Goal: Task Accomplishment & Management: Manage account settings

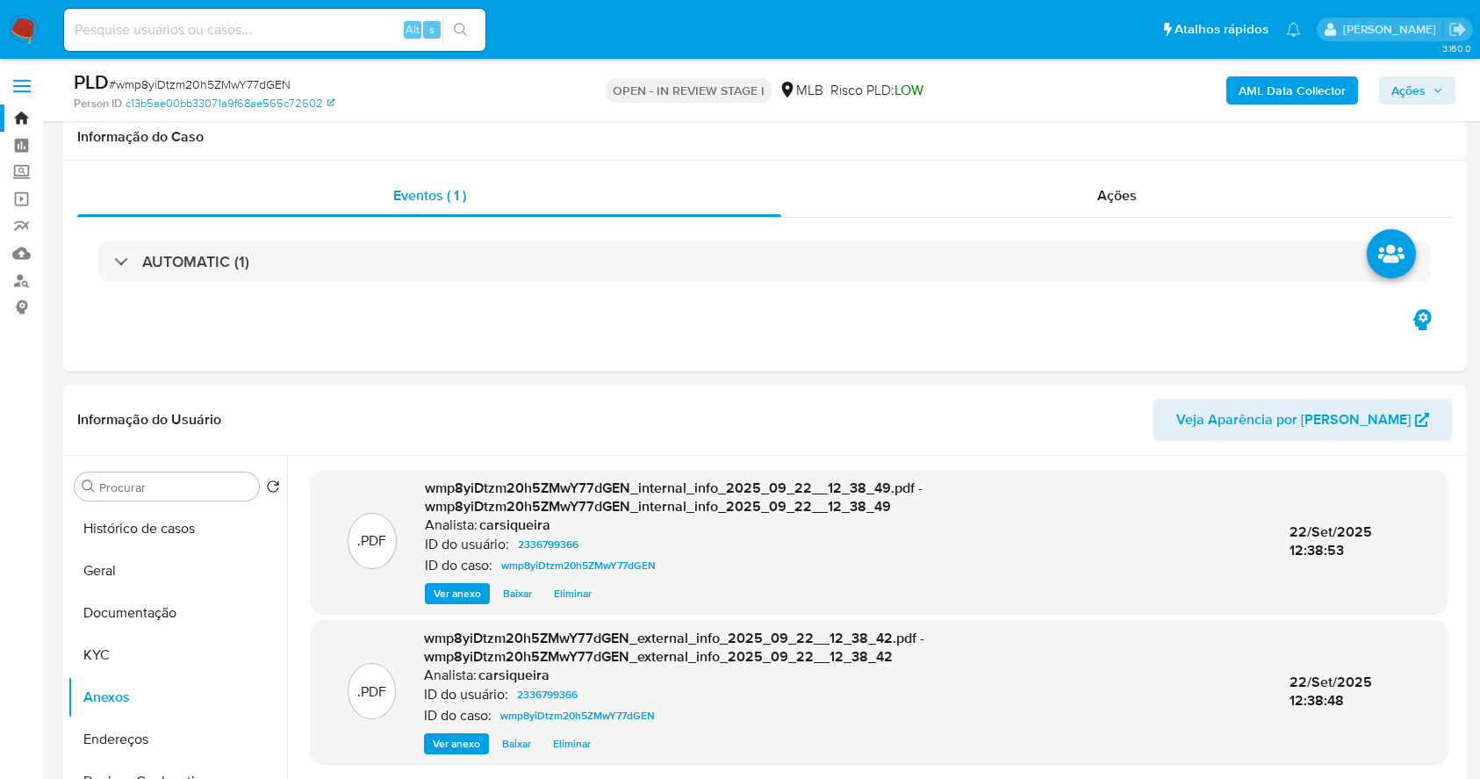
select select "10"
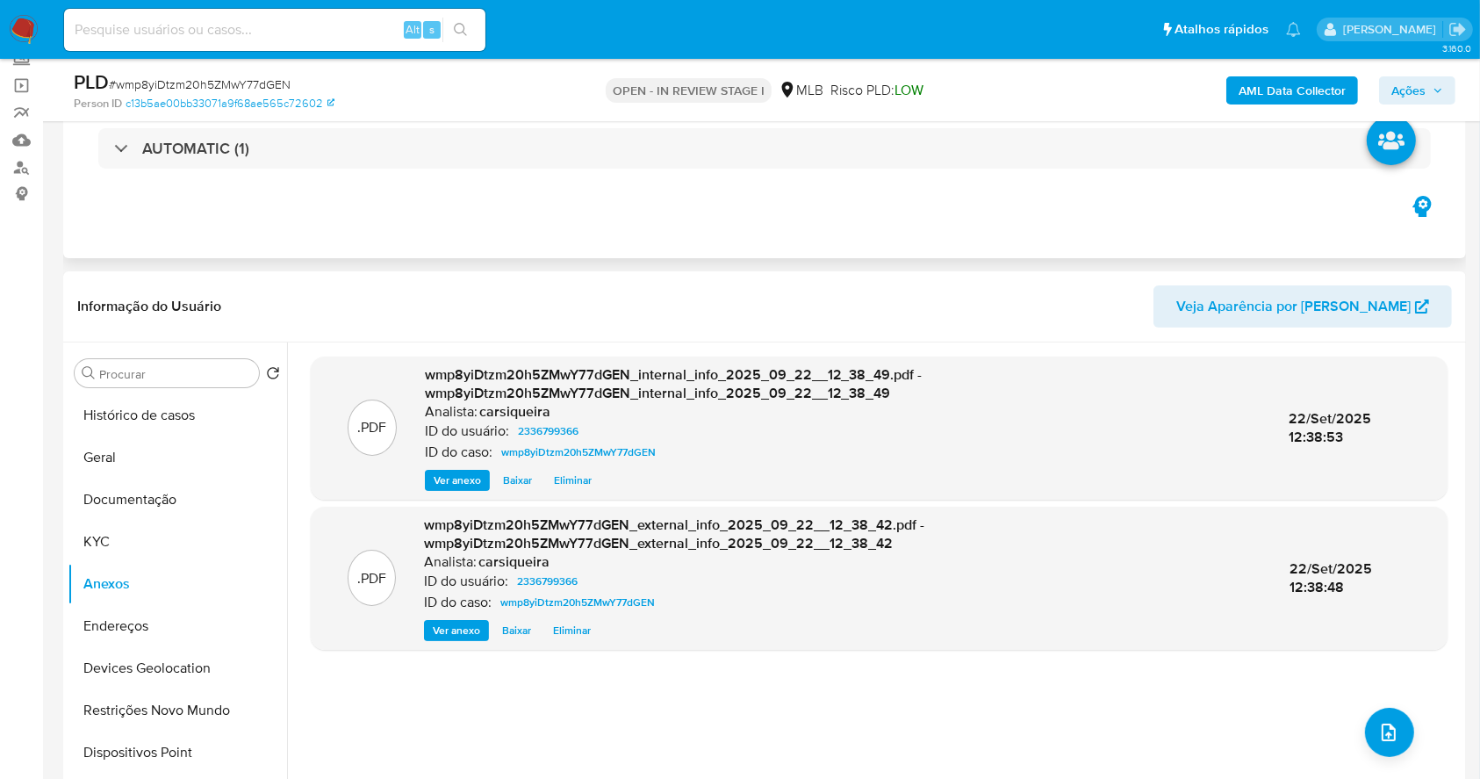
scroll to position [163, 0]
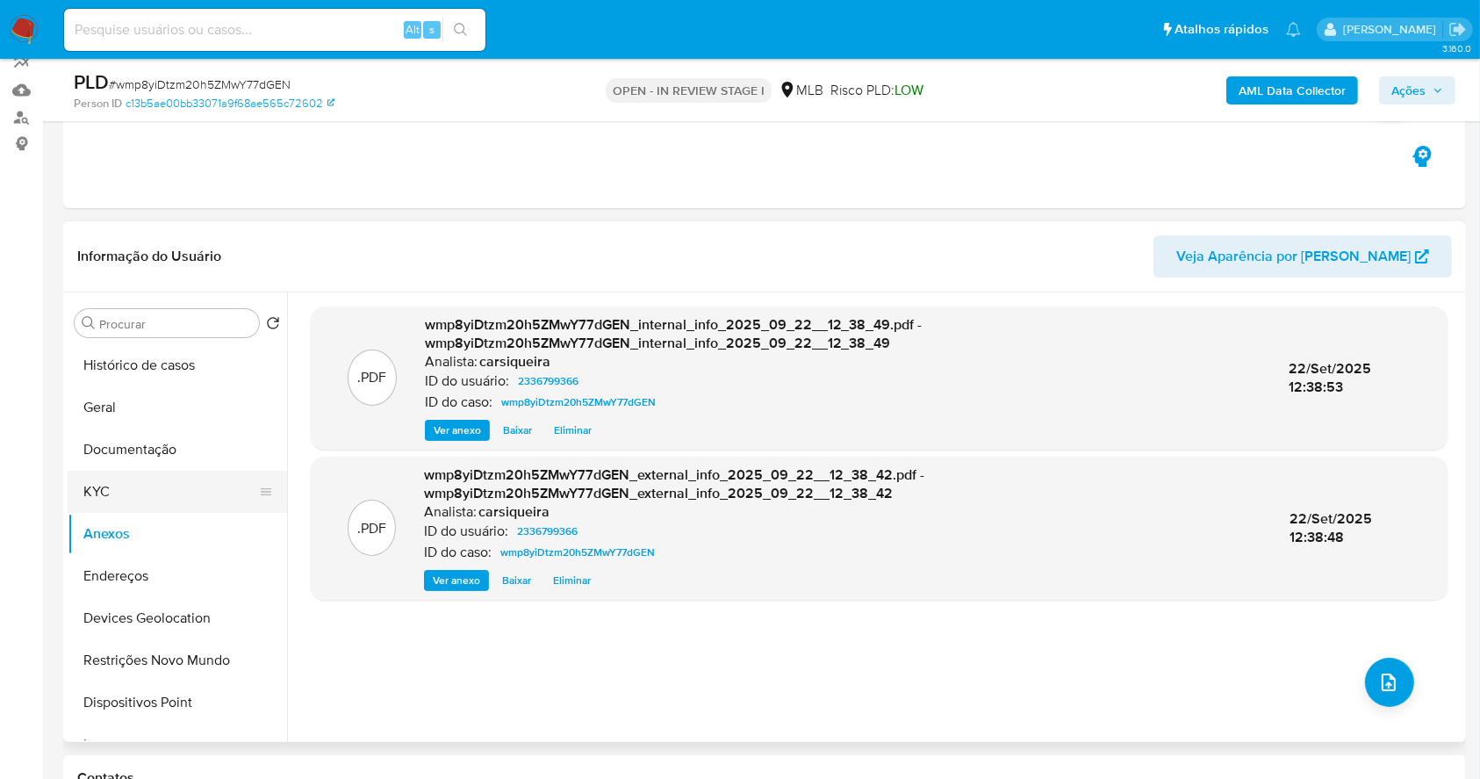
click at [159, 495] on button "KYC" at bounding box center [170, 492] width 205 height 42
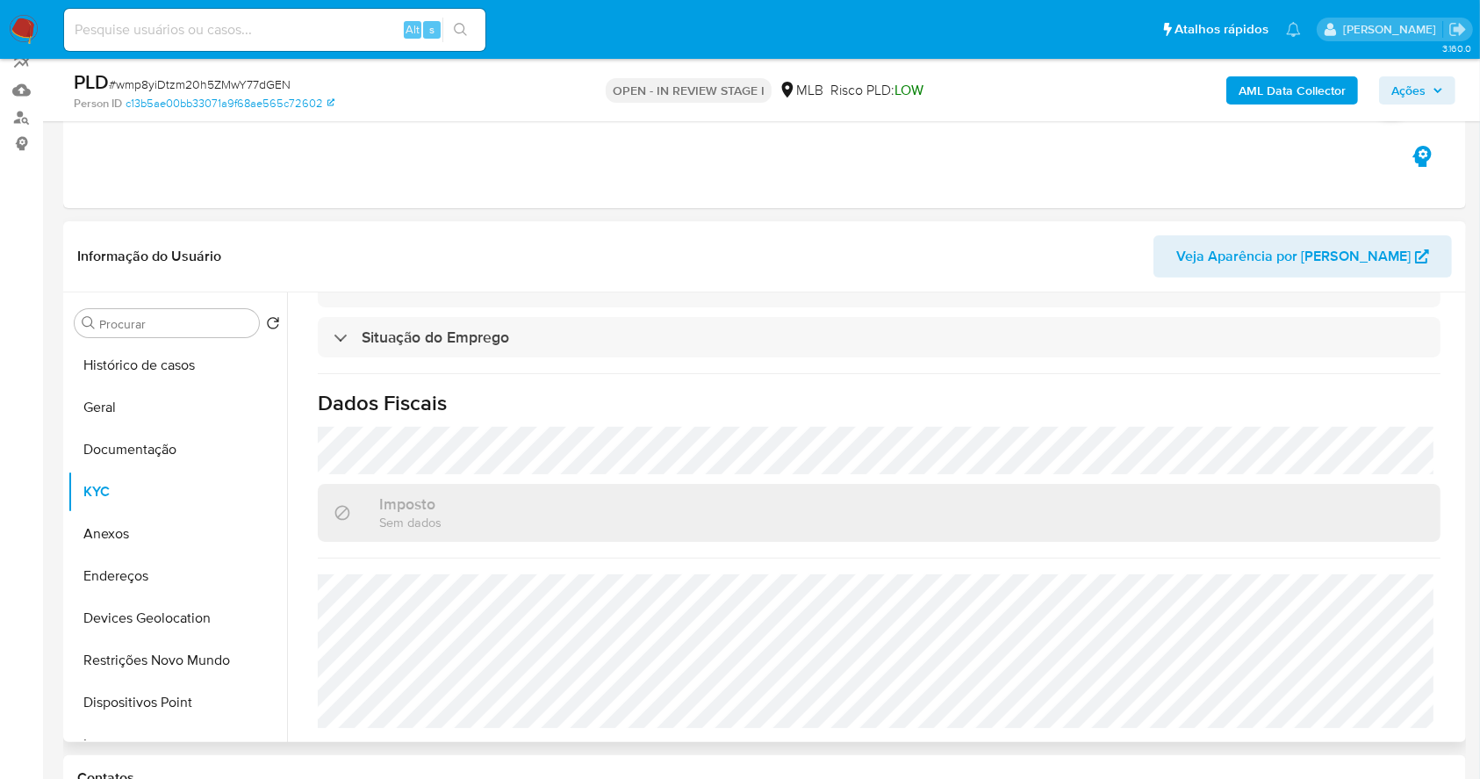
scroll to position [0, 0]
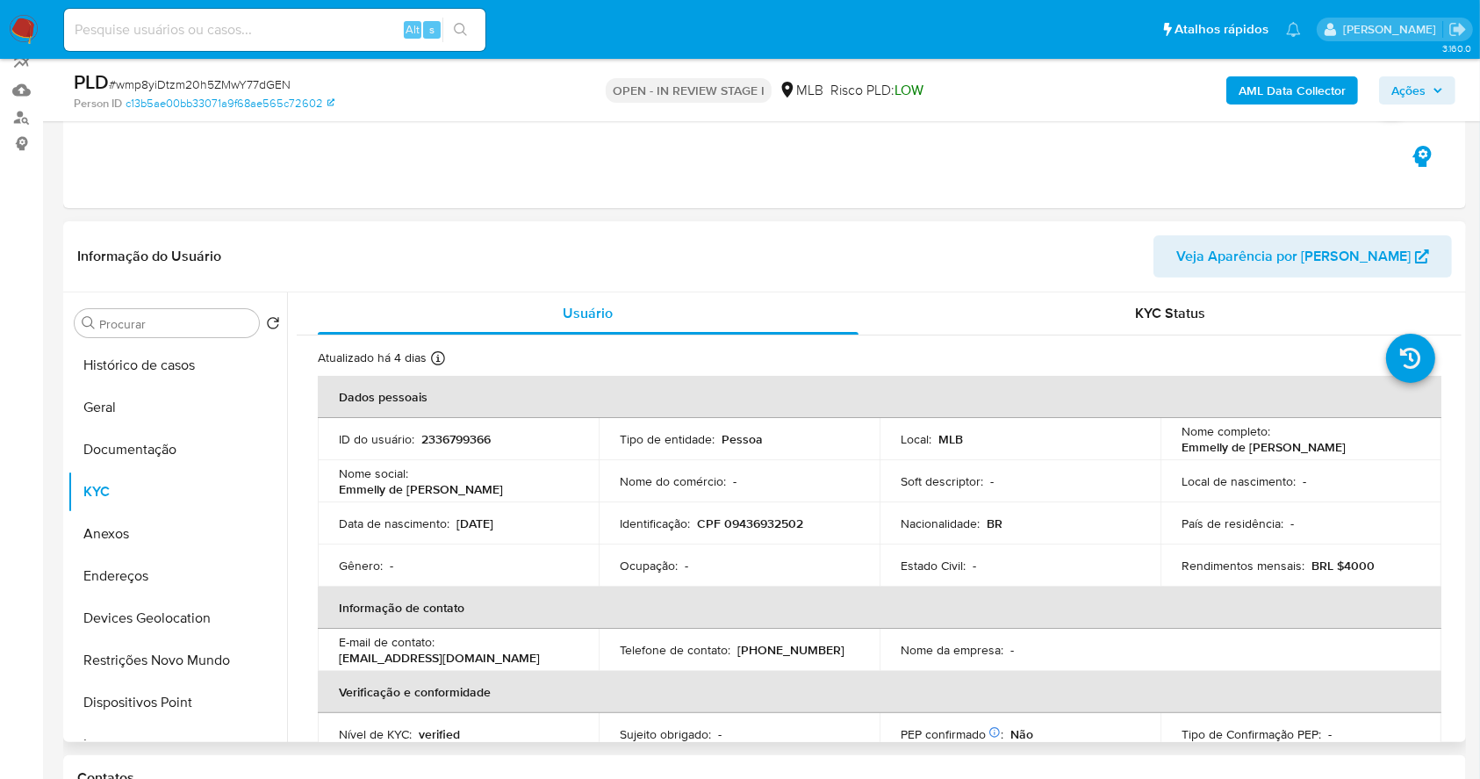
click at [773, 525] on p "CPF 09436932502" at bounding box center [750, 523] width 106 height 16
copy p "09436932502"
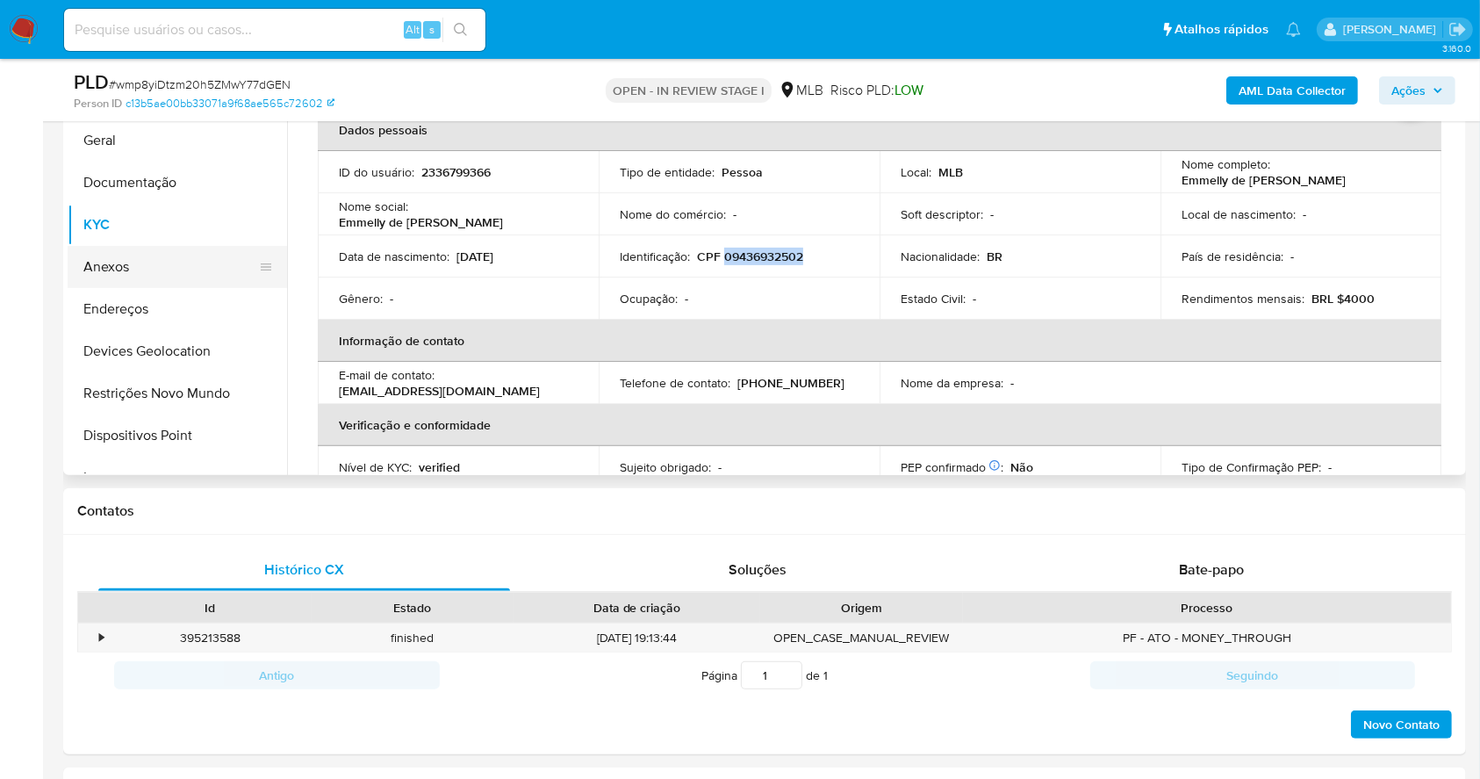
scroll to position [316, 0]
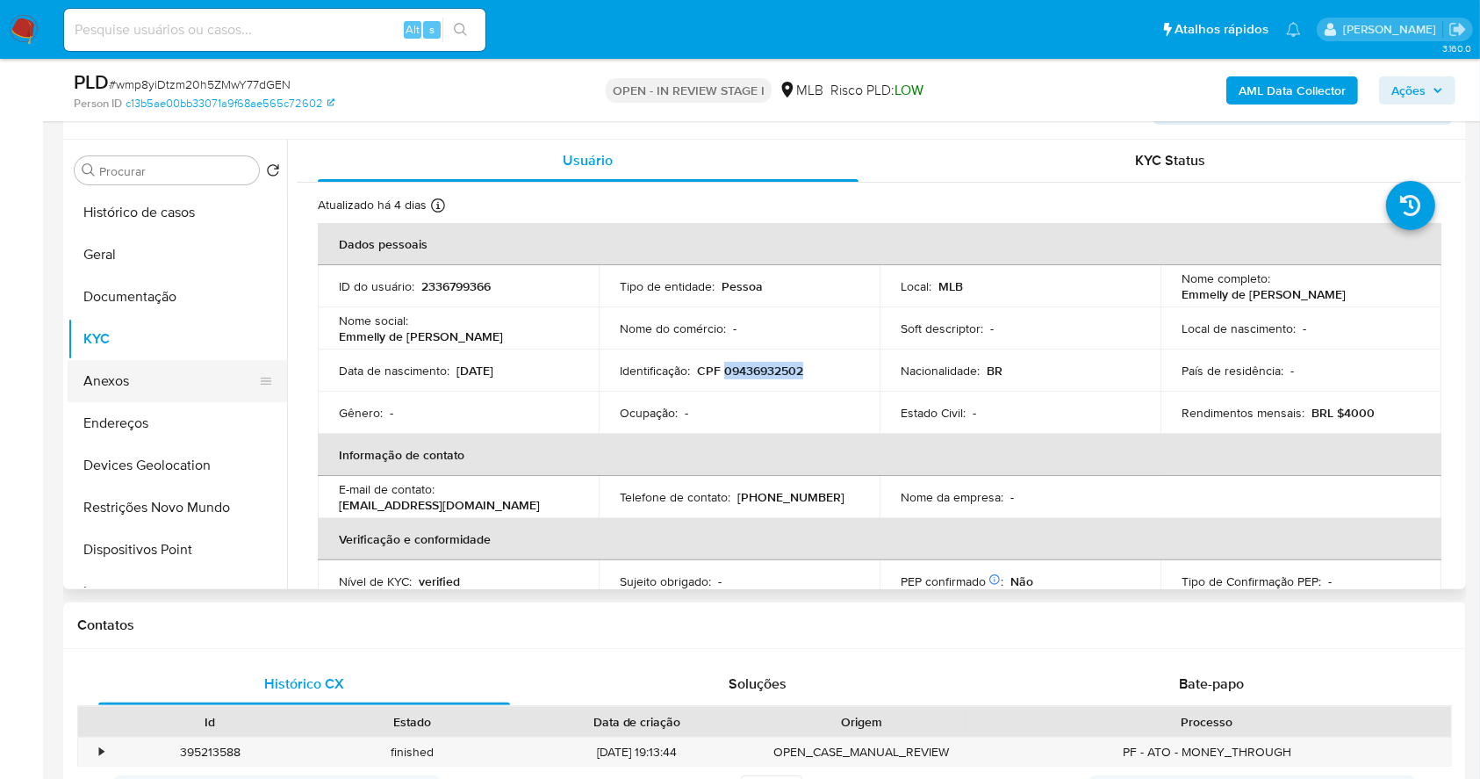
click at [154, 378] on button "Anexos" at bounding box center [170, 381] width 205 height 42
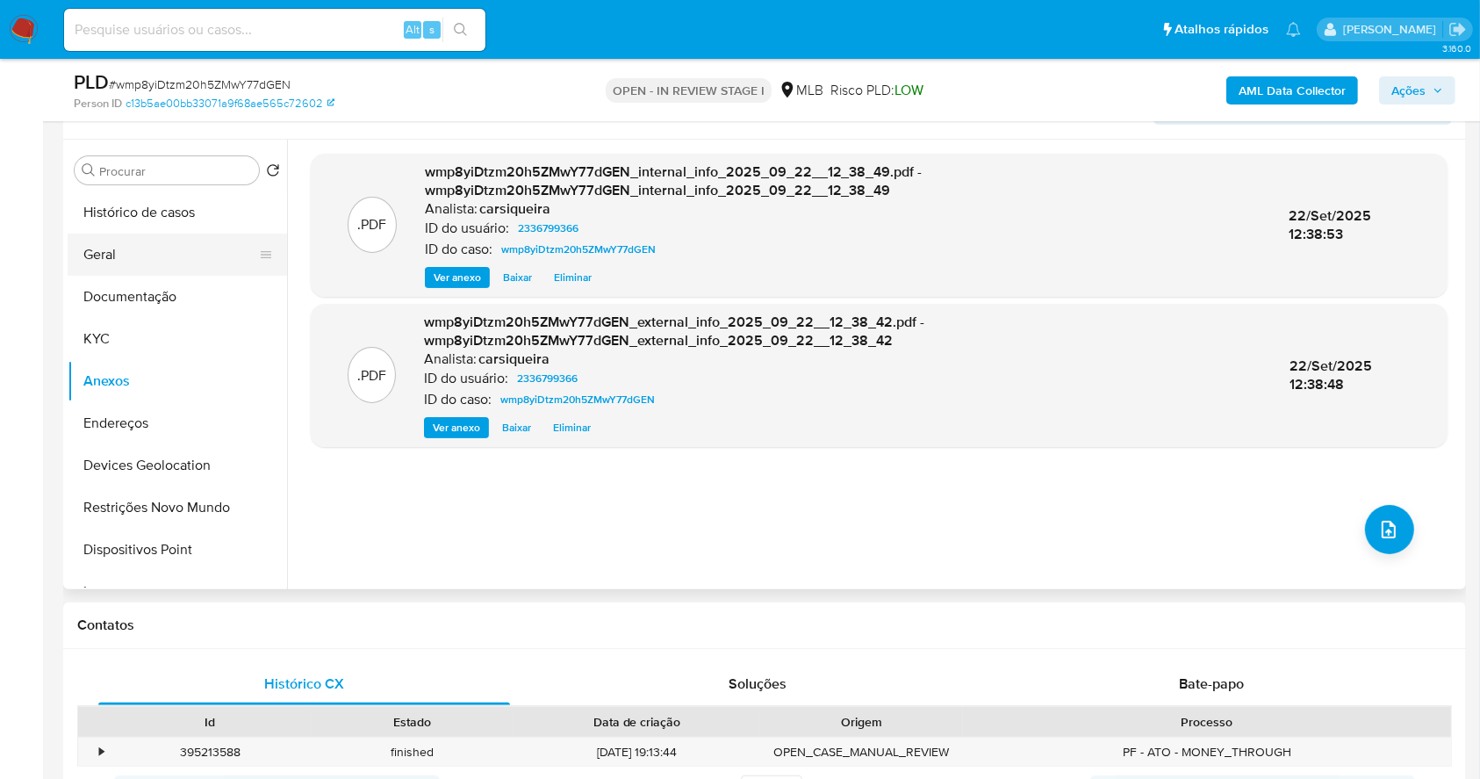
click at [119, 241] on button "Geral" at bounding box center [170, 255] width 205 height 42
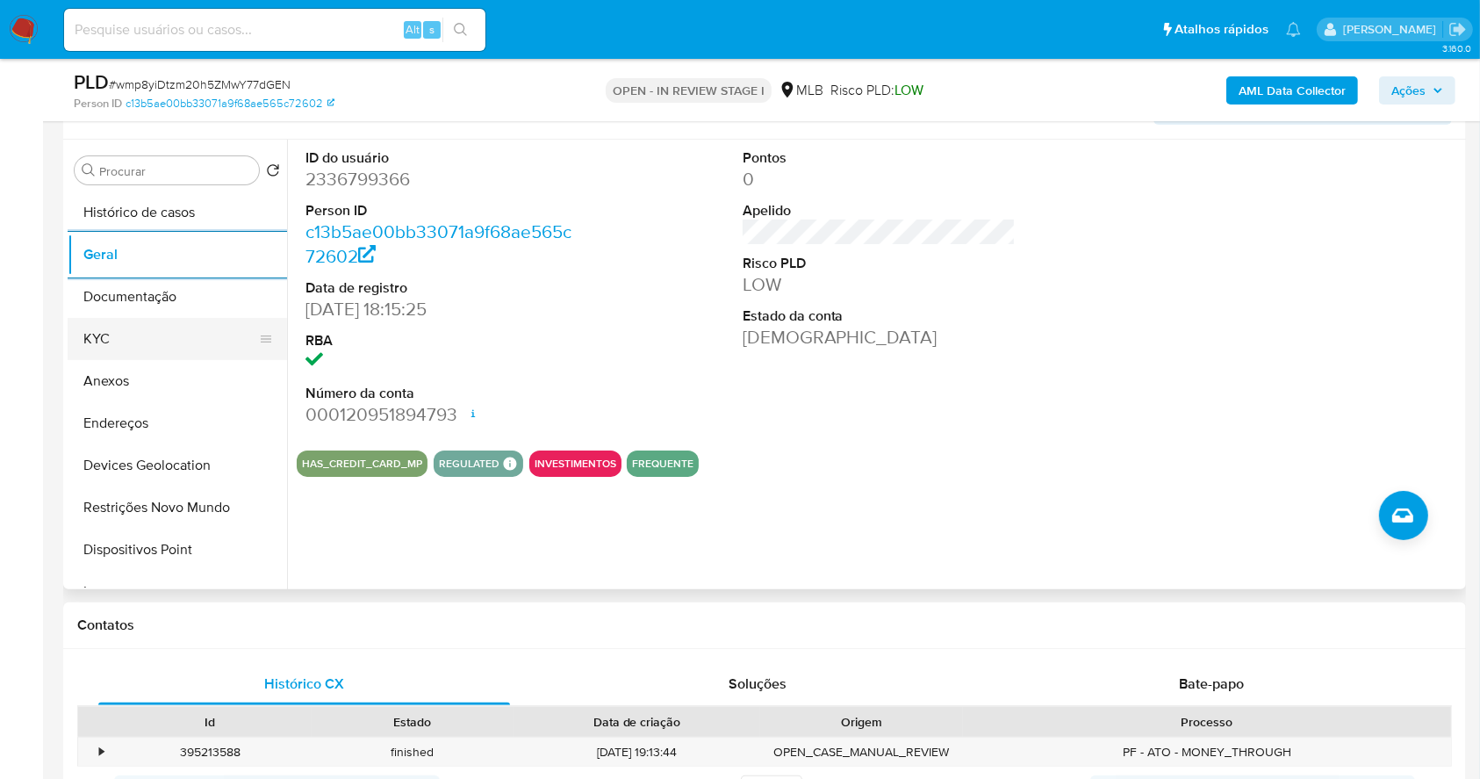
click at [190, 333] on button "KYC" at bounding box center [170, 339] width 205 height 42
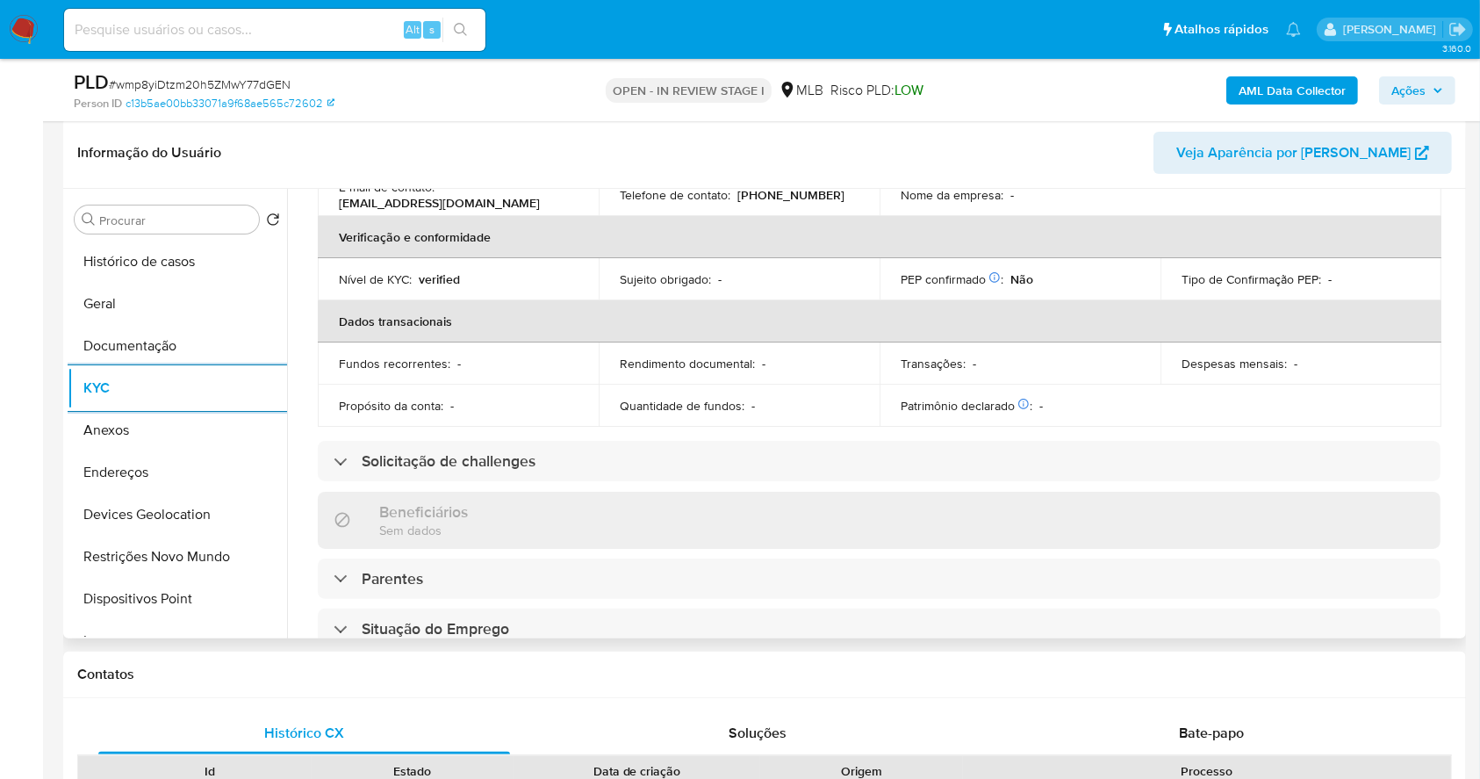
scroll to position [746, 0]
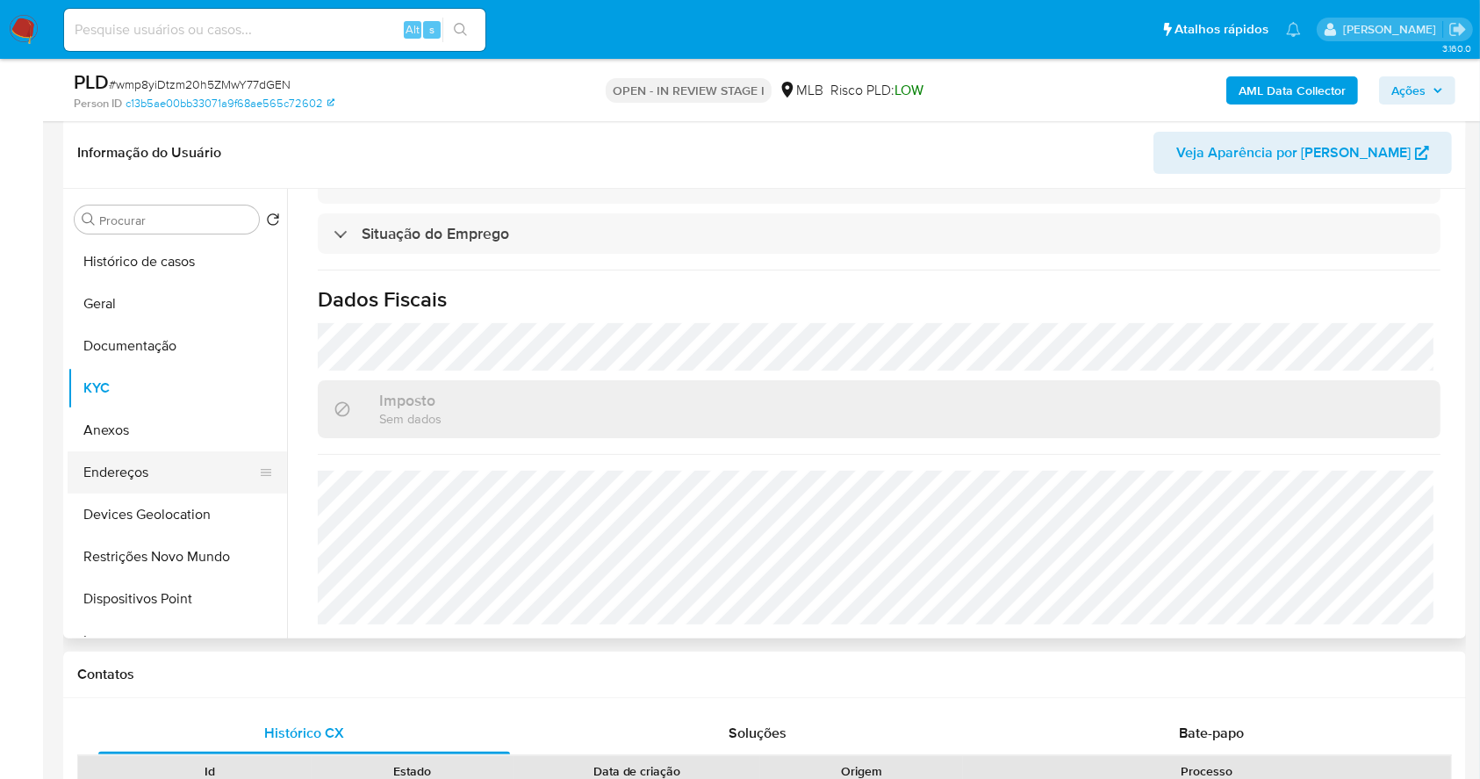
click at [153, 457] on button "Endereços" at bounding box center [170, 472] width 205 height 42
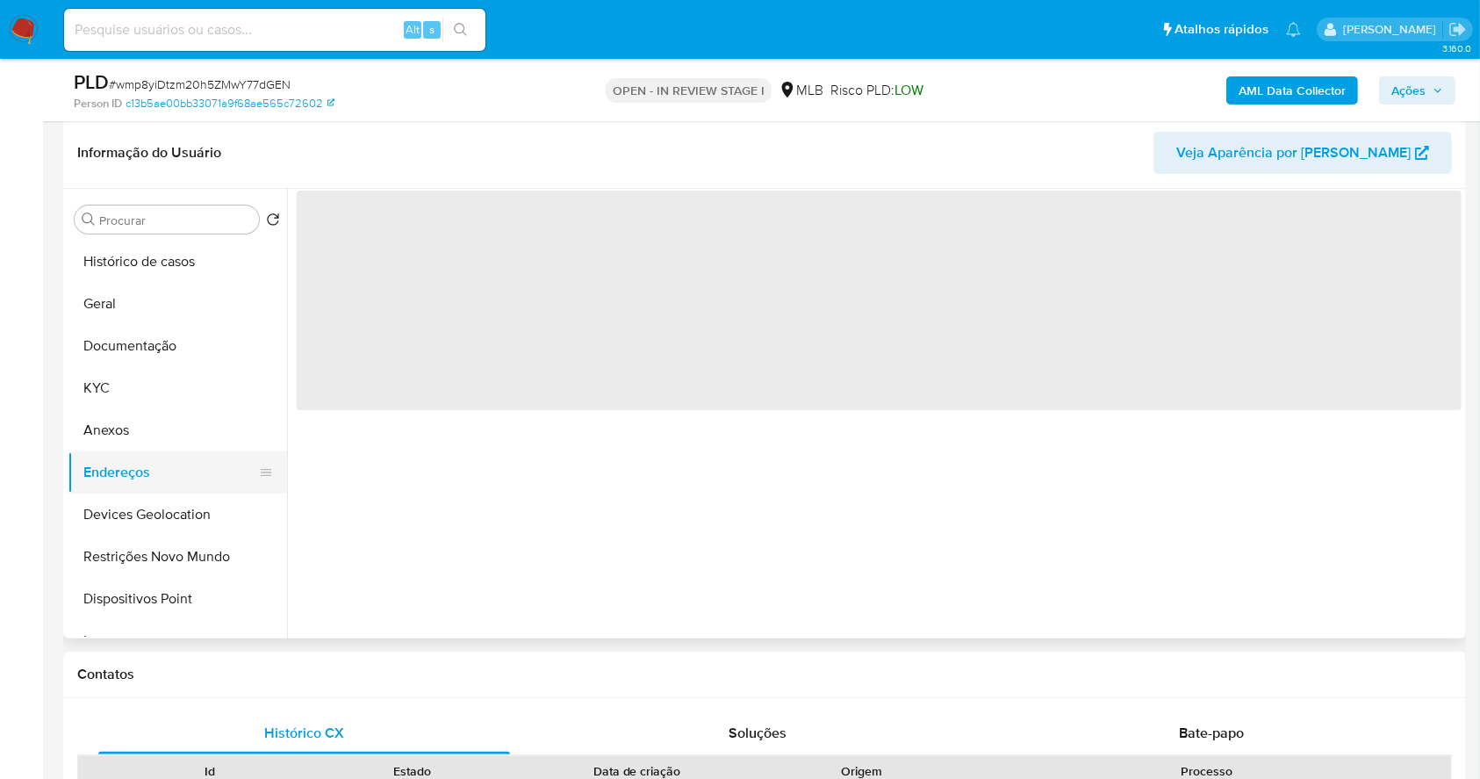
scroll to position [0, 0]
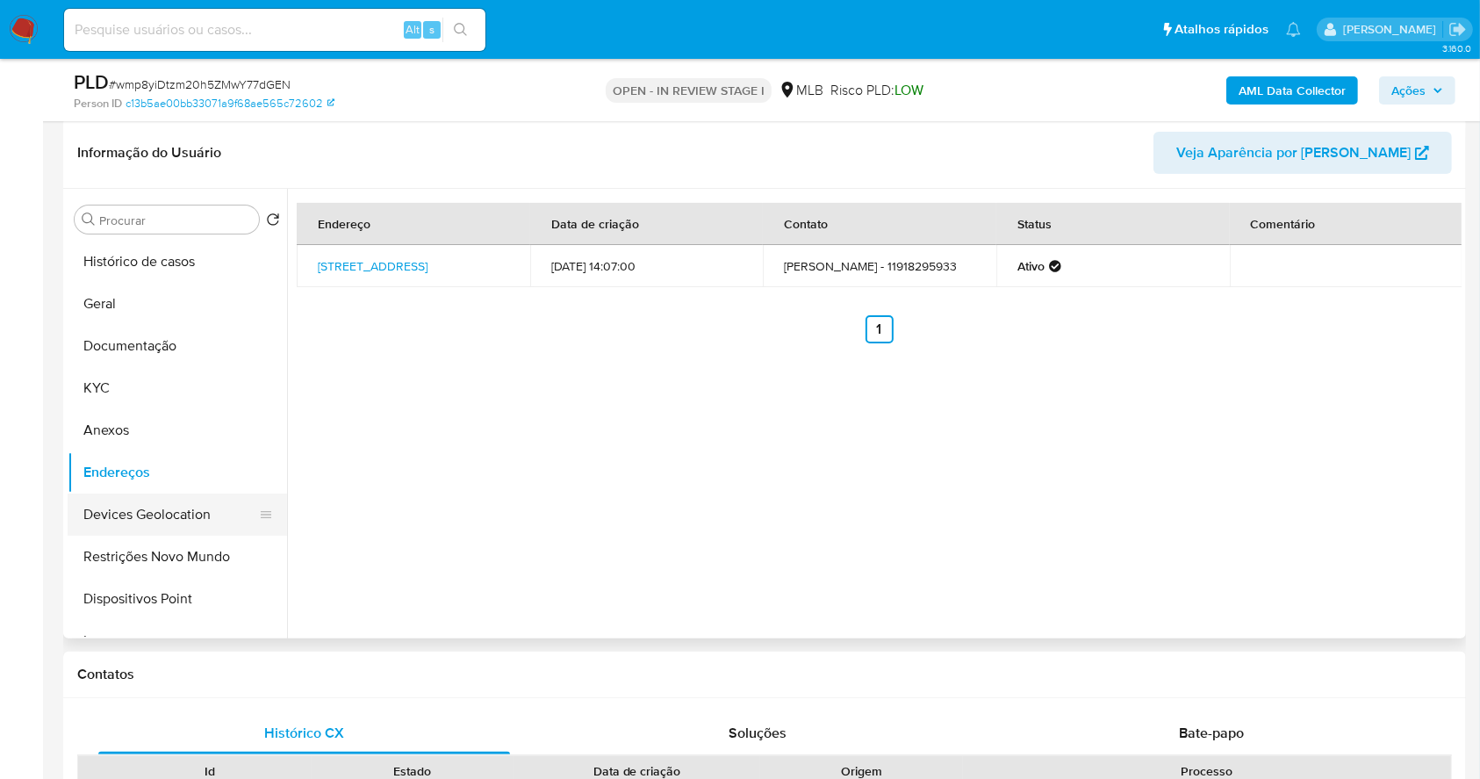
click at [171, 505] on button "Devices Geolocation" at bounding box center [170, 514] width 205 height 42
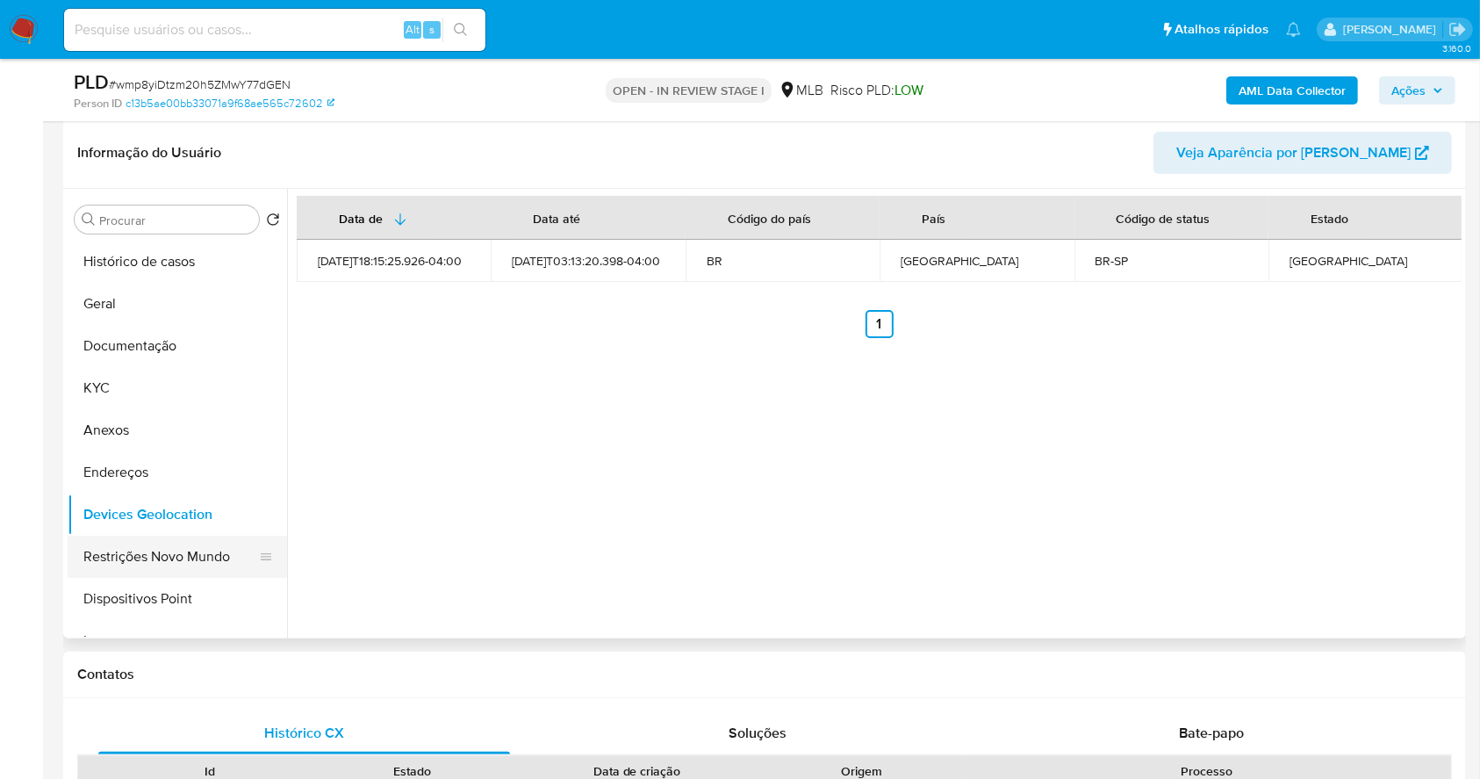
click at [146, 558] on button "Restrições Novo Mundo" at bounding box center [170, 557] width 205 height 42
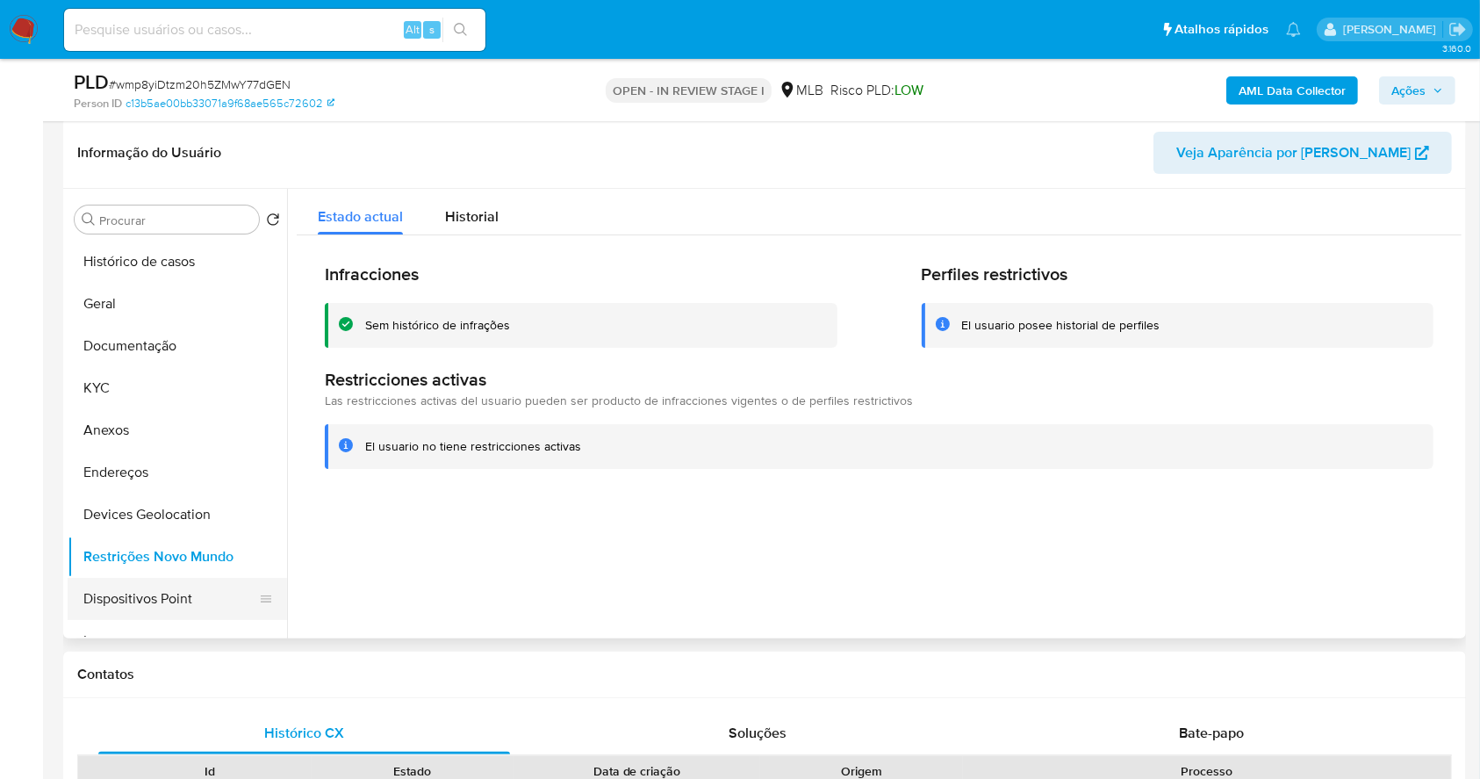
click at [184, 599] on button "Dispositivos Point" at bounding box center [170, 599] width 205 height 42
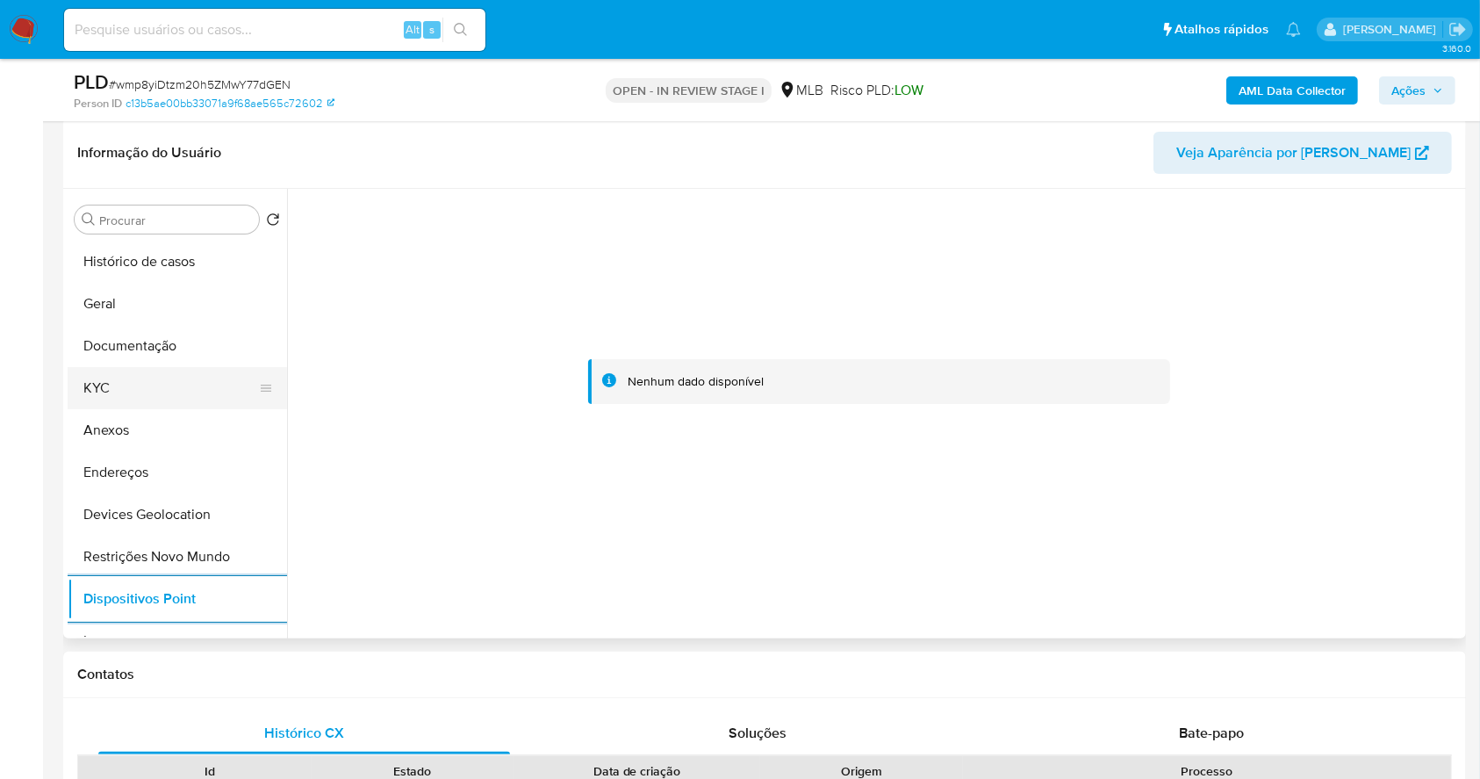
click at [168, 371] on button "KYC" at bounding box center [170, 388] width 205 height 42
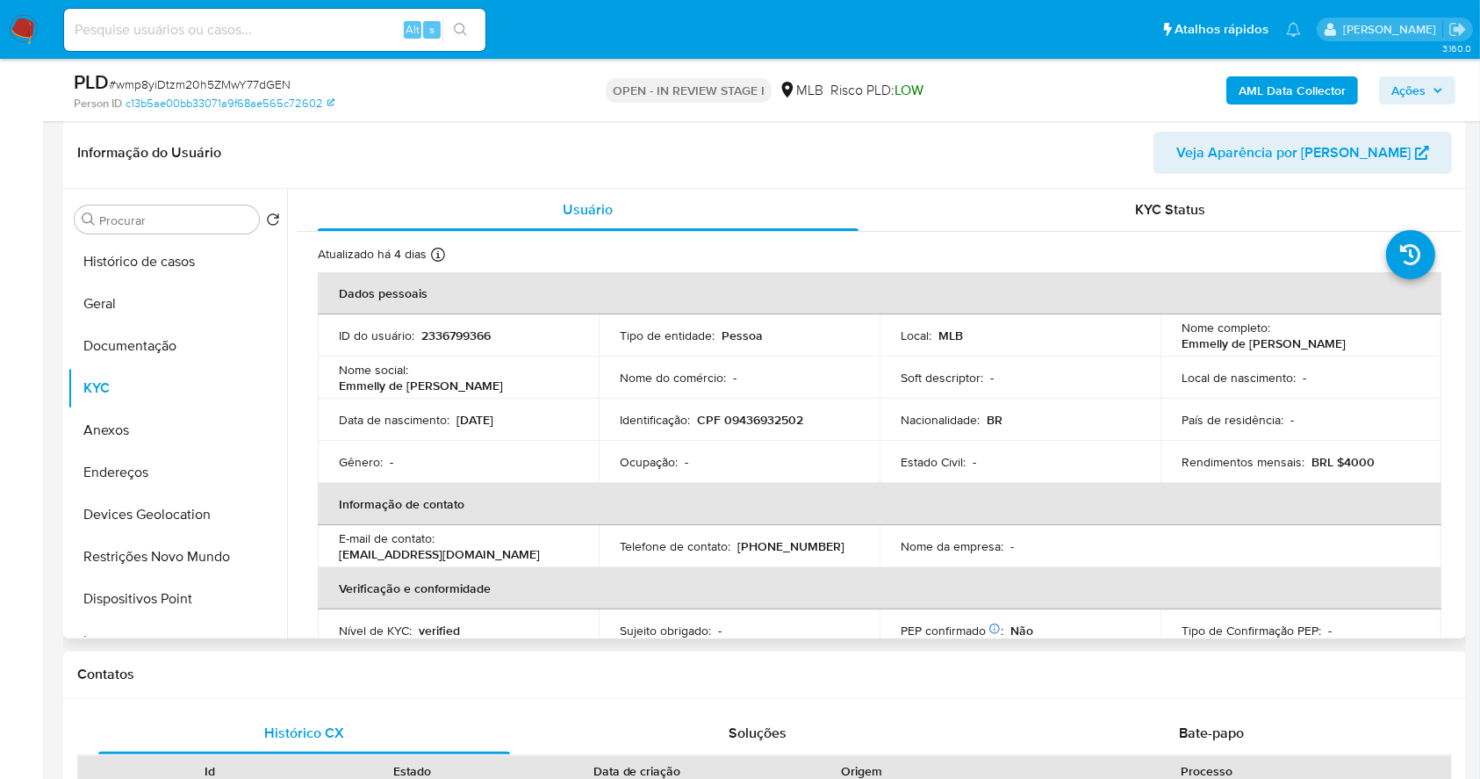
click at [764, 418] on p "CPF 09436932502" at bounding box center [750, 420] width 106 height 16
copy p "09436932502"
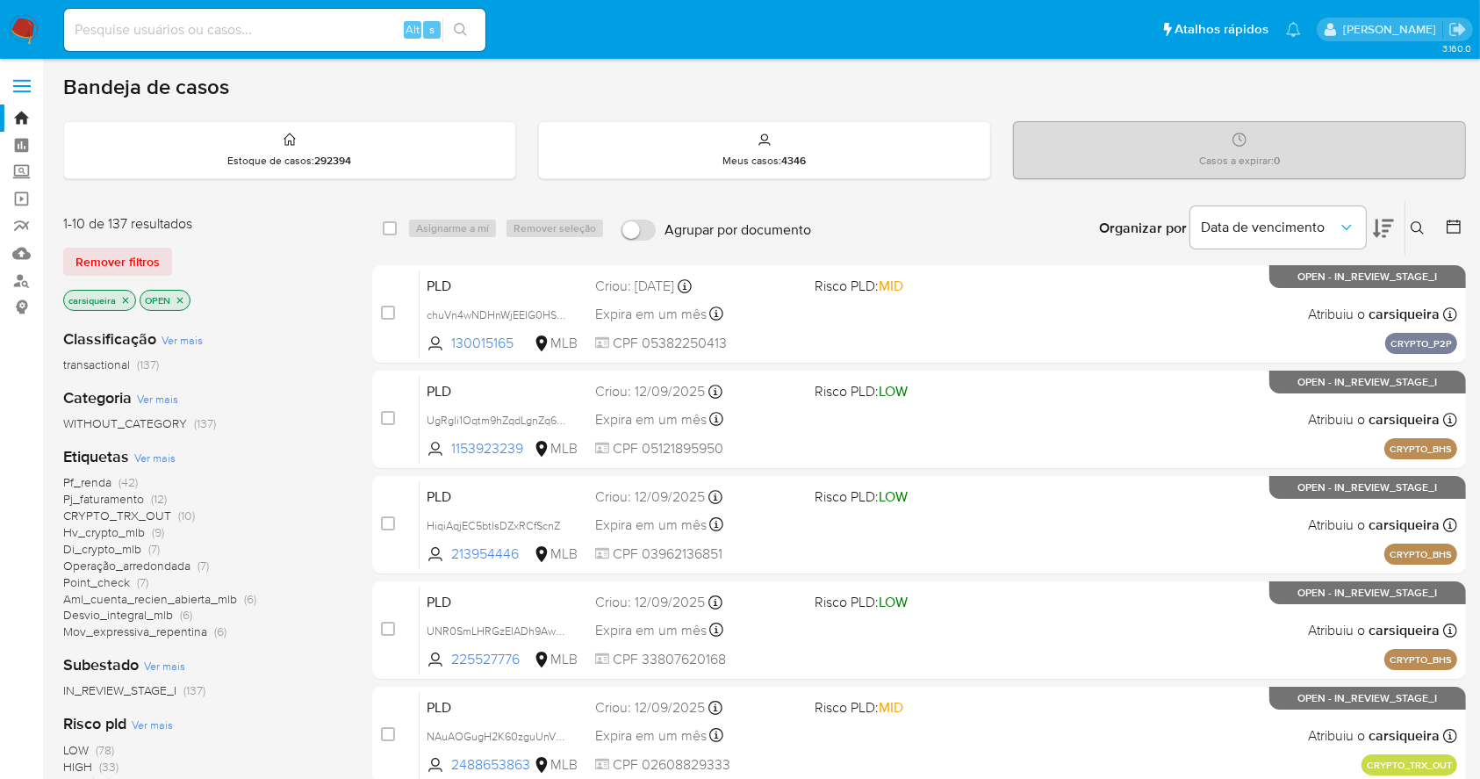
click at [126, 299] on icon "close-filter" at bounding box center [126, 300] width 6 height 6
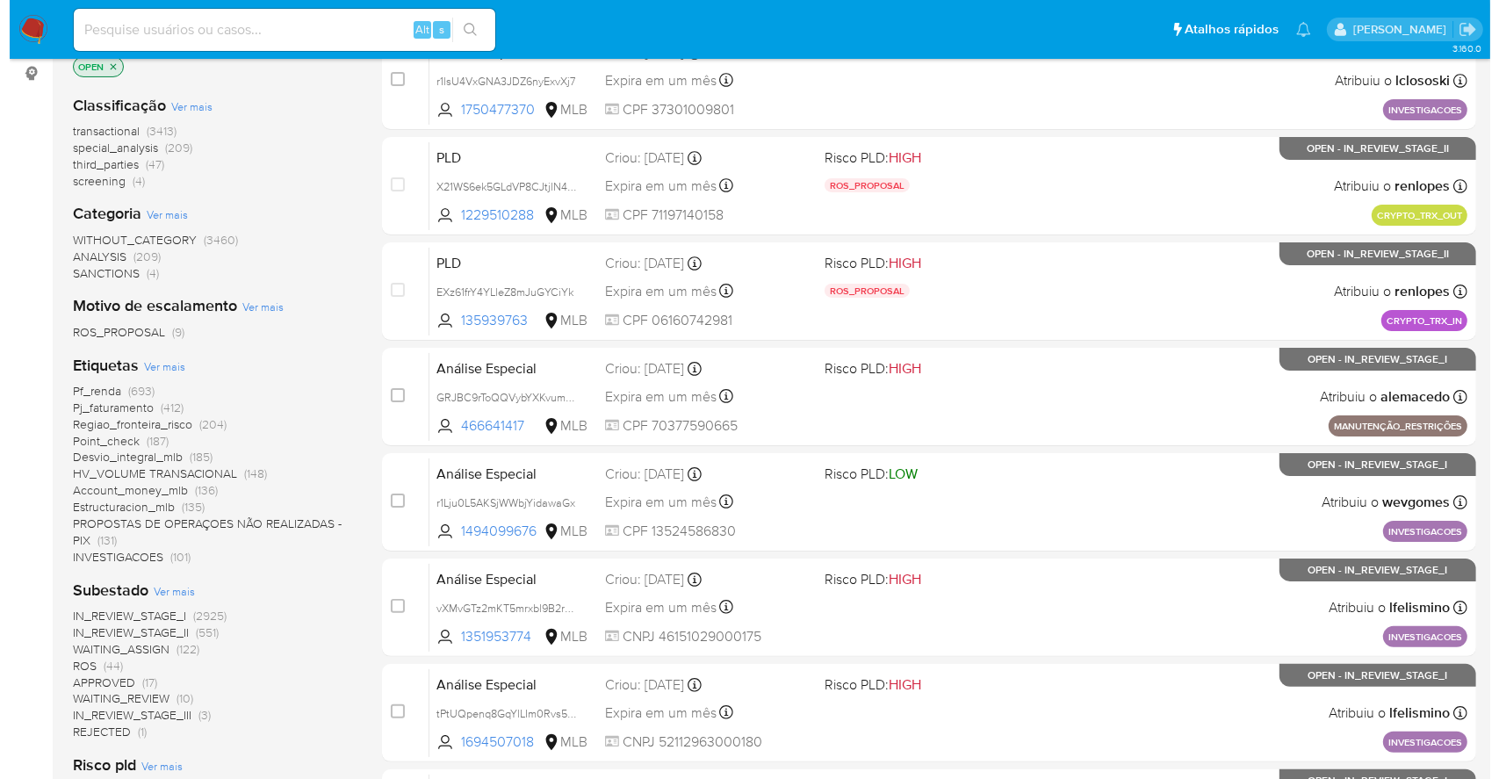
scroll to position [585, 0]
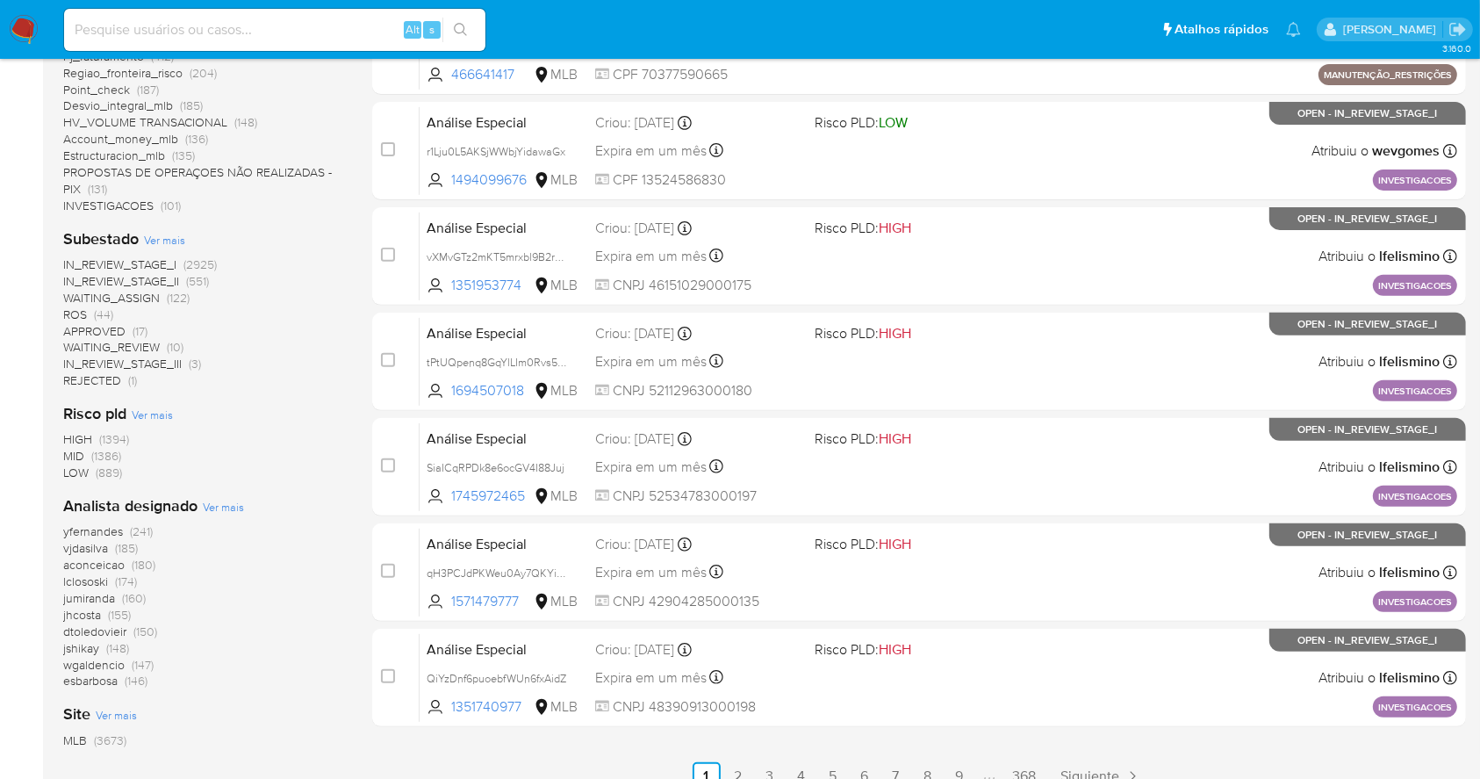
click at [239, 504] on span "Ver mais" at bounding box center [223, 507] width 41 height 16
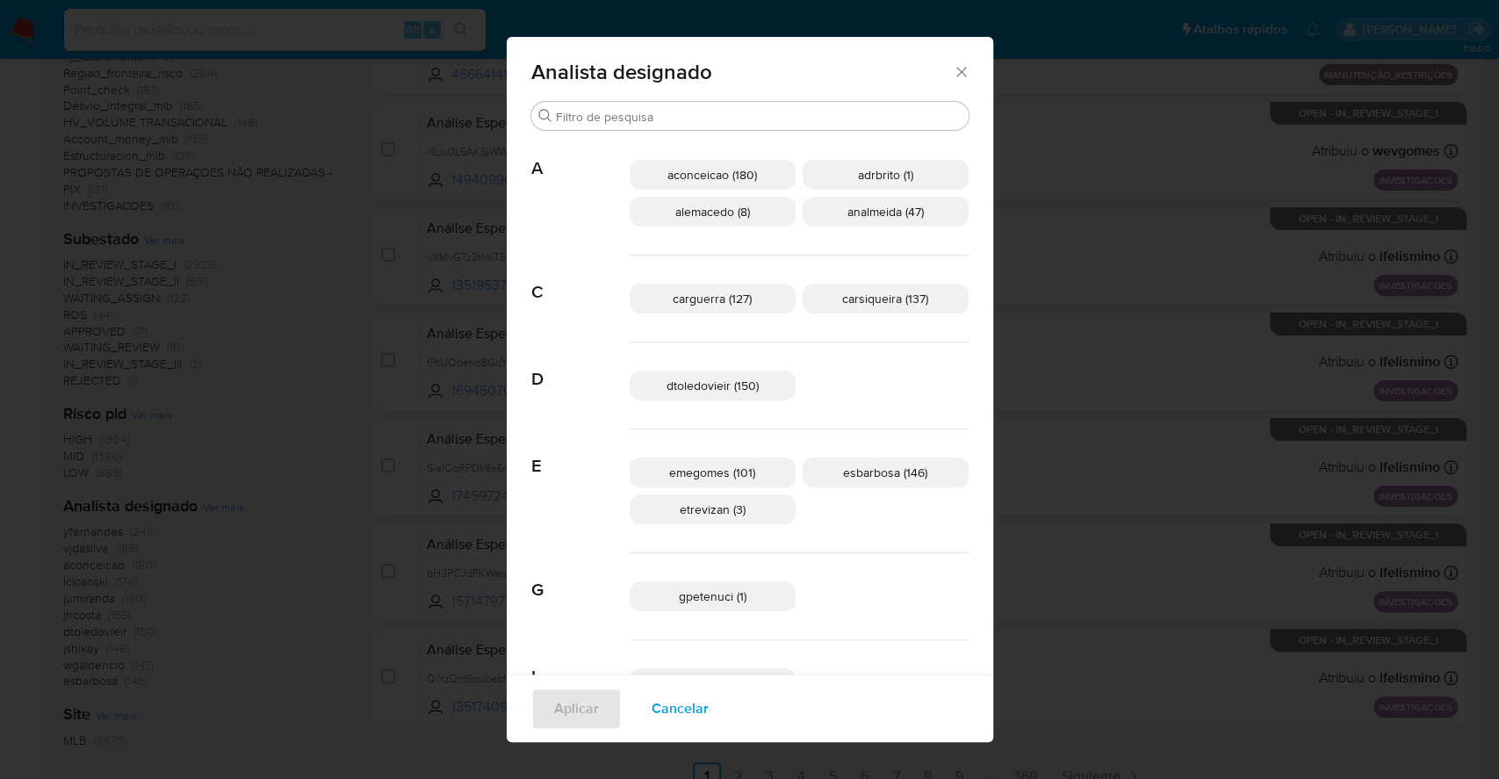
scroll to position [221, 0]
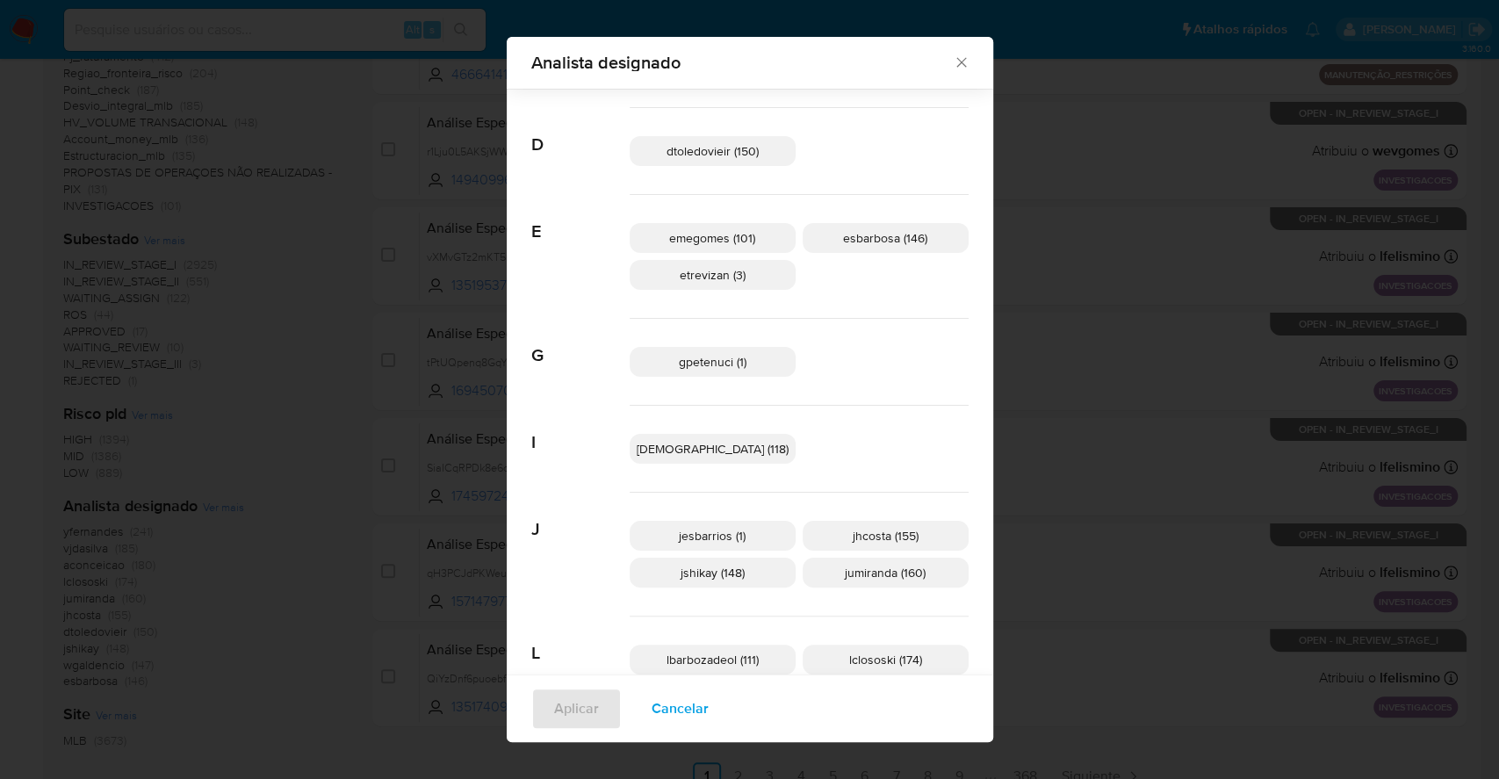
click at [734, 565] on span "jshikay (148)" at bounding box center [713, 573] width 64 height 18
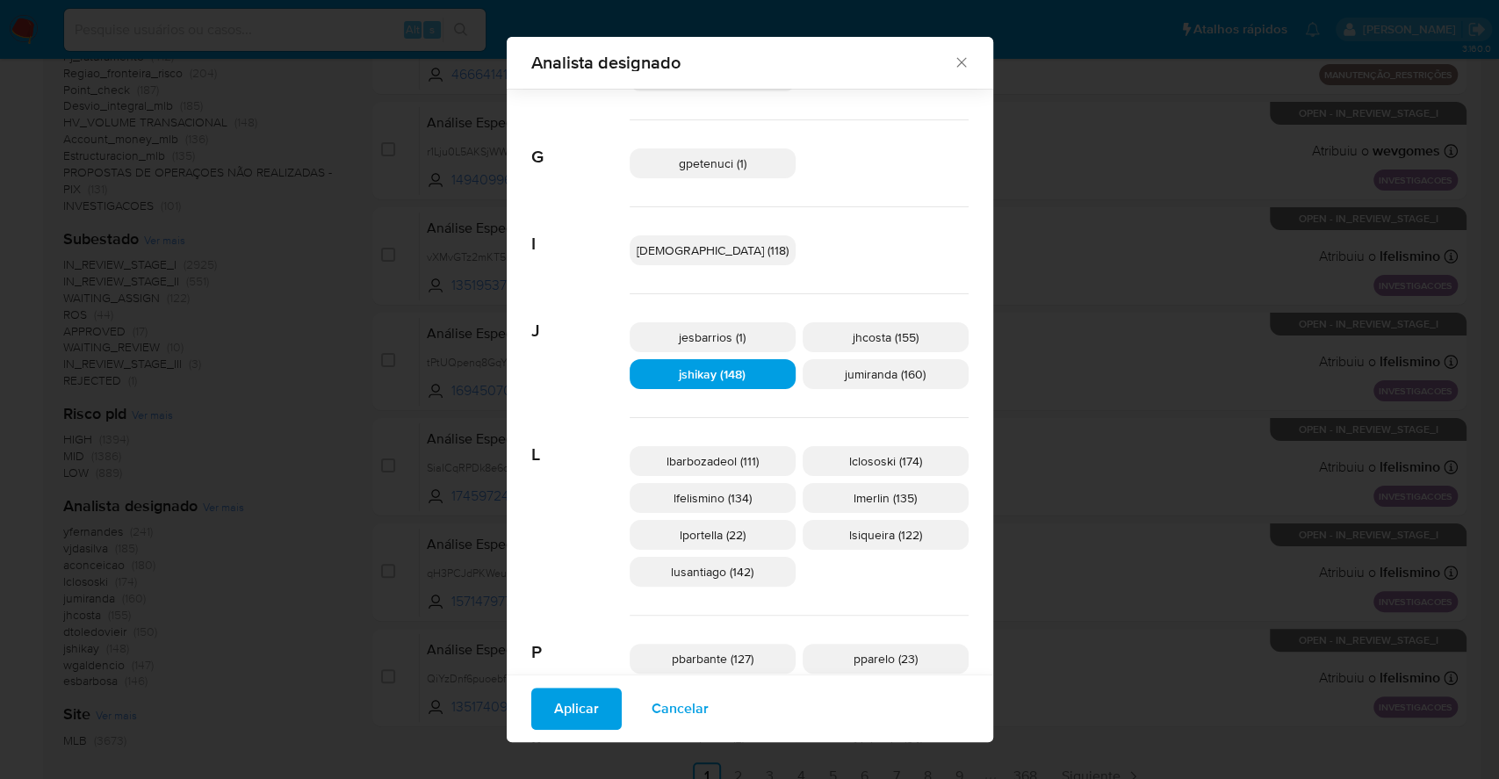
scroll to position [456, 0]
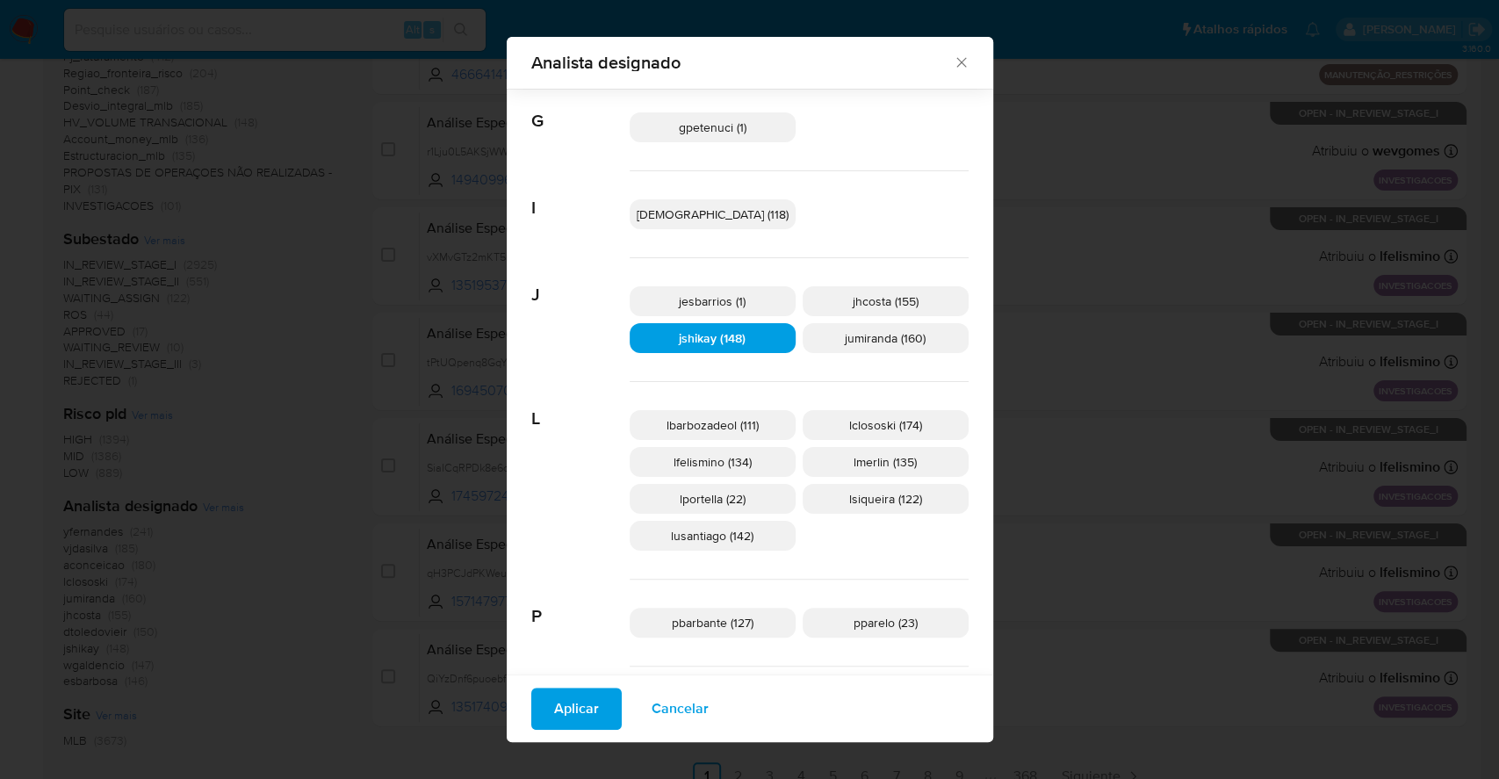
click at [599, 699] on span "Aplicar" at bounding box center [576, 708] width 45 height 39
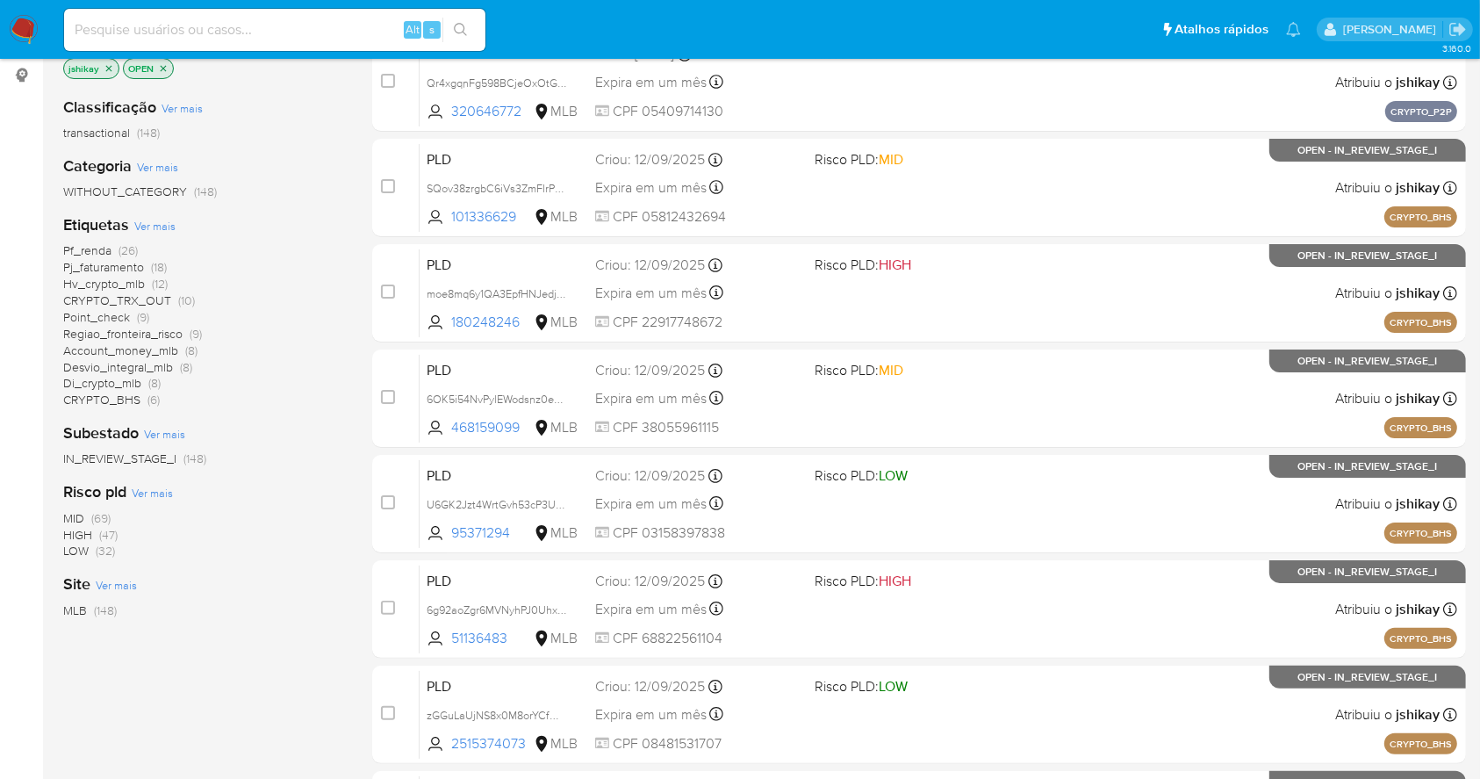
scroll to position [234, 0]
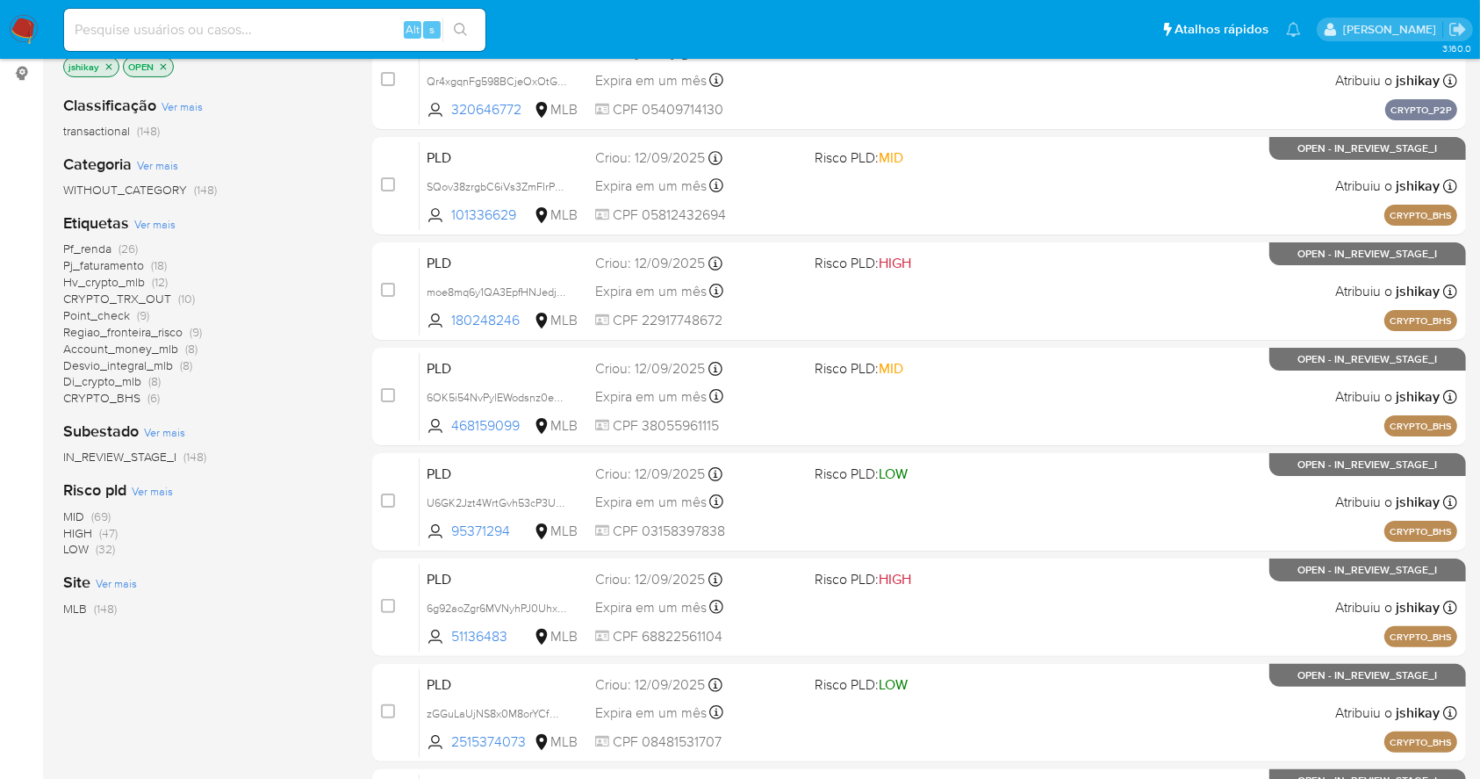
click at [95, 544] on span "LOW (32)" at bounding box center [89, 549] width 52 height 17
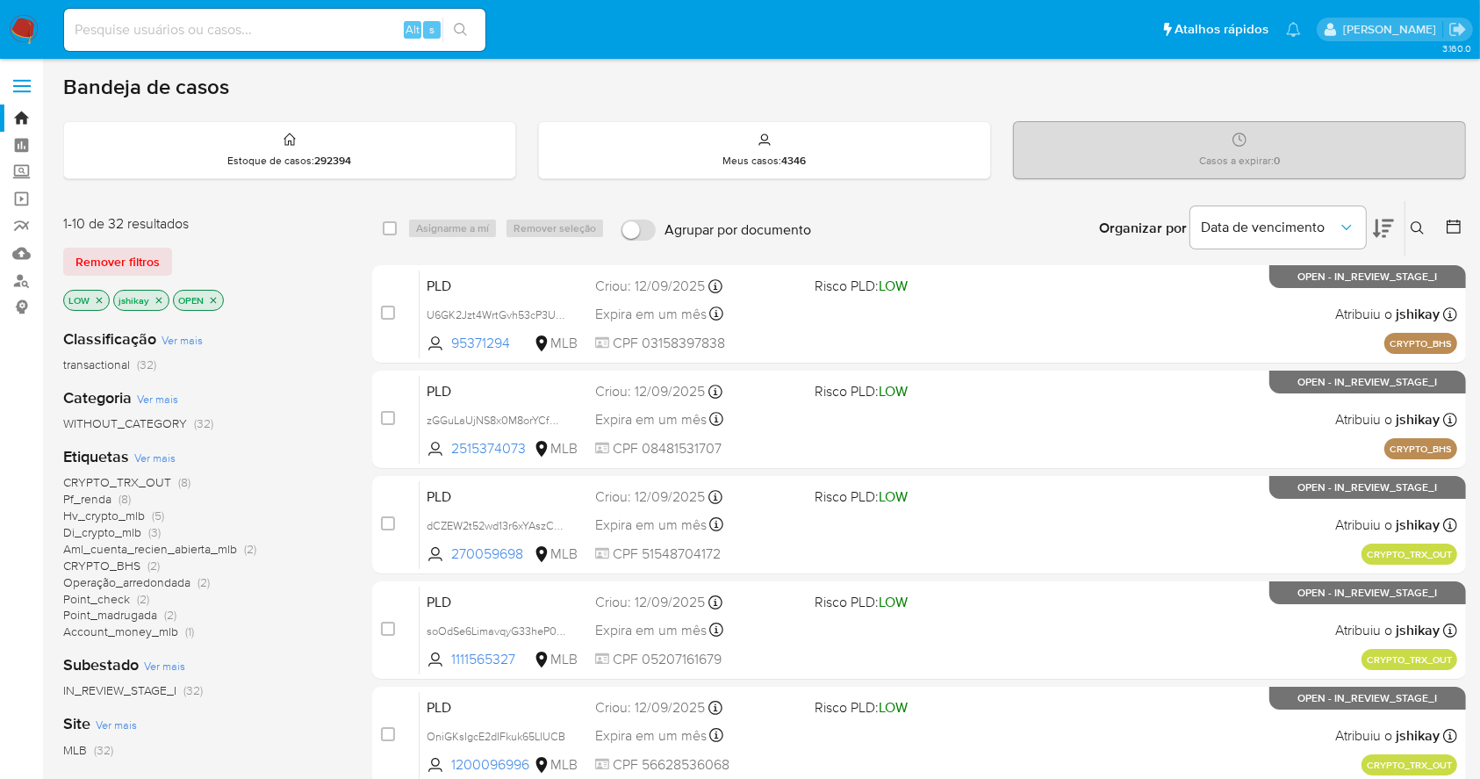
click at [98, 295] on icon "close-filter" at bounding box center [99, 300] width 11 height 11
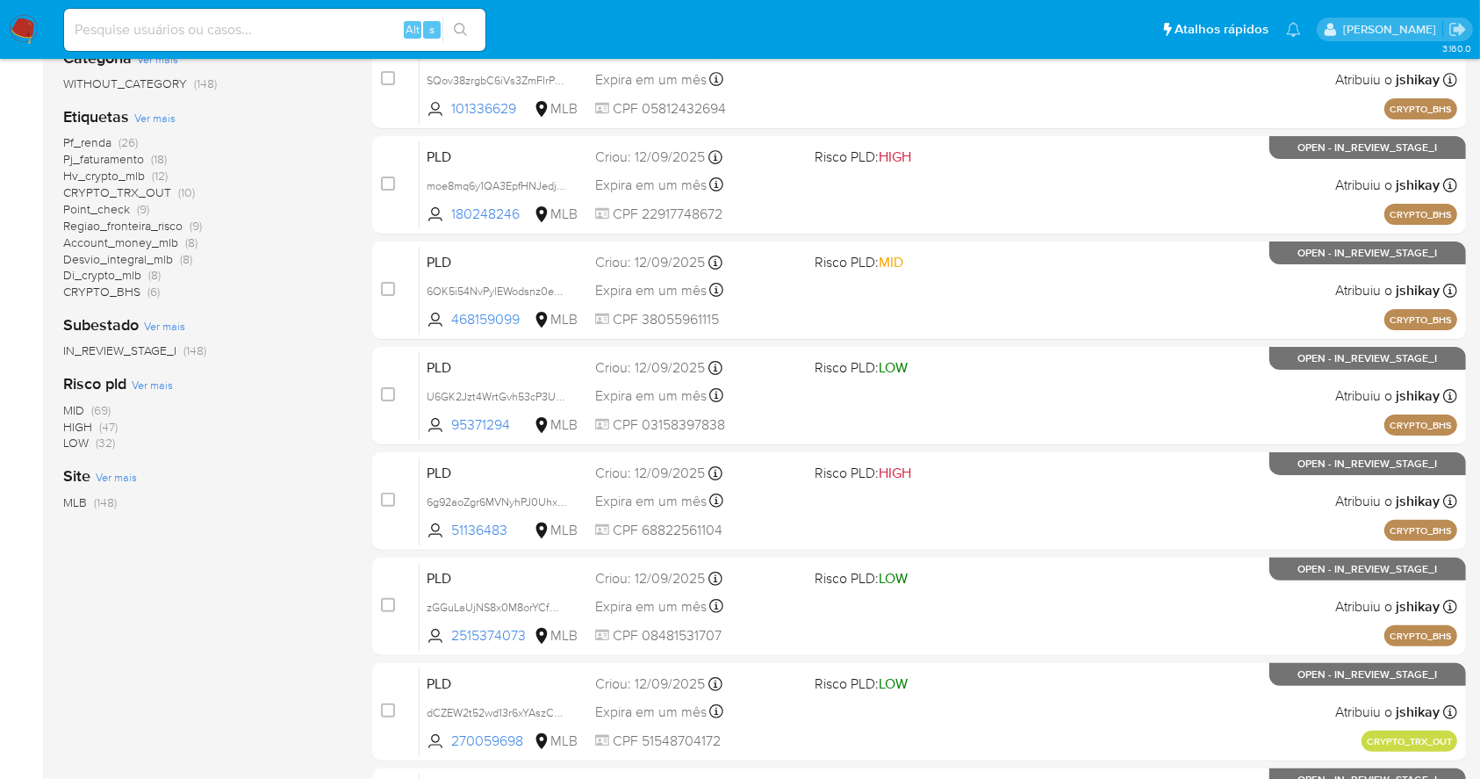
scroll to position [468, 0]
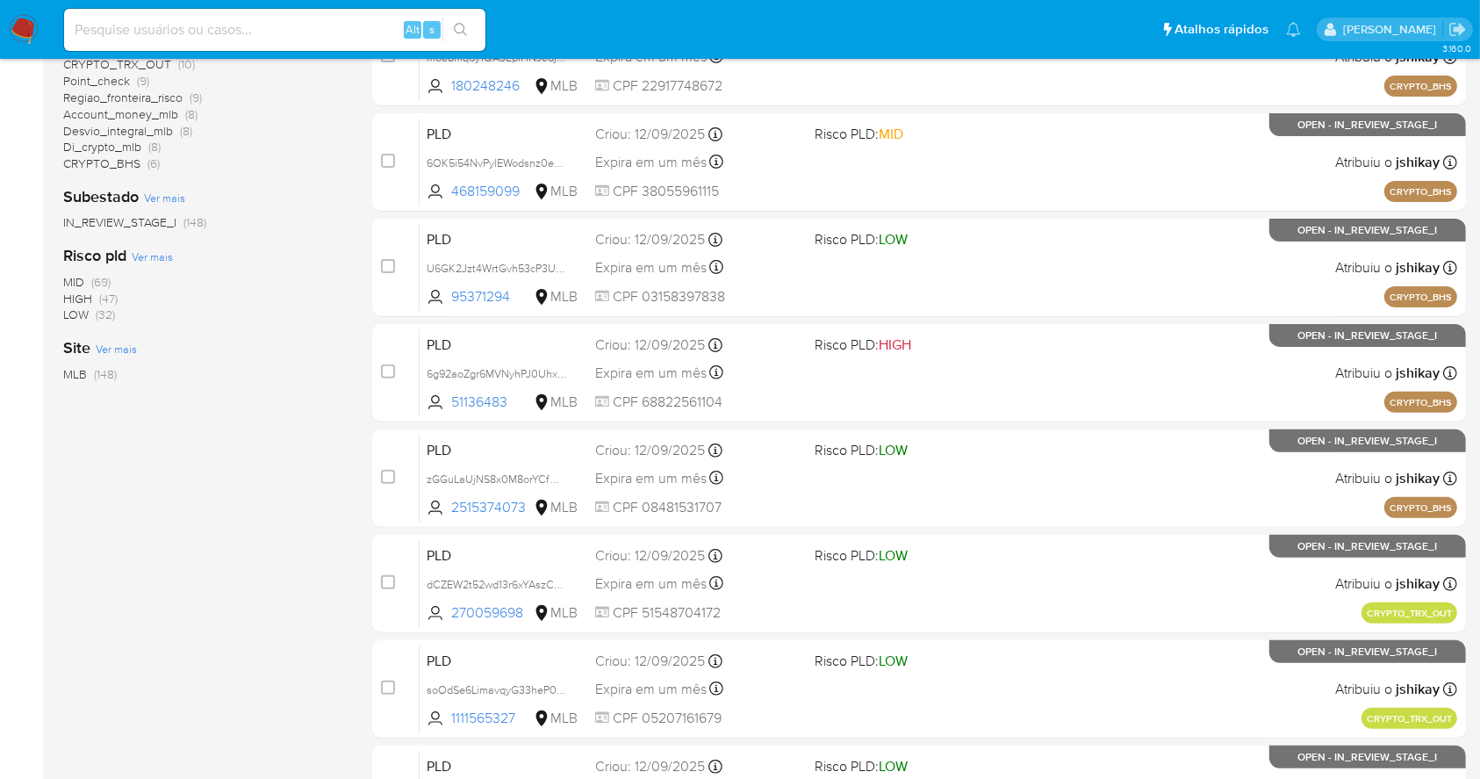
click at [116, 295] on span "(47)" at bounding box center [108, 299] width 18 height 18
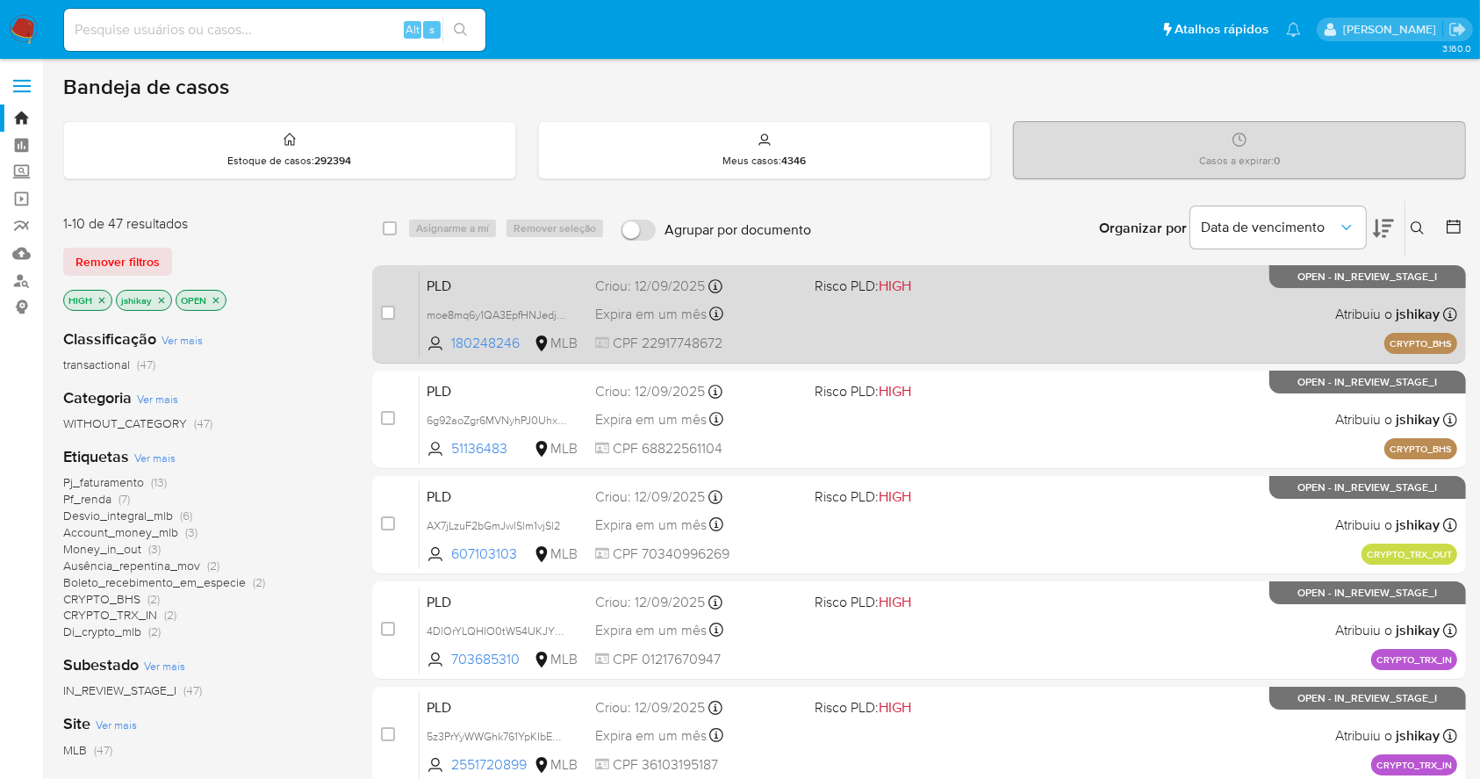
click at [1092, 310] on div "PLD moe8mq6y1QA3EpfHNJedj4hV 180248246 MLB Risco PLD: HIGH Criou: 12/09/2025 Cr…" at bounding box center [939, 314] width 1038 height 89
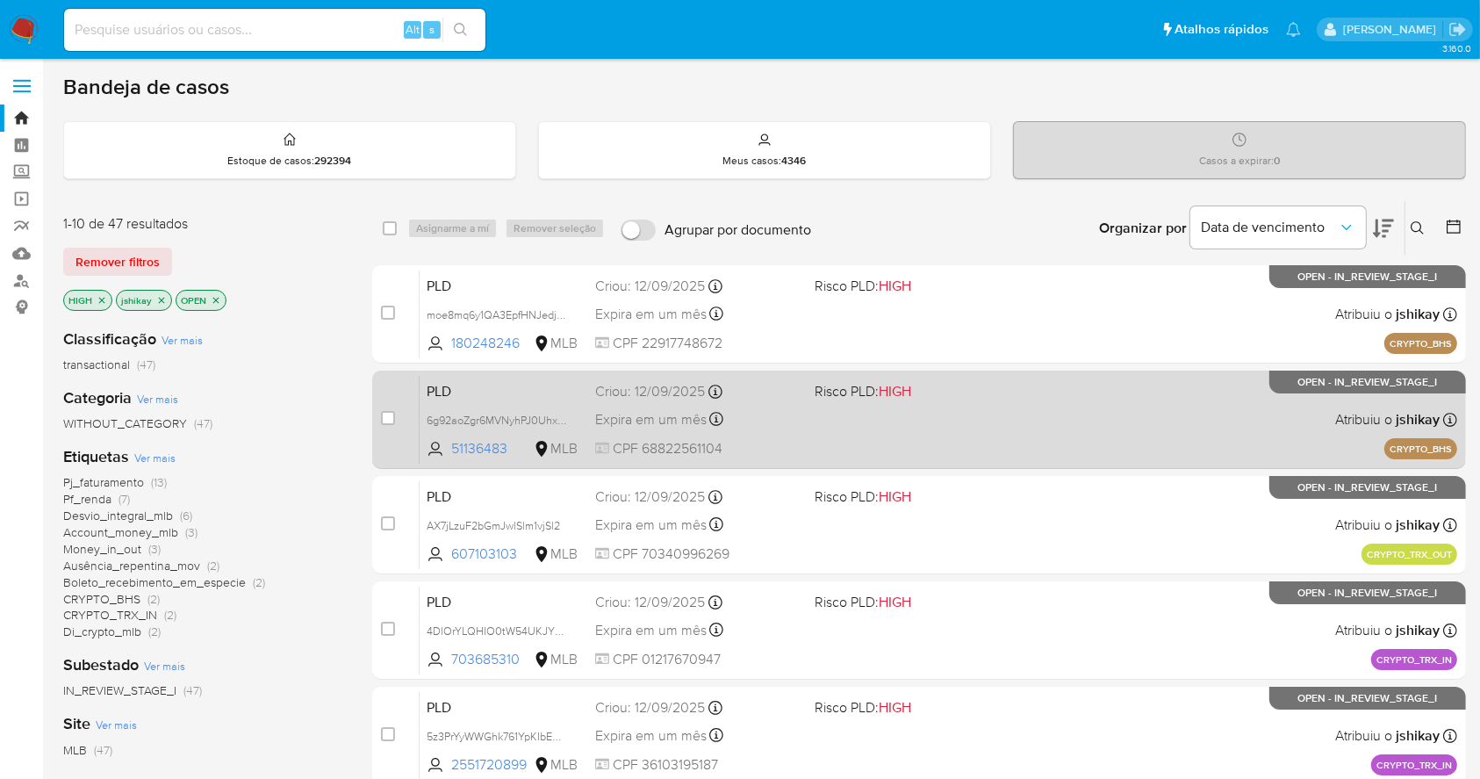
click at [1134, 425] on div "PLD 6g92aoZgr6MVNyhPJ0UhxpVG 51136483 MLB Risco PLD: HIGH Criou: 12/09/2025 Cri…" at bounding box center [939, 419] width 1038 height 89
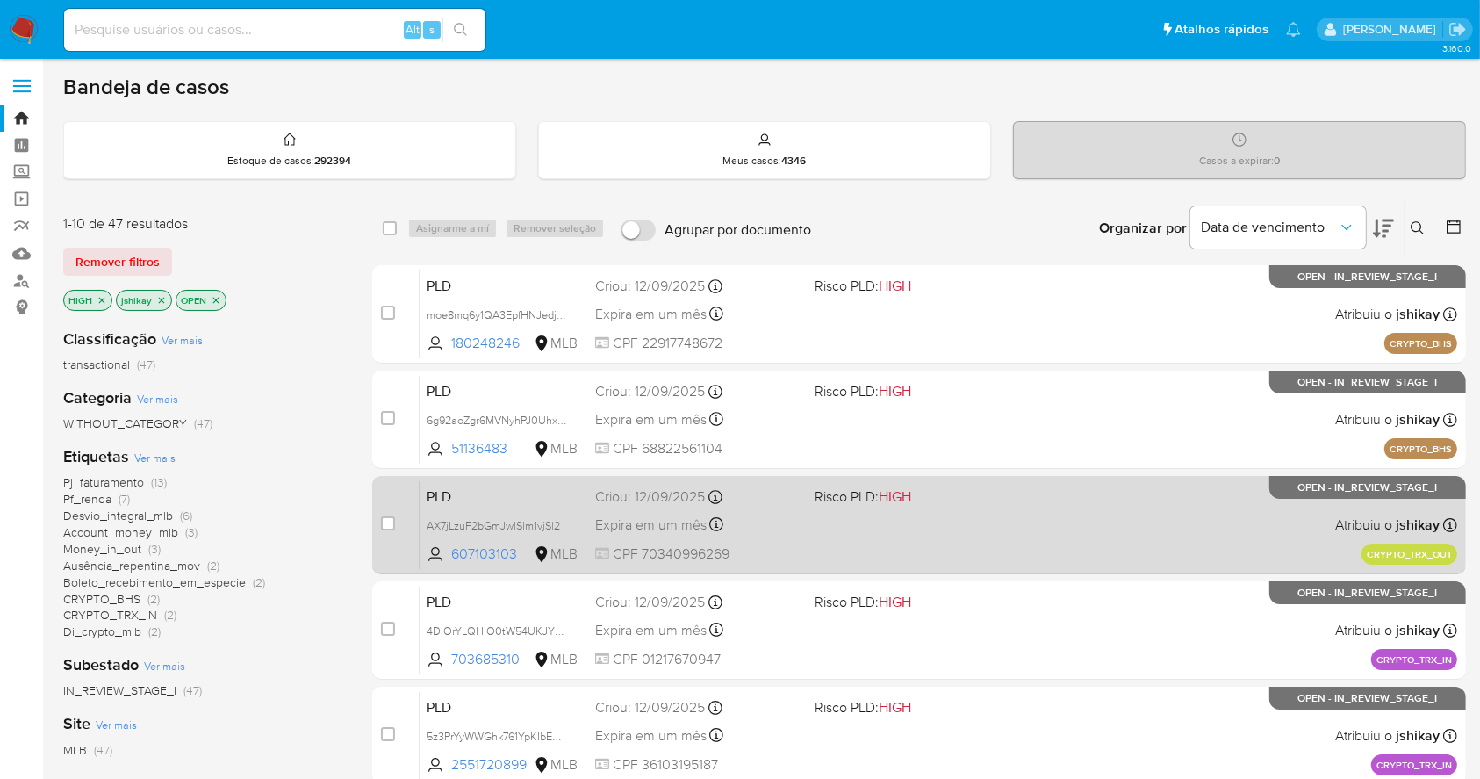
click at [1034, 501] on div "PLD AX7jLzuF2bGmJwlSlm1vjSl2 607103103 MLB Risco PLD: HIGH Criou: 12/09/2025 Cr…" at bounding box center [939, 524] width 1038 height 89
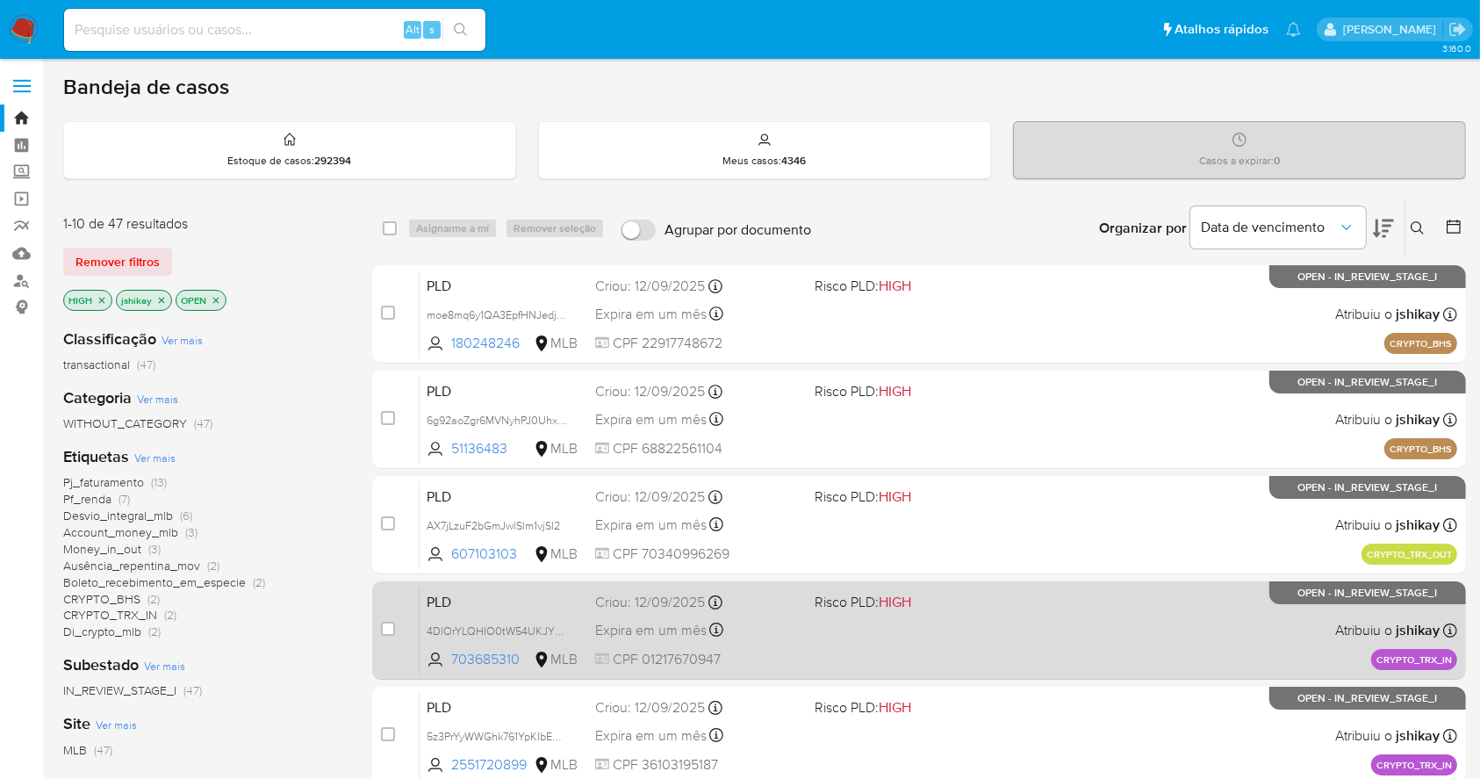
click at [1155, 601] on div "PLD 4DlOrYLQHIO0tW54UKJYPkEp 703685310 MLB Risco PLD: HIGH Criou: 12/09/2025 Cr…" at bounding box center [939, 630] width 1038 height 89
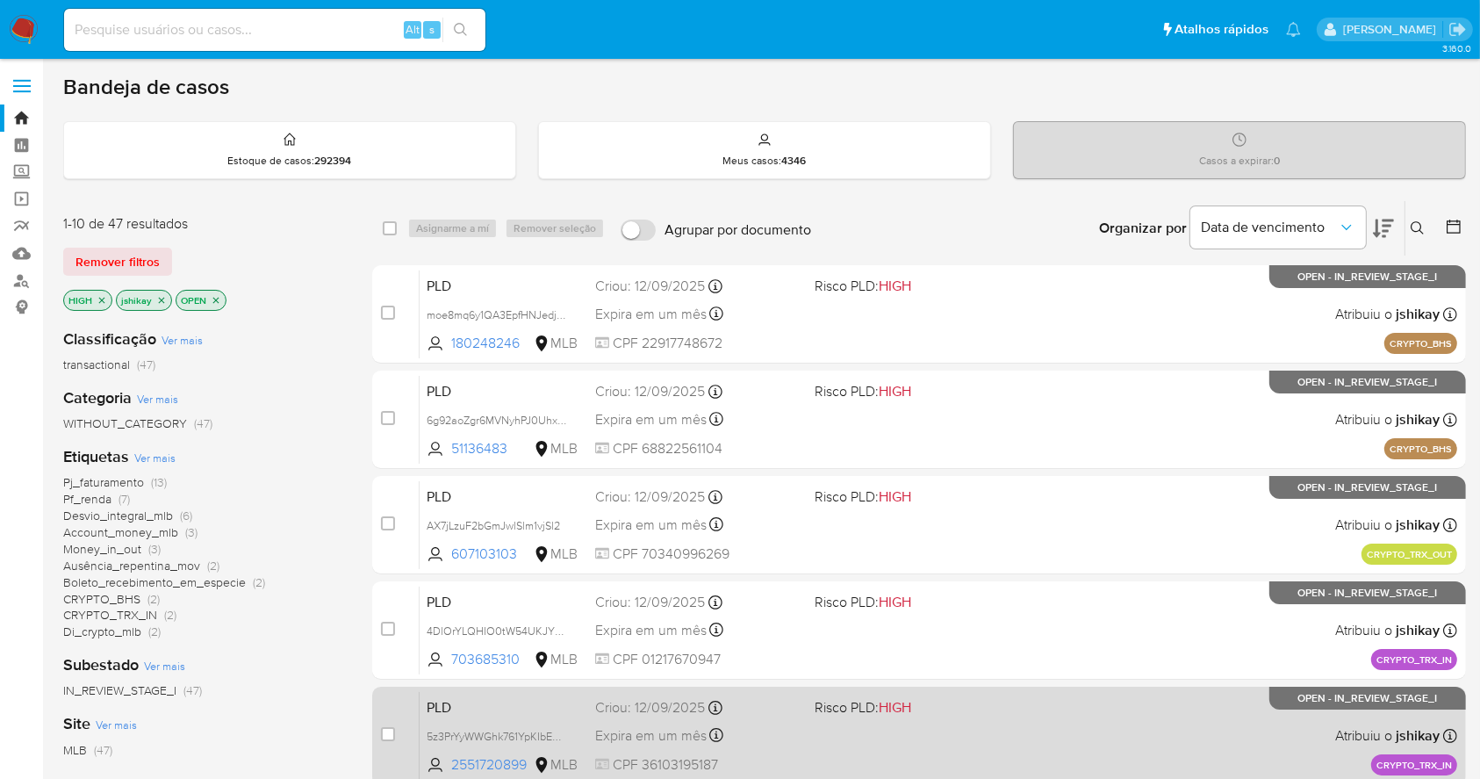
click at [1124, 748] on div "PLD 5z3PrYyWWGhk761YpKIbEbwl 2551720899 MLB Risco PLD: HIGH Criou: 12/09/2025 C…" at bounding box center [939, 735] width 1038 height 89
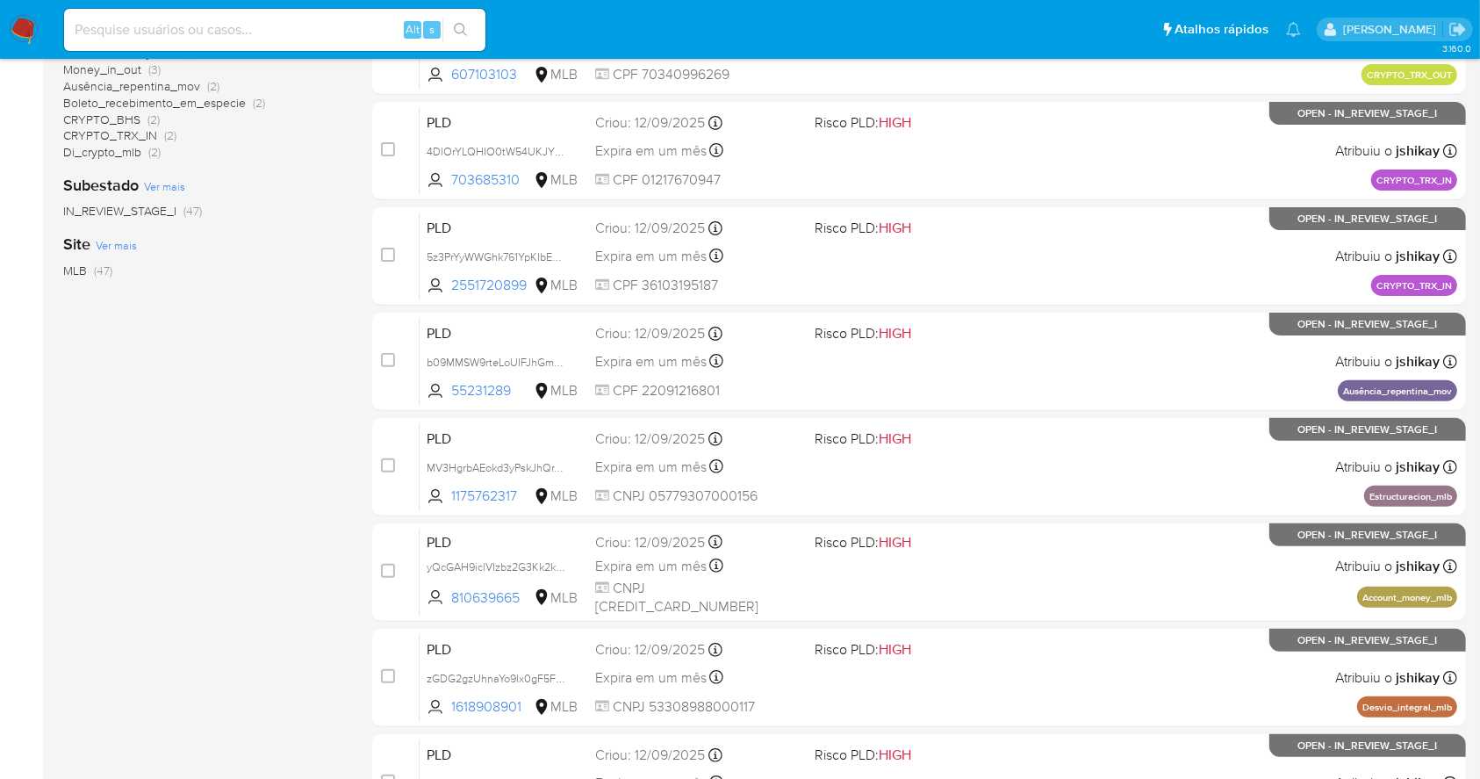
scroll to position [669, 0]
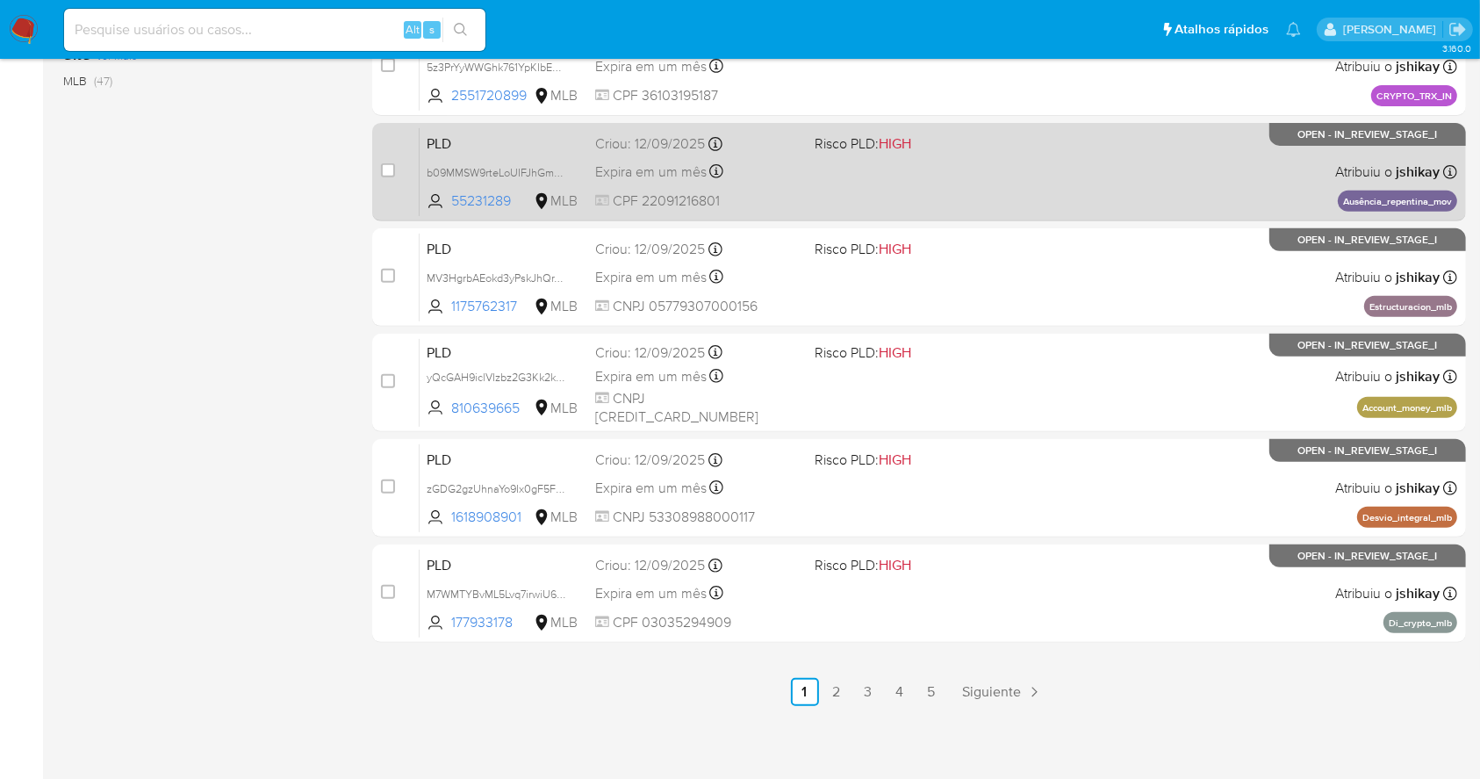
click at [901, 178] on div "PLD b09MMSW9rteLoUIFJhGmDct8 55231289 MLB Risco PLD: HIGH Criou: 12/09/2025 Cri…" at bounding box center [939, 171] width 1038 height 89
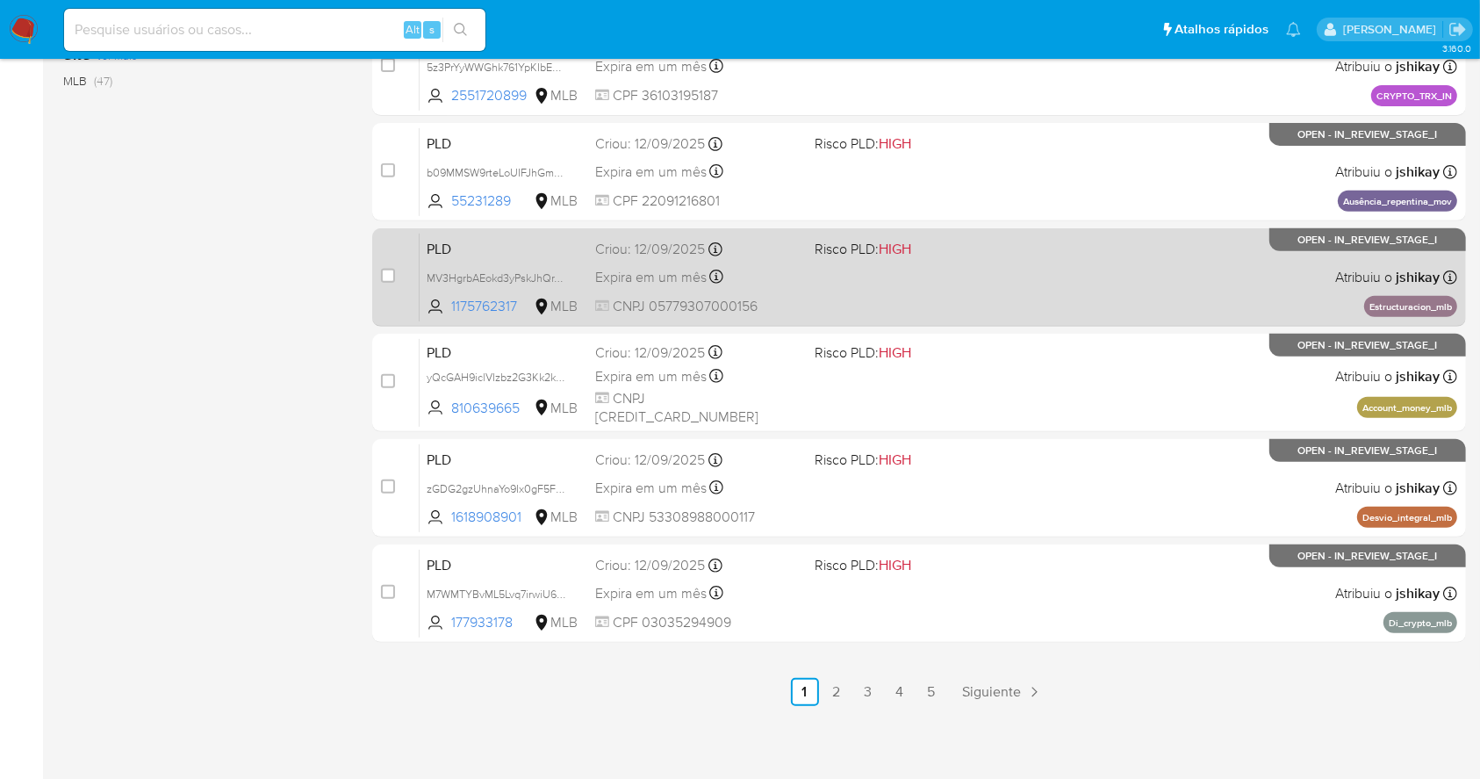
drag, startPoint x: 1100, startPoint y: 313, endPoint x: 1091, endPoint y: 303, distance: 13.1
click at [1091, 306] on div "PLD MV3HgrbAEokd3yPskJhQrYSq 1175762317 MLB Risco PLD: HIGH Criou: 12/09/2025 C…" at bounding box center [939, 277] width 1038 height 89
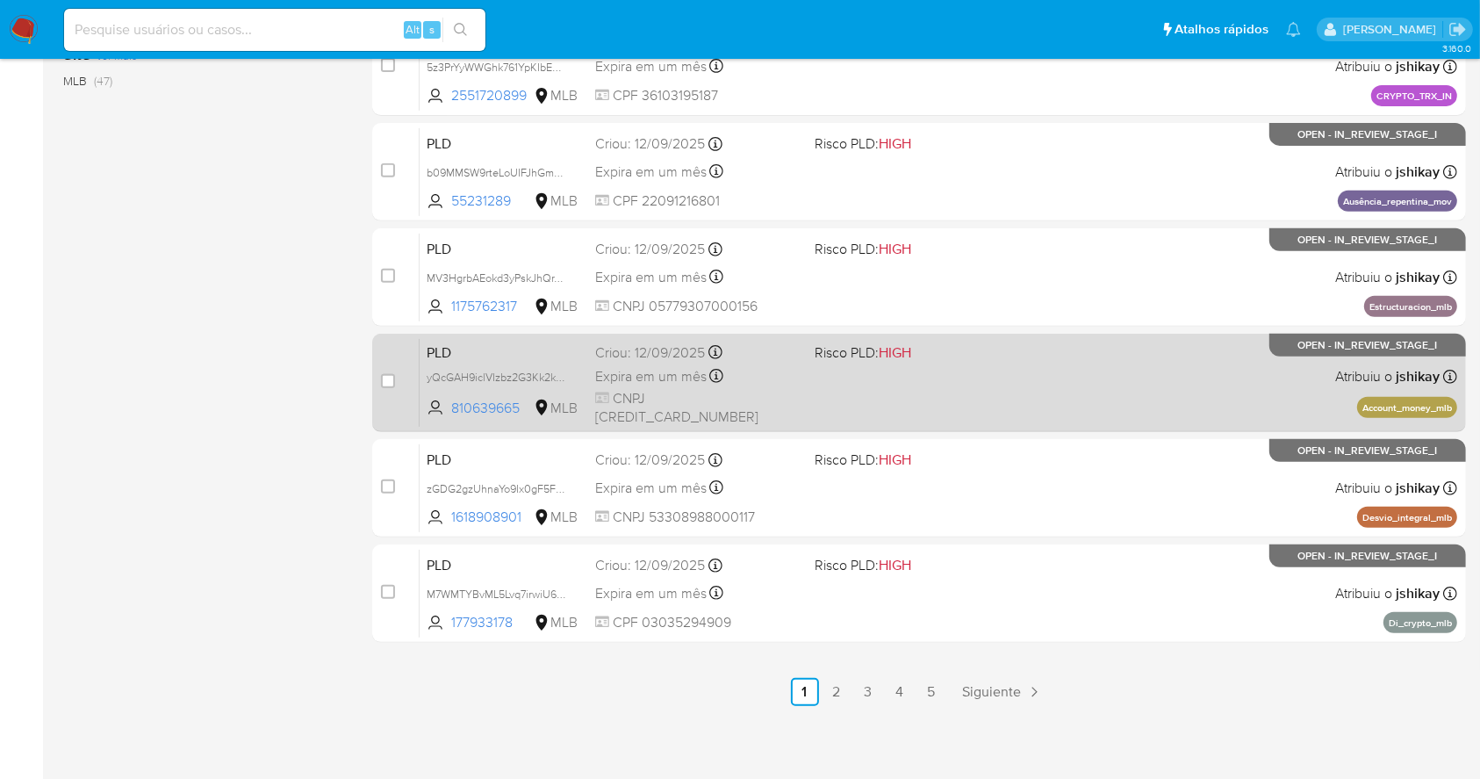
click at [1142, 400] on div "PLD yQcGAH9iclVIzbz2G3Kk2kxw 810639665 MLB Risco PLD: HIGH Criou: 12/09/2025 Cr…" at bounding box center [939, 382] width 1038 height 89
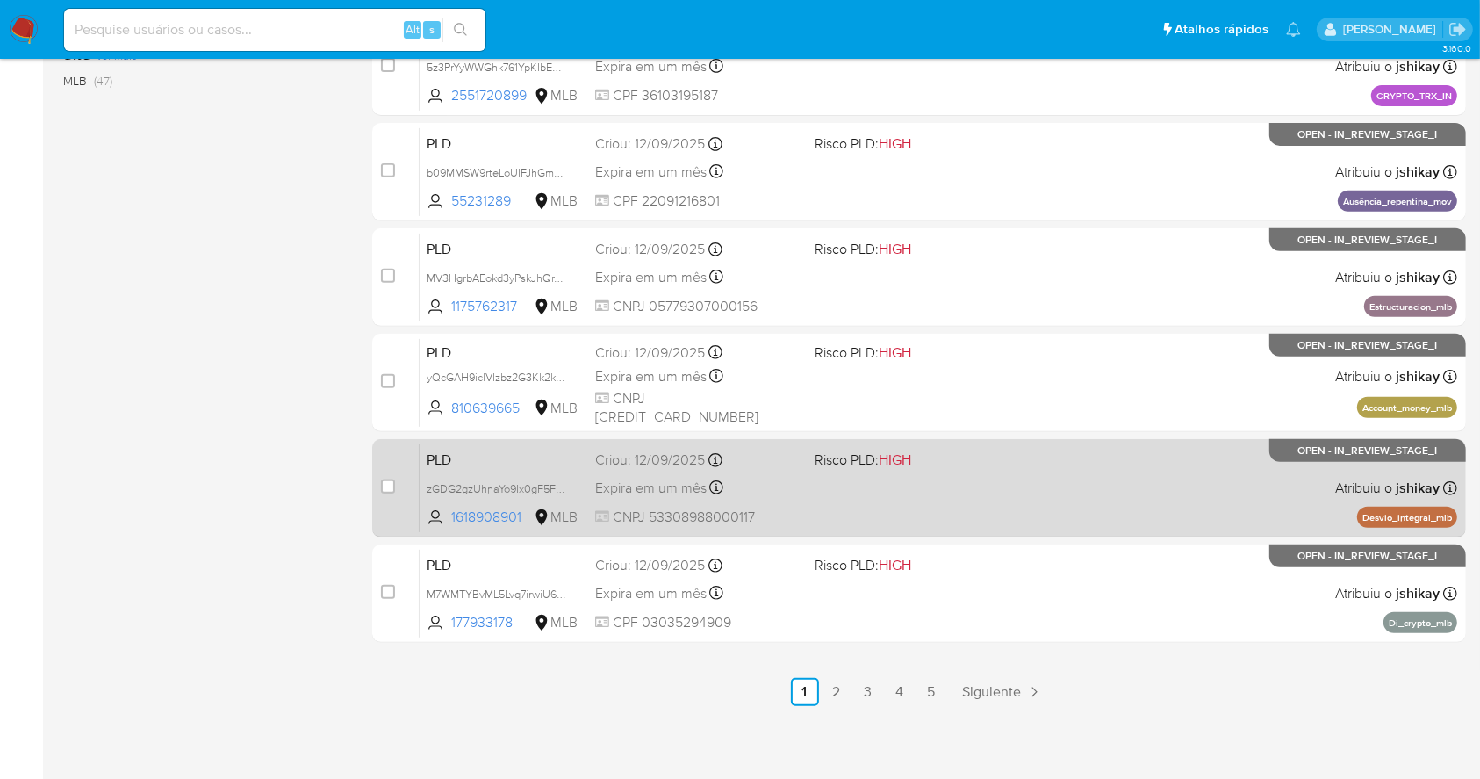
click at [1089, 529] on div "PLD zGDG2gzUhnaYo9Ix0gF5FOL8 1618908901 MLB Risco PLD: HIGH Criou: 12/09/2025 C…" at bounding box center [939, 487] width 1038 height 89
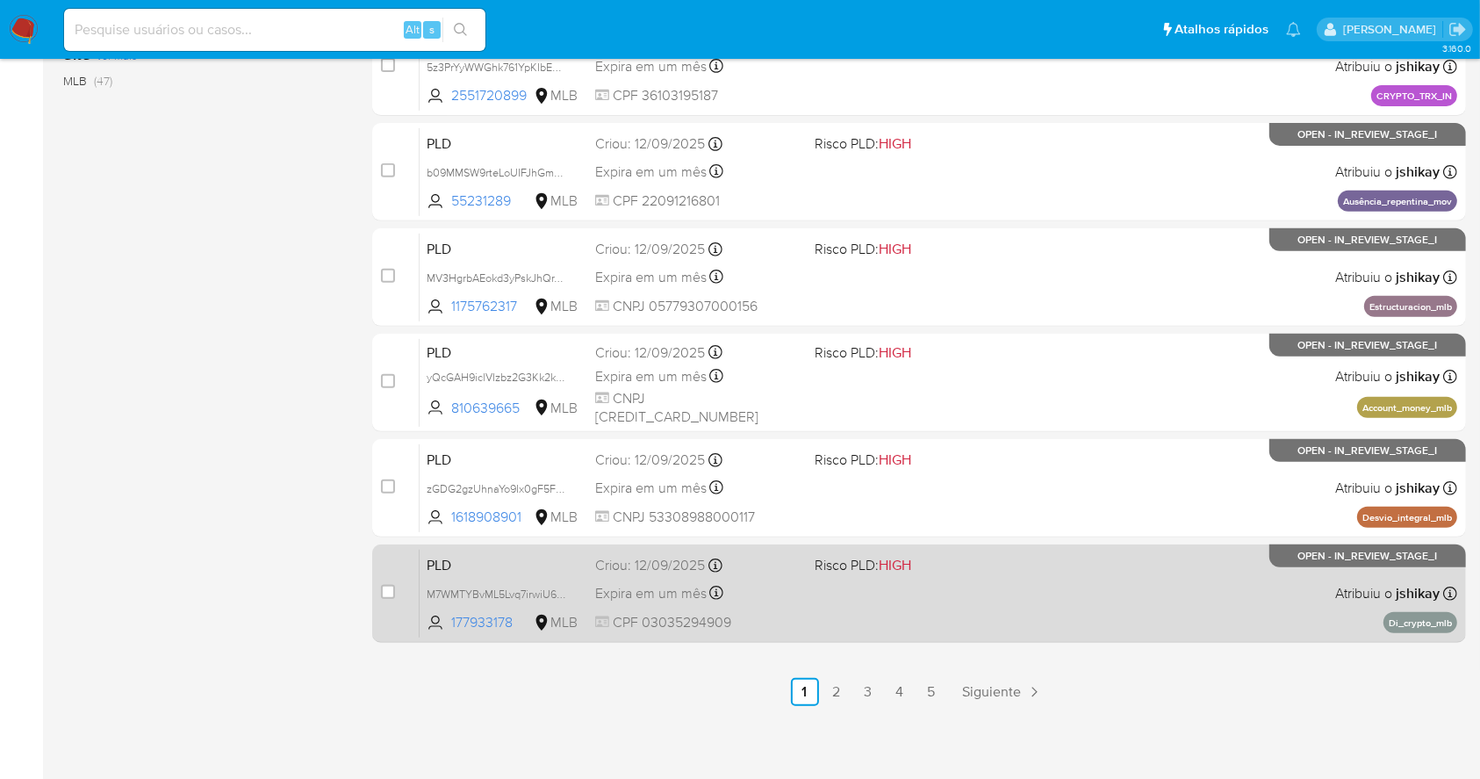
click at [1050, 637] on div "case-item-checkbox Incapaz de atribuir o caso PLD M7WMTYBvML5Lvq7irwiU6e1s 1779…" at bounding box center [919, 593] width 1094 height 98
click at [1109, 601] on div "PLD M7WMTYBvML5Lvq7irwiU6e1s 177933178 MLB Risco PLD: HIGH Criou: 12/09/2025 Cr…" at bounding box center [939, 593] width 1038 height 89
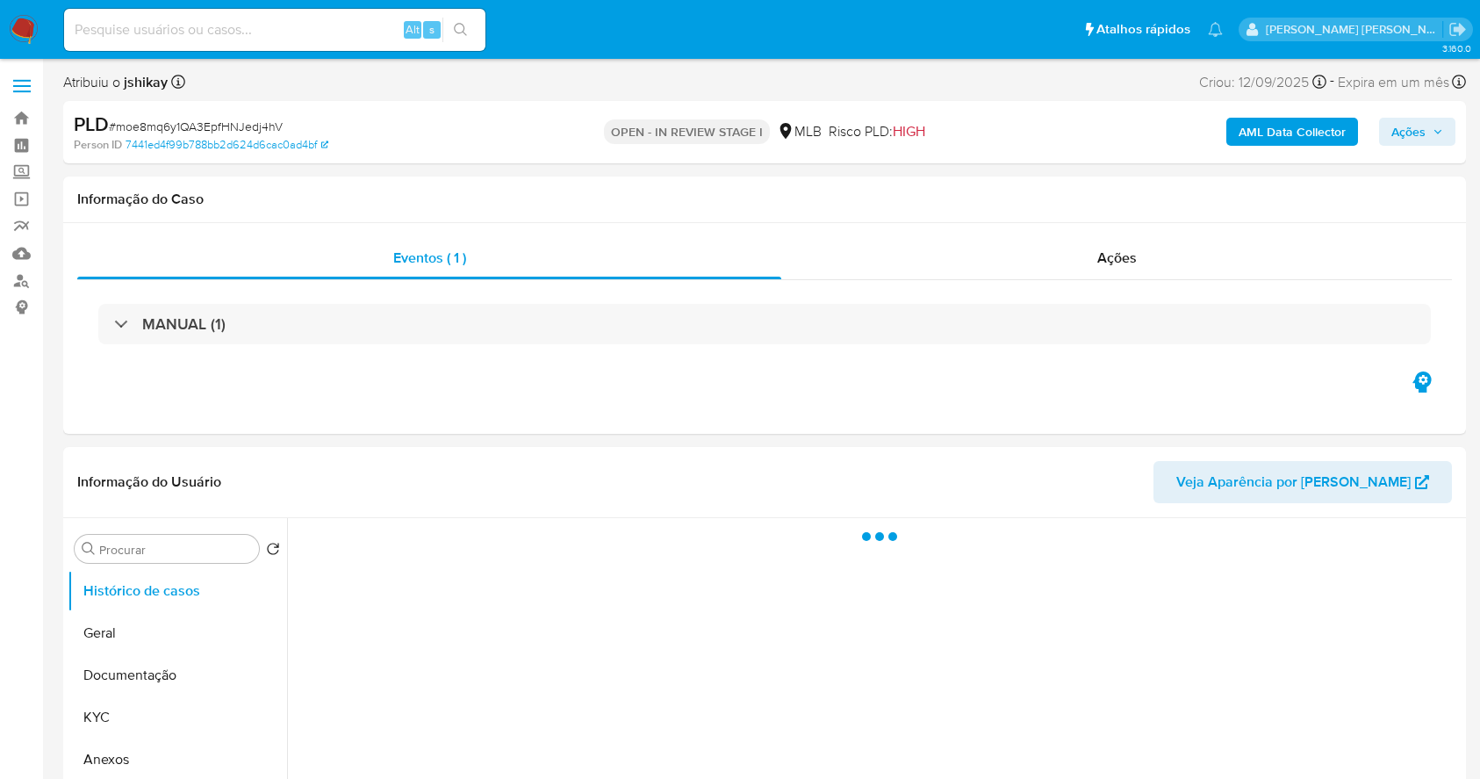
select select "10"
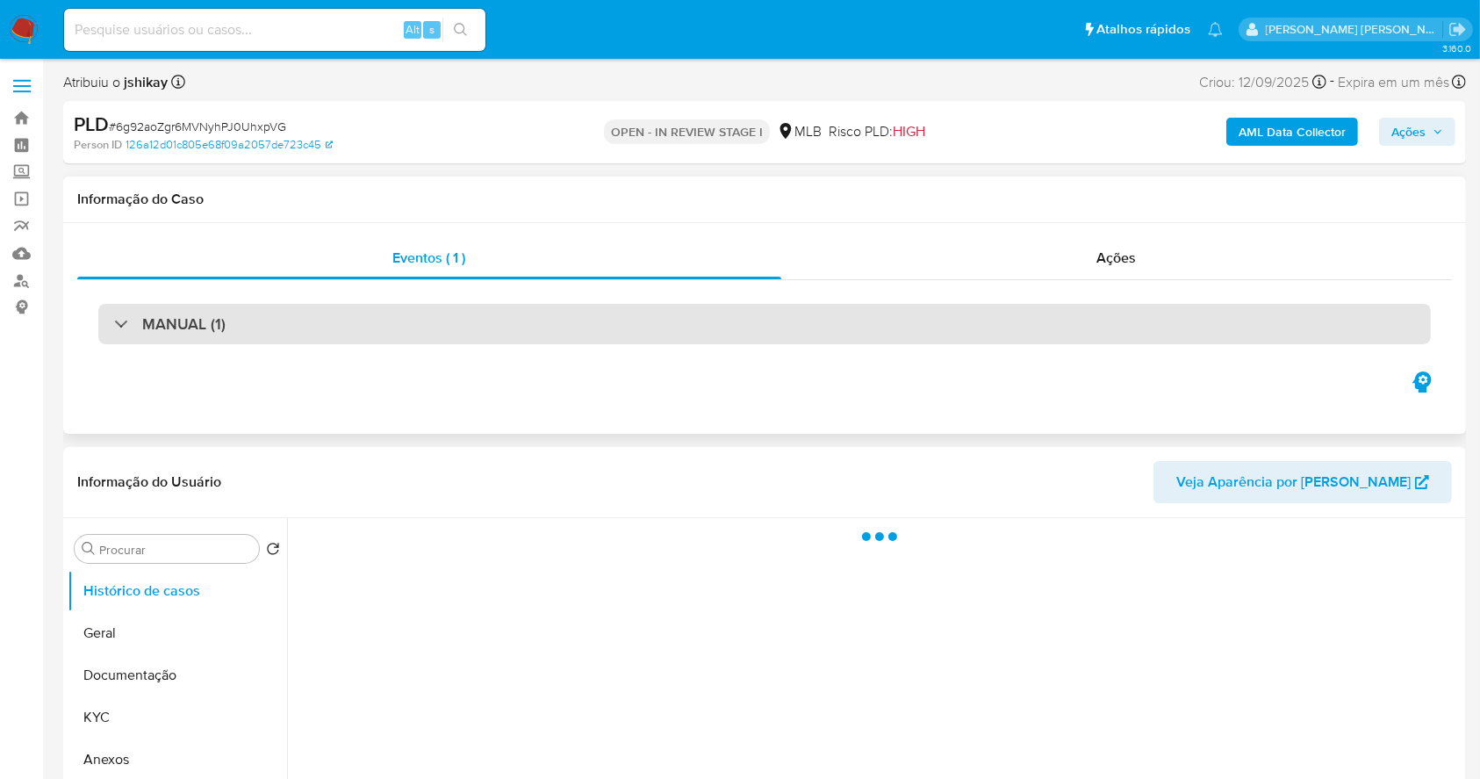
select select "10"
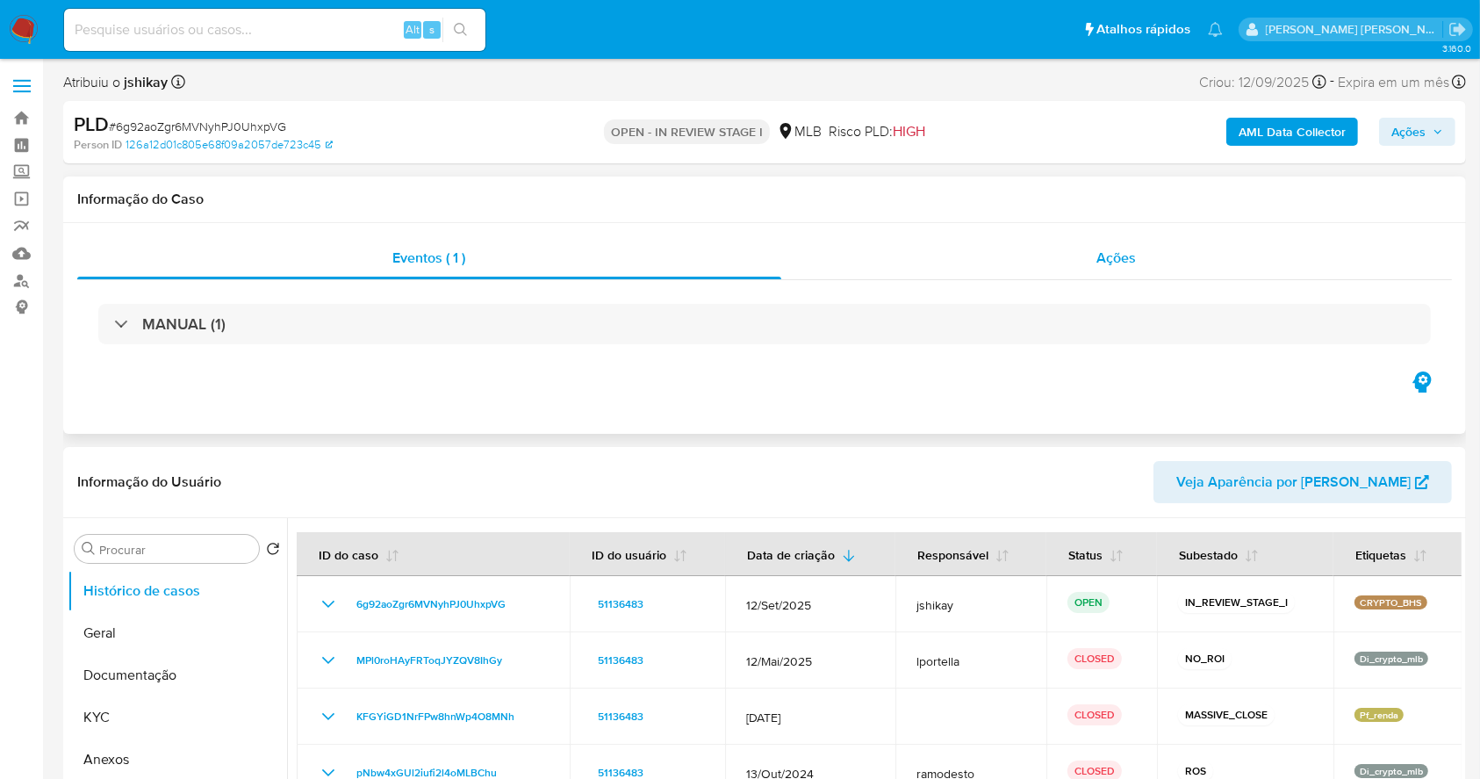
scroll to position [117, 0]
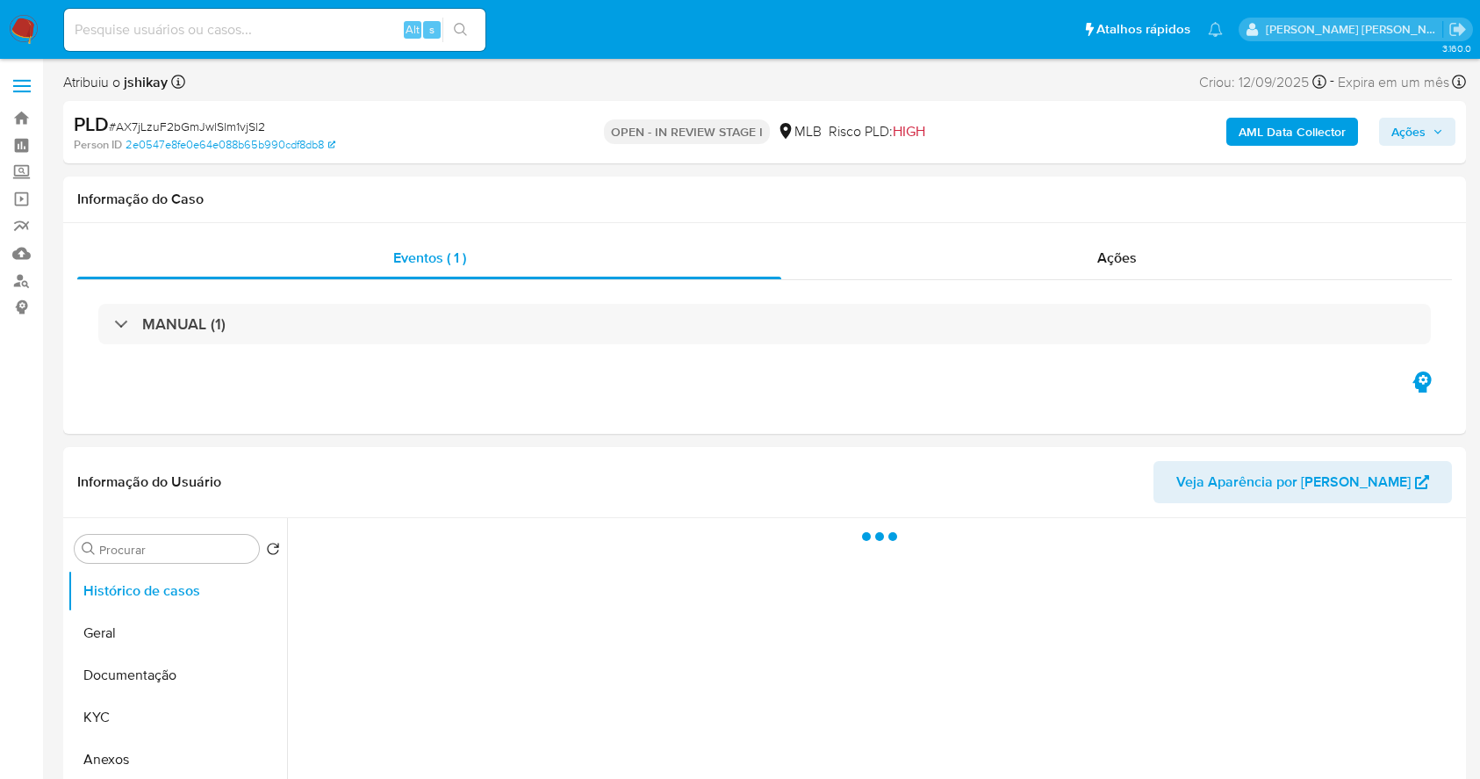
select select "10"
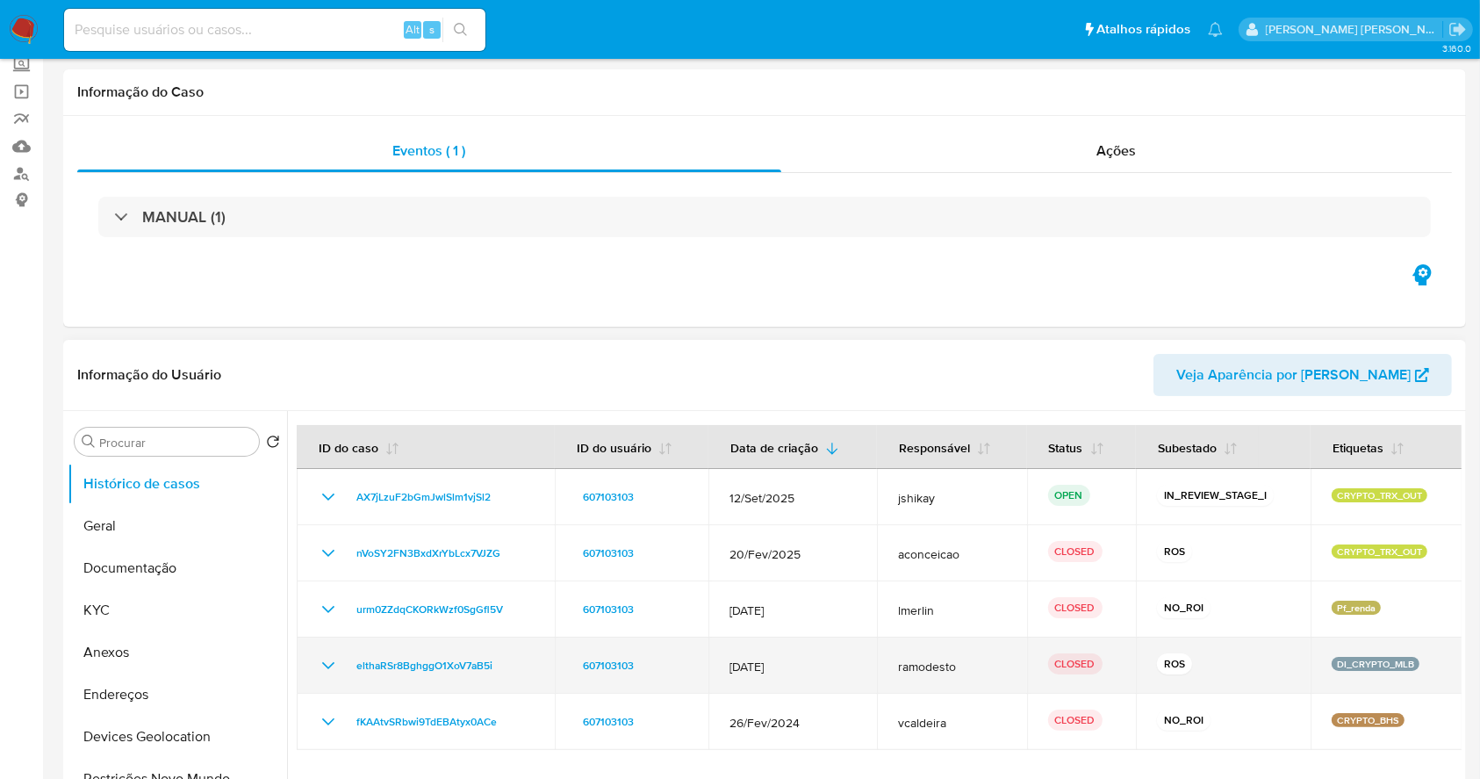
scroll to position [234, 0]
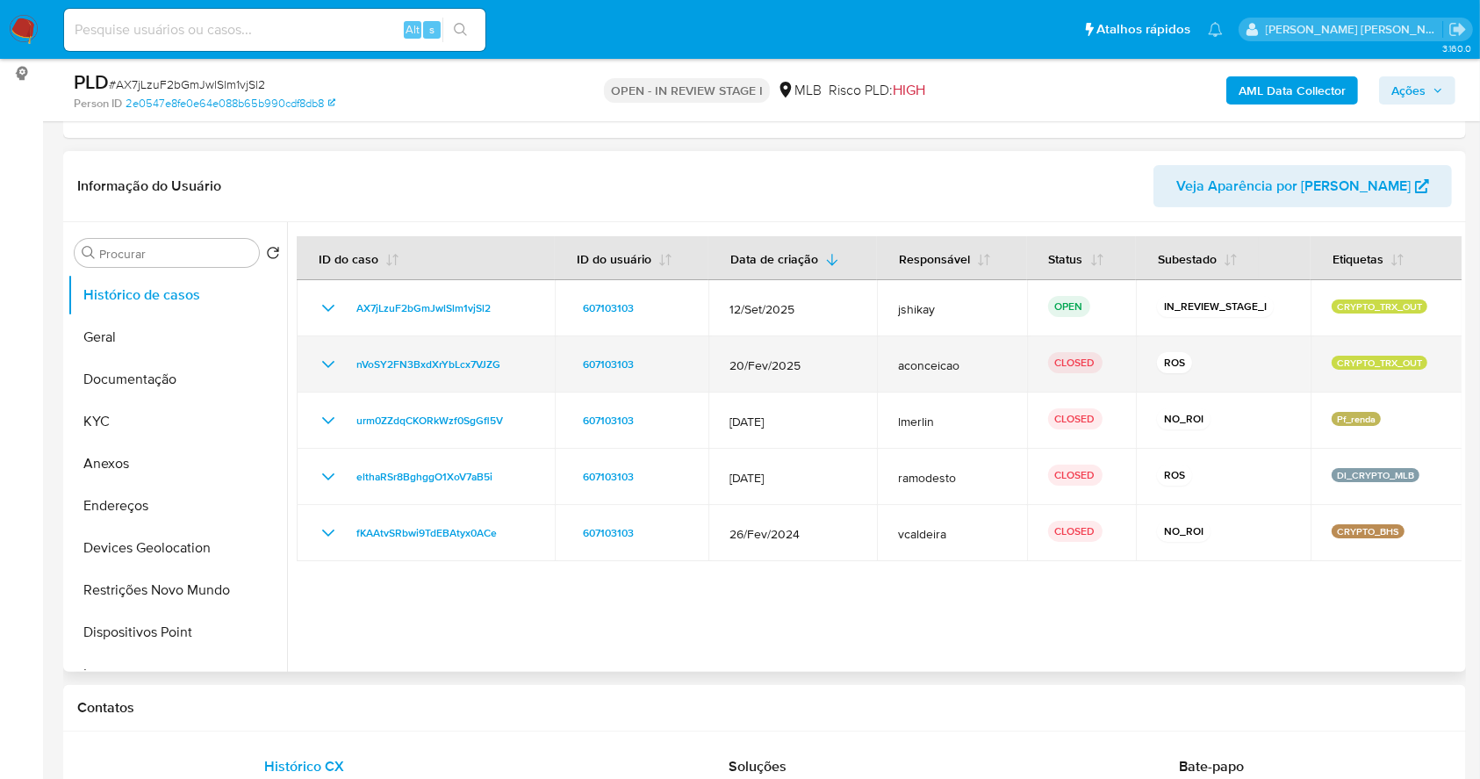
click at [329, 355] on icon "Mostrar/Ocultar" at bounding box center [328, 364] width 21 height 21
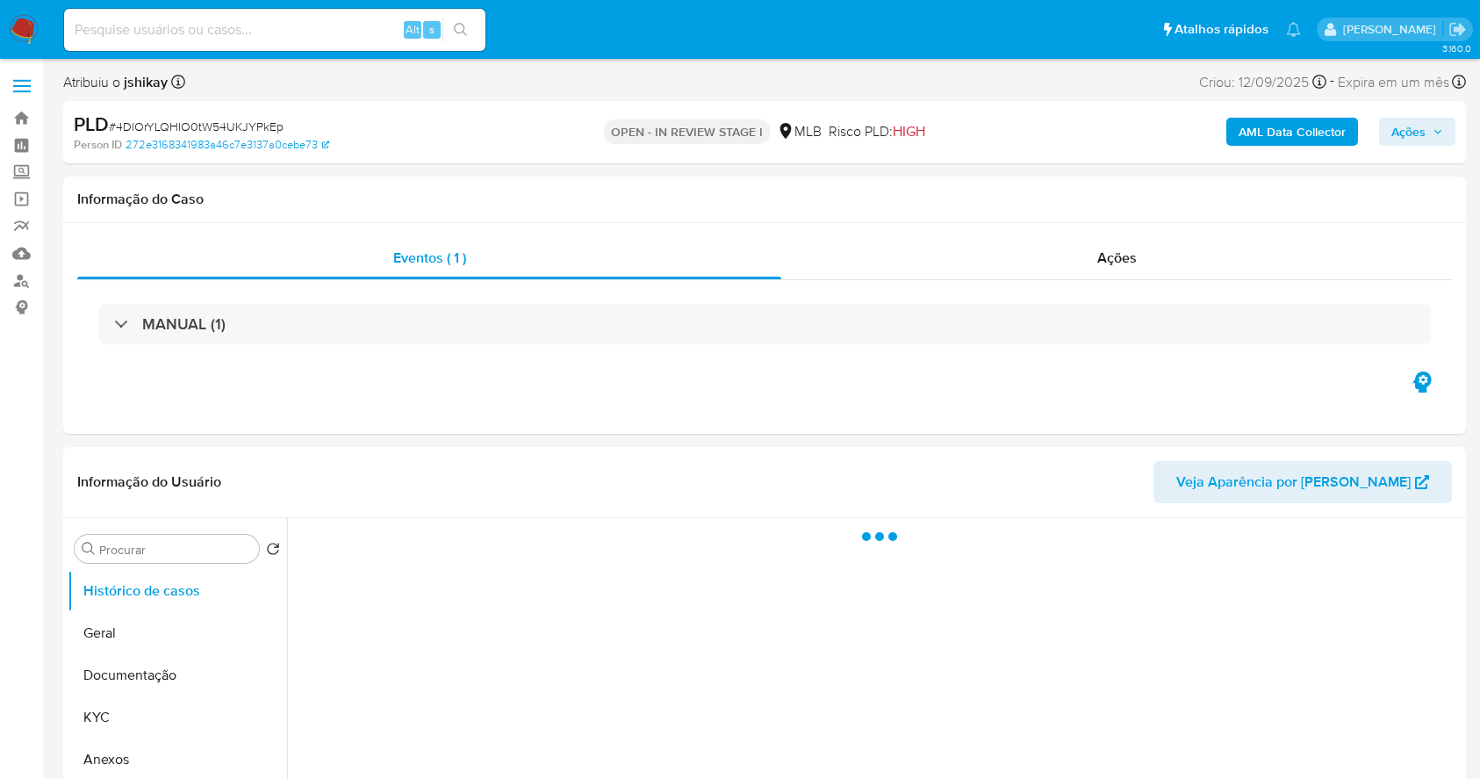
select select "10"
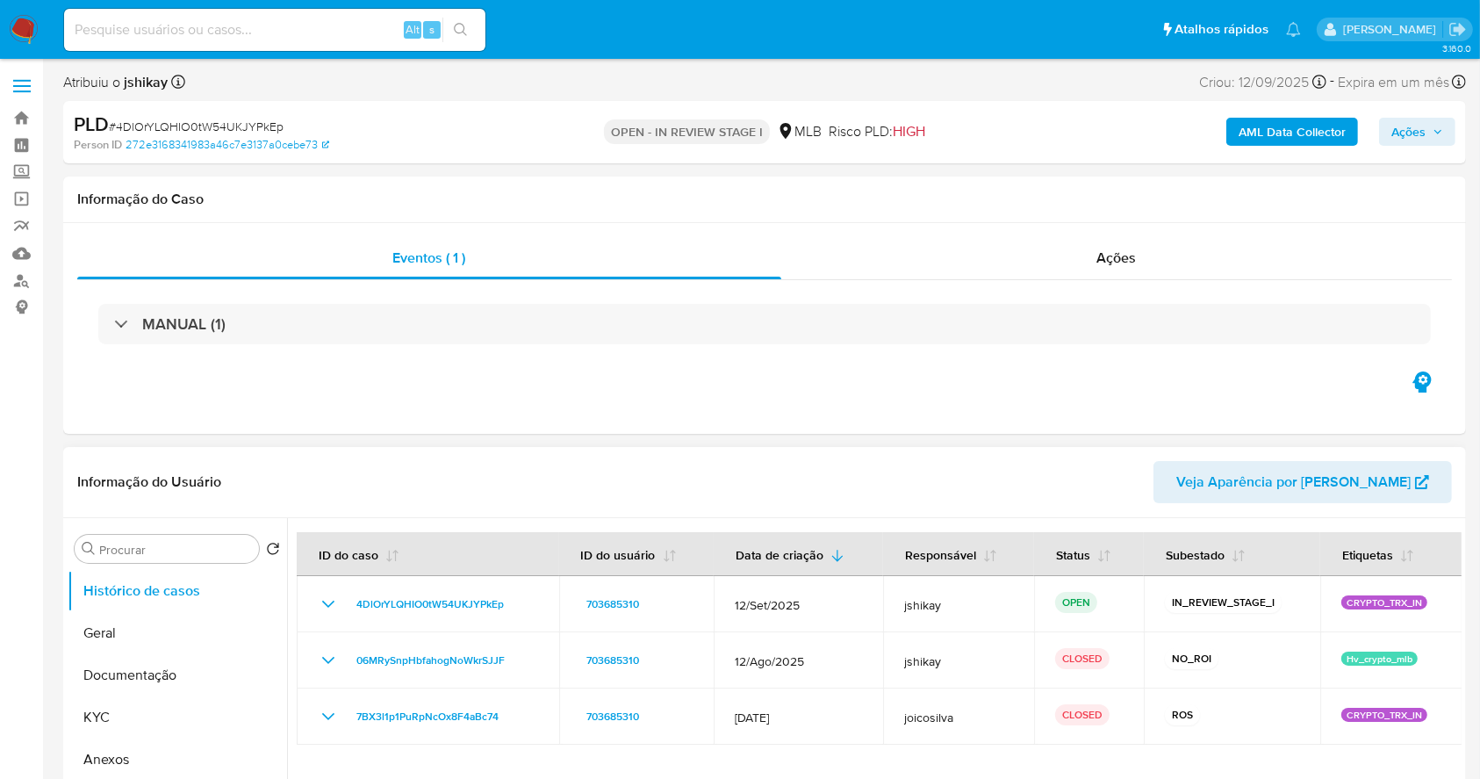
scroll to position [117, 0]
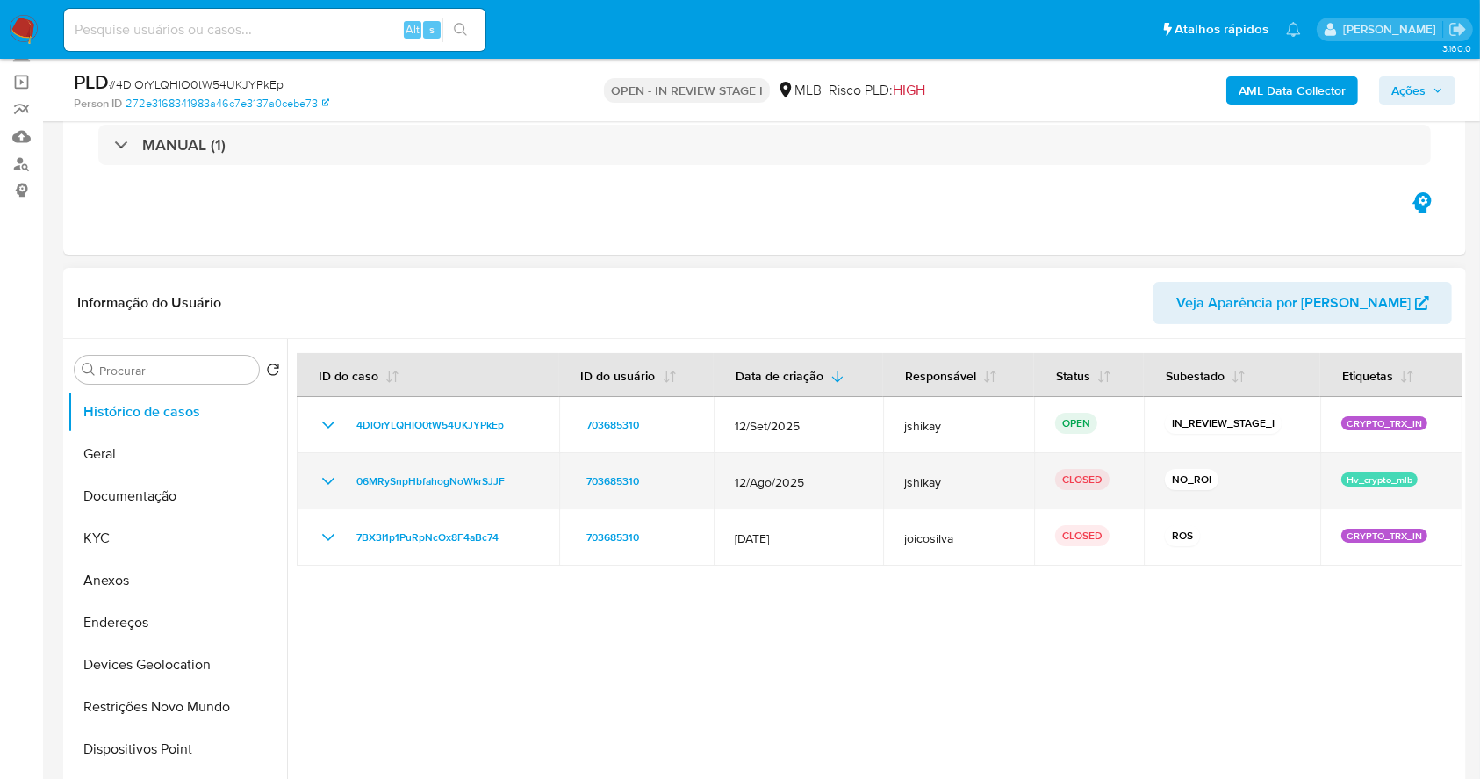
click at [330, 483] on icon "Mostrar/Ocultar" at bounding box center [328, 481] width 21 height 21
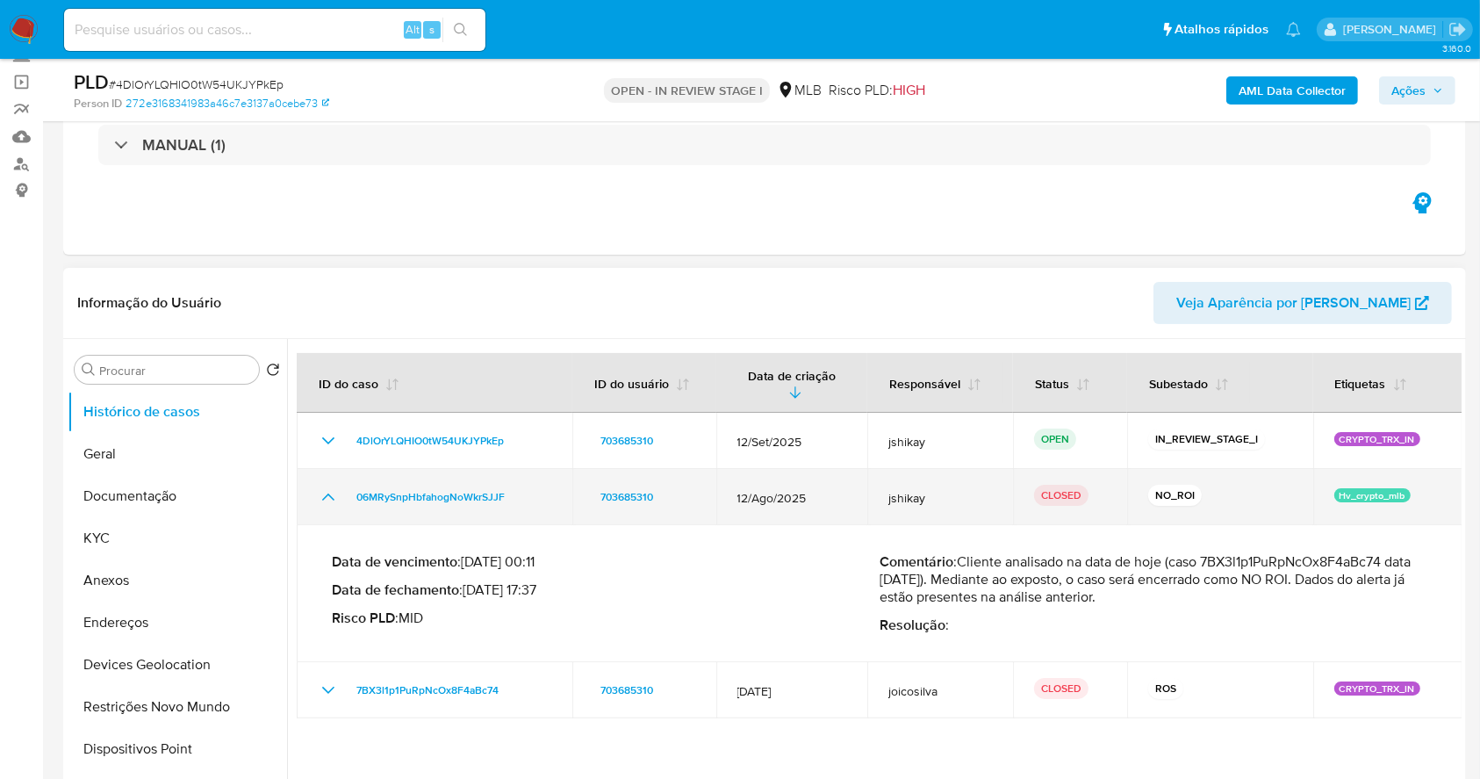
click at [330, 483] on td "06MRySnpHbfahogNoWkrSJJF" at bounding box center [435, 497] width 276 height 56
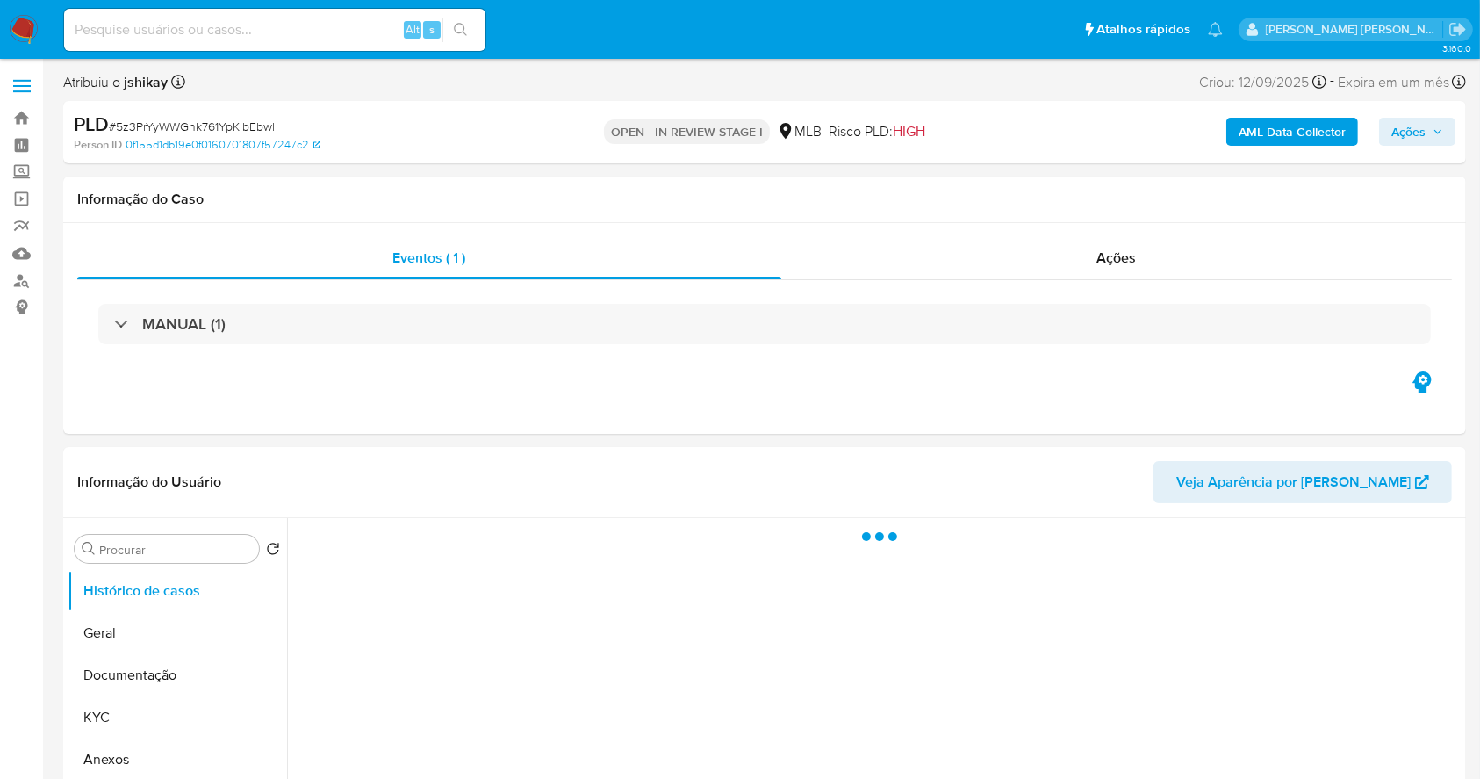
select select "10"
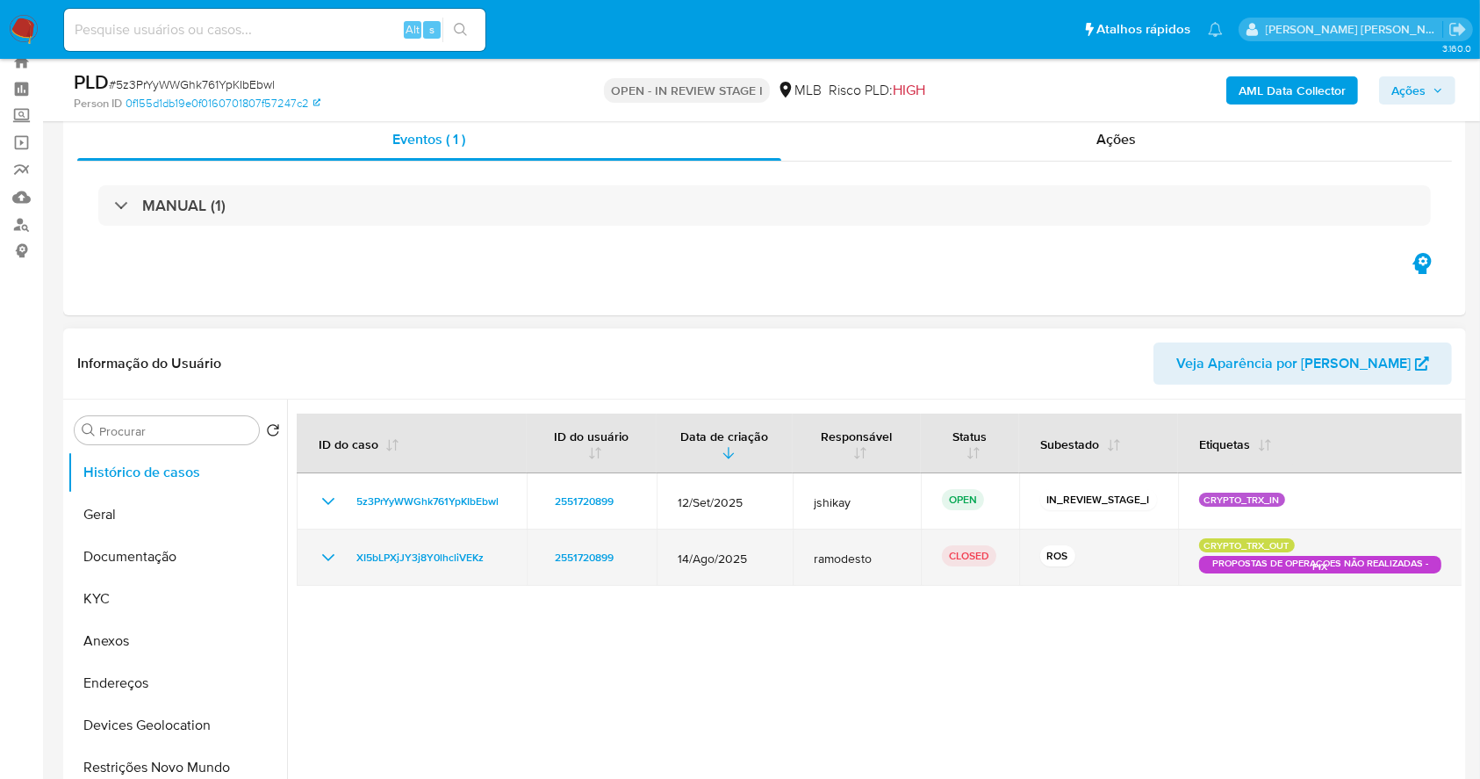
click at [330, 551] on icon "Mostrar/Ocultar" at bounding box center [328, 557] width 21 height 21
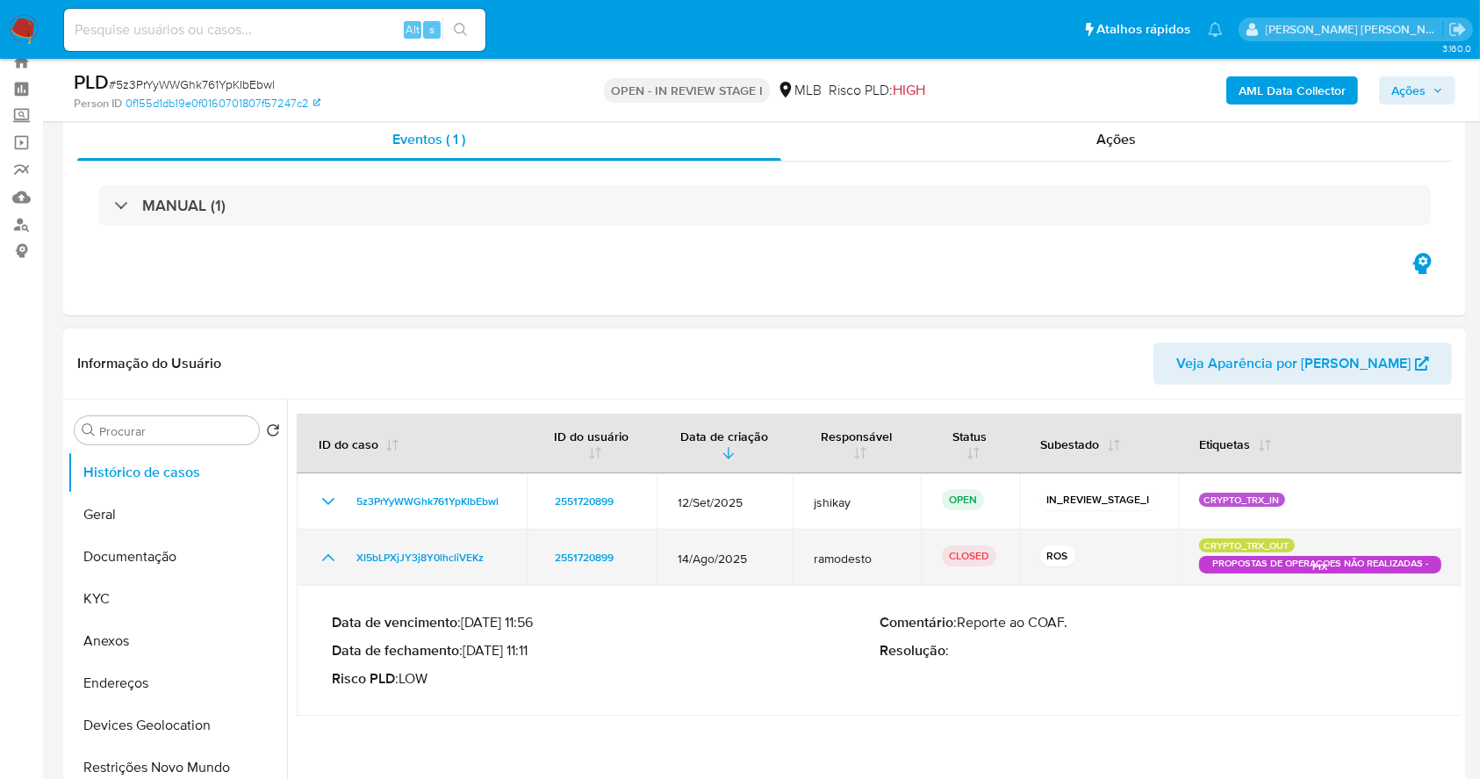
click at [330, 551] on icon "Mostrar/Ocultar" at bounding box center [328, 557] width 21 height 21
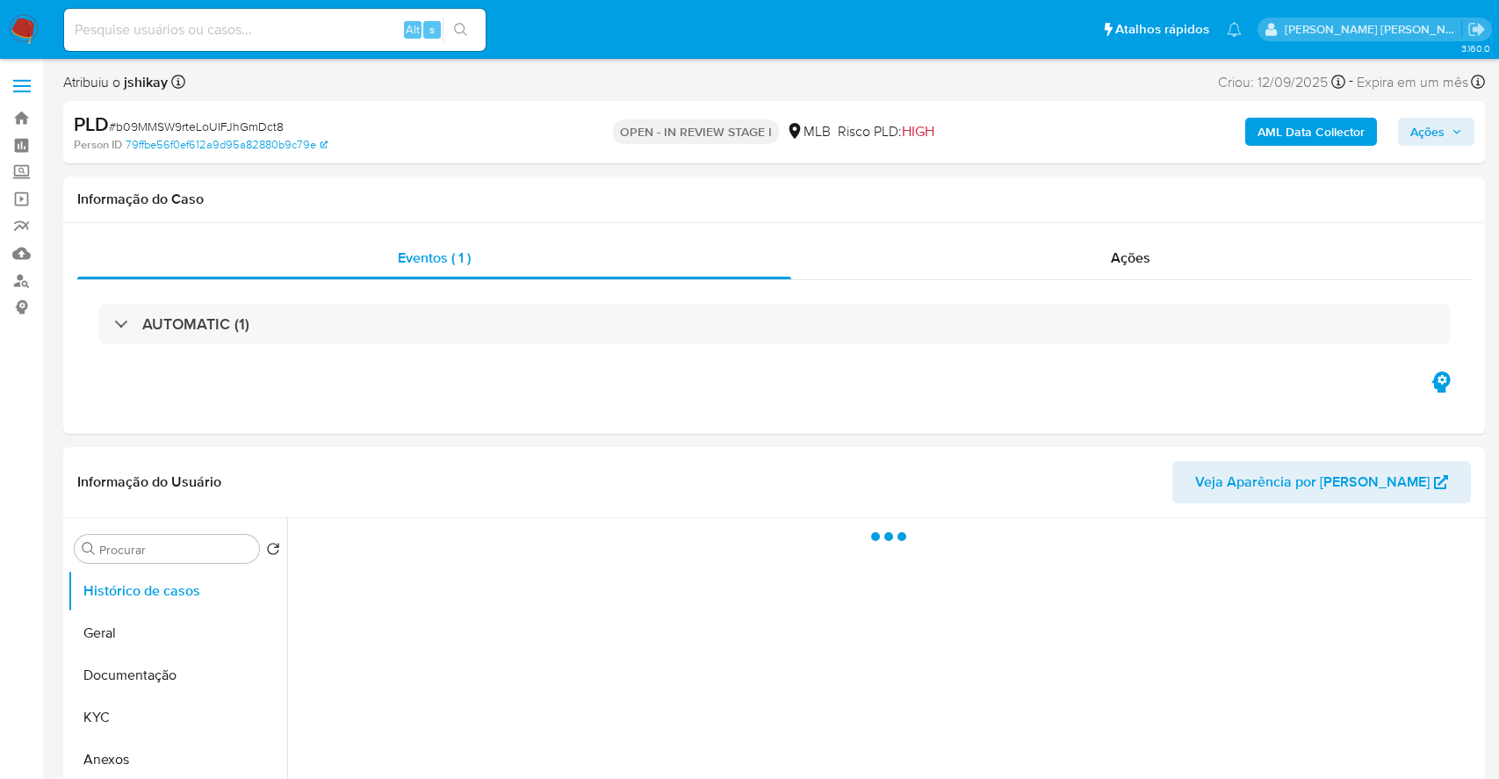
select select "10"
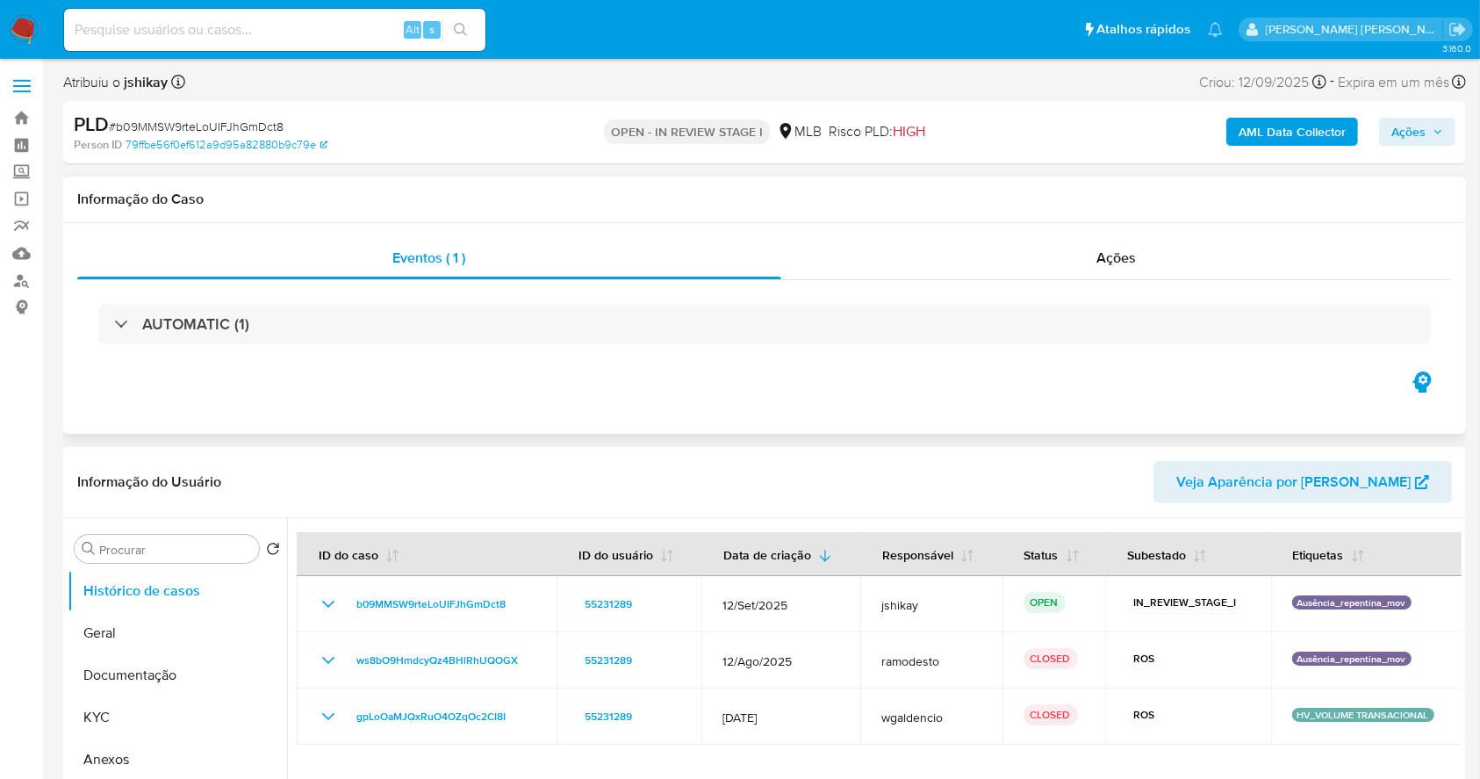
click at [961, 407] on div "Eventos ( 1 ) Ações AUTOMATIC (1)" at bounding box center [764, 328] width 1403 height 211
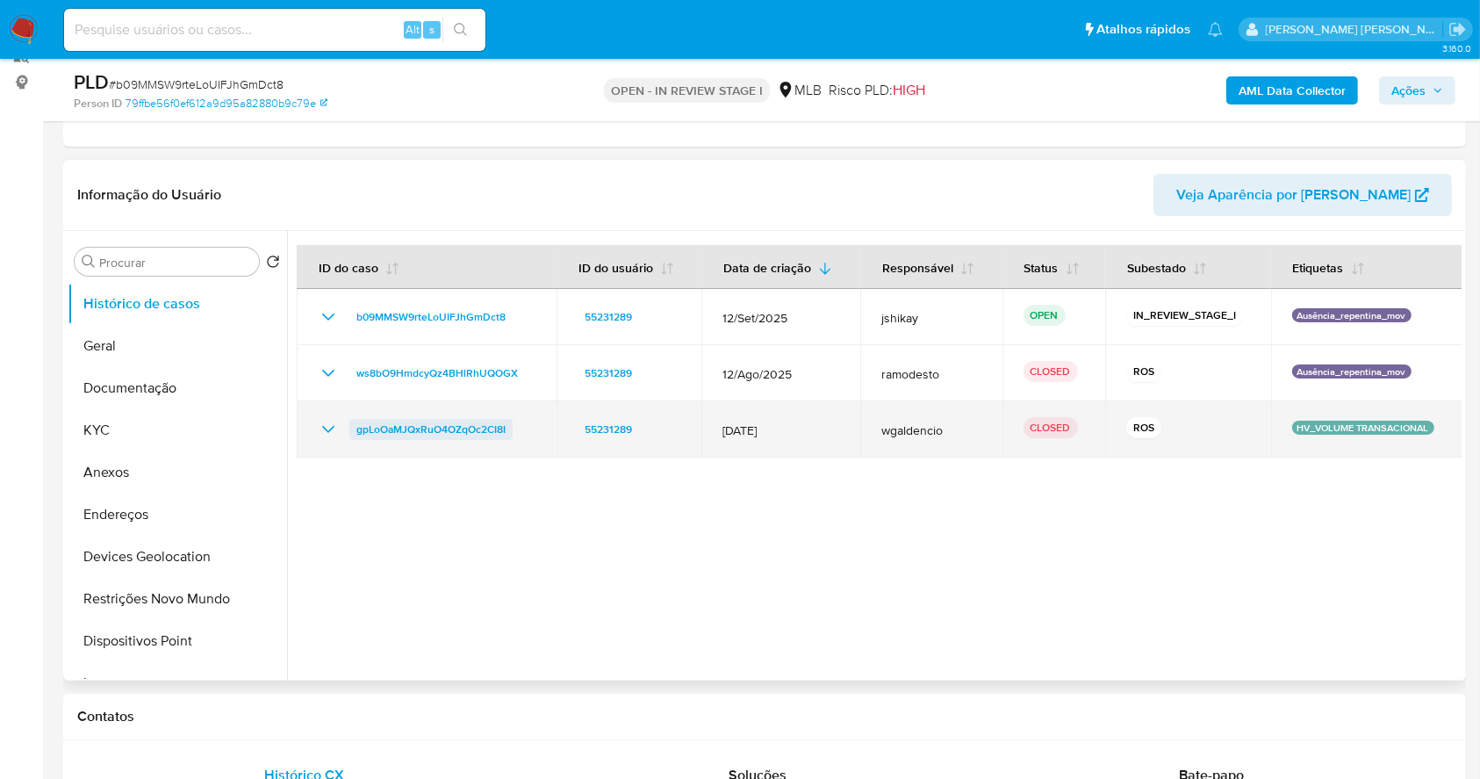
scroll to position [234, 0]
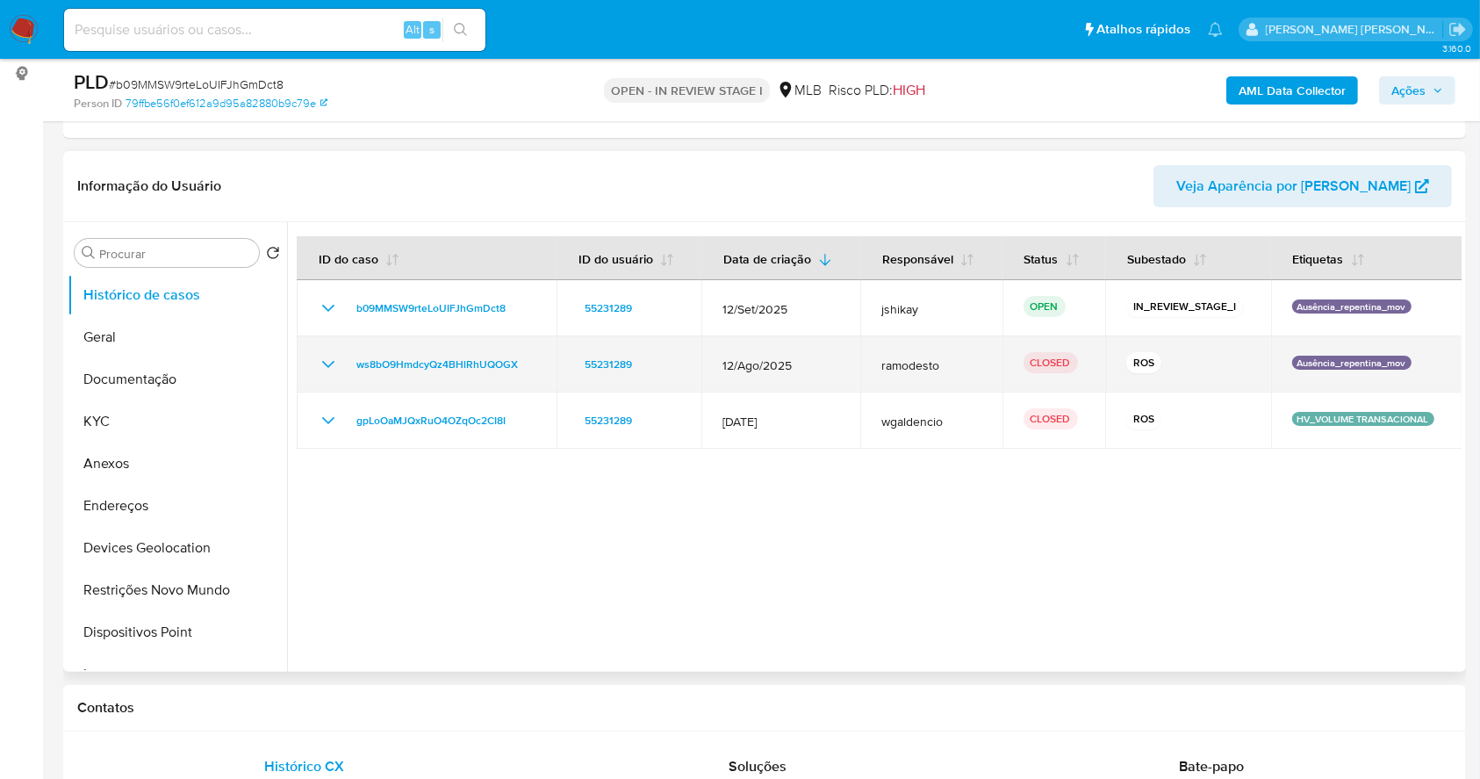
click at [329, 362] on icon "Mostrar/Ocultar" at bounding box center [328, 364] width 21 height 21
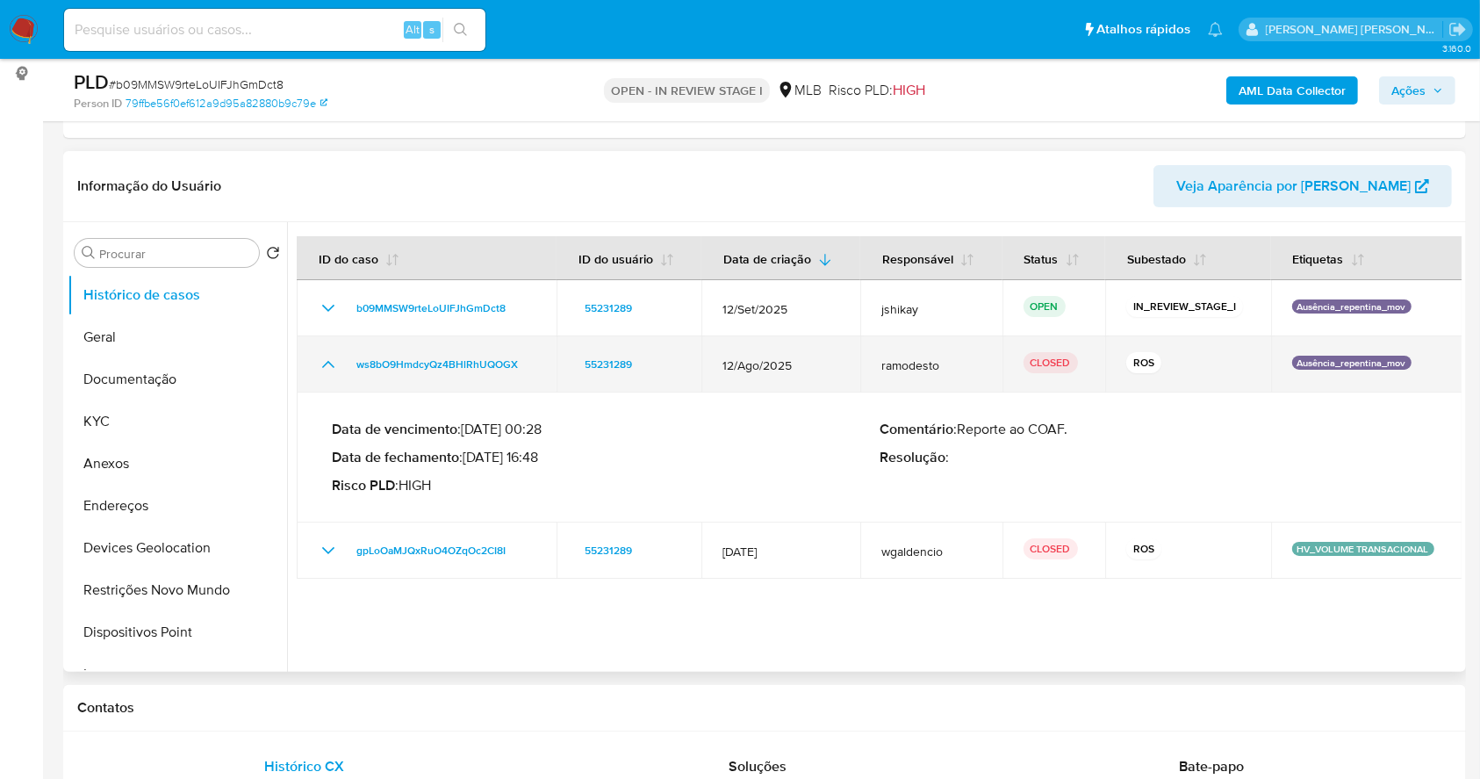
click at [329, 362] on icon "Mostrar/Ocultar" at bounding box center [328, 364] width 12 height 7
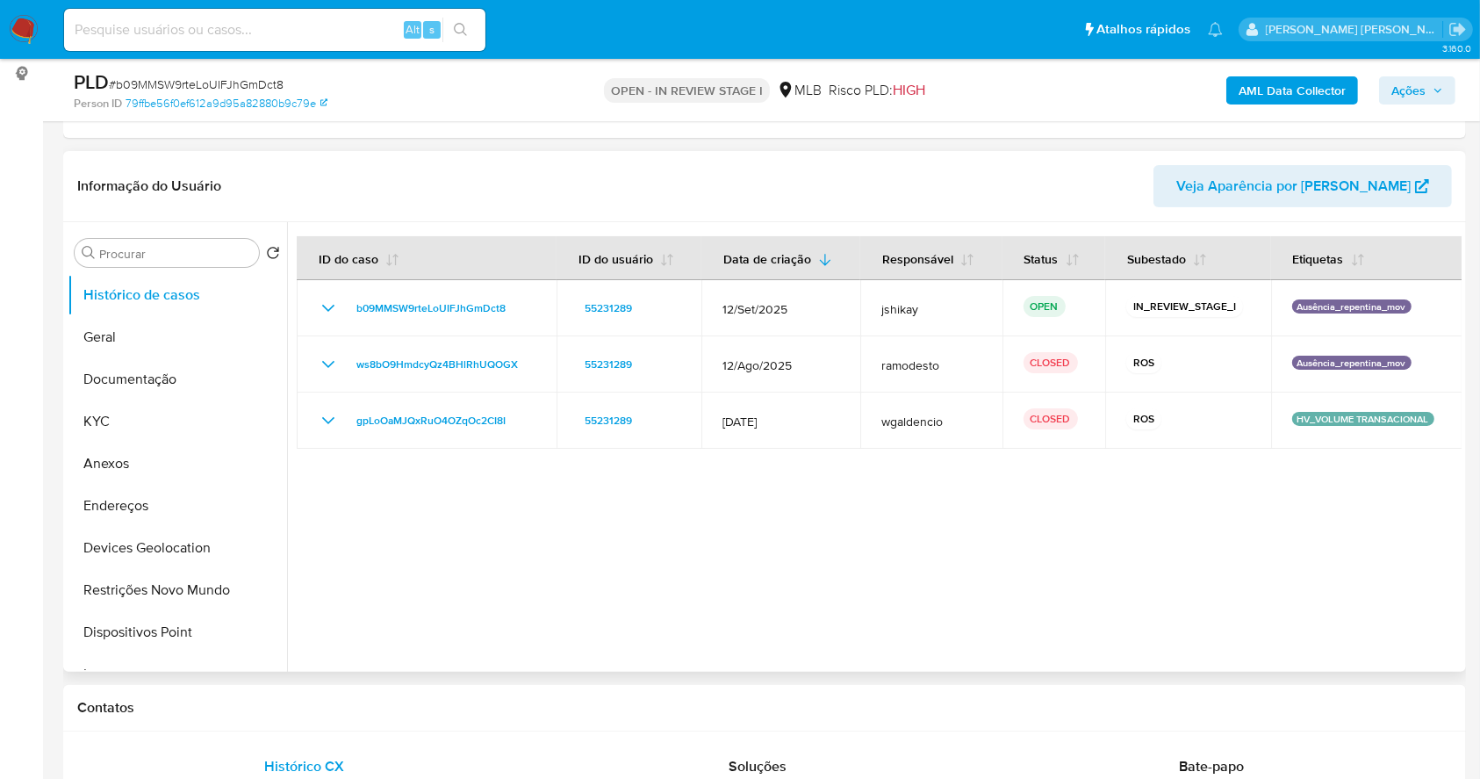
click at [659, 587] on div at bounding box center [874, 447] width 1175 height 450
click at [214, 80] on span "# b09MMSW9rteLoUIFJhGmDct8" at bounding box center [196, 85] width 175 height 18
copy span "b09MMSW9rteLoUIFJhGmDct8"
click at [21, 34] on img at bounding box center [24, 30] width 30 height 30
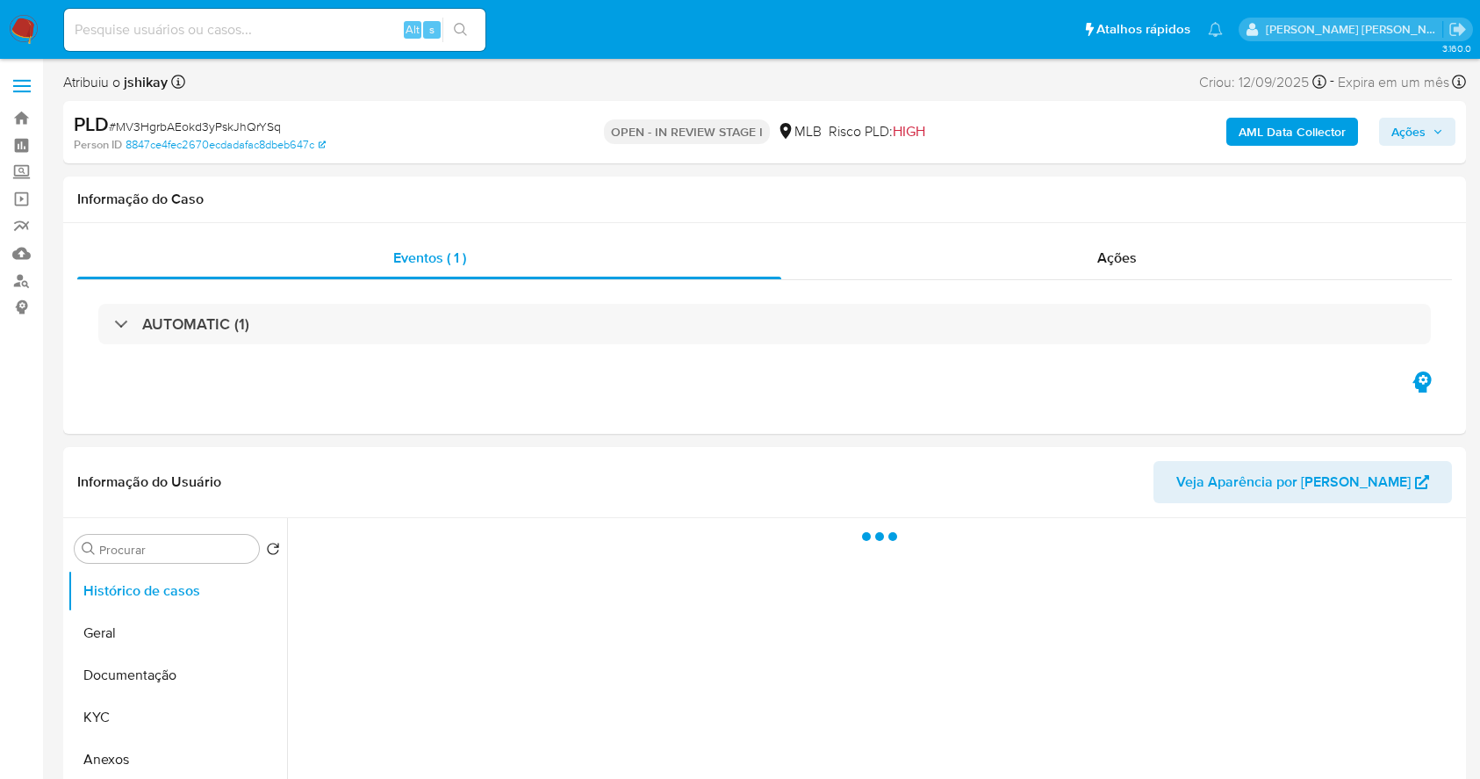
select select "10"
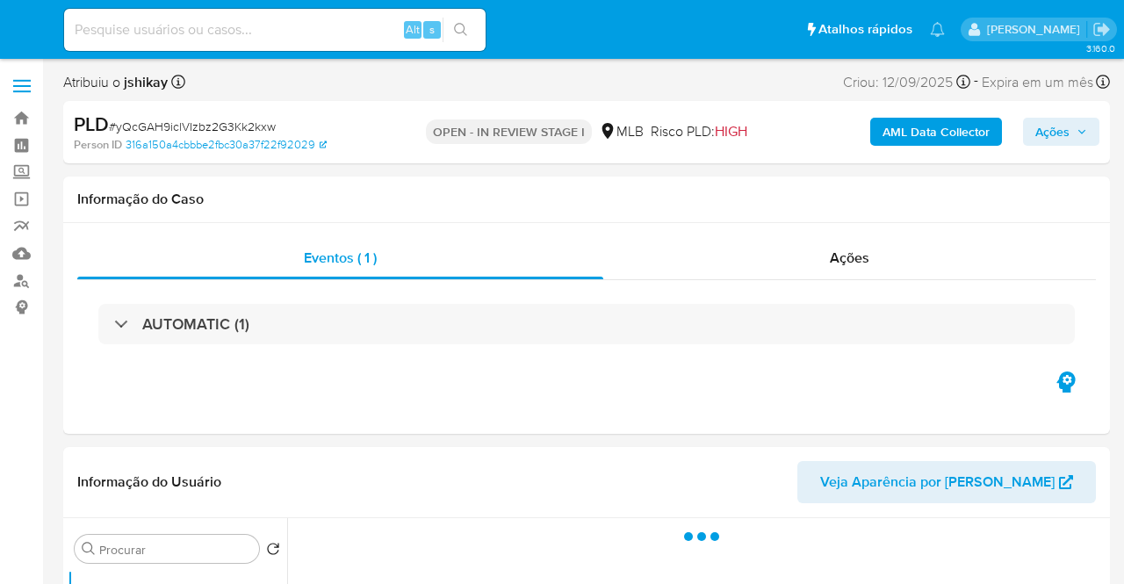
select select "10"
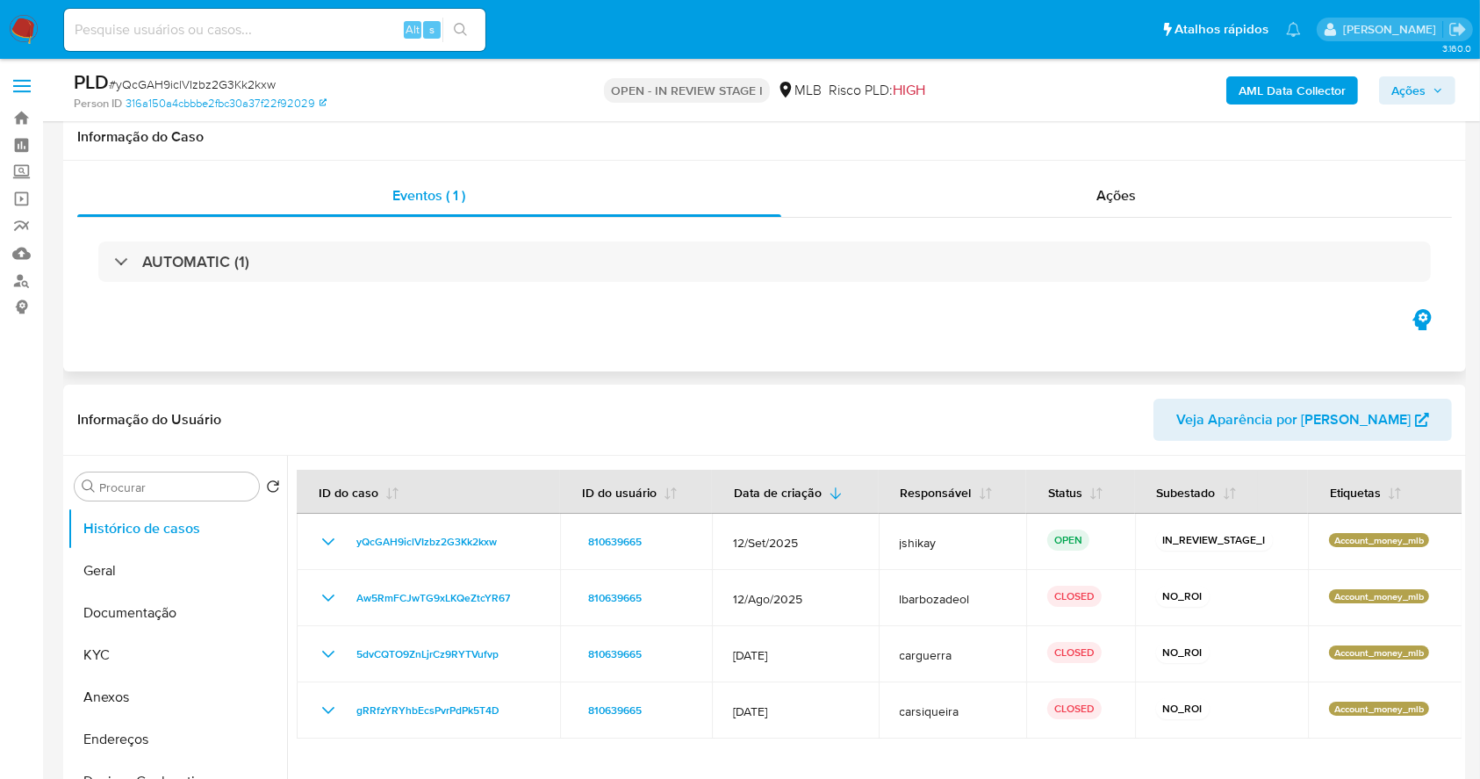
scroll to position [117, 0]
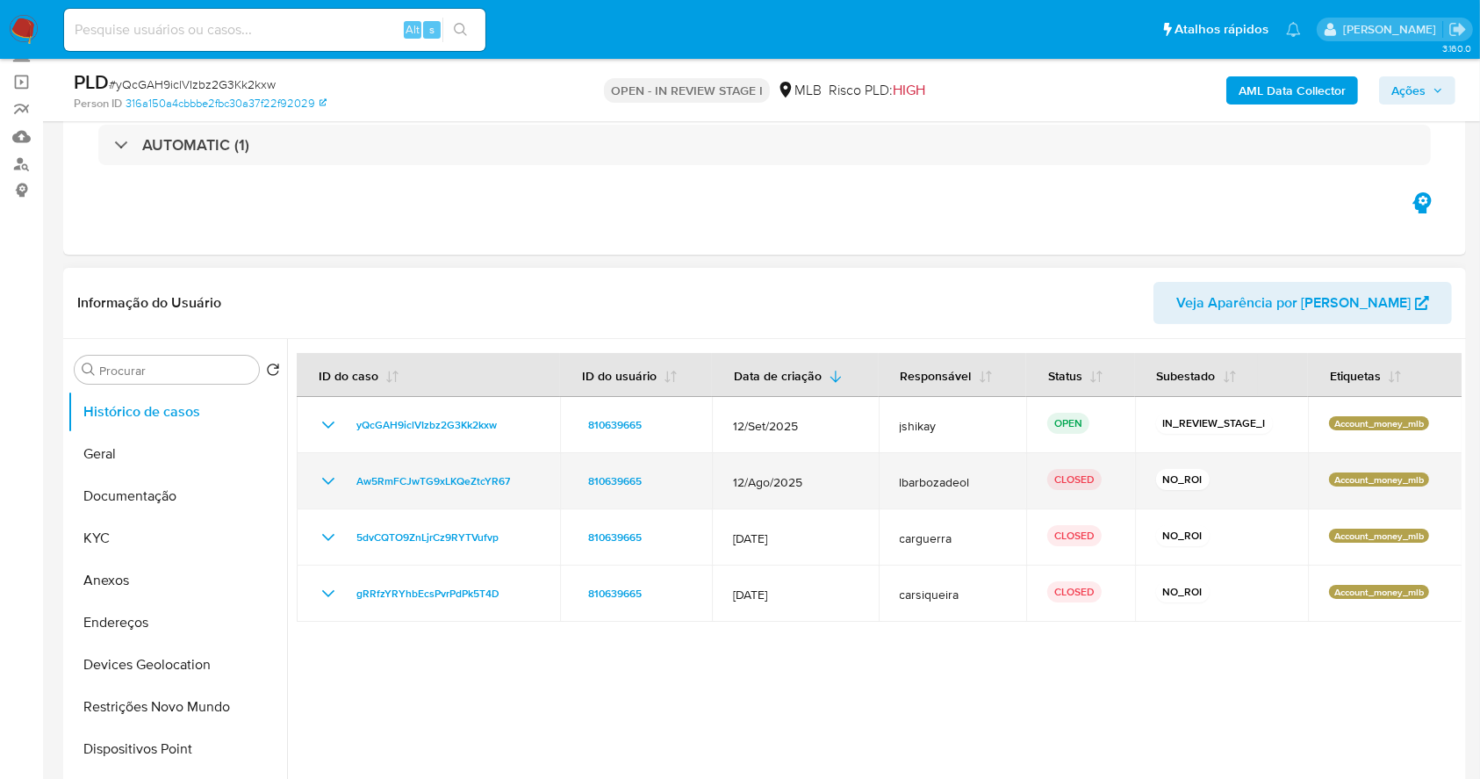
click at [321, 483] on icon "Mostrar/Ocultar" at bounding box center [328, 481] width 21 height 21
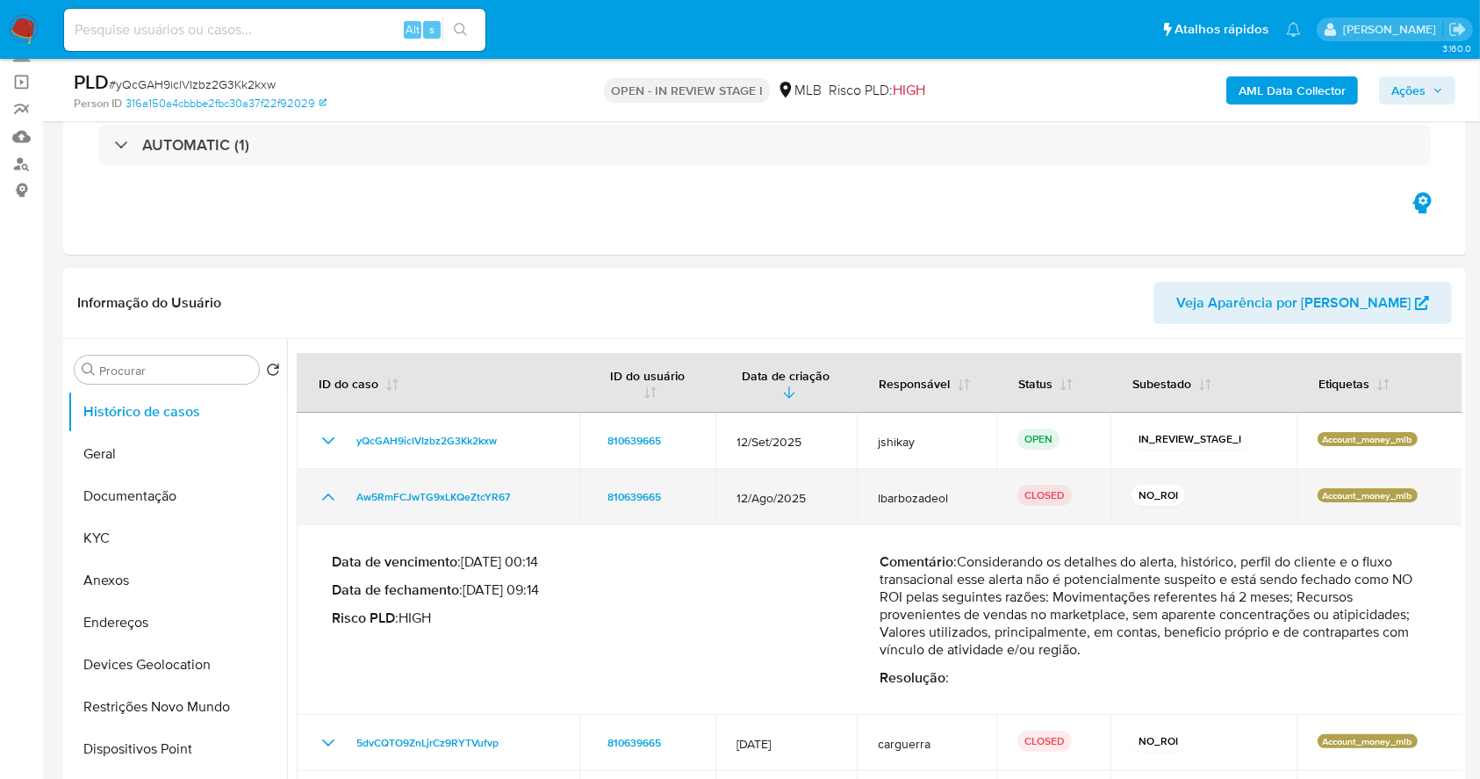
click at [326, 493] on icon "Mostrar/Ocultar" at bounding box center [328, 496] width 21 height 21
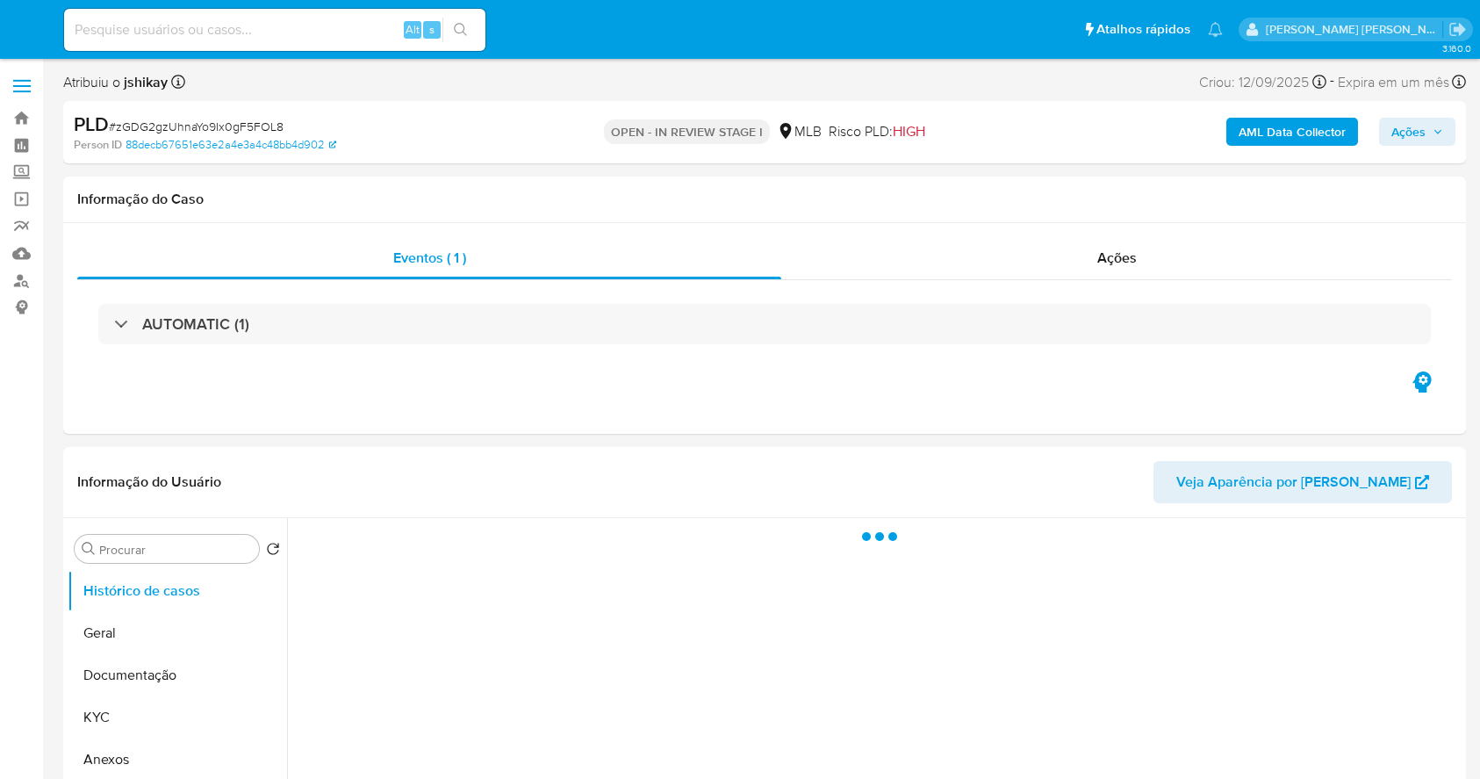
select select "10"
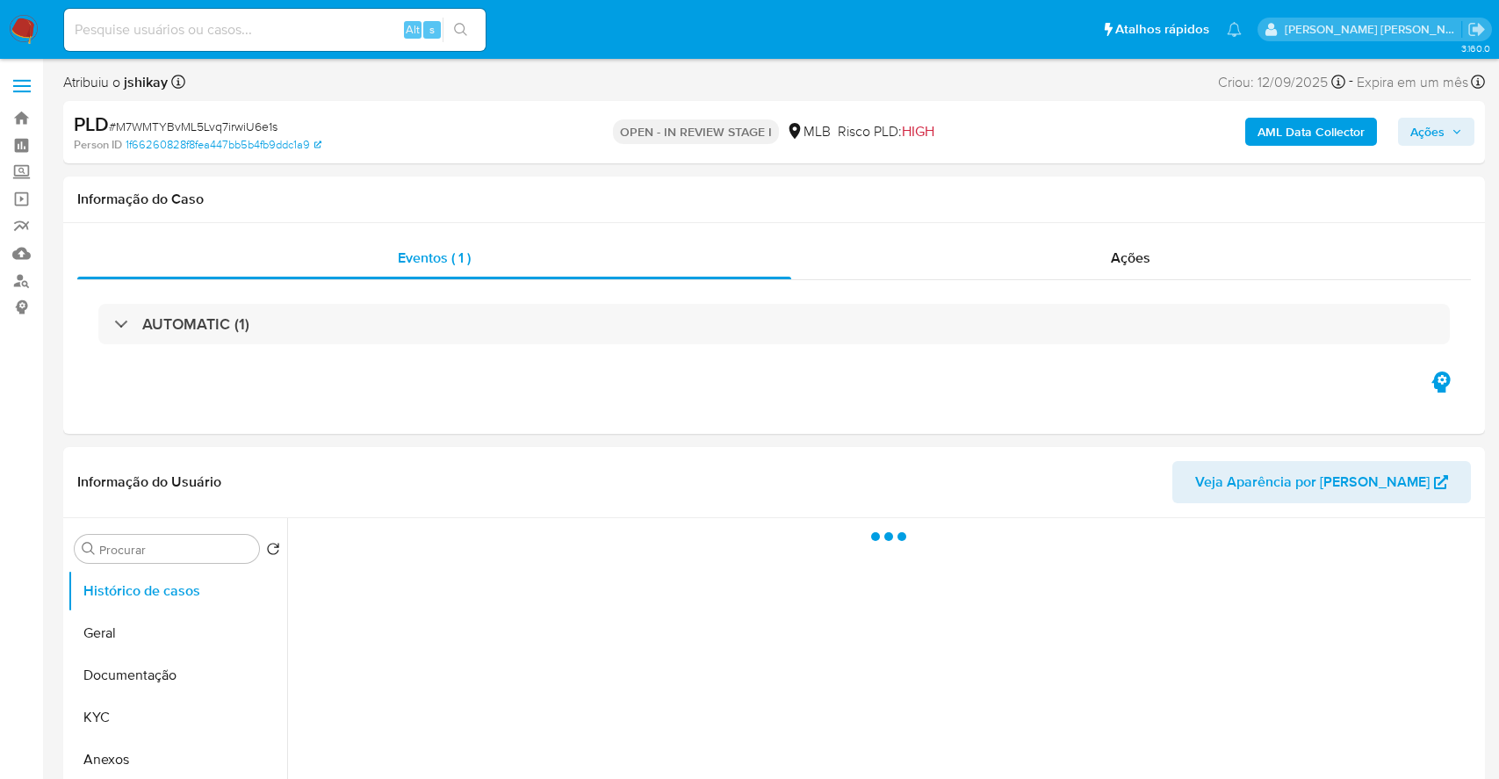
select select "10"
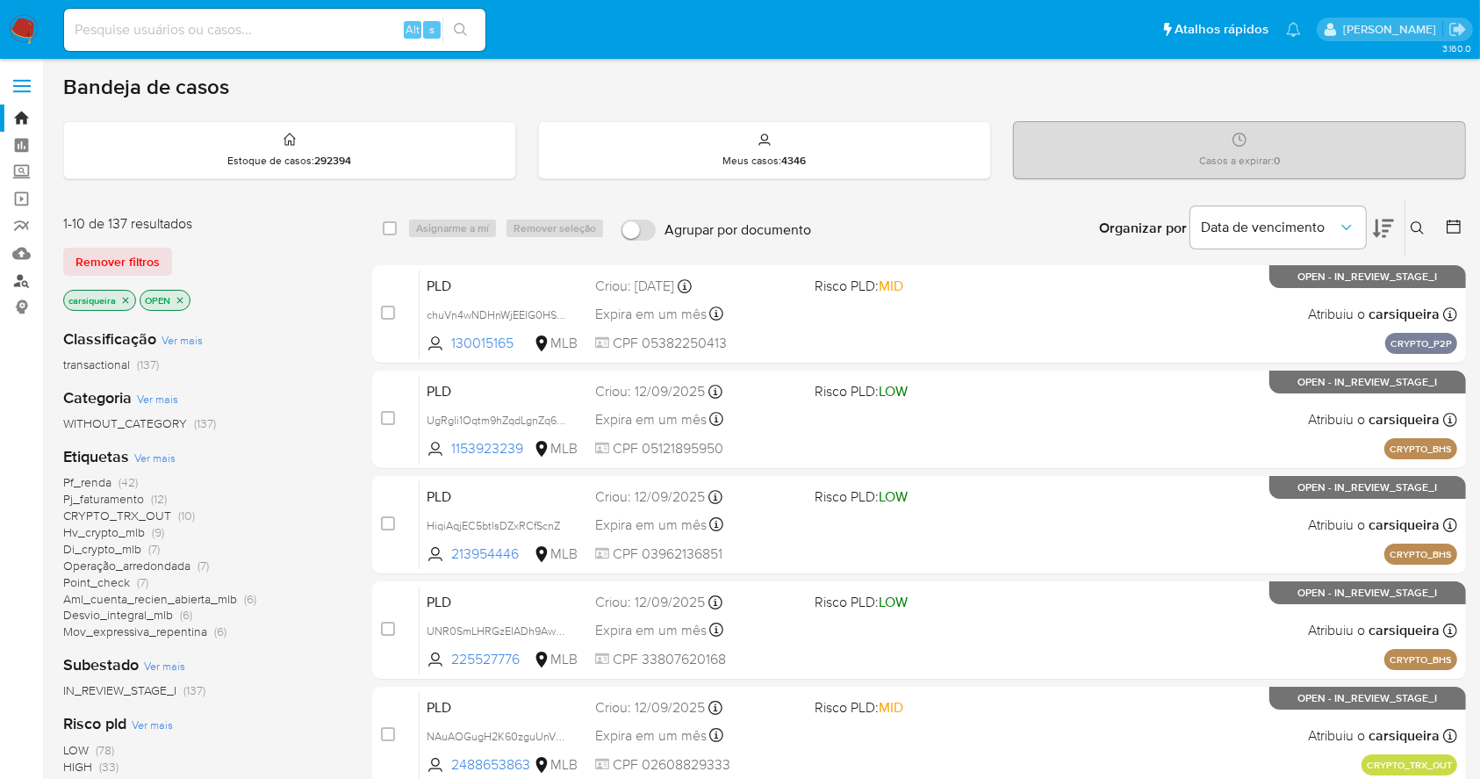
click at [20, 283] on link "Localizador de pessoas" at bounding box center [104, 280] width 209 height 27
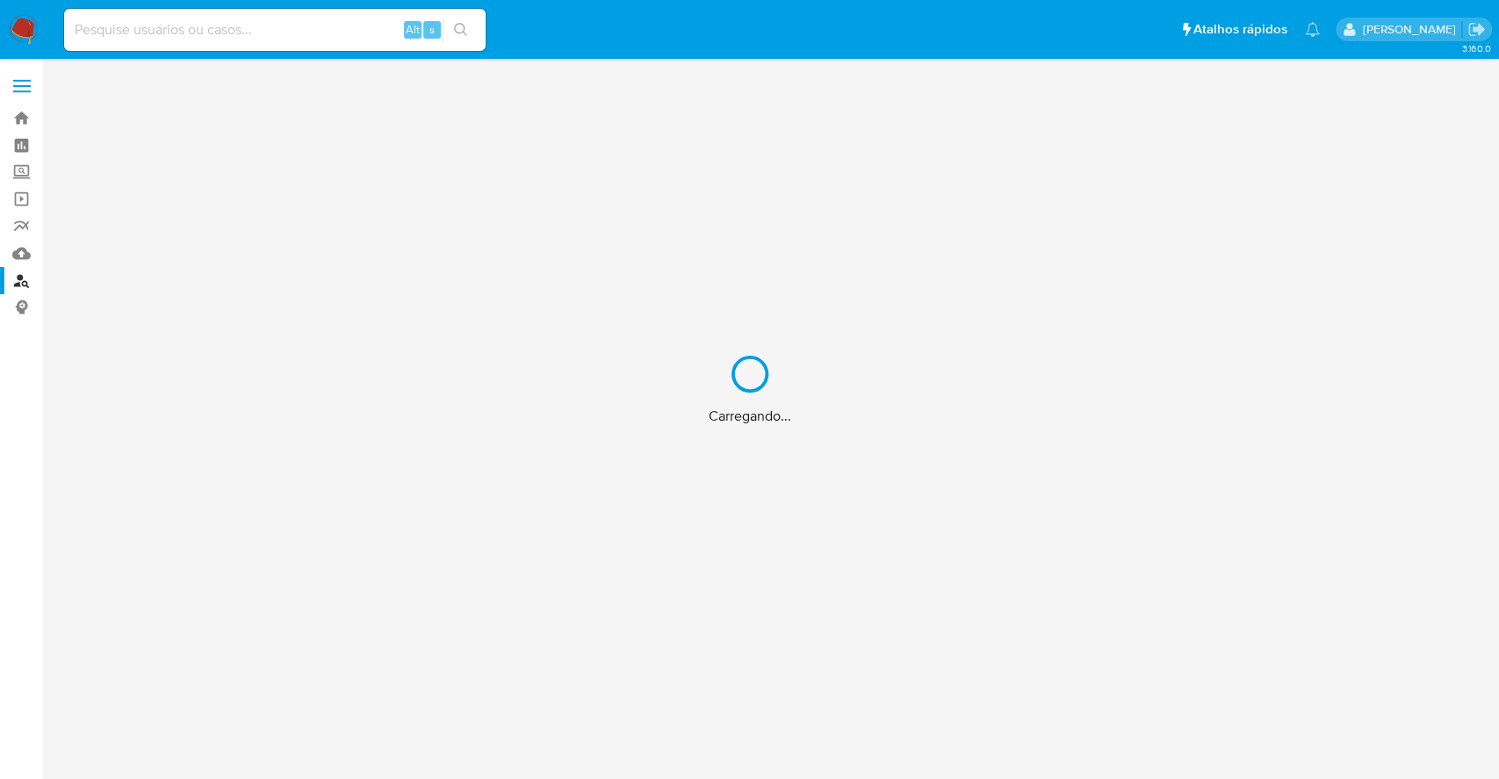
click at [19, 30] on div "Carregando..." at bounding box center [749, 389] width 1499 height 779
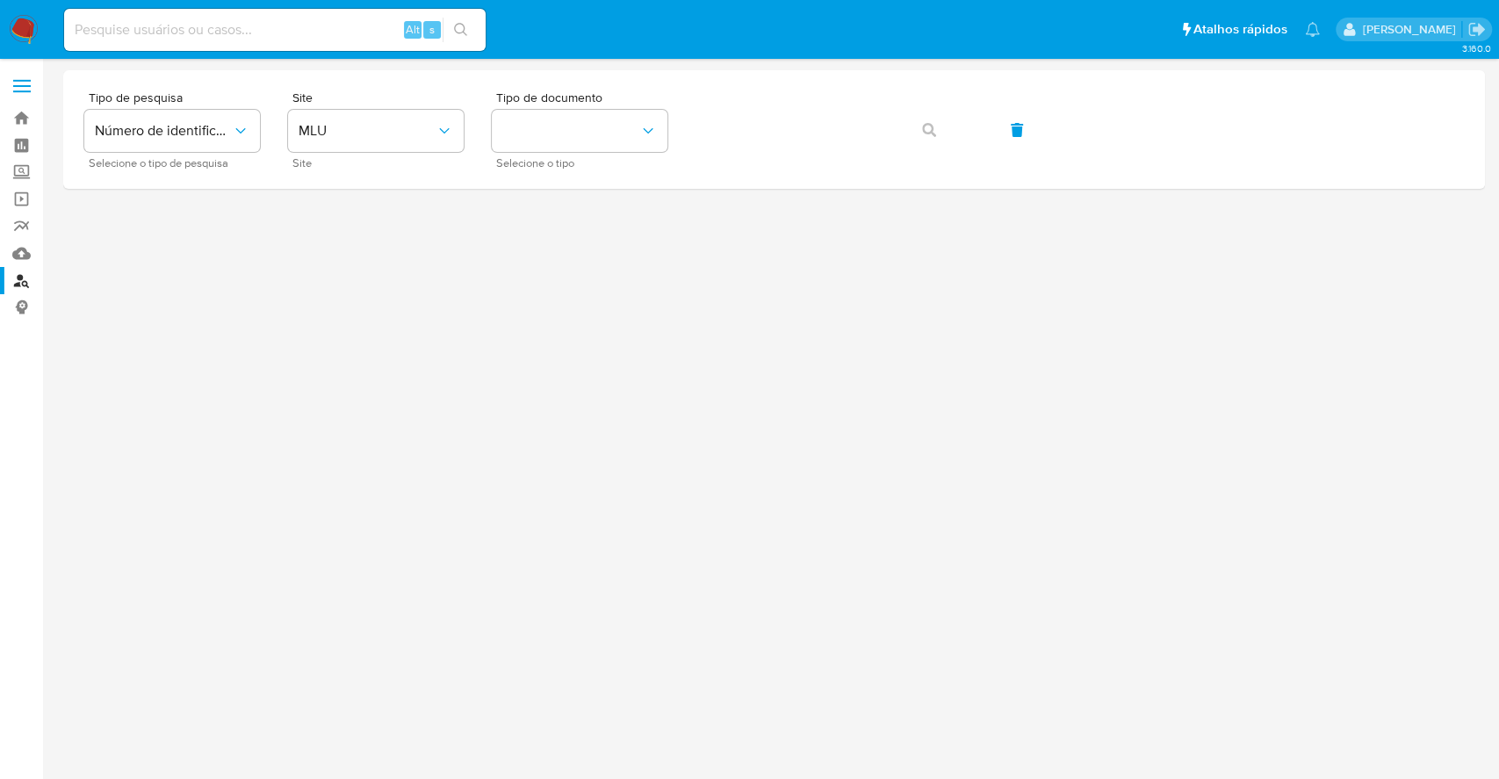
click at [19, 26] on img at bounding box center [24, 30] width 30 height 30
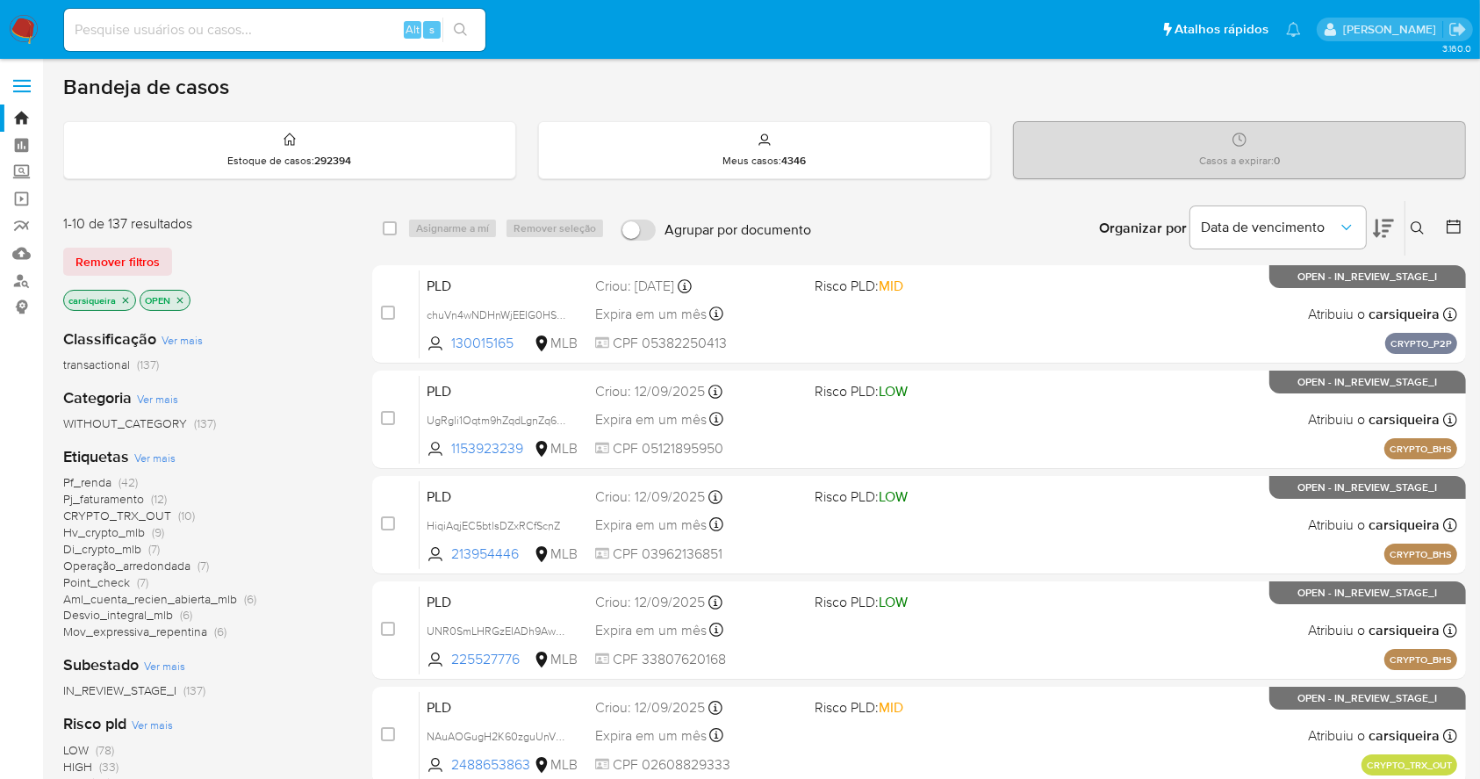
click at [128, 299] on icon "close-filter" at bounding box center [125, 300] width 11 height 11
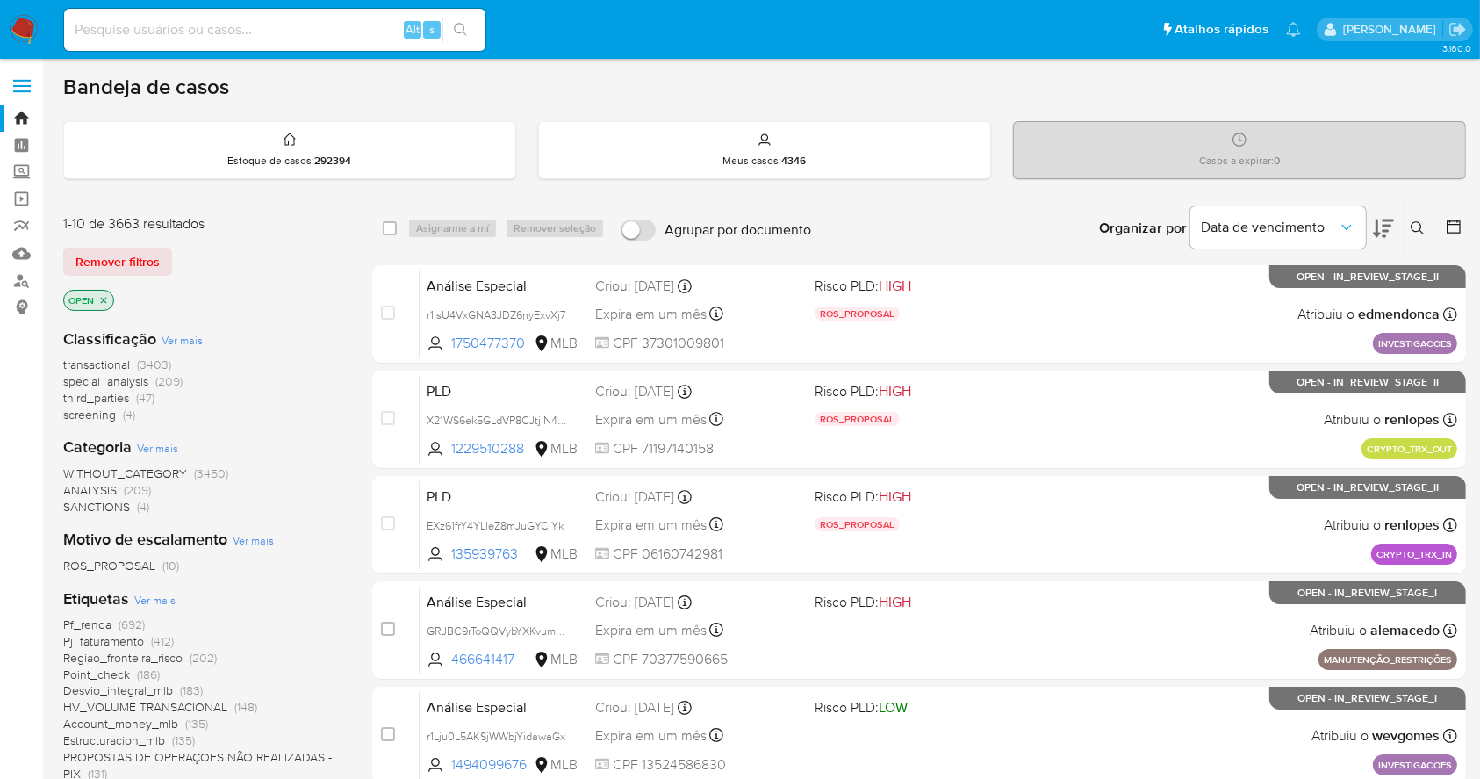
click at [1416, 229] on icon at bounding box center [1417, 227] width 13 height 13
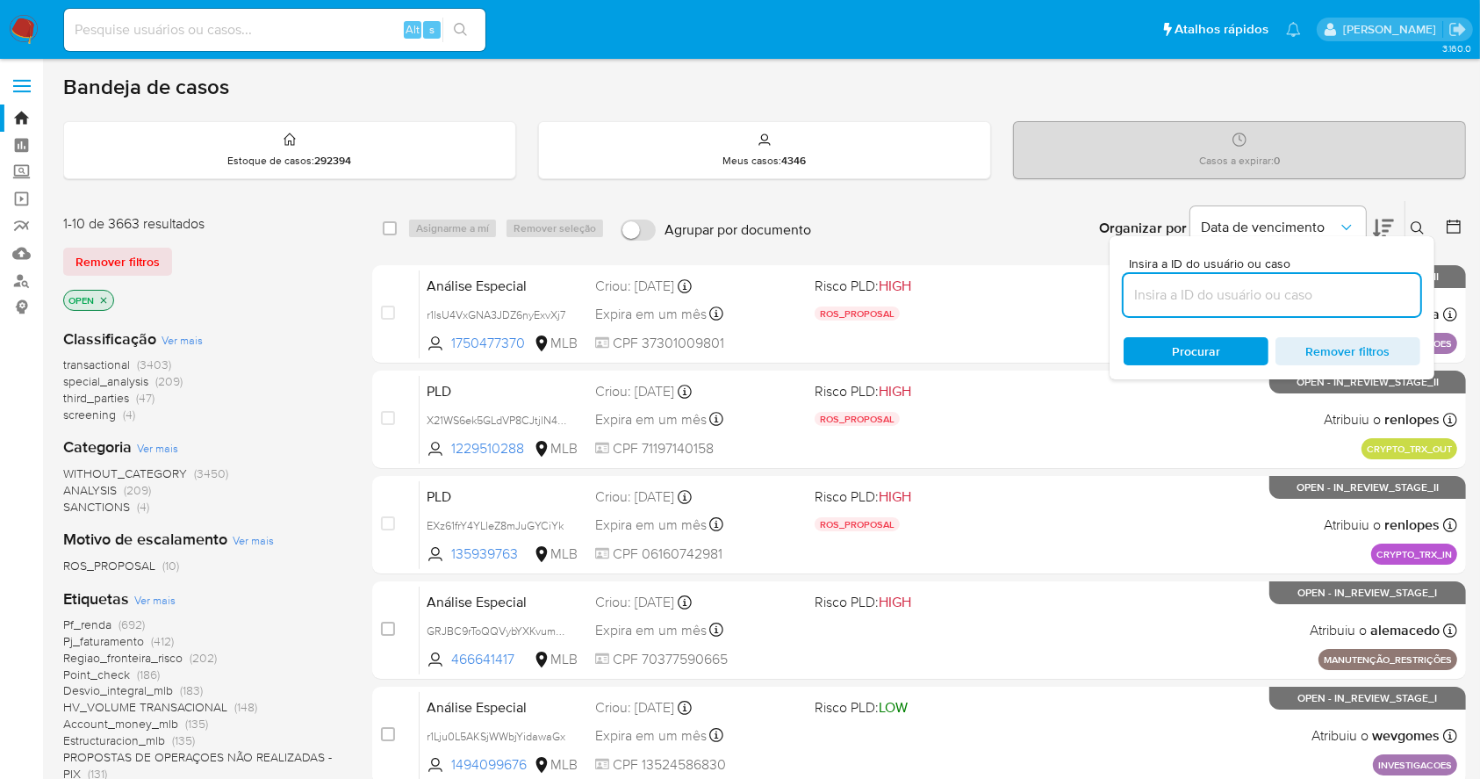
click at [1286, 284] on input at bounding box center [1272, 295] width 297 height 23
type input "b09MMSW9rteLoUIFJhGmDct8"
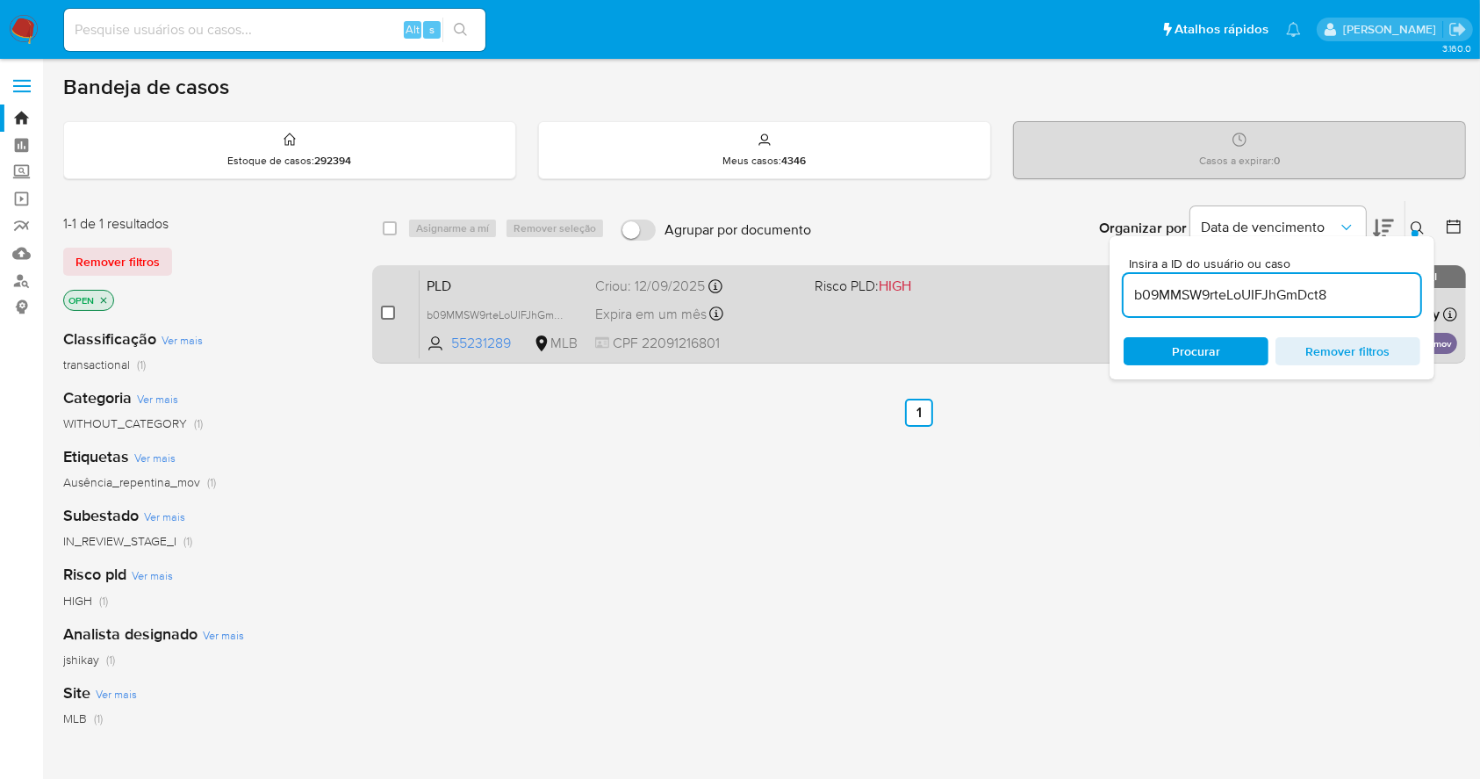
click at [392, 306] on input "checkbox" at bounding box center [388, 313] width 14 height 14
checkbox input "true"
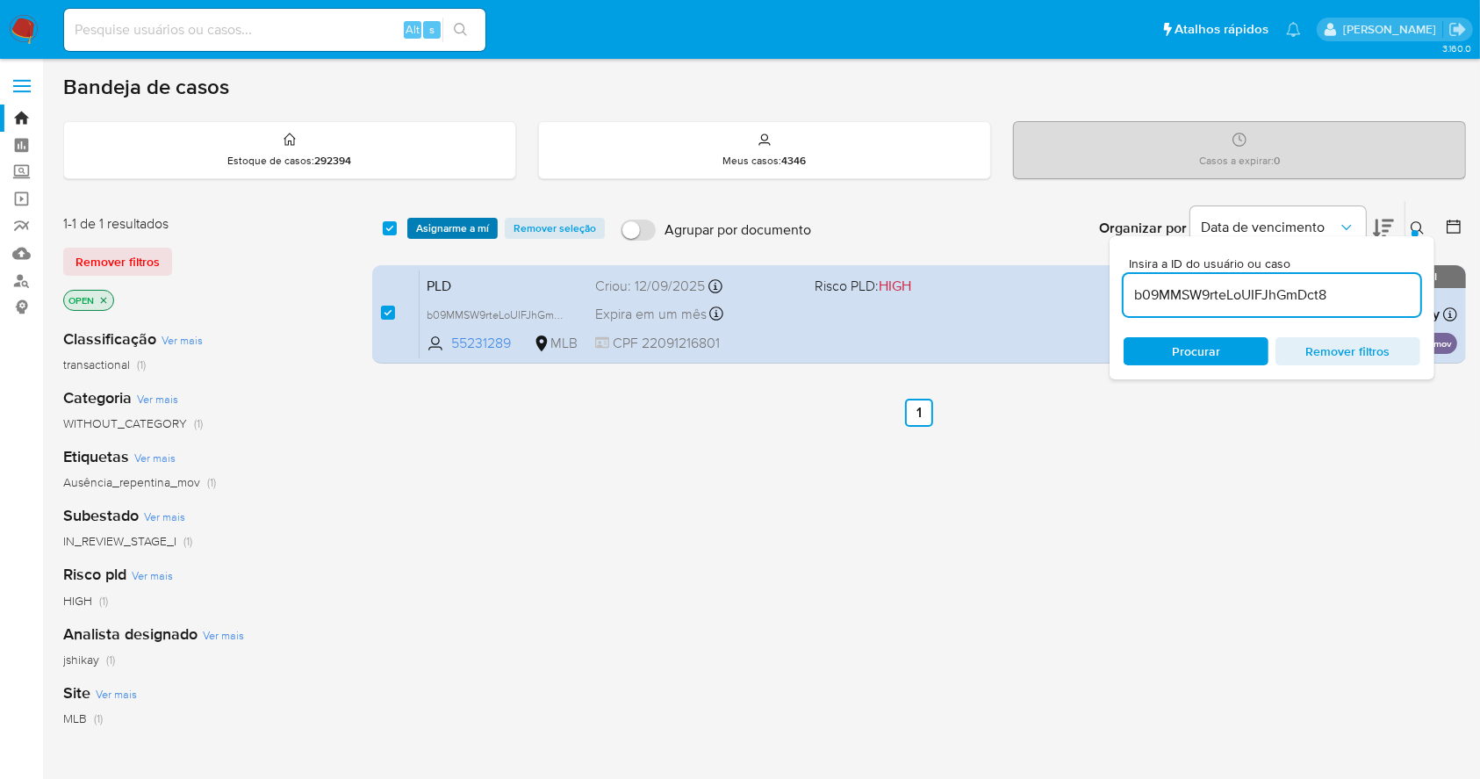
click at [450, 227] on span "Asignarme a mí" at bounding box center [452, 229] width 73 height 18
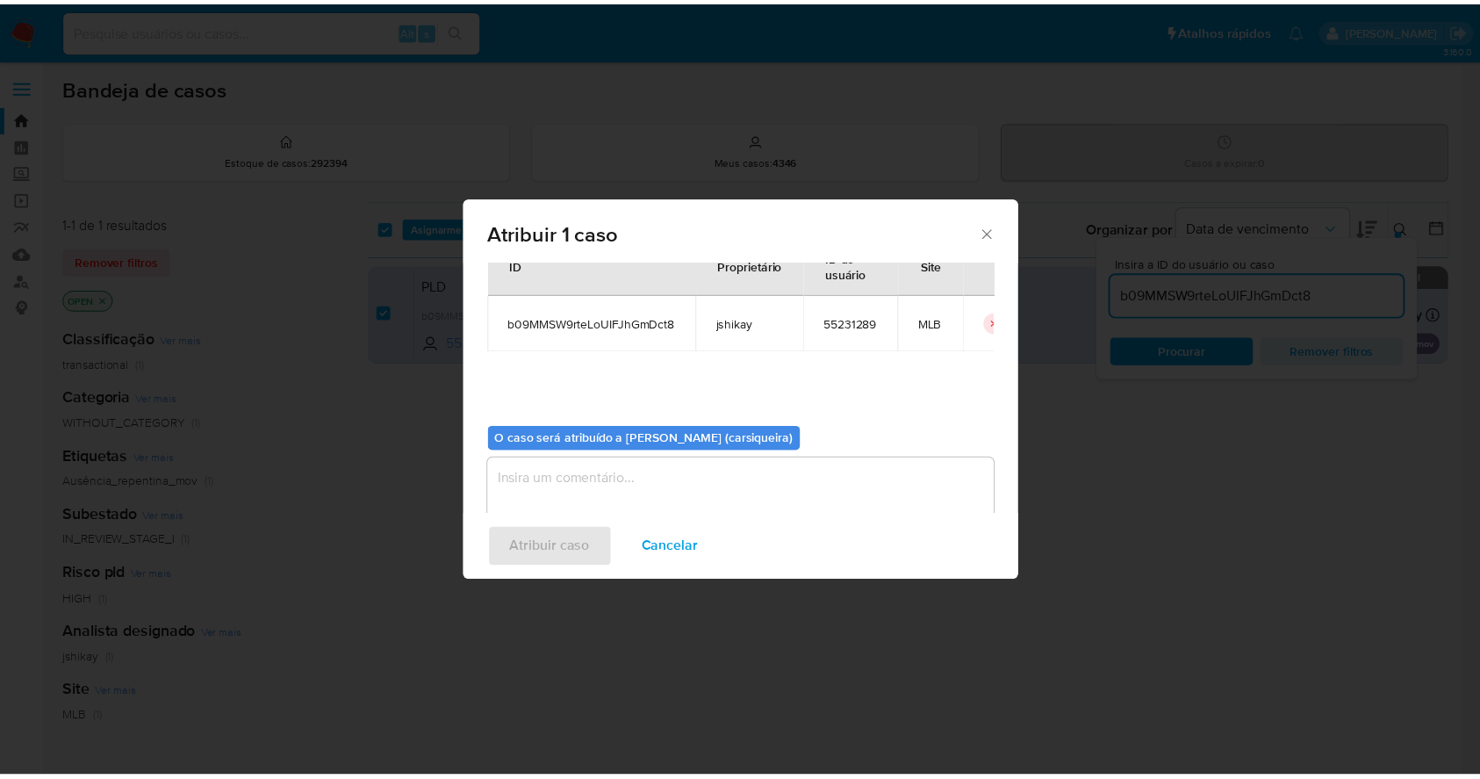
scroll to position [90, 0]
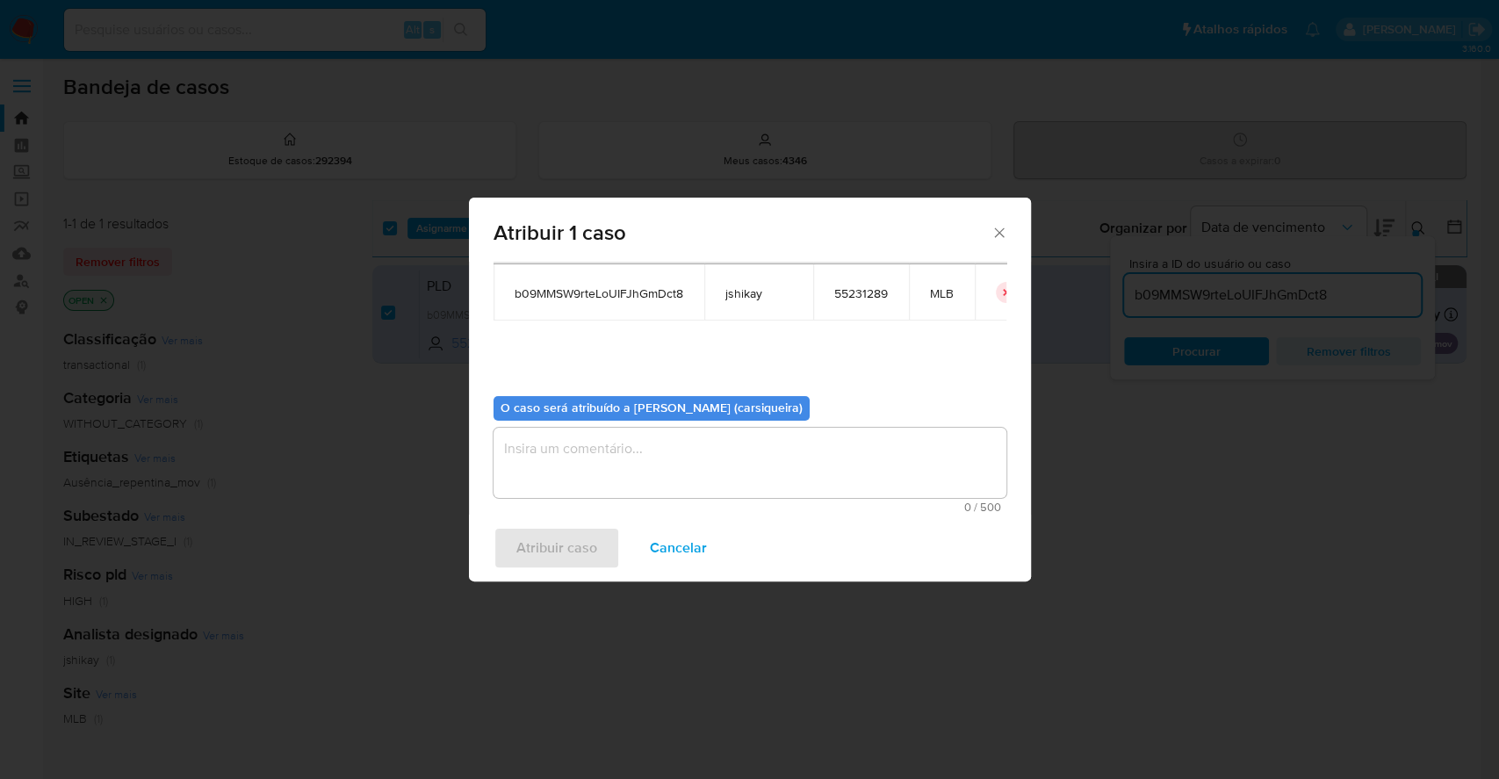
click at [695, 512] on div "Casos para atribuir: ID Proprietário ID do usuário Site b09MMSW9rteLoUIFJhGmDct…" at bounding box center [750, 388] width 562 height 253
click at [645, 430] on textarea "assign-modal" at bounding box center [749, 463] width 513 height 70
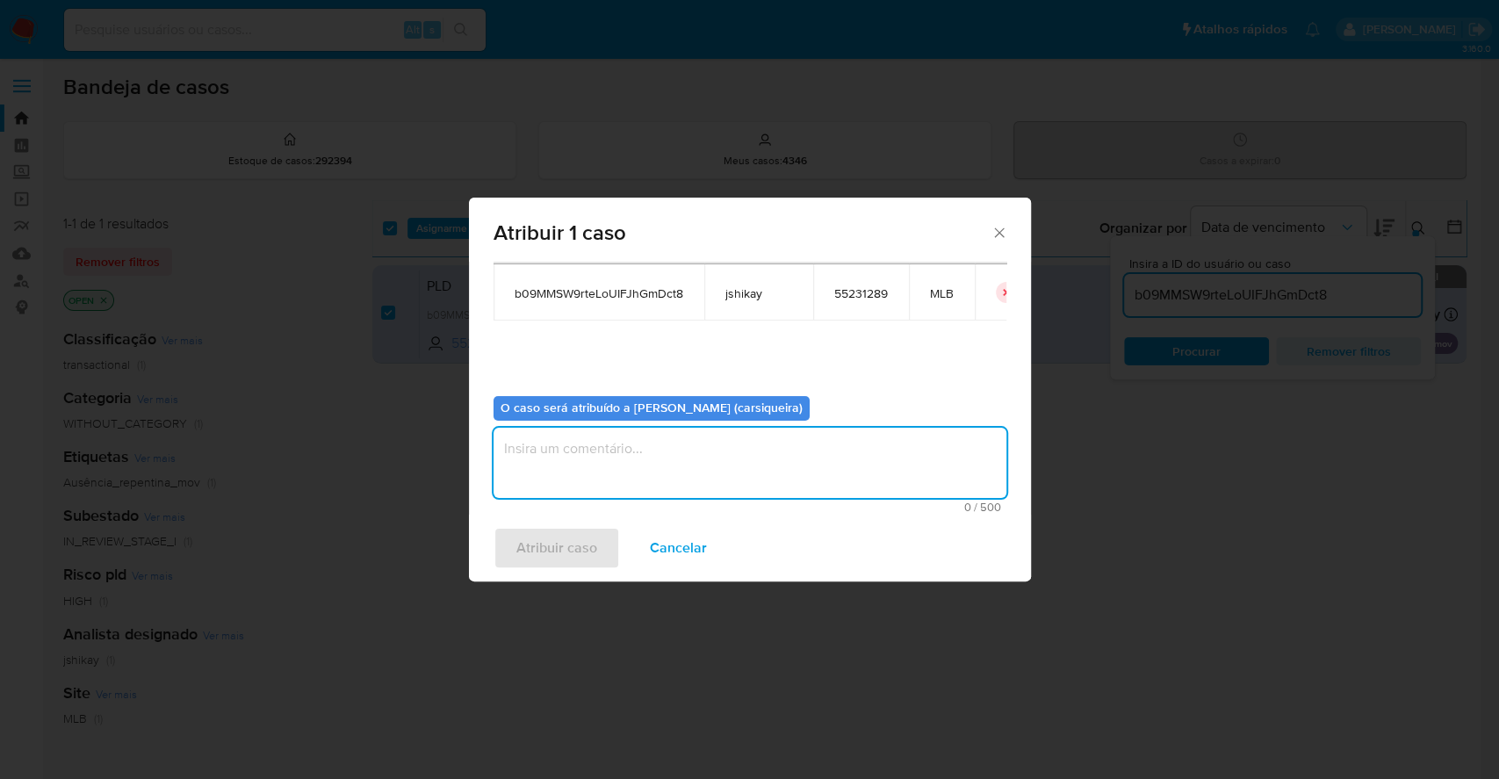
paste textarea "b09MMSW9rteLoUIFJhGmDct8"
type textarea "b09MMSW9rteLoUIFJhGmDct8"
click at [558, 544] on span "Atribuir caso" at bounding box center [556, 548] width 81 height 39
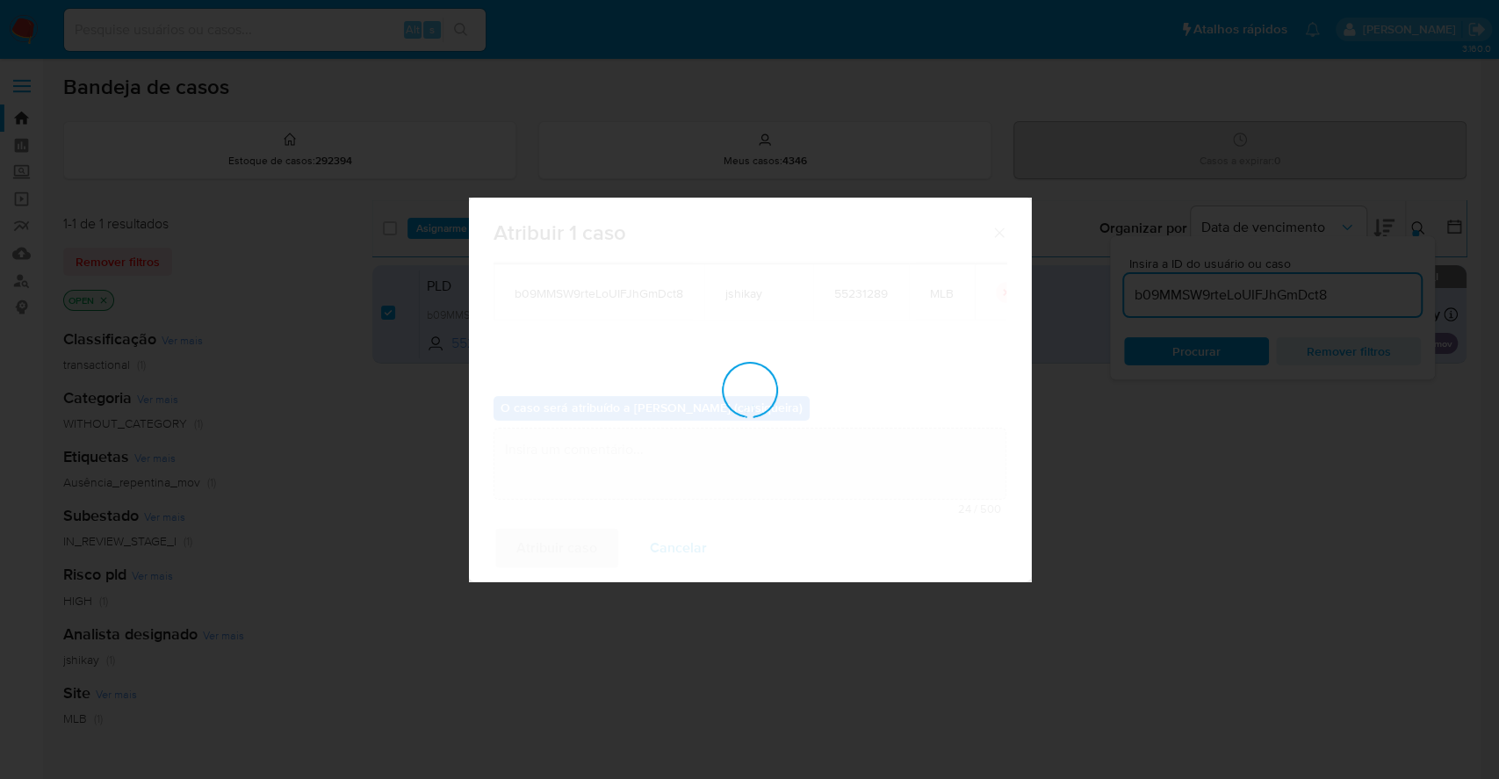
checkbox input "false"
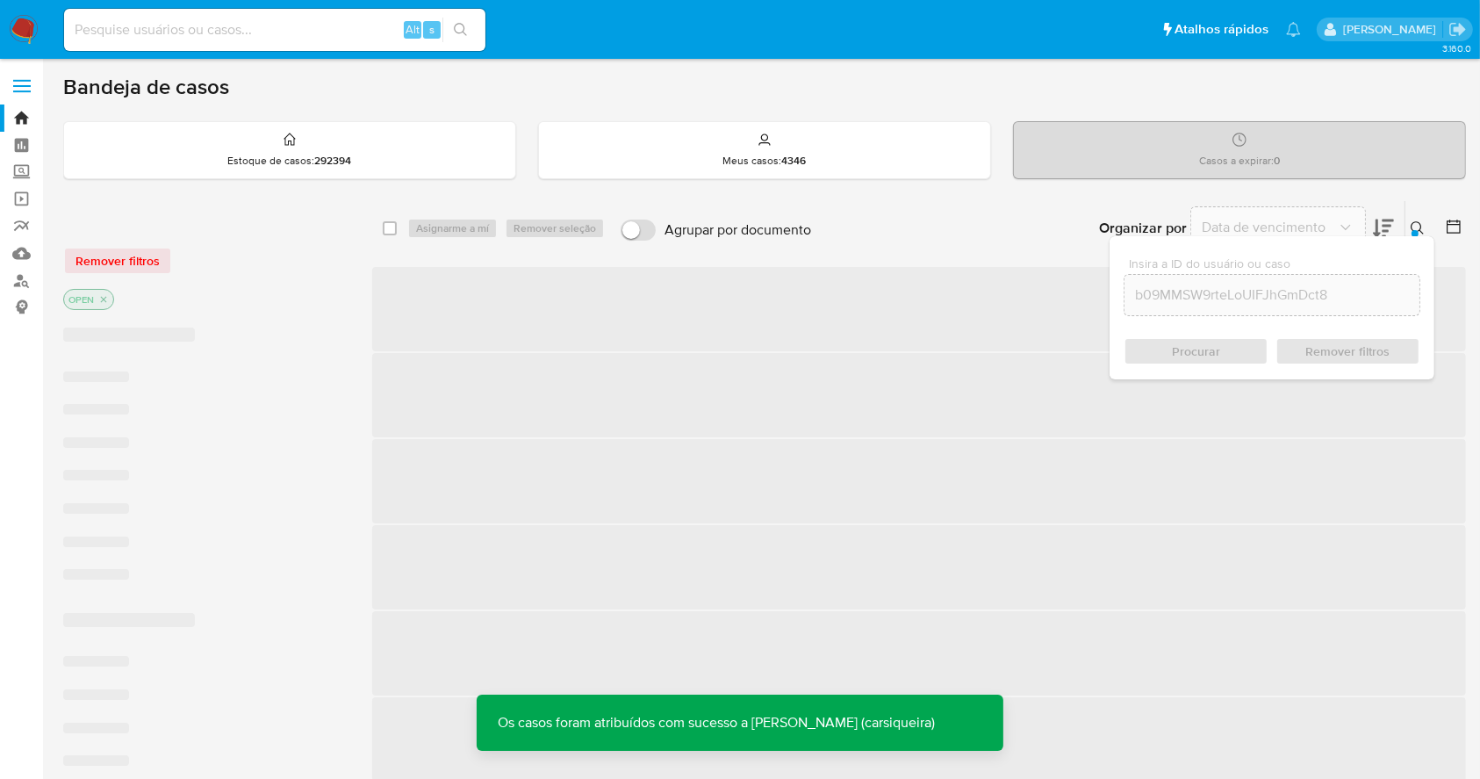
click at [207, 33] on input at bounding box center [274, 29] width 421 height 23
paste input "b09MMSW9rteLoUIFJhGmDct8"
type input "b09MMSW9rteLoUIFJhGmDct8"
click at [477, 28] on button "search-icon" at bounding box center [461, 30] width 36 height 25
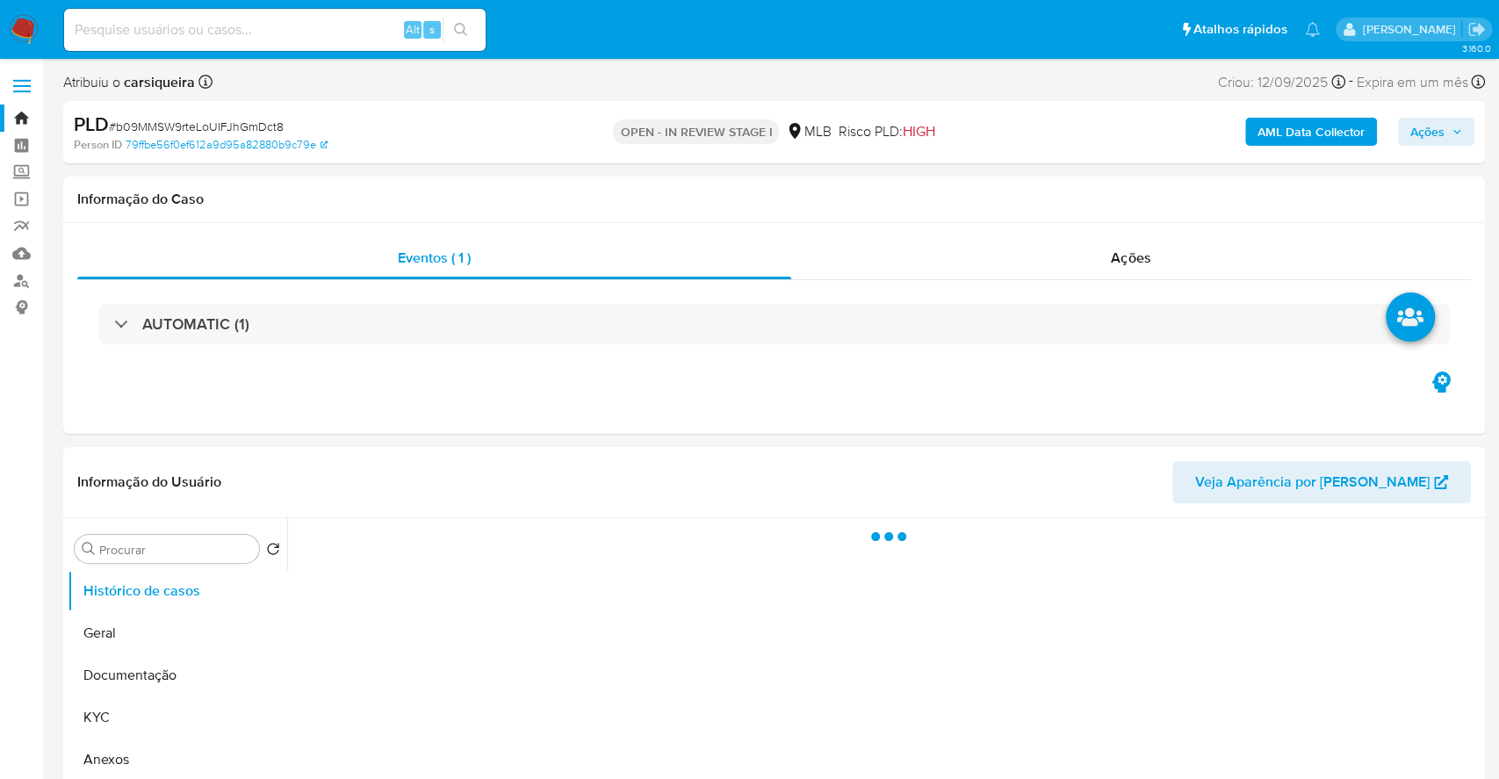
select select "10"
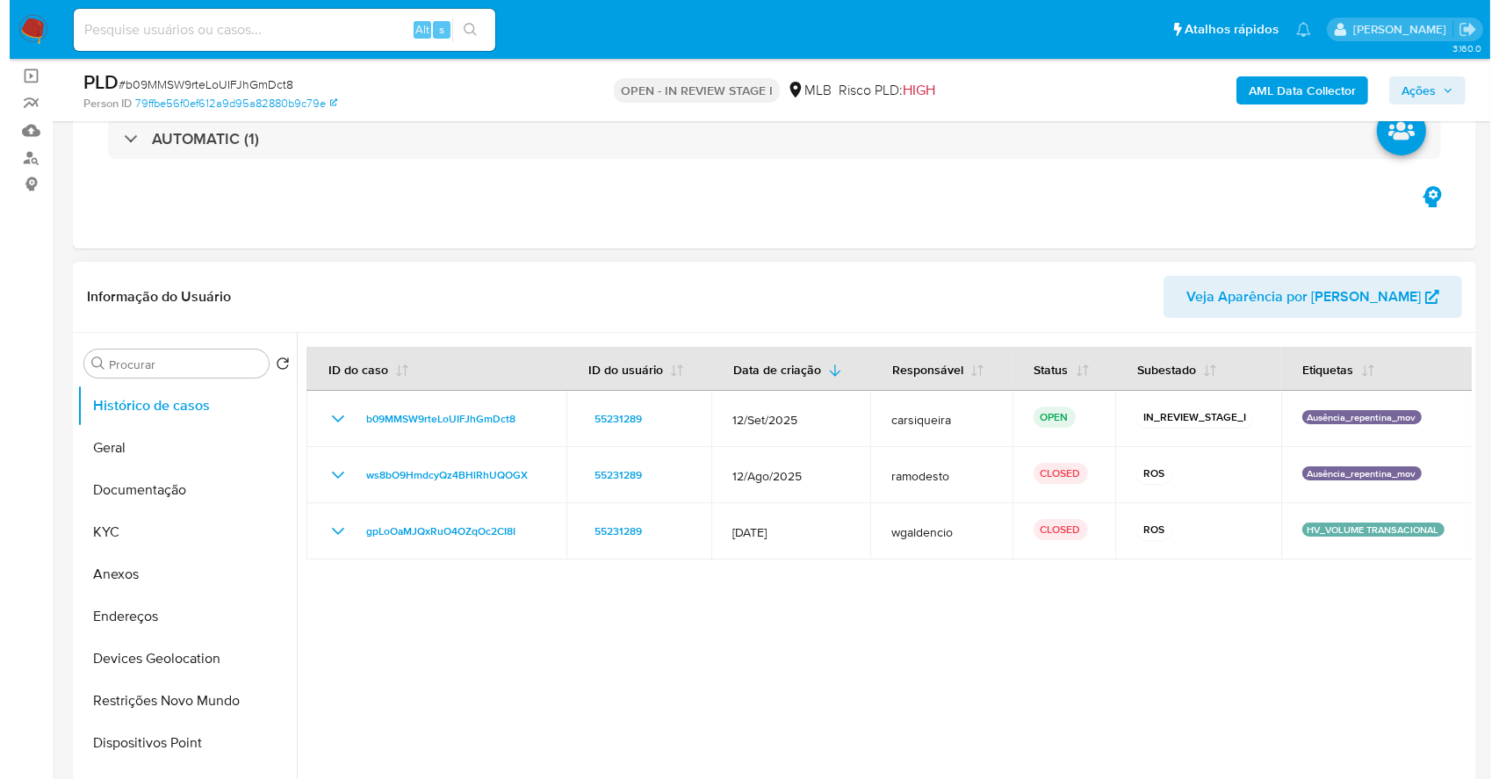
scroll to position [234, 0]
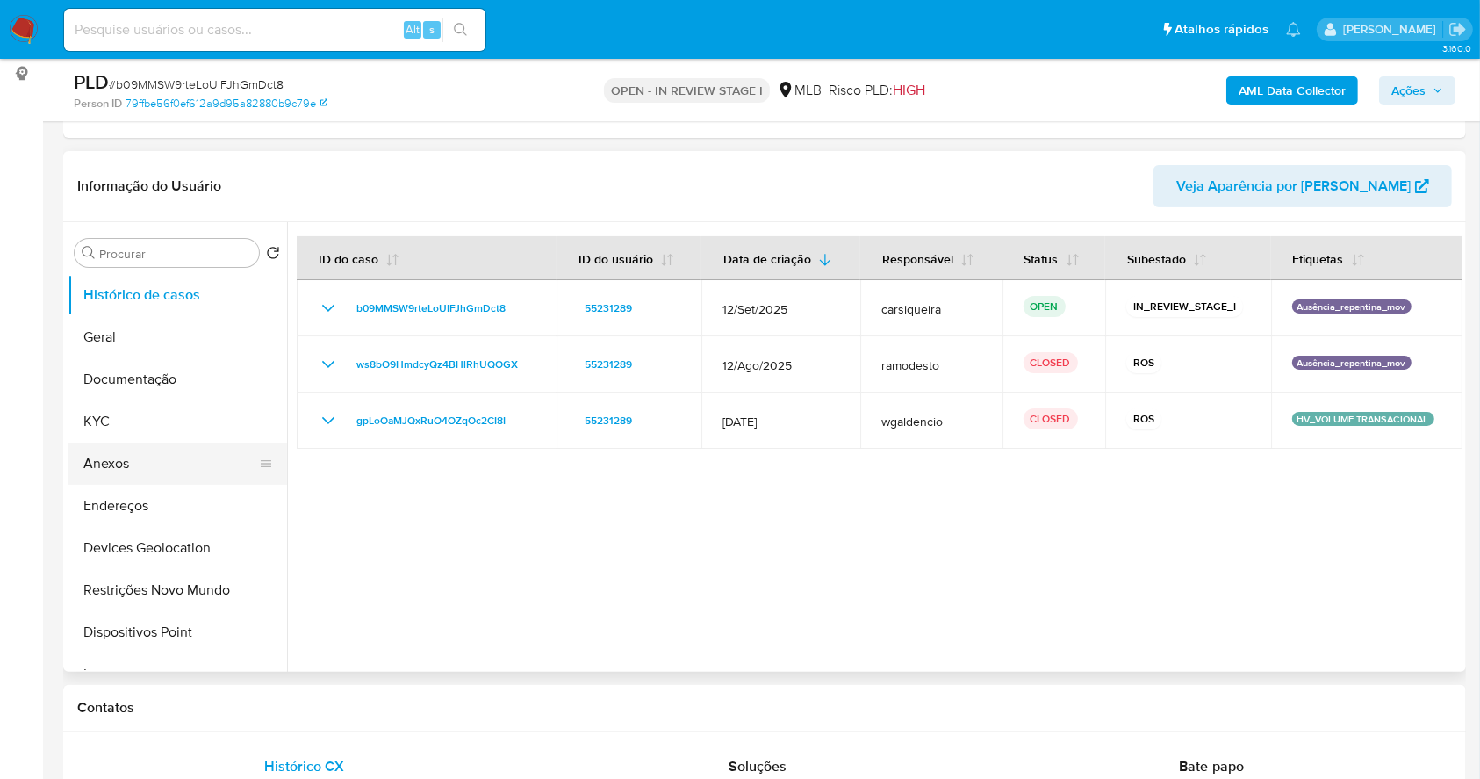
click at [134, 461] on button "Anexos" at bounding box center [170, 464] width 205 height 42
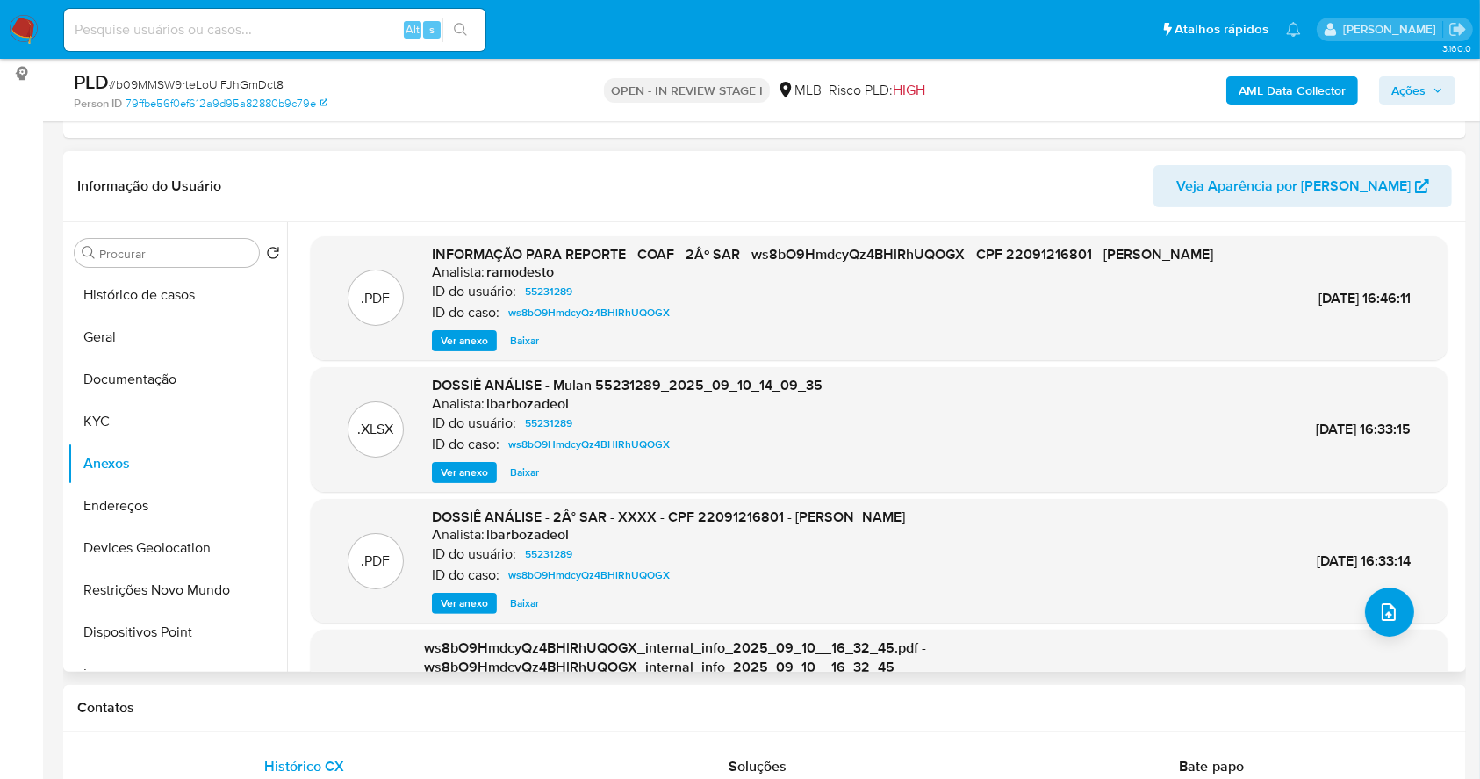
drag, startPoint x: 1095, startPoint y: 255, endPoint x: 1251, endPoint y: 252, distance: 156.3
click at [1214, 252] on div "INFORMAÇÃO PARA REPORTE - COAF - 2Âº SAR - ws8bO9HmdcyQz4BHlRhUQOGX - CPF 22091…" at bounding box center [822, 298] width 781 height 107
copy span "BEATRIZ MARIA MOLINA"
click at [1386, 609] on icon "upload-file" at bounding box center [1389, 611] width 21 height 21
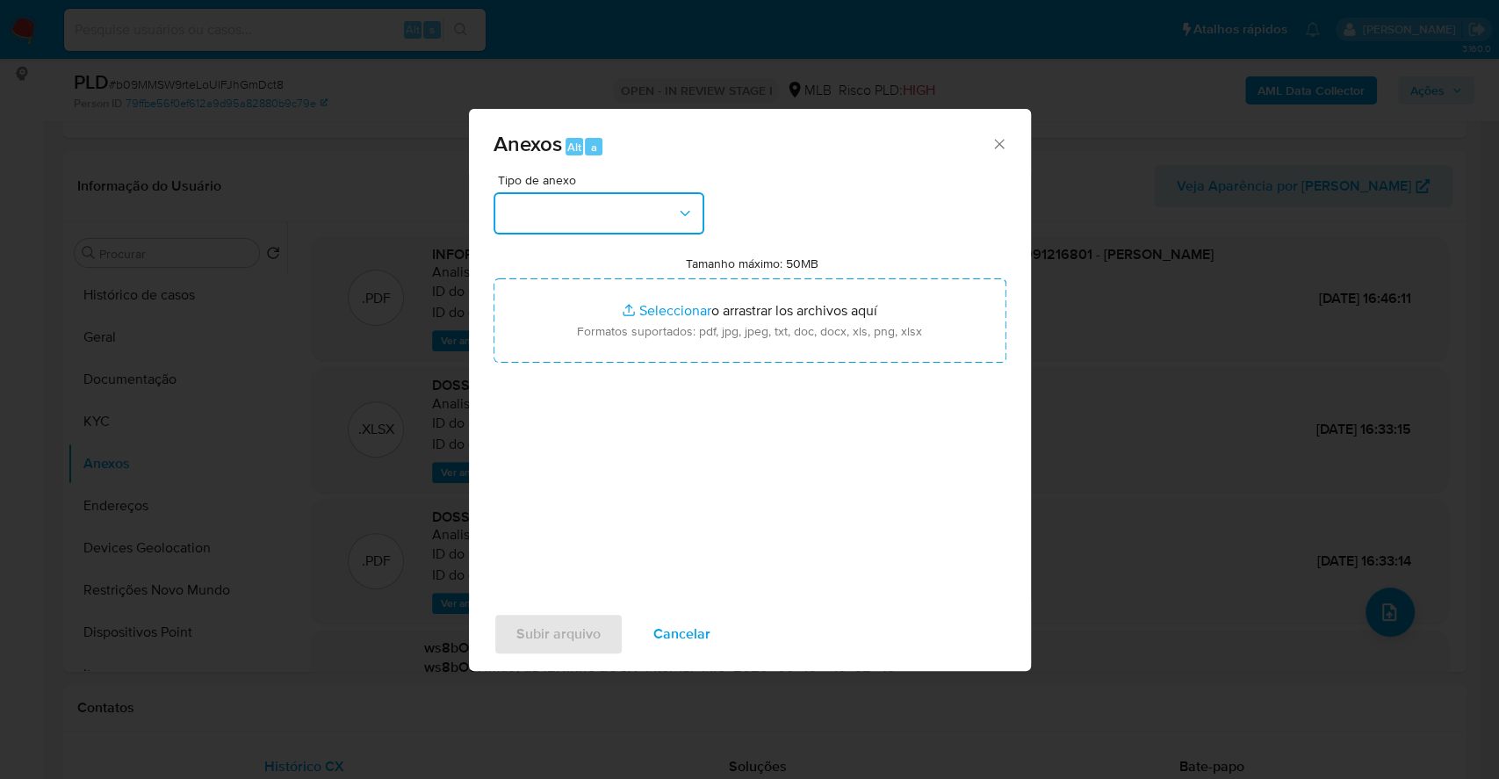
click at [571, 220] on button "button" at bounding box center [598, 213] width 211 height 42
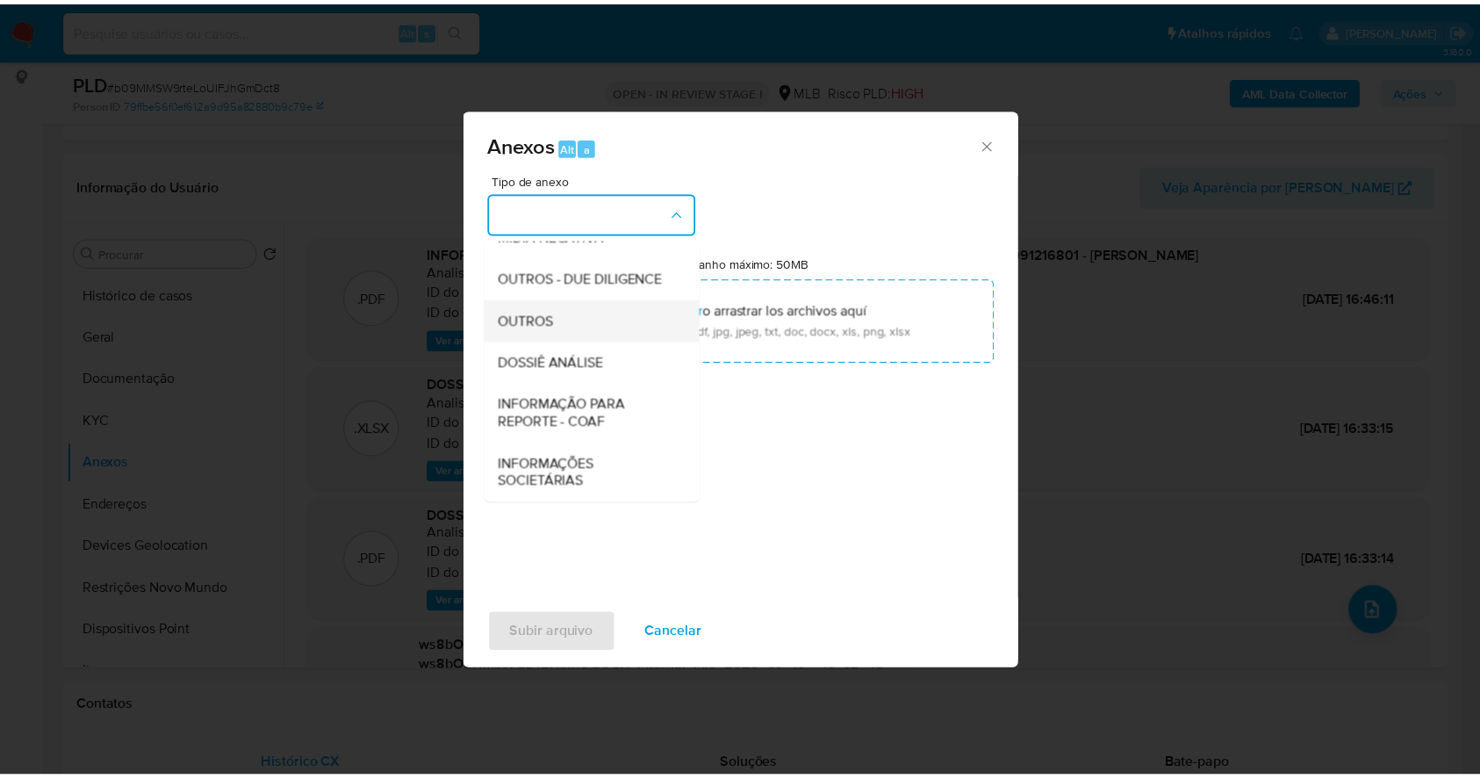
scroll to position [270, 0]
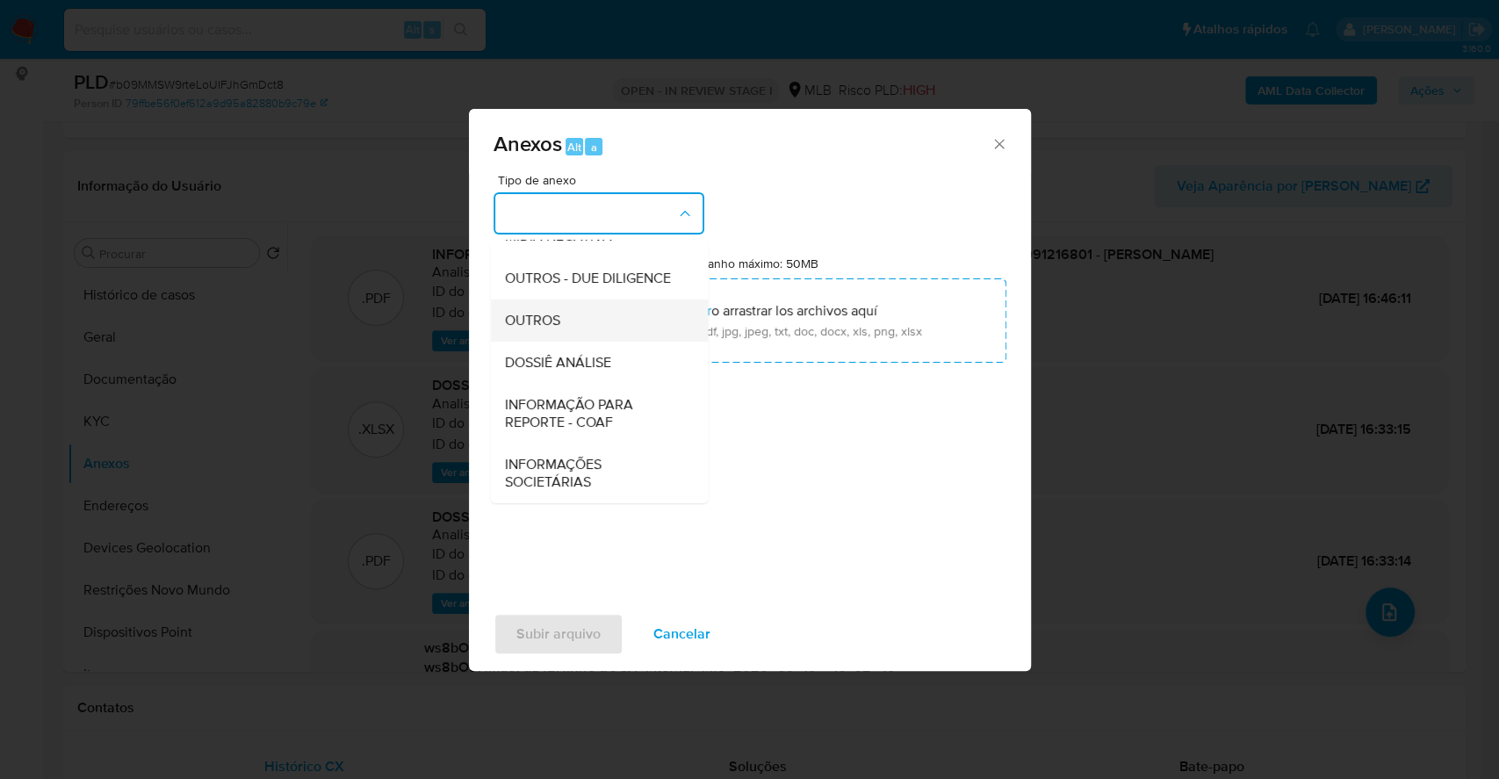
click at [551, 320] on span "OUTROS" at bounding box center [531, 321] width 55 height 18
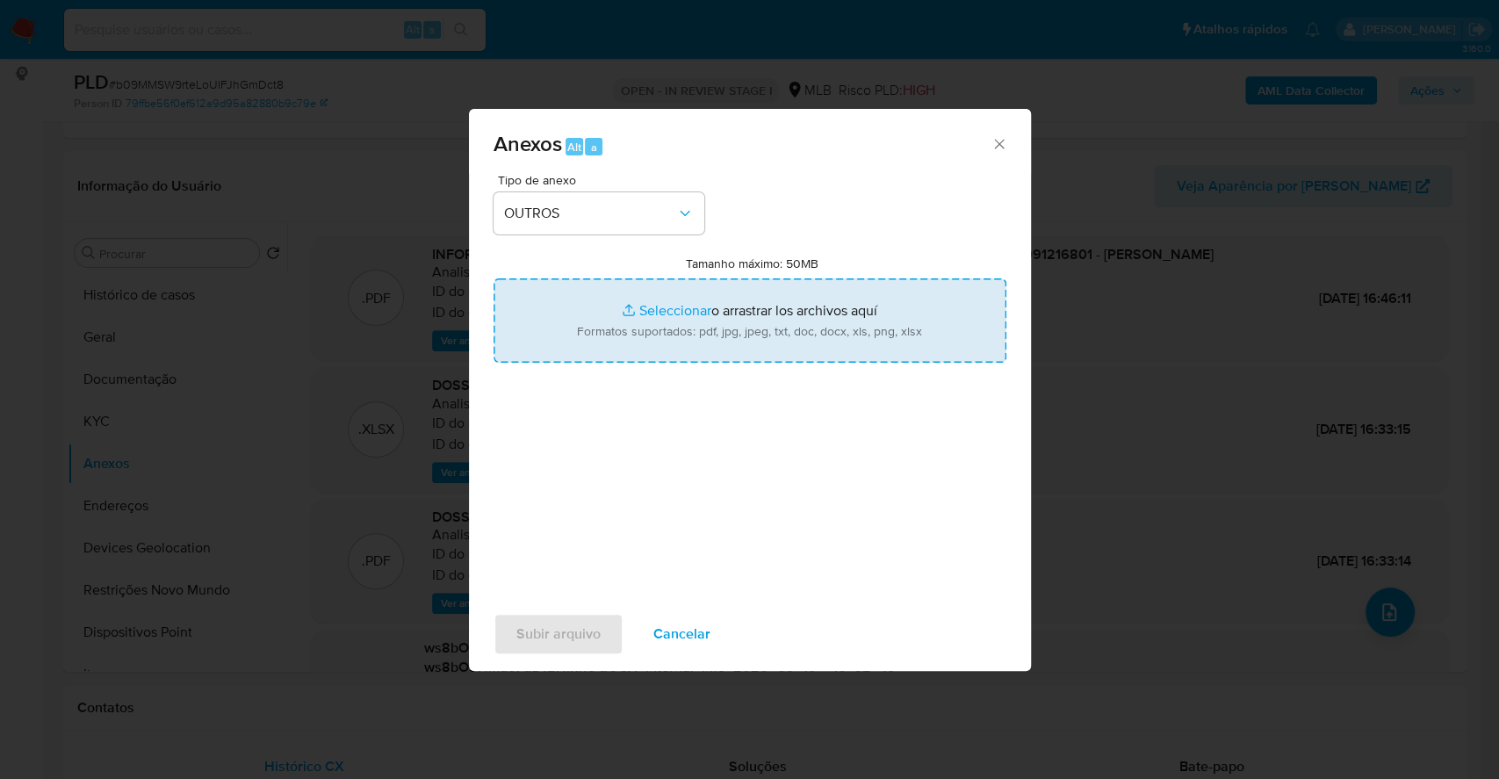
click at [659, 308] on input "Tamanho máximo: 50MB Seleccionar archivos" at bounding box center [749, 320] width 513 height 84
type input "C:\fakepath\CPF 22091216801 - BEATRIZ MARIA MOLINA DE SOUZA ESTEVES.pdf"
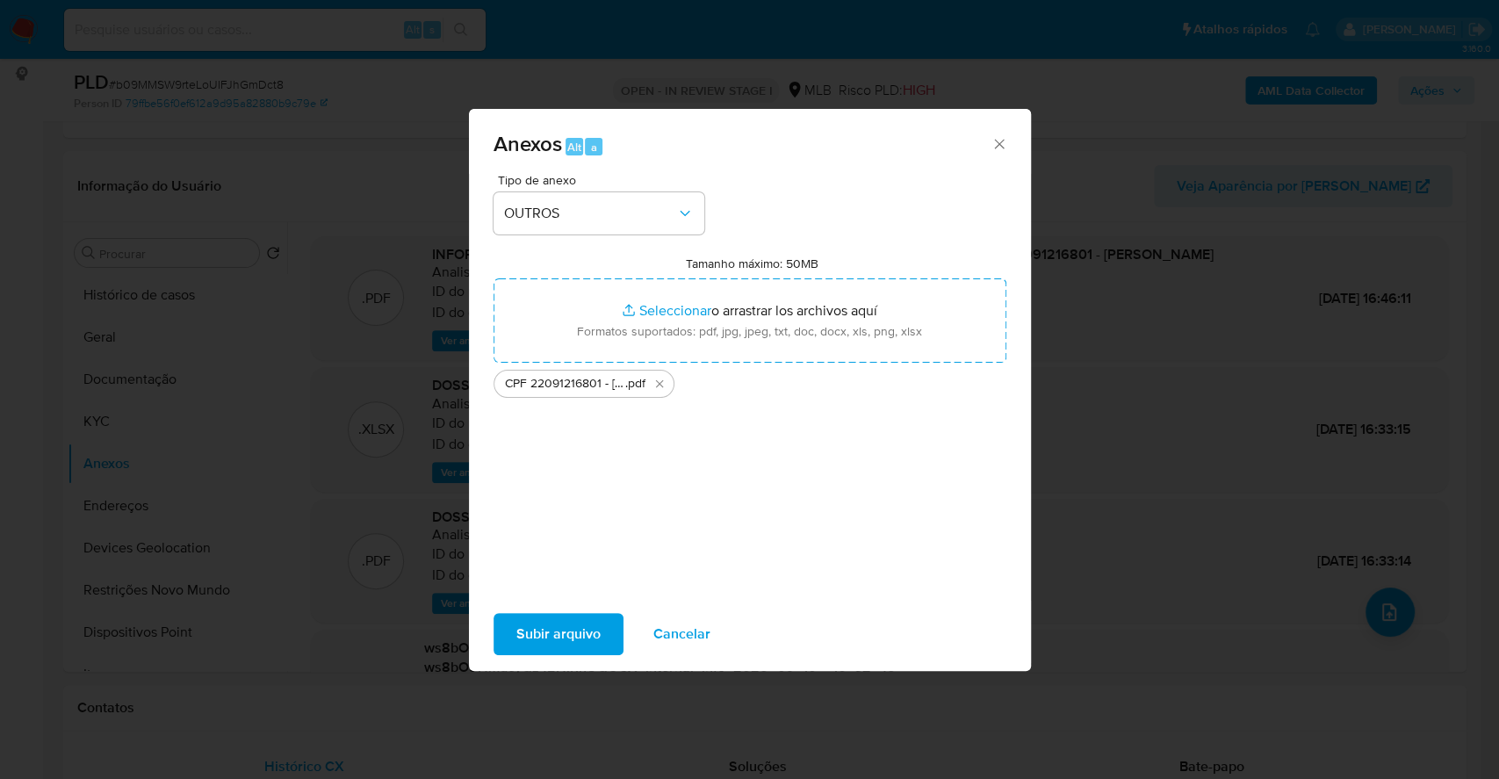
click at [554, 648] on span "Subir arquivo" at bounding box center [558, 634] width 84 height 39
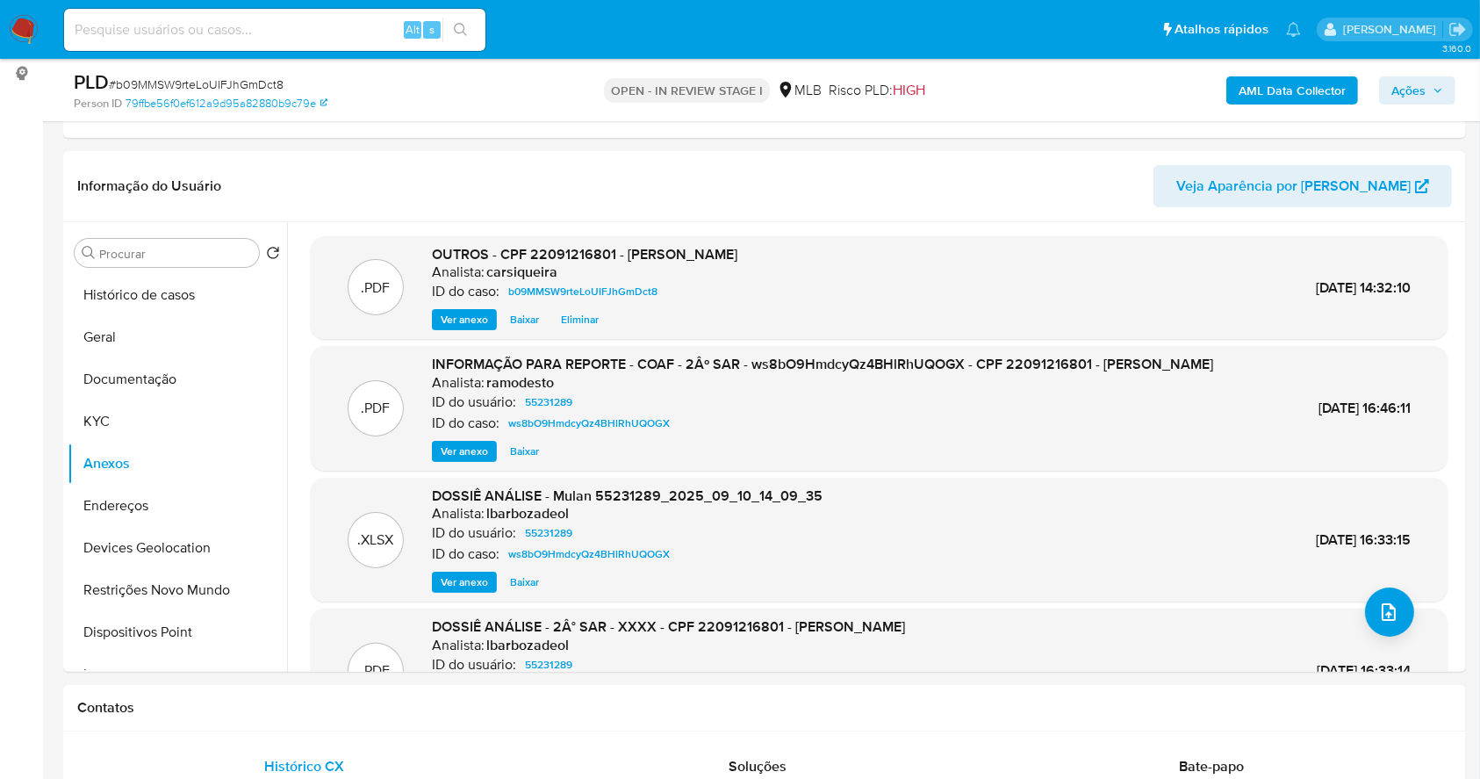
click at [1418, 92] on span "Ações" at bounding box center [1409, 90] width 34 height 28
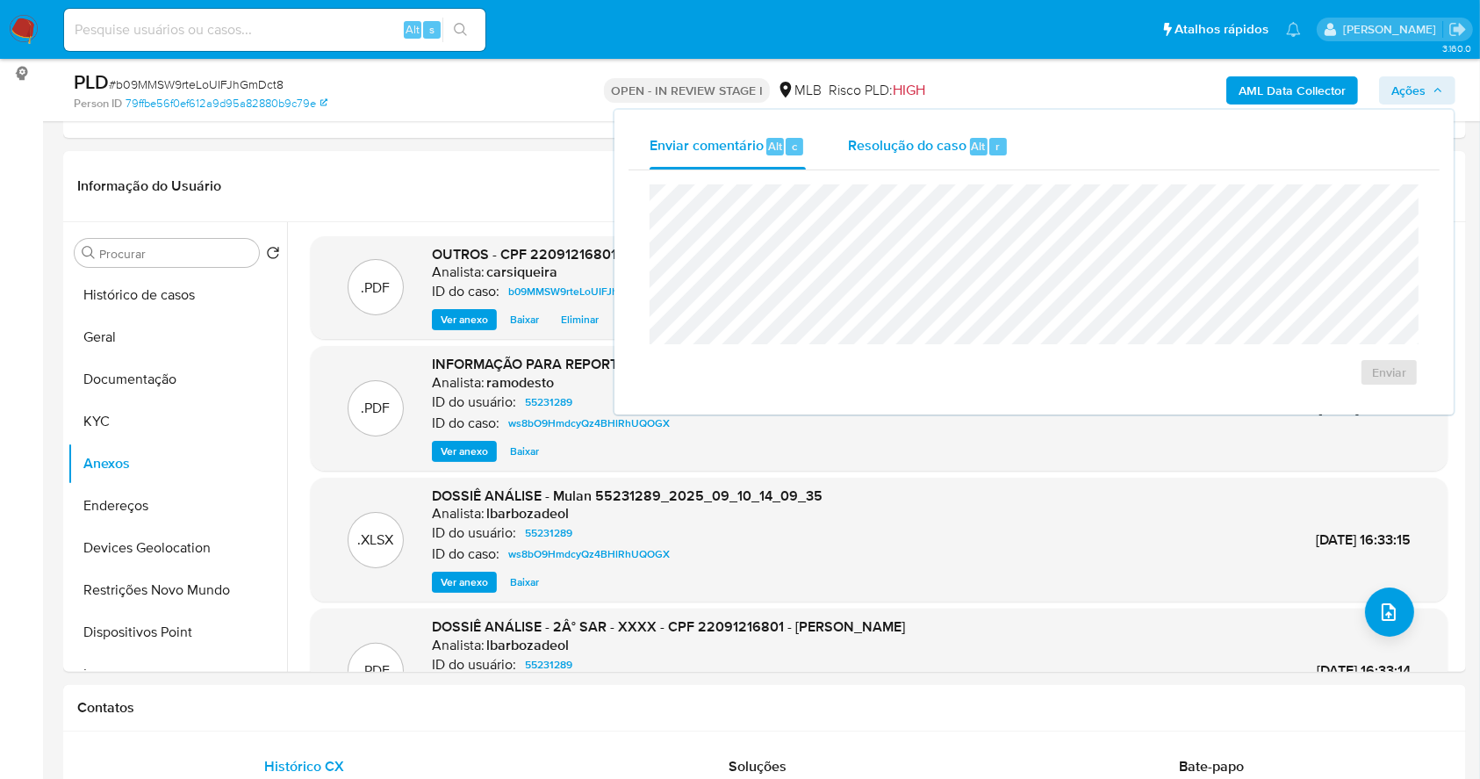
click at [970, 148] on div "Alt" at bounding box center [979, 147] width 18 height 18
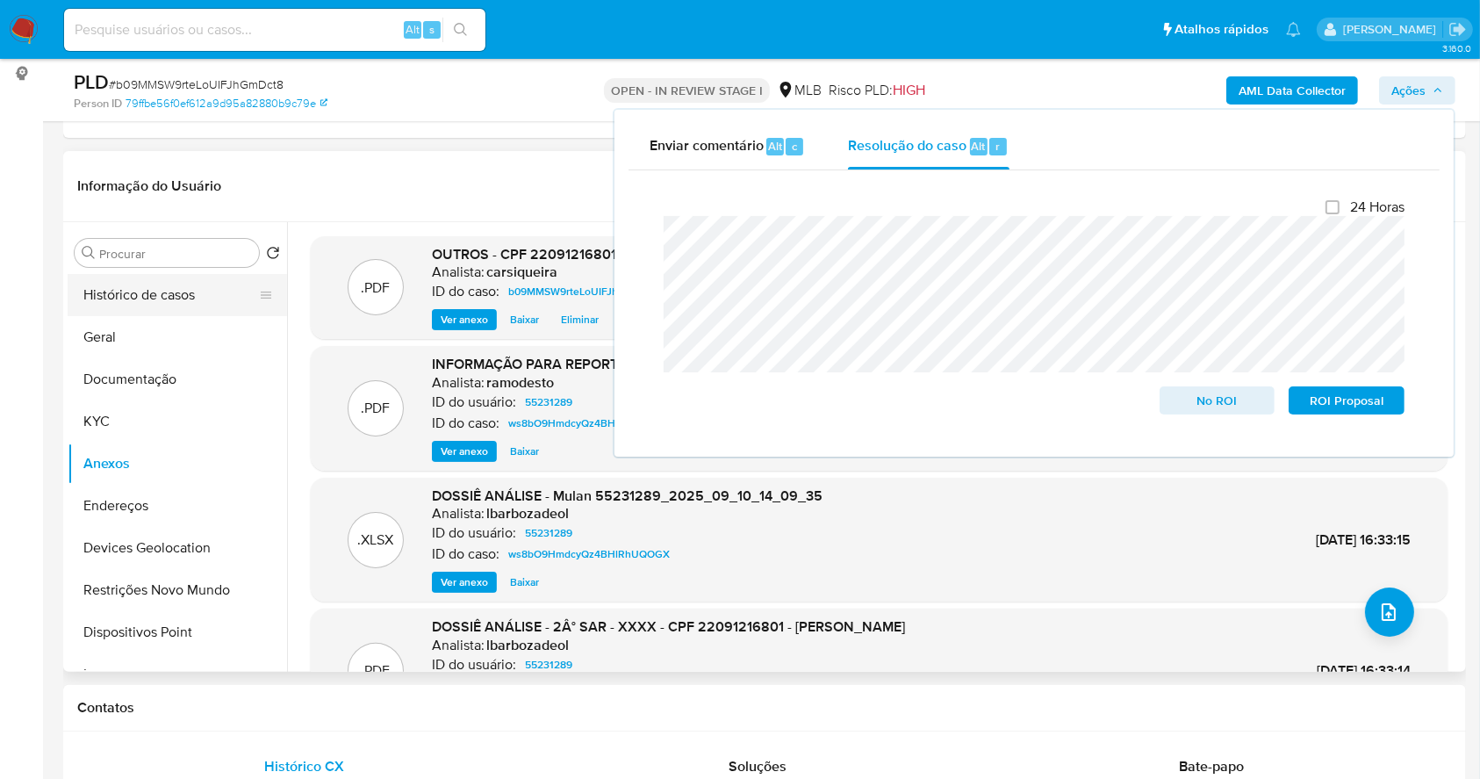
click at [115, 292] on button "Histórico de casos" at bounding box center [170, 295] width 205 height 42
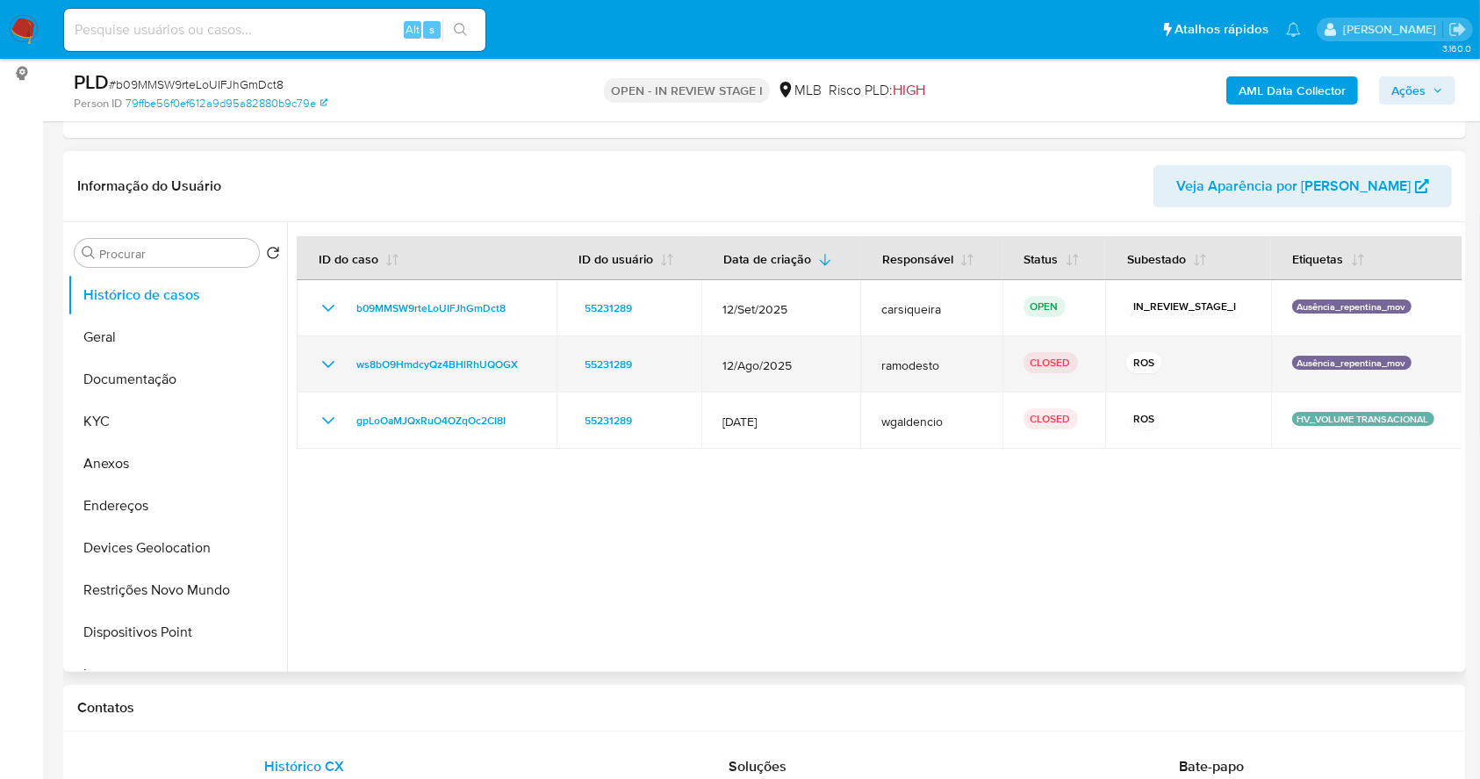
click at [320, 364] on icon "Mostrar/Ocultar" at bounding box center [328, 364] width 21 height 21
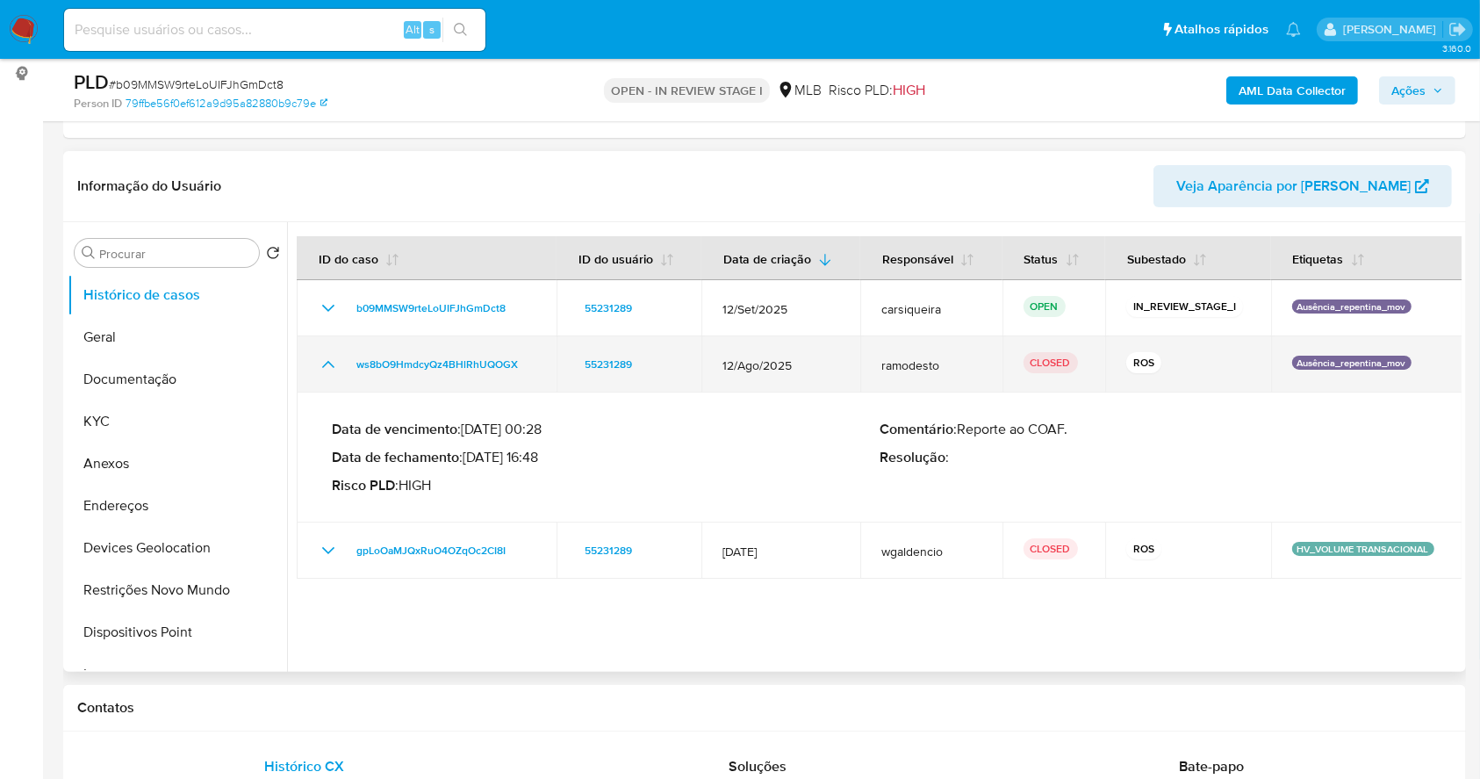
drag, startPoint x: 550, startPoint y: 360, endPoint x: 335, endPoint y: 360, distance: 215.1
click at [335, 360] on td "ws8bO9HmdcyQz4BHlRhUQOGX" at bounding box center [427, 364] width 260 height 56
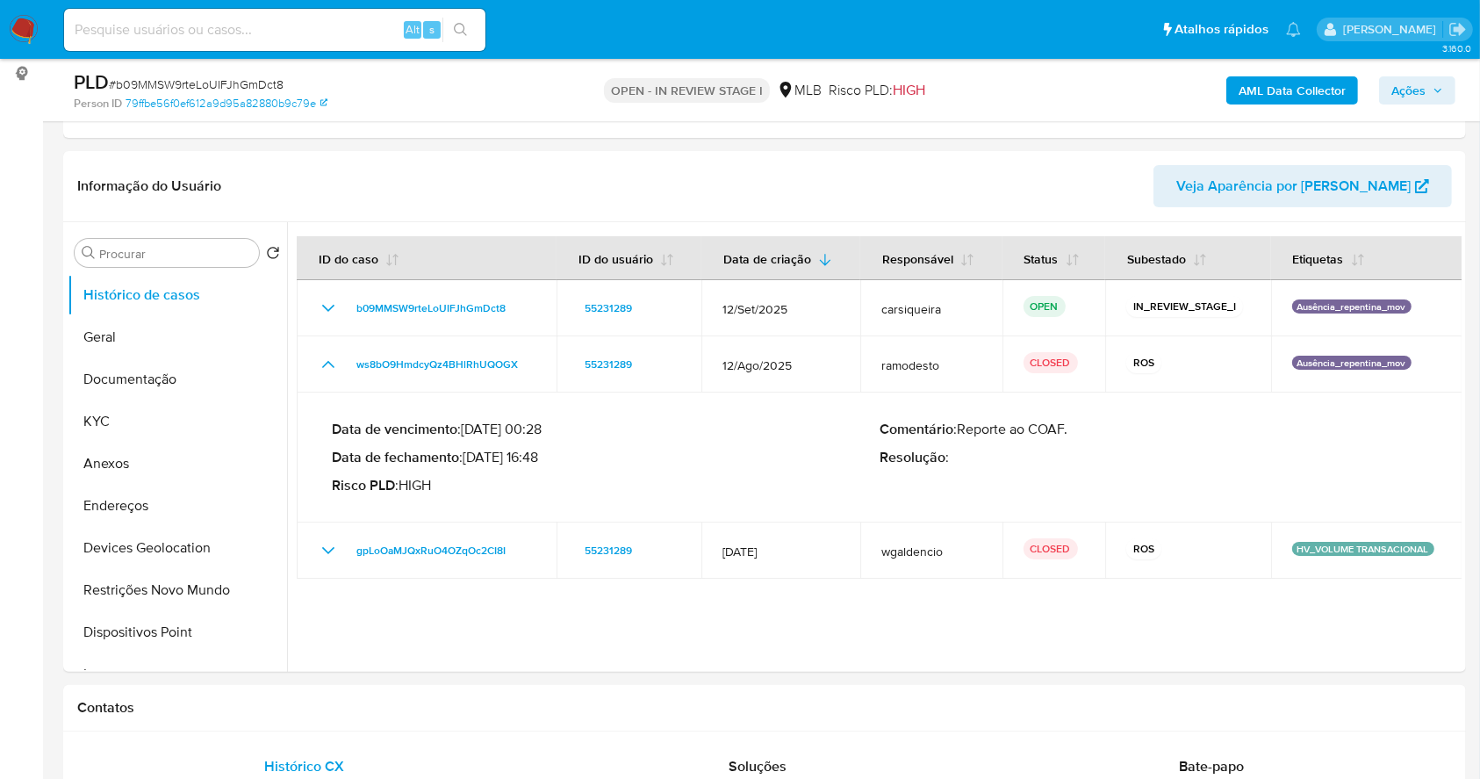
click at [1444, 94] on button "Ações" at bounding box center [1417, 90] width 76 height 28
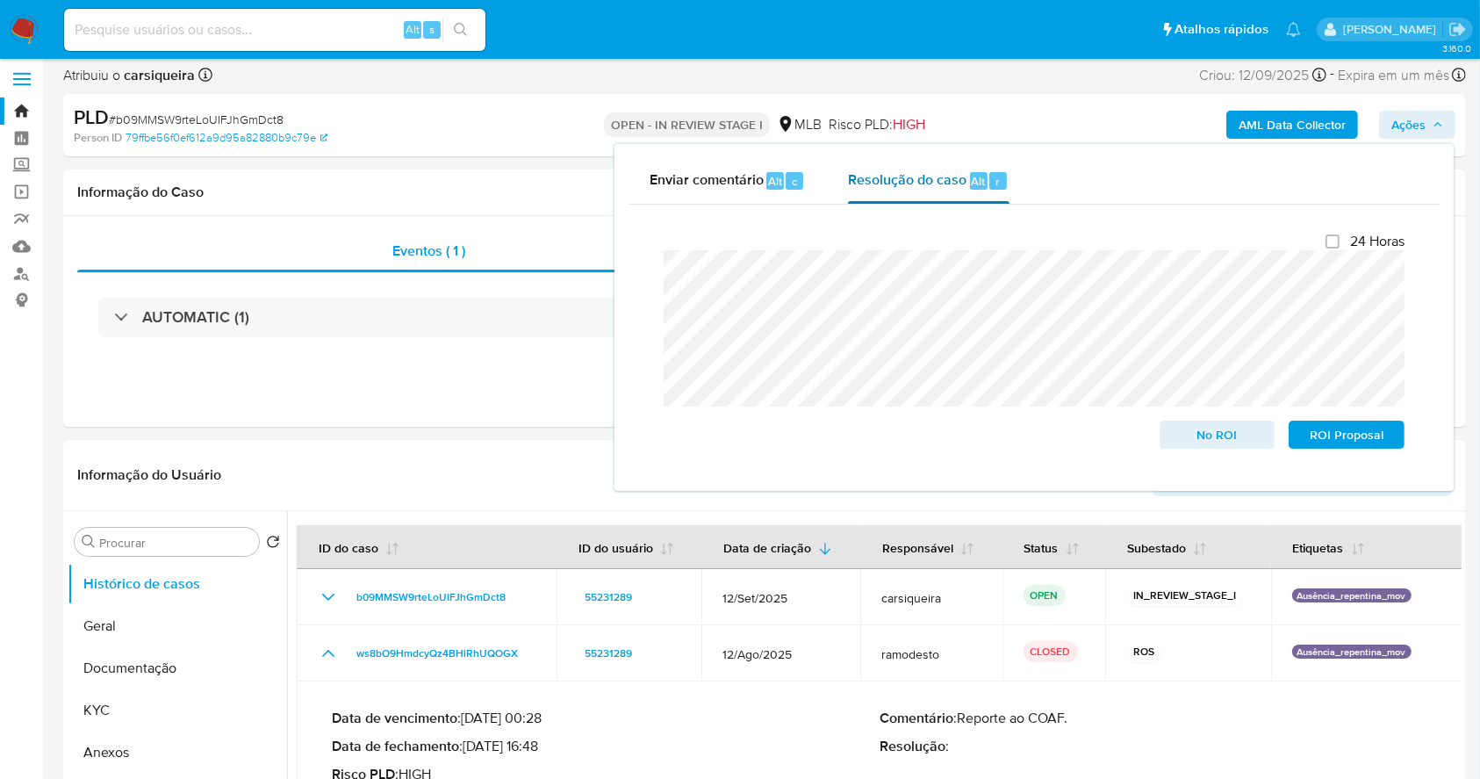
scroll to position [0, 0]
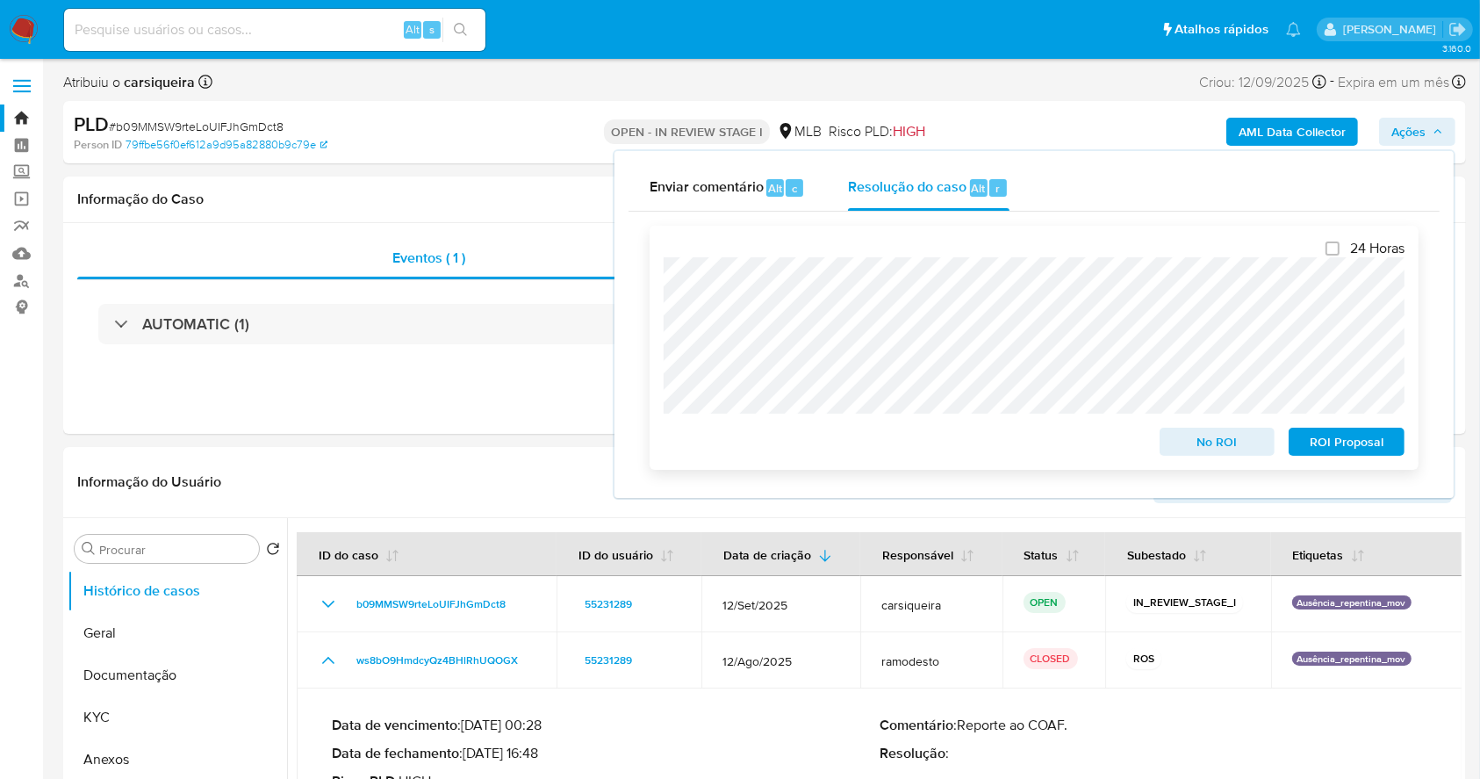
click at [1217, 442] on span "No ROI" at bounding box center [1217, 441] width 91 height 25
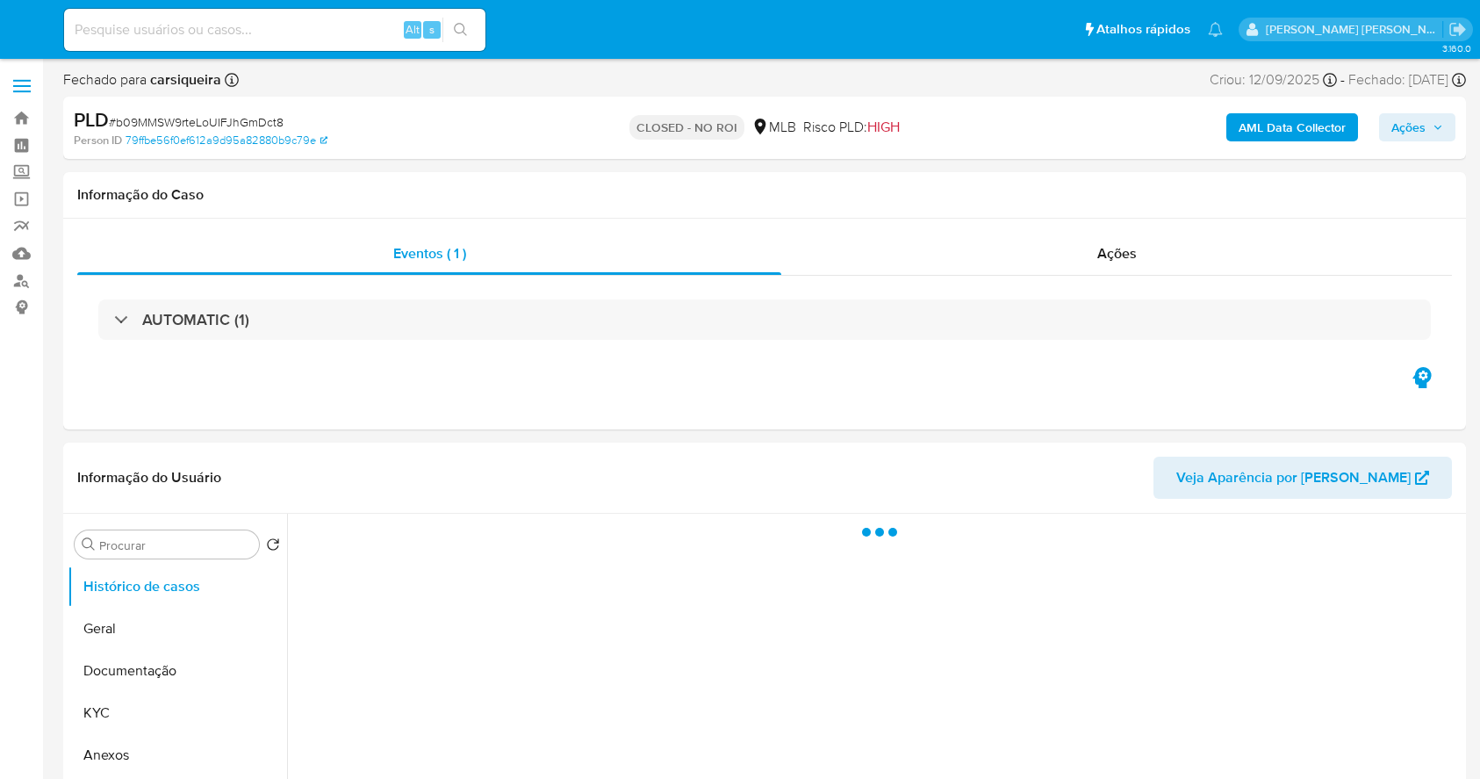
select select "10"
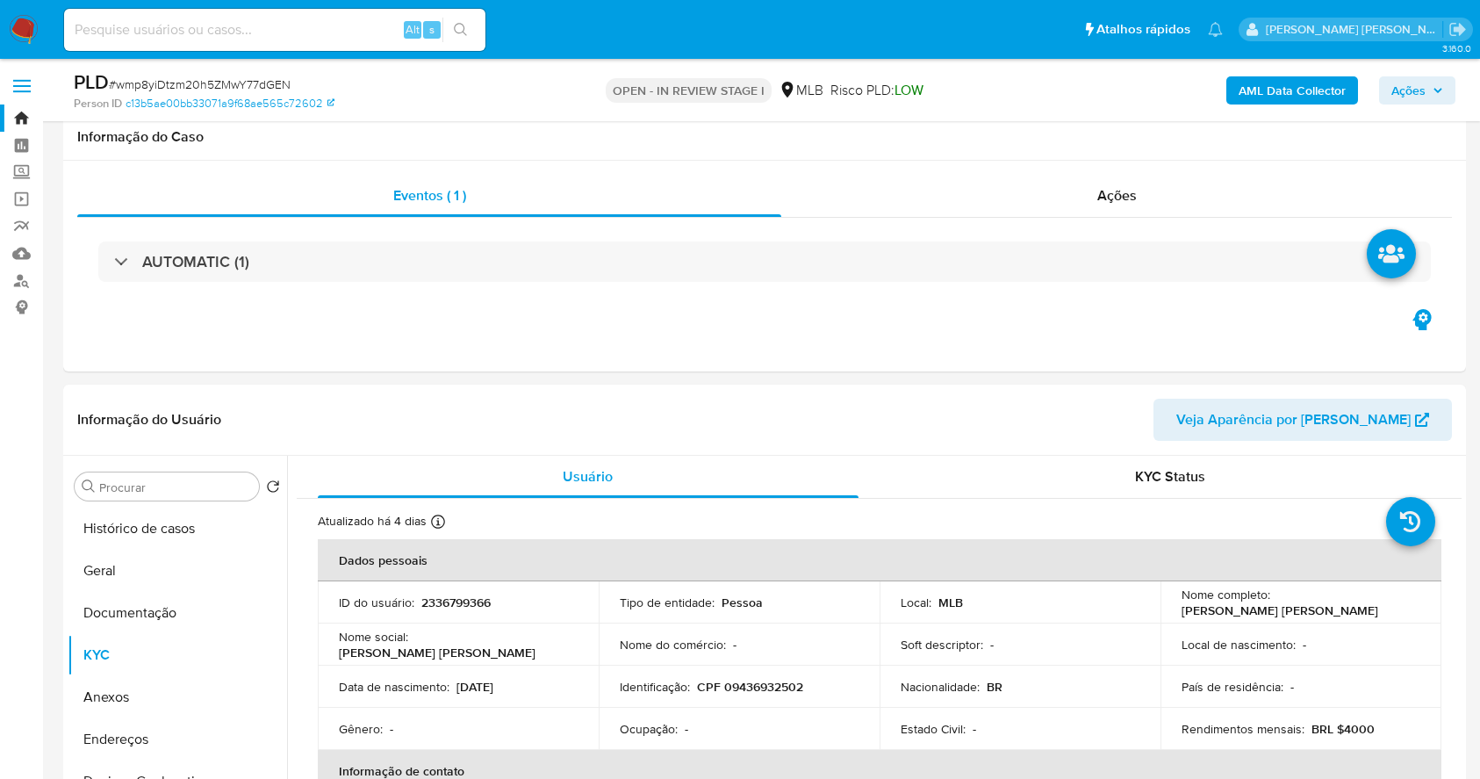
select select "10"
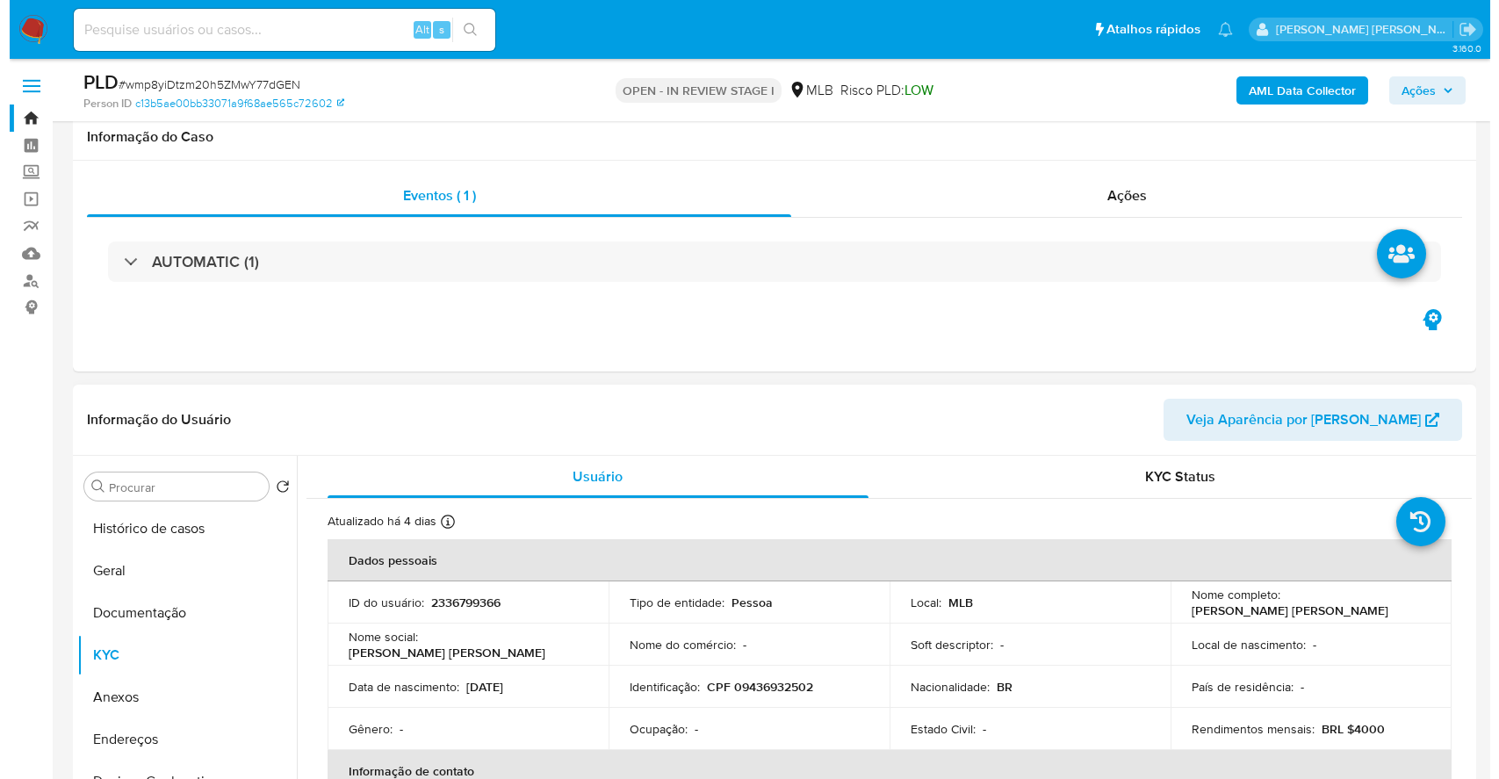
scroll to position [267, 0]
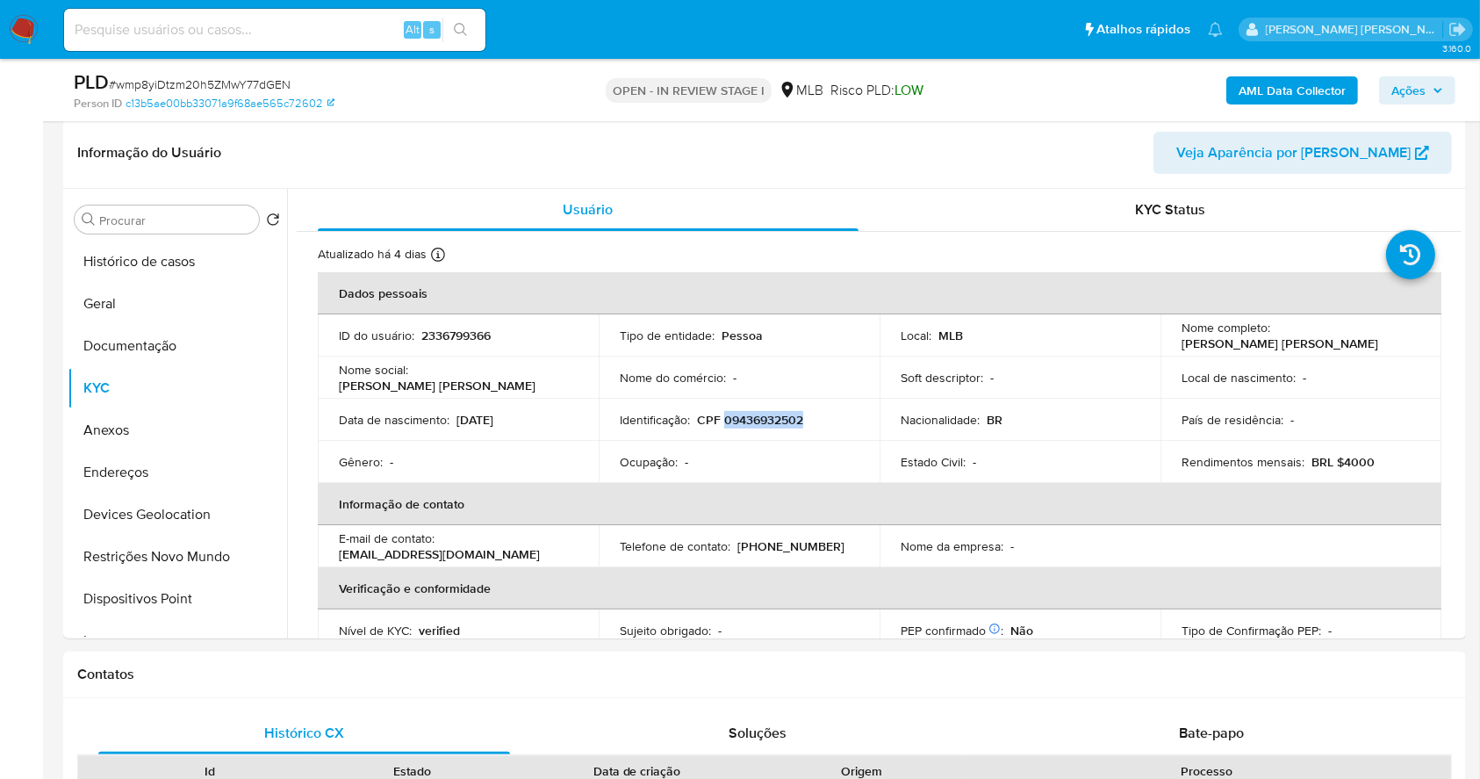
click at [1408, 86] on span "Ações" at bounding box center [1409, 90] width 34 height 28
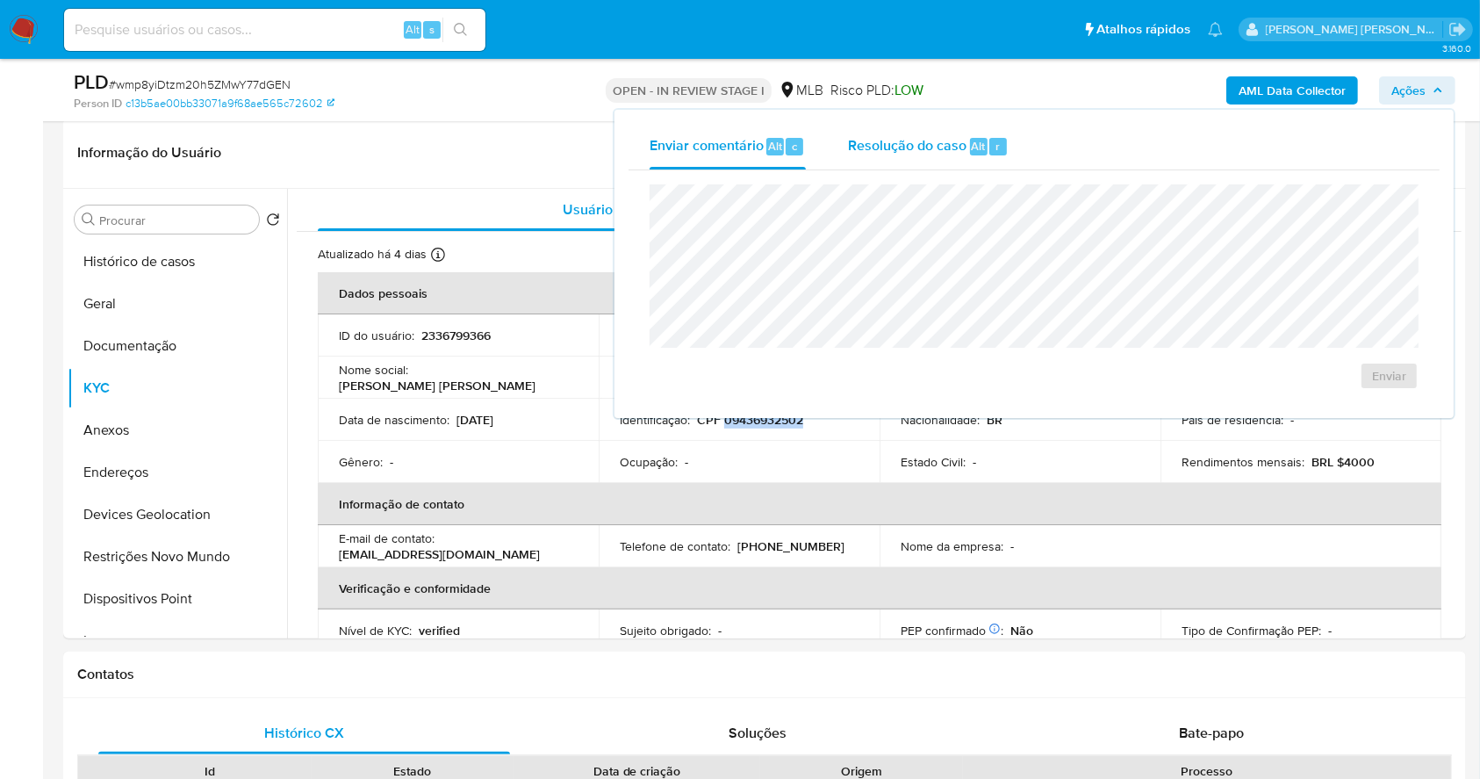
click at [920, 155] on span "Resolução do caso" at bounding box center [907, 145] width 119 height 20
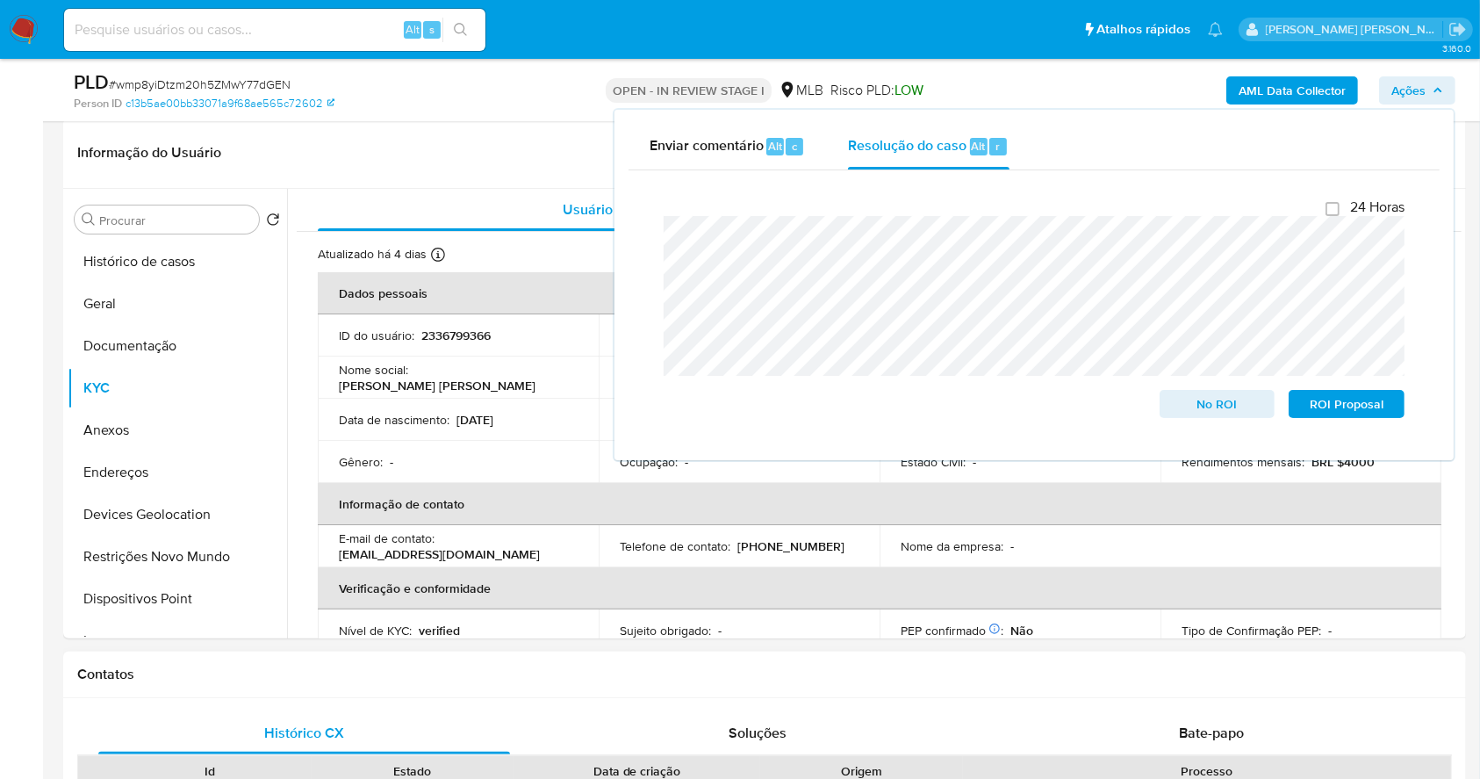
drag, startPoint x: 154, startPoint y: 425, endPoint x: 918, endPoint y: 757, distance: 833.7
click at [160, 429] on button "Anexos" at bounding box center [178, 430] width 220 height 42
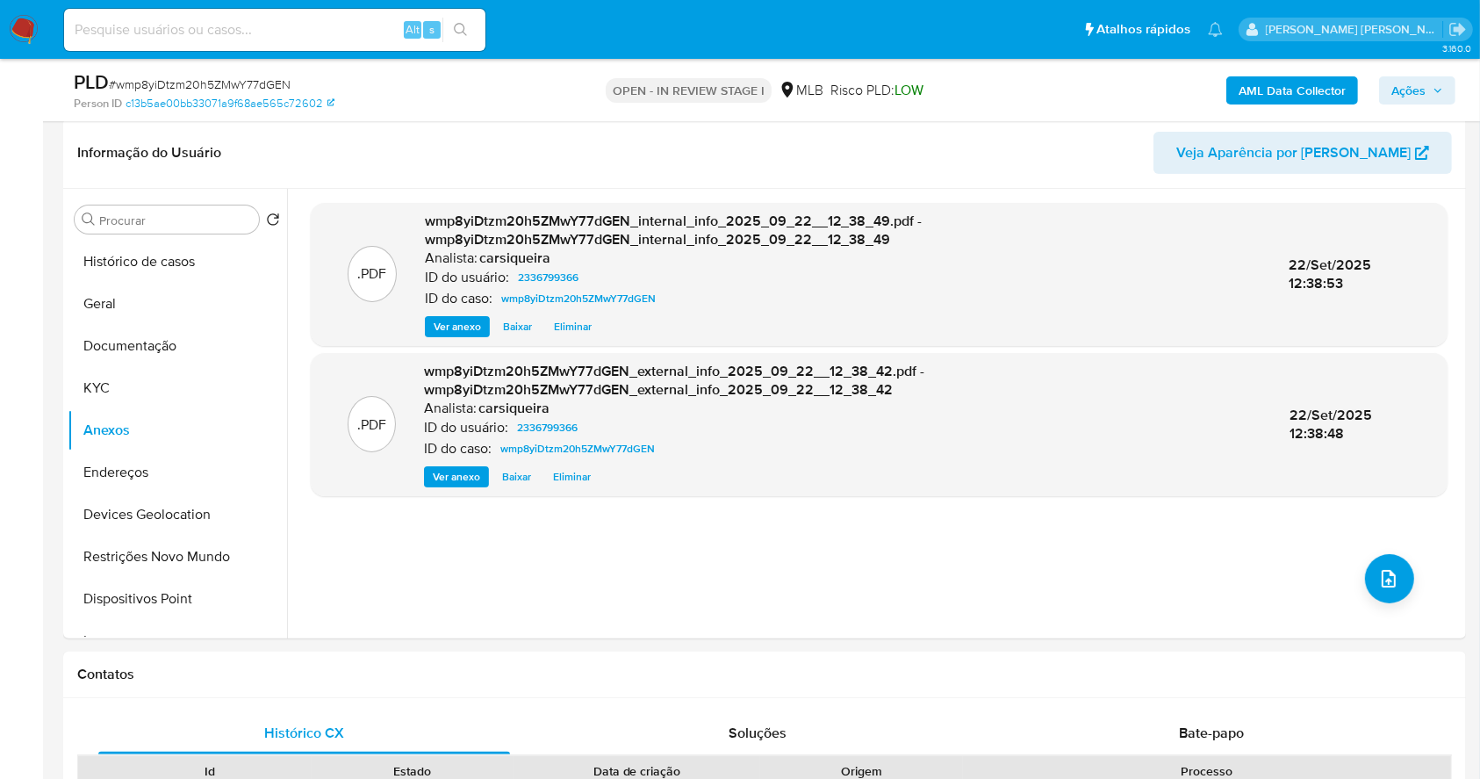
click at [210, 85] on span "# wmp8yiDtzm20h5ZMwY77dGEN" at bounding box center [200, 85] width 182 height 18
copy span "wmp8yiDtzm20h5ZMwY77dGEN"
click at [1407, 90] on span "Ações" at bounding box center [1409, 90] width 34 height 28
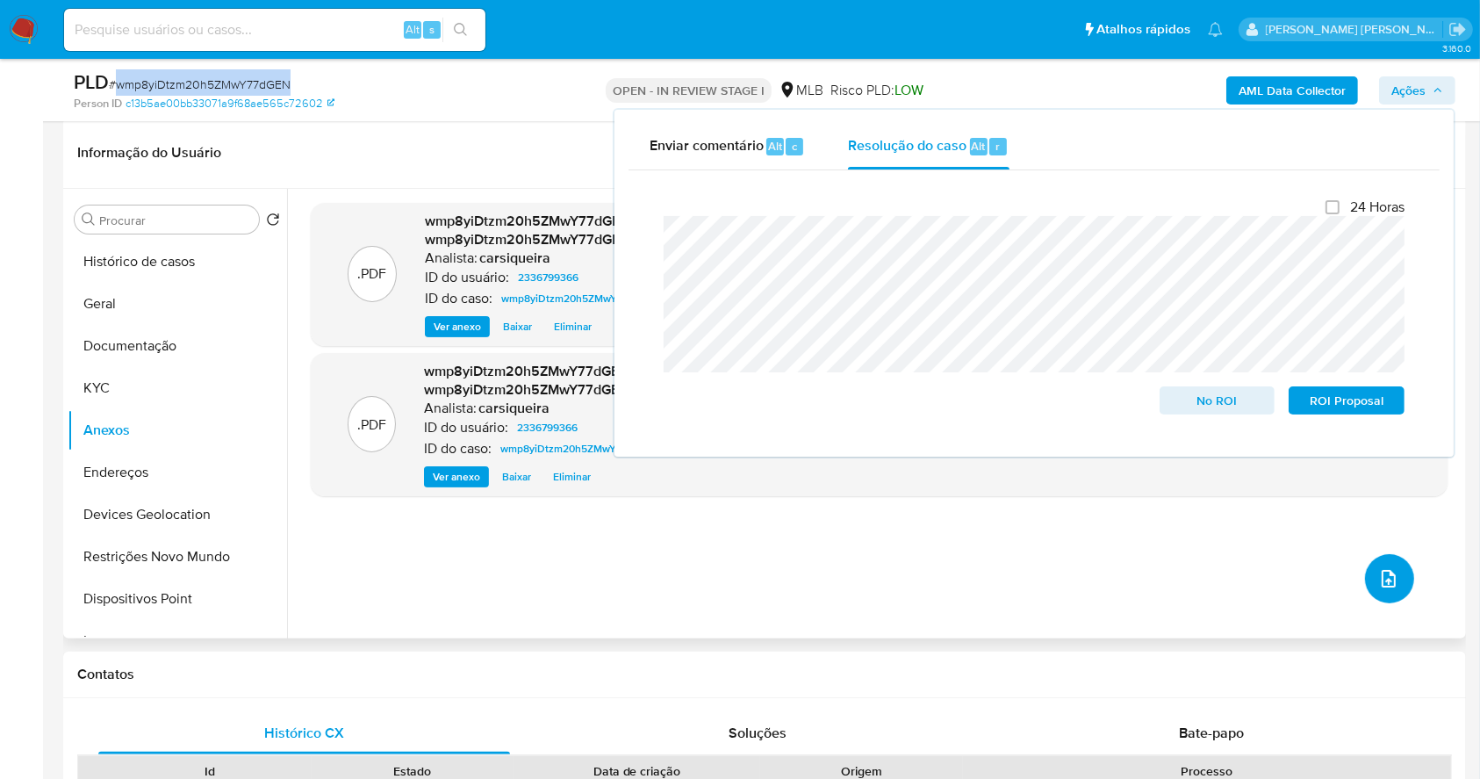
click at [1380, 580] on icon "upload-file" at bounding box center [1389, 578] width 21 height 21
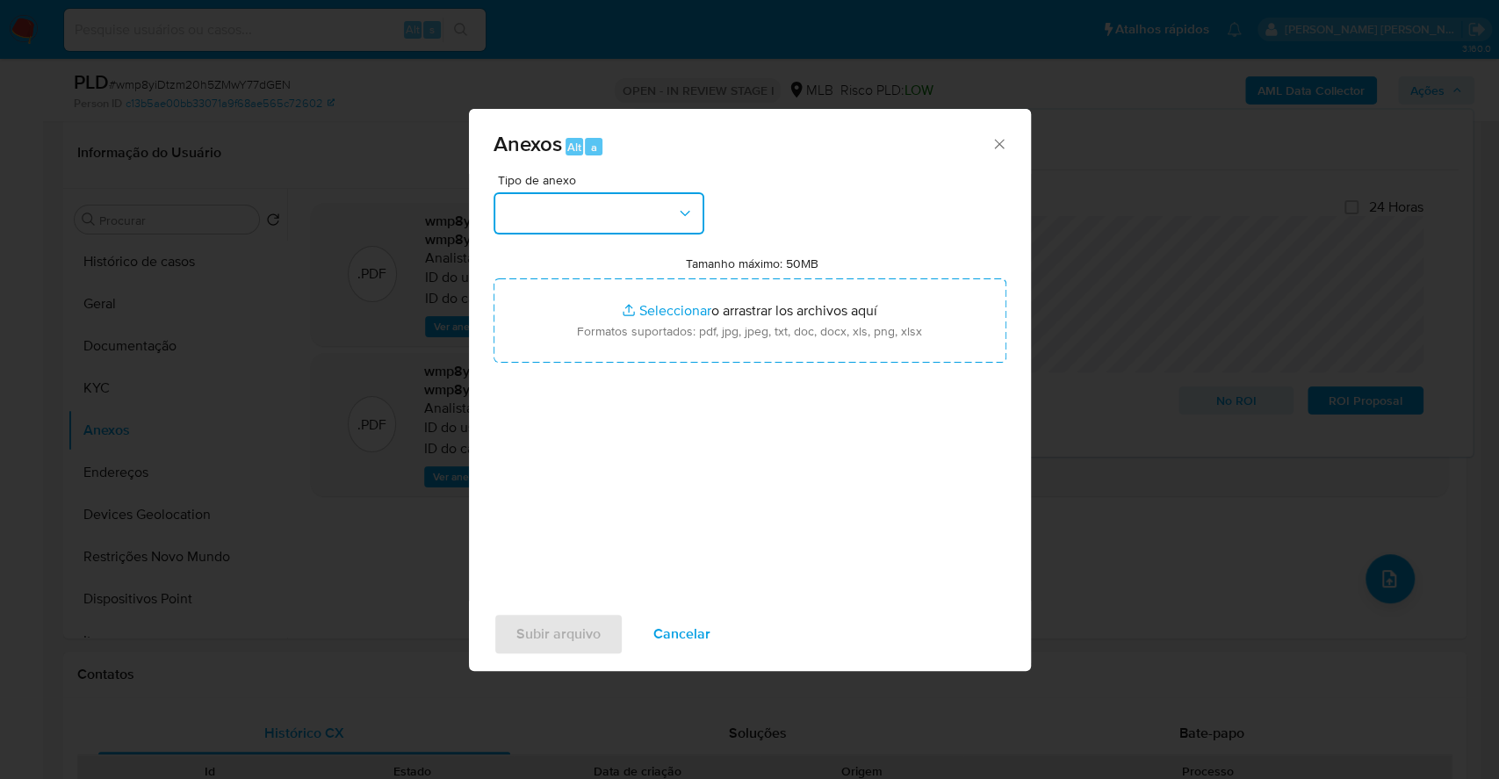
click at [551, 213] on button "button" at bounding box center [598, 213] width 211 height 42
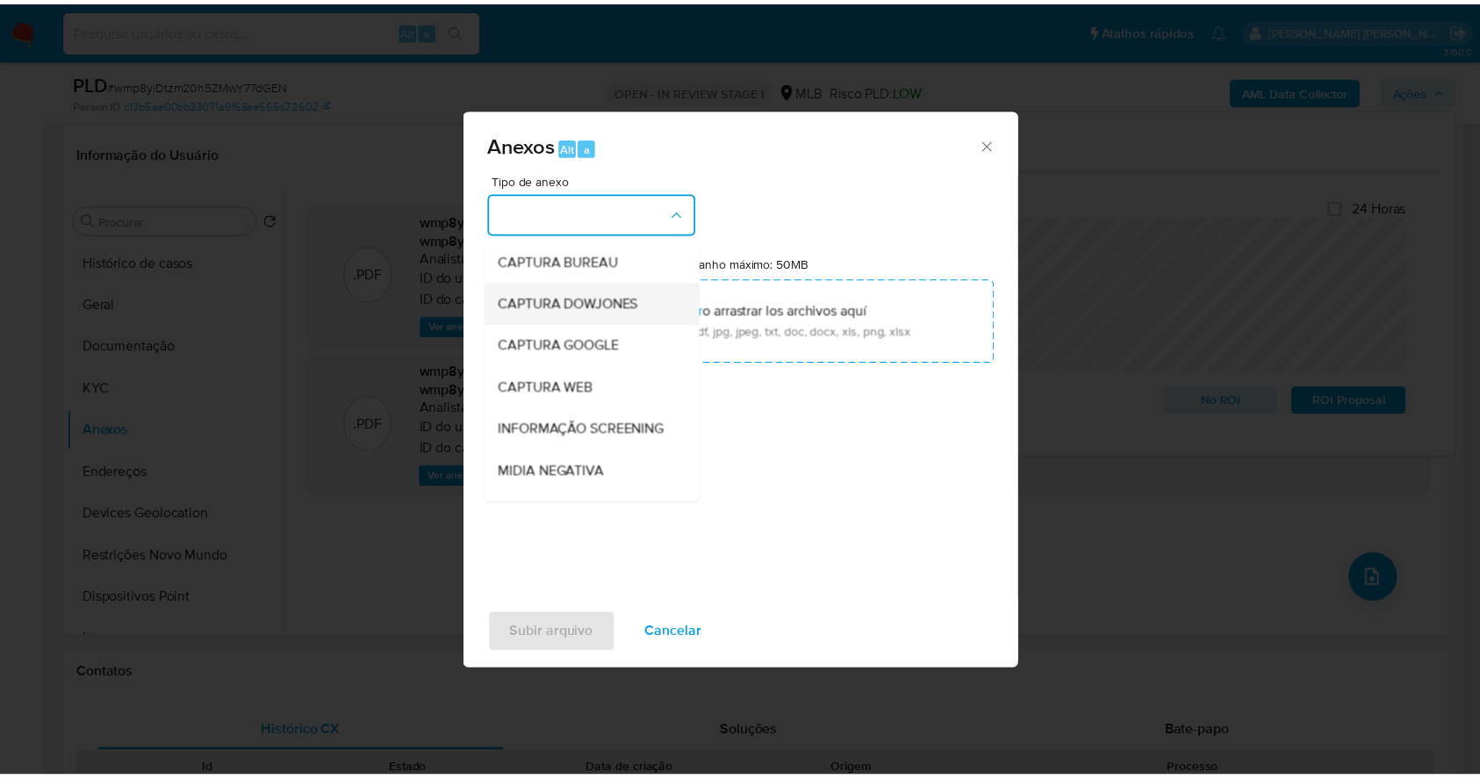
scroll to position [270, 0]
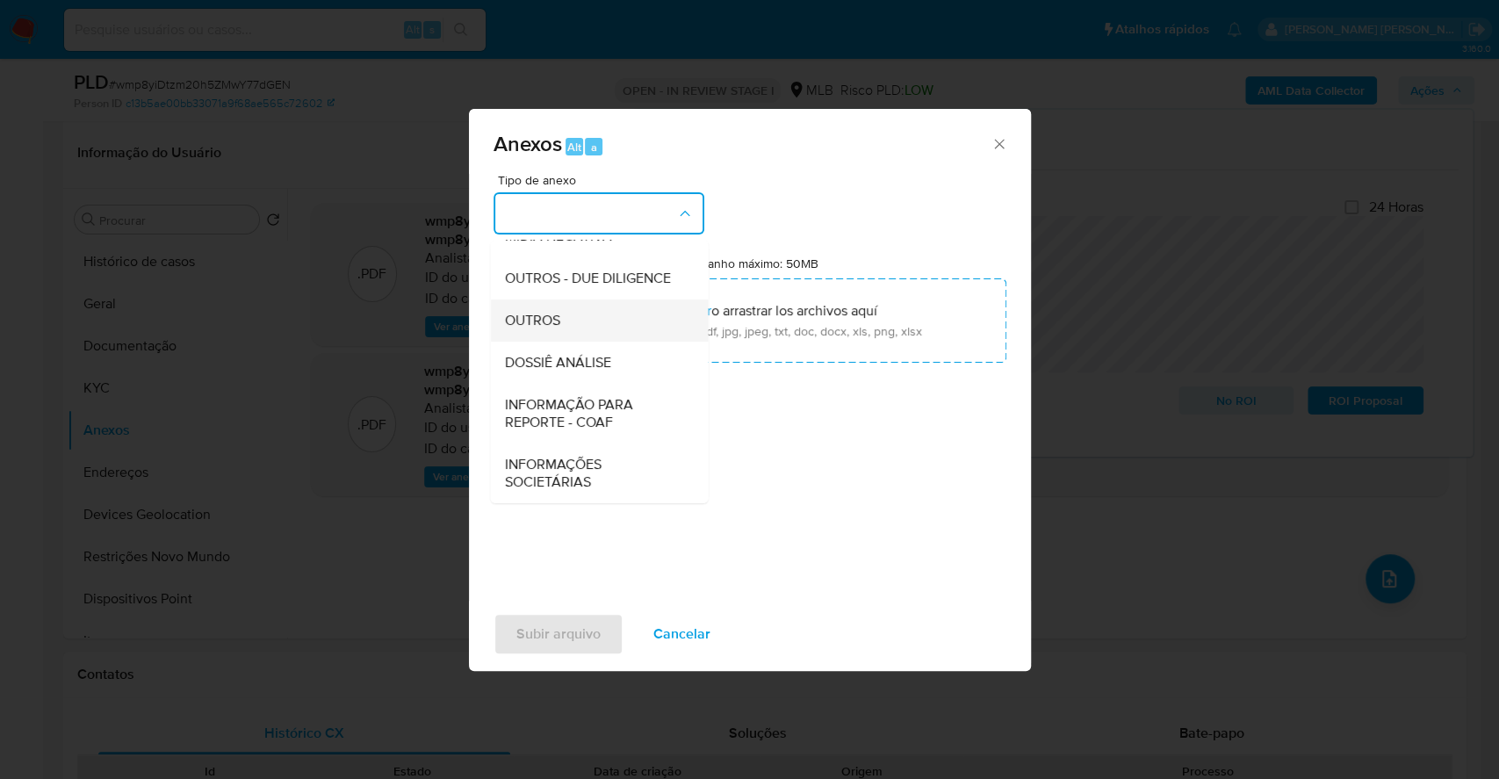
click at [576, 327] on div "OUTROS" at bounding box center [593, 320] width 179 height 42
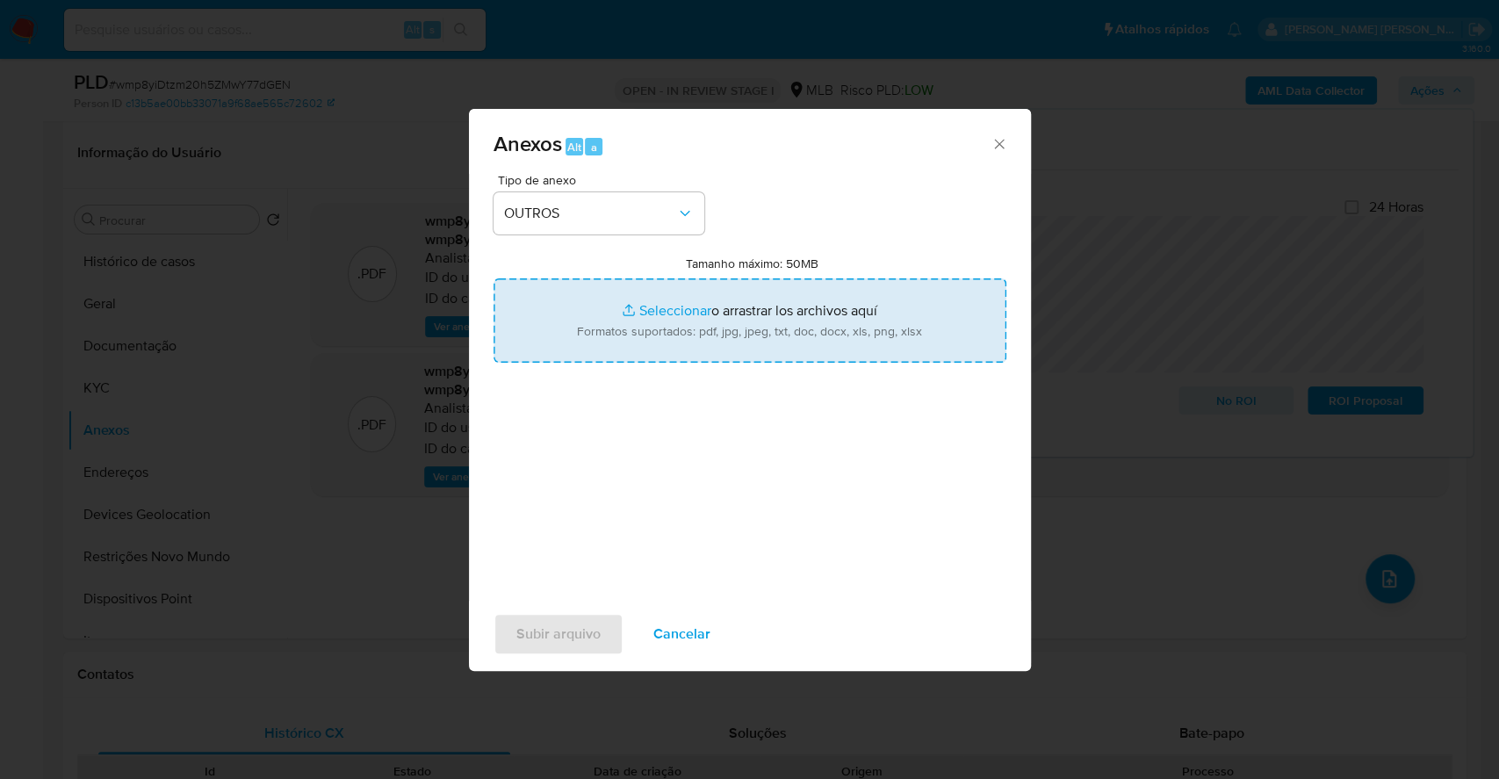
click at [646, 303] on input "Tamanho máximo: 50MB Seleccionar archivos" at bounding box center [749, 320] width 513 height 84
type input "C:\fakepath\Mulan 2336799366_2025_09_22_08_16_27.xlsx"
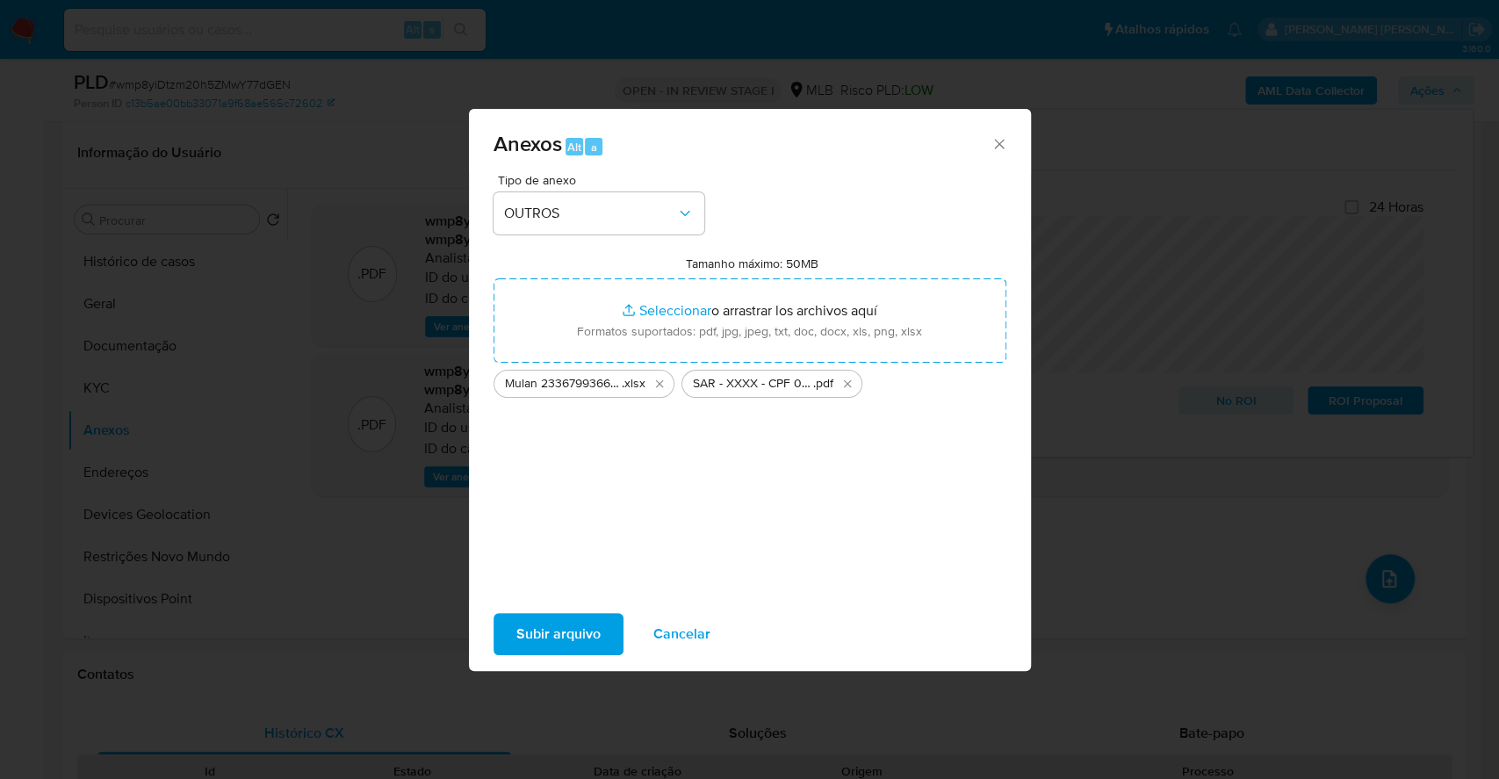
click at [583, 631] on span "Subir arquivo" at bounding box center [558, 634] width 84 height 39
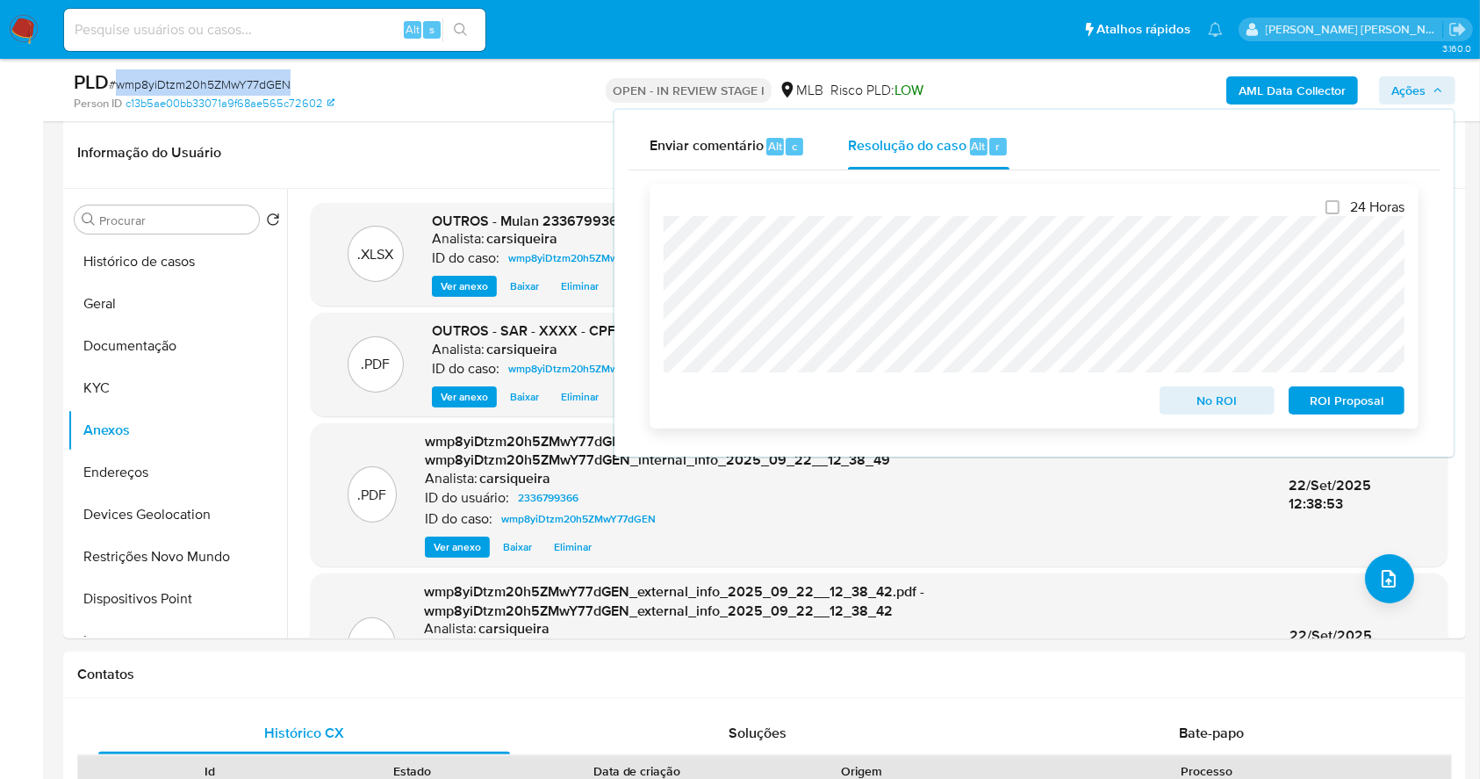
click at [1359, 404] on span "ROI Proposal" at bounding box center [1346, 400] width 91 height 25
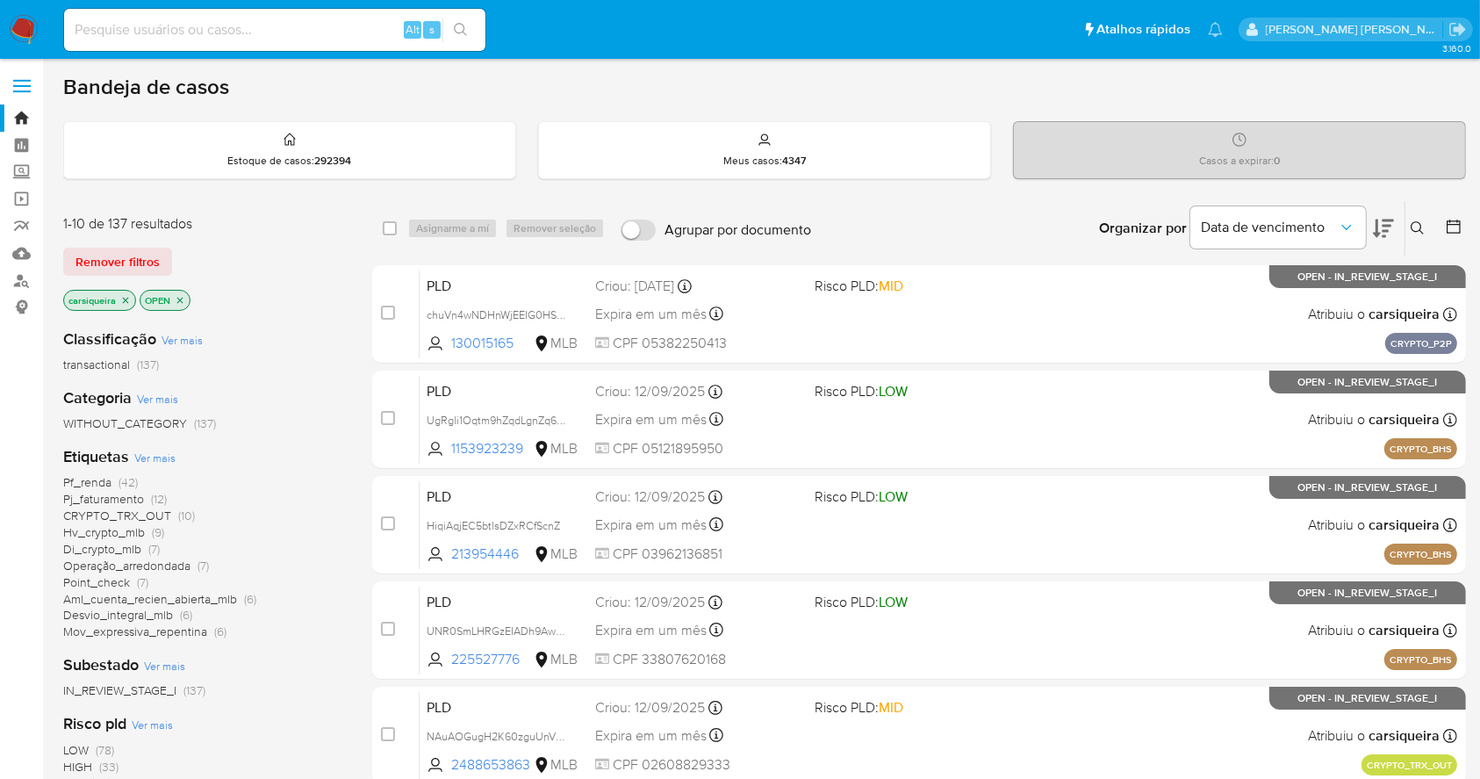
click at [283, 25] on input at bounding box center [274, 29] width 421 height 23
paste input "1665488587"
type input "1665488587"
click at [472, 26] on button "search-icon" at bounding box center [461, 30] width 36 height 25
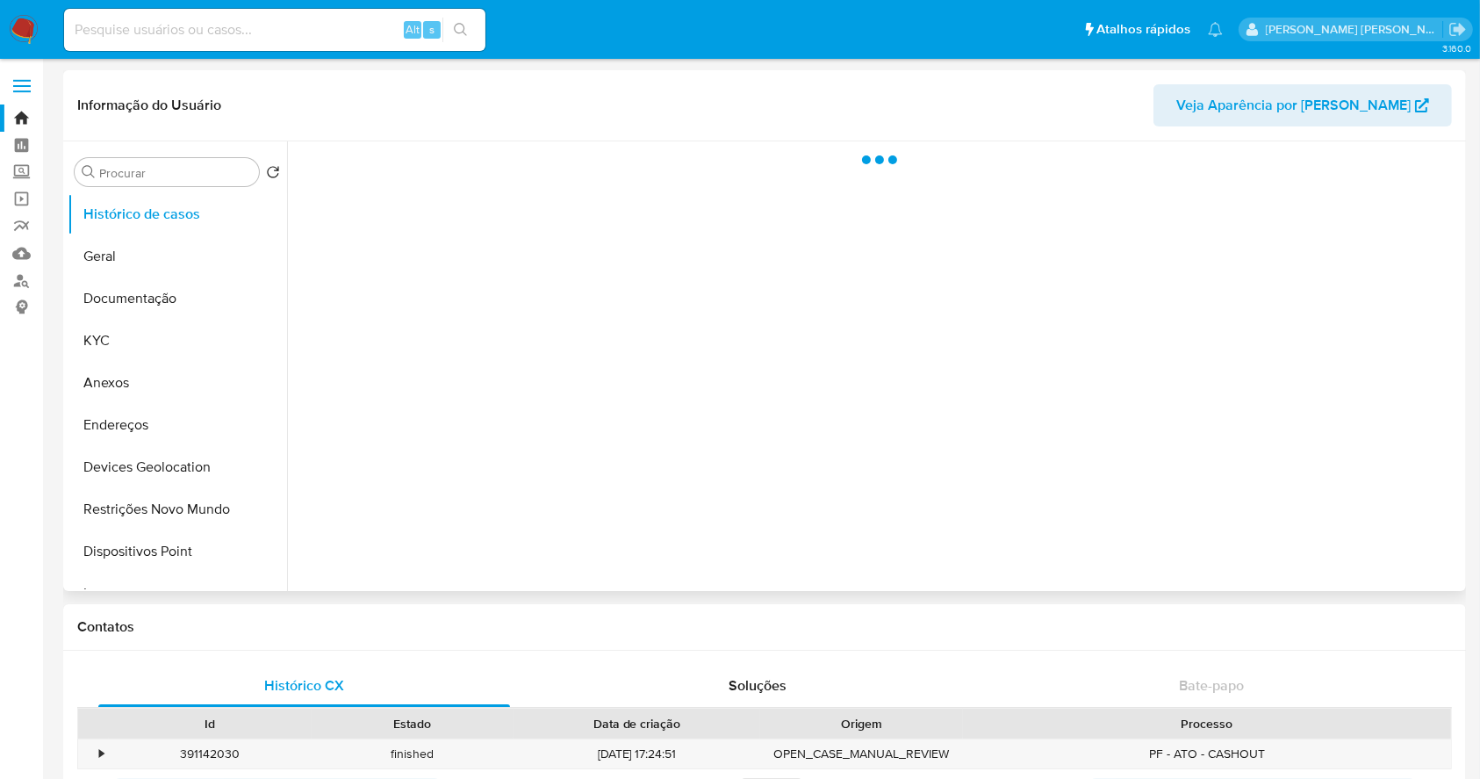
select select "10"
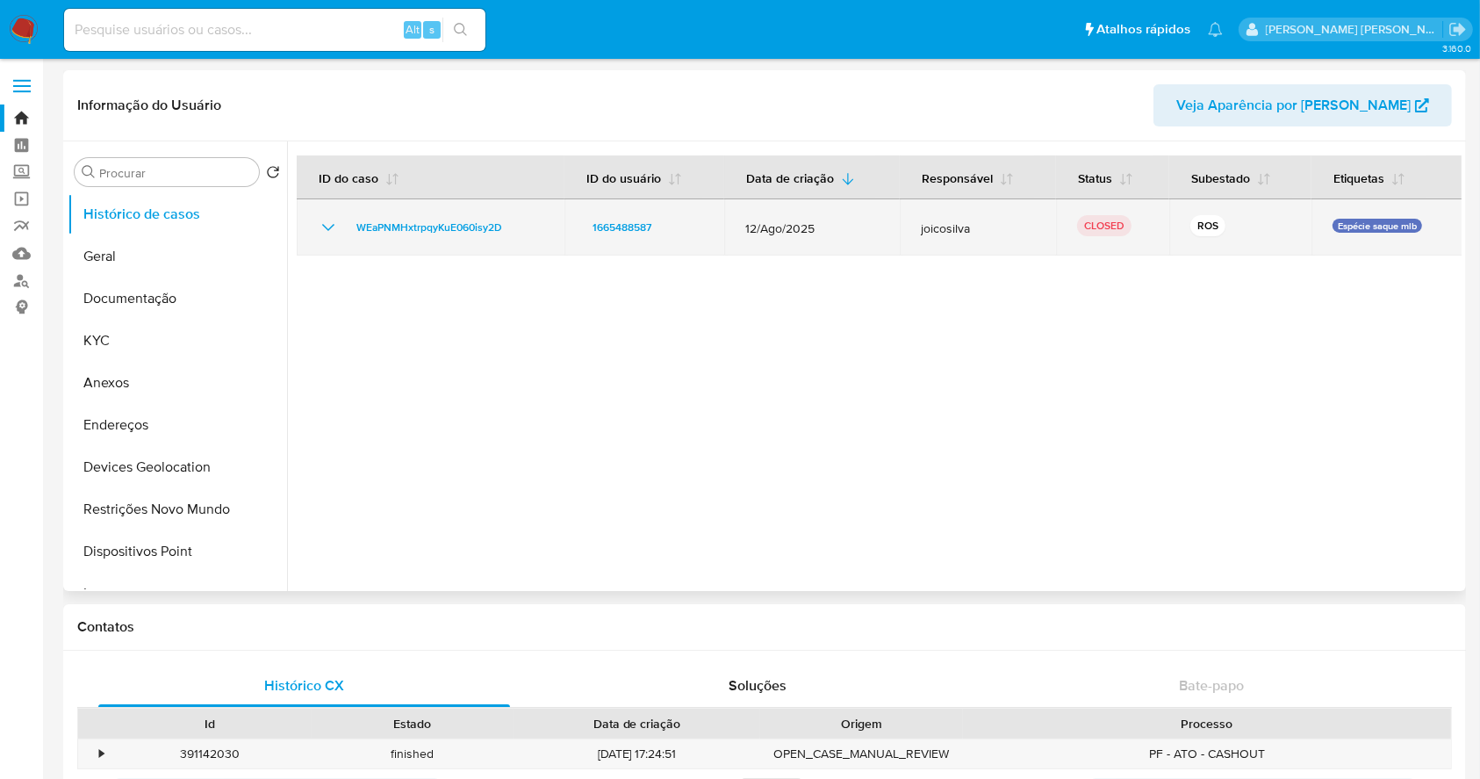
click at [324, 221] on icon "Mostrar/Ocultar" at bounding box center [328, 227] width 21 height 21
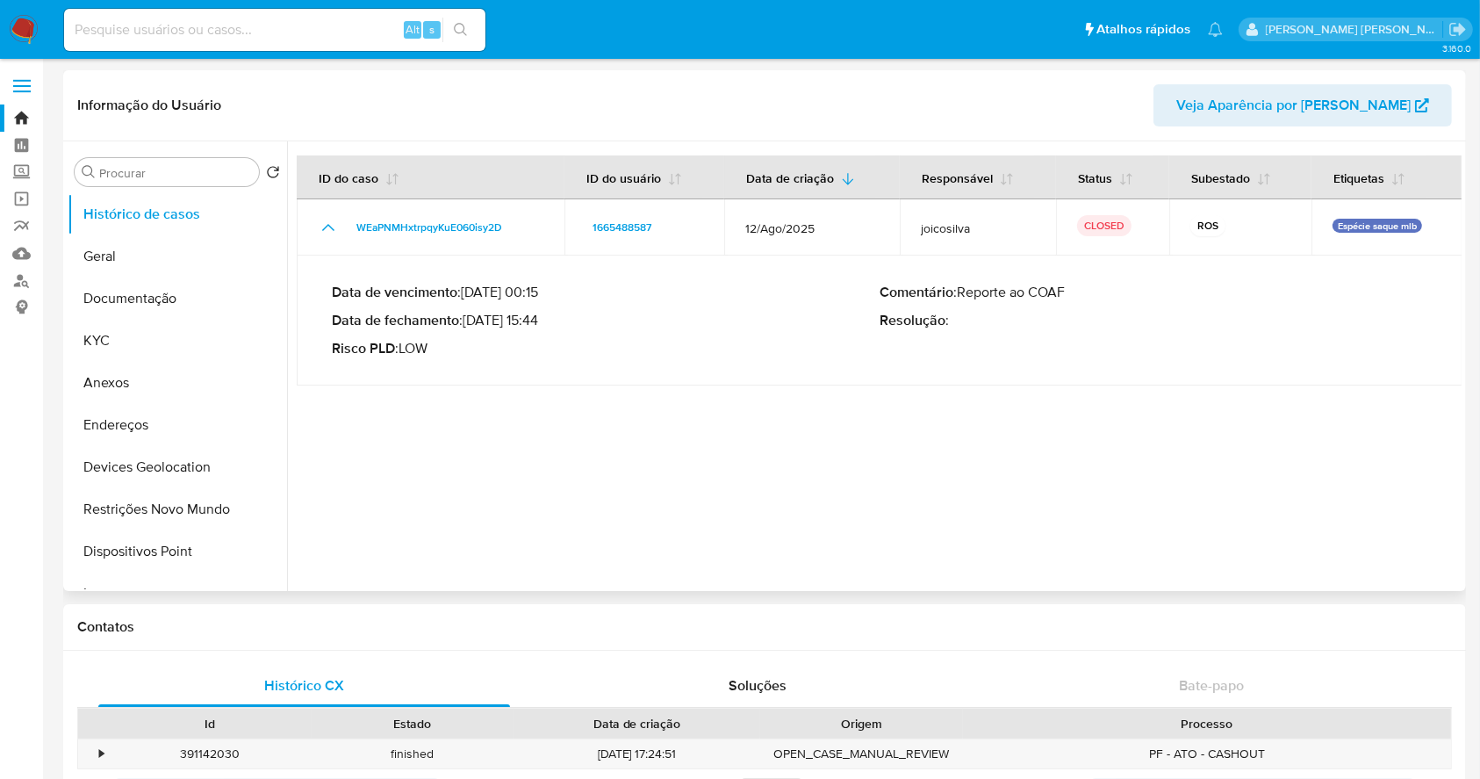
drag, startPoint x: 472, startPoint y: 321, endPoint x: 542, endPoint y: 333, distance: 71.2
click at [542, 333] on div "Data de vencimento : [DATE] 00:15 Data de fechamento : [DATE] 15:44 Risco PLD :…" at bounding box center [606, 321] width 548 height 74
click at [112, 347] on button "KYC" at bounding box center [170, 341] width 205 height 42
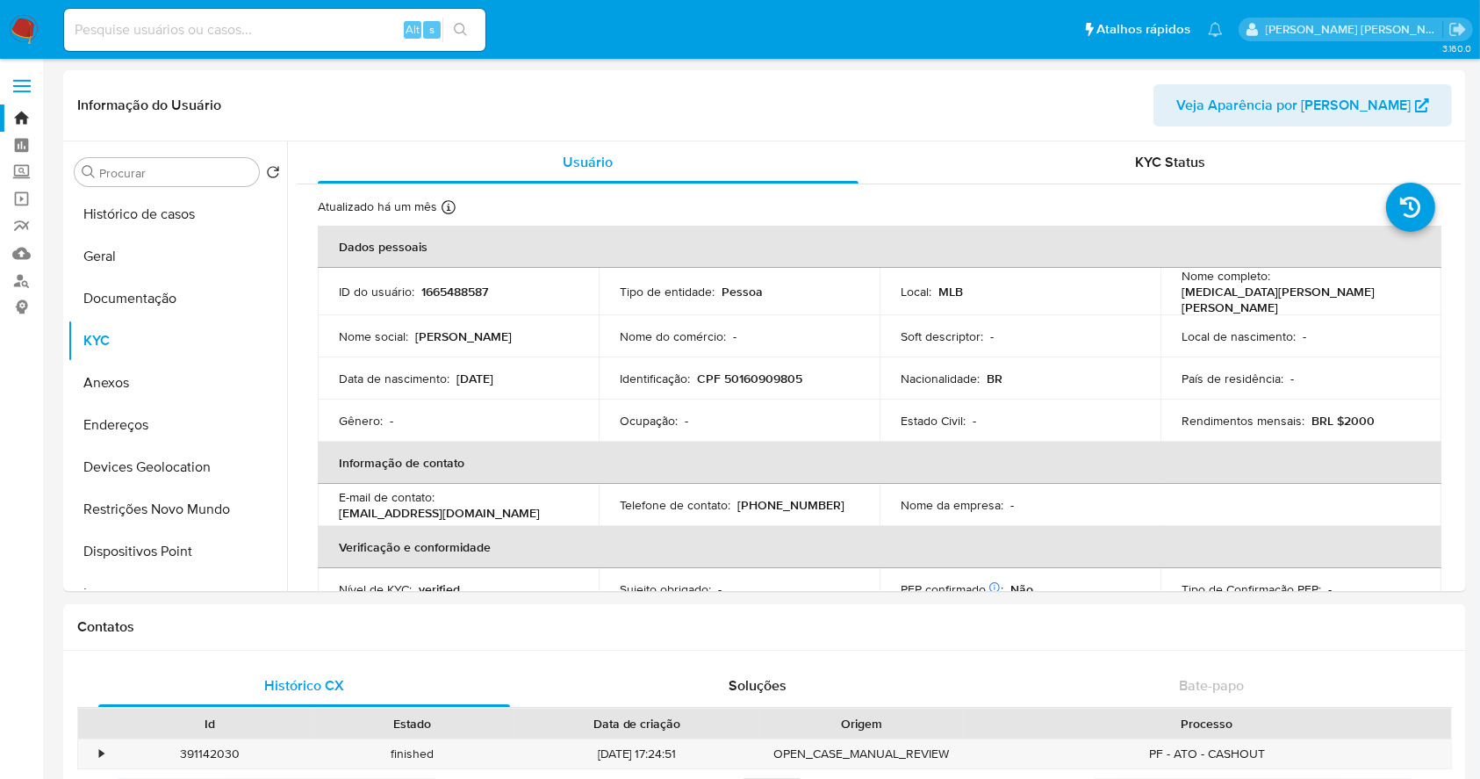
click at [759, 373] on p "CPF 50160909805" at bounding box center [749, 379] width 105 height 16
copy p "50160909805"
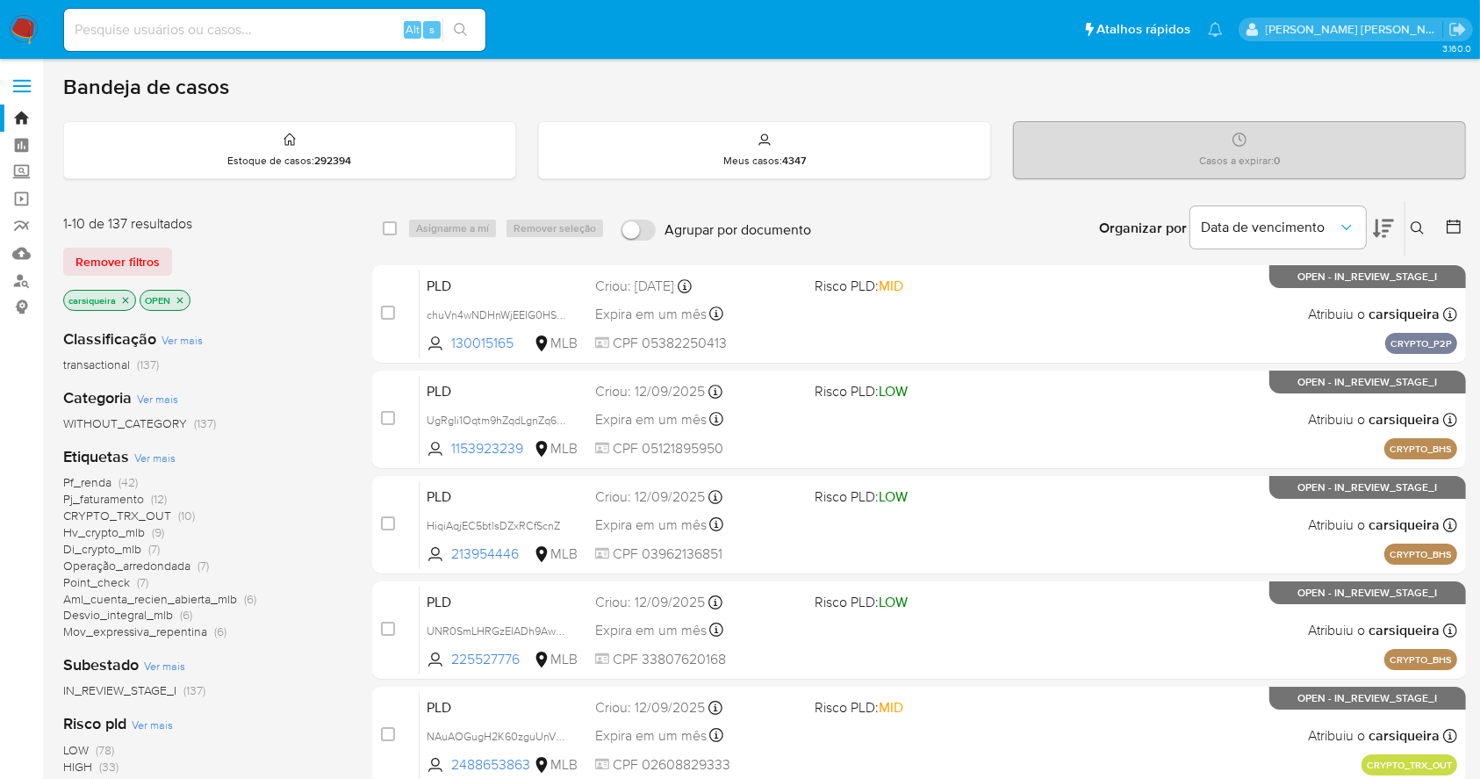
click at [169, 39] on input at bounding box center [274, 29] width 421 height 23
paste input "1916989986"
type input "1916989986"
click at [463, 32] on icon "search-icon" at bounding box center [461, 30] width 14 height 14
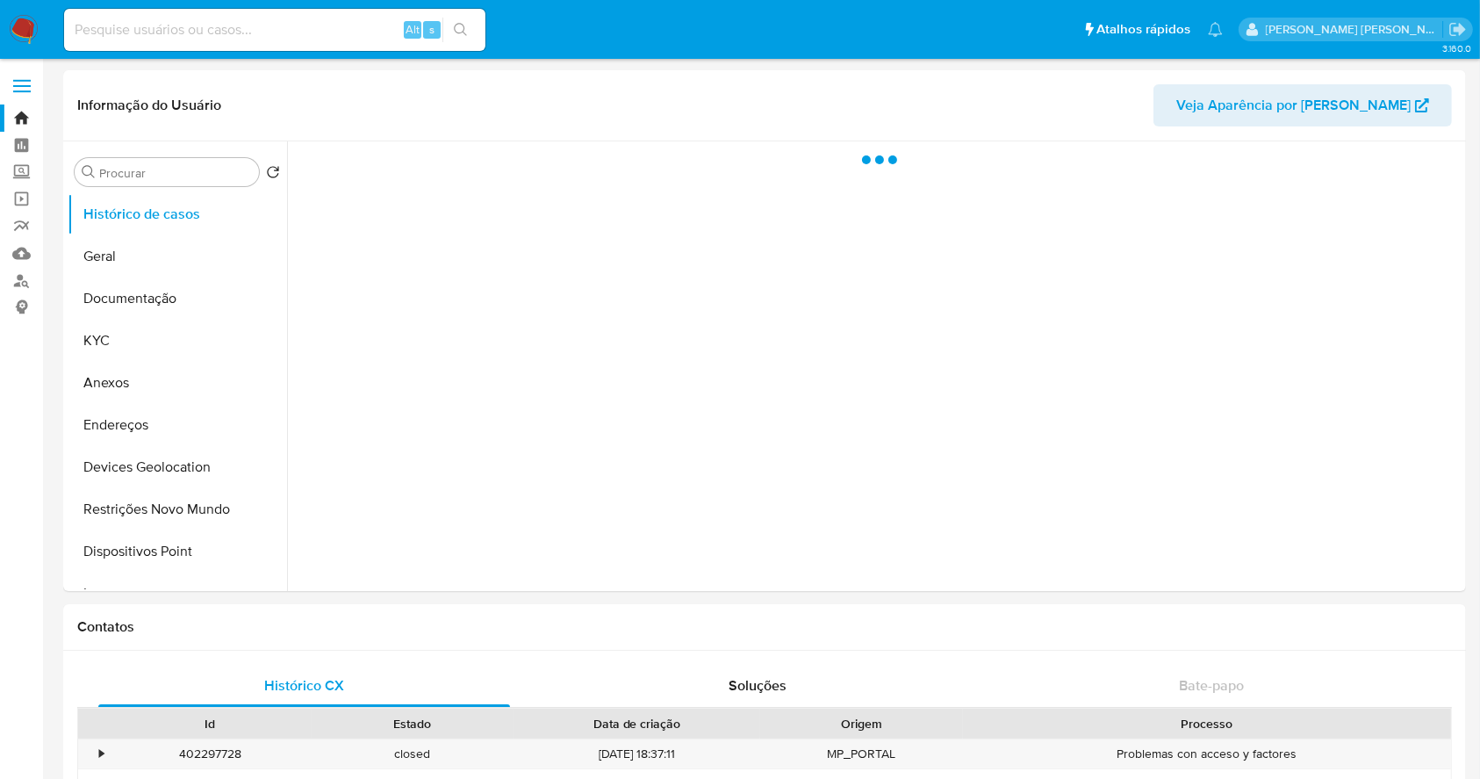
select select "10"
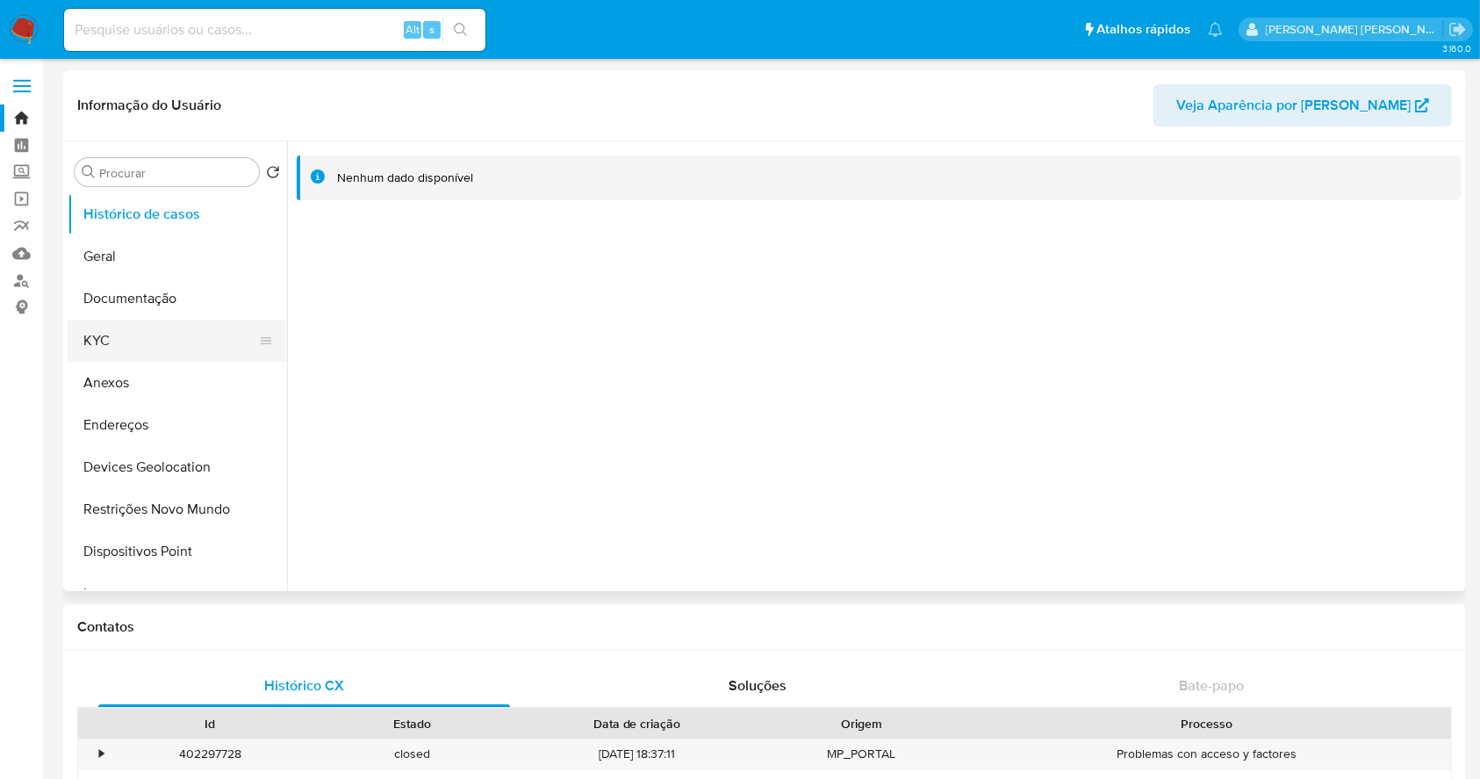
click at [143, 344] on button "KYC" at bounding box center [170, 341] width 205 height 42
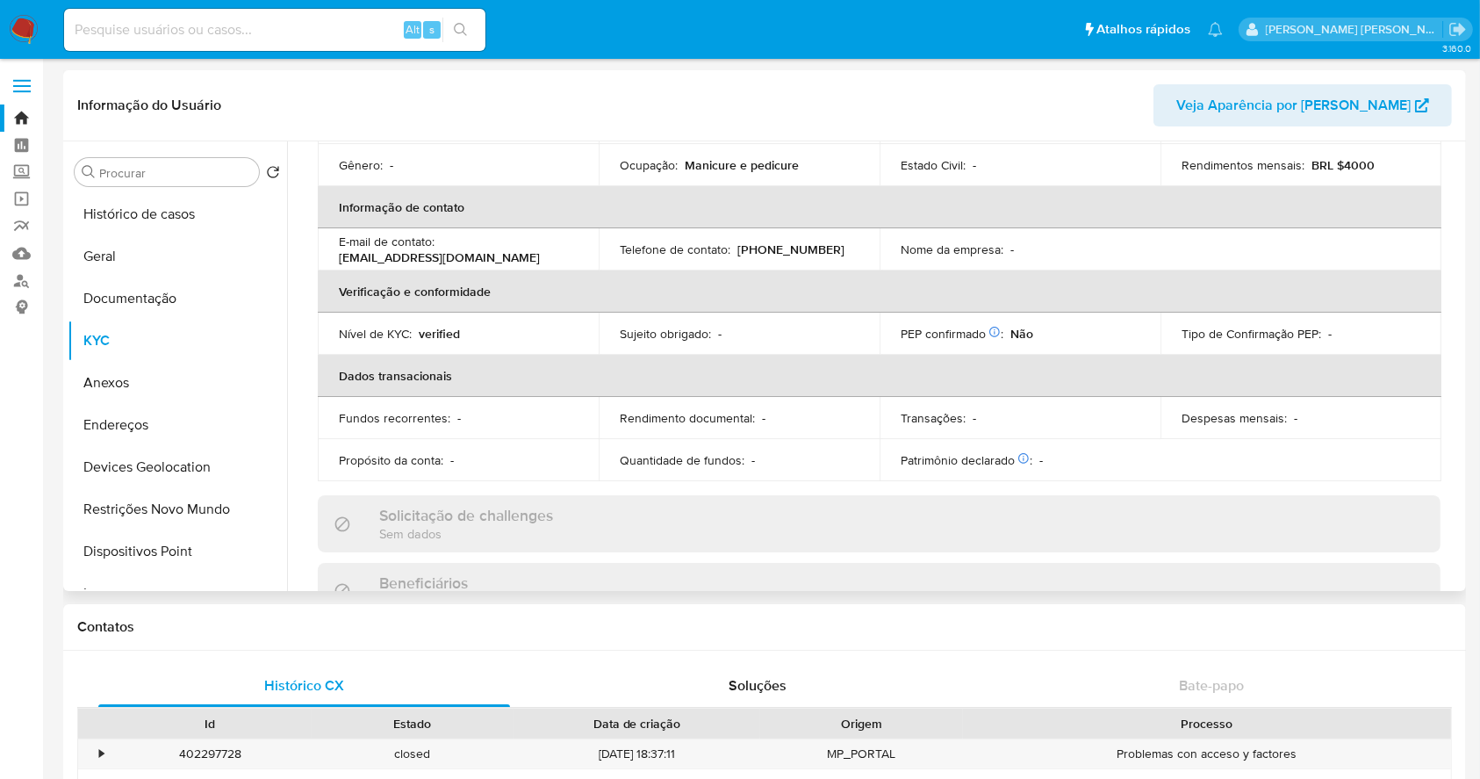
scroll to position [764, 0]
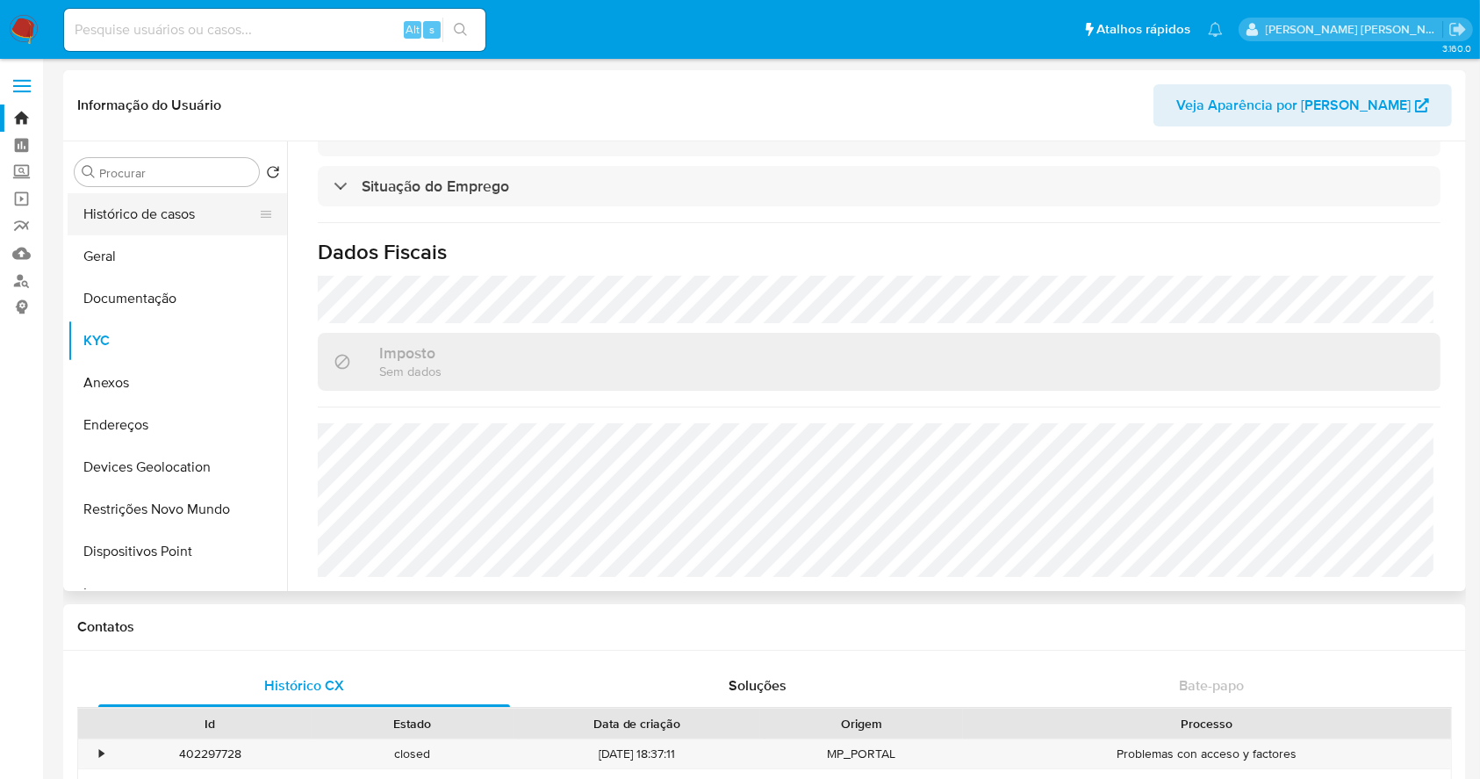
click at [126, 210] on button "Histórico de casos" at bounding box center [170, 214] width 205 height 42
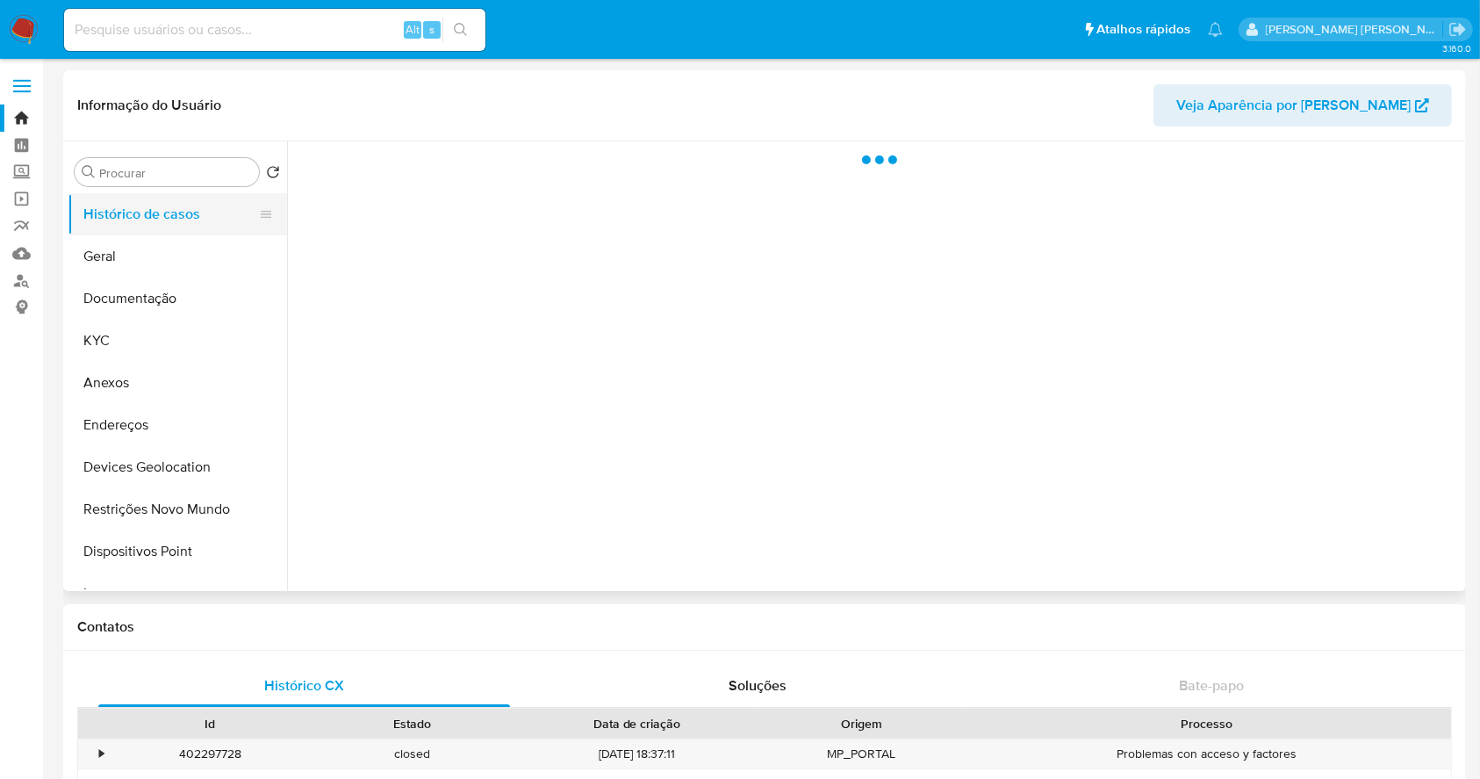
scroll to position [0, 0]
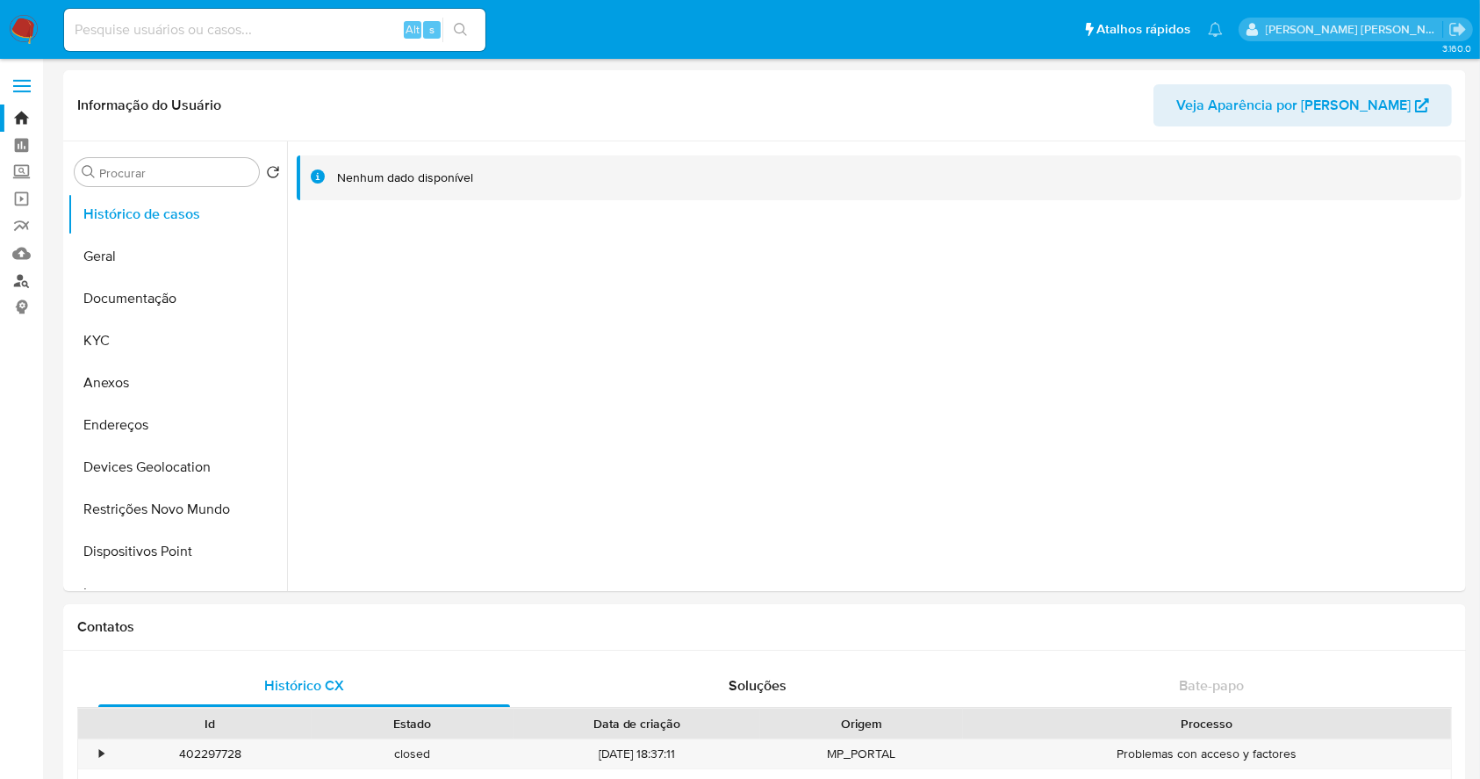
click at [27, 283] on link "Localizador de pessoas" at bounding box center [104, 280] width 209 height 27
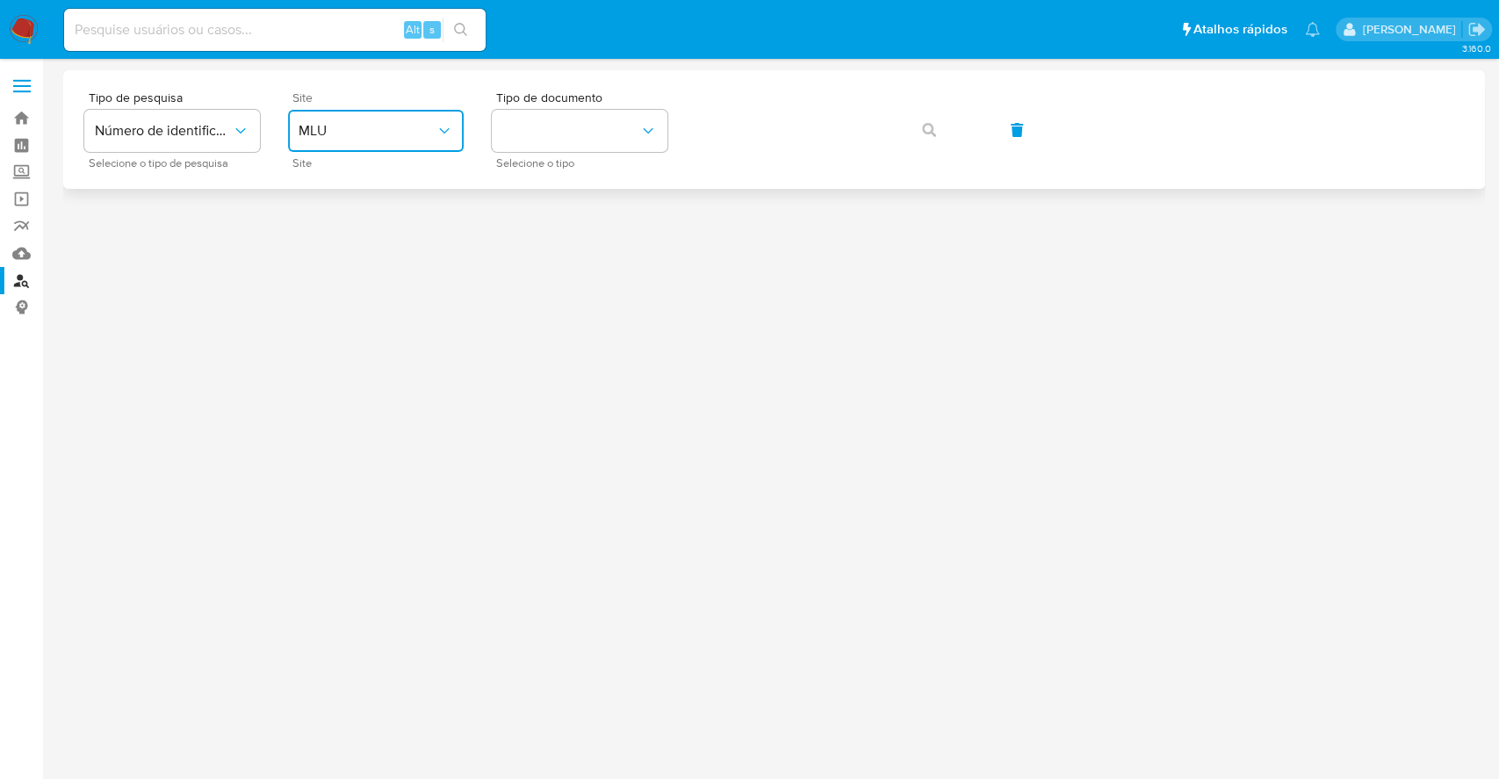
click at [333, 123] on span "MLU" at bounding box center [367, 131] width 137 height 18
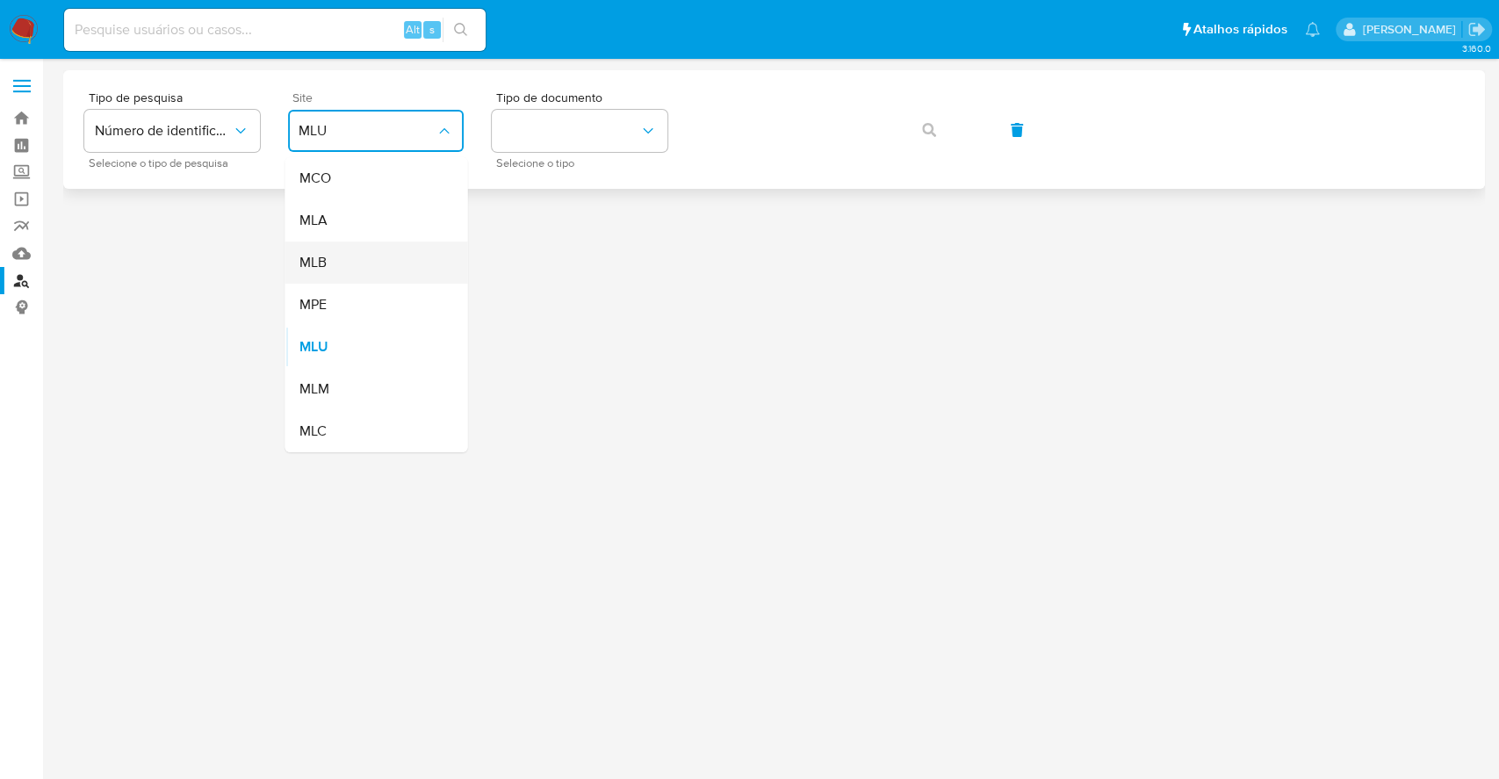
click at [365, 251] on div "MLB" at bounding box center [371, 262] width 144 height 42
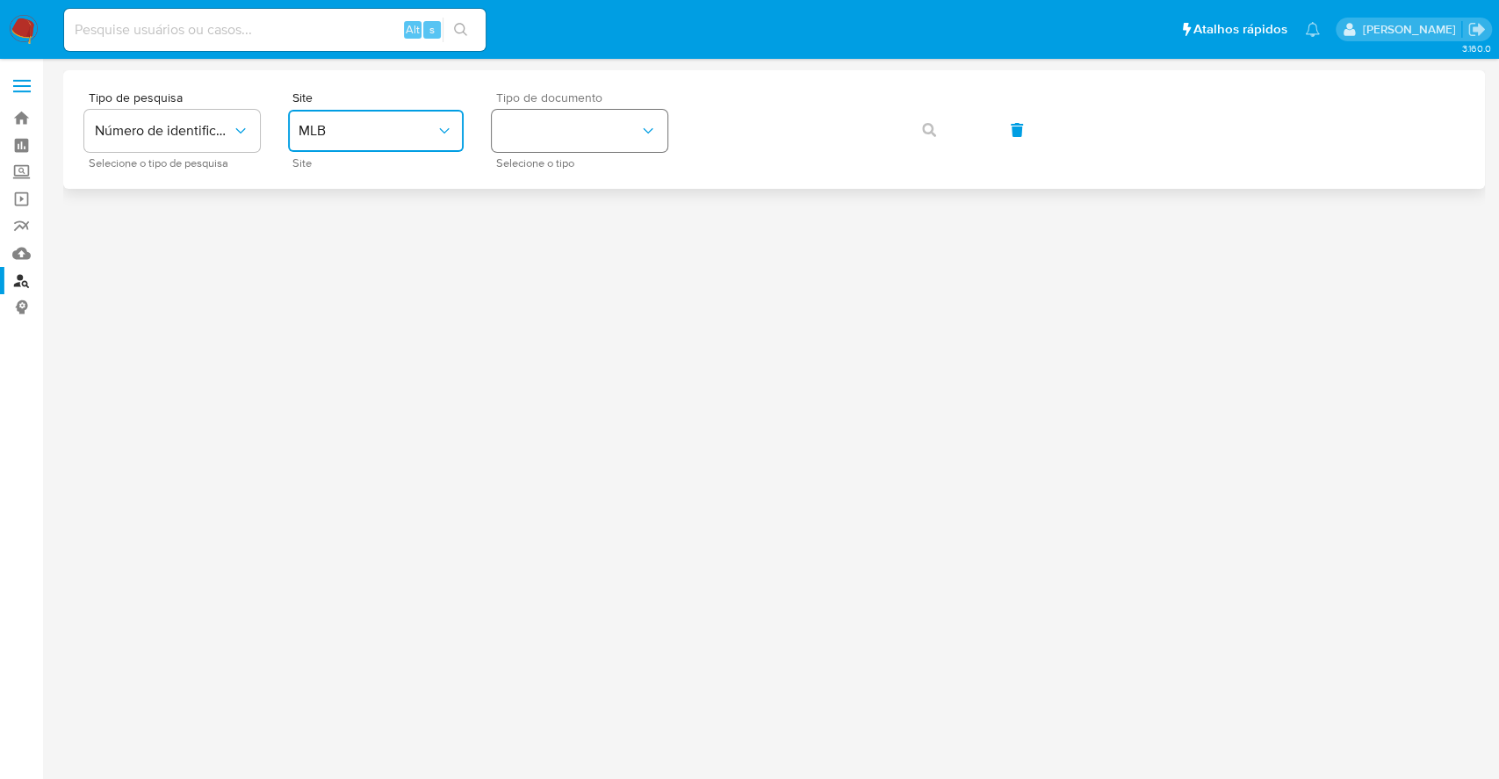
click at [576, 135] on button "identificationType" at bounding box center [580, 131] width 176 height 42
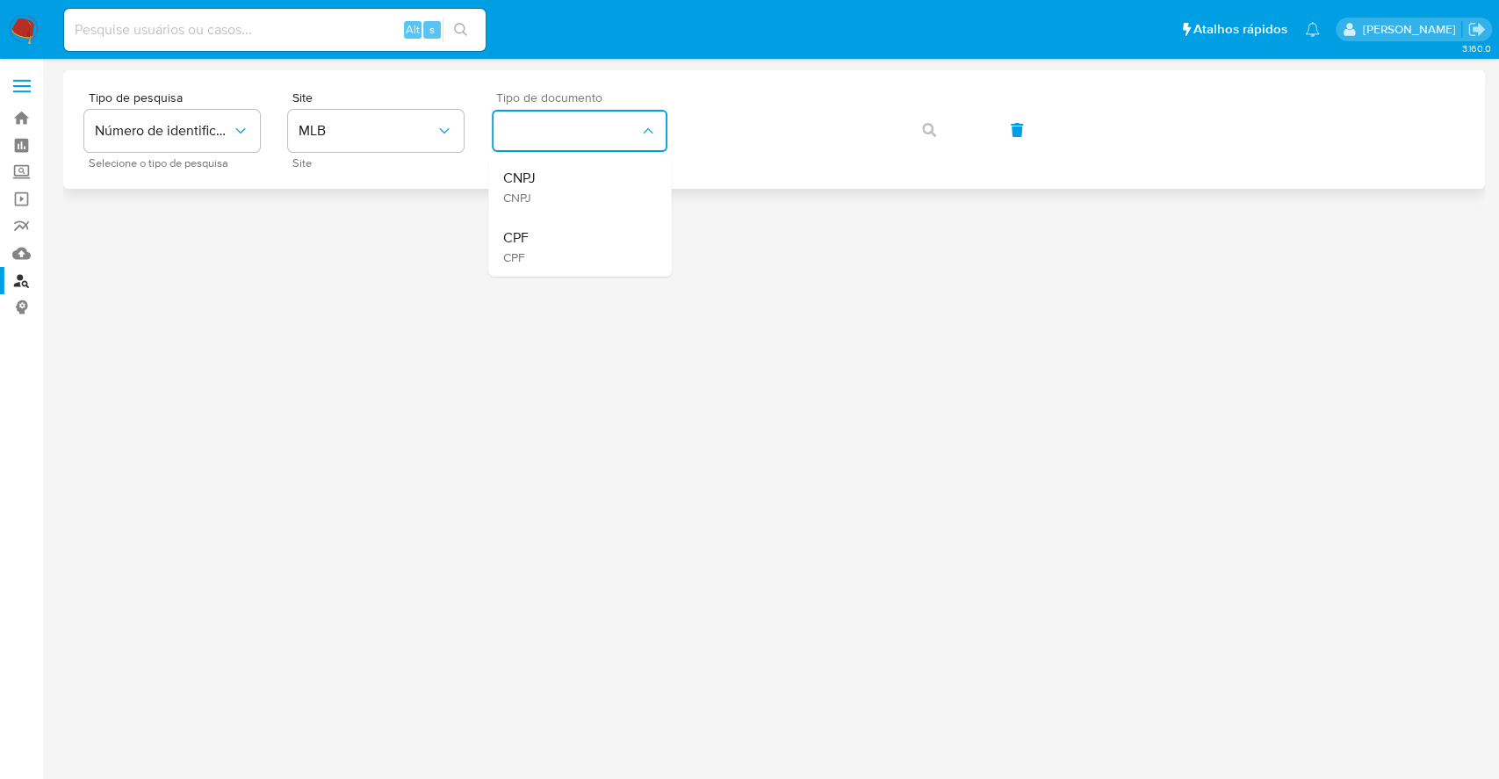
click at [606, 155] on div "CNPJ CNPJ CPF CPF" at bounding box center [579, 214] width 183 height 125
click at [607, 180] on div "CNPJ CNPJ" at bounding box center [574, 187] width 144 height 60
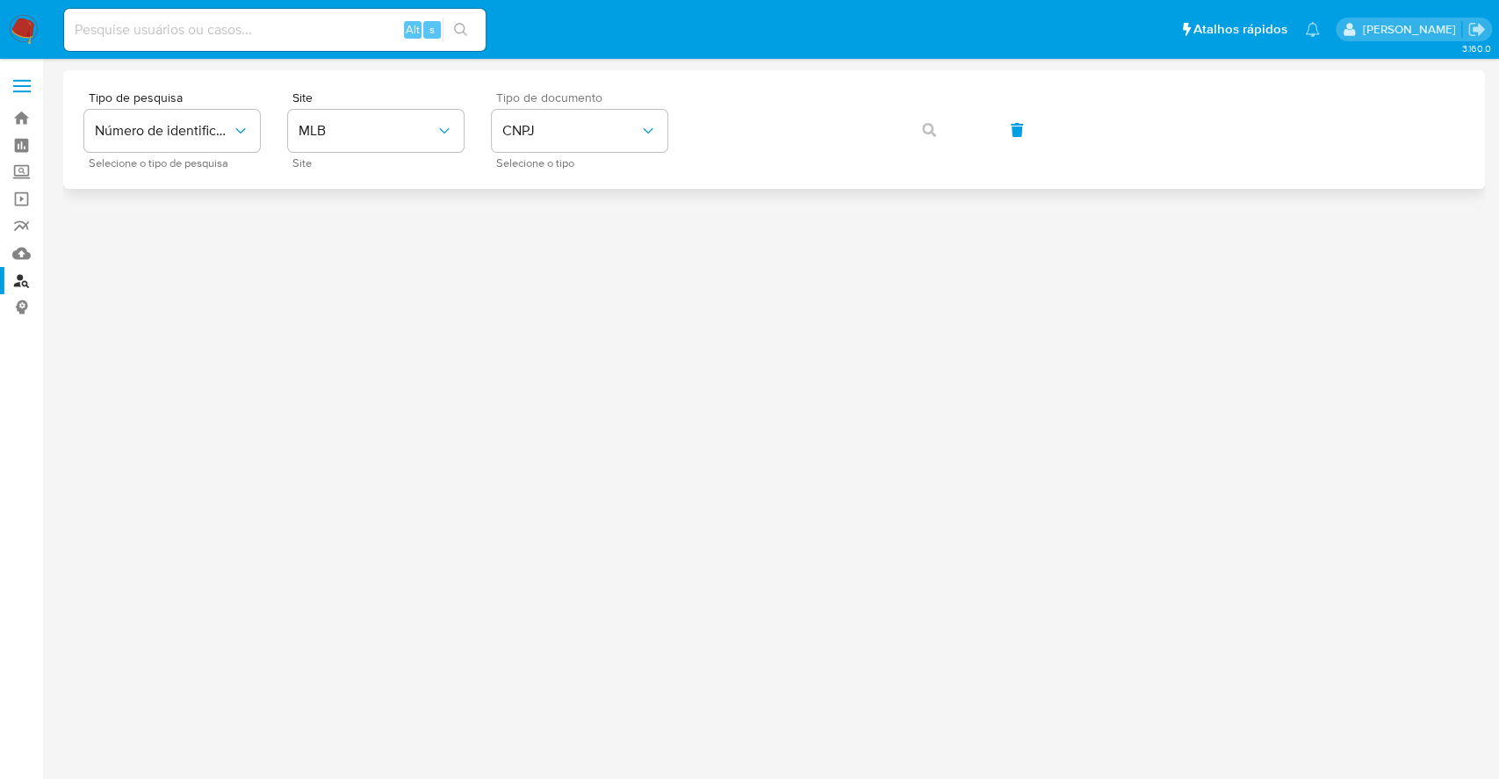
click at [842, 160] on div "Tipo de pesquisa Número de identificação Selecione o tipo de pesquisa Site MLB …" at bounding box center [773, 129] width 1379 height 76
click at [948, 127] on button "button" at bounding box center [929, 130] width 60 height 42
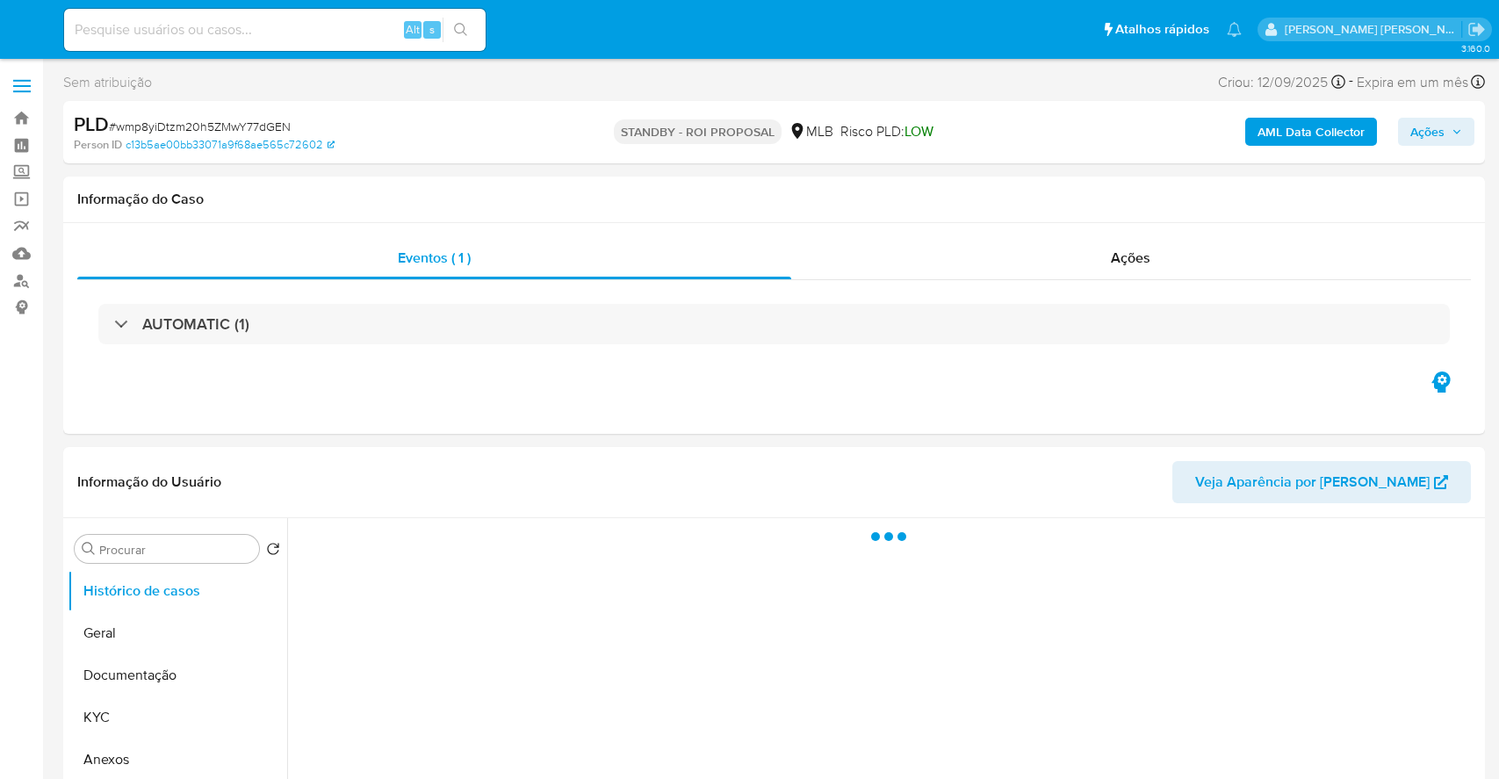
select select "10"
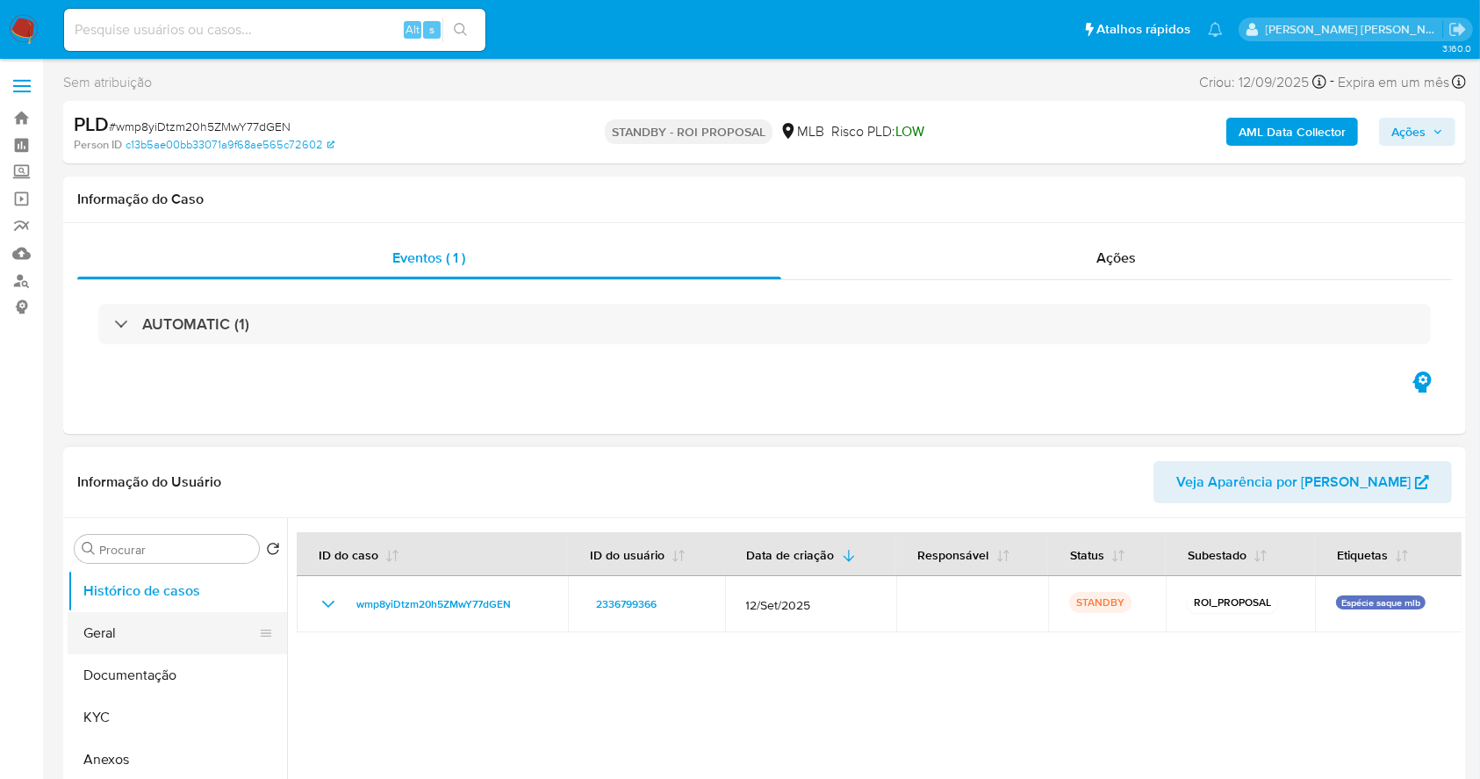
click at [144, 622] on button "Geral" at bounding box center [170, 633] width 205 height 42
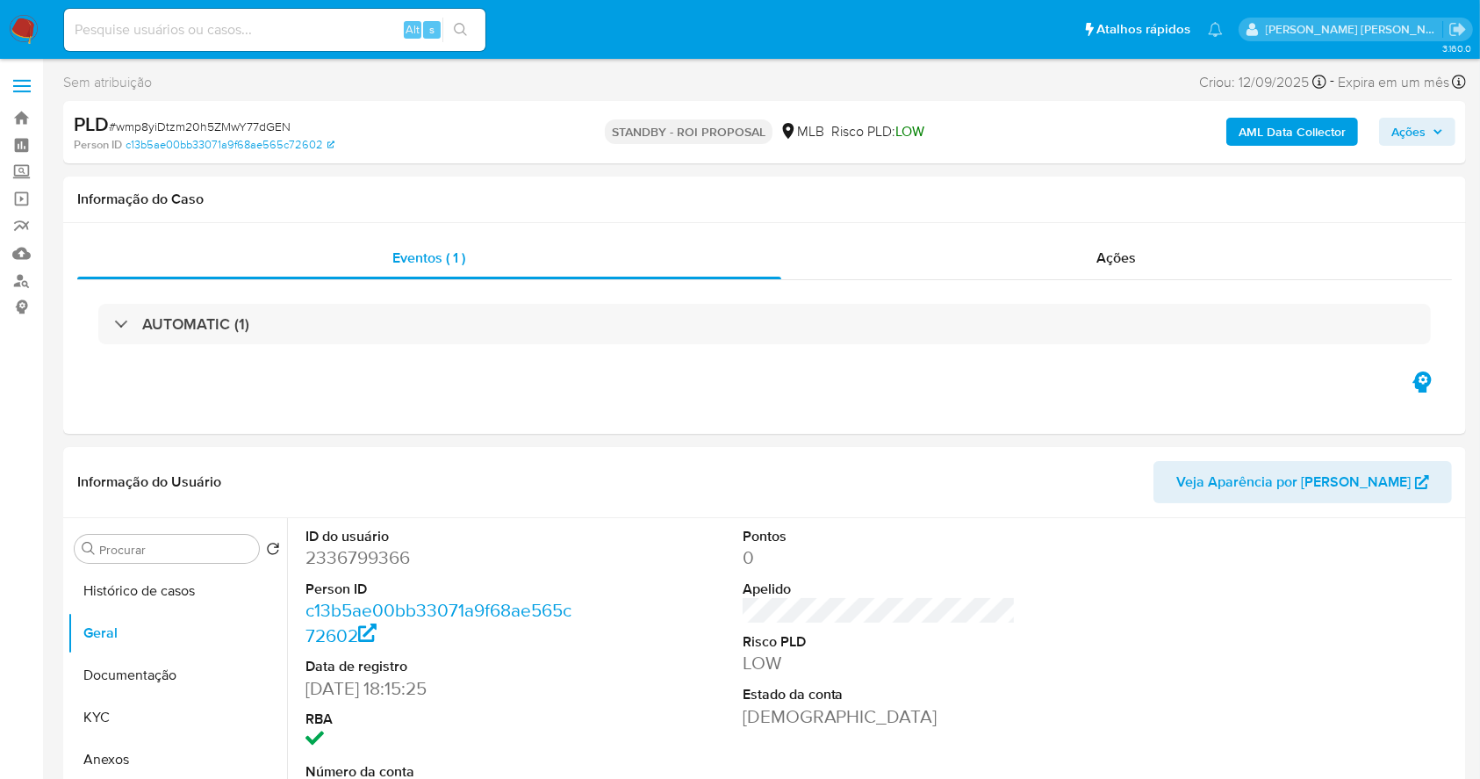
click at [17, 15] on img at bounding box center [24, 30] width 30 height 30
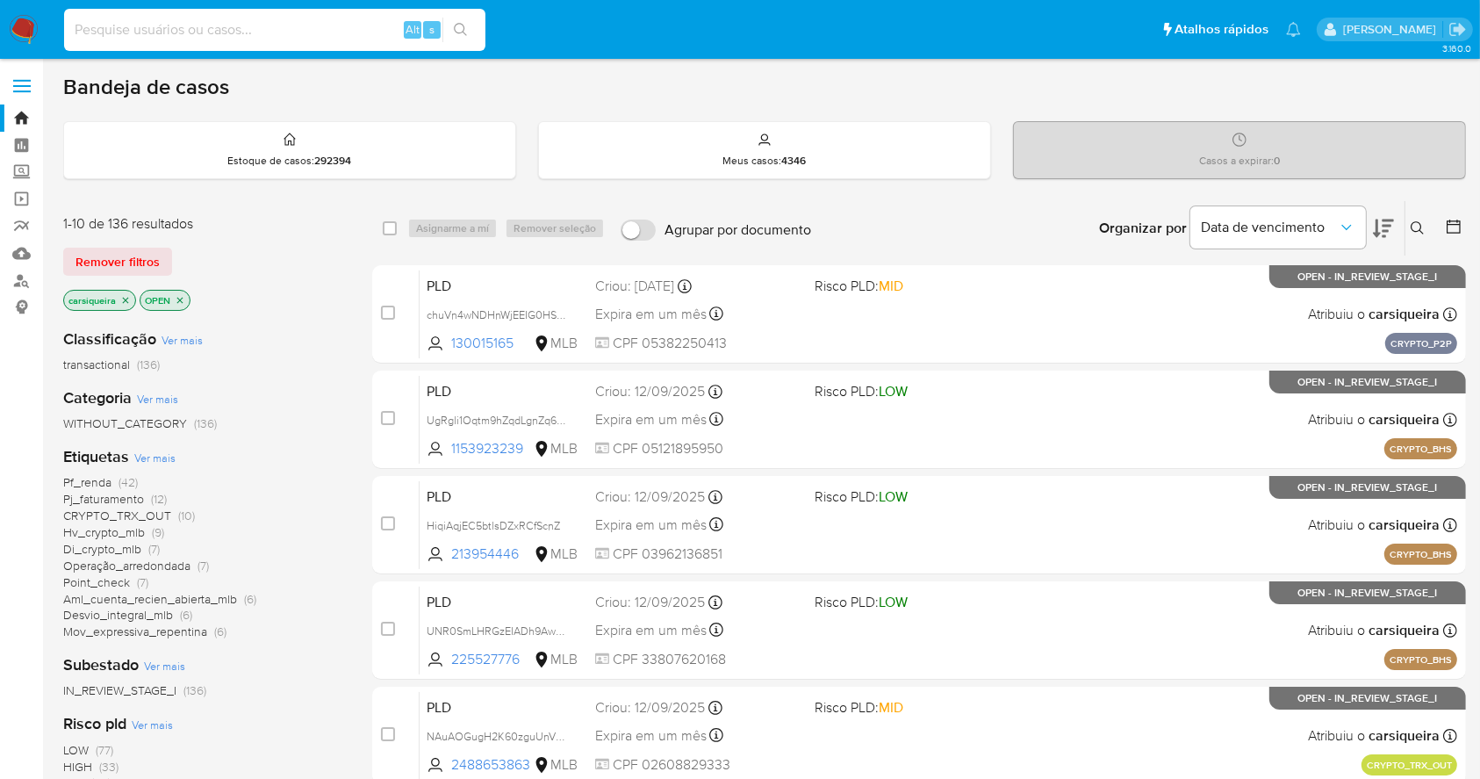
click at [162, 25] on input at bounding box center [274, 29] width 421 height 23
paste input "HiqiAqjEC5btlsDZxRCfScnZ"
type input "HiqiAqjEC5btlsDZxRCfScnZ"
click at [463, 18] on button "search-icon" at bounding box center [461, 30] width 36 height 25
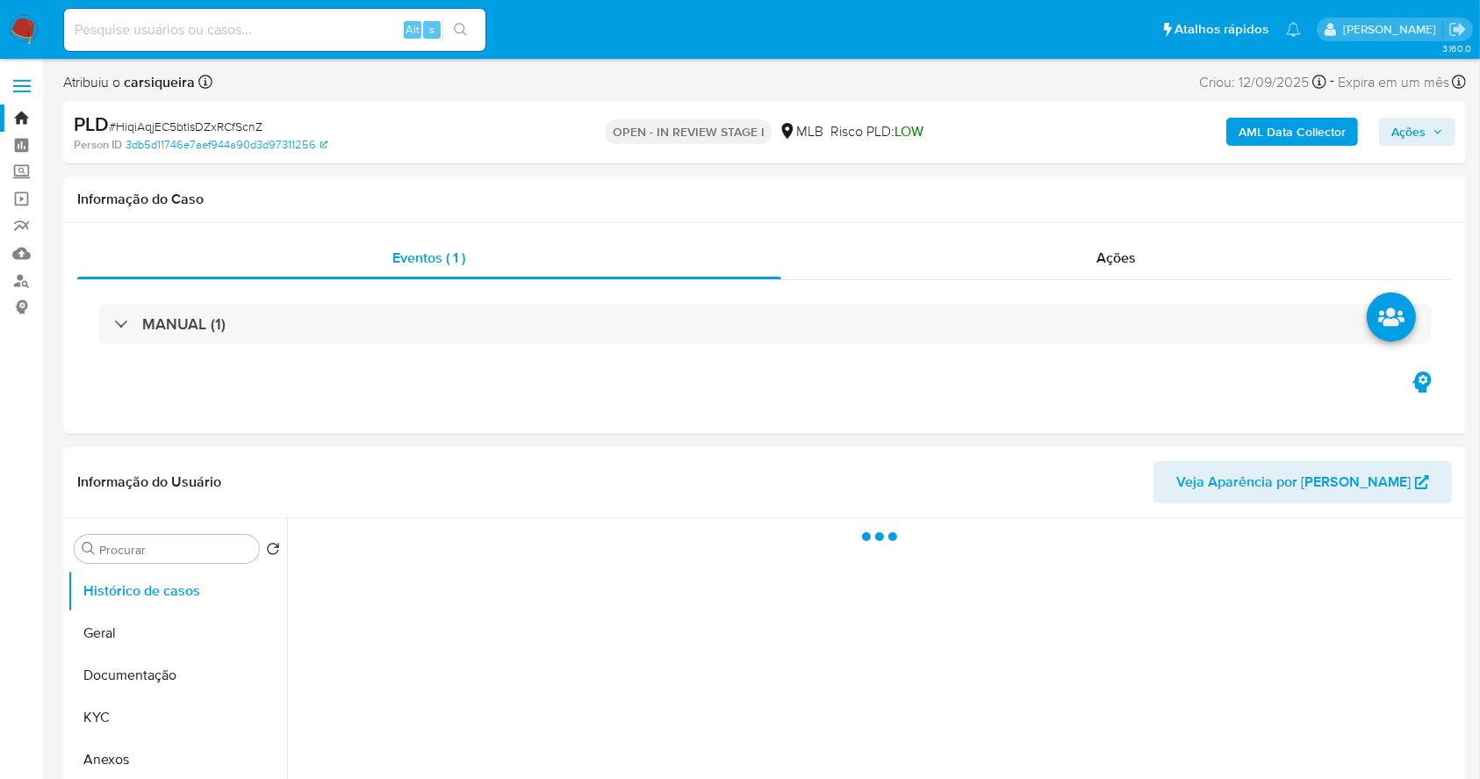
select select "10"
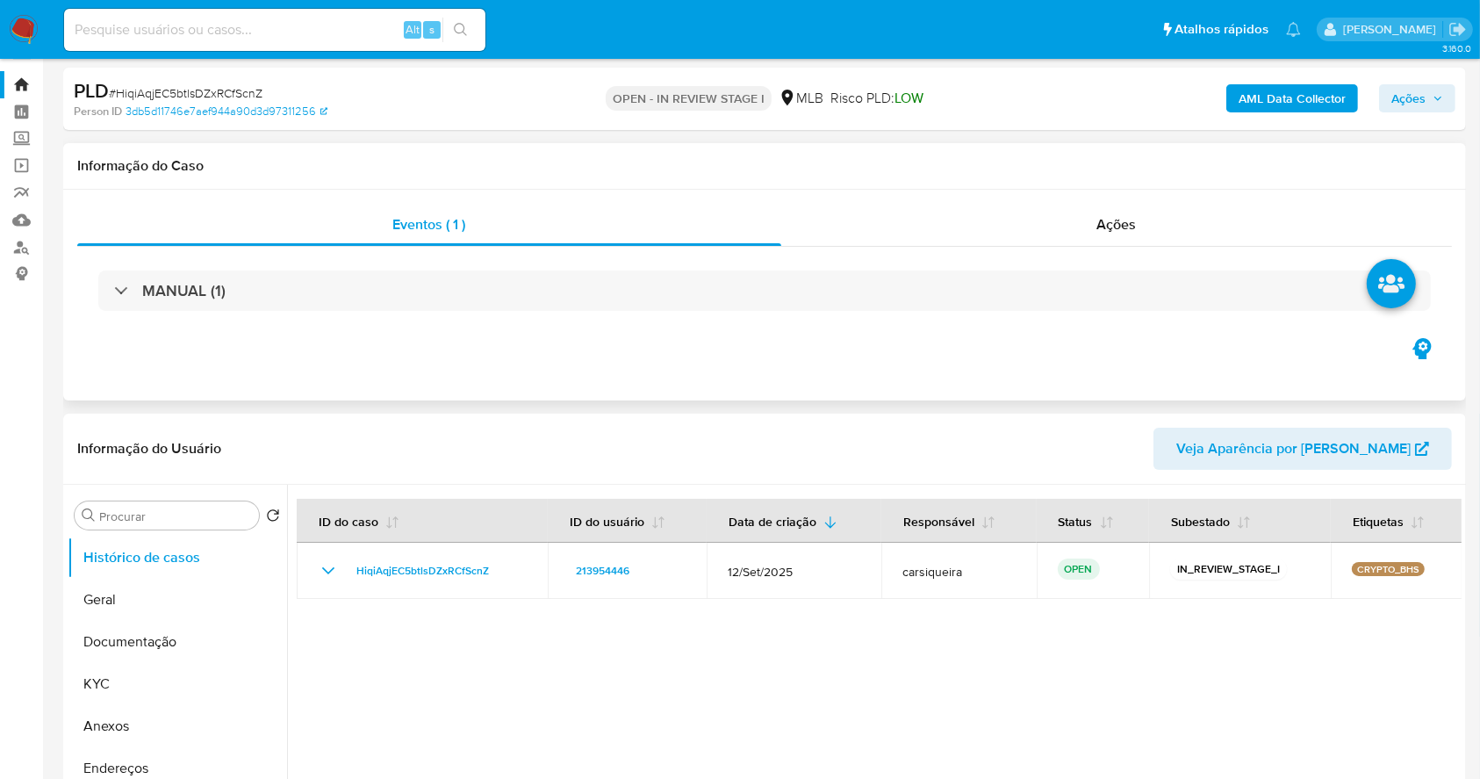
scroll to position [234, 0]
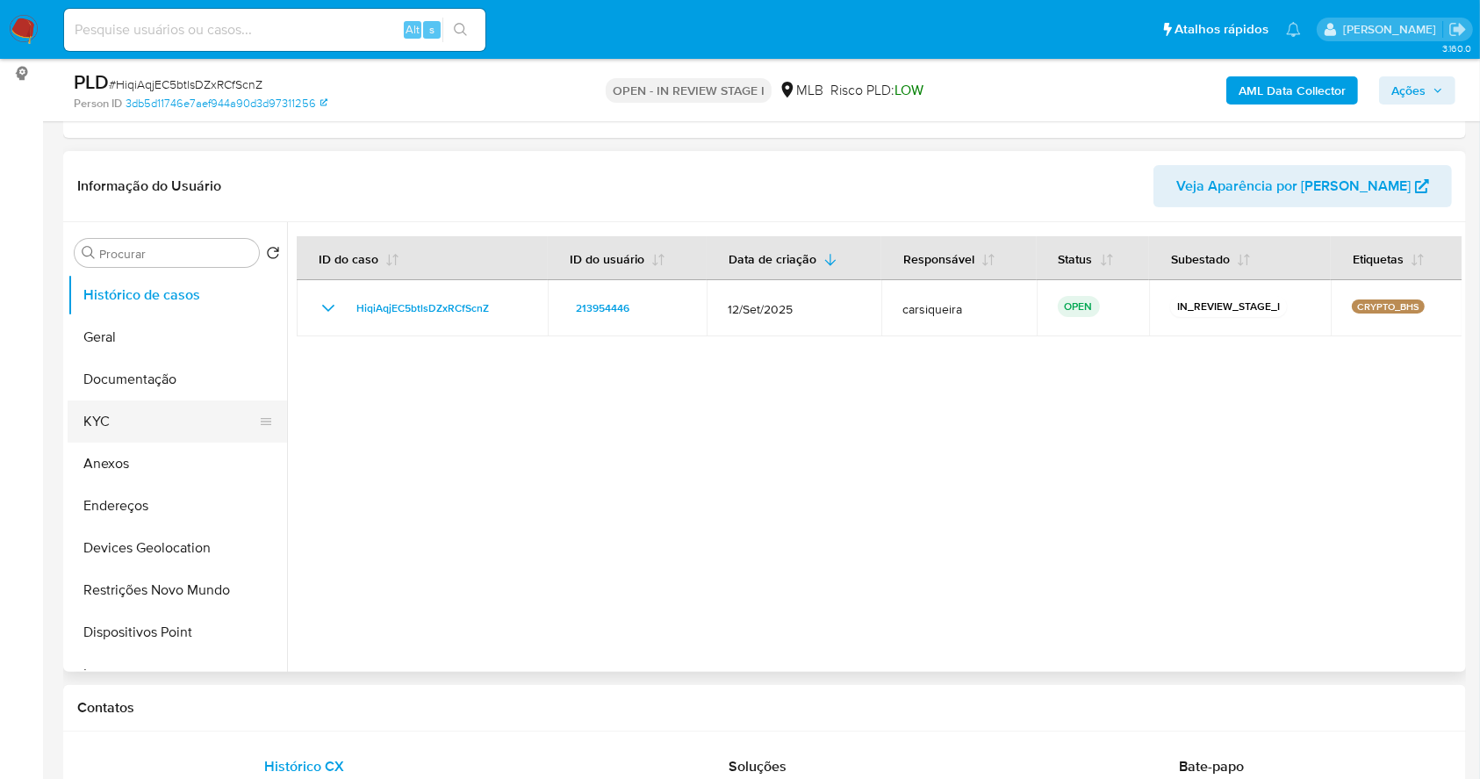
click at [140, 411] on button "KYC" at bounding box center [170, 421] width 205 height 42
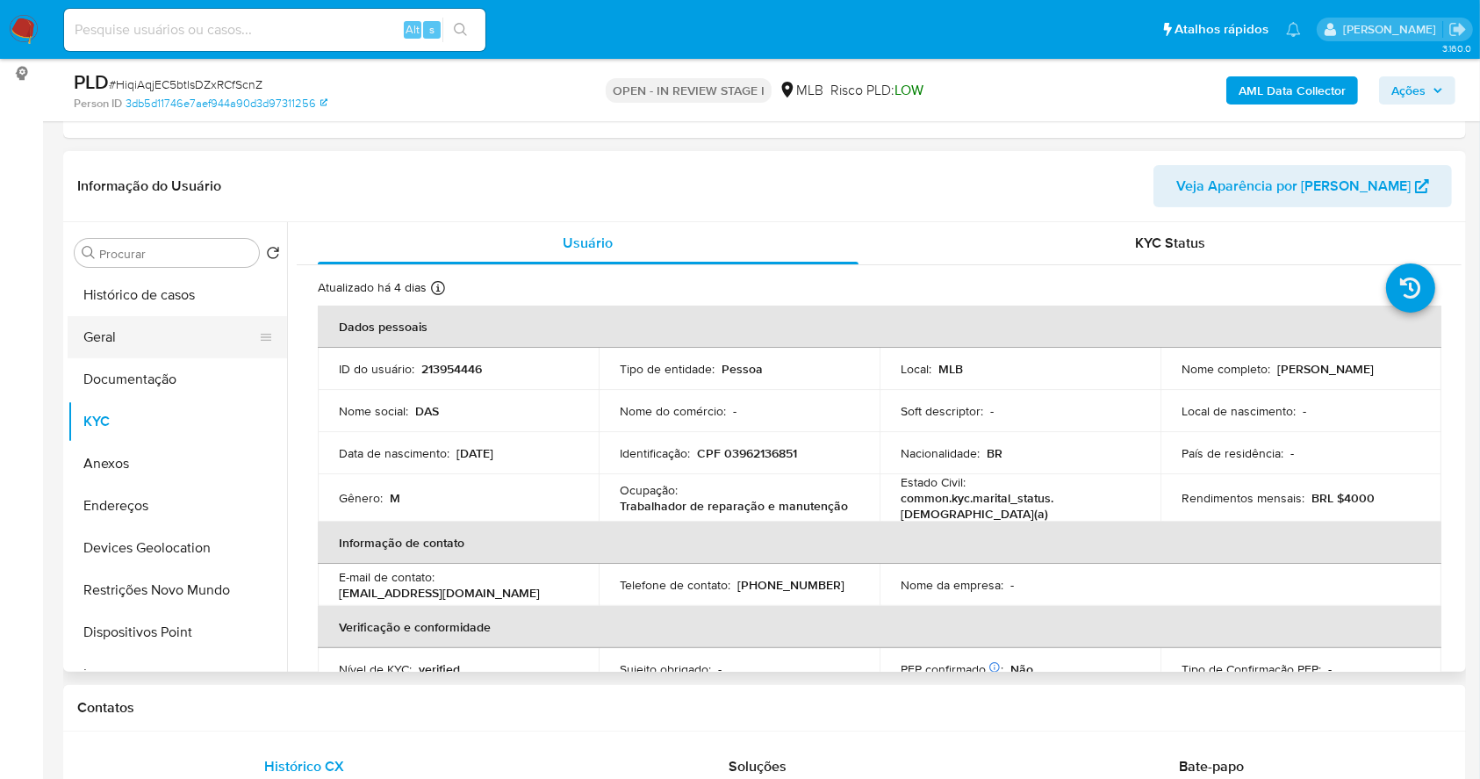
click at [154, 320] on button "Geral" at bounding box center [170, 337] width 205 height 42
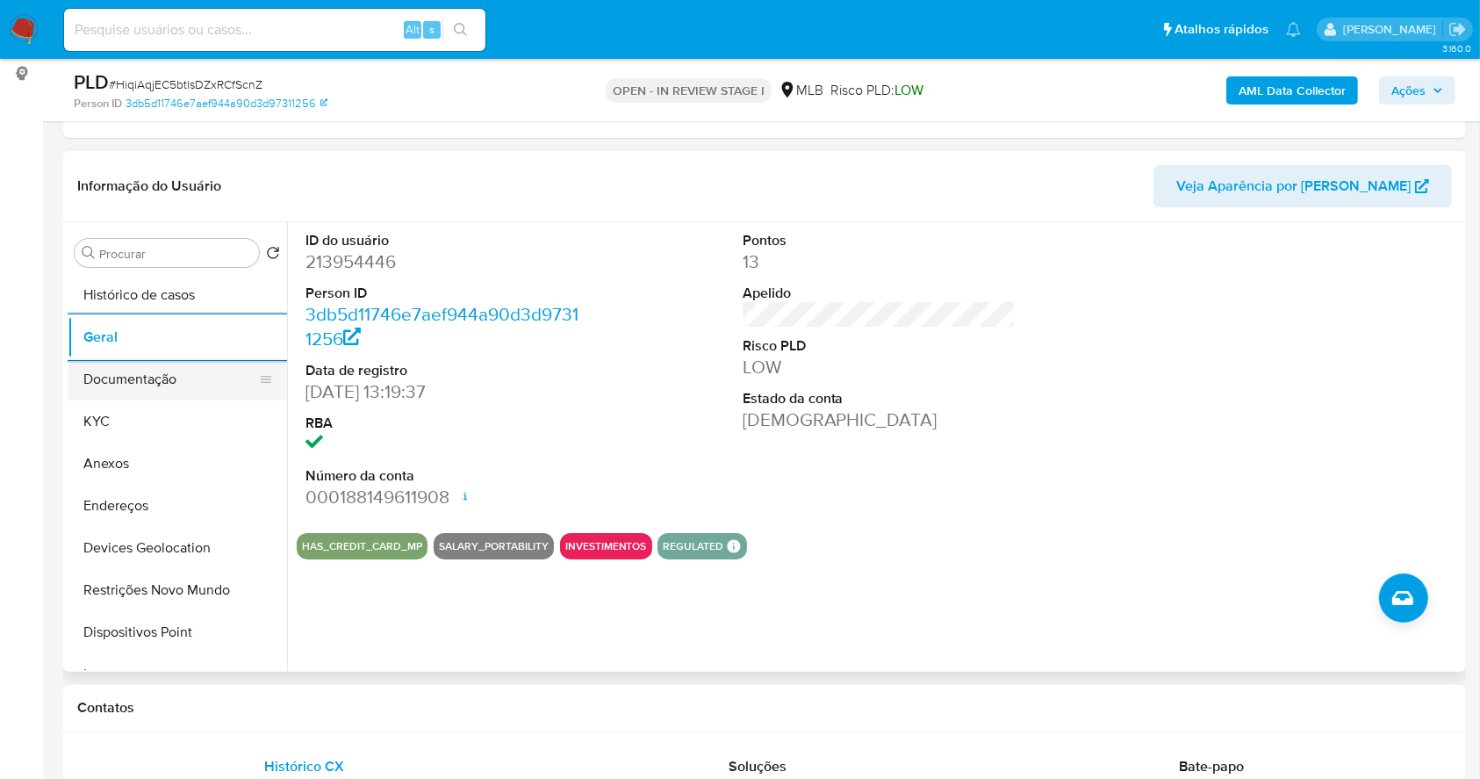
click at [148, 370] on button "Documentação" at bounding box center [170, 379] width 205 height 42
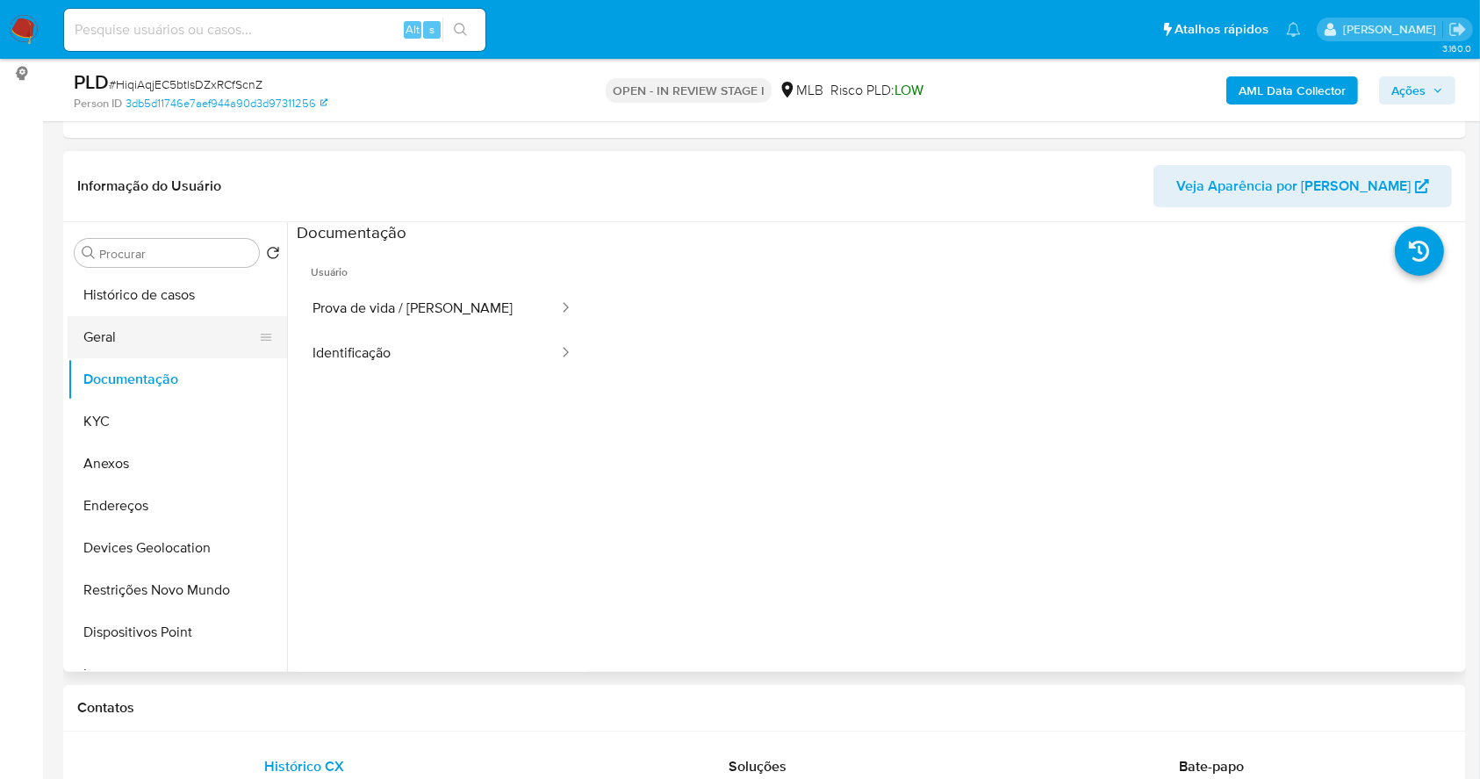
click at [133, 328] on button "Geral" at bounding box center [170, 337] width 205 height 42
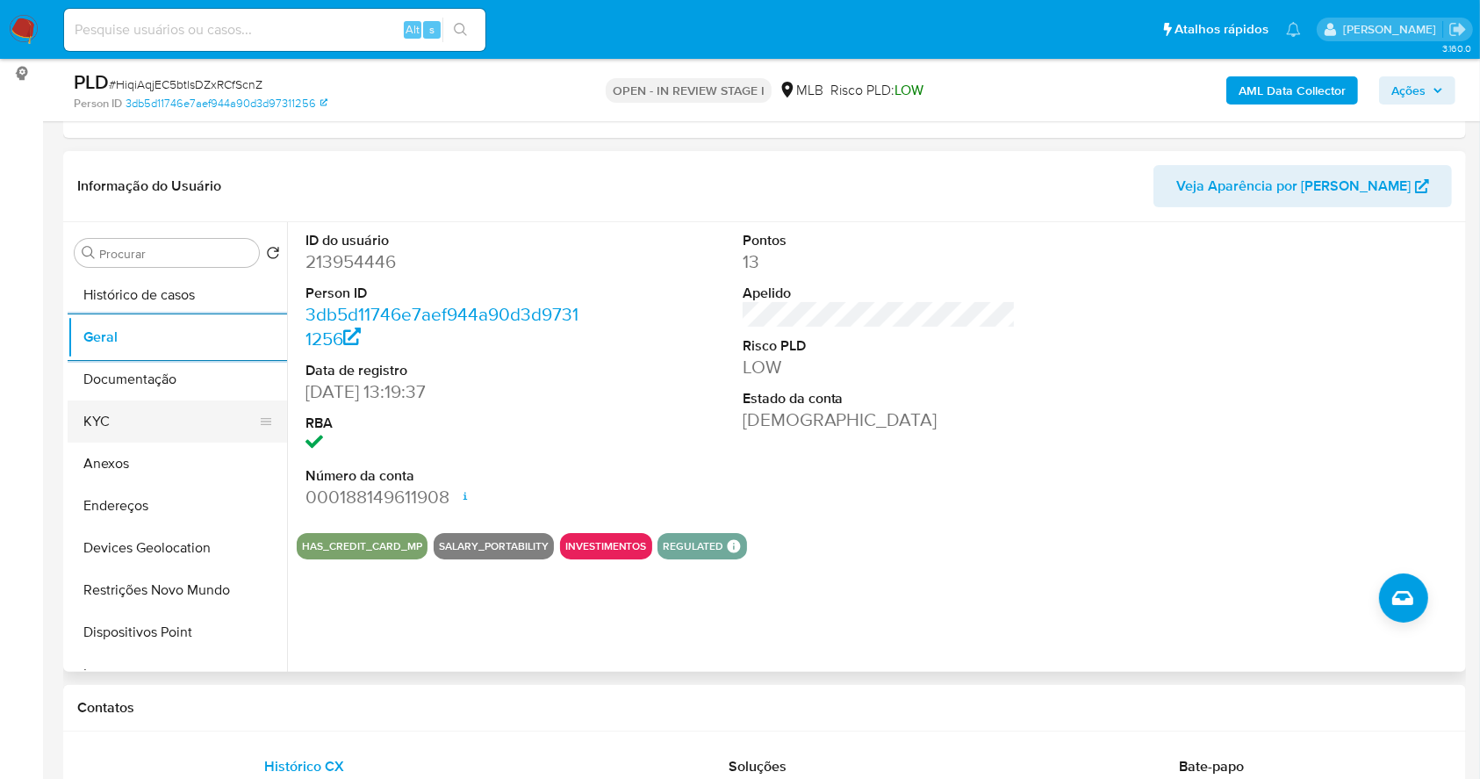
click at [158, 417] on button "KYC" at bounding box center [170, 421] width 205 height 42
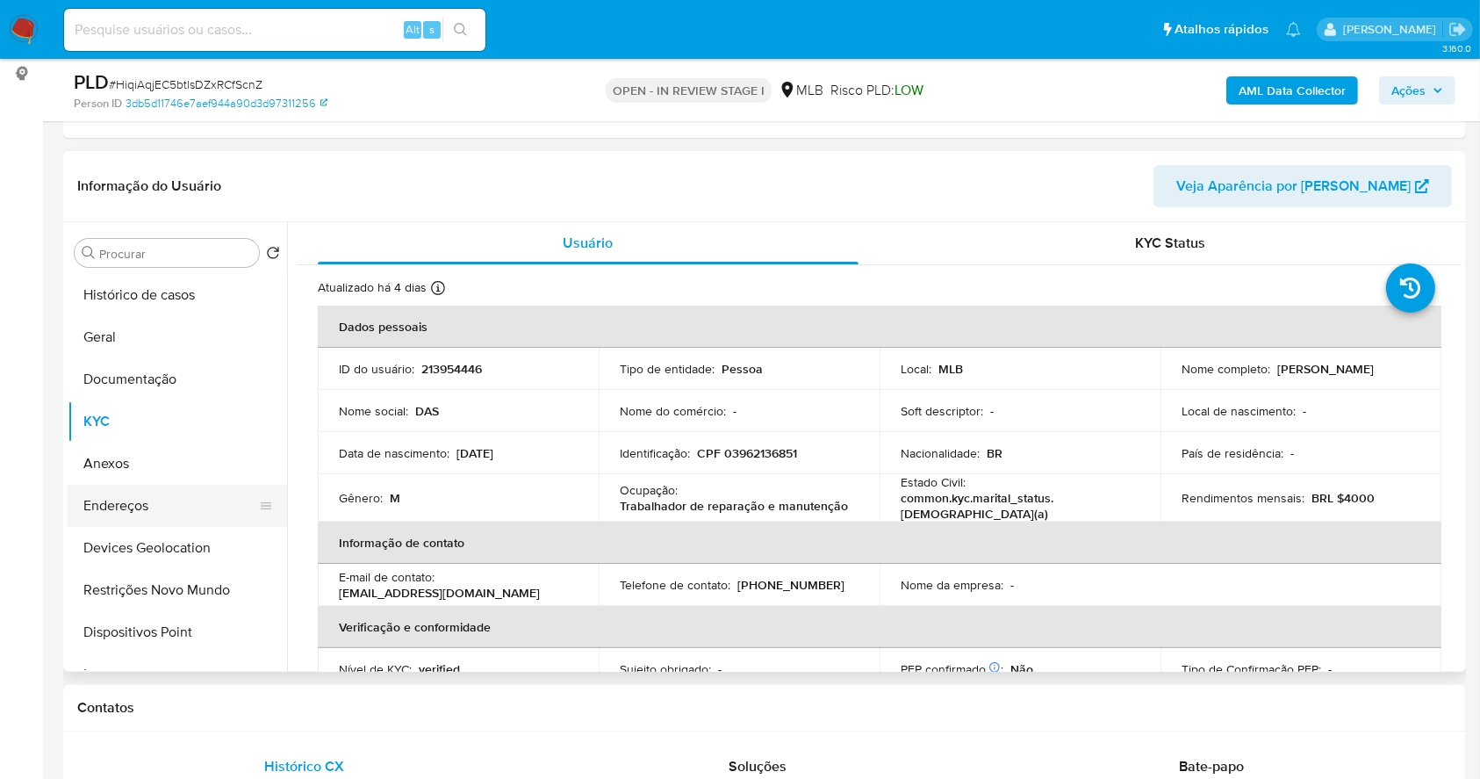
click at [176, 498] on button "Endereços" at bounding box center [170, 506] width 205 height 42
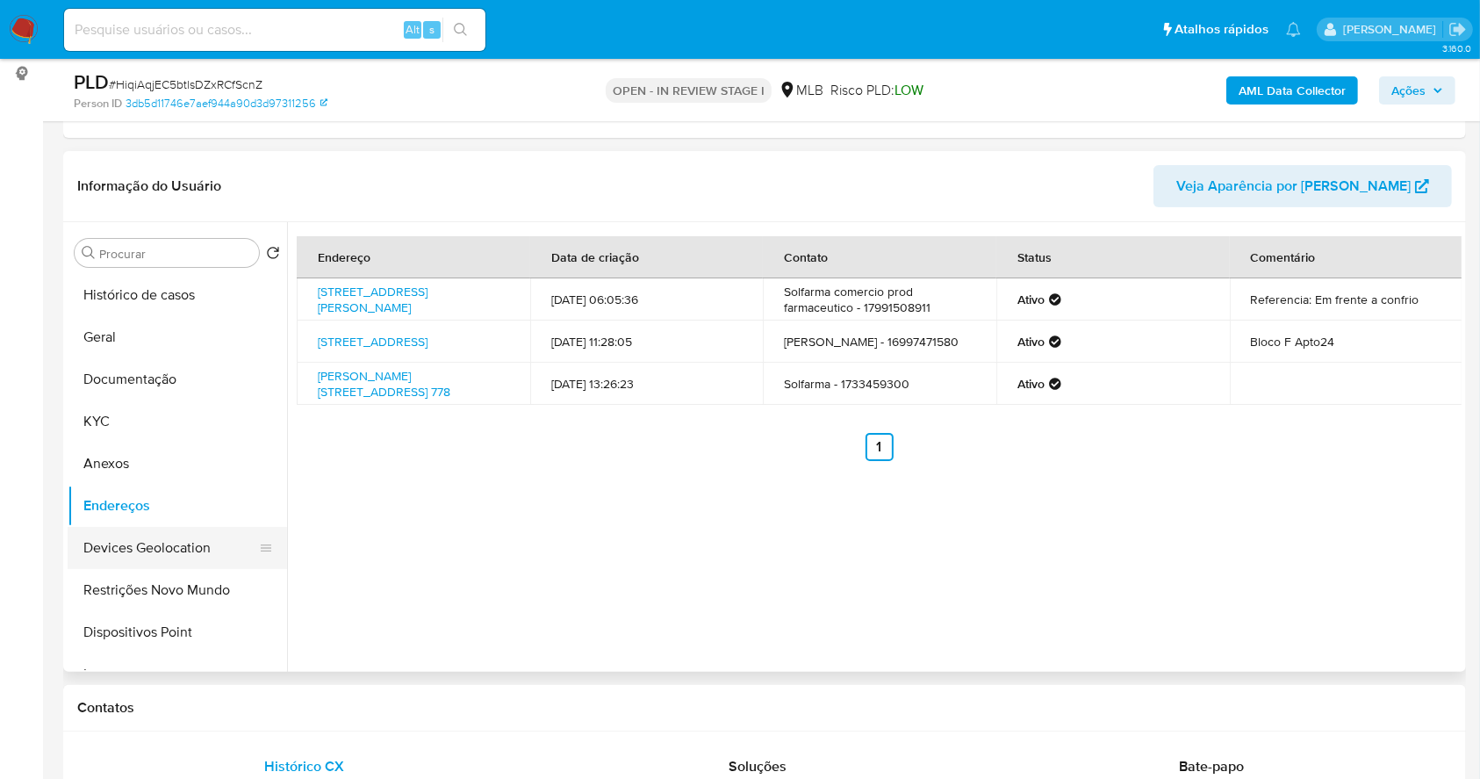
click at [221, 558] on button "Devices Geolocation" at bounding box center [170, 548] width 205 height 42
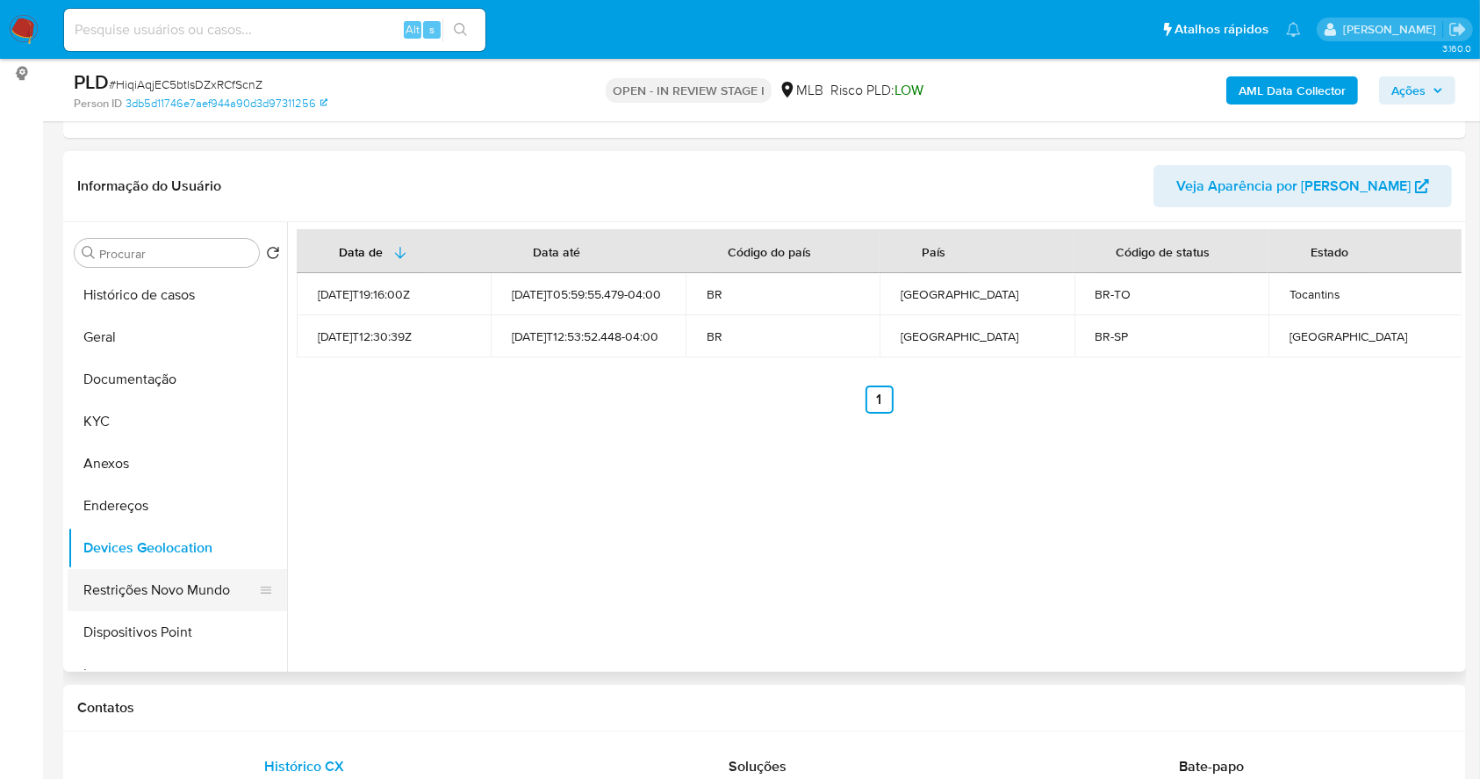
click at [112, 592] on button "Restrições Novo Mundo" at bounding box center [170, 590] width 205 height 42
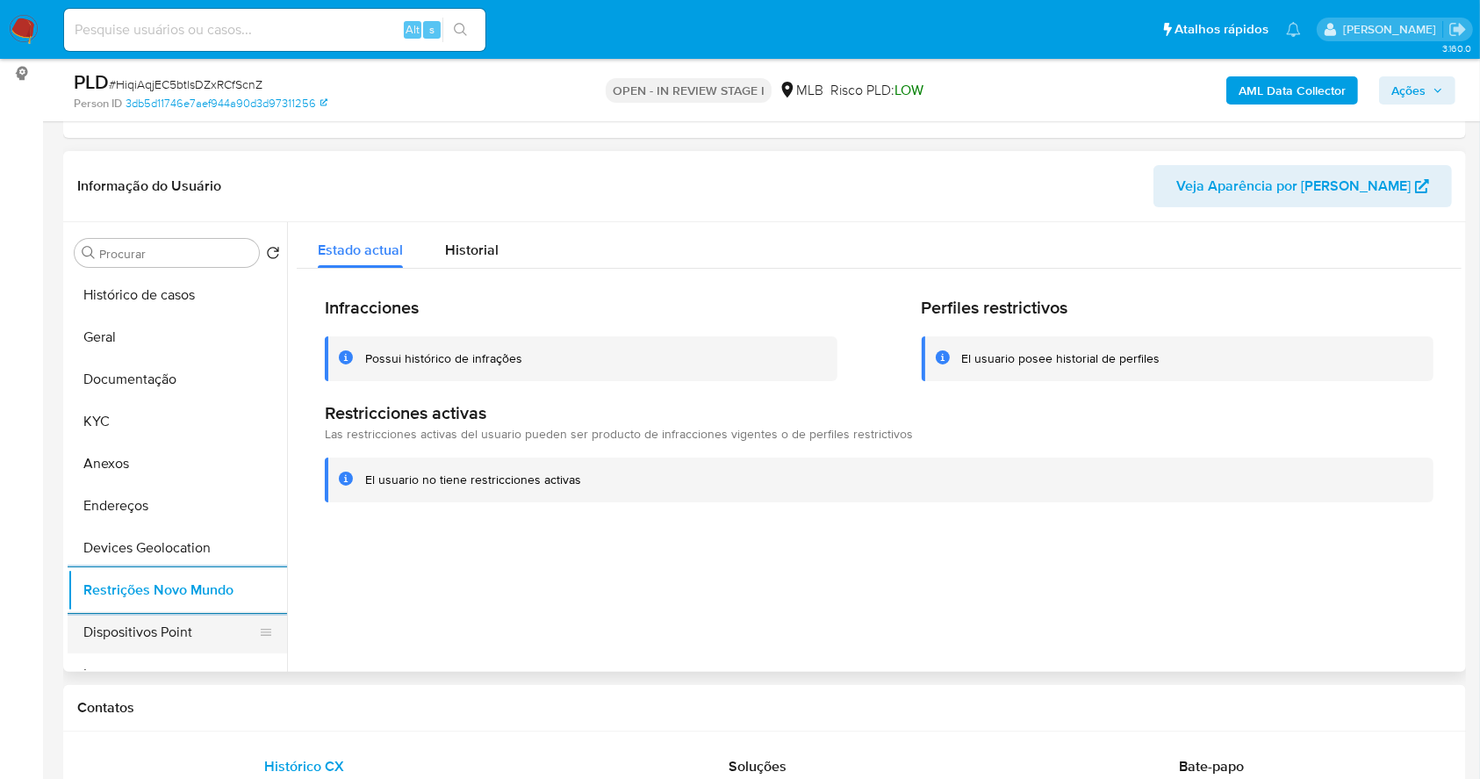
click at [176, 638] on button "Dispositivos Point" at bounding box center [170, 632] width 205 height 42
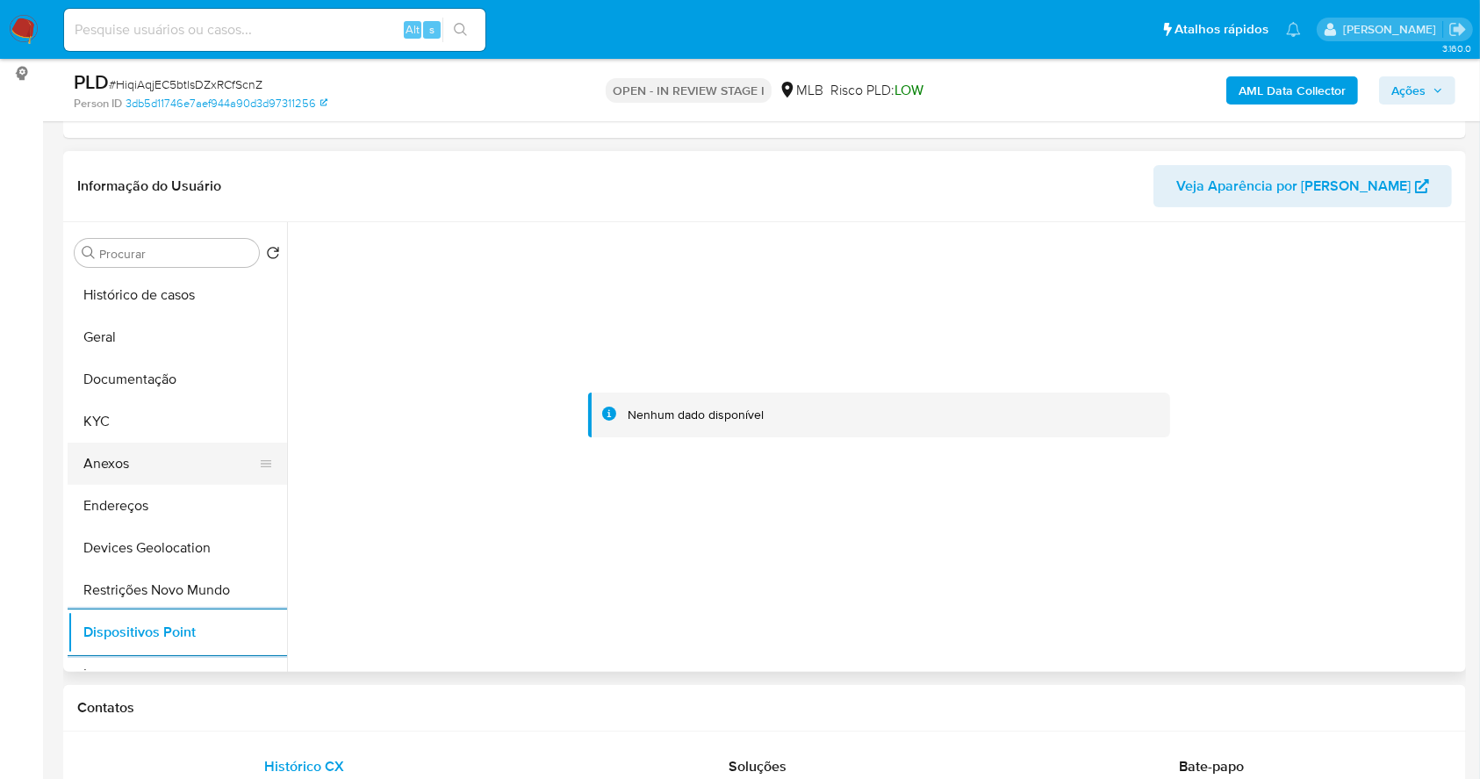
click at [181, 465] on button "Anexos" at bounding box center [170, 464] width 205 height 42
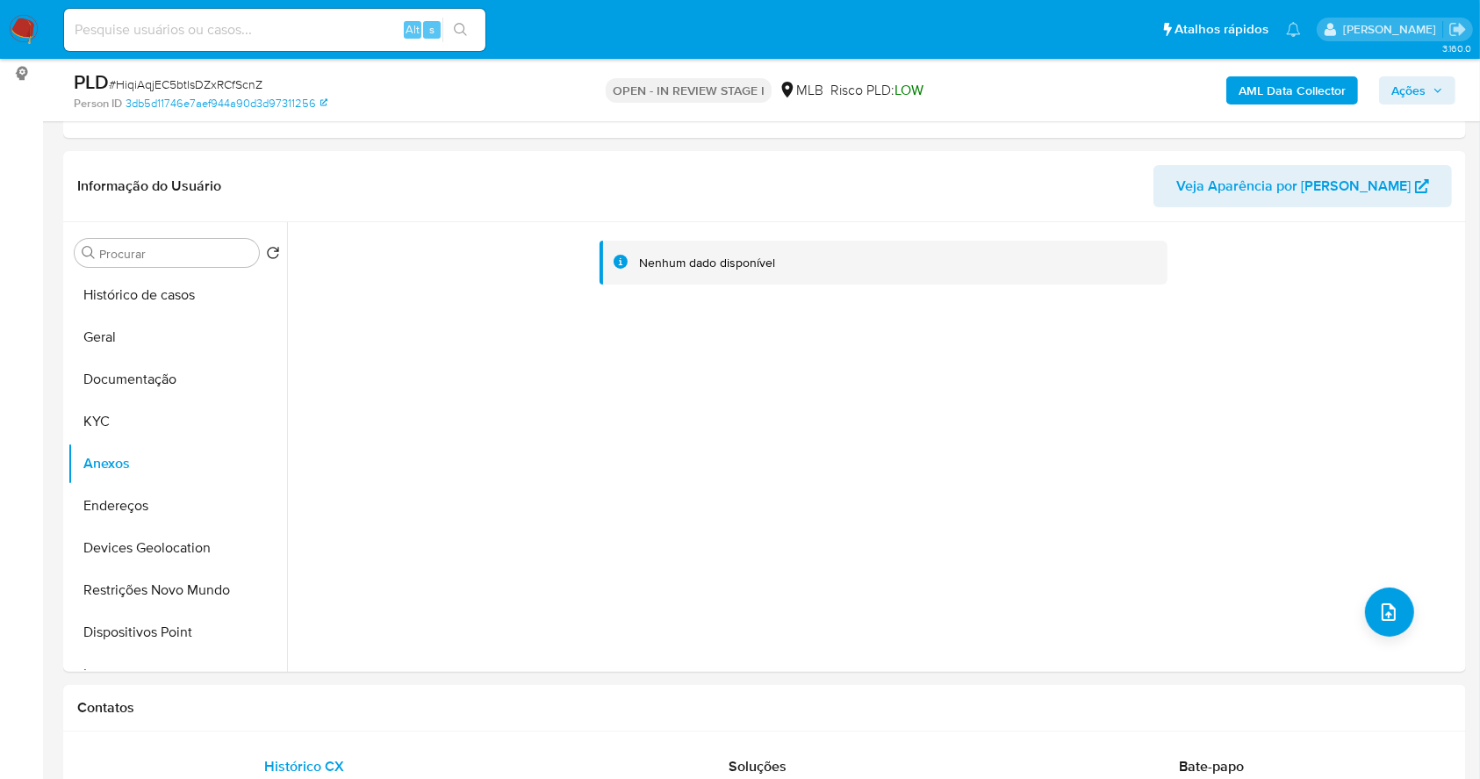
click at [1278, 94] on b "AML Data Collector" at bounding box center [1292, 90] width 107 height 28
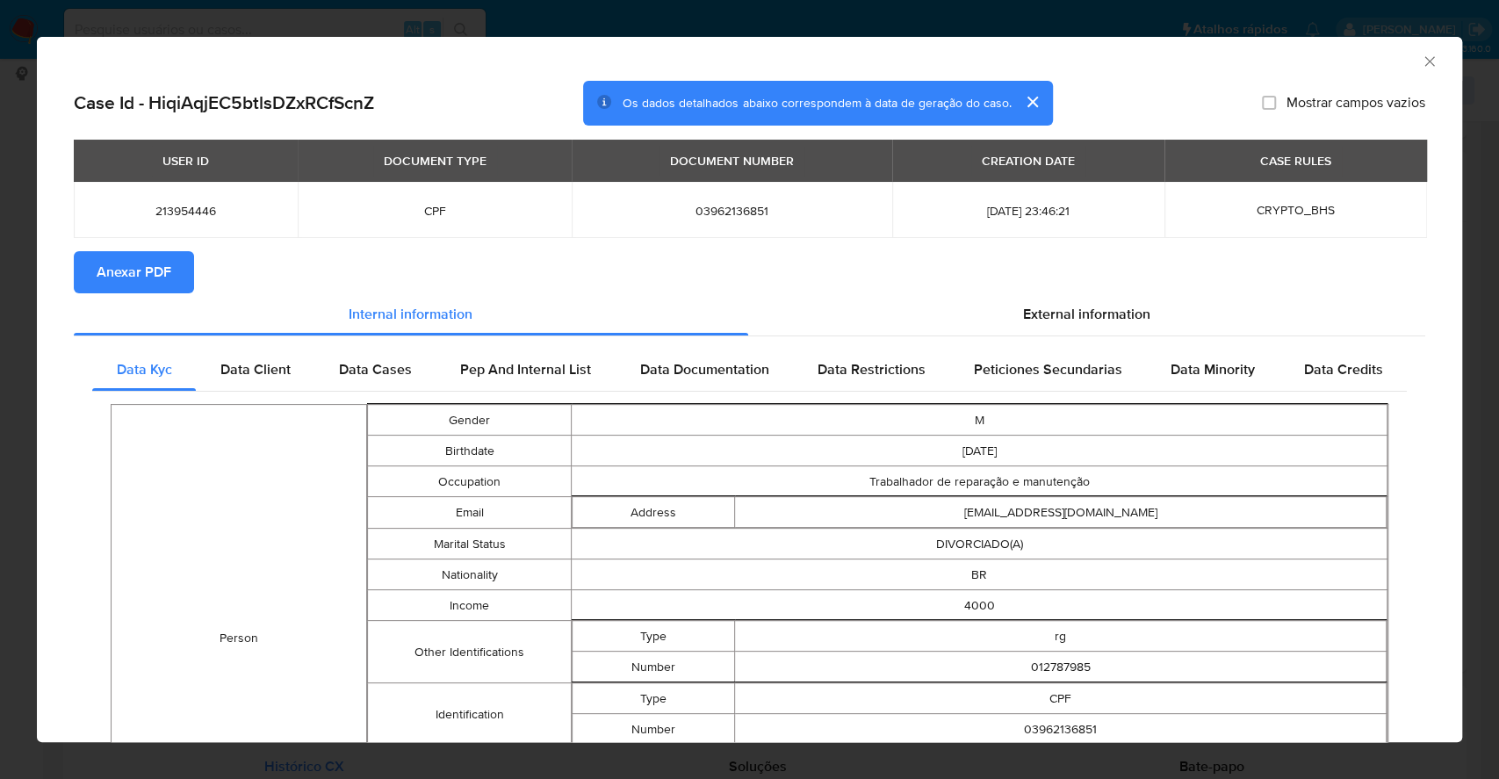
click at [152, 270] on span "Anexar PDF" at bounding box center [134, 272] width 75 height 39
click at [0, 420] on div "AML Data Collector Case Id - HiqiAqjEC5btlsDZxRCfScnZ Os dados detalhados abaix…" at bounding box center [749, 389] width 1499 height 779
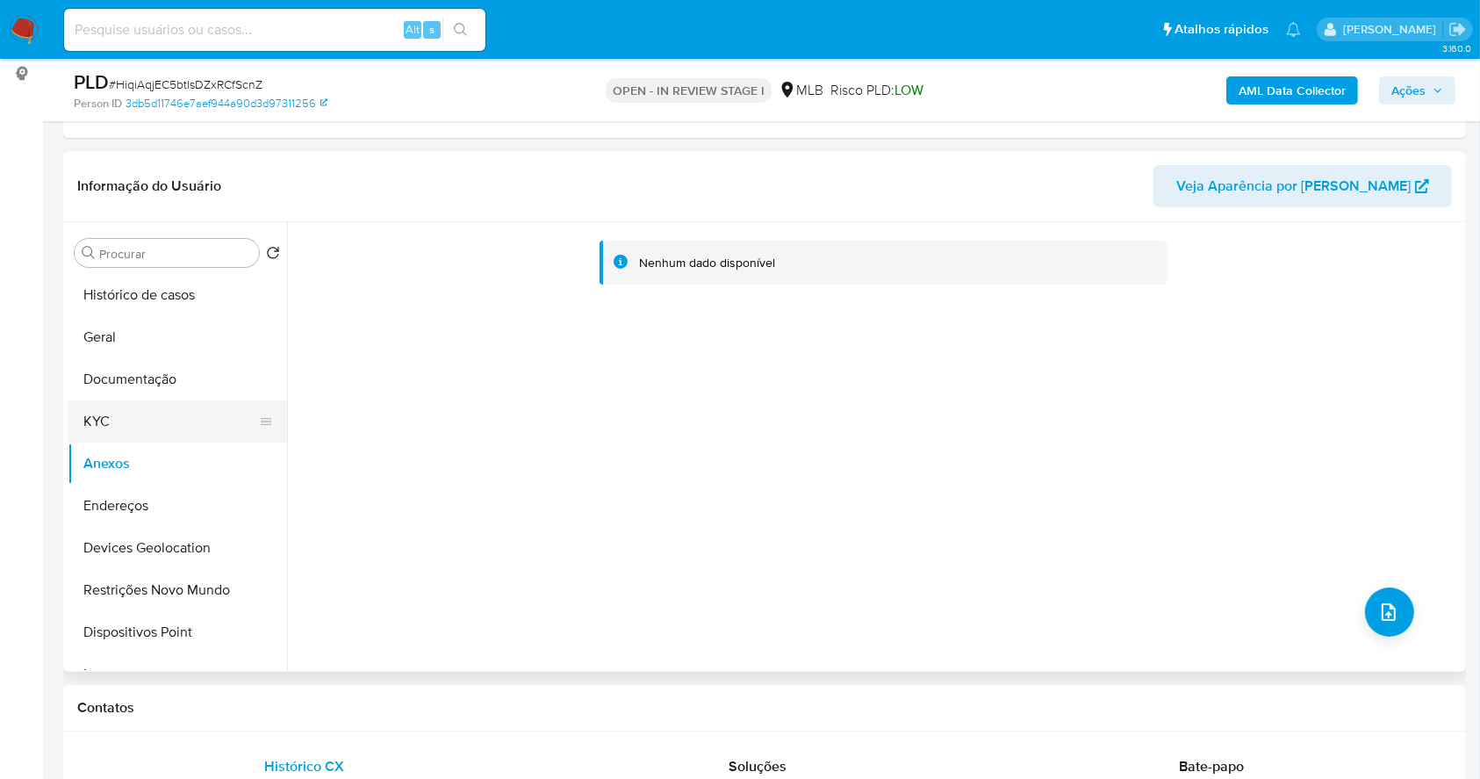
click at [111, 425] on button "KYC" at bounding box center [170, 421] width 205 height 42
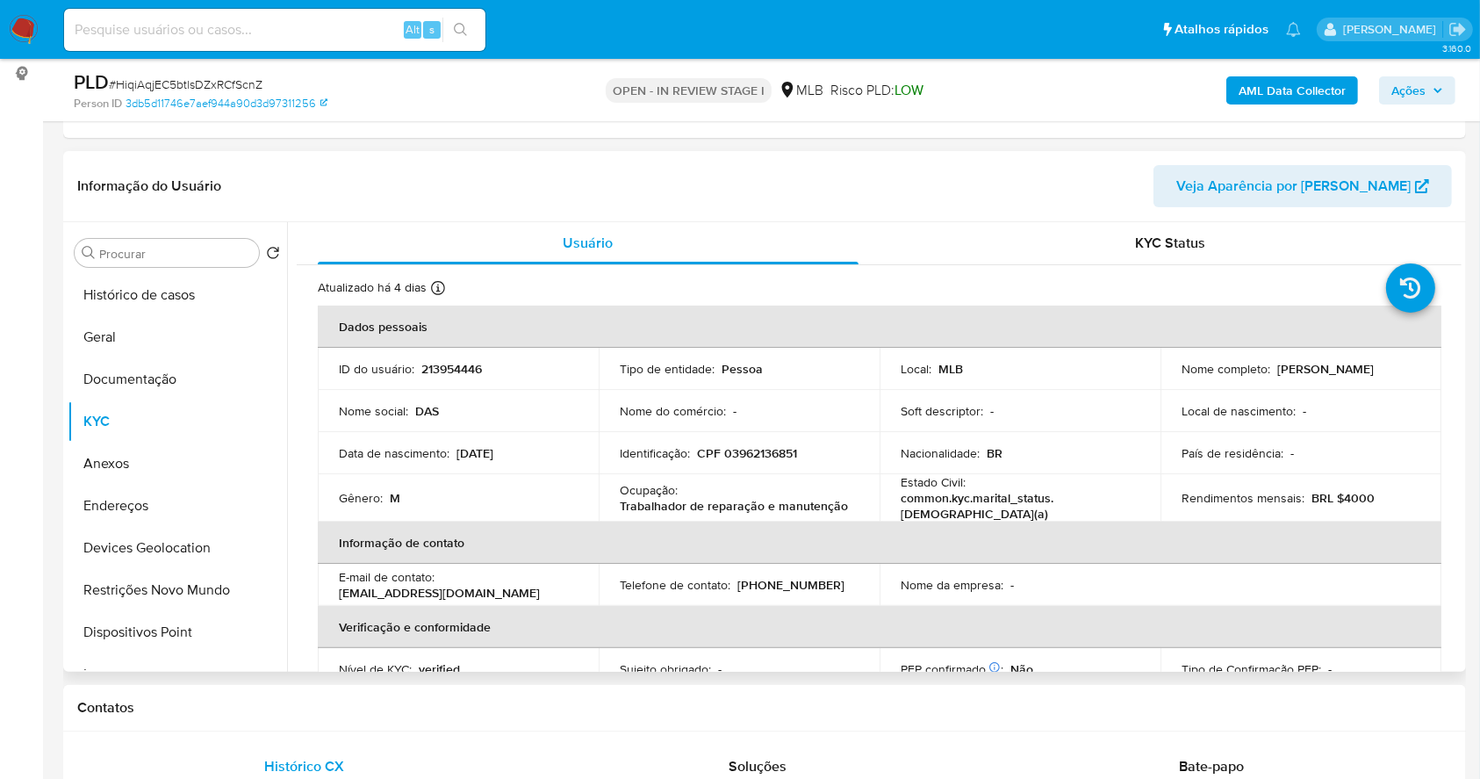
click at [769, 453] on p "CPF 03962136851" at bounding box center [747, 453] width 100 height 16
copy p "03962136851"
click at [1409, 366] on div "Nome completo : Marildo Das Neves Cruz" at bounding box center [1301, 369] width 239 height 16
click at [769, 449] on p "CPF 03962136851" at bounding box center [747, 453] width 100 height 16
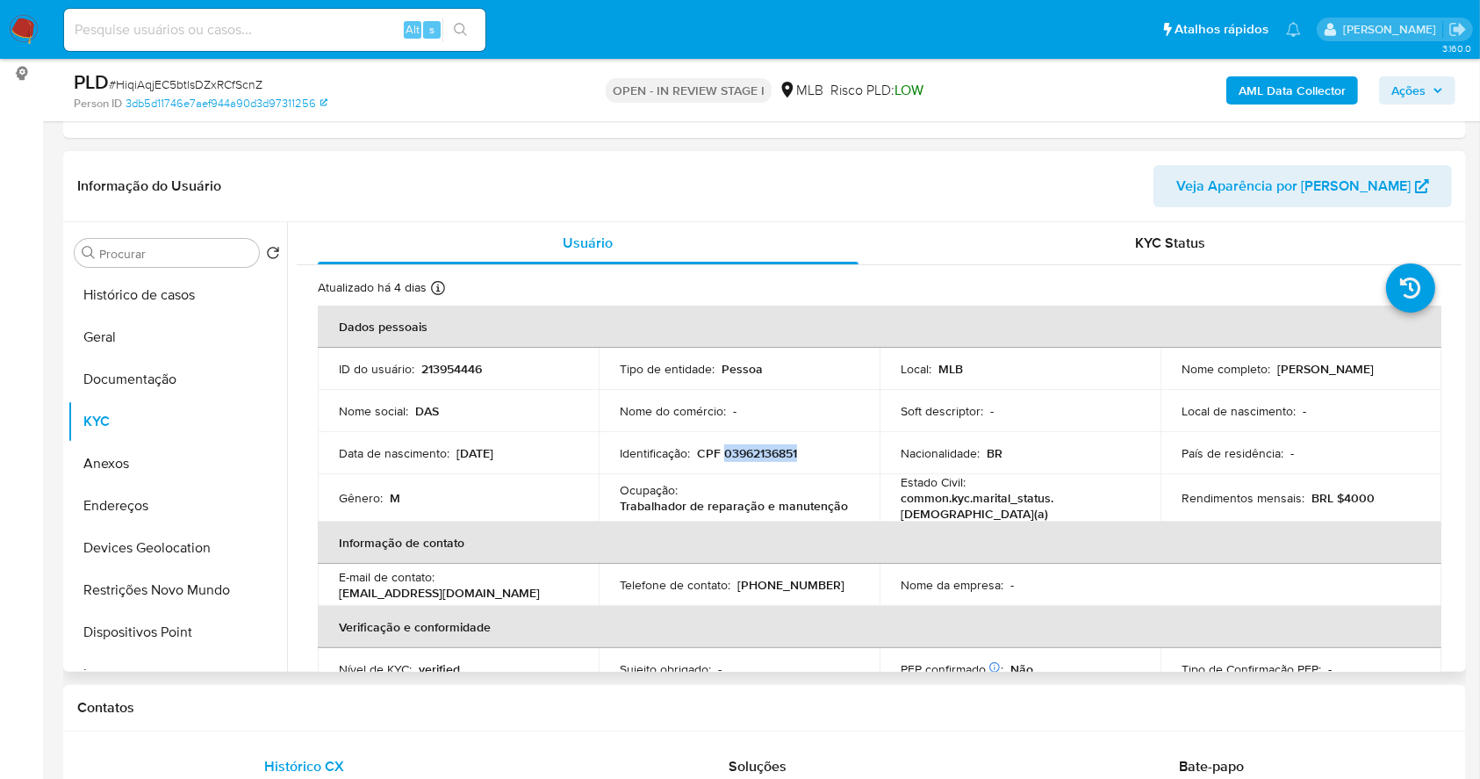
click at [769, 449] on p "CPF 03962136851" at bounding box center [747, 453] width 100 height 16
copy p "03962136851"
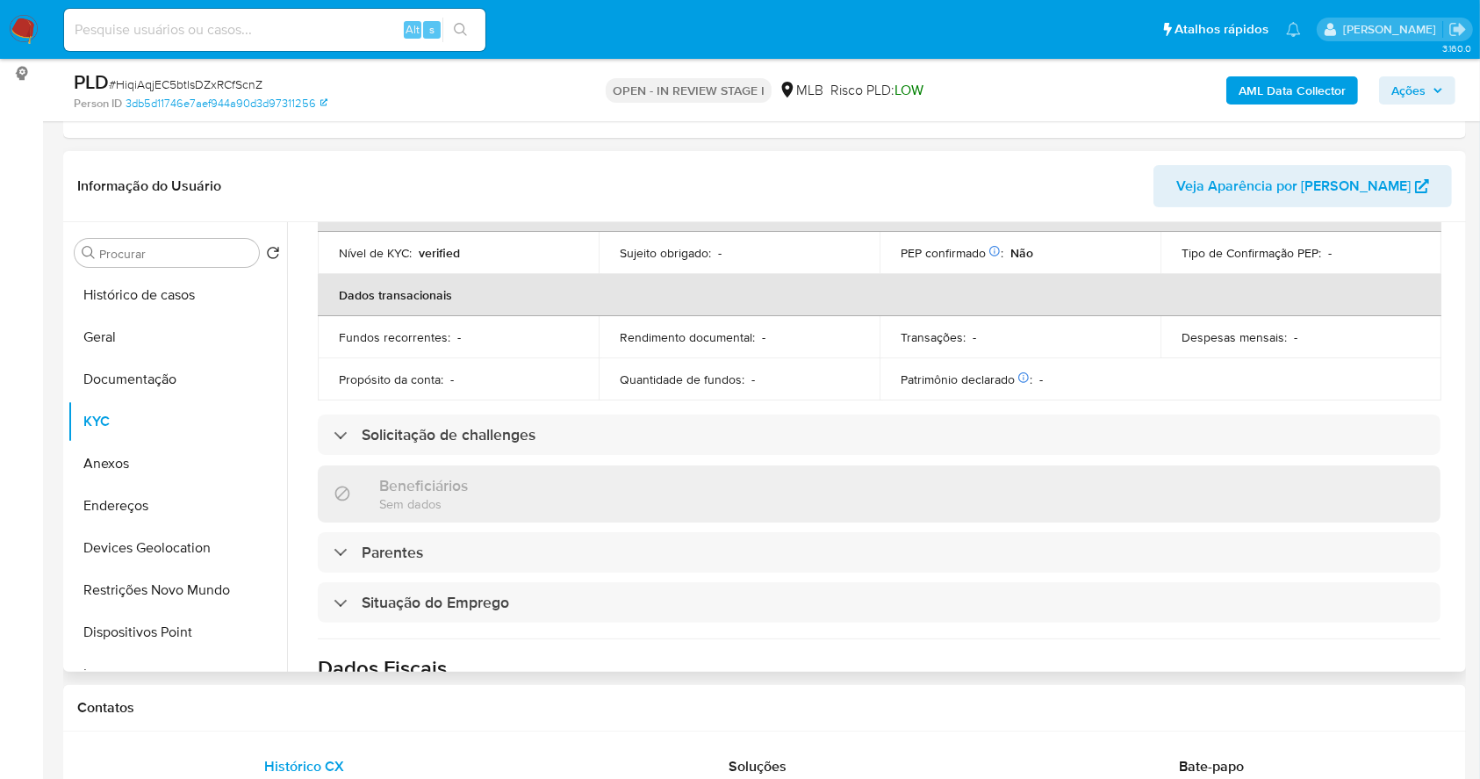
scroll to position [44, 0]
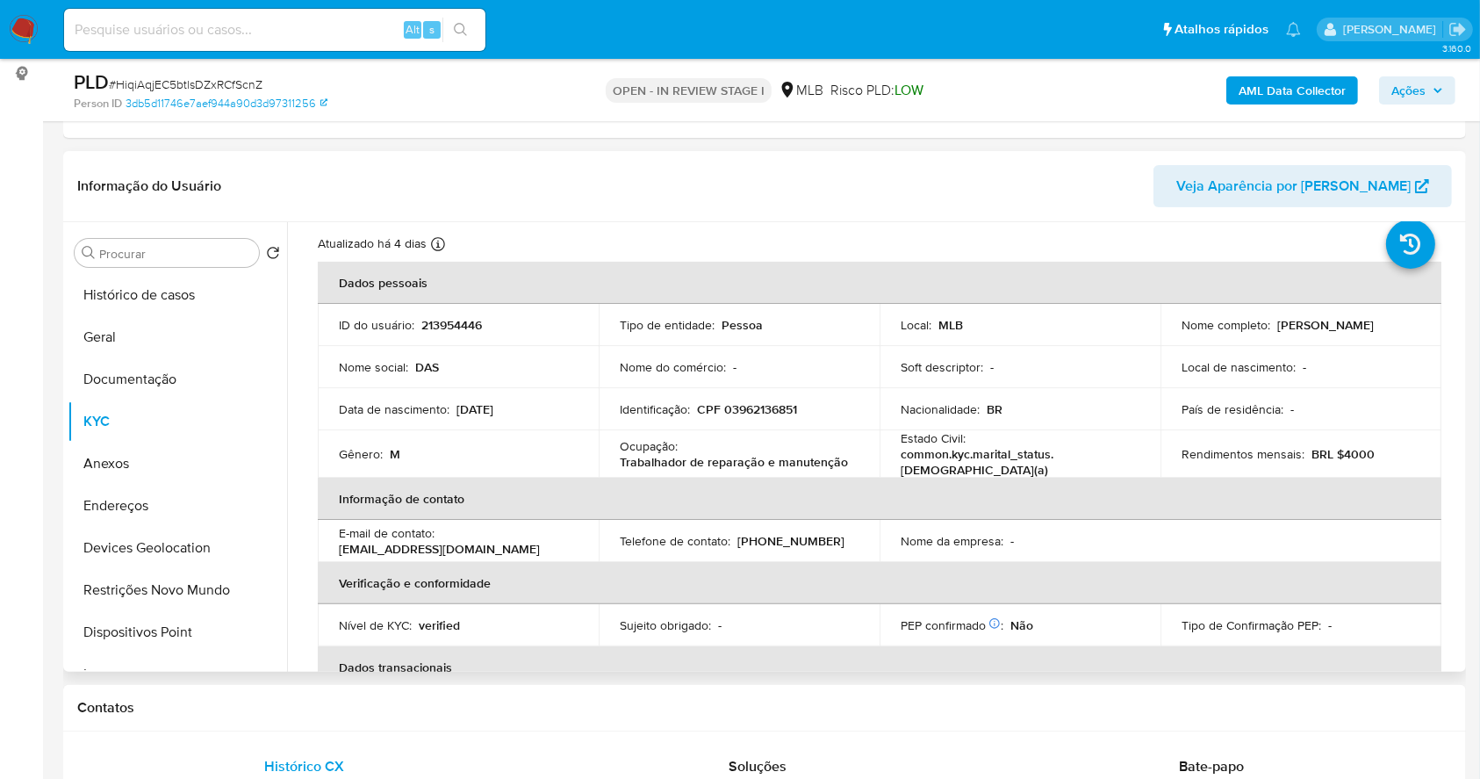
click at [814, 431] on td "Ocupação : Trabalhador de reparação e manutenção" at bounding box center [739, 453] width 281 height 47
click at [773, 405] on p "CPF 03962136851" at bounding box center [747, 409] width 100 height 16
copy p "03962136851"
drag, startPoint x: 838, startPoint y: 455, endPoint x: 616, endPoint y: 443, distance: 221.6
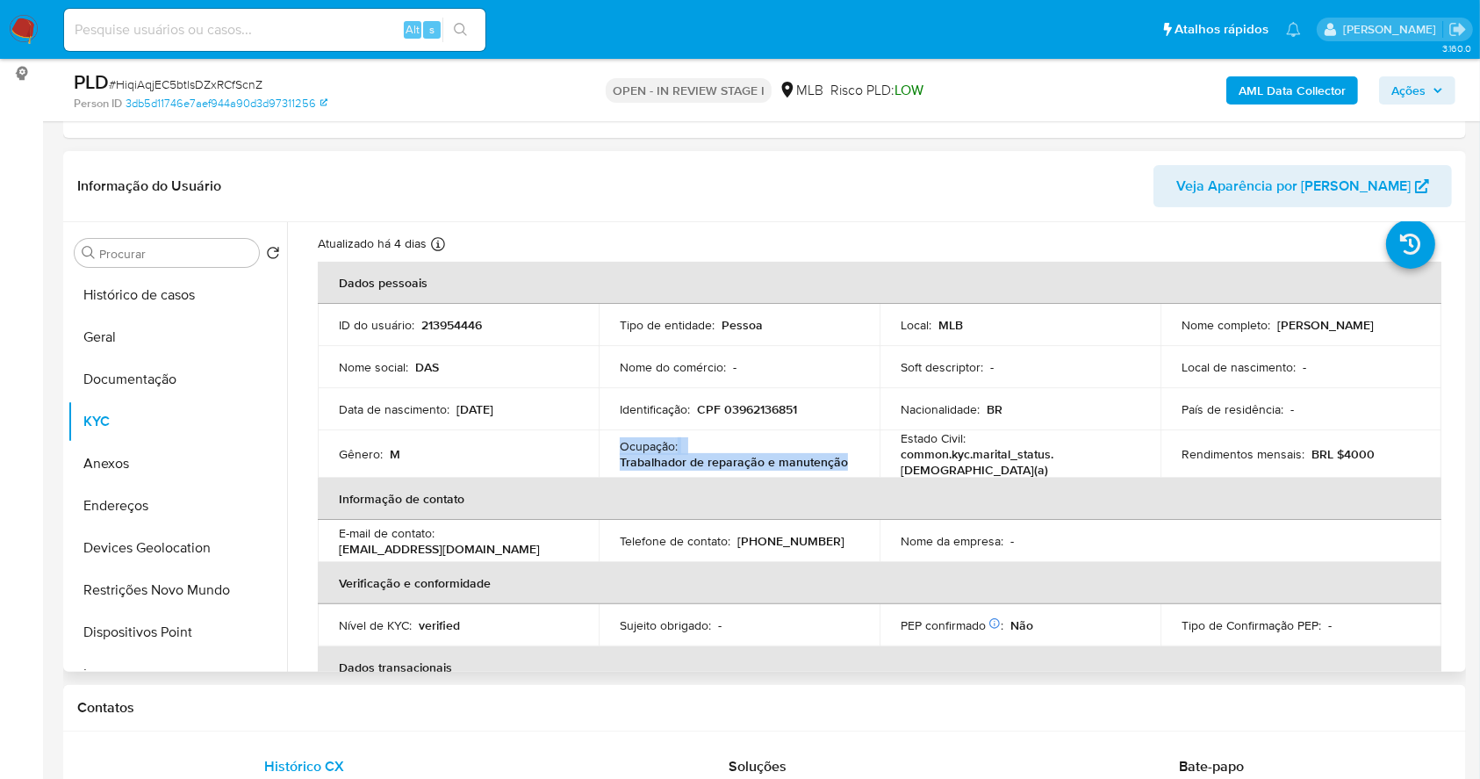
click at [616, 443] on td "Ocupação : Trabalhador de reparação e manutenção" at bounding box center [739, 453] width 281 height 47
copy div "Ocupação : Trabalhador de reparação e manutenção"
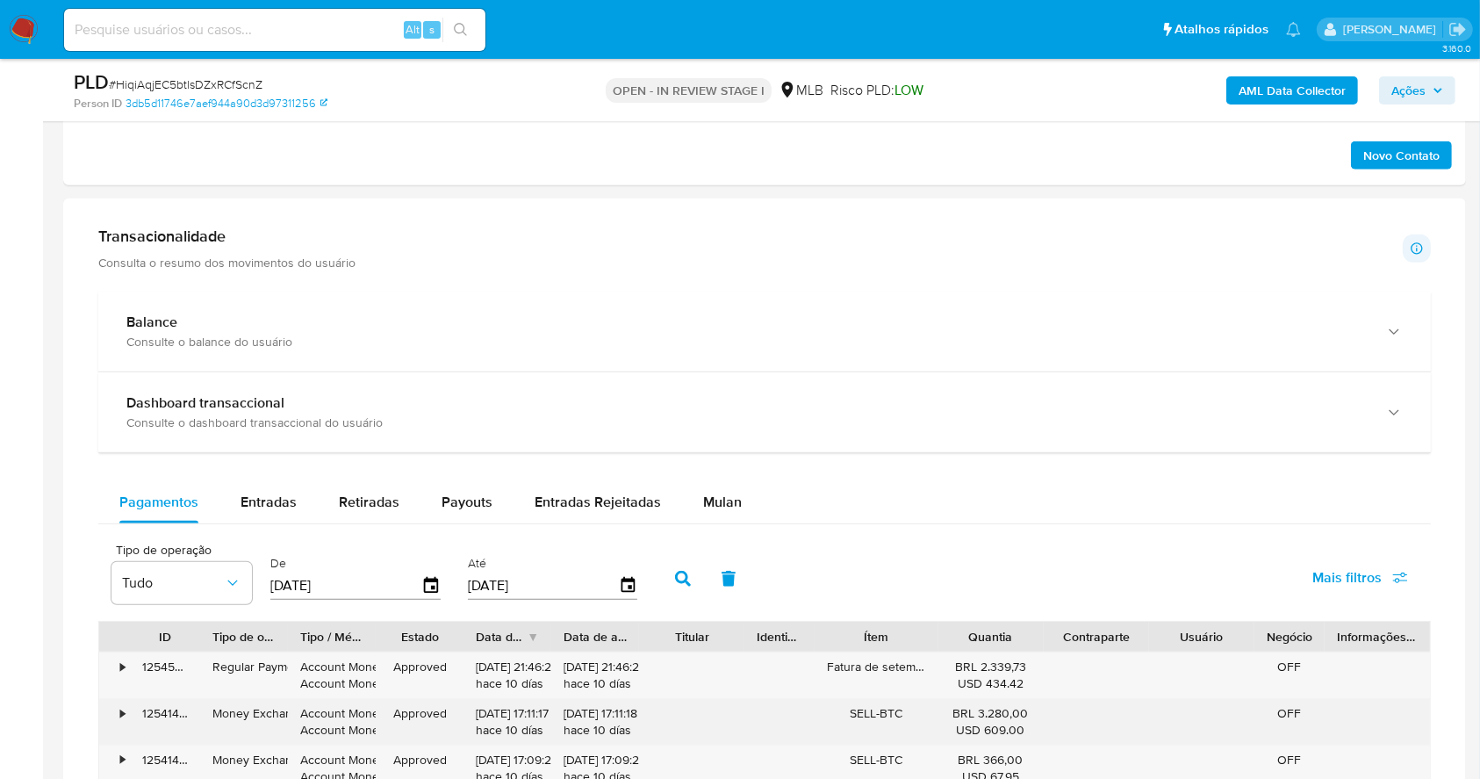
scroll to position [1054, 0]
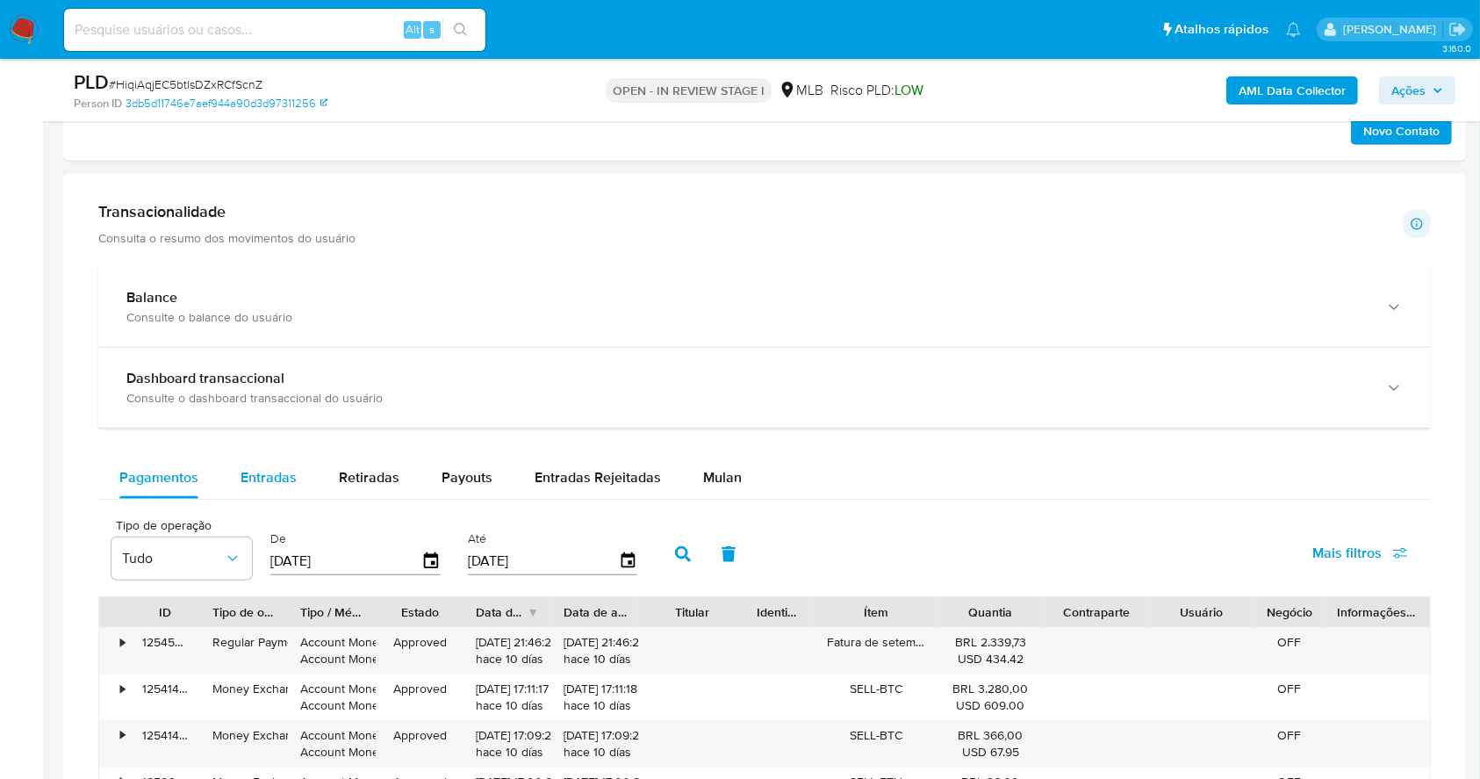
click at [254, 493] on div "Entradas" at bounding box center [269, 478] width 56 height 42
select select "10"
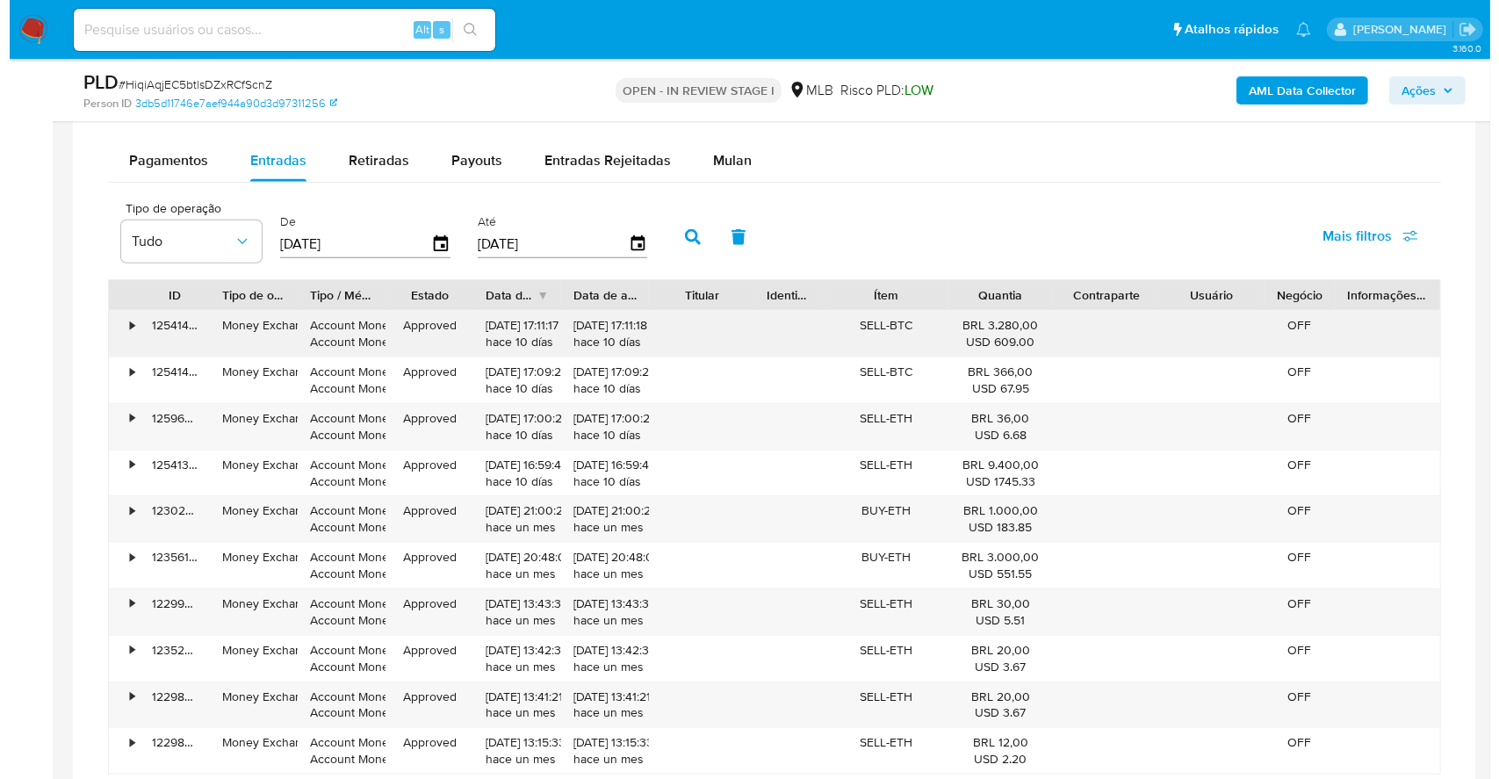
scroll to position [1405, 0]
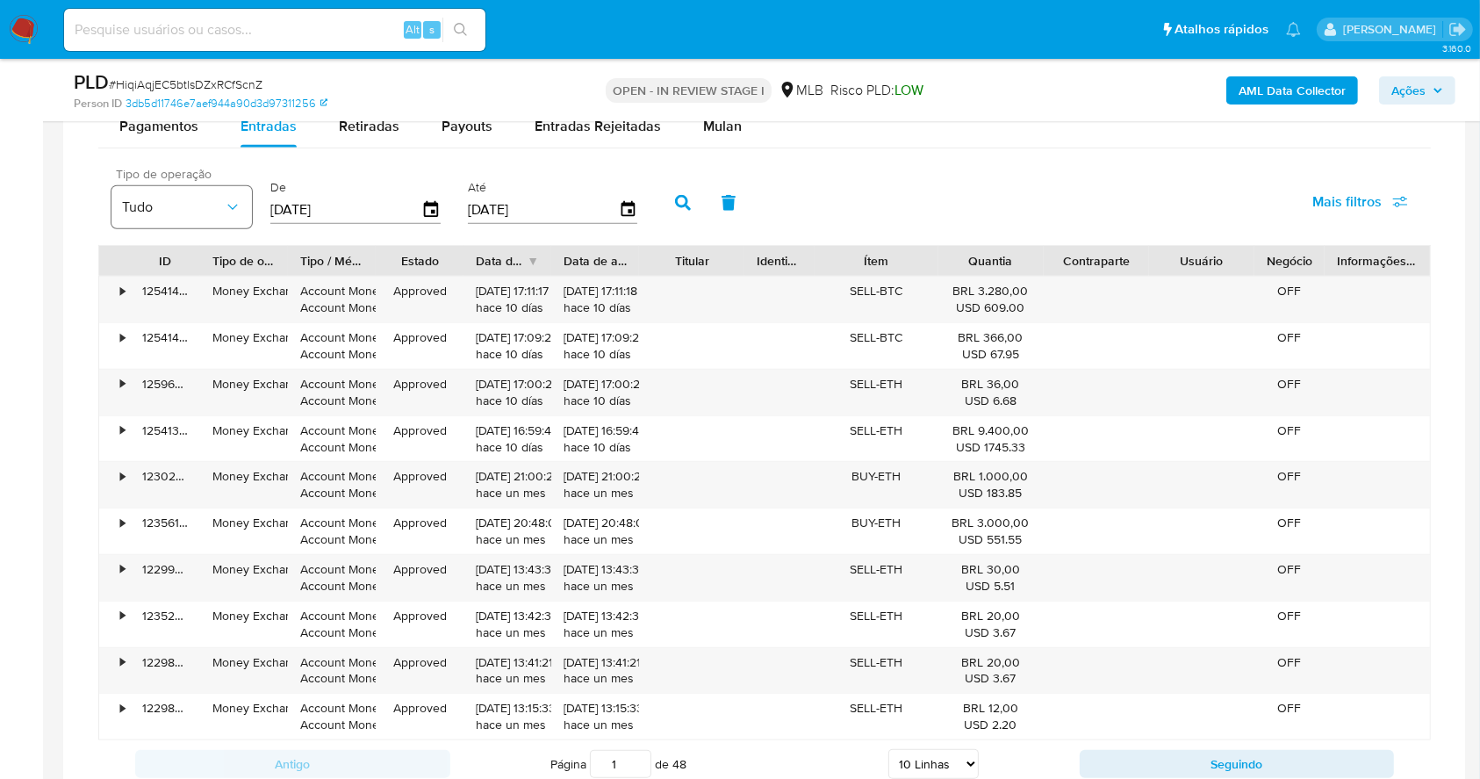
click at [190, 214] on span "Tudo" at bounding box center [173, 207] width 102 height 18
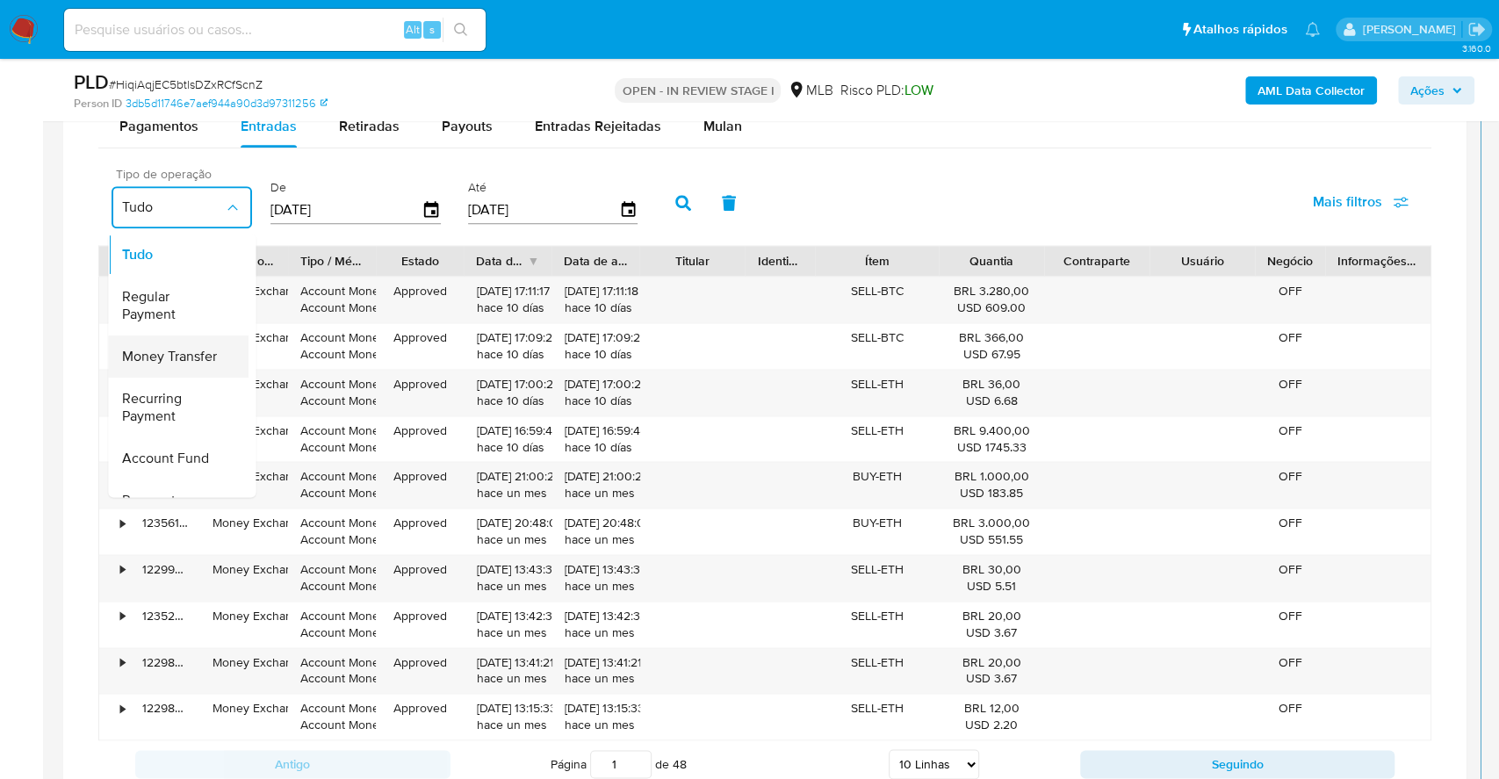
click at [193, 361] on span "Money Transfer" at bounding box center [169, 357] width 95 height 18
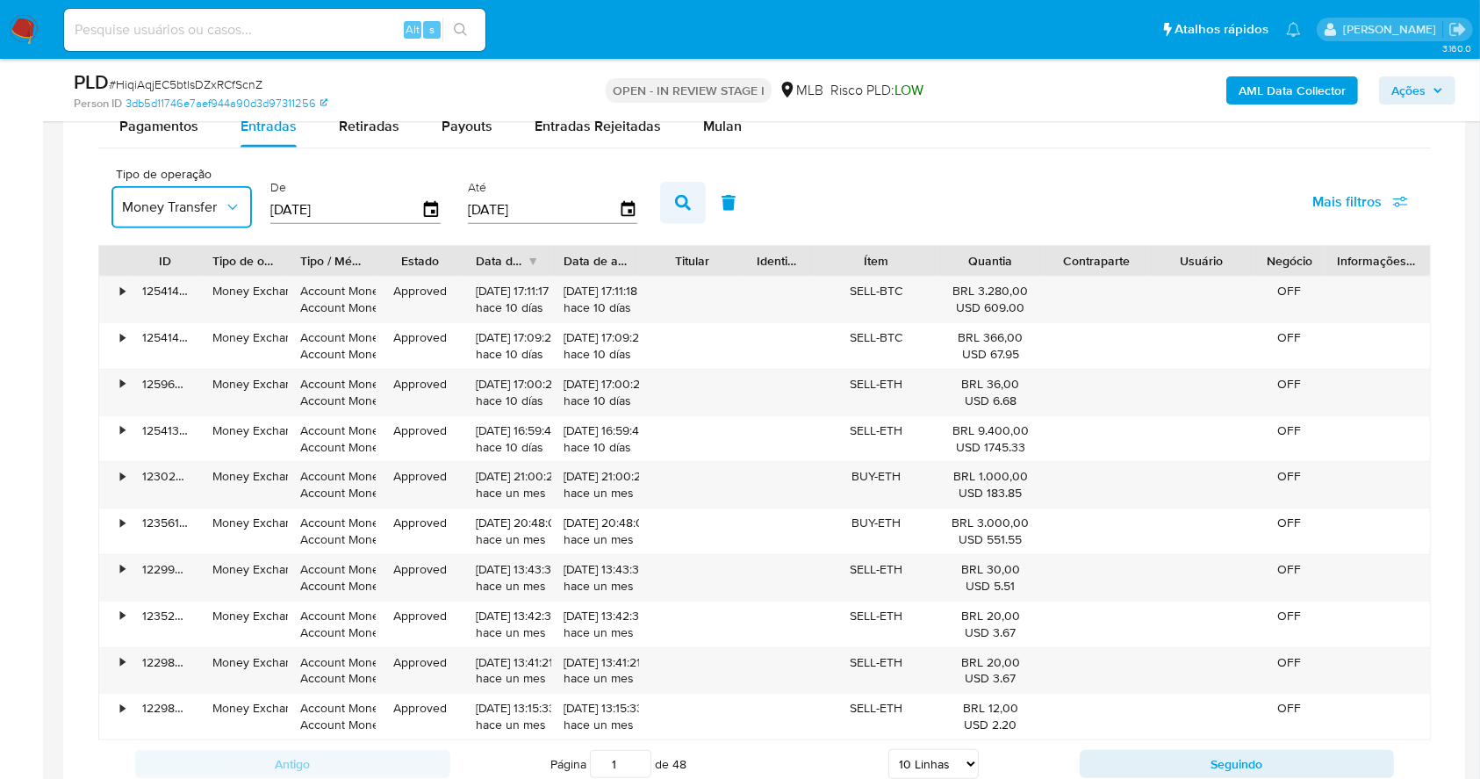
click at [672, 196] on button "button" at bounding box center [683, 203] width 46 height 42
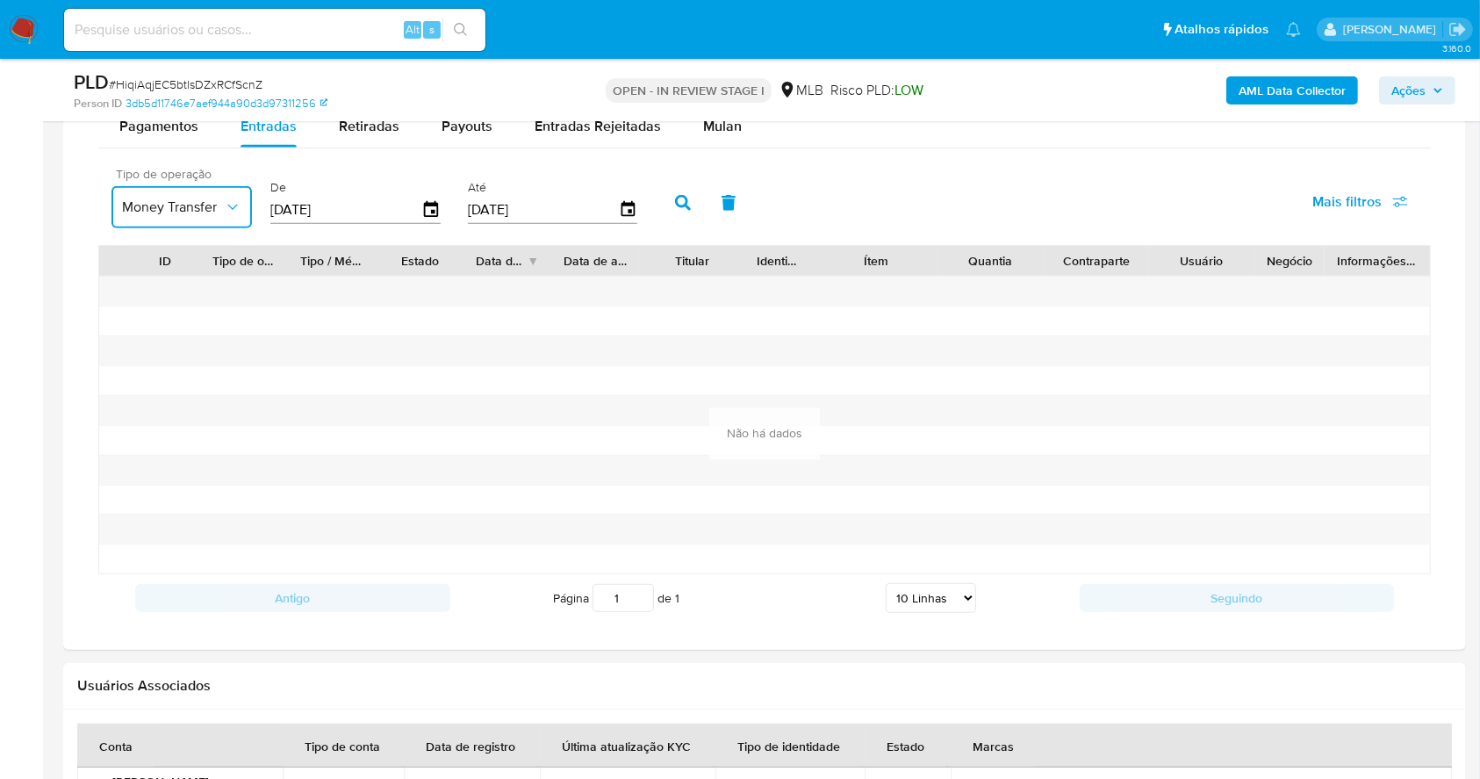
click at [209, 221] on button "Money Transfer" at bounding box center [182, 207] width 140 height 42
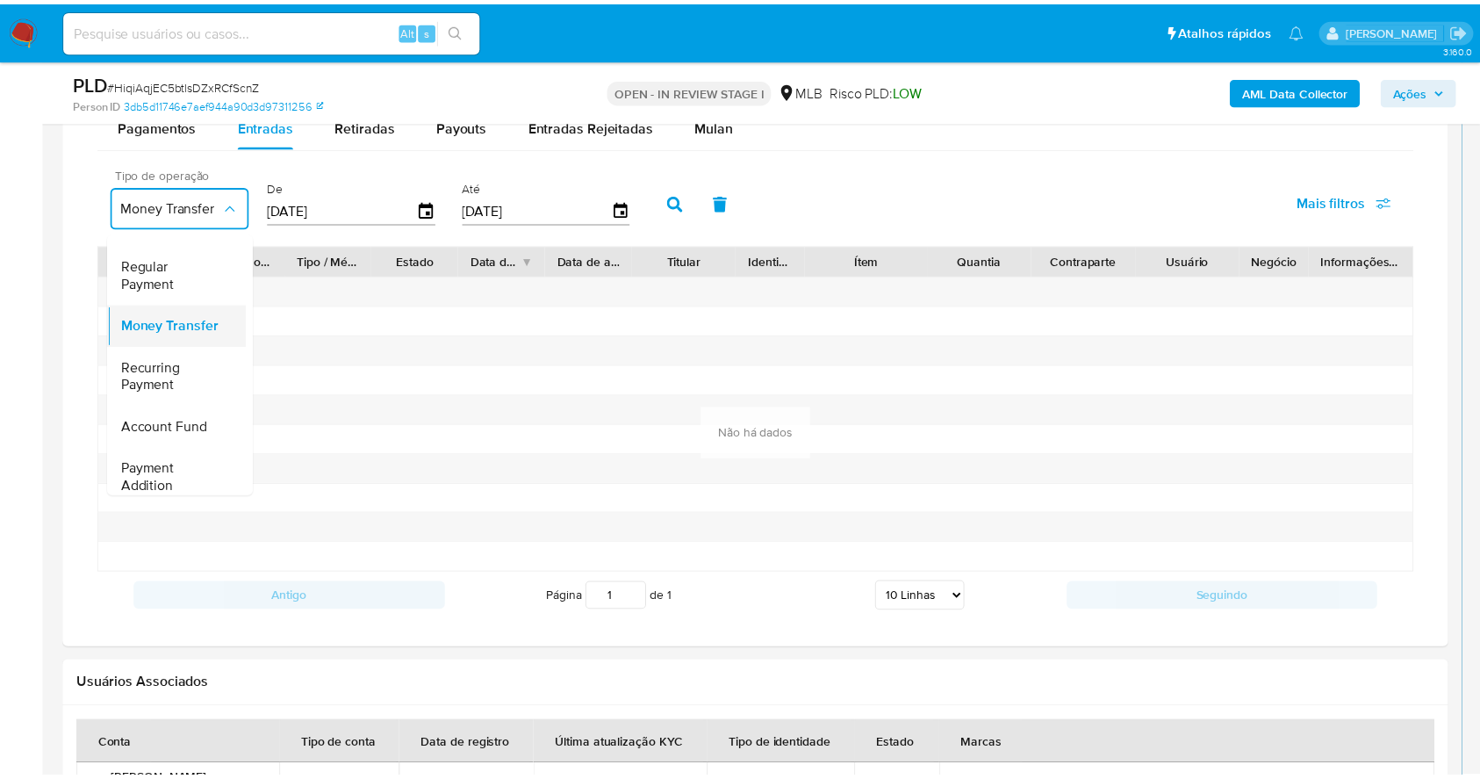
scroll to position [0, 0]
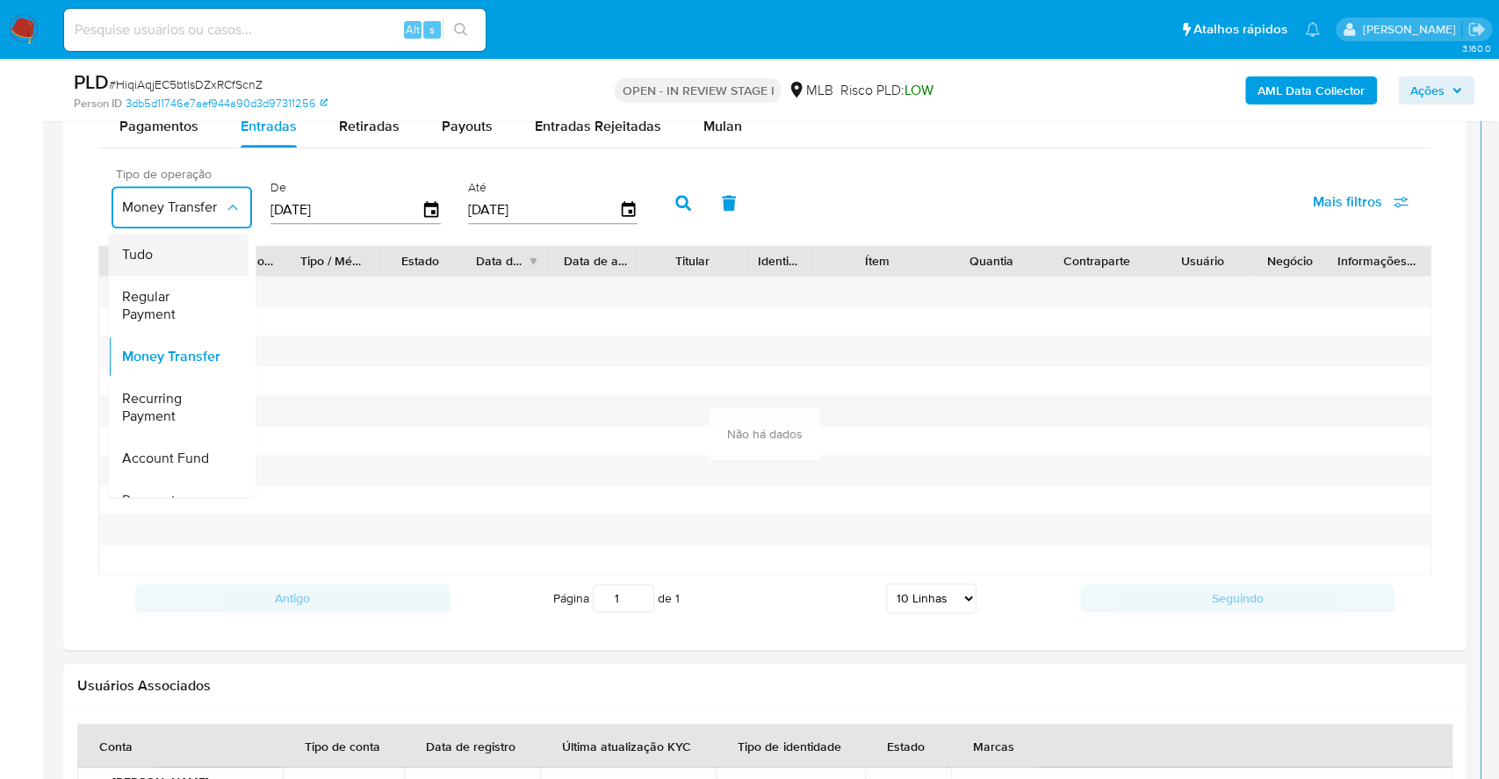
click at [147, 238] on div "Tudo" at bounding box center [173, 255] width 102 height 42
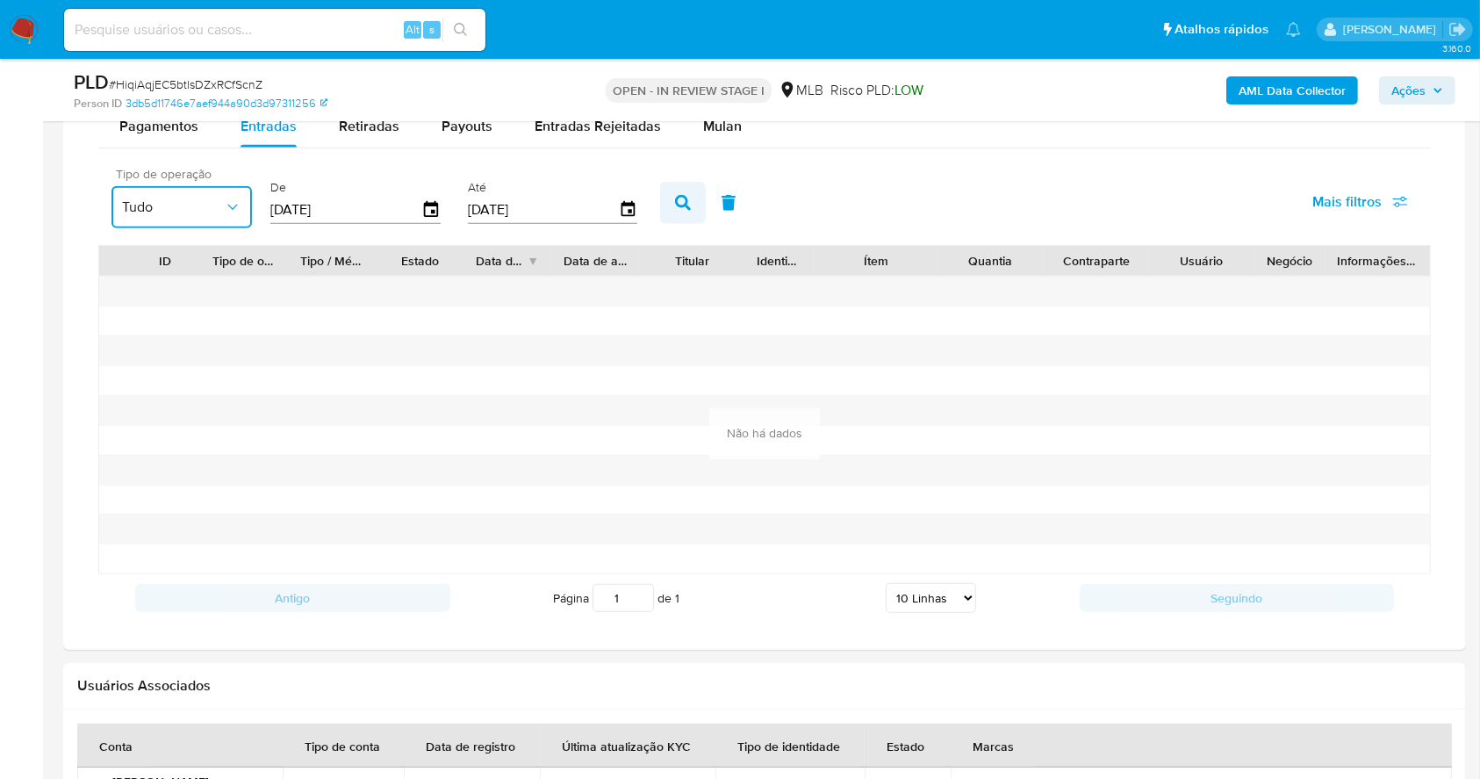
click at [695, 195] on button "button" at bounding box center [683, 203] width 46 height 42
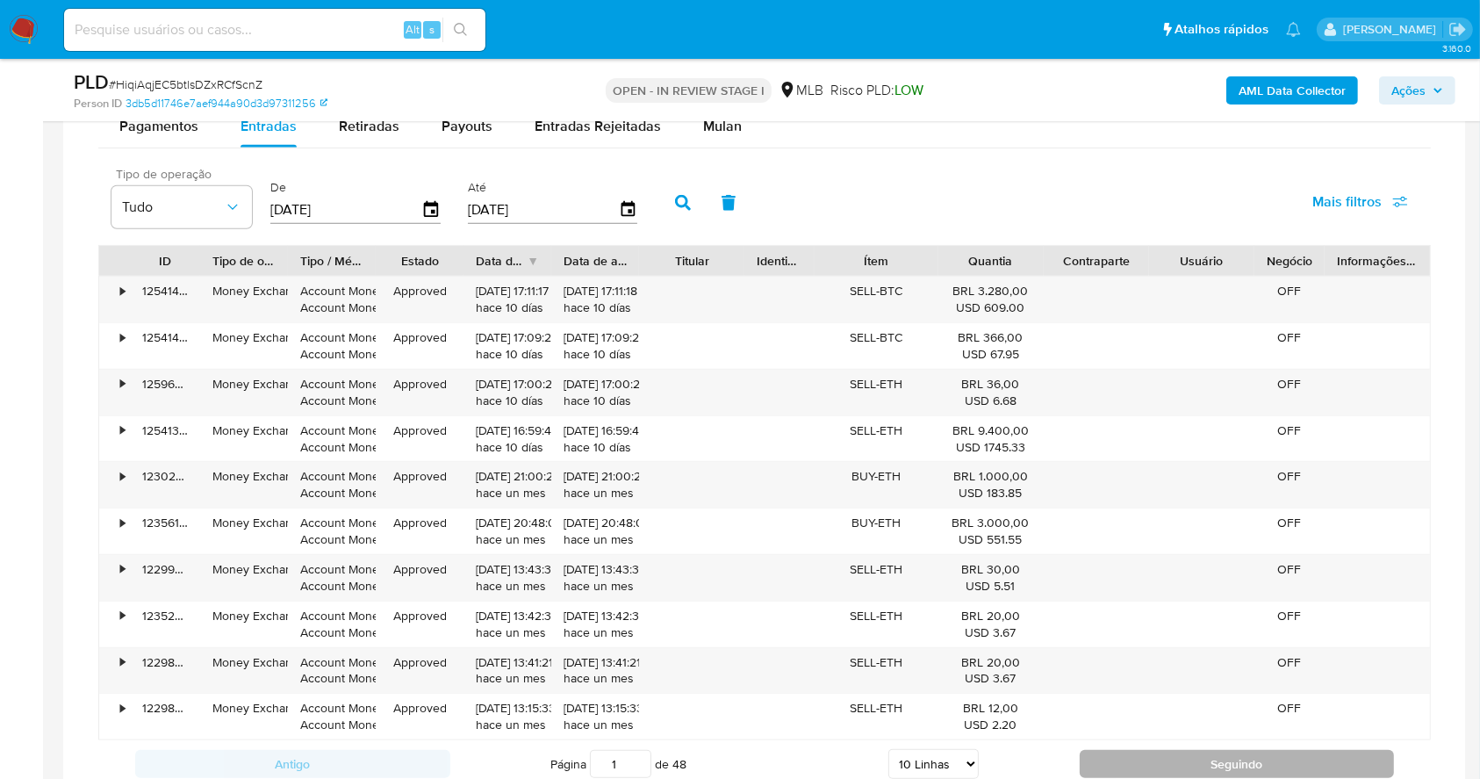
click at [1181, 758] on button "Seguindo" at bounding box center [1237, 764] width 315 height 28
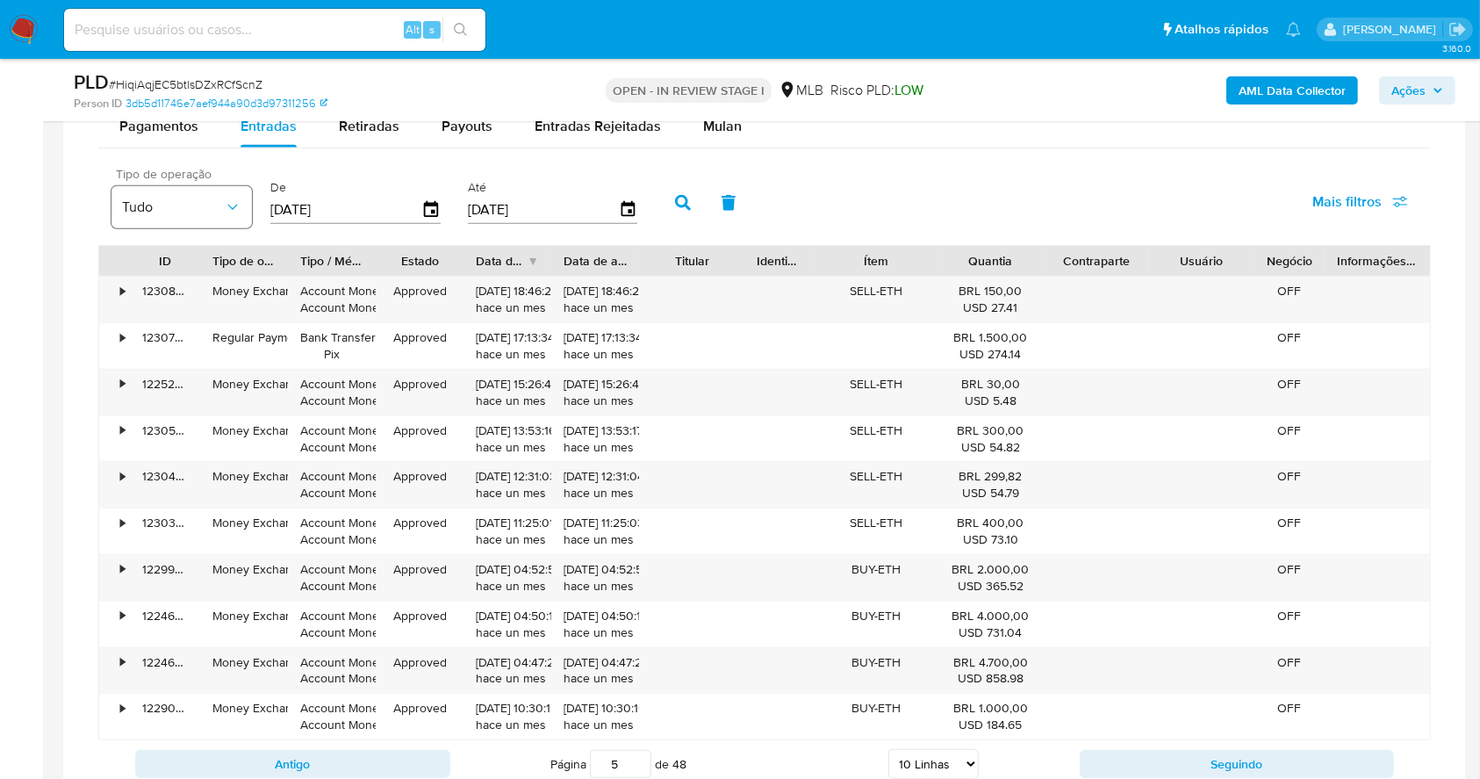
click at [170, 212] on span "Tudo" at bounding box center [173, 207] width 102 height 18
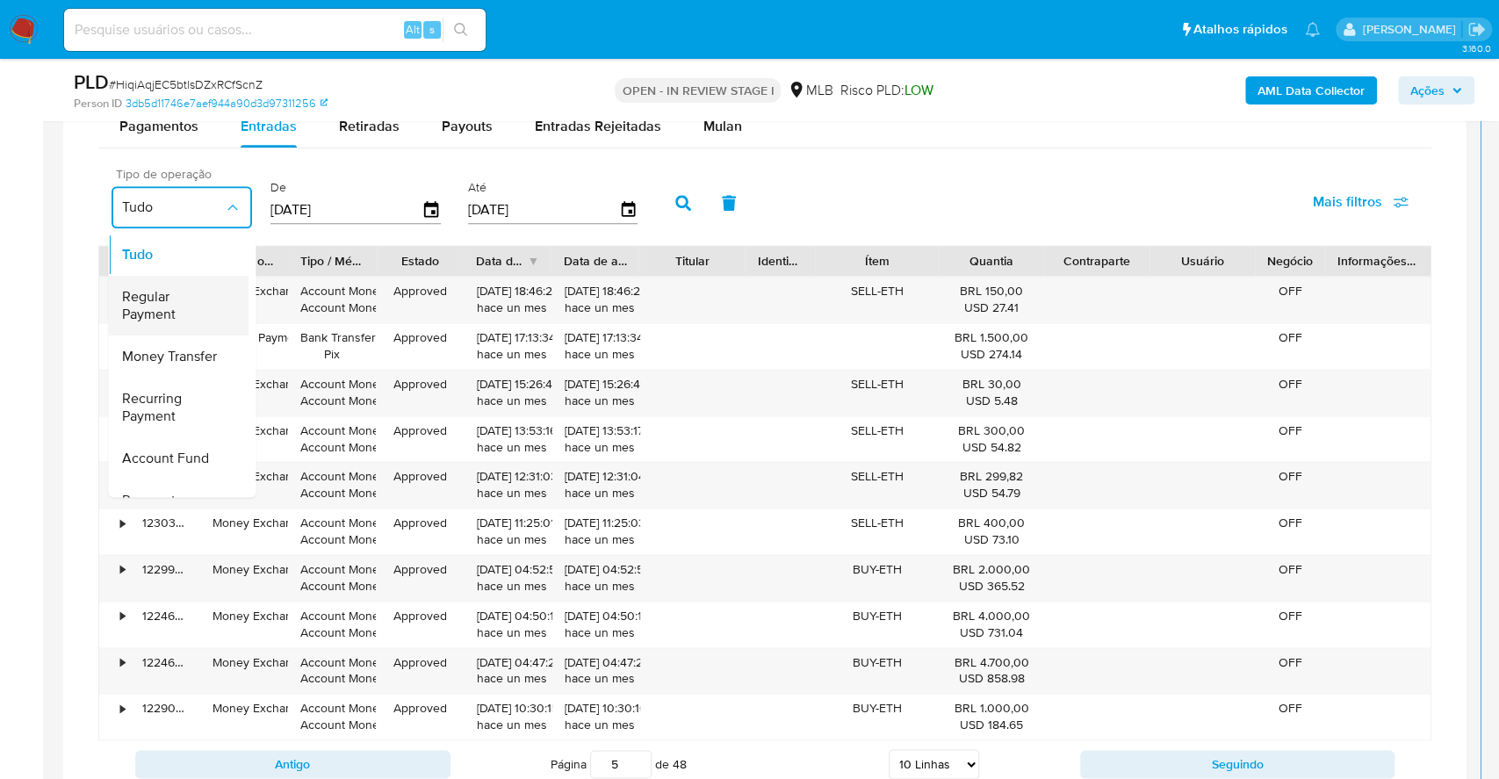
click at [166, 311] on span "Regular Payment" at bounding box center [173, 305] width 102 height 35
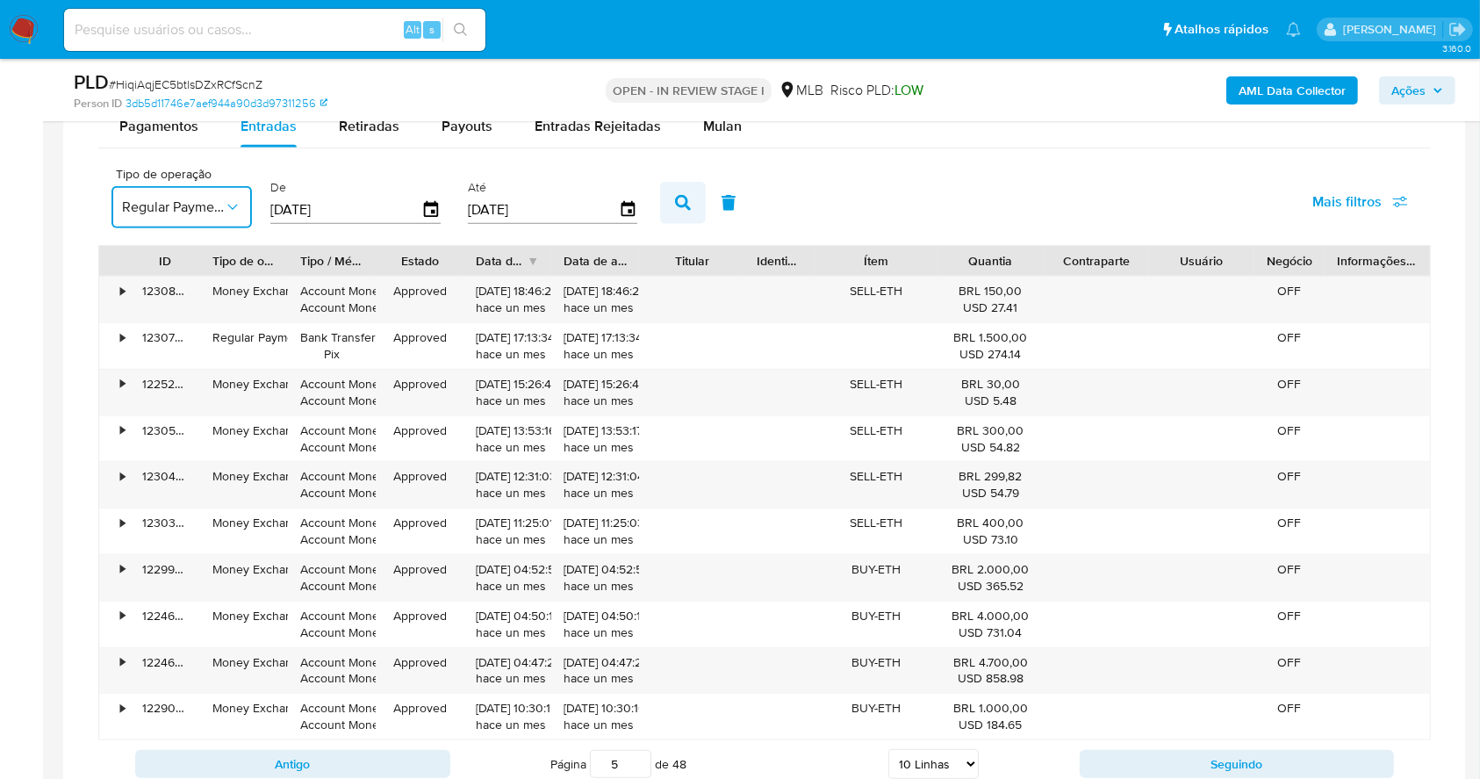
click at [681, 212] on button "button" at bounding box center [683, 203] width 46 height 42
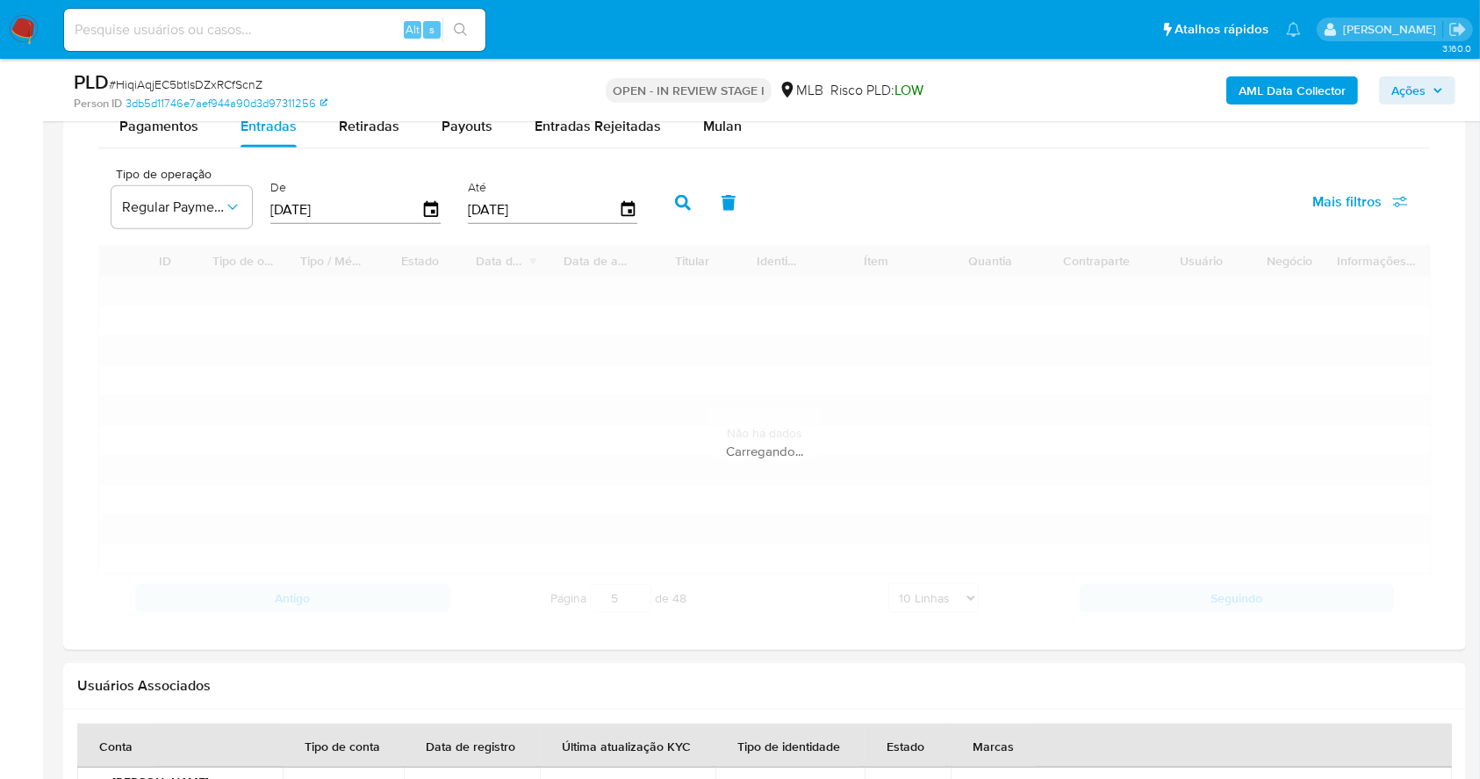
type input "1"
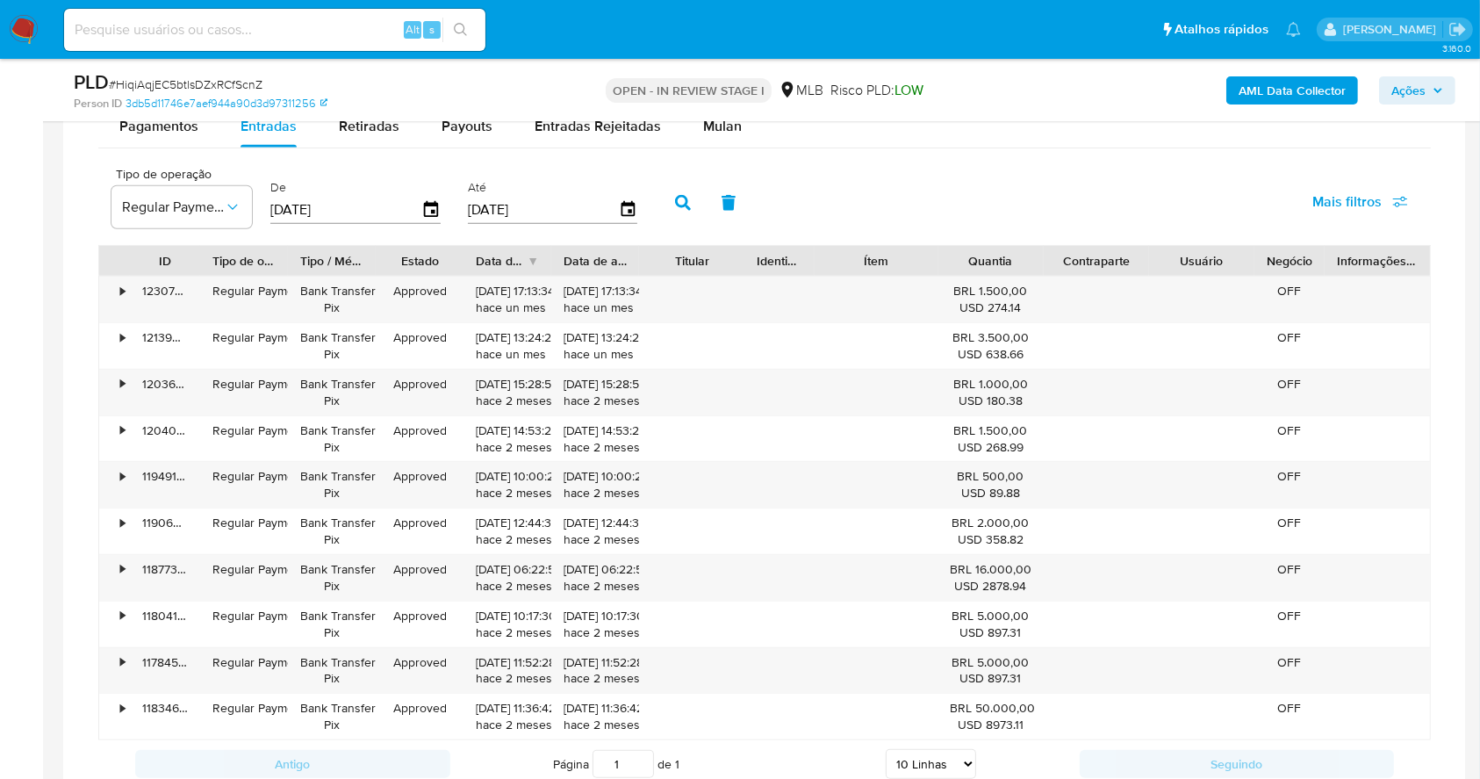
drag, startPoint x: 0, startPoint y: 3, endPoint x: 1055, endPoint y: 179, distance: 1069.2
click at [1055, 179] on div "Tipo de operação Regular Payment De 25/06/2025 Até 22/09/2025 Mais filtros" at bounding box center [764, 201] width 1333 height 88
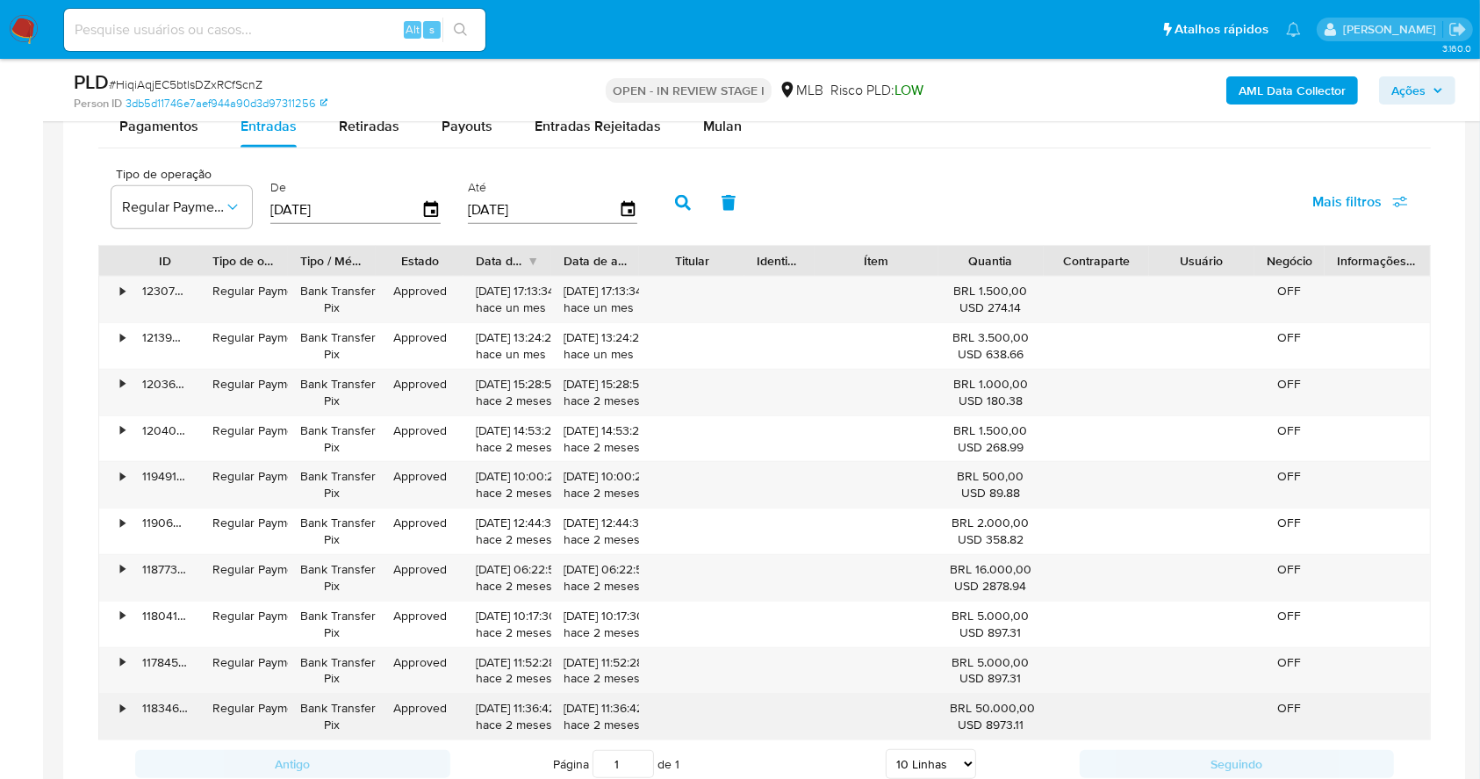
click at [121, 713] on div "•" at bounding box center [122, 708] width 4 height 17
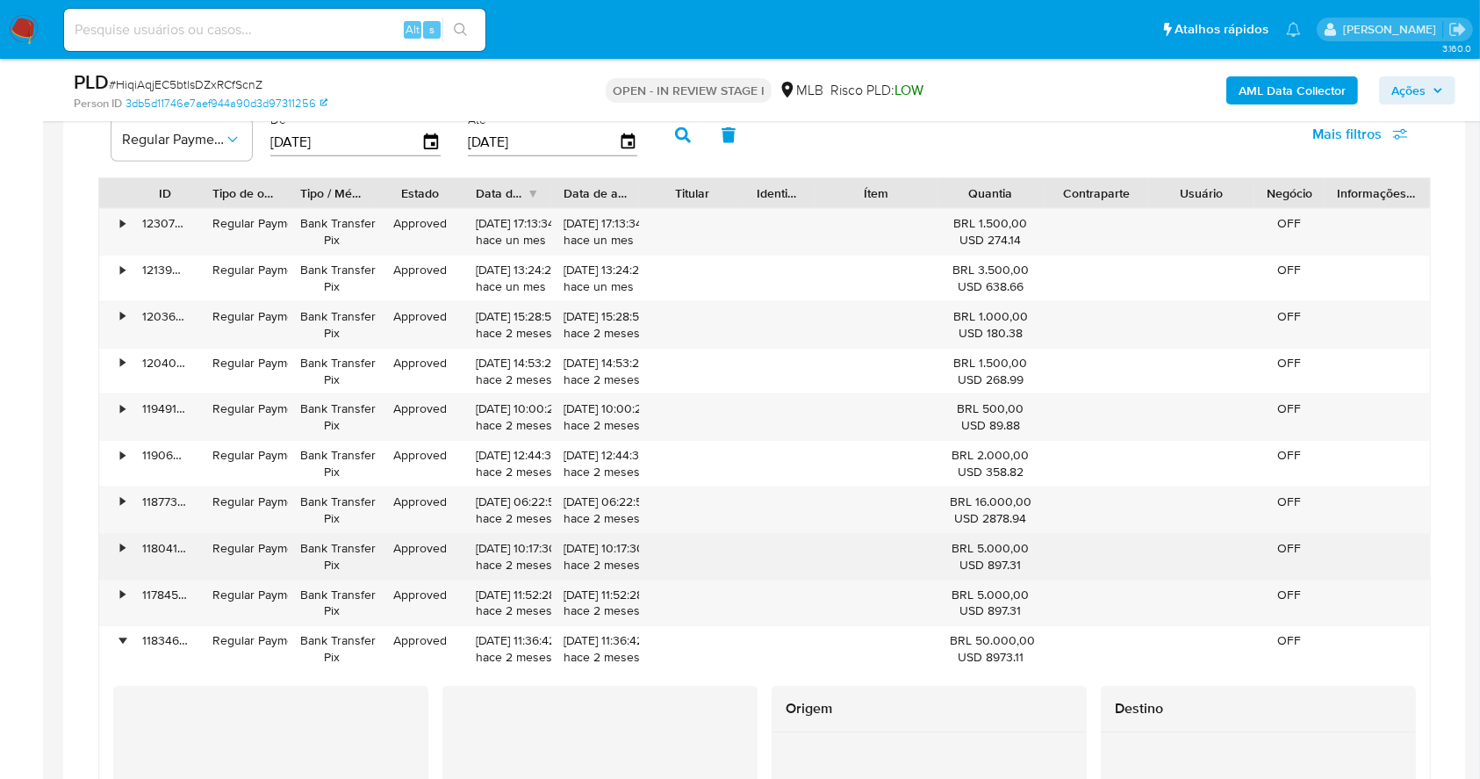
scroll to position [1638, 0]
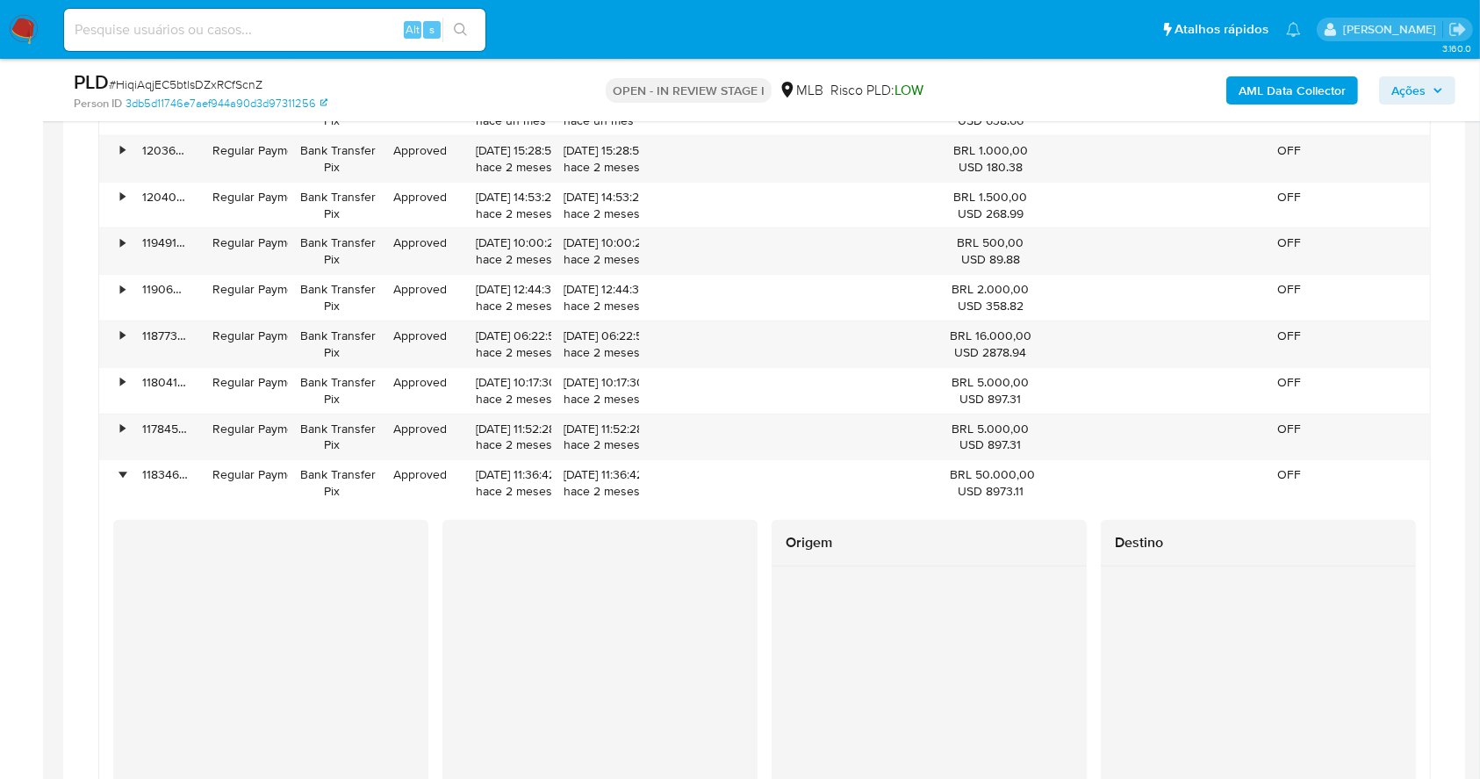
click at [1416, 88] on span "Ações" at bounding box center [1409, 90] width 34 height 28
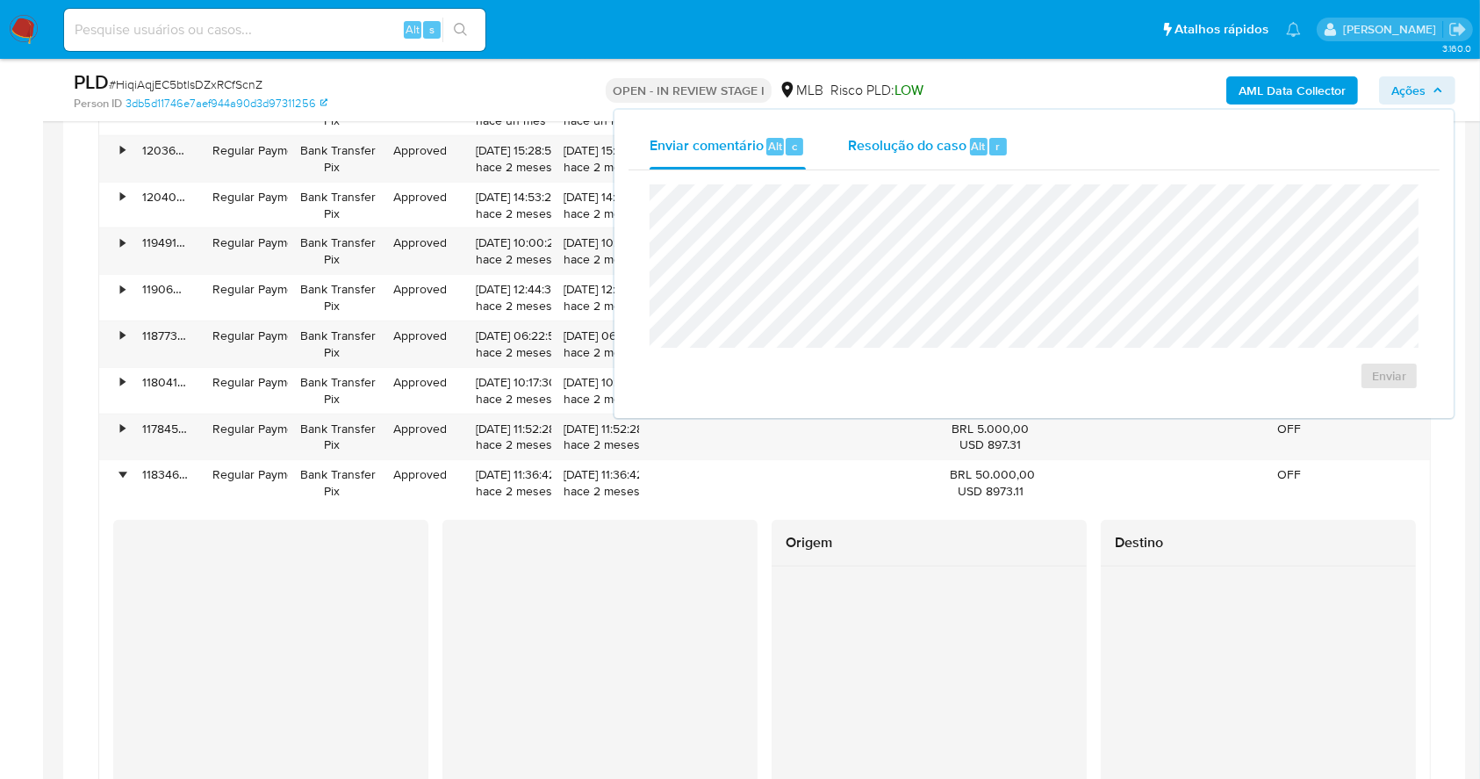
click at [918, 133] on div "Resolução do caso Alt r" at bounding box center [928, 147] width 161 height 46
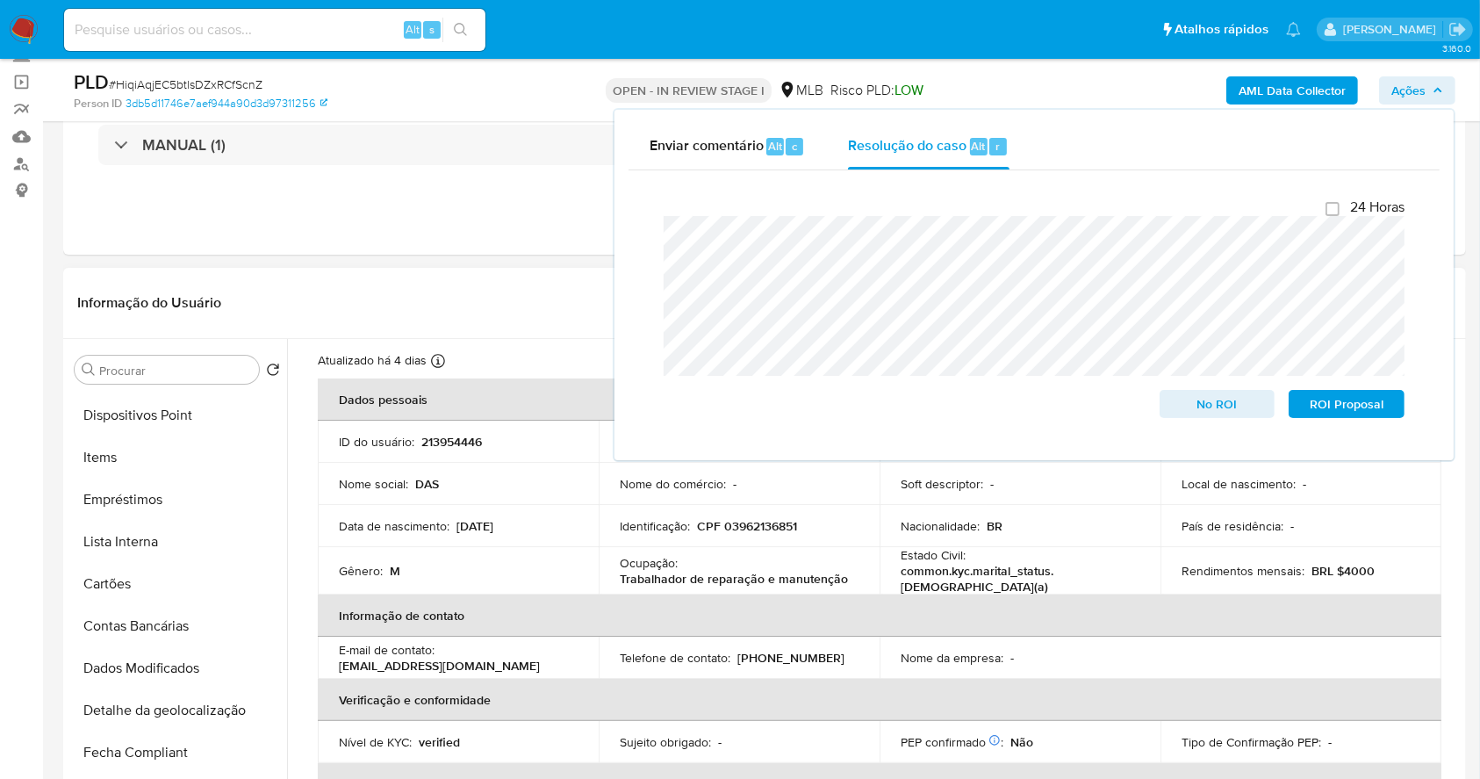
scroll to position [0, 0]
click at [171, 567] on button "Anexos" at bounding box center [170, 580] width 205 height 42
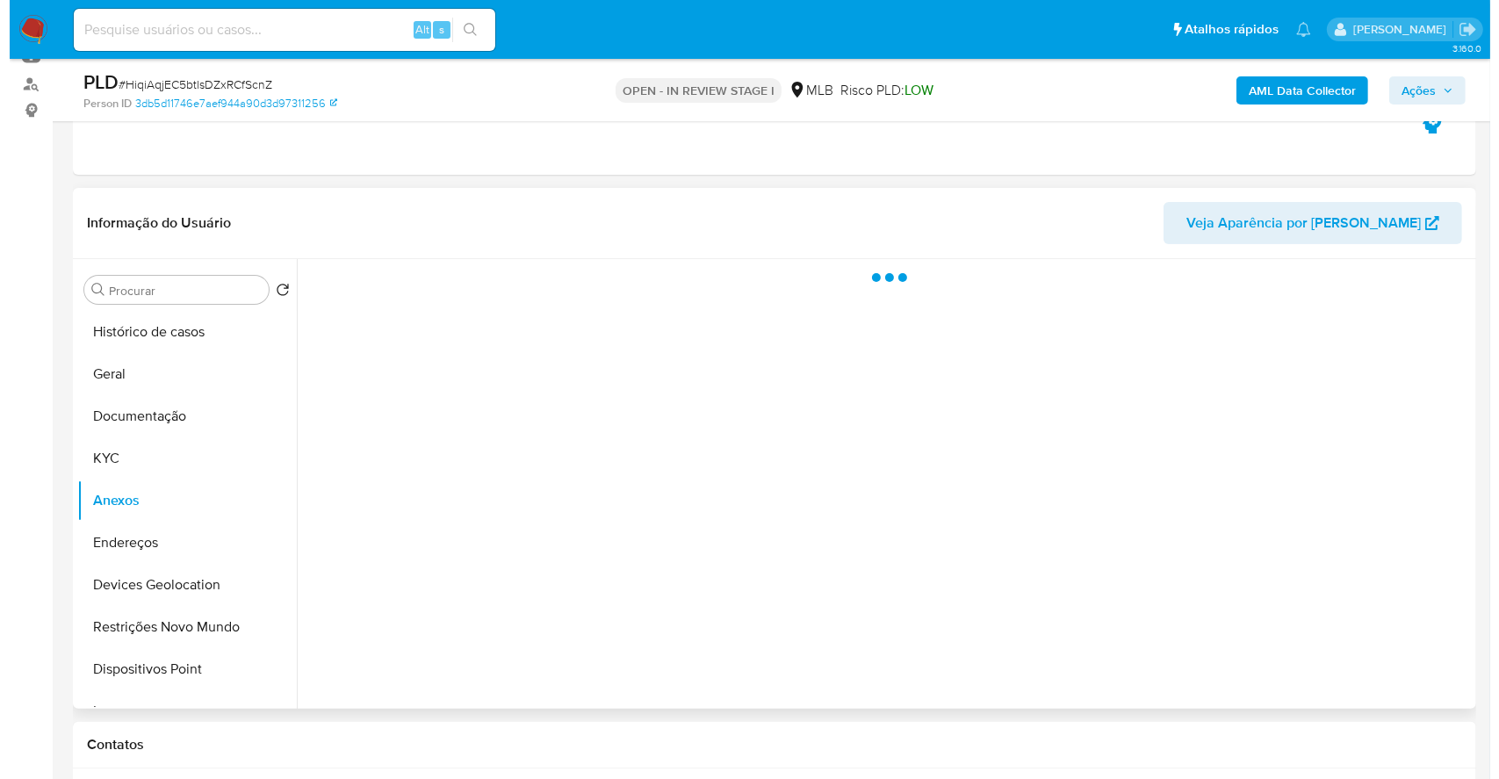
scroll to position [234, 0]
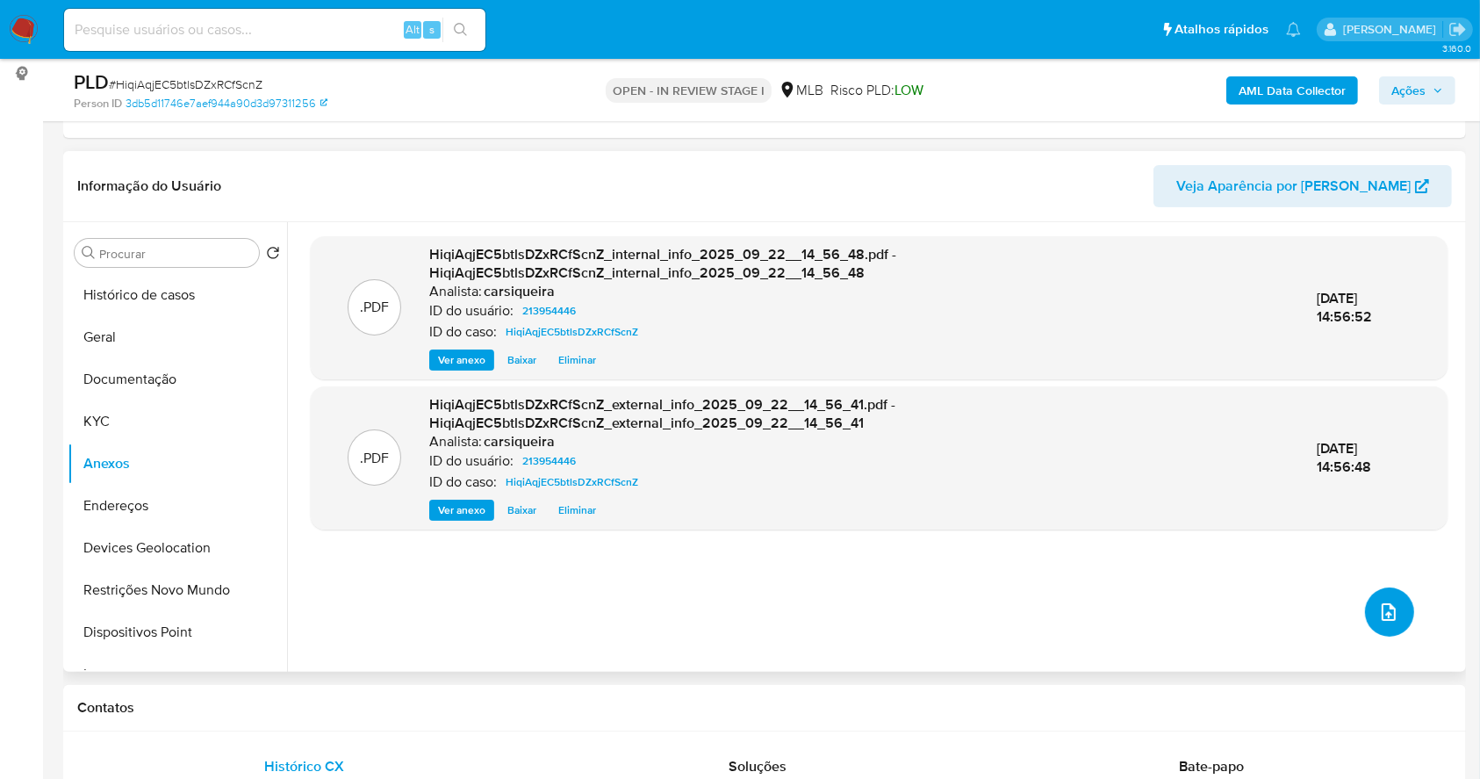
click at [1379, 619] on icon "upload-file" at bounding box center [1389, 611] width 21 height 21
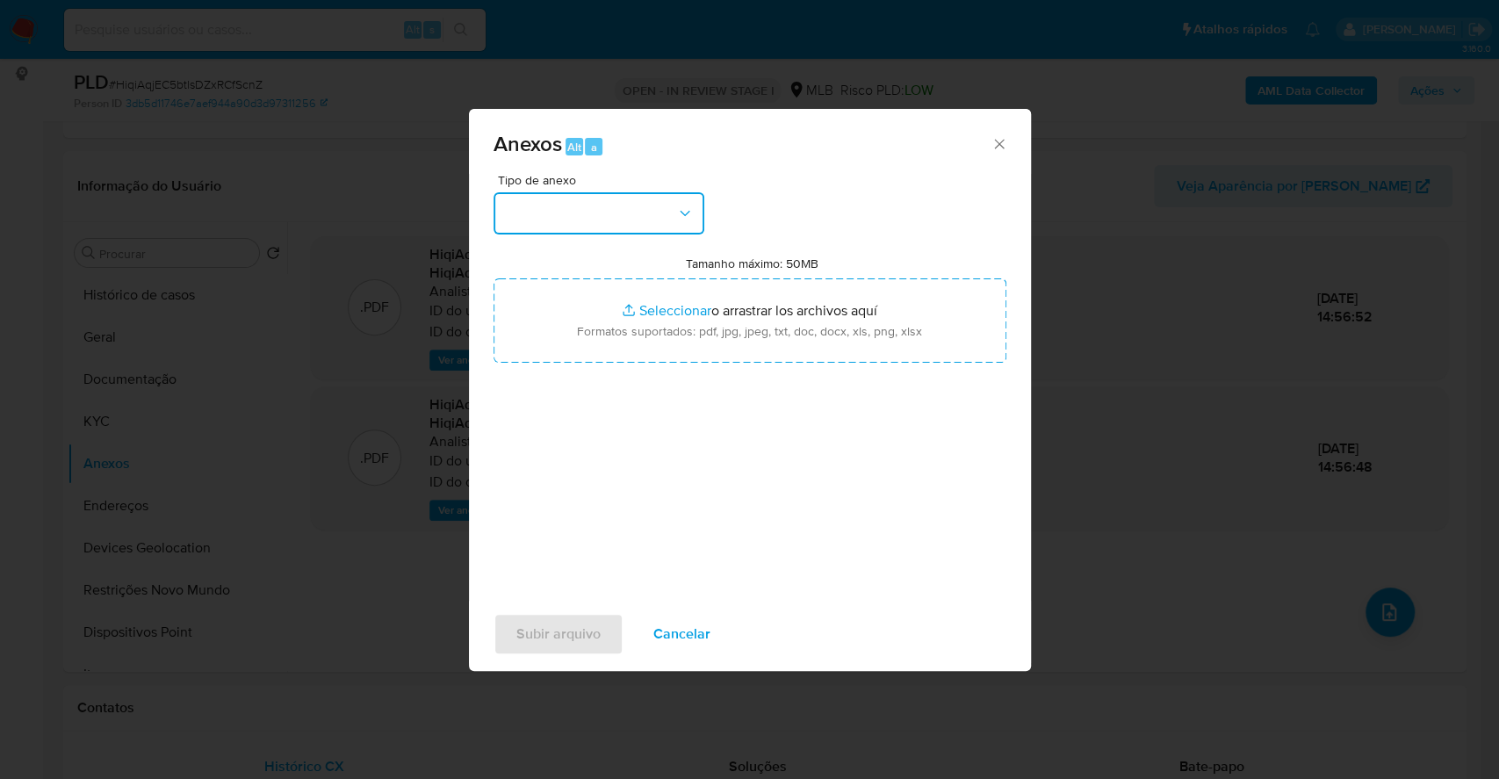
click at [590, 220] on button "button" at bounding box center [598, 213] width 211 height 42
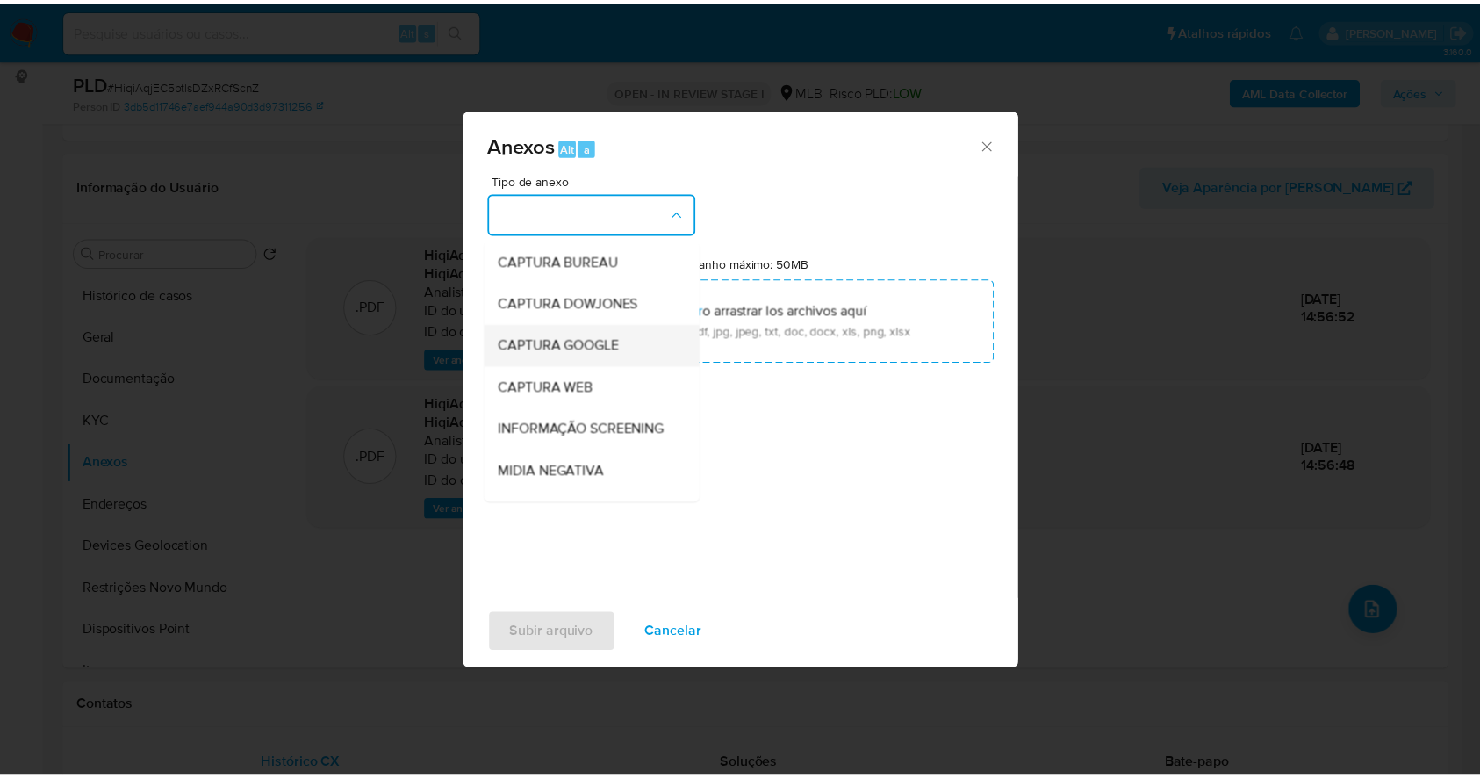
scroll to position [270, 0]
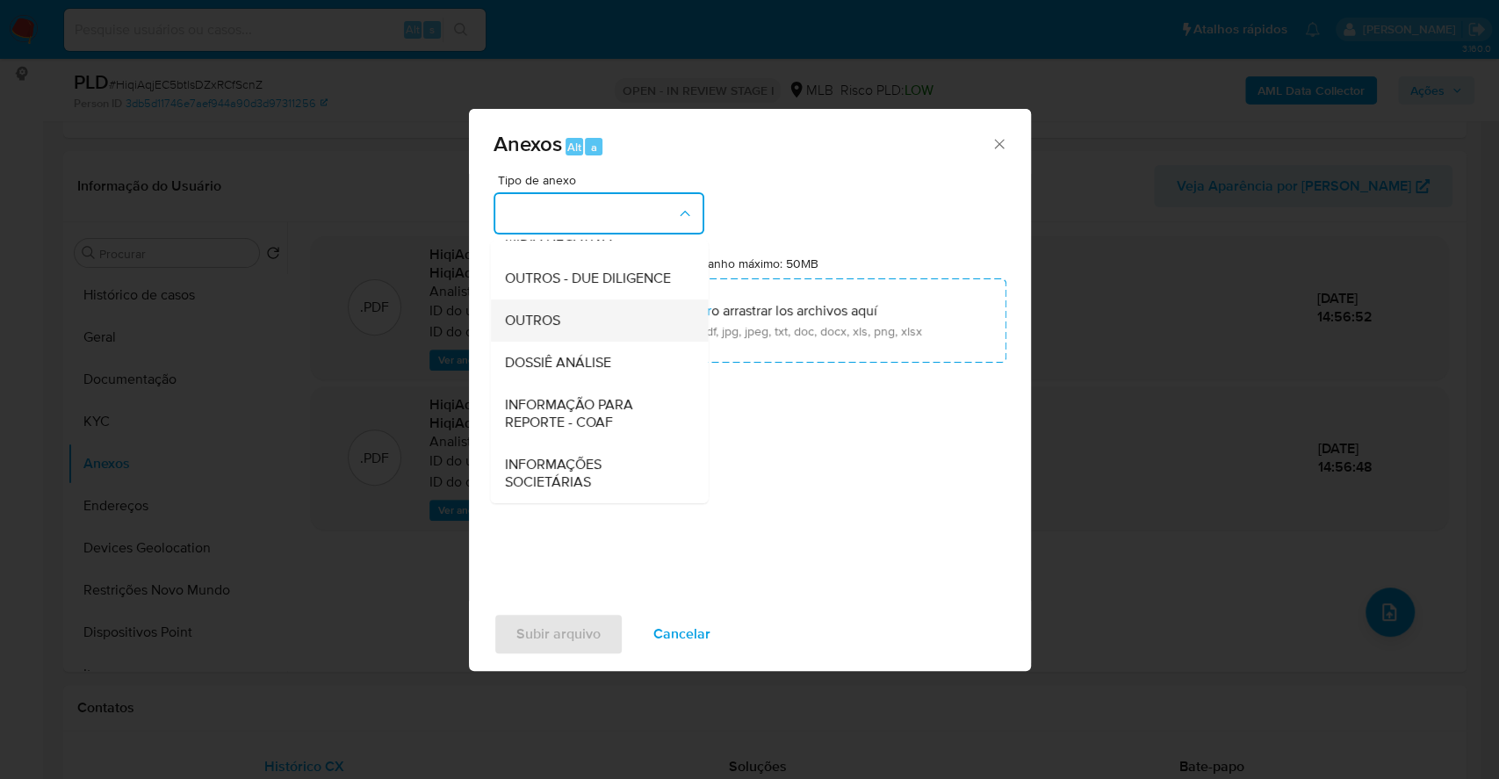
click at [556, 323] on span "OUTROS" at bounding box center [531, 321] width 55 height 18
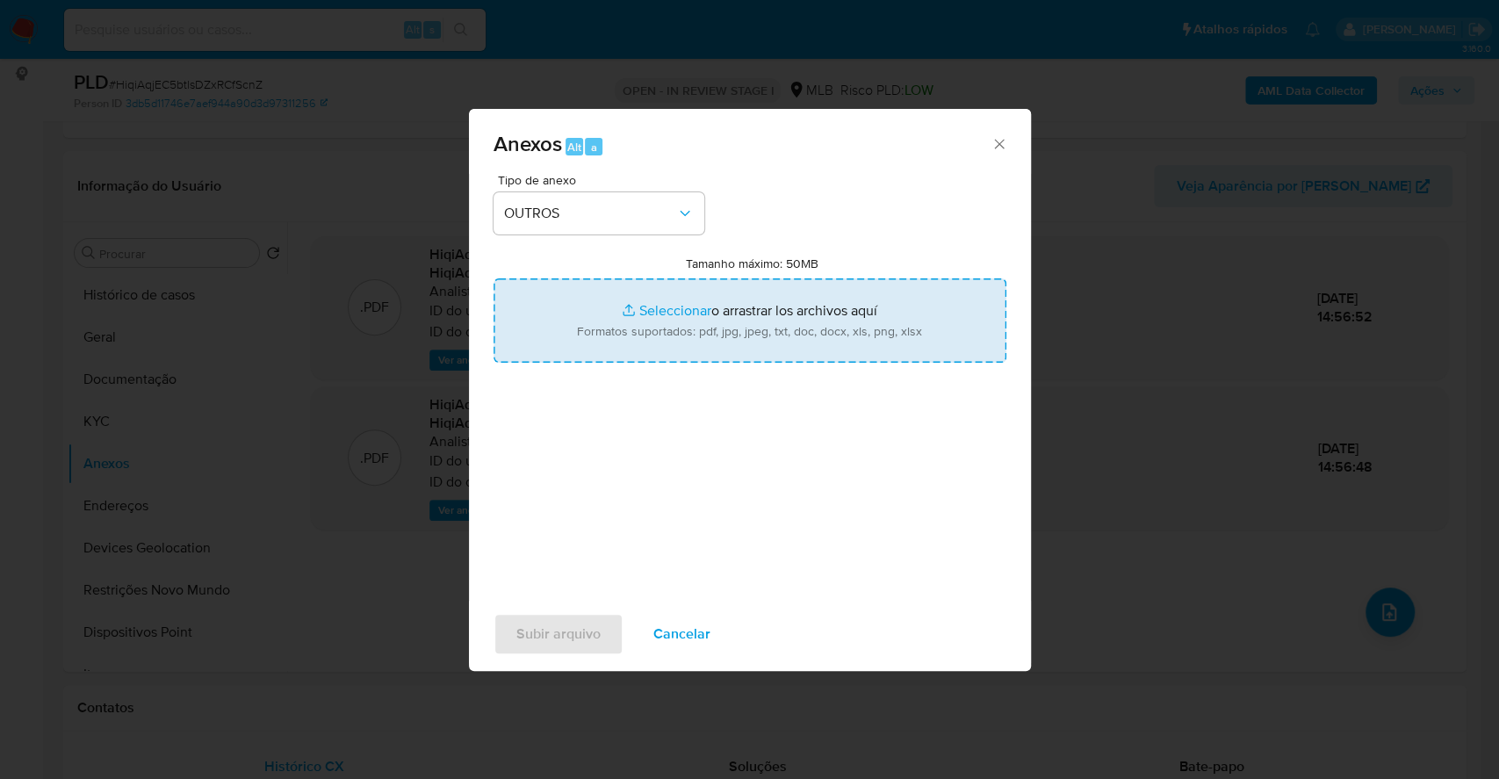
click at [660, 311] on input "Tamanho máximo: 50MB Seleccionar archivos" at bounding box center [749, 320] width 513 height 84
type input "C:\fakepath\Declínio - HiqiAqjEC5btlsDZxRCfScnZ - CPF 03962136851 - MARILDO DAS…"
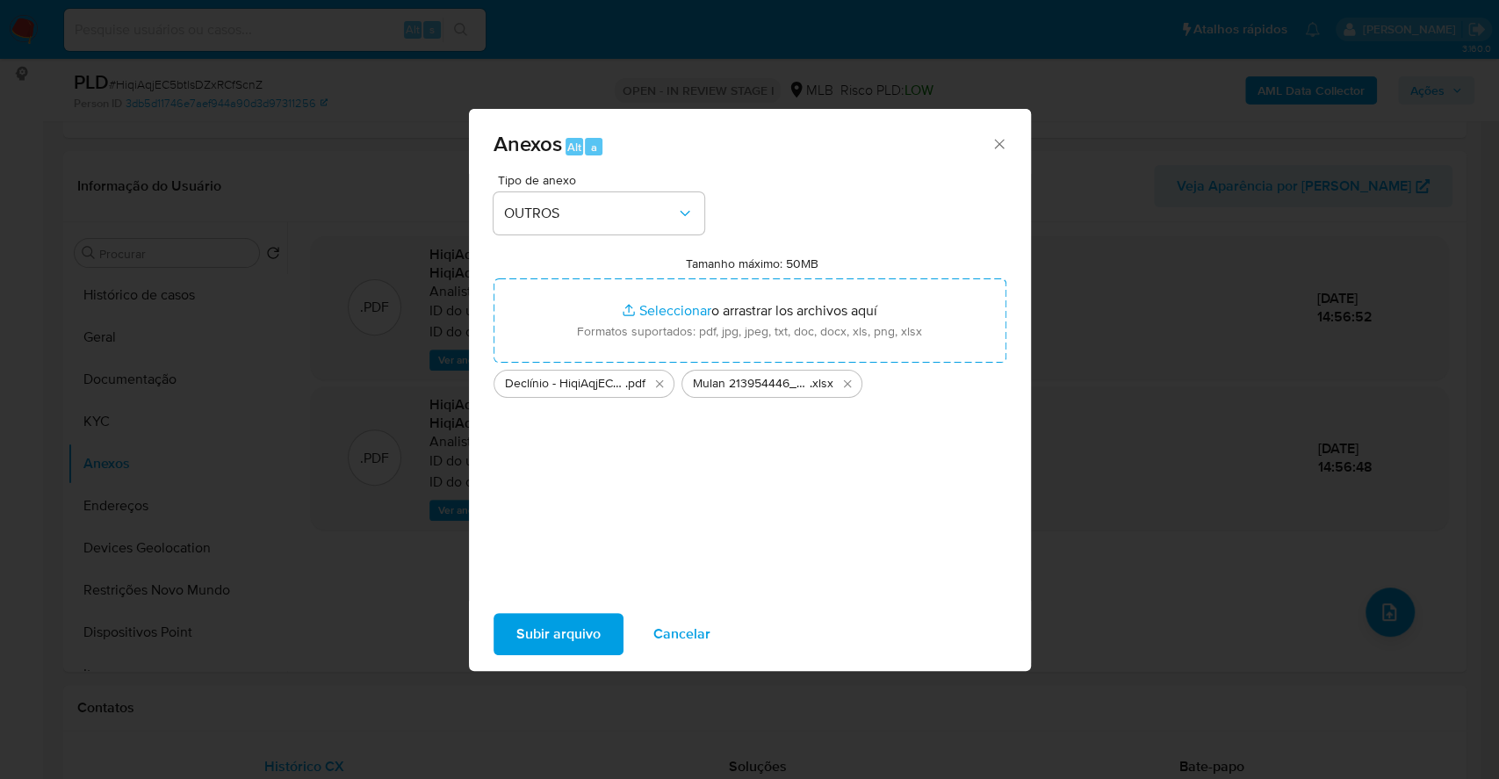
click at [521, 625] on span "Subir arquivo" at bounding box center [558, 634] width 84 height 39
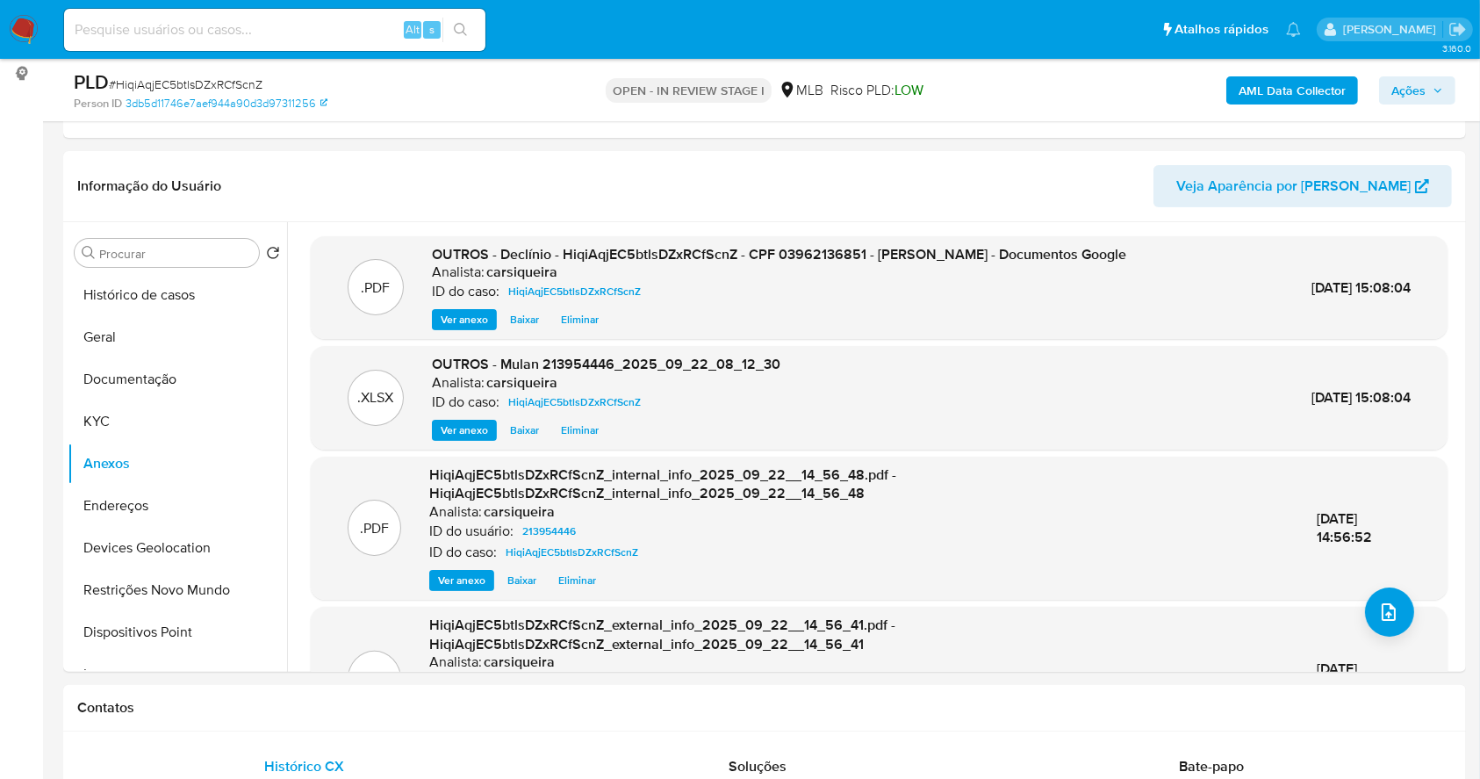
click at [1419, 84] on span "Ações" at bounding box center [1409, 90] width 34 height 28
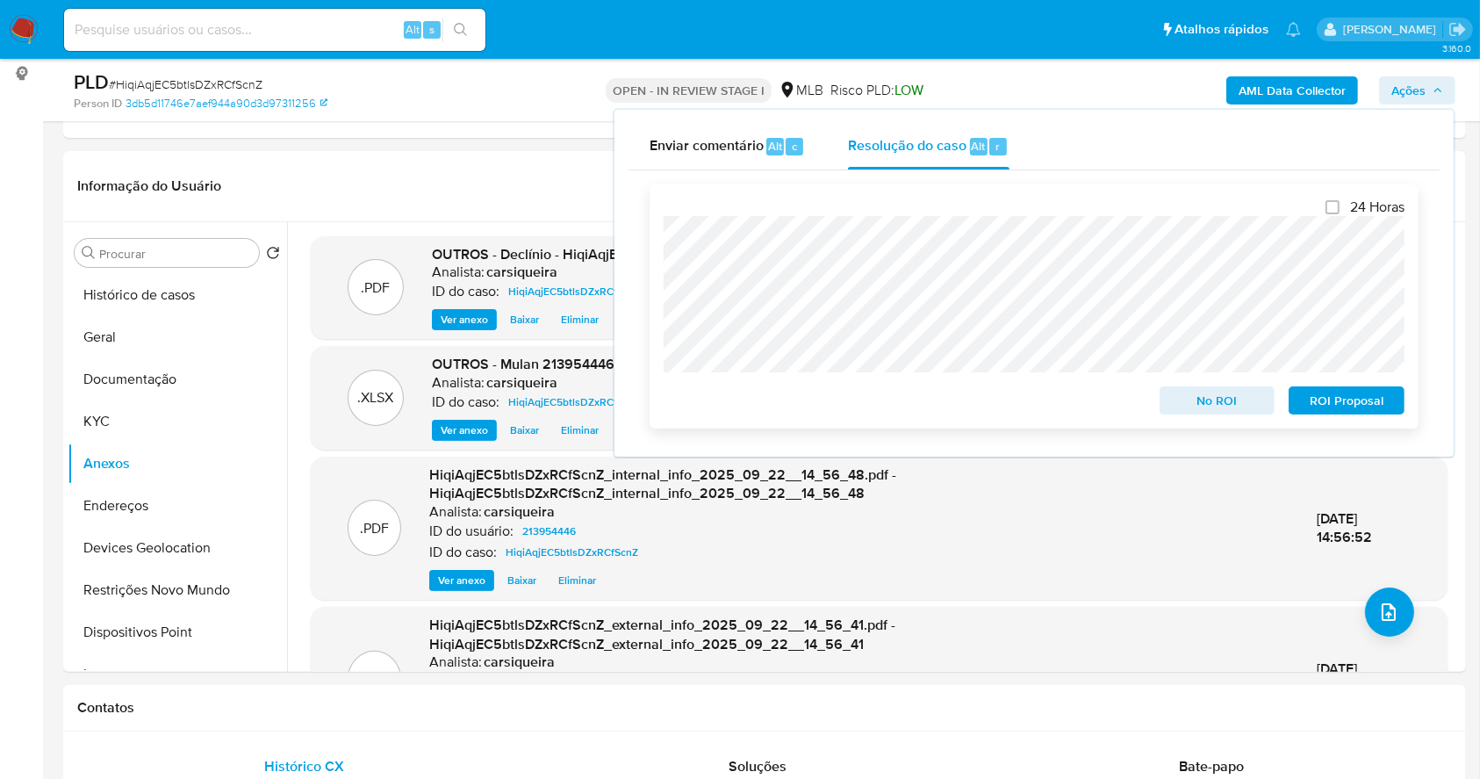
click at [1201, 395] on span "No ROI" at bounding box center [1217, 400] width 91 height 25
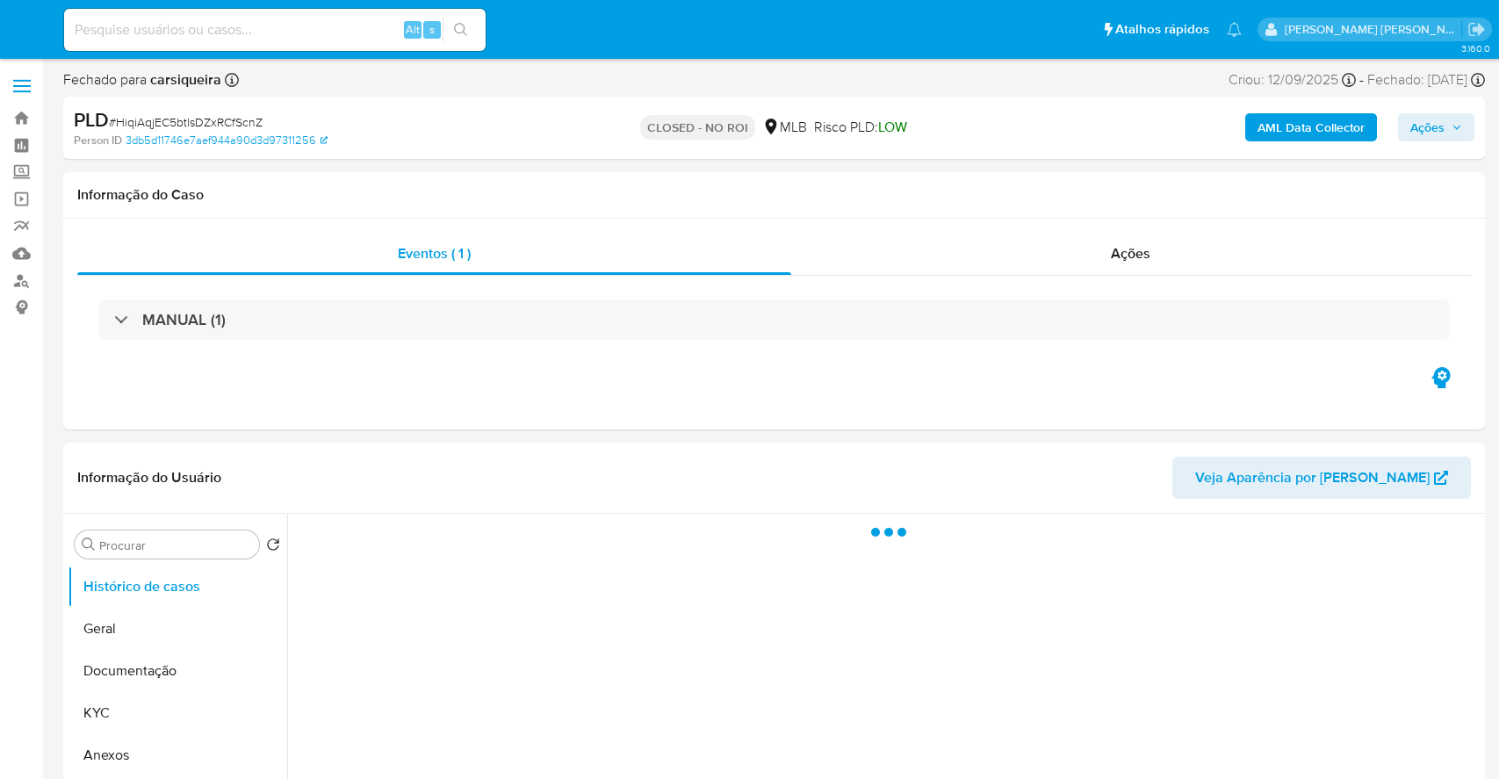
select select "10"
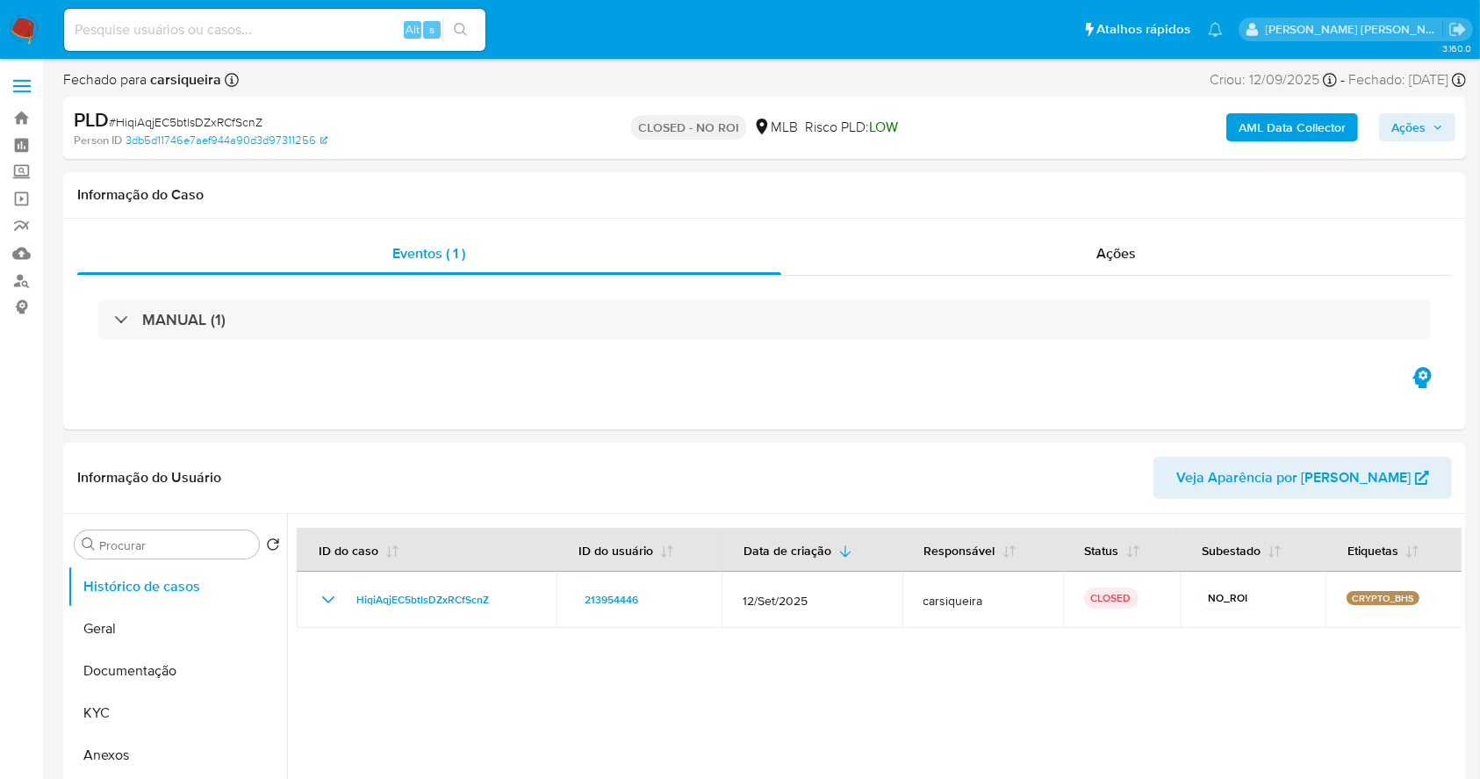
click at [13, 32] on img at bounding box center [24, 30] width 30 height 30
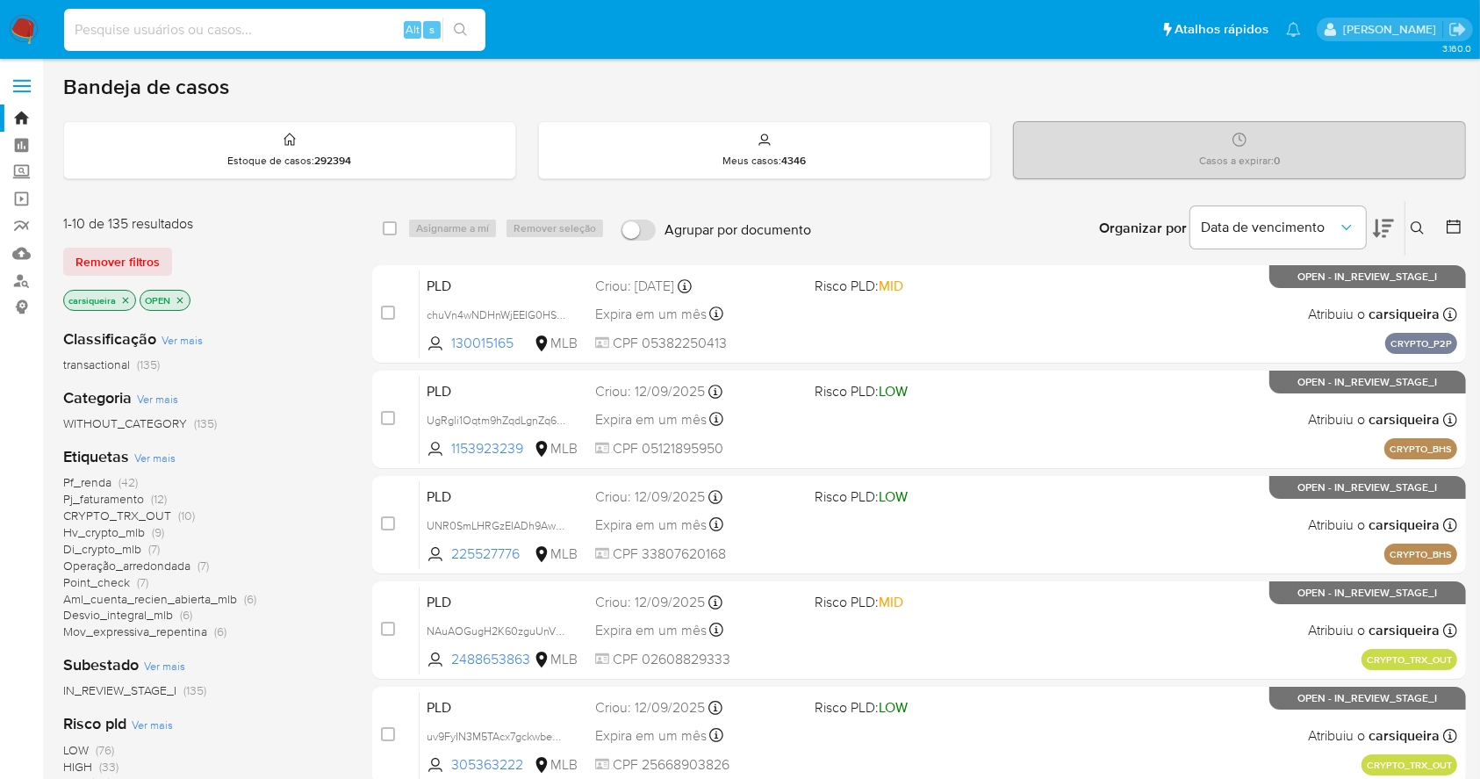
click at [148, 39] on input at bounding box center [274, 29] width 421 height 23
paste input "UgRgli1Oqtm9hZqdLgnZq6zo"
type input "UgRgli1Oqtm9hZqdLgnZq6zo"
click at [464, 30] on icon "search-icon" at bounding box center [461, 30] width 14 height 14
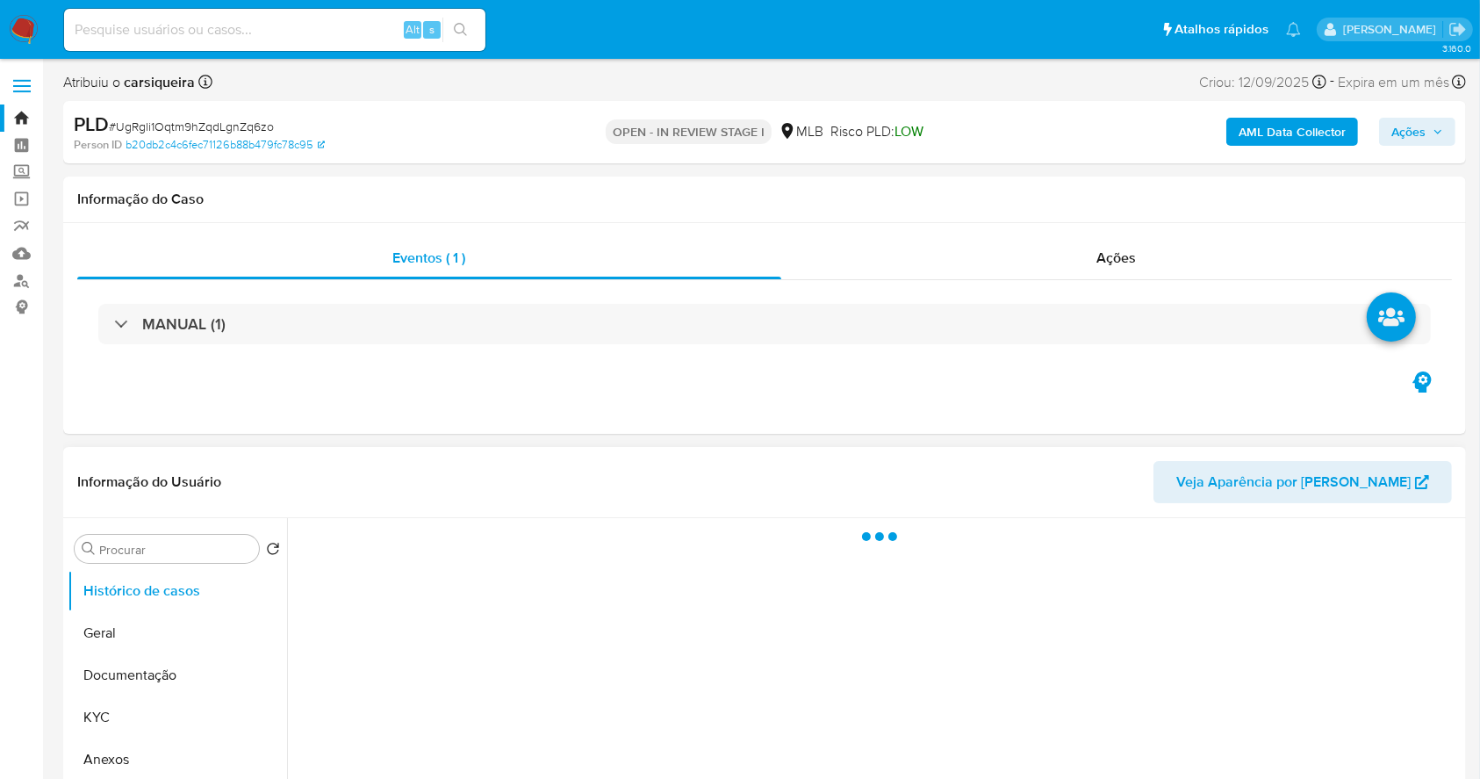
select select "10"
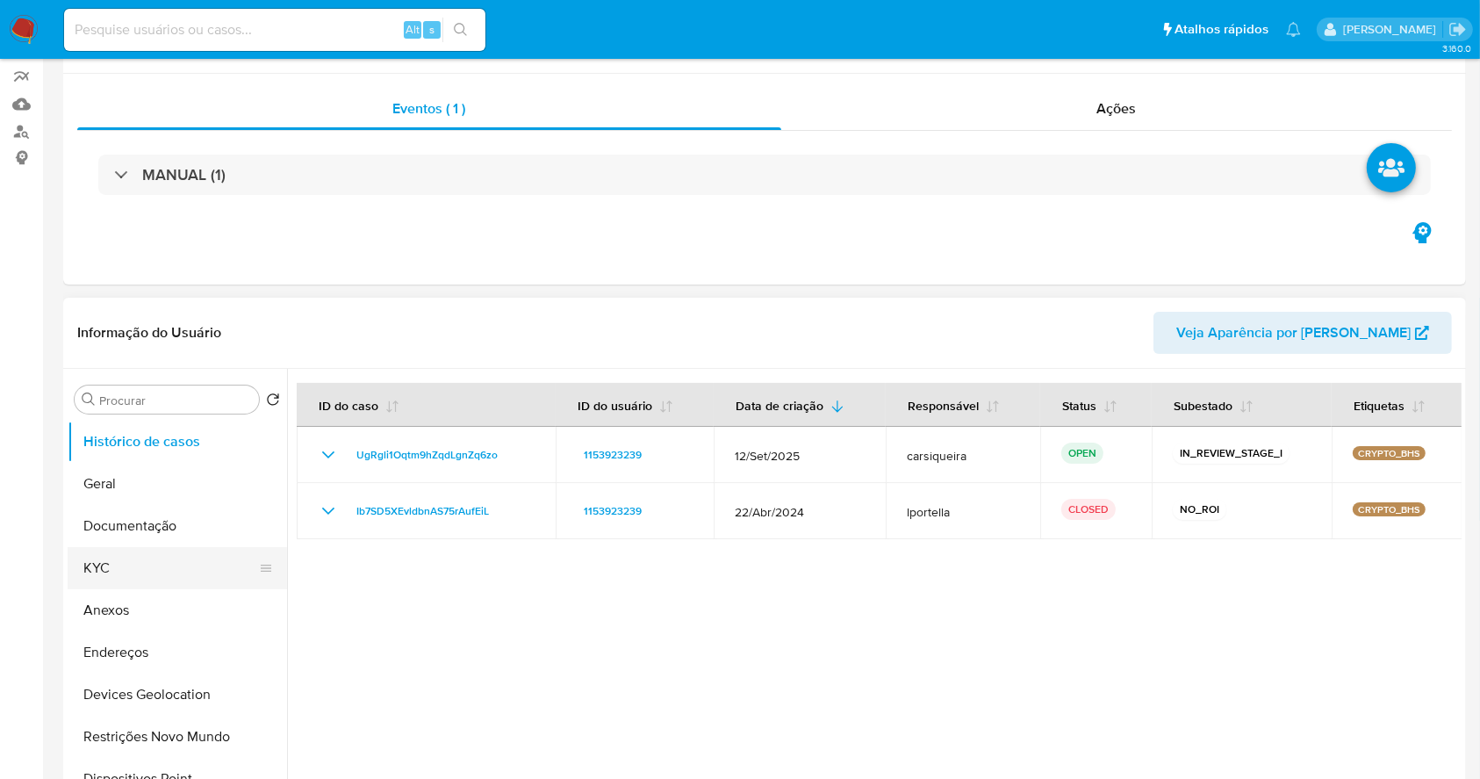
scroll to position [234, 0]
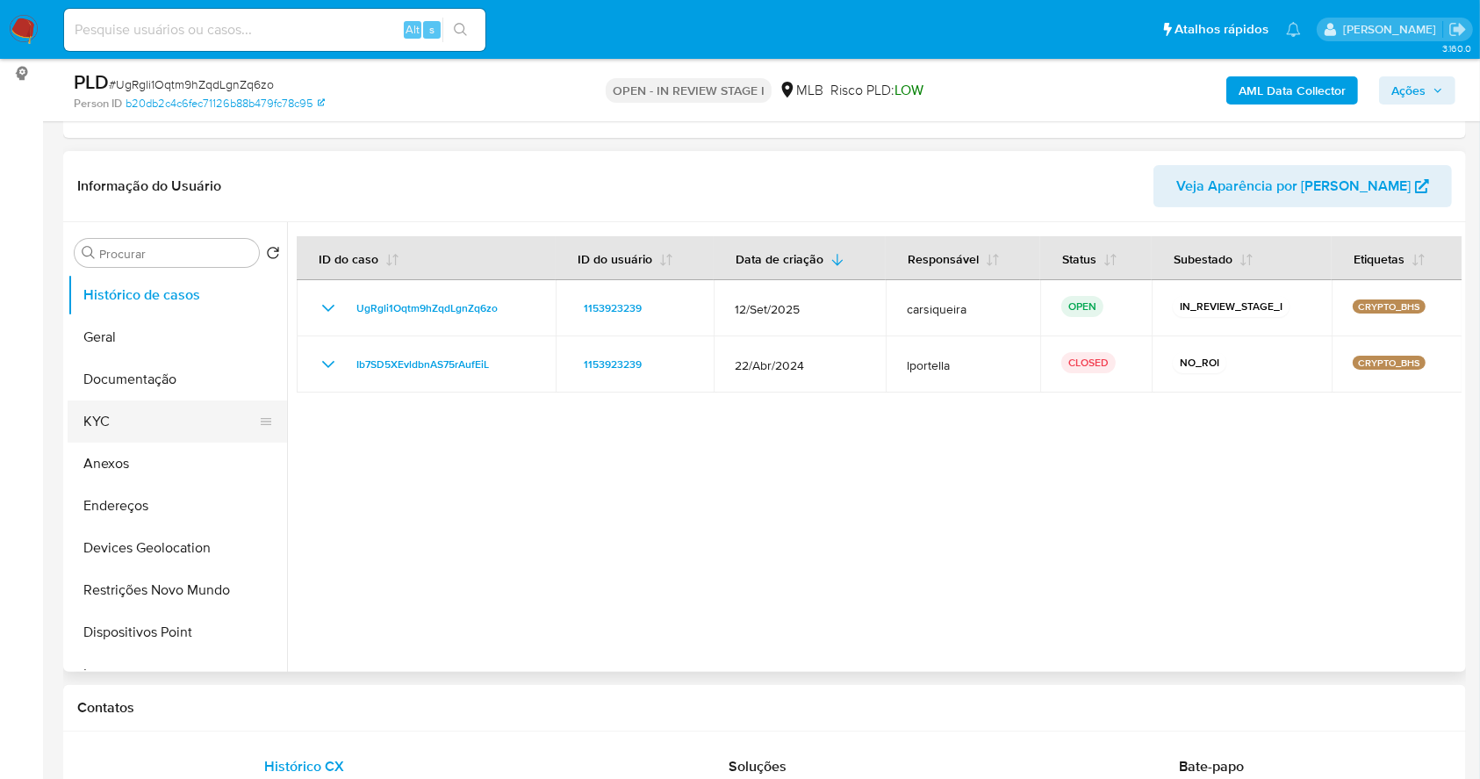
click at [126, 436] on button "KYC" at bounding box center [170, 421] width 205 height 42
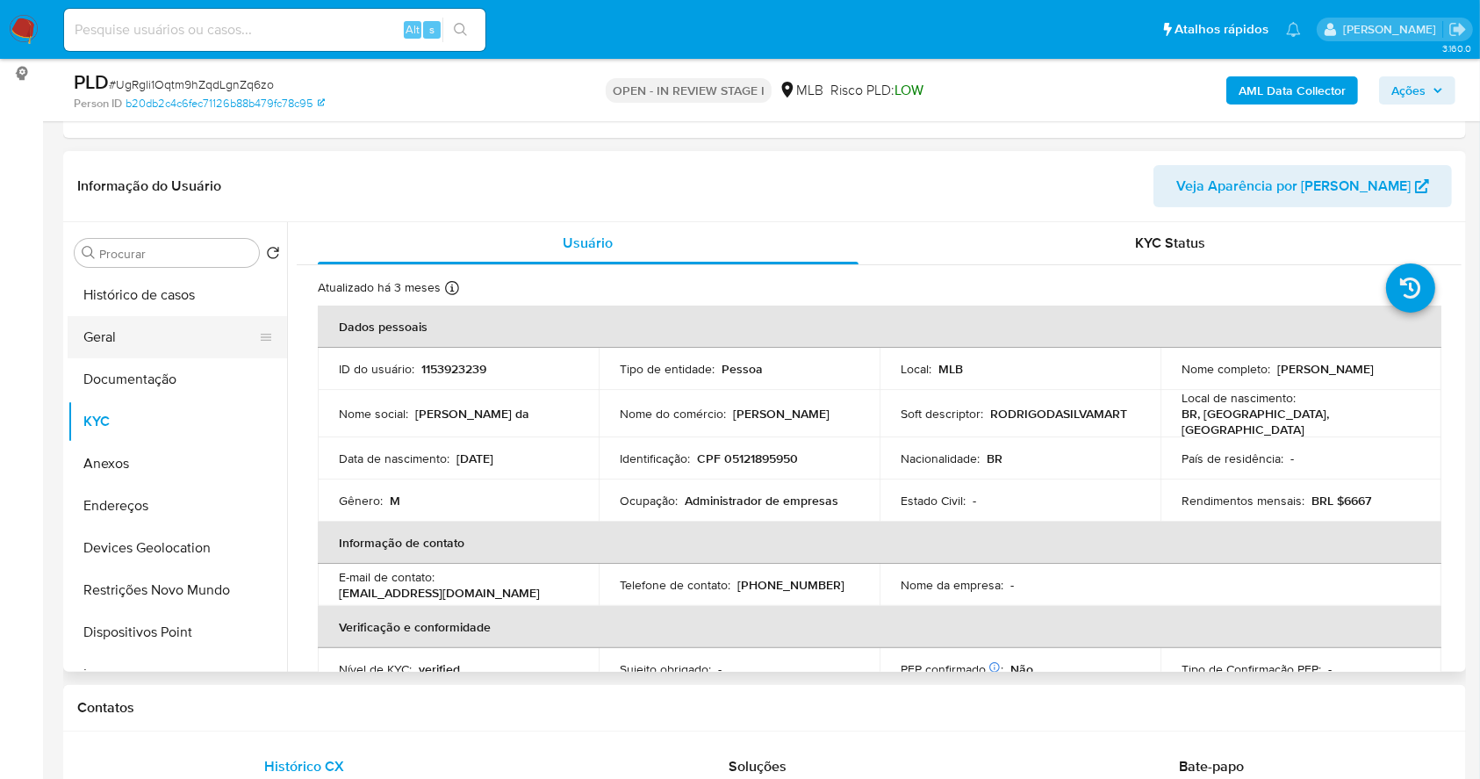
click at [115, 320] on button "Geral" at bounding box center [170, 337] width 205 height 42
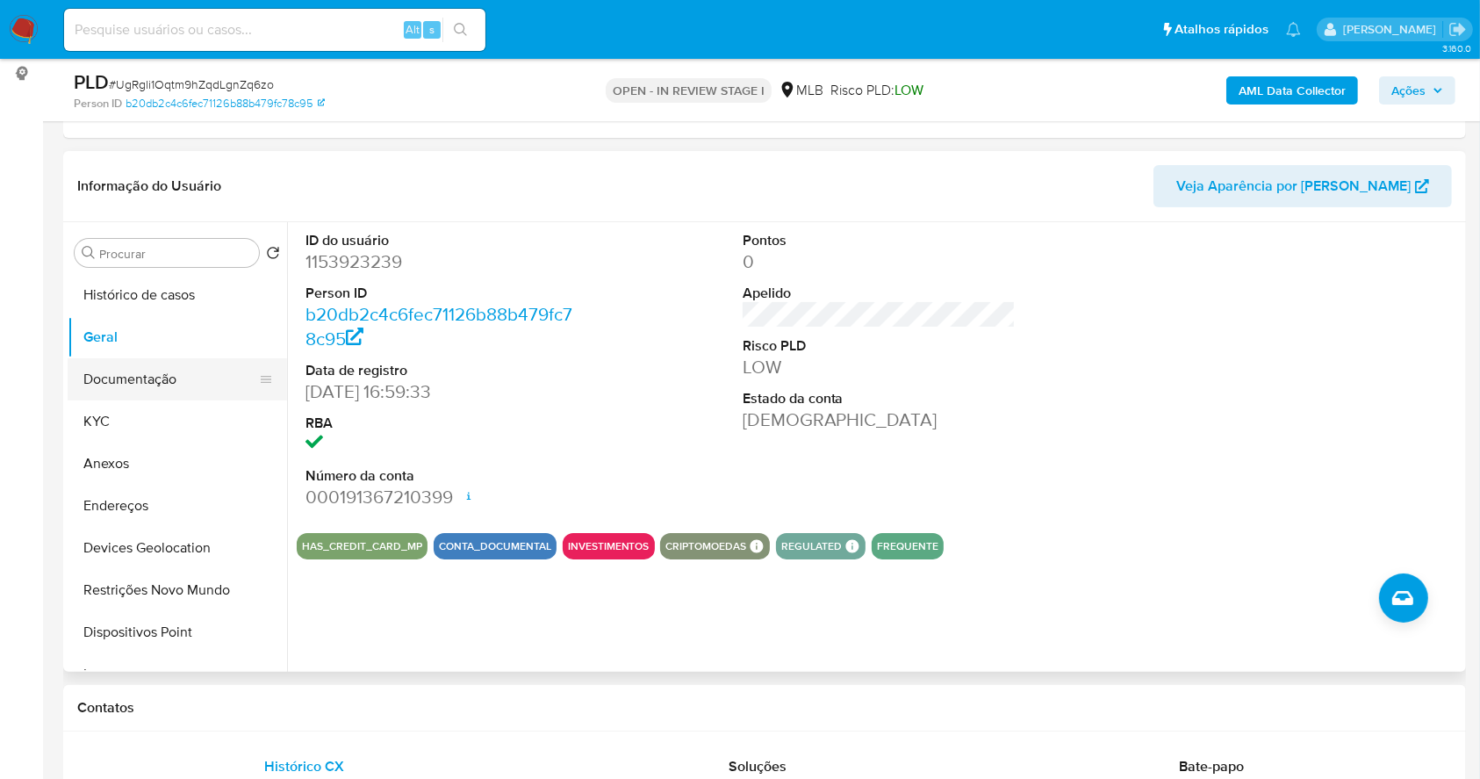
click at [139, 379] on button "Documentação" at bounding box center [170, 379] width 205 height 42
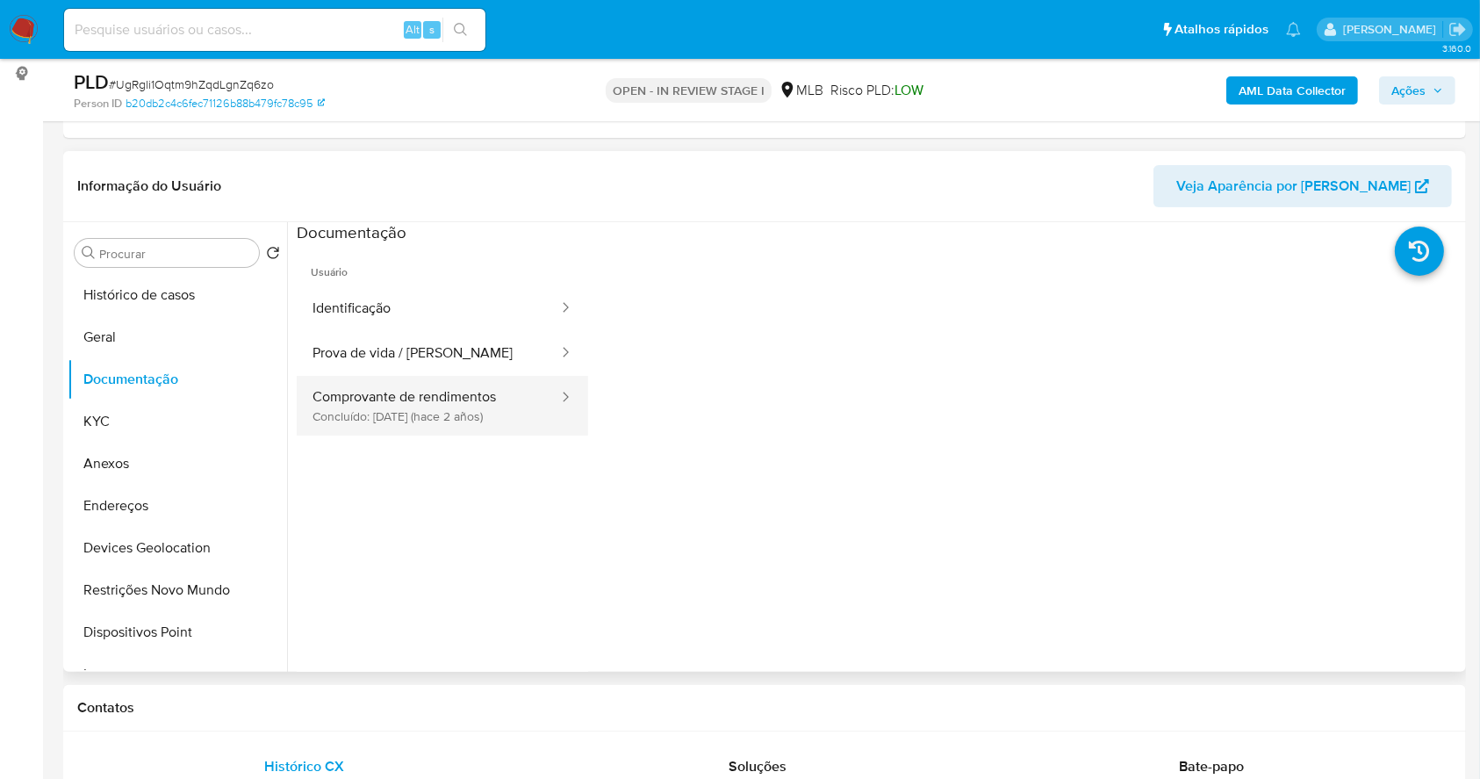
click at [414, 403] on button "Comprovante de rendimentos Concluído: 31/01/2024 (hace 2 años)" at bounding box center [428, 406] width 263 height 60
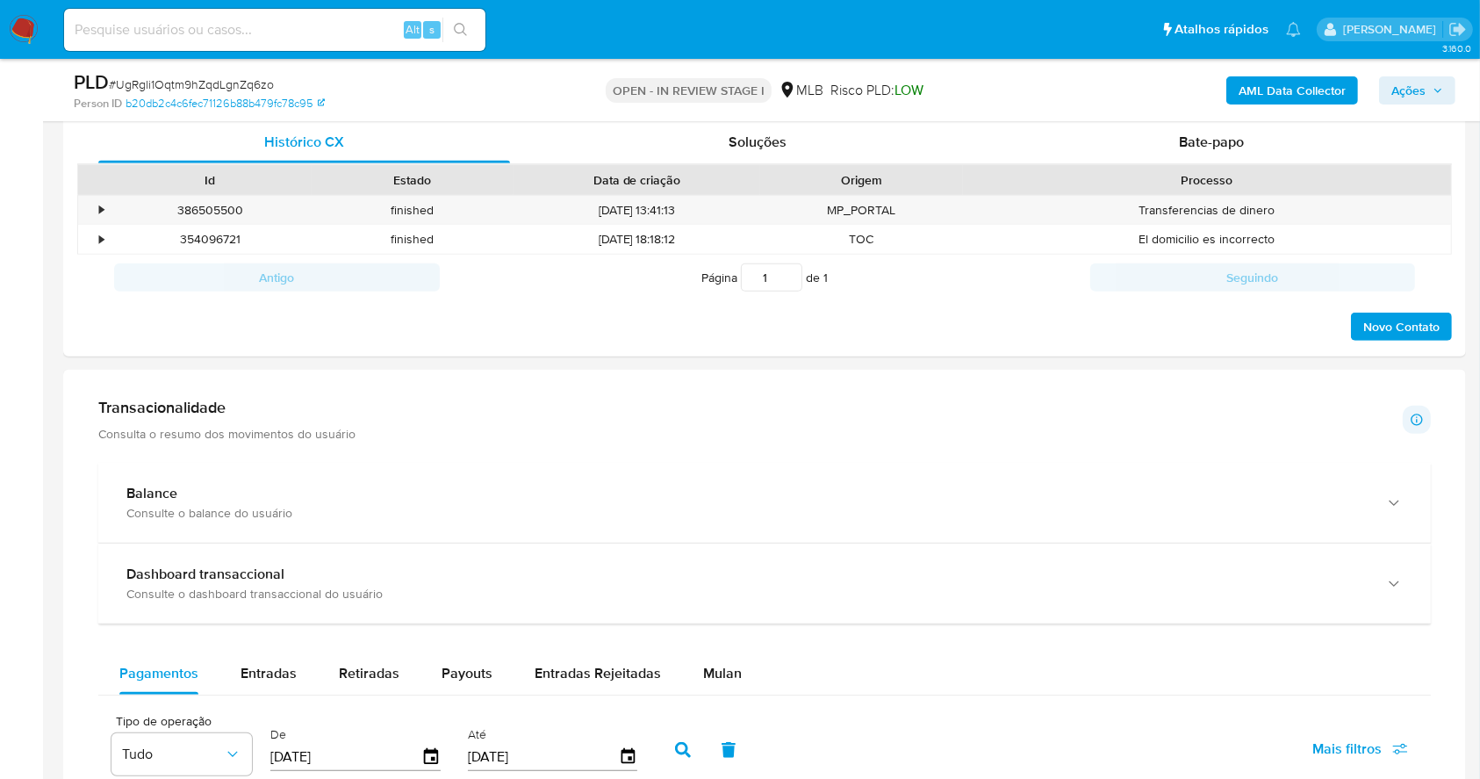
scroll to position [1010, 0]
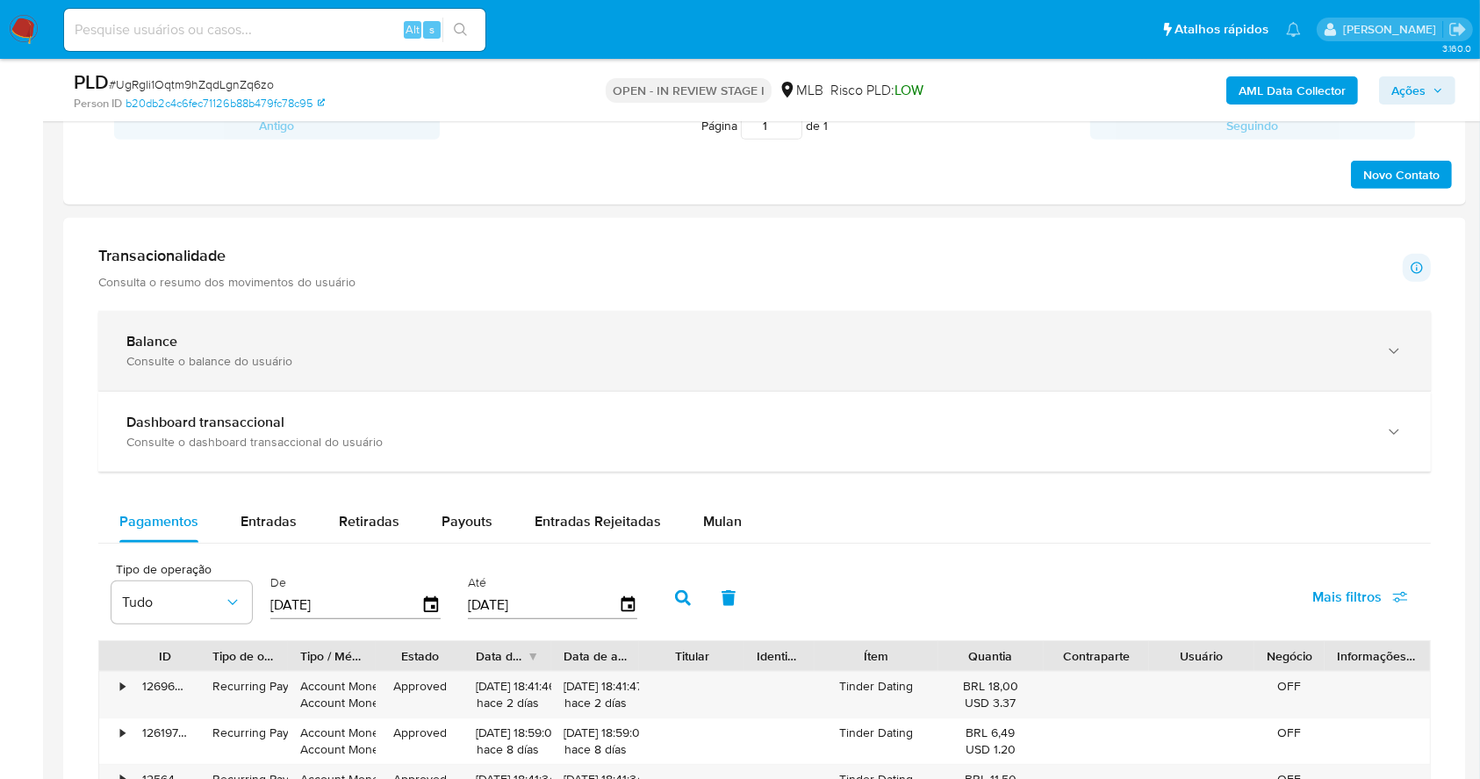
click at [296, 336] on div "Balance" at bounding box center [747, 342] width 1242 height 18
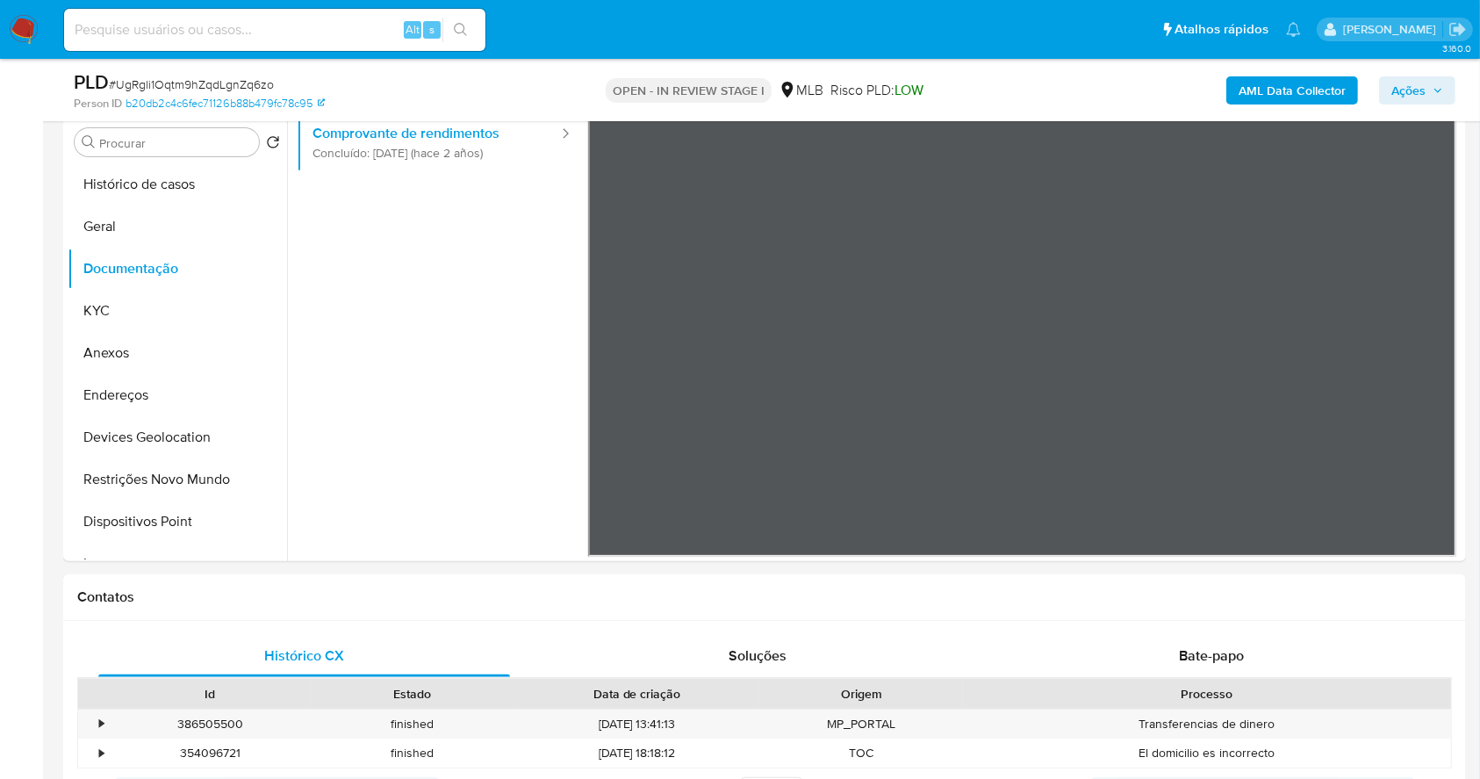
scroll to position [351, 0]
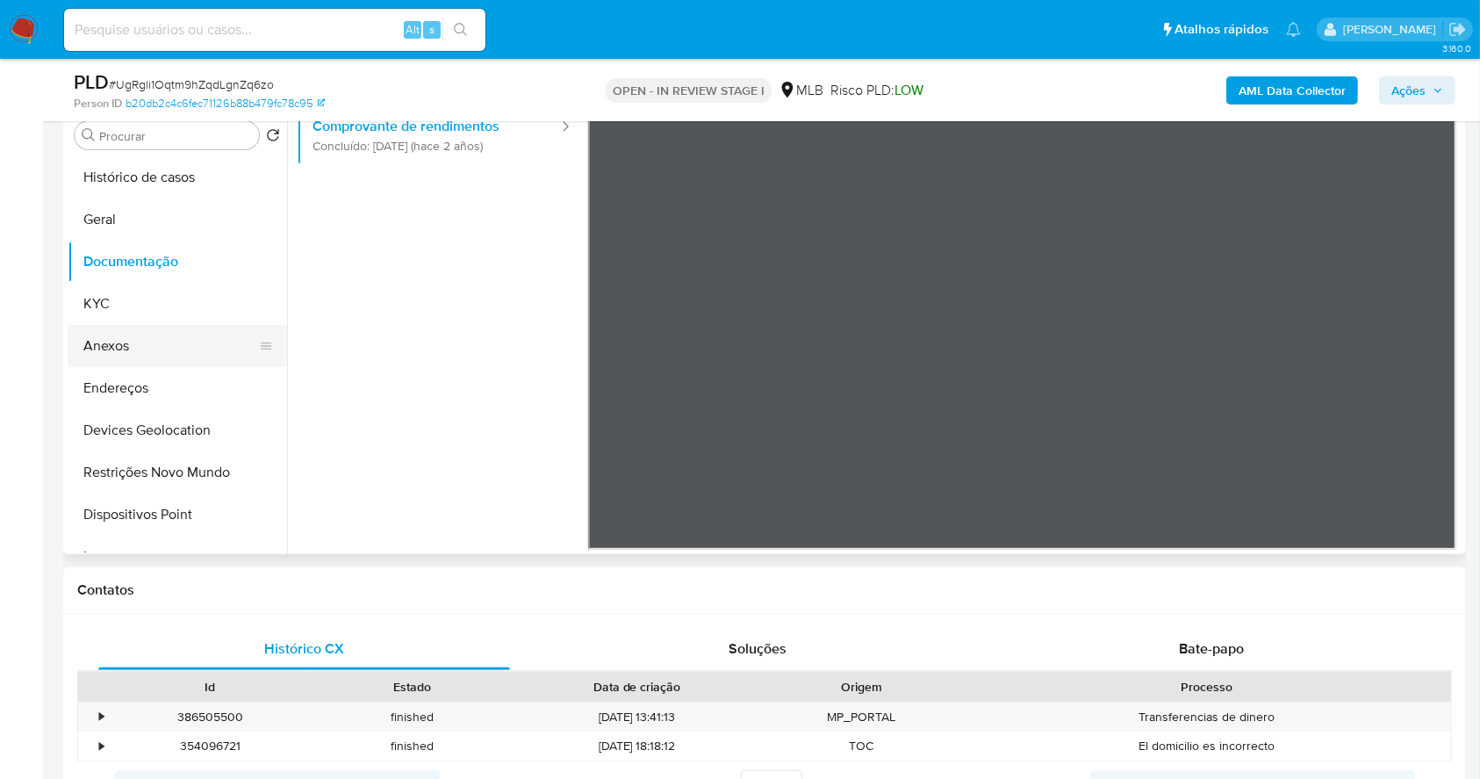
click at [131, 331] on button "Anexos" at bounding box center [170, 346] width 205 height 42
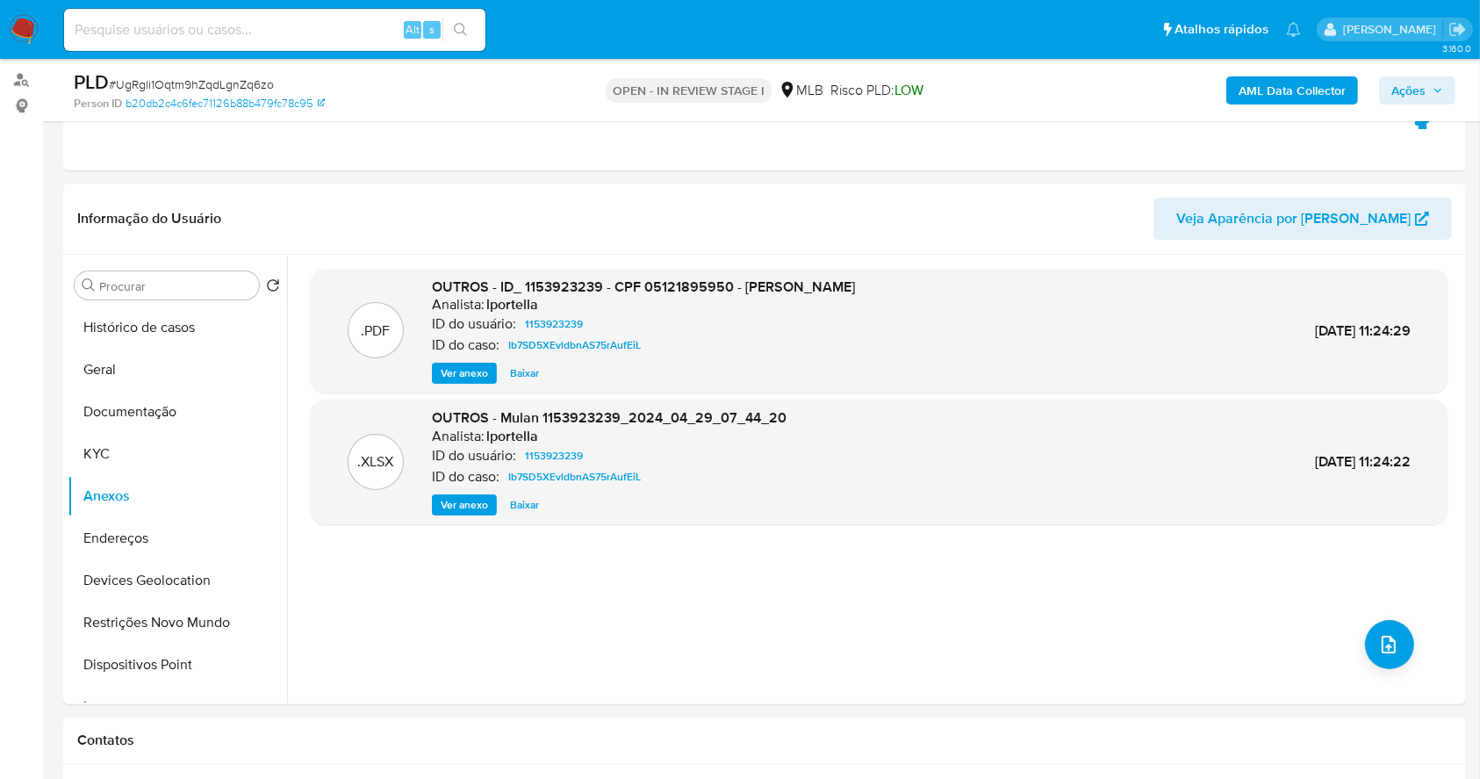
scroll to position [234, 0]
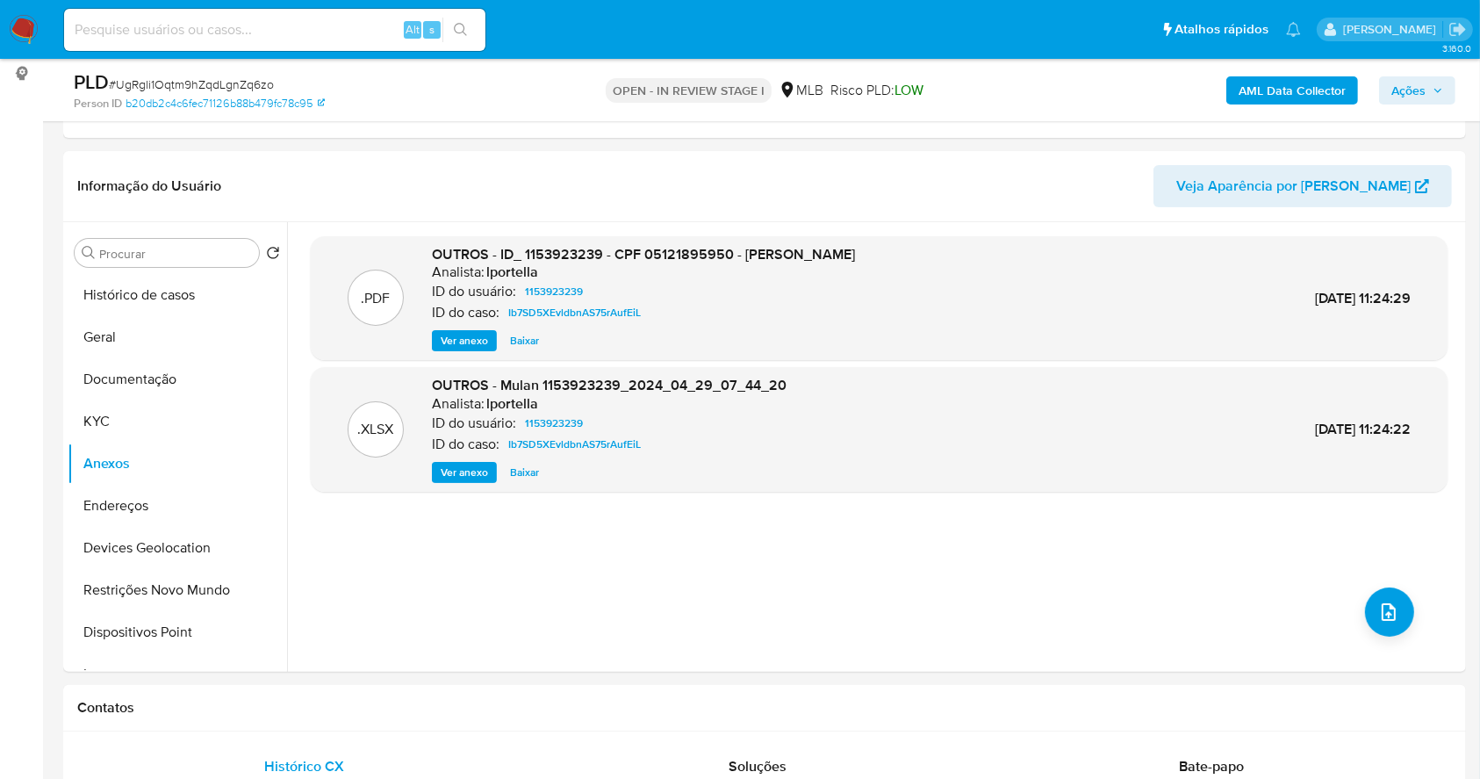
click at [1290, 80] on b "AML Data Collector" at bounding box center [1292, 90] width 107 height 28
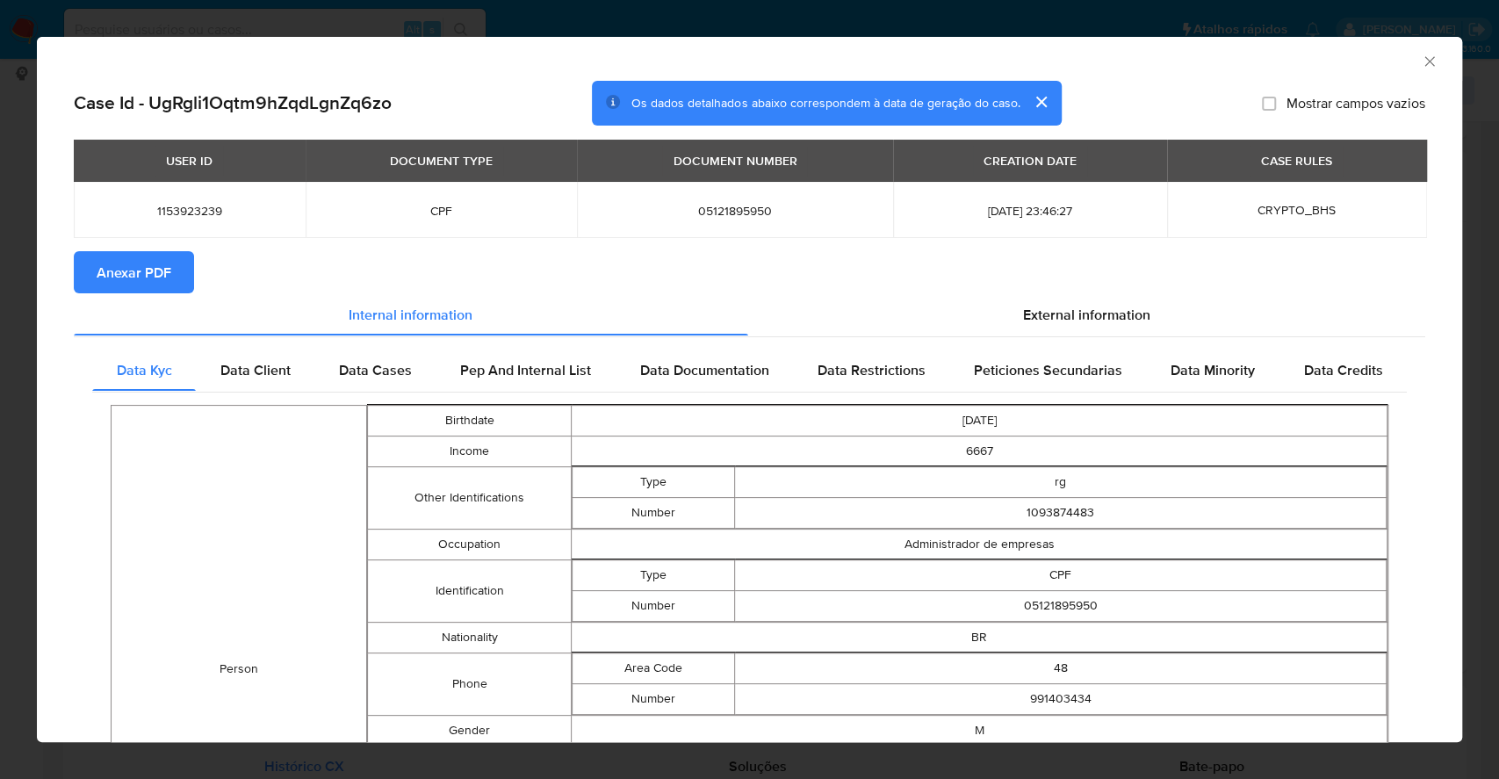
click at [156, 274] on span "Anexar PDF" at bounding box center [134, 272] width 75 height 39
click at [0, 329] on div "AML Data Collector Case Id - UgRgli1Oqtm9hZqdLgnZq6zo Os dados detalhados abaix…" at bounding box center [749, 389] width 1499 height 779
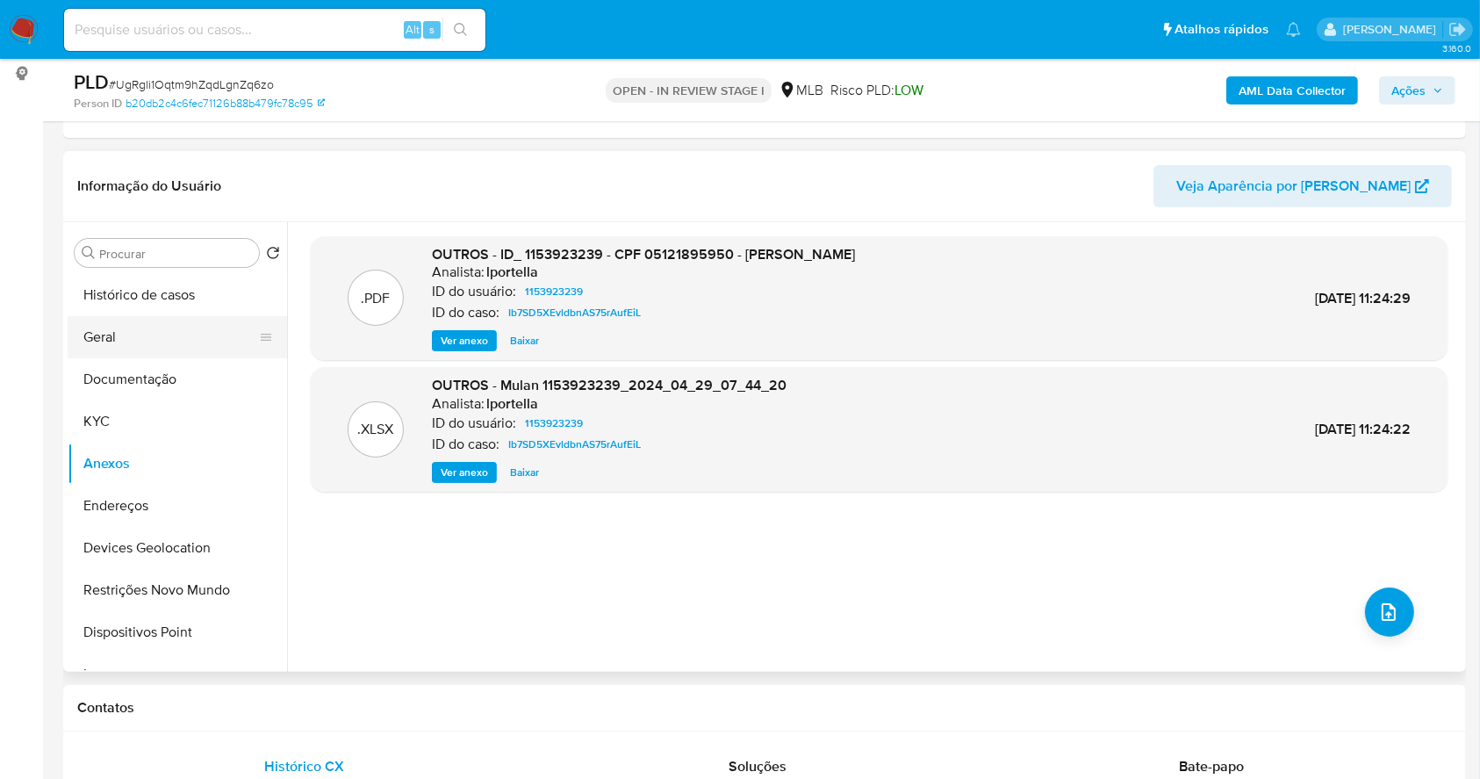
click at [158, 340] on button "Geral" at bounding box center [170, 337] width 205 height 42
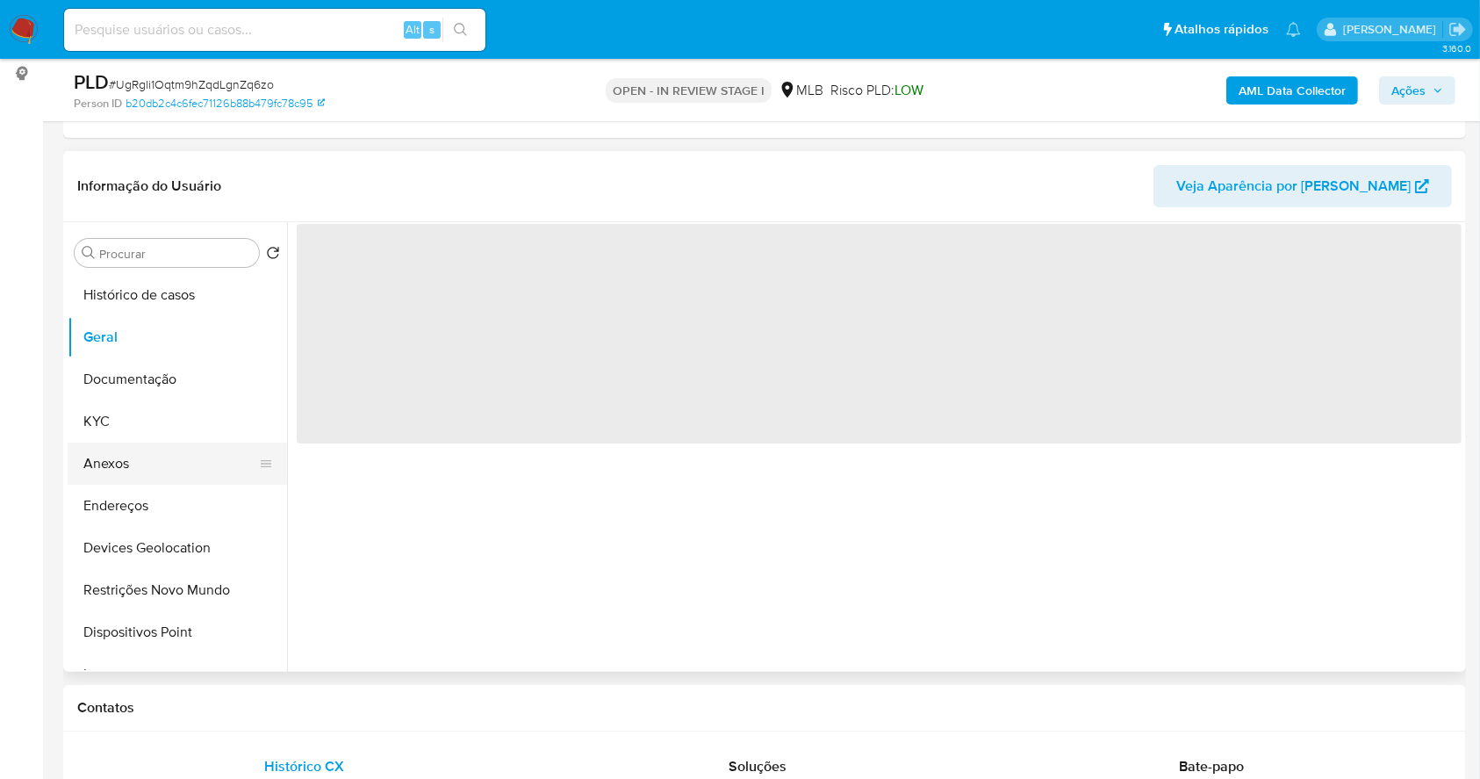
click at [147, 466] on button "Anexos" at bounding box center [170, 464] width 205 height 42
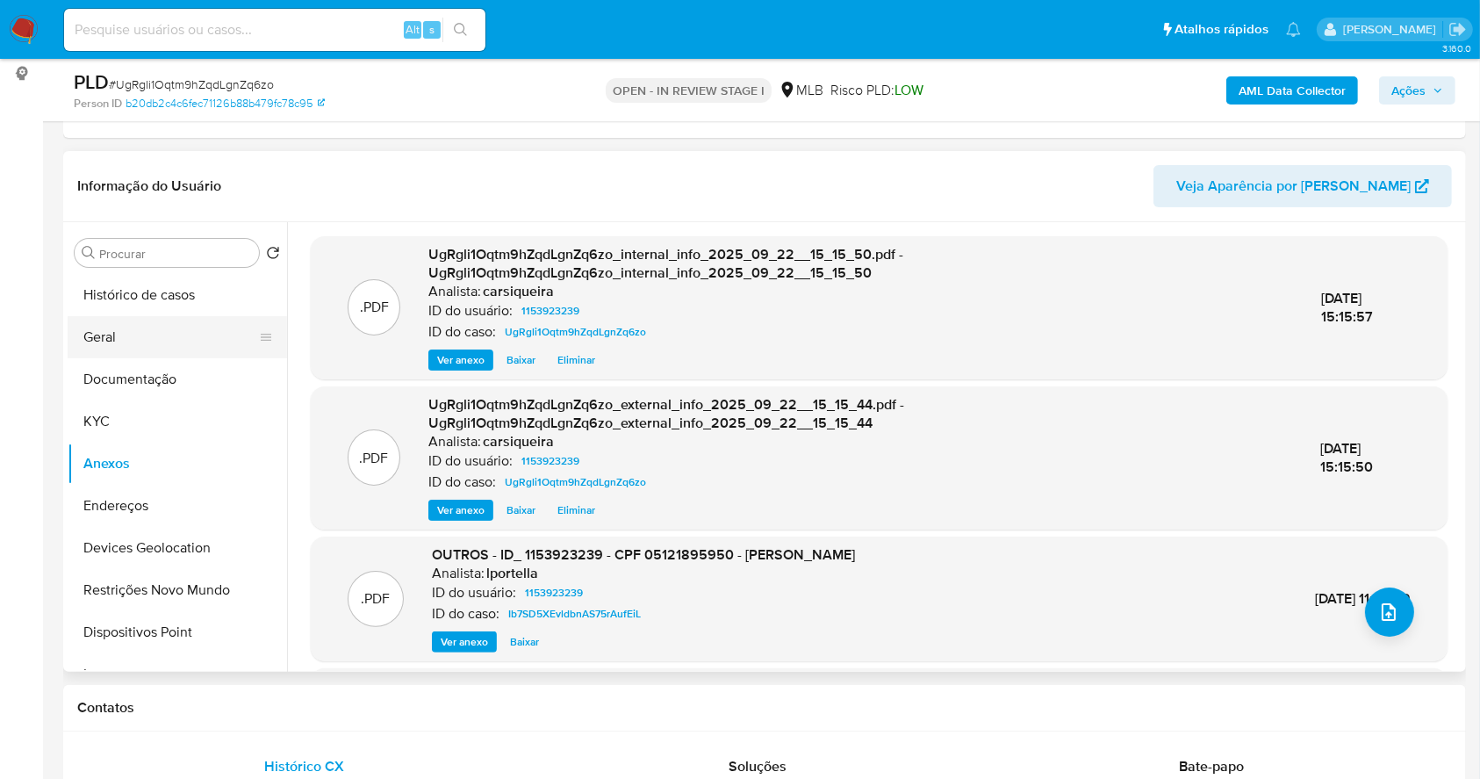
click at [116, 330] on button "Geral" at bounding box center [170, 337] width 205 height 42
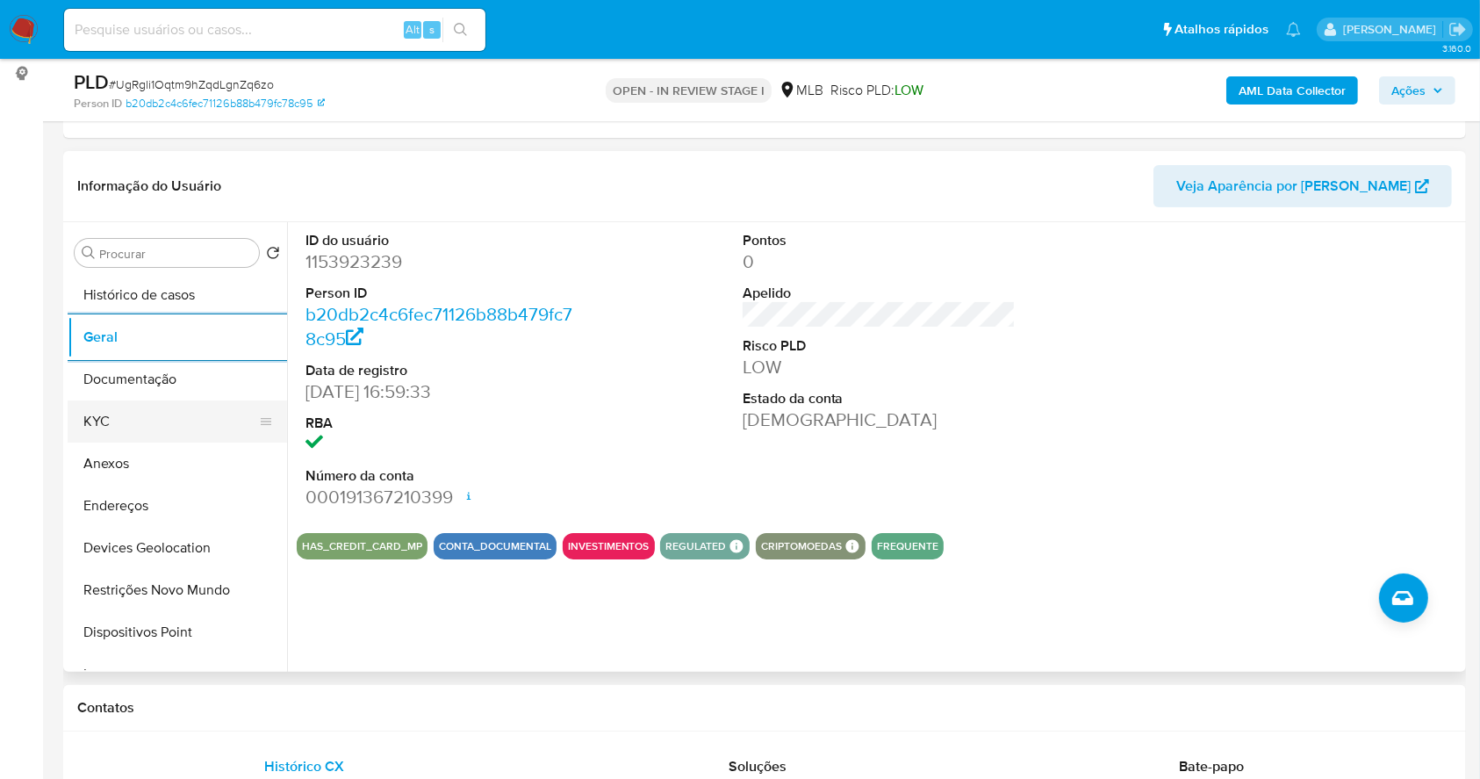
click at [154, 413] on button "KYC" at bounding box center [170, 421] width 205 height 42
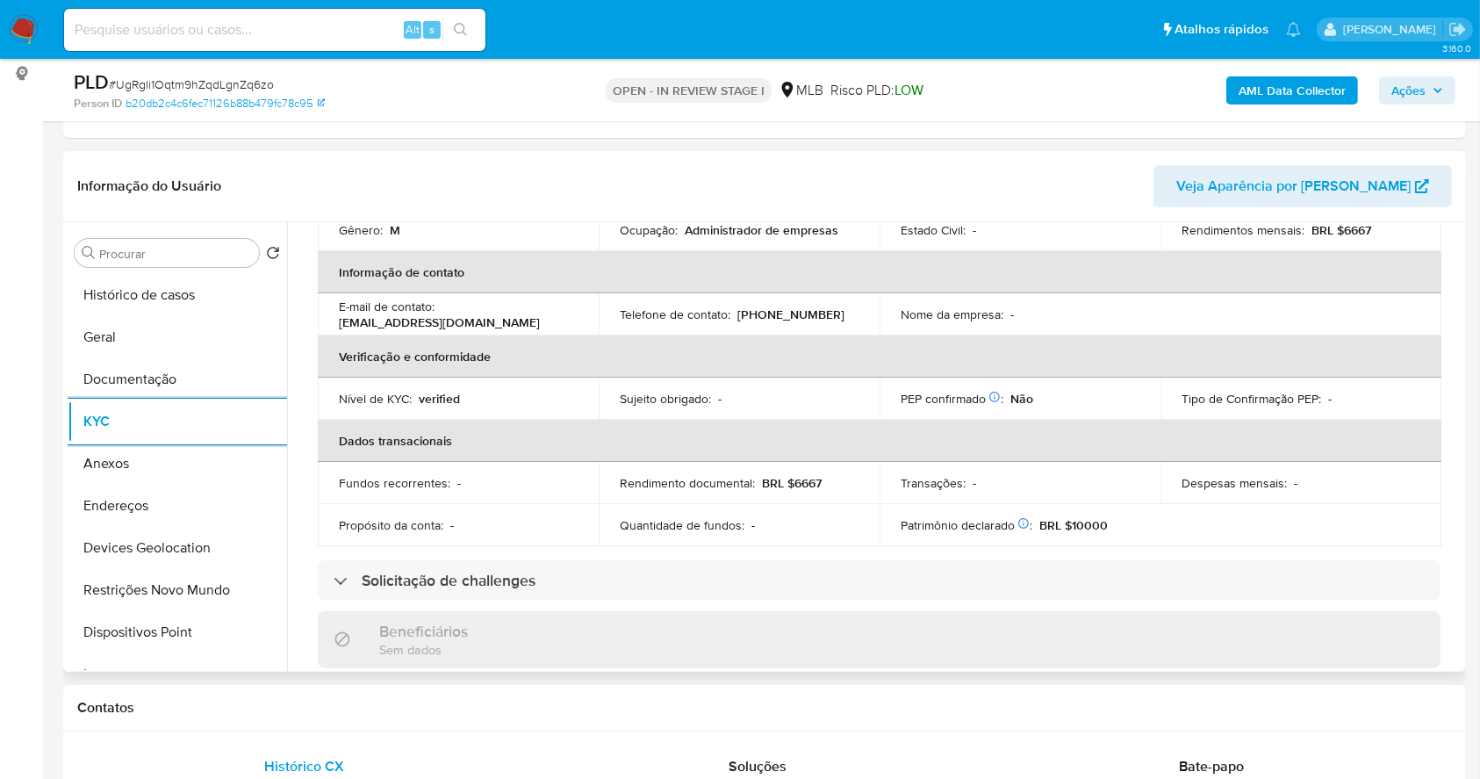
scroll to position [746, 0]
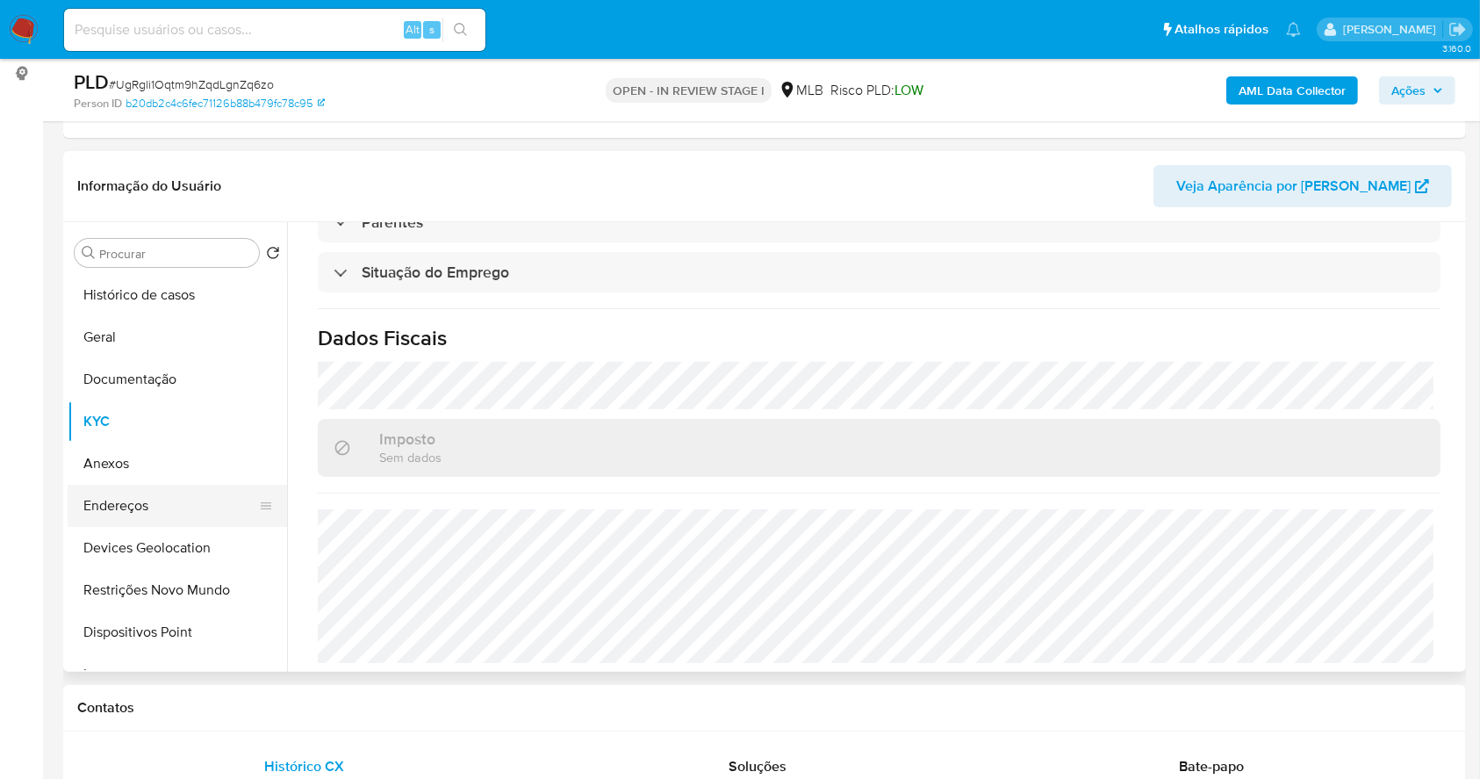
click at [105, 507] on button "Endereços" at bounding box center [170, 506] width 205 height 42
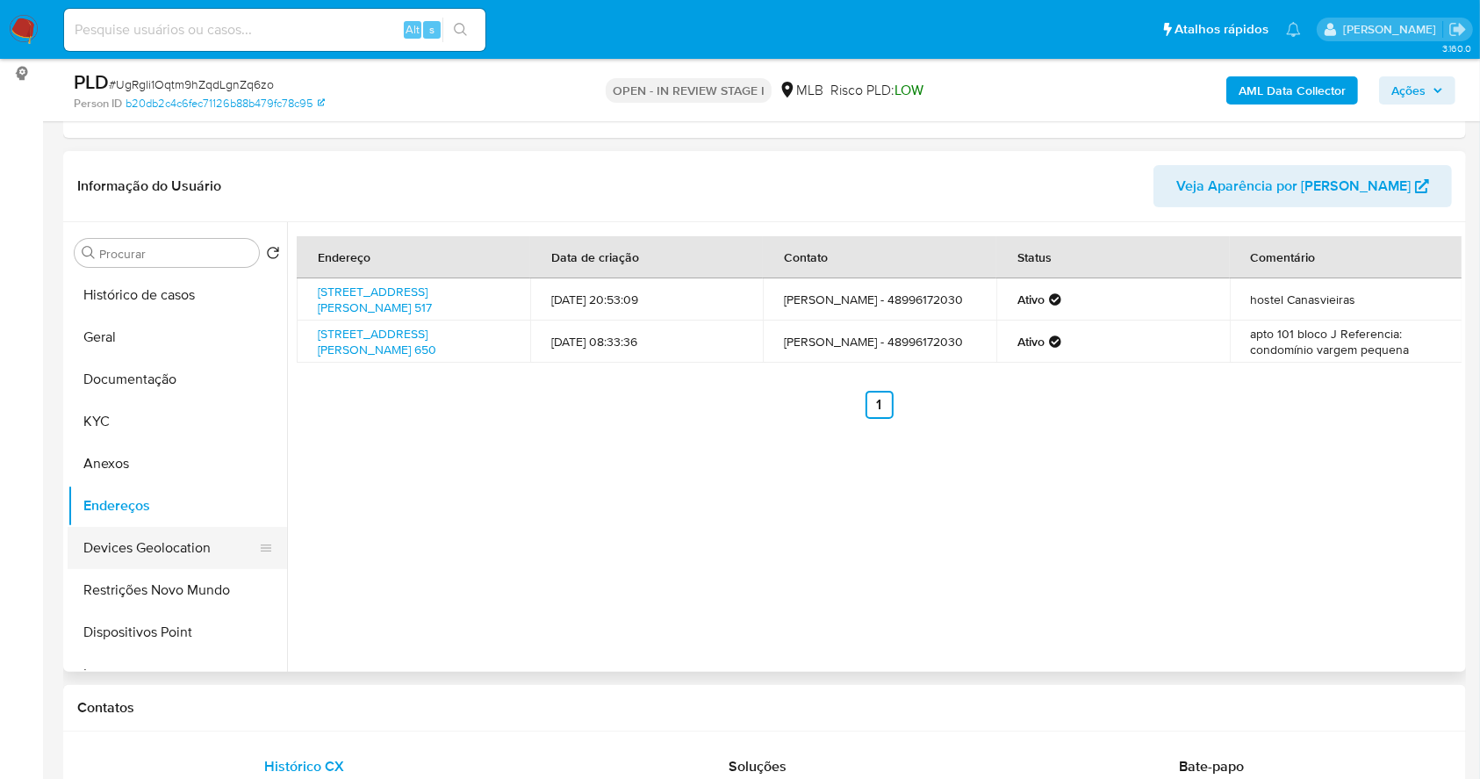
drag, startPoint x: 172, startPoint y: 530, endPoint x: 181, endPoint y: 551, distance: 22.0
click at [180, 548] on button "Devices Geolocation" at bounding box center [170, 548] width 205 height 42
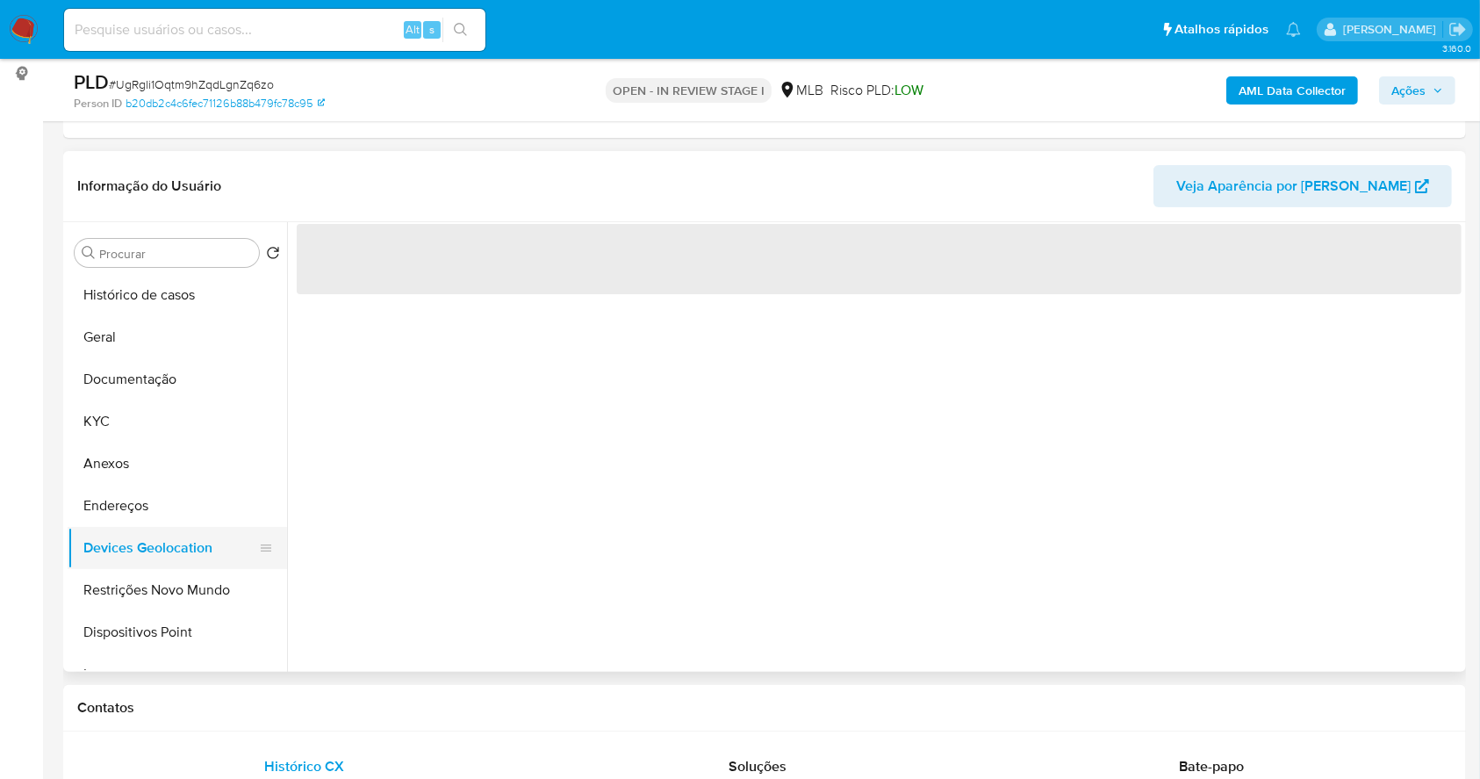
click at [180, 551] on button "Devices Geolocation" at bounding box center [170, 548] width 205 height 42
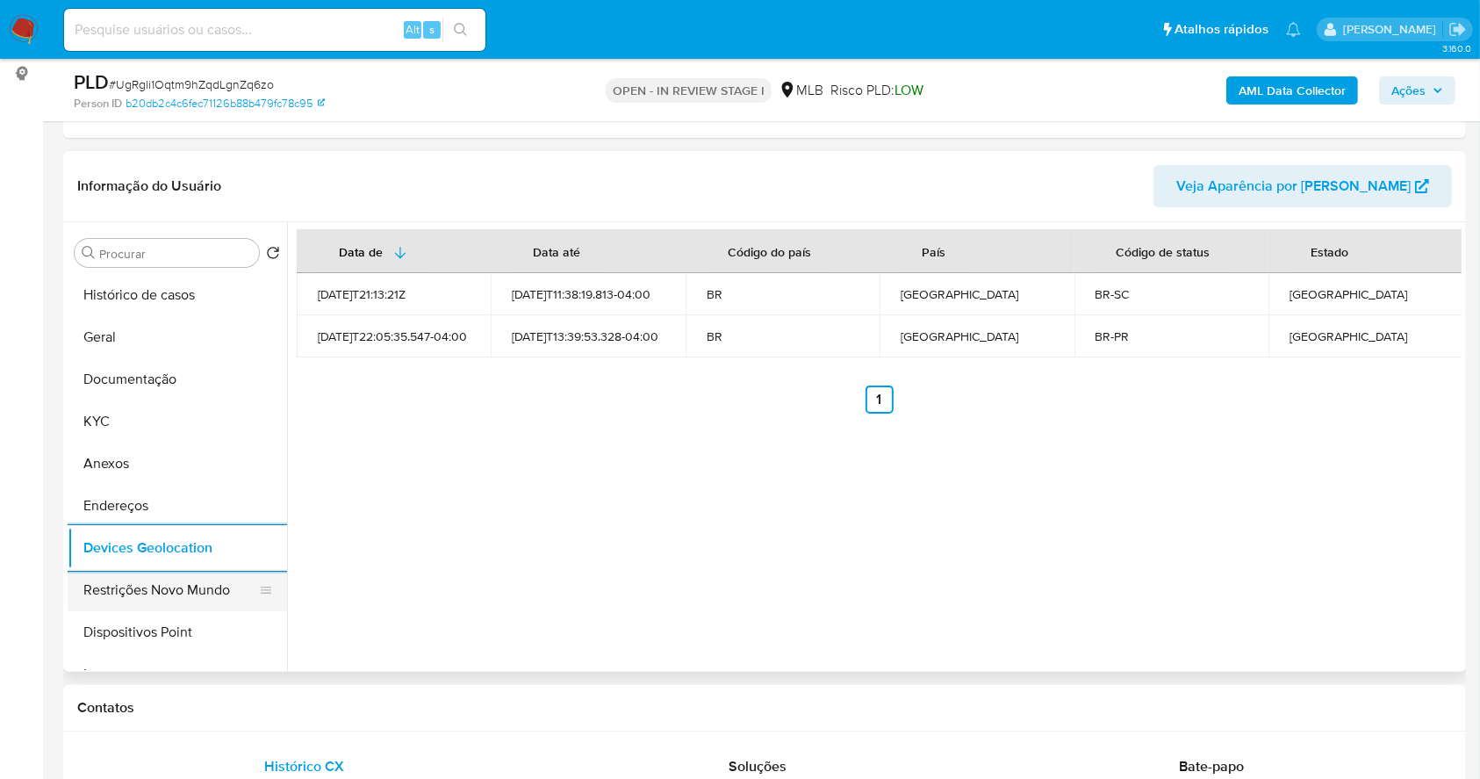
click at [162, 592] on button "Restrições Novo Mundo" at bounding box center [170, 590] width 205 height 42
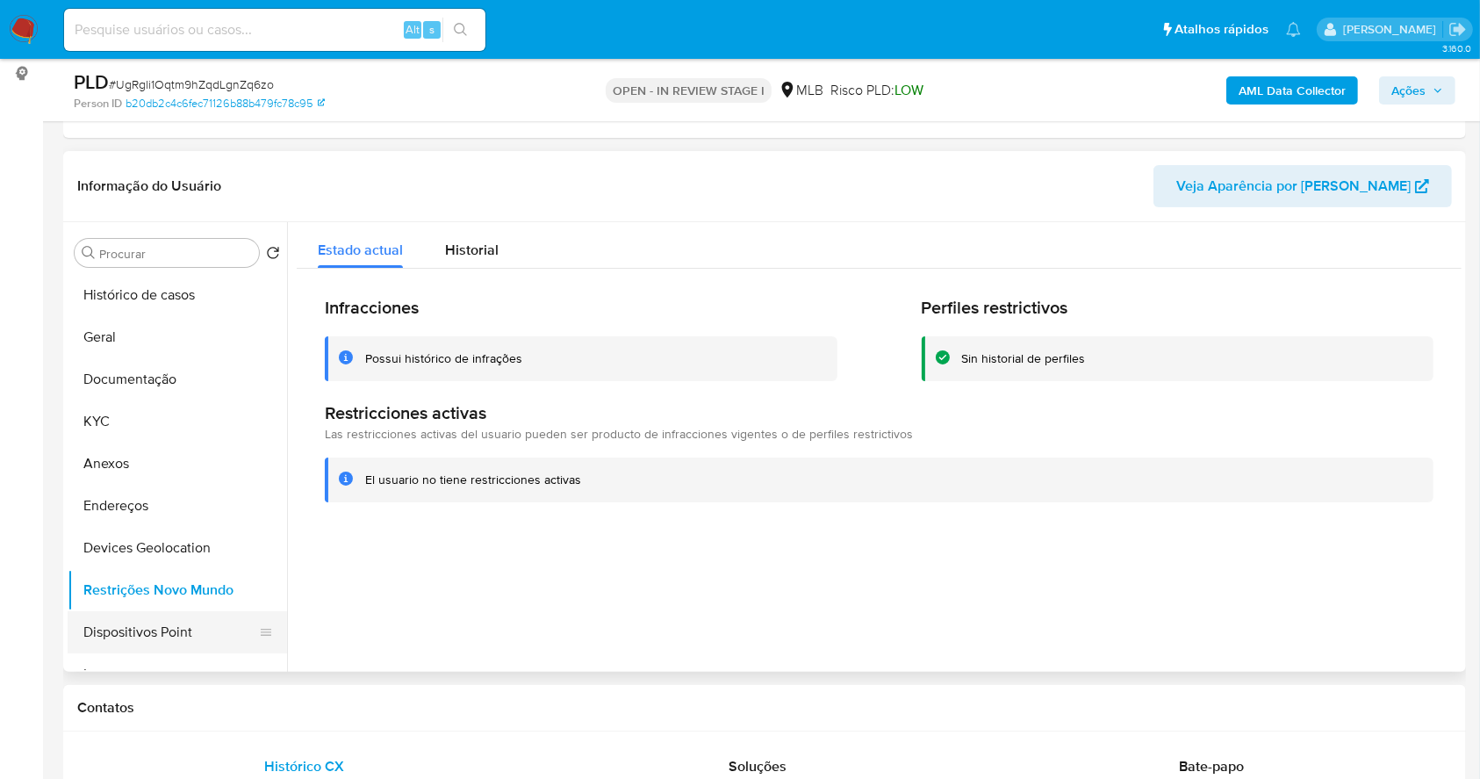
click at [214, 629] on button "Dispositivos Point" at bounding box center [170, 632] width 205 height 42
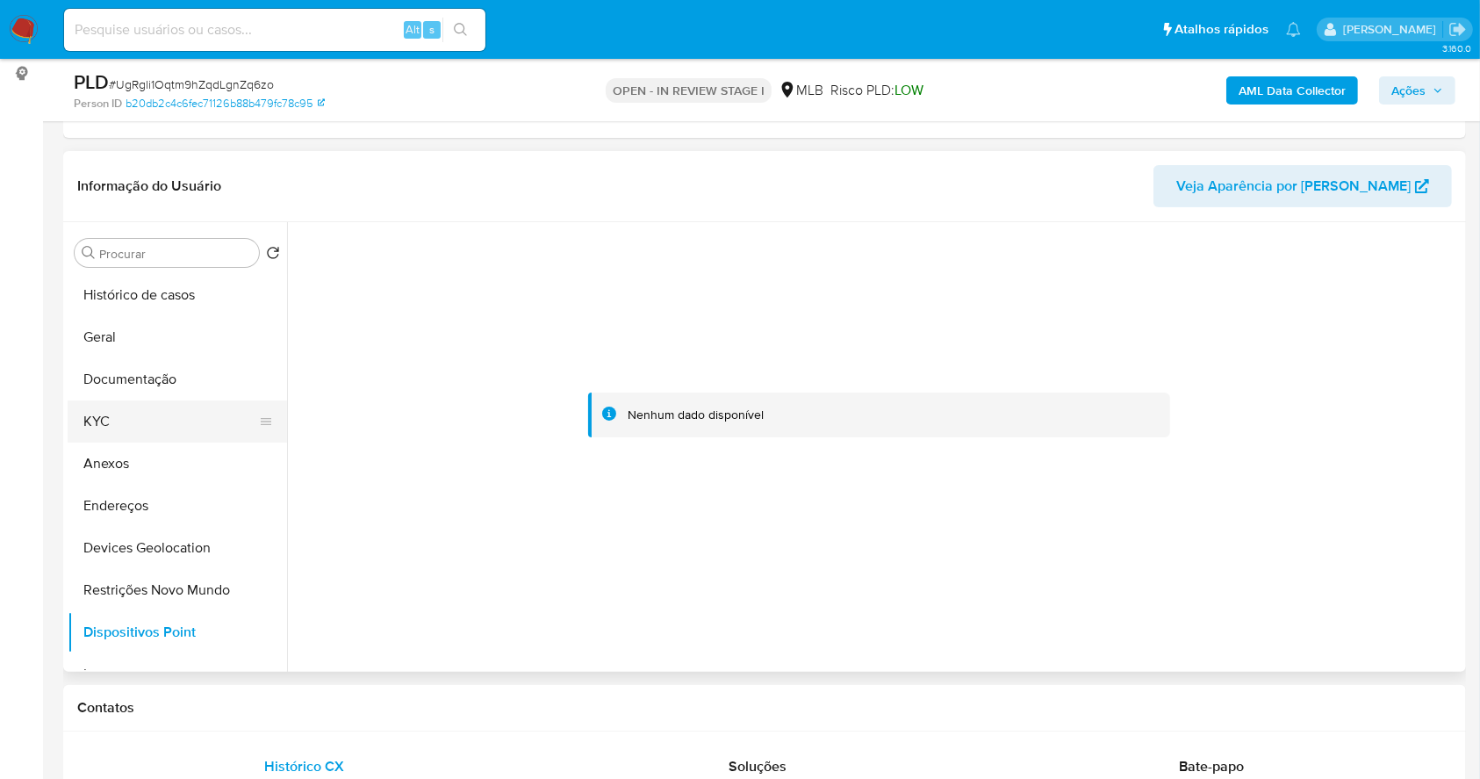
click at [138, 418] on button "KYC" at bounding box center [170, 421] width 205 height 42
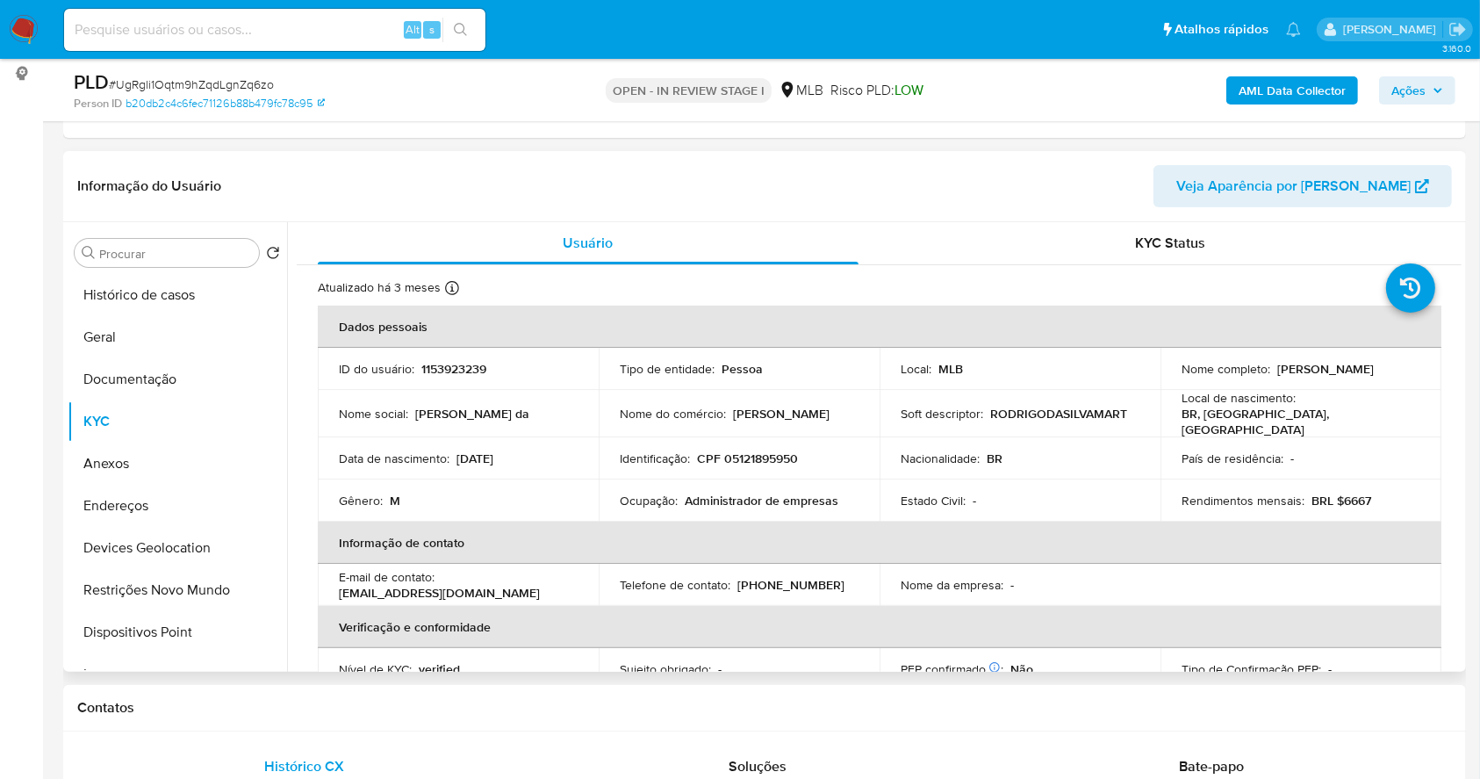
click at [761, 450] on p "CPF 05121895950" at bounding box center [747, 458] width 101 height 16
click at [766, 460] on p "CPF 05121895950" at bounding box center [747, 458] width 101 height 16
copy p "05121895950"
click at [814, 493] on p "Administrador de empresas" at bounding box center [762, 501] width 154 height 16
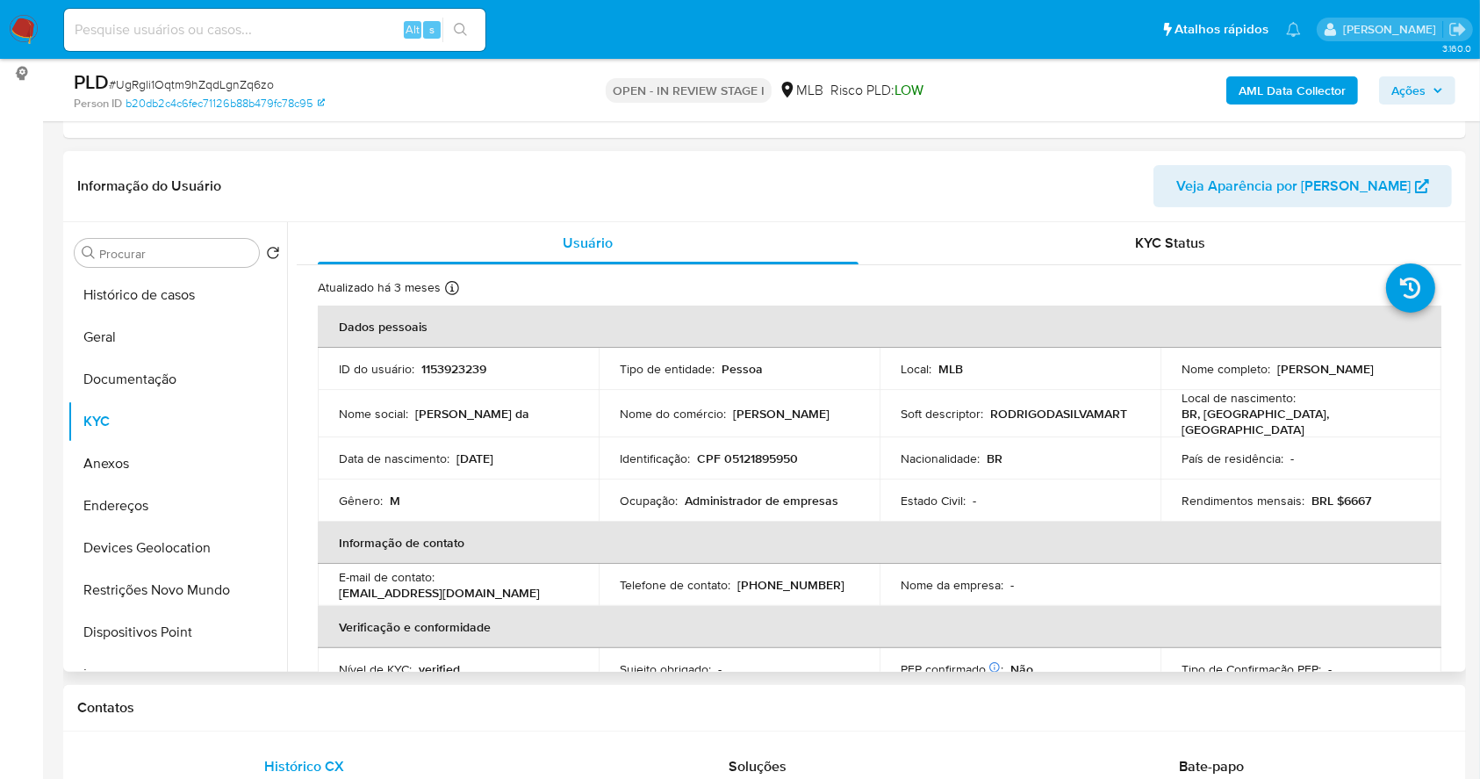
click at [736, 450] on p "CPF 05121895950" at bounding box center [747, 458] width 101 height 16
copy p "05121895950"
click at [767, 479] on td "Ocupação : Administrador de empresas" at bounding box center [739, 500] width 281 height 42
click at [773, 456] on p "CPF 05121895950" at bounding box center [747, 458] width 101 height 16
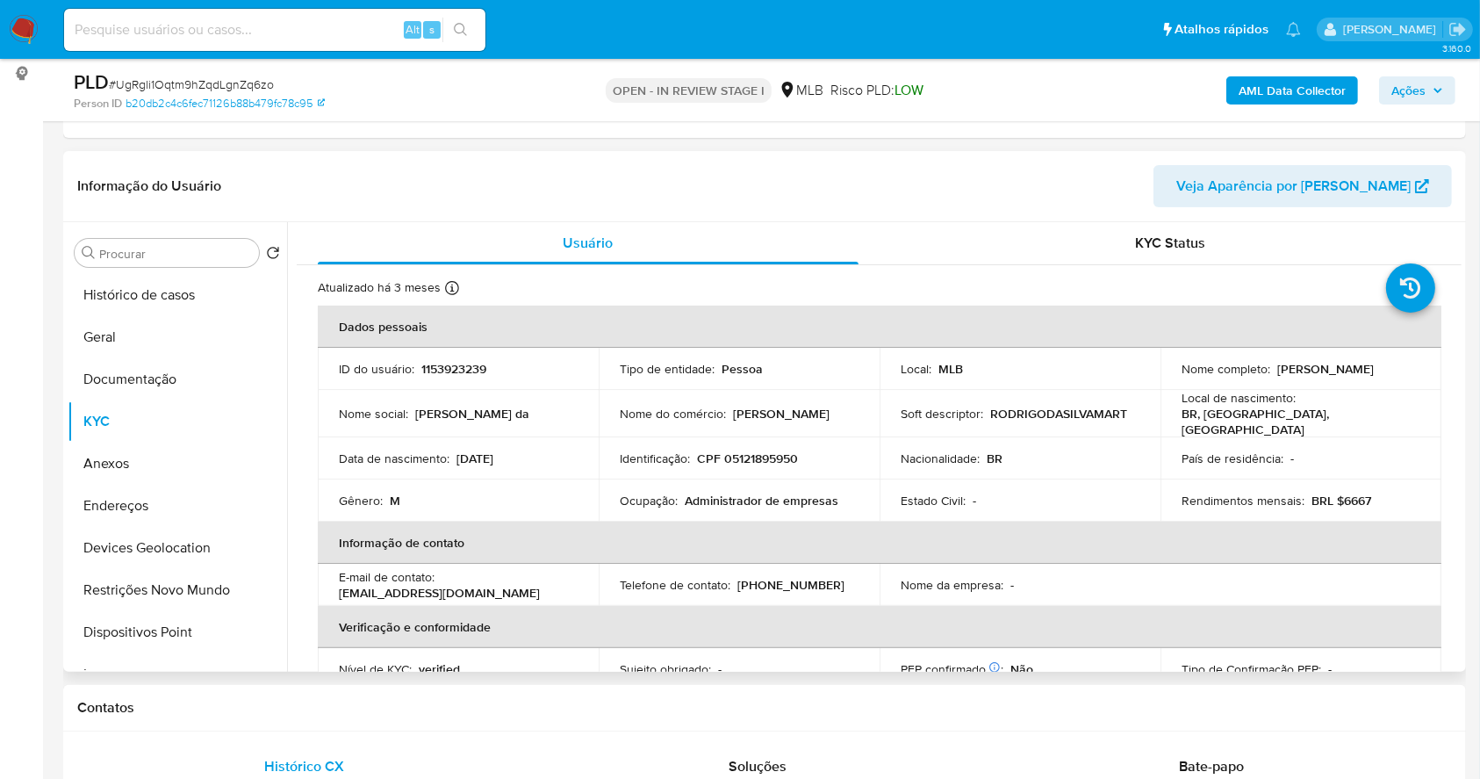
click at [773, 456] on p "CPF 05121895950" at bounding box center [747, 458] width 101 height 16
copy p "05121895950"
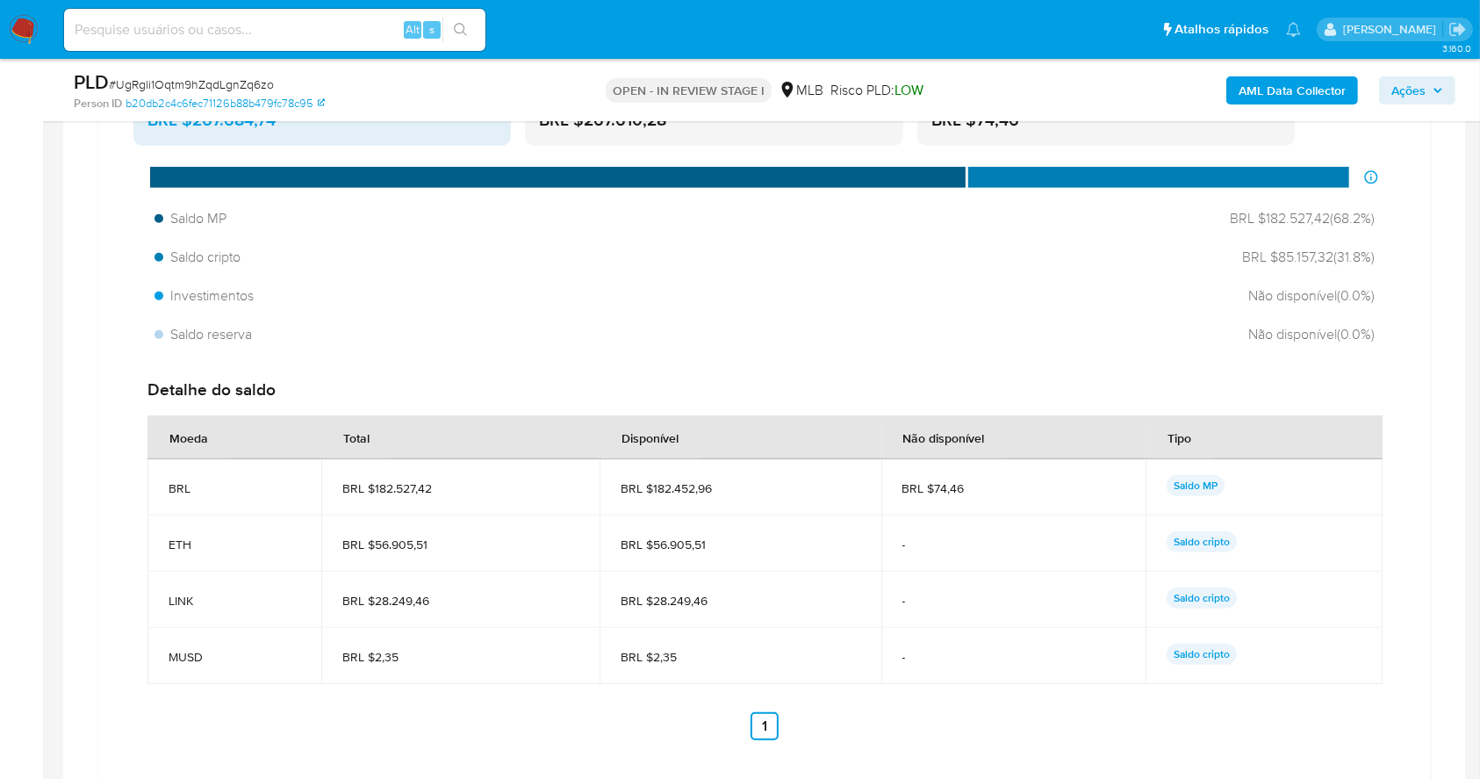
scroll to position [1297, 0]
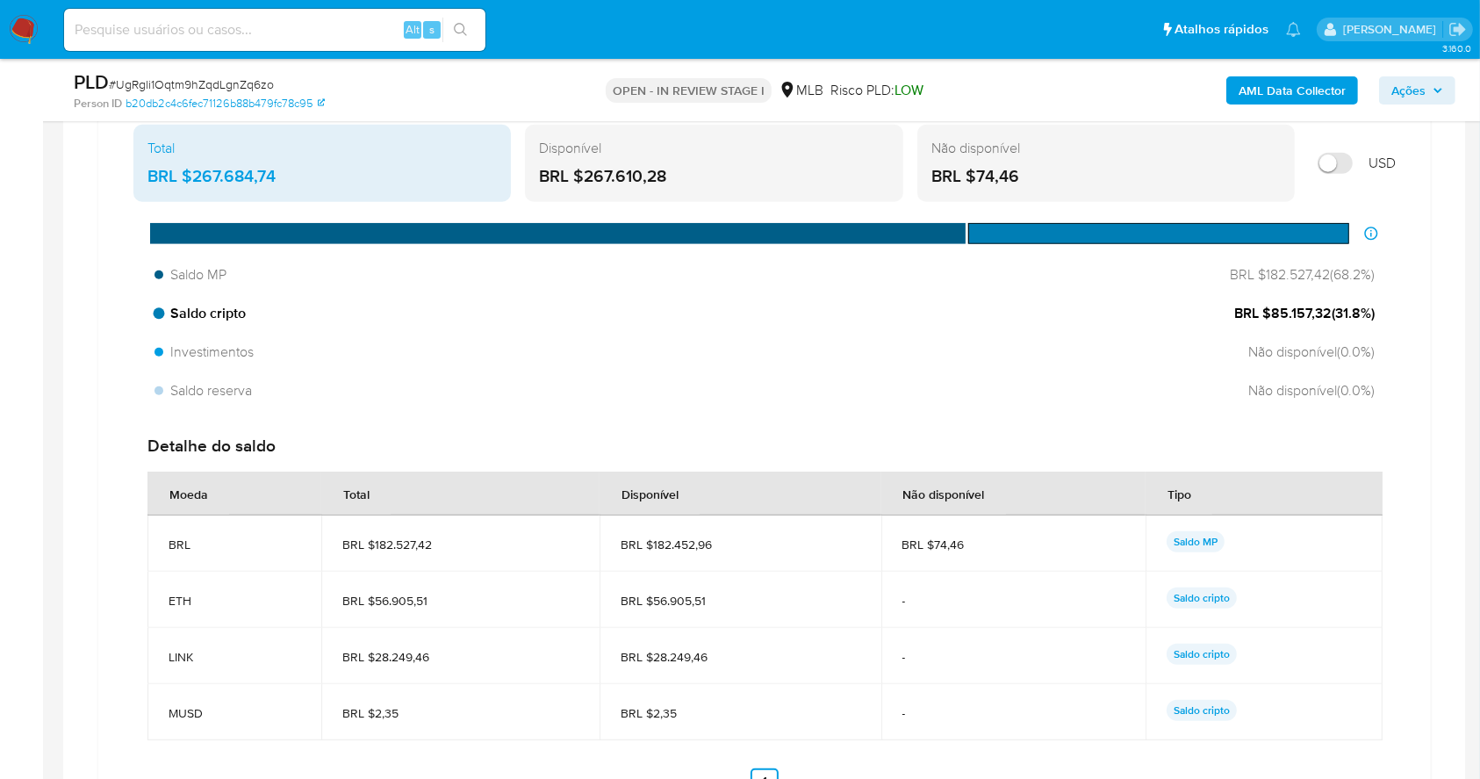
drag, startPoint x: 1325, startPoint y: 313, endPoint x: 1271, endPoint y: 313, distance: 53.6
click at [1271, 313] on span "BRL $85.157,32 ( 31.8 %)" at bounding box center [1305, 313] width 140 height 19
drag, startPoint x: 1321, startPoint y: 272, endPoint x: 1251, endPoint y: 275, distance: 69.4
click at [1251, 275] on span "BRL $182.527,42 ( 68.2 %)" at bounding box center [1298, 274] width 155 height 19
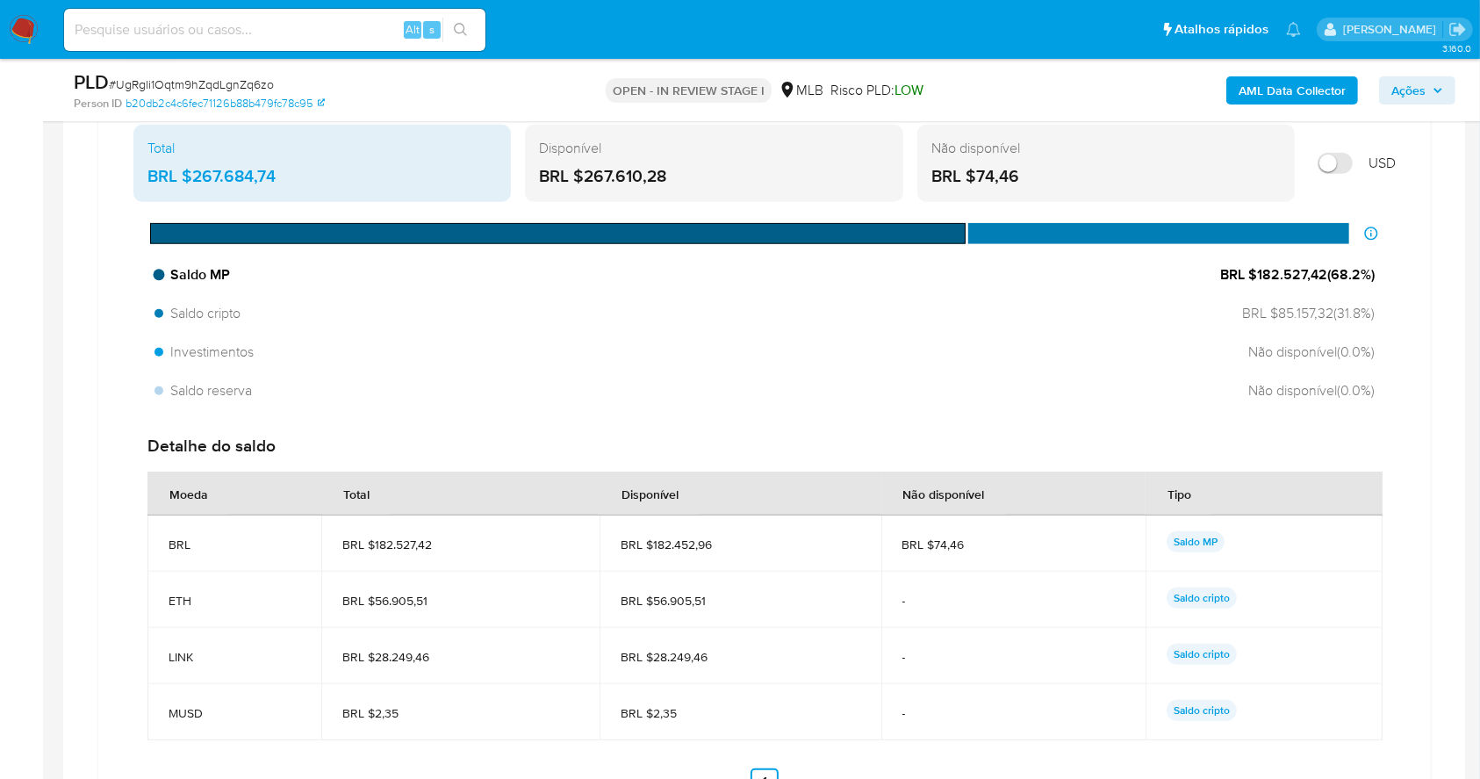
drag, startPoint x: 1322, startPoint y: 273, endPoint x: 1252, endPoint y: 272, distance: 70.3
click at [1252, 272] on span "BRL $182.527,42 ( 68.2 %)" at bounding box center [1298, 274] width 155 height 19
click at [1389, 88] on button "Ações" at bounding box center [1417, 90] width 76 height 28
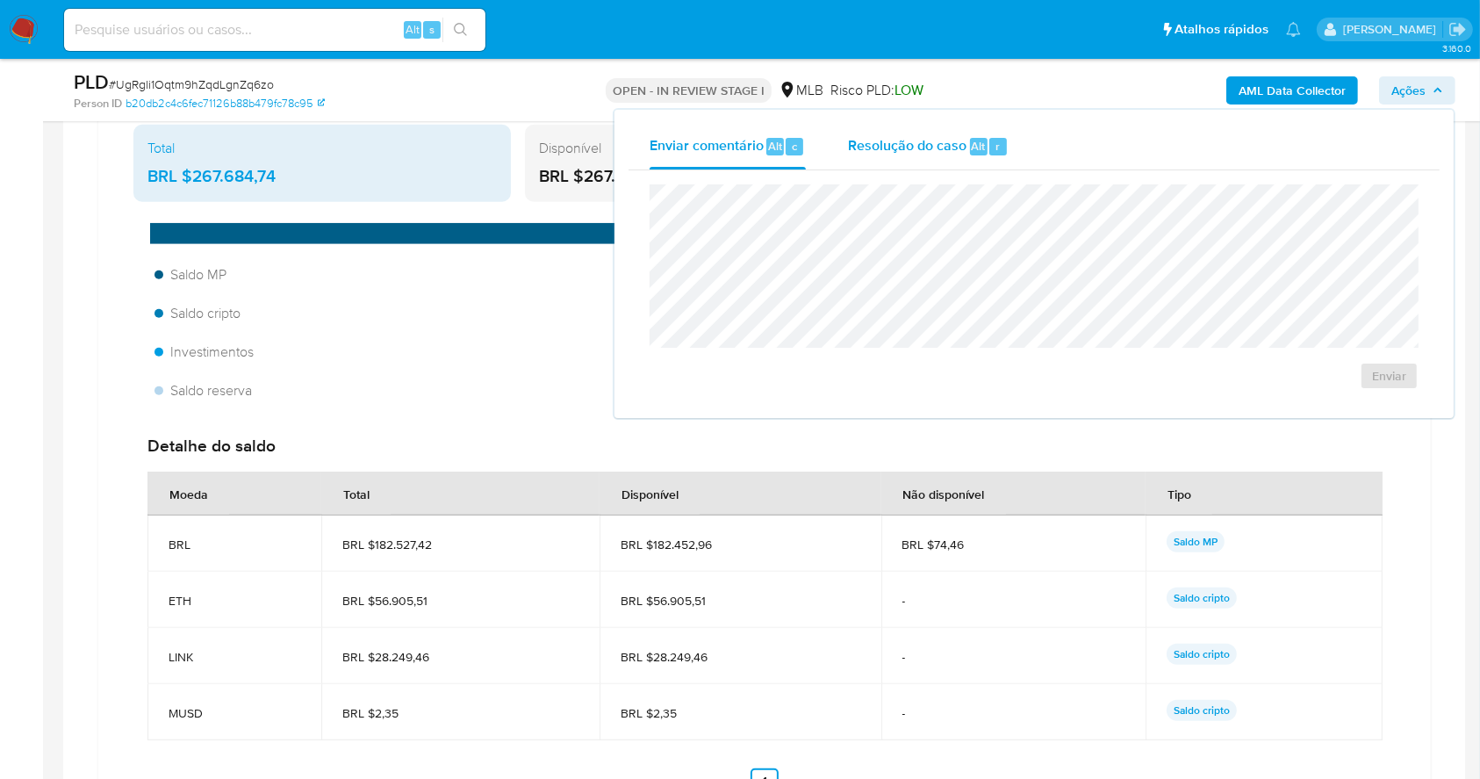
click at [911, 141] on span "Resolução do caso" at bounding box center [907, 145] width 119 height 20
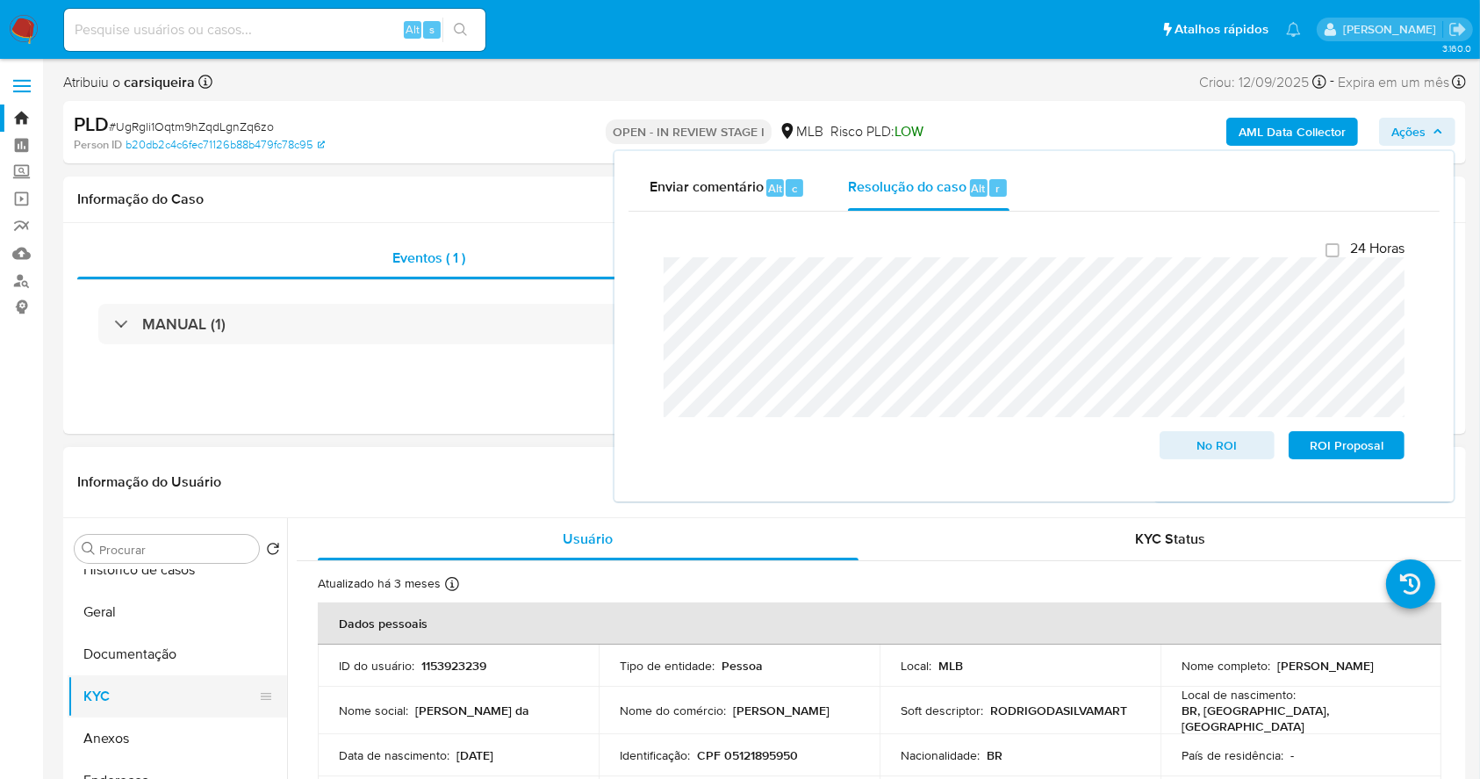
scroll to position [0, 0]
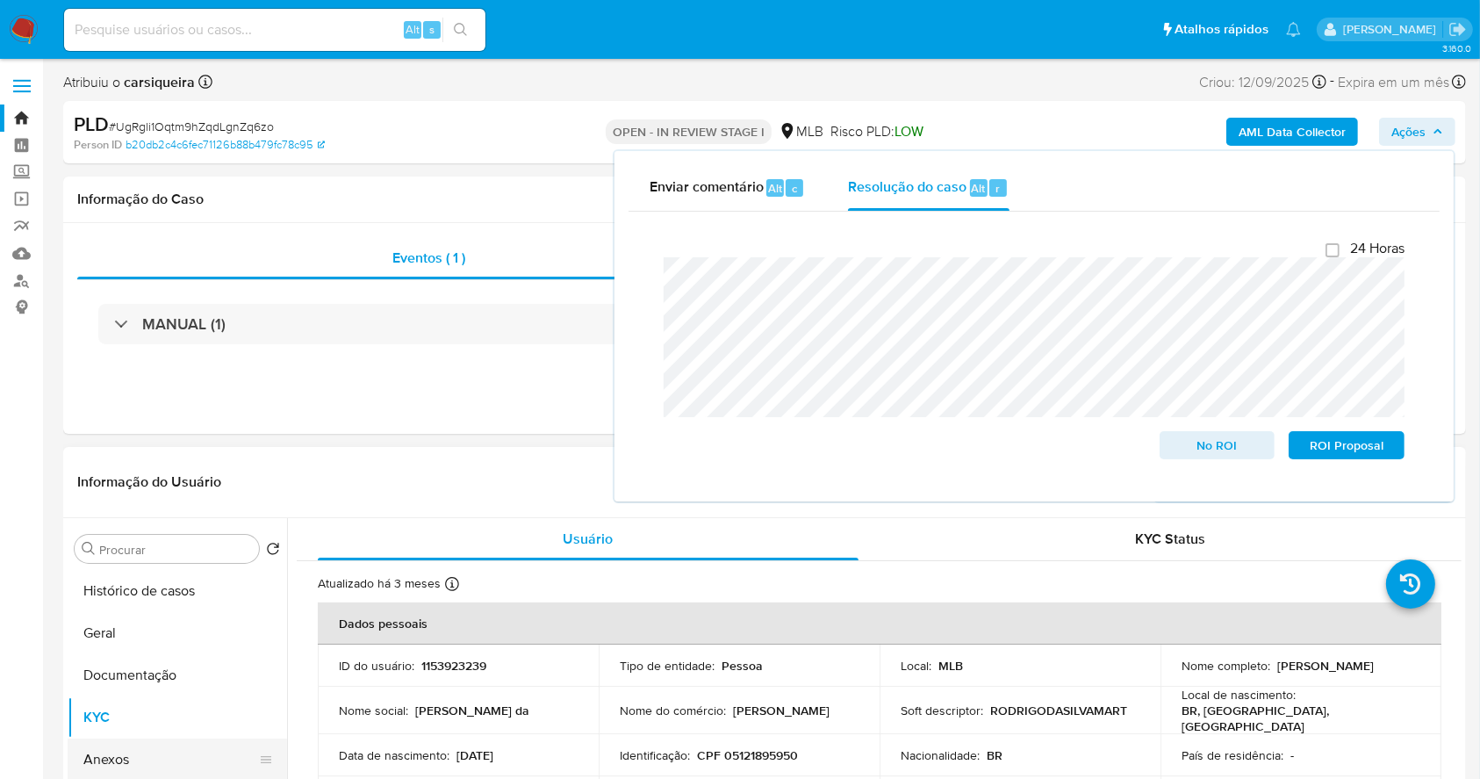
click at [137, 739] on button "Anexos" at bounding box center [170, 759] width 205 height 42
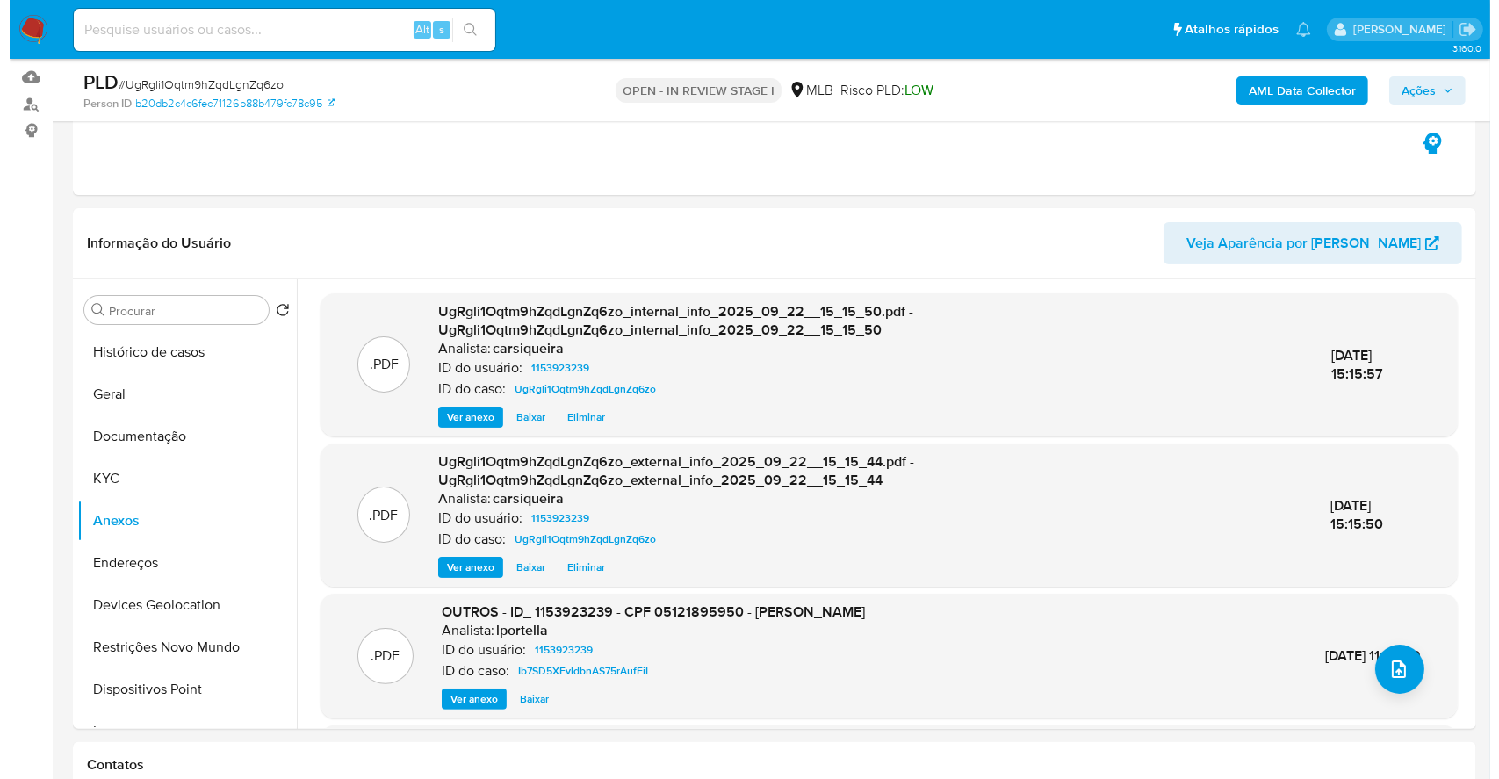
scroll to position [237, 0]
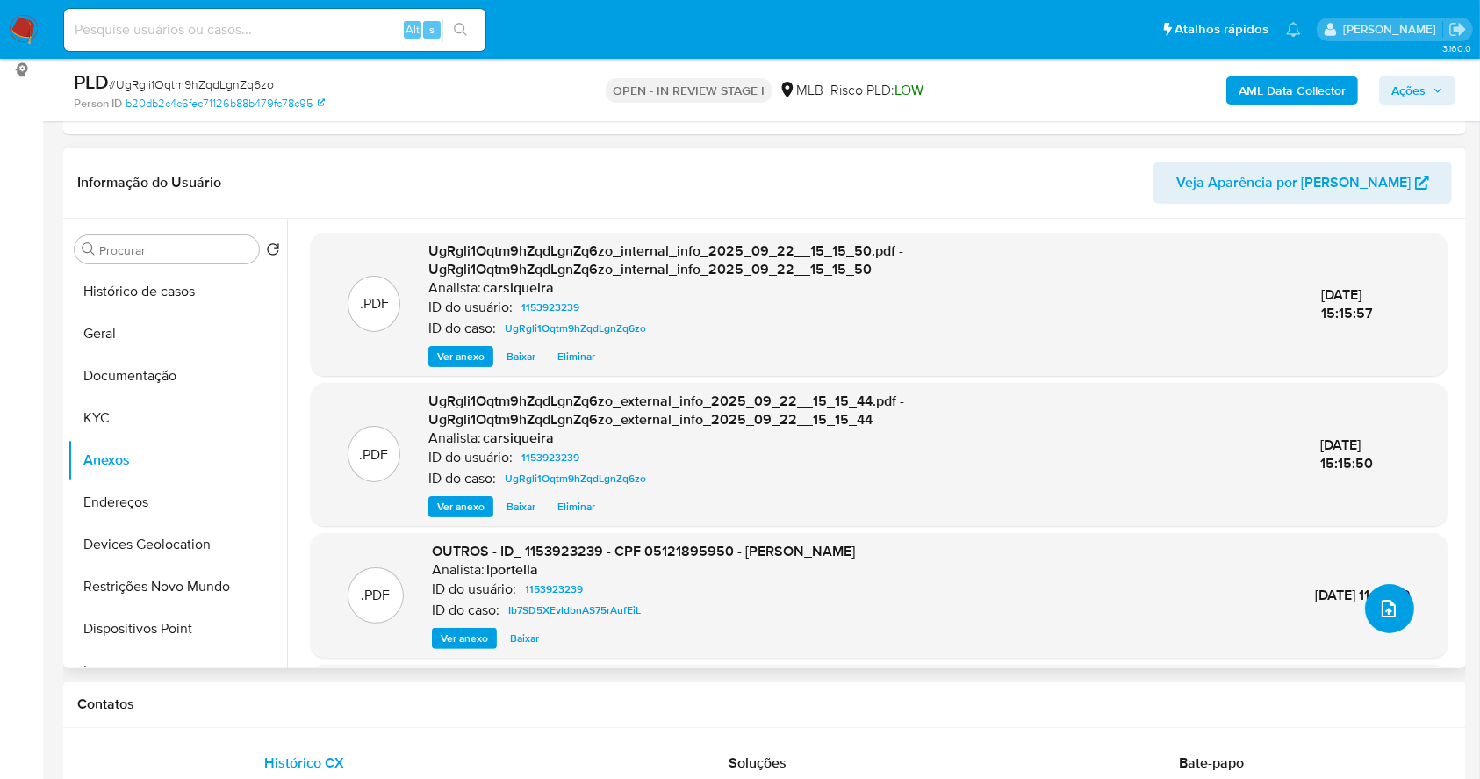
click at [1379, 606] on icon "upload-file" at bounding box center [1389, 608] width 21 height 21
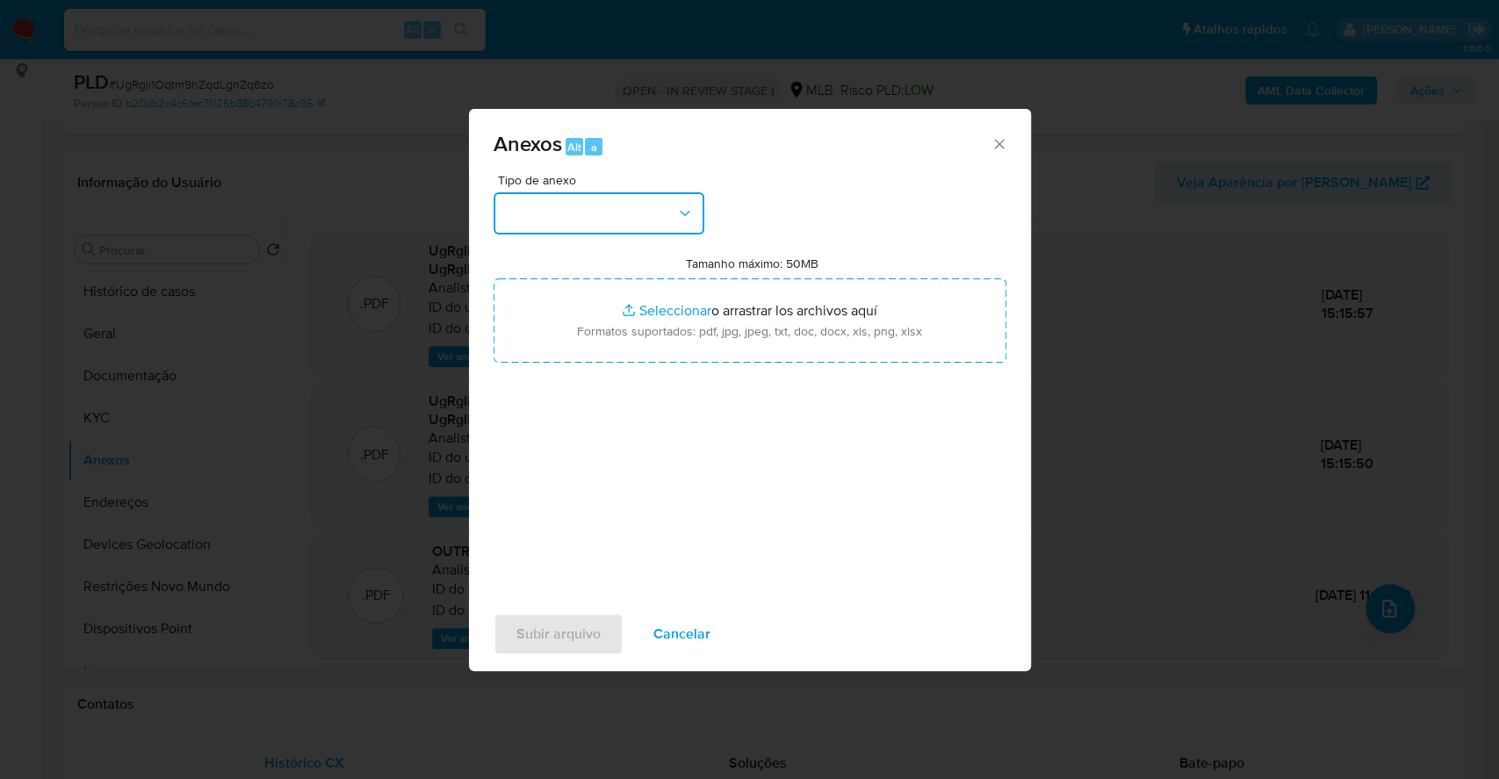
click at [561, 226] on button "button" at bounding box center [598, 213] width 211 height 42
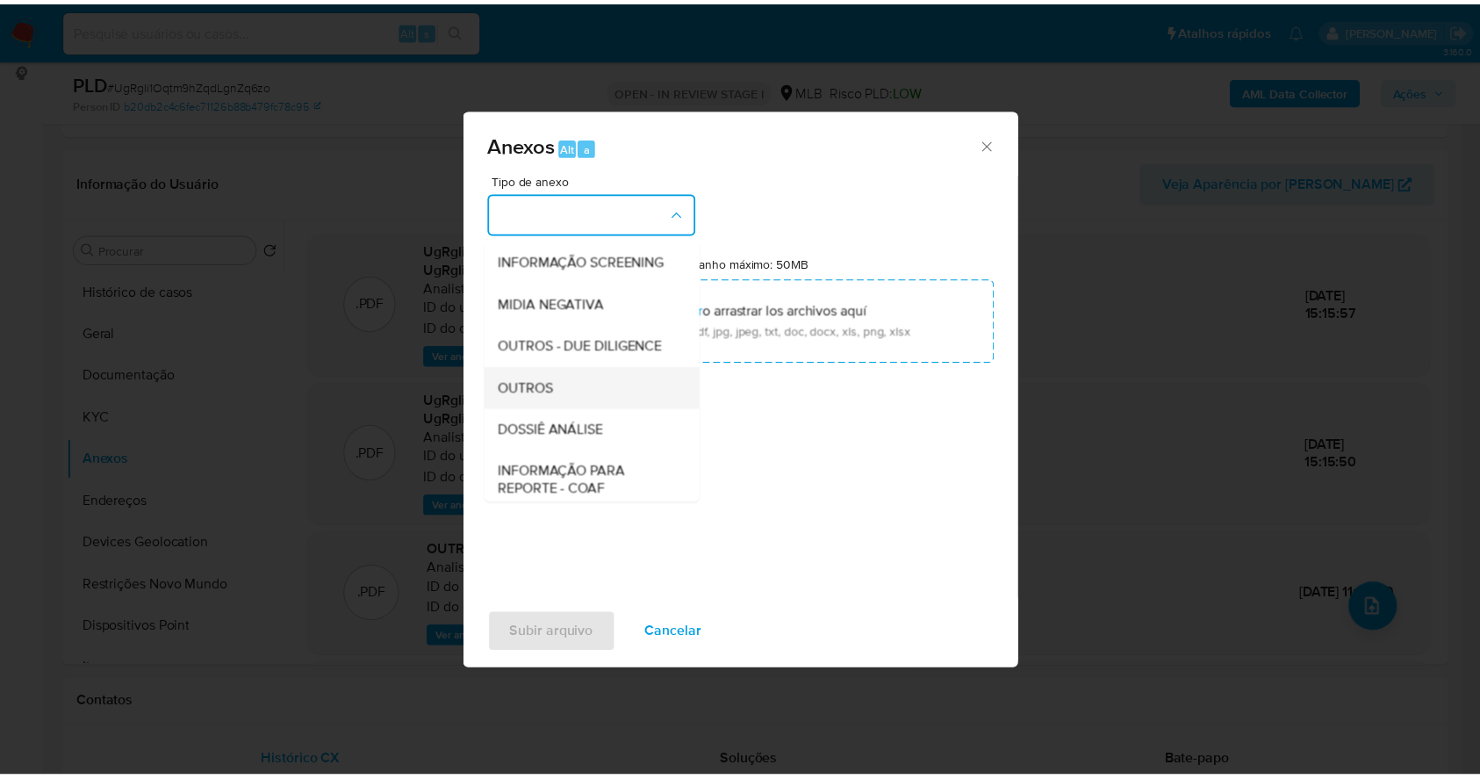
scroll to position [270, 0]
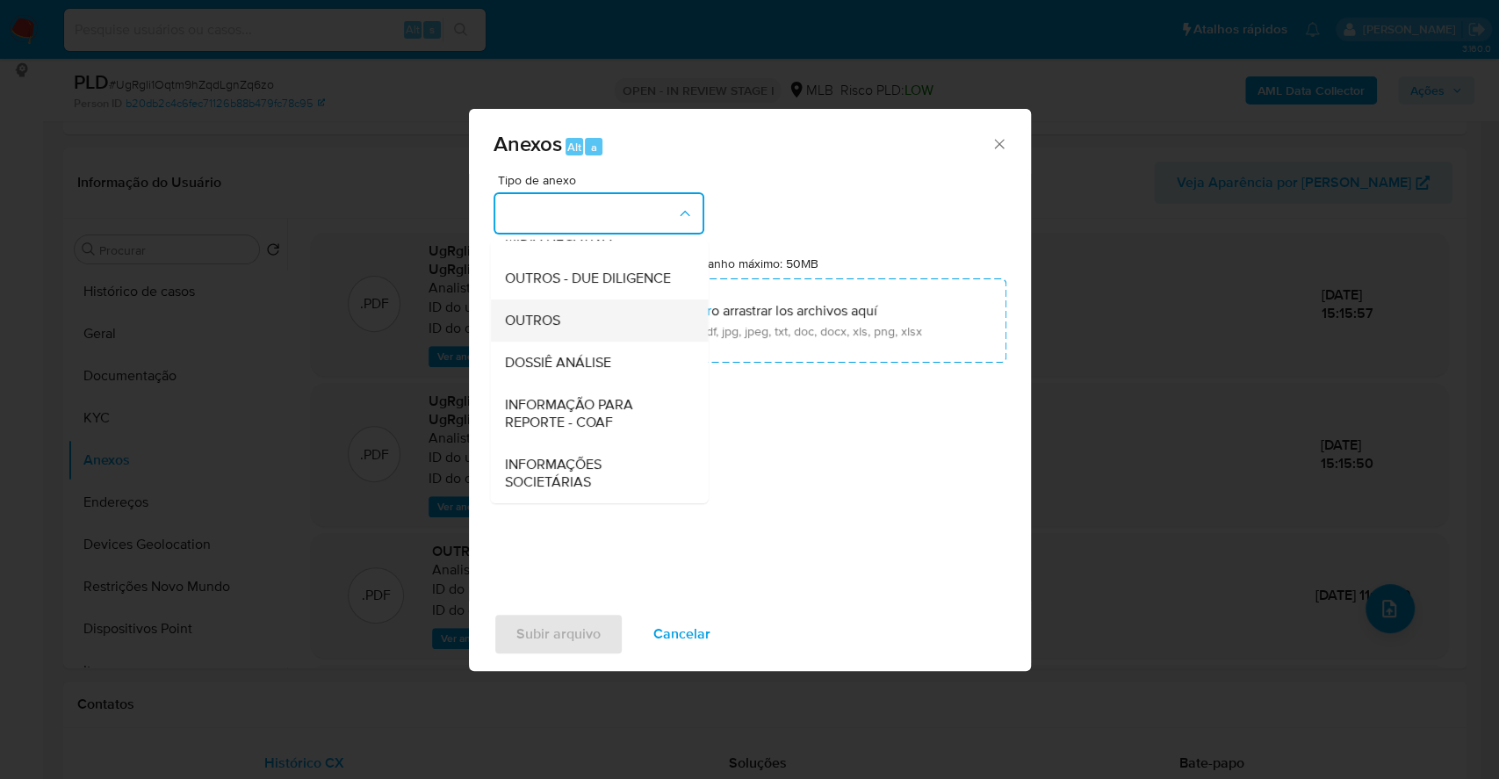
click at [568, 328] on div "OUTROS" at bounding box center [593, 320] width 179 height 42
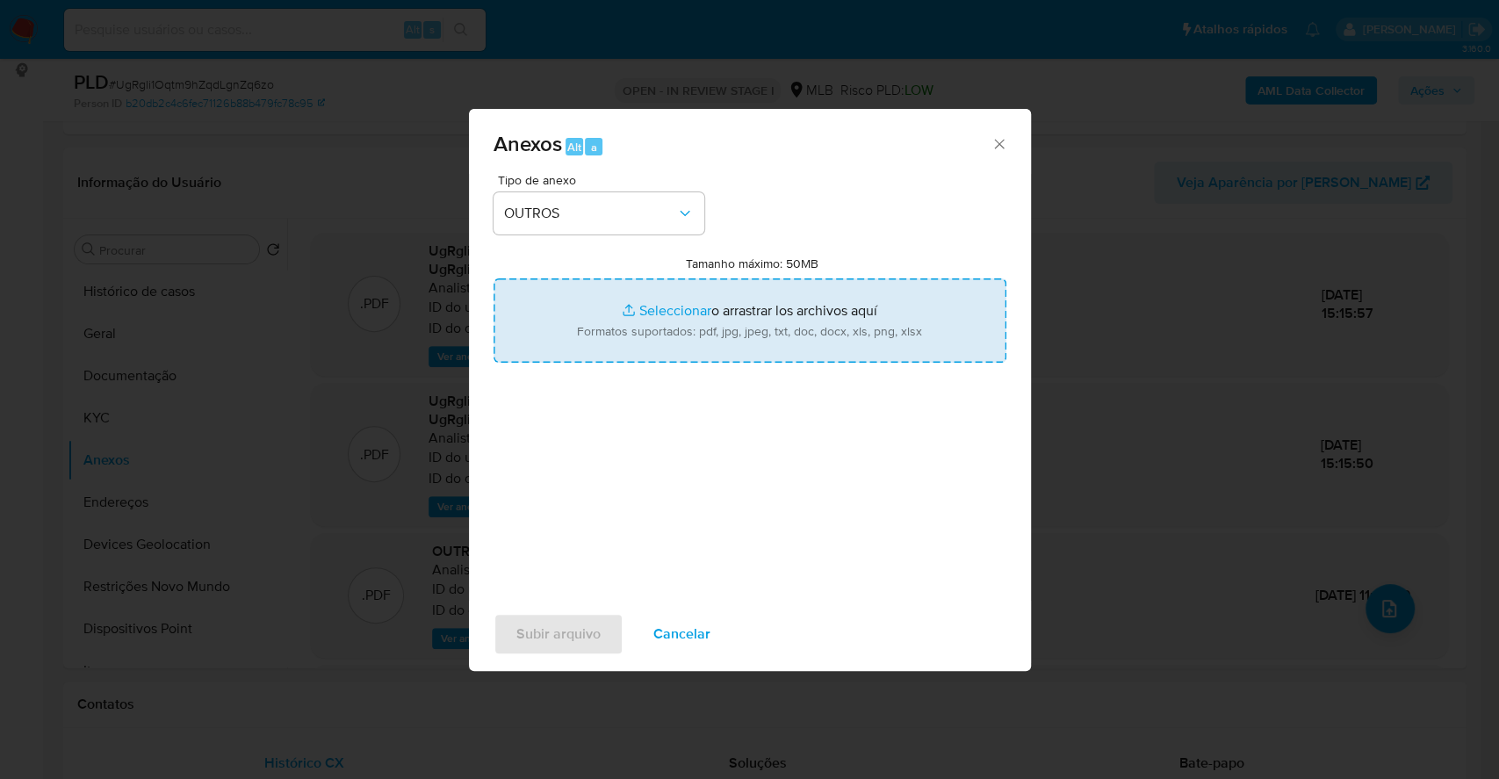
click at [659, 305] on input "Tamanho máximo: 50MB Seleccionar archivos" at bounding box center [749, 320] width 513 height 84
type input "C:\fakepath\DECLÍNIO - SAR - UgRgli1Oqtm9hZqdLgnZq6zo - CPF 05121895950 - RODRI…"
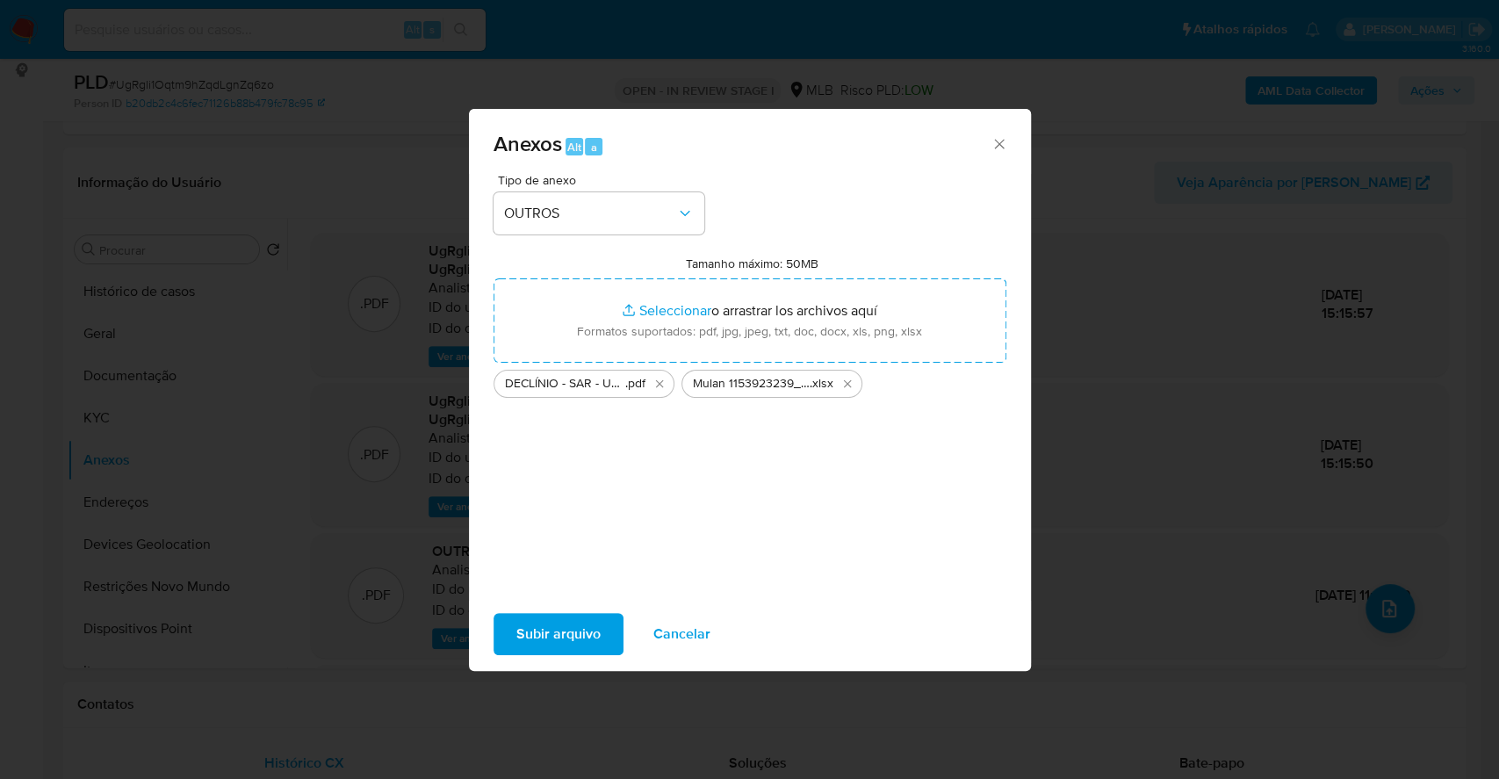
click at [549, 638] on span "Subir arquivo" at bounding box center [558, 634] width 84 height 39
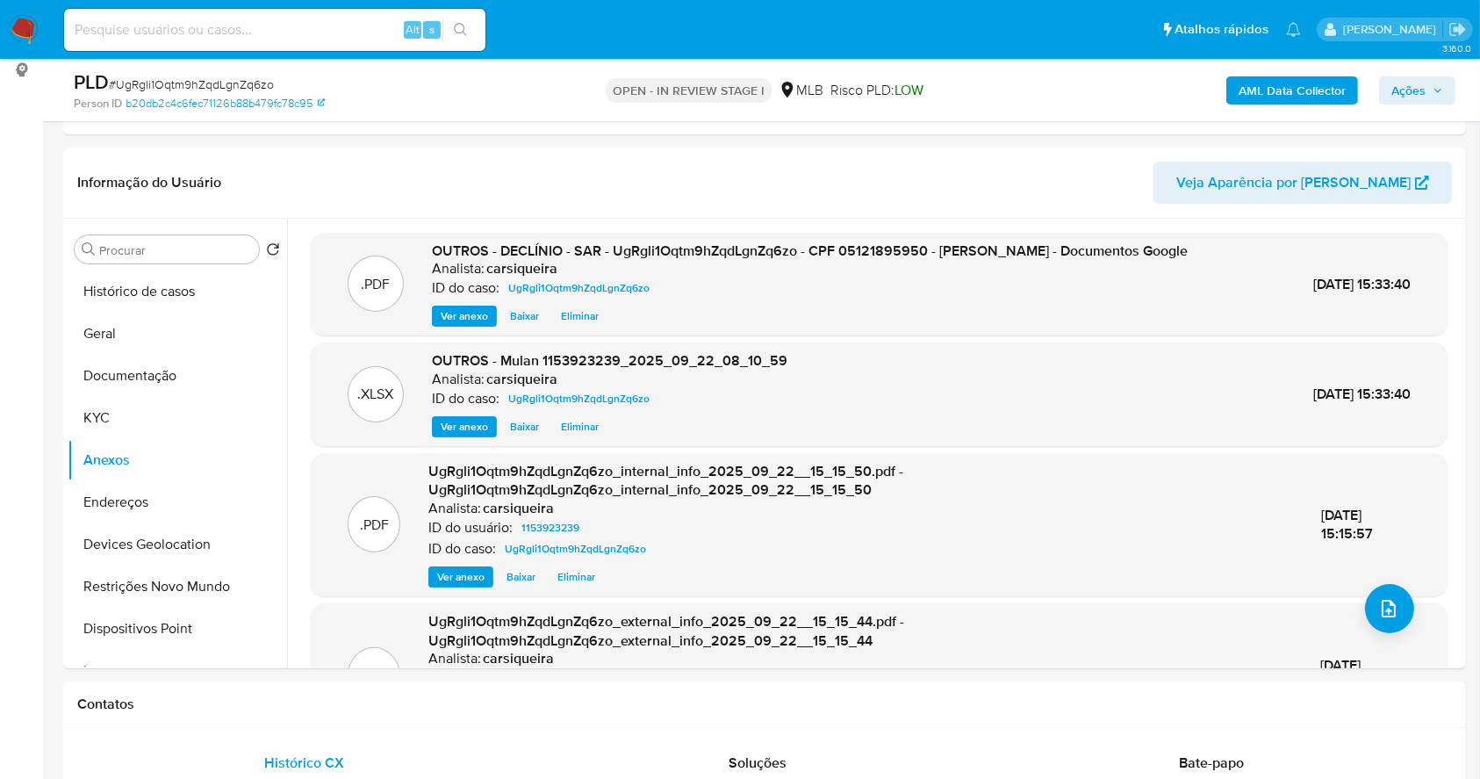
click at [1426, 88] on span "Ações" at bounding box center [1409, 90] width 34 height 28
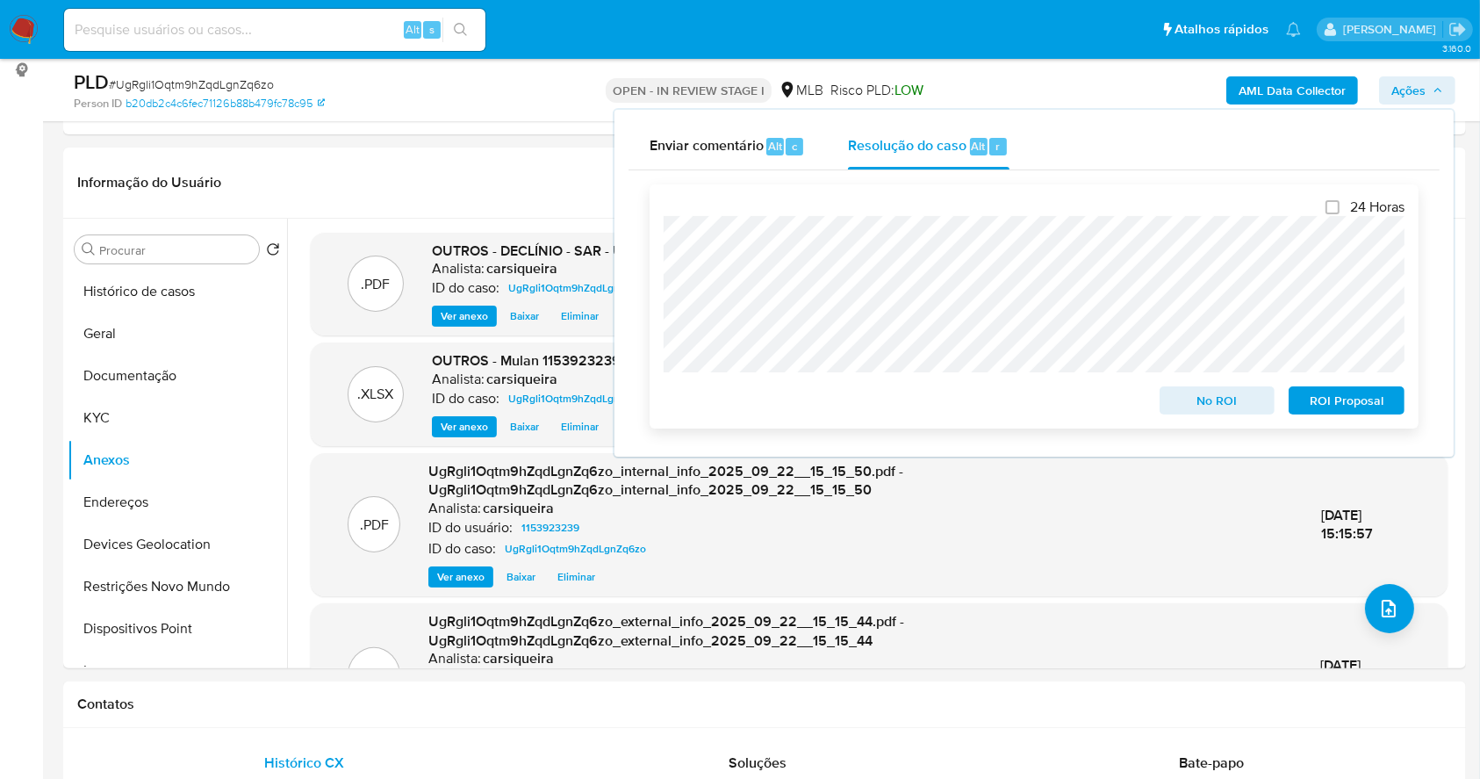
click at [1199, 410] on span "No ROI" at bounding box center [1217, 400] width 91 height 25
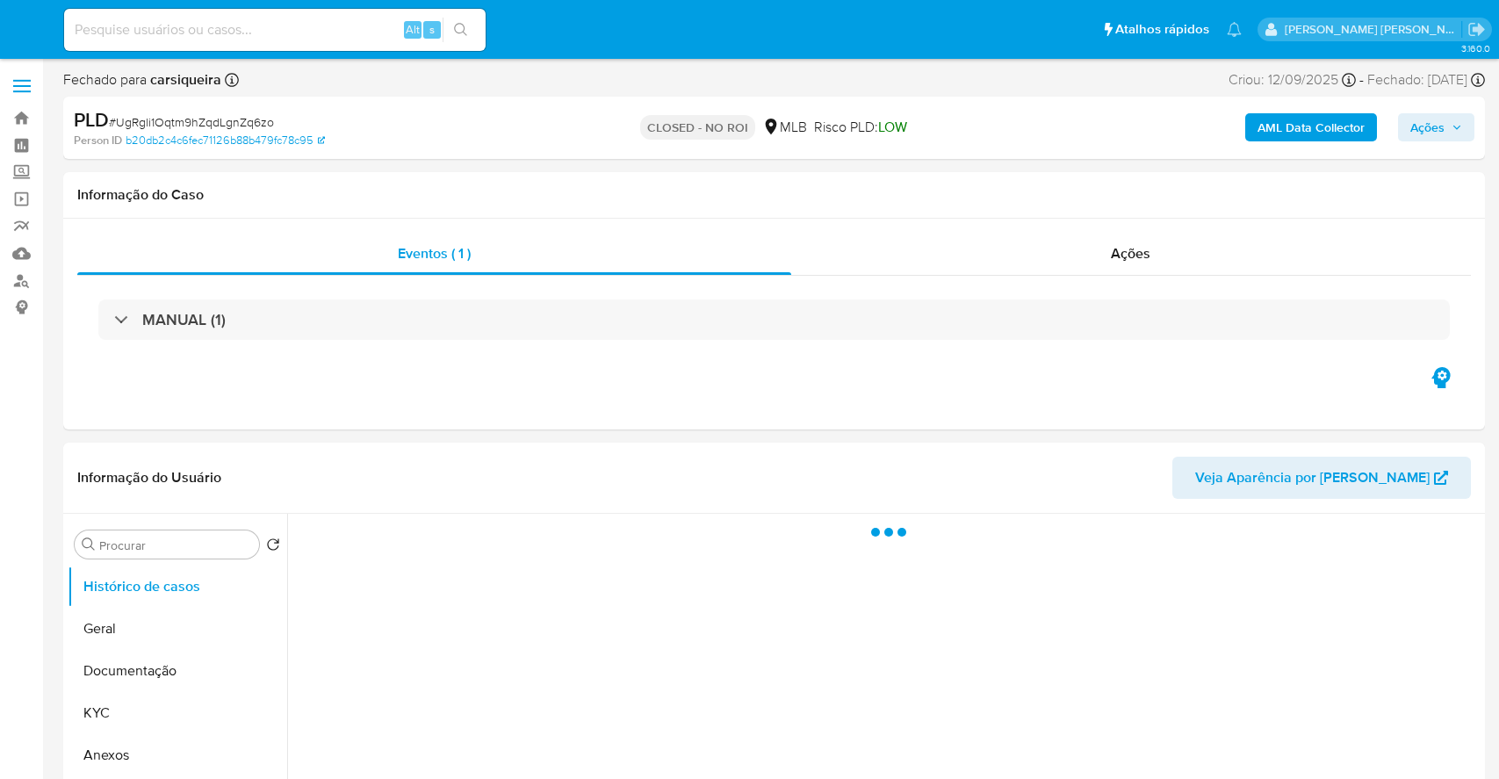
select select "10"
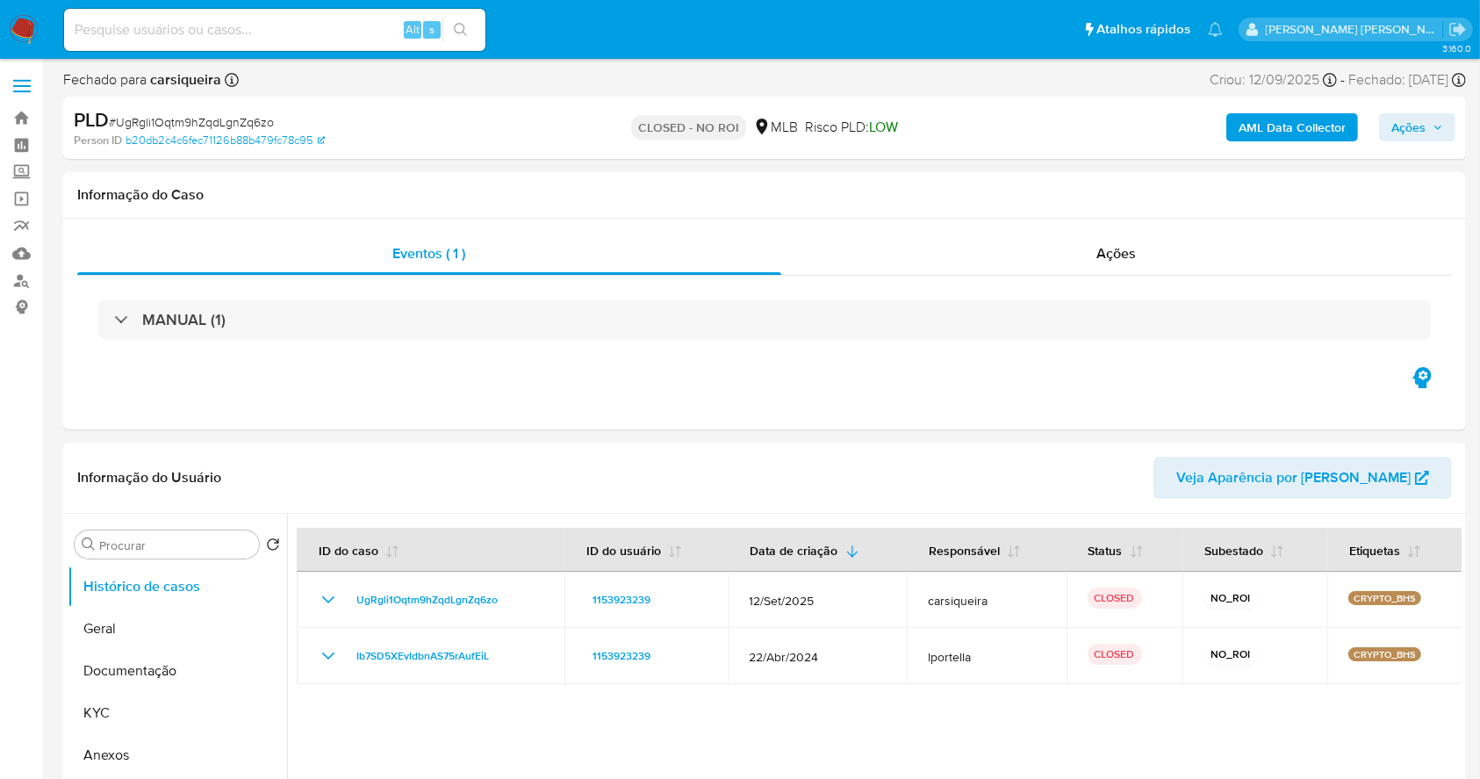
click at [26, 30] on img at bounding box center [24, 30] width 30 height 30
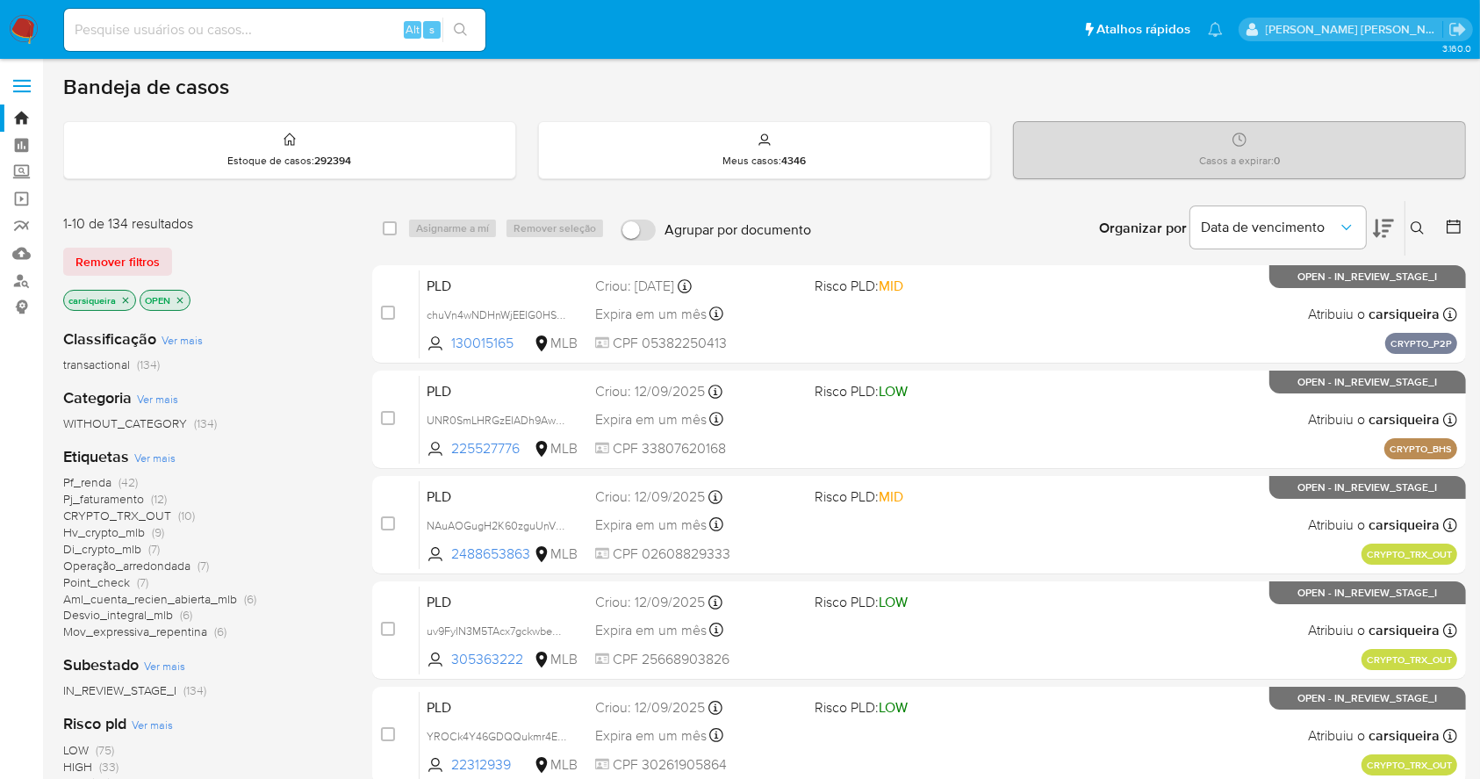
drag, startPoint x: 342, startPoint y: 24, endPoint x: 396, endPoint y: 25, distance: 53.6
click at [342, 24] on input at bounding box center [274, 29] width 421 height 23
paste input "UNR0SmLHRGzEIADh9Aw6F31X"
type input "UNR0SmLHRGzEIADh9Aw6F31X"
click at [461, 32] on icon "search-icon" at bounding box center [461, 30] width 14 height 14
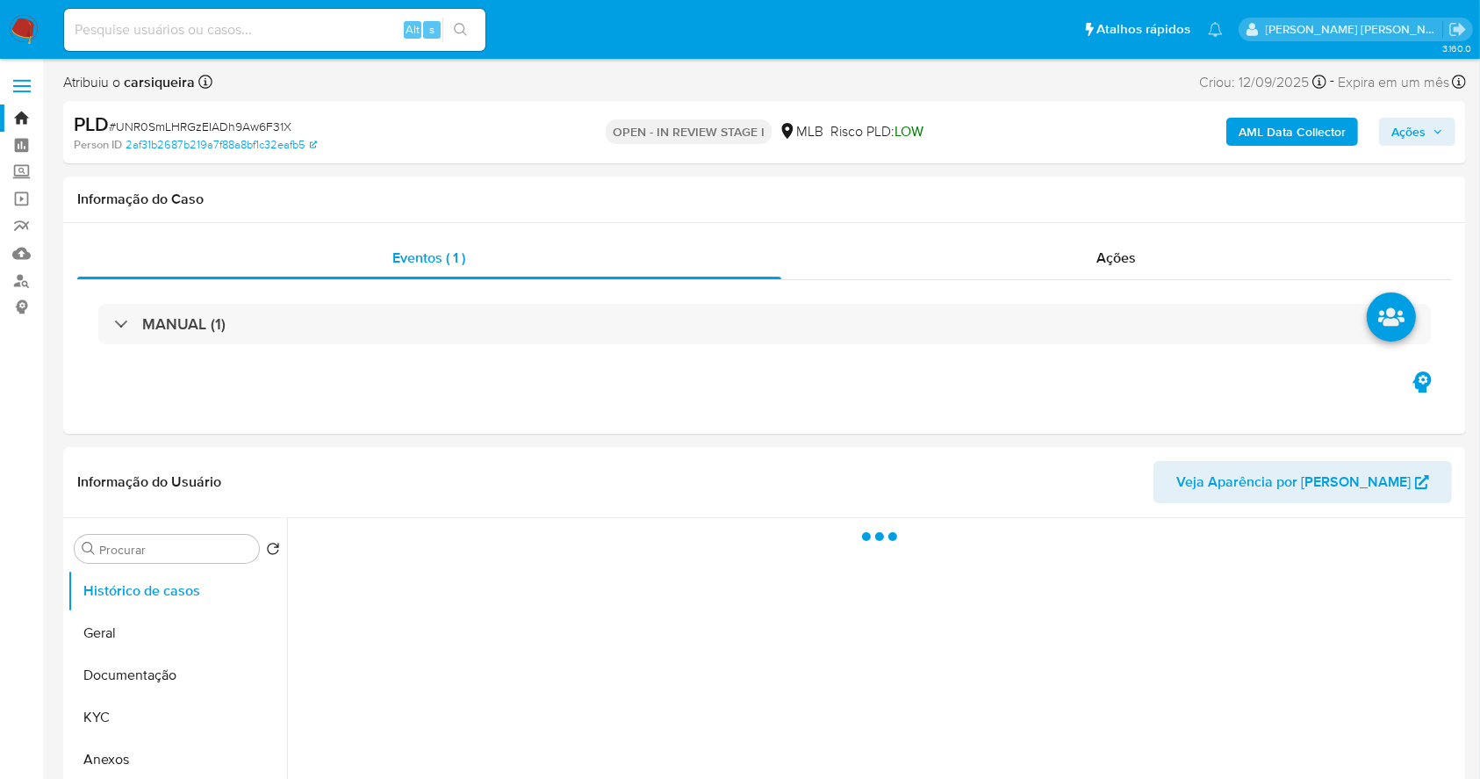
select select "10"
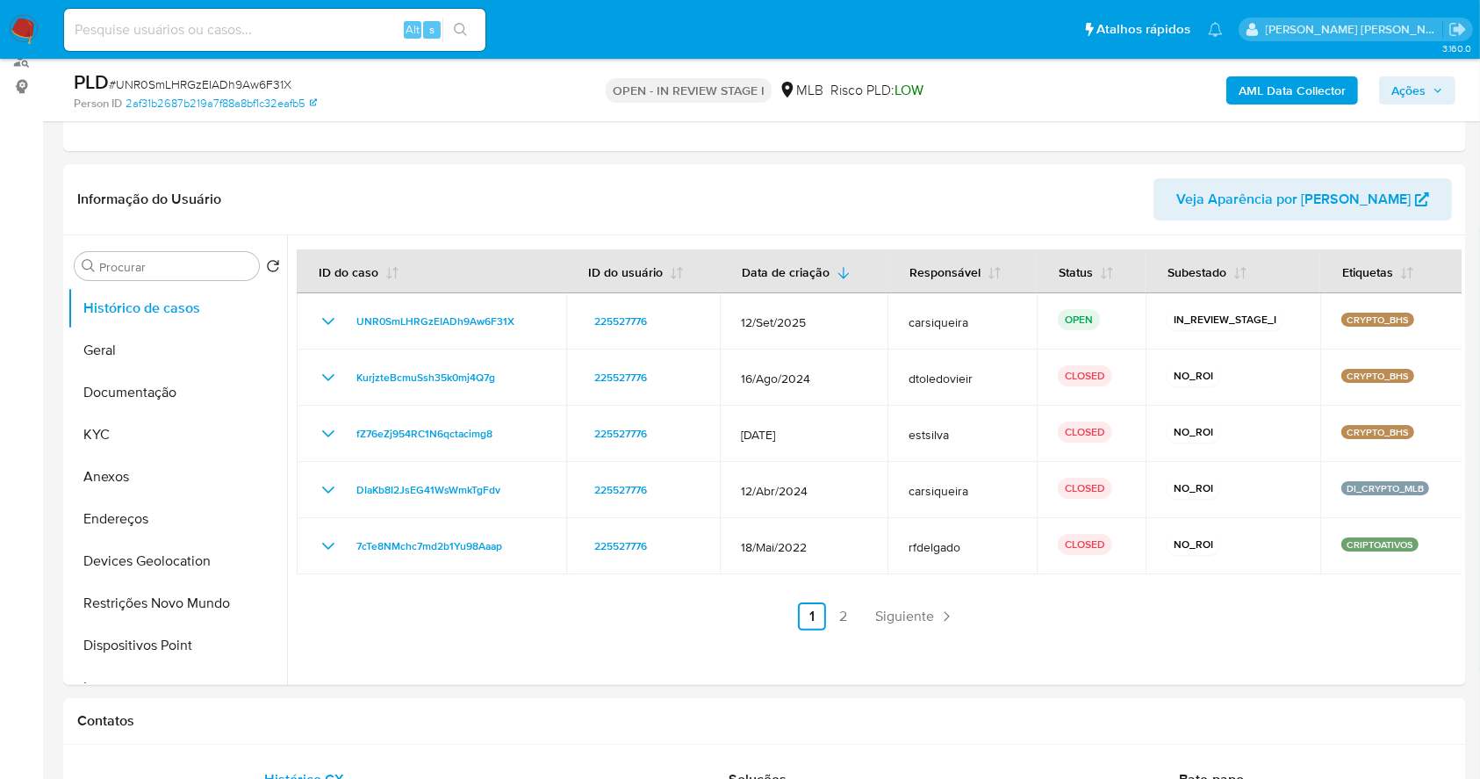
scroll to position [234, 0]
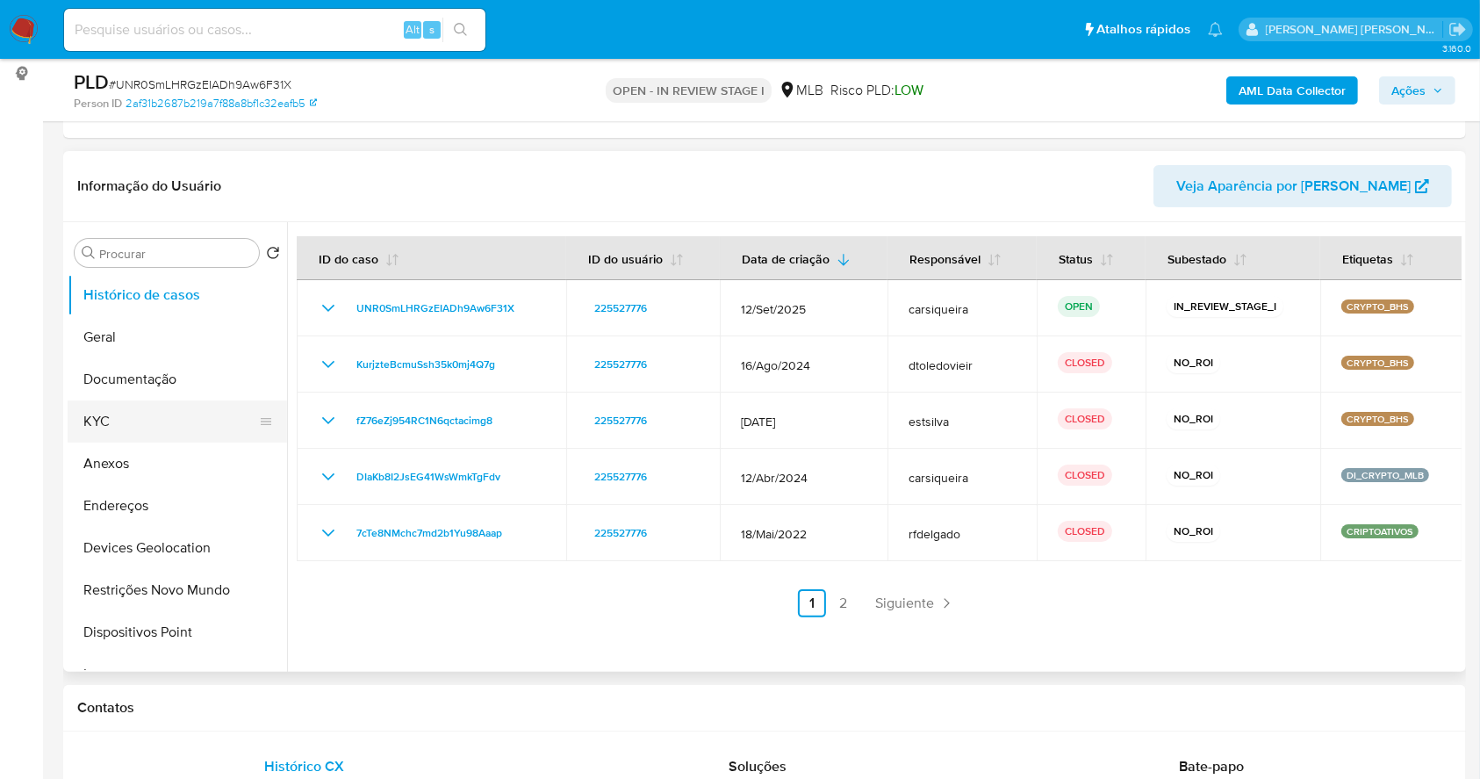
click at [151, 426] on button "KYC" at bounding box center [170, 421] width 205 height 42
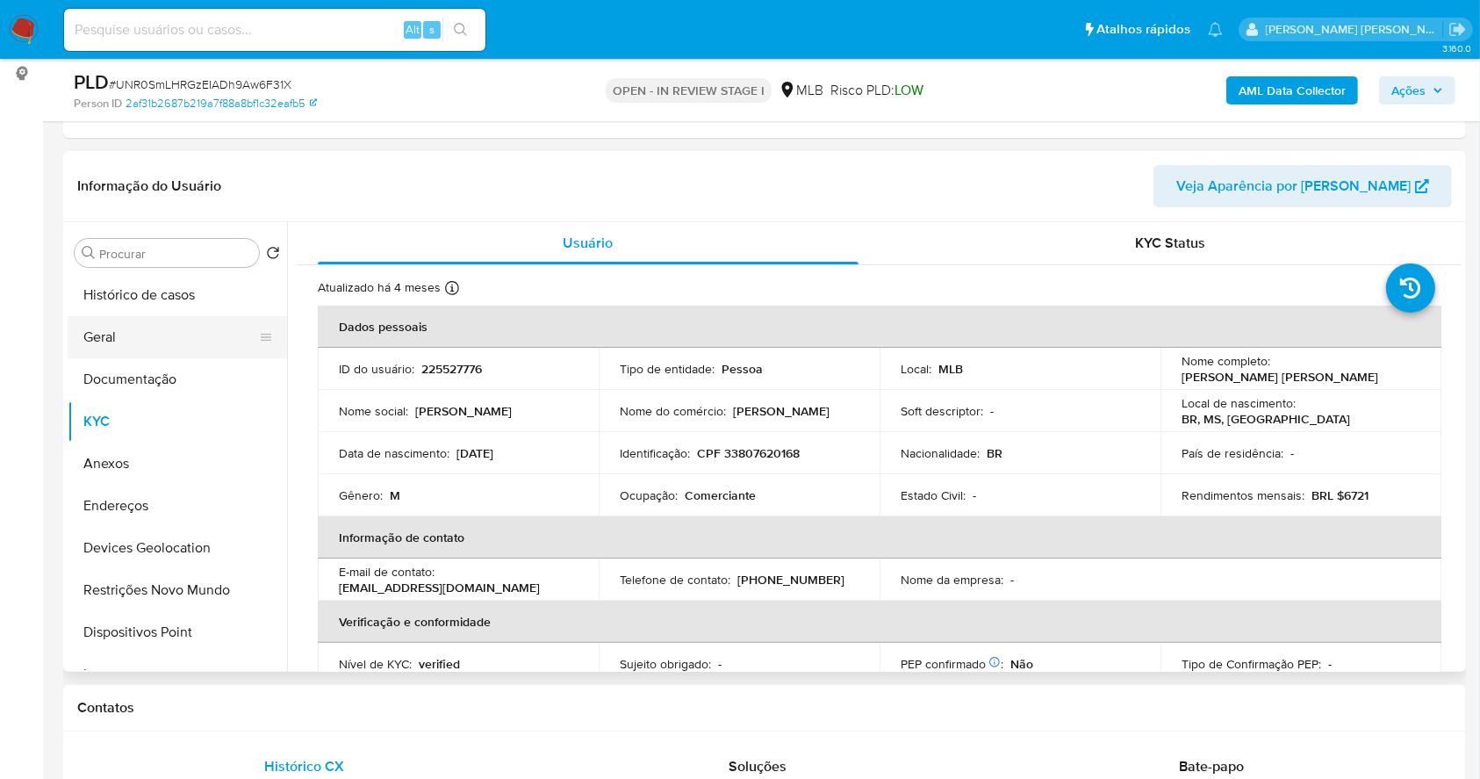
click at [125, 321] on button "Geral" at bounding box center [170, 337] width 205 height 42
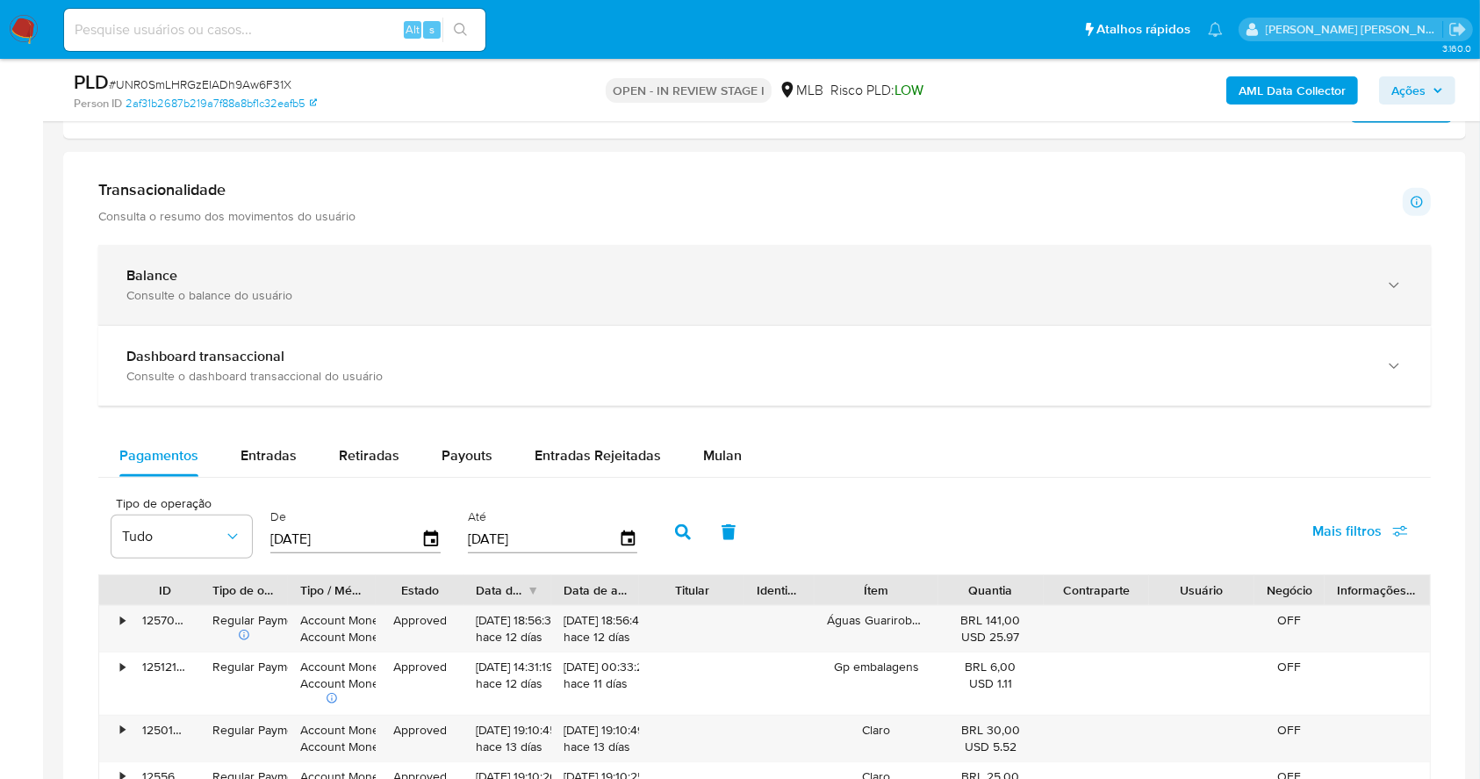
scroll to position [1042, 0]
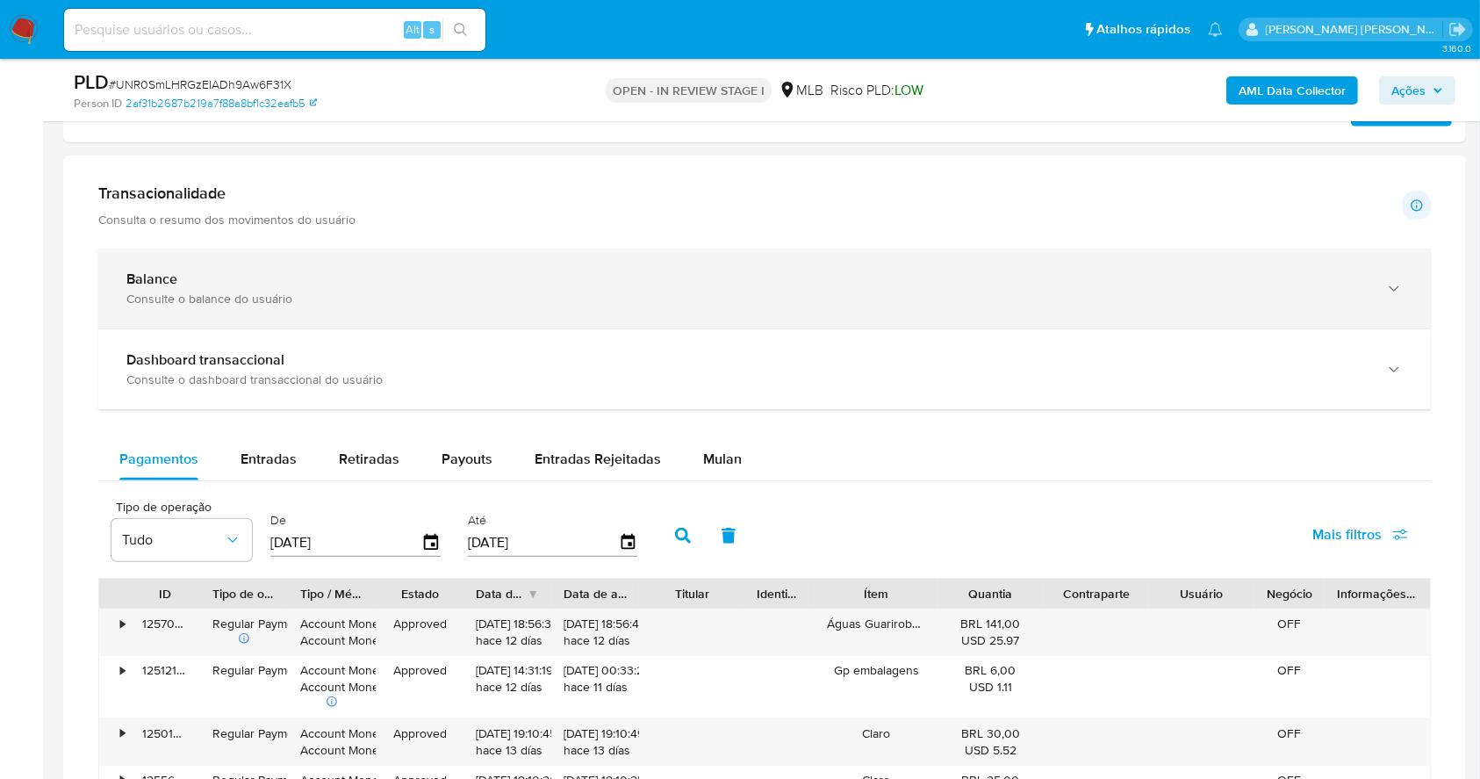
click at [428, 267] on div "Balance Consulte o balance do usuário" at bounding box center [764, 288] width 1333 height 80
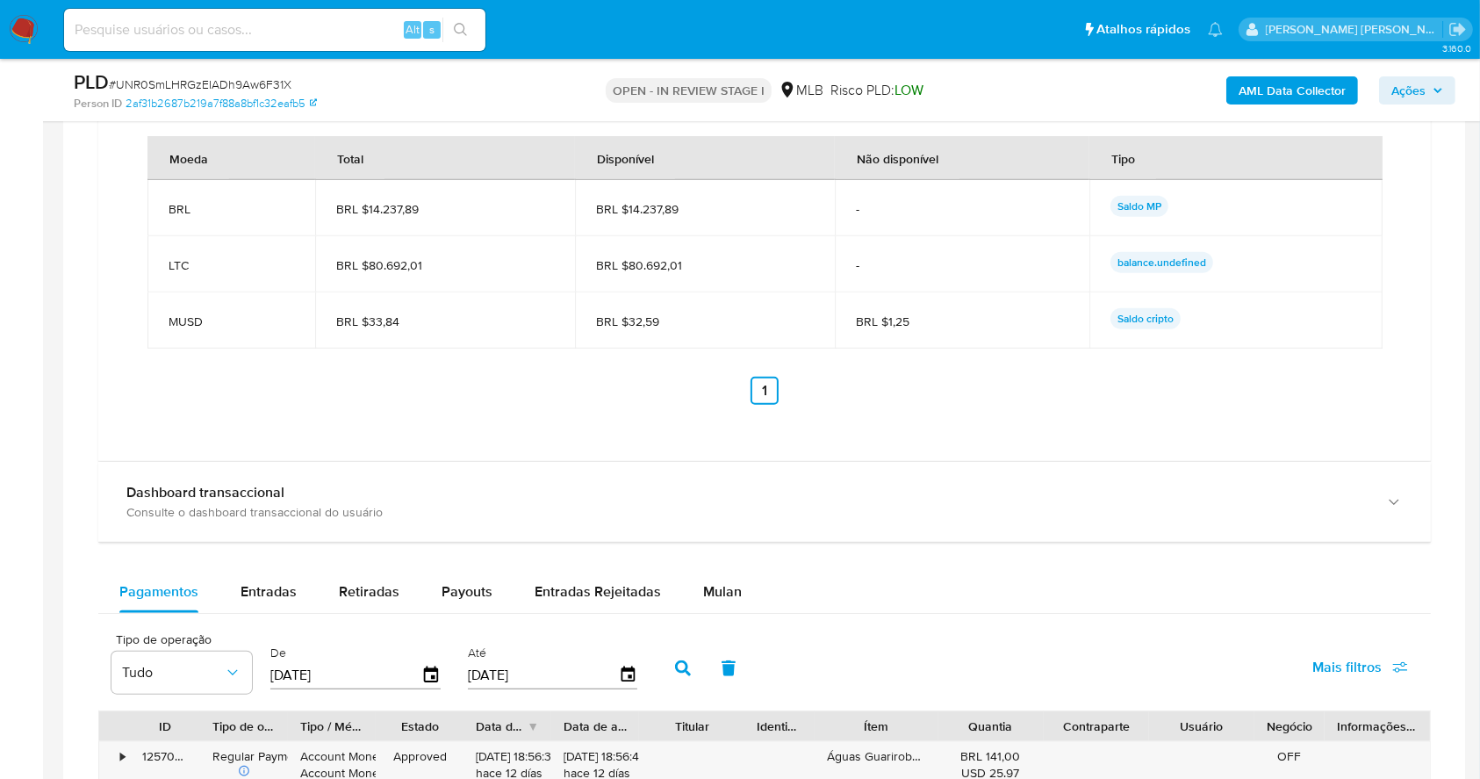
scroll to position [1745, 0]
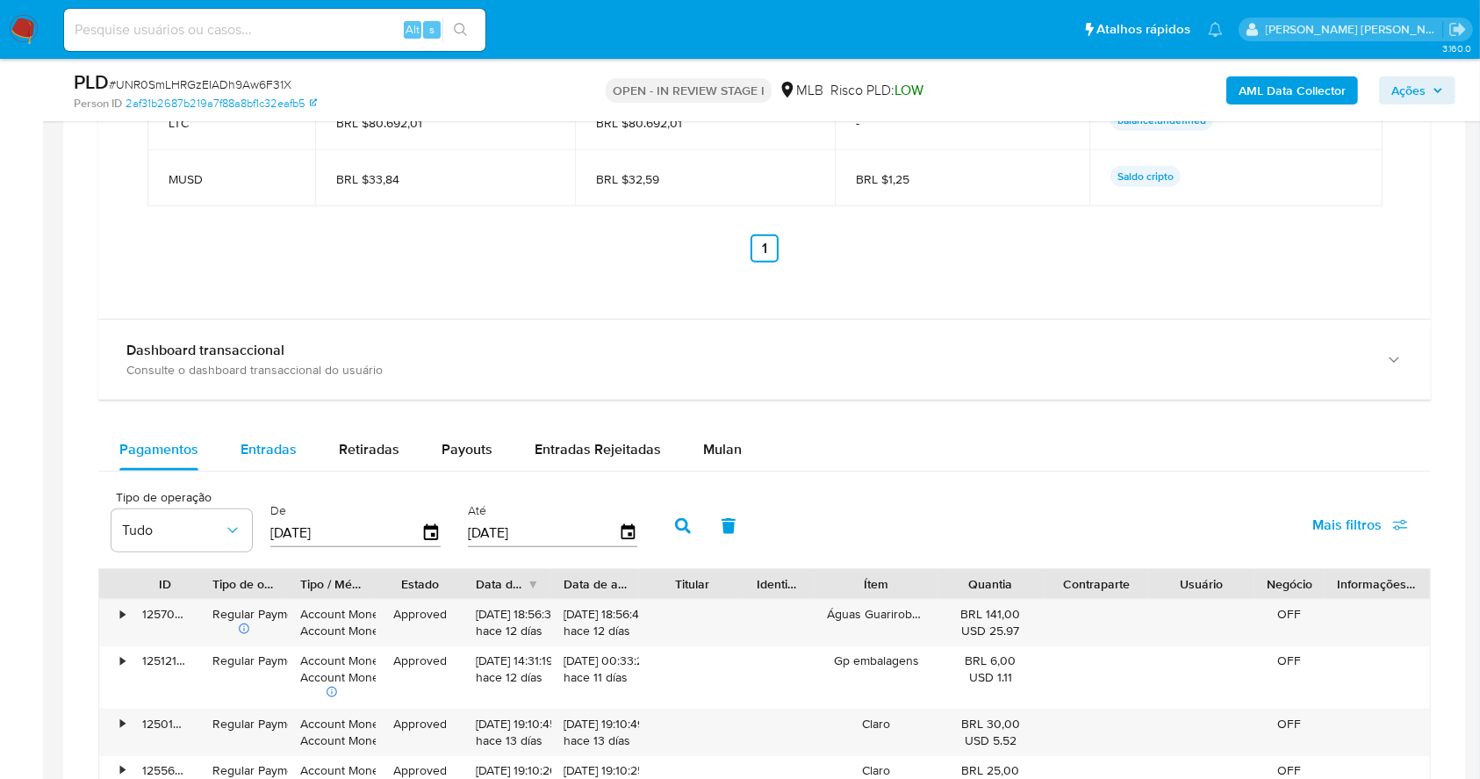
click at [248, 443] on span "Entradas" at bounding box center [269, 449] width 56 height 20
select select "10"
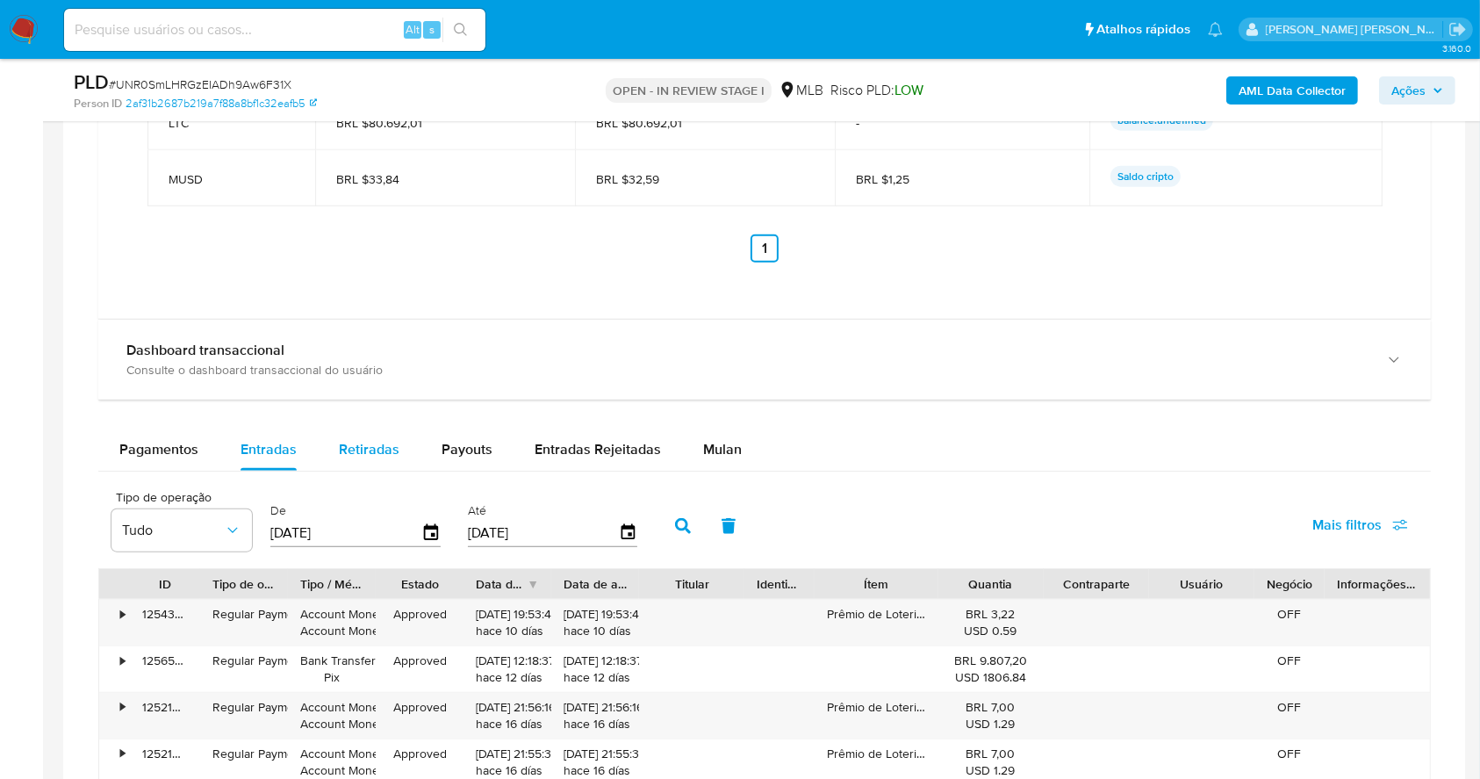
click at [393, 448] on span "Retiradas" at bounding box center [369, 449] width 61 height 20
select select "10"
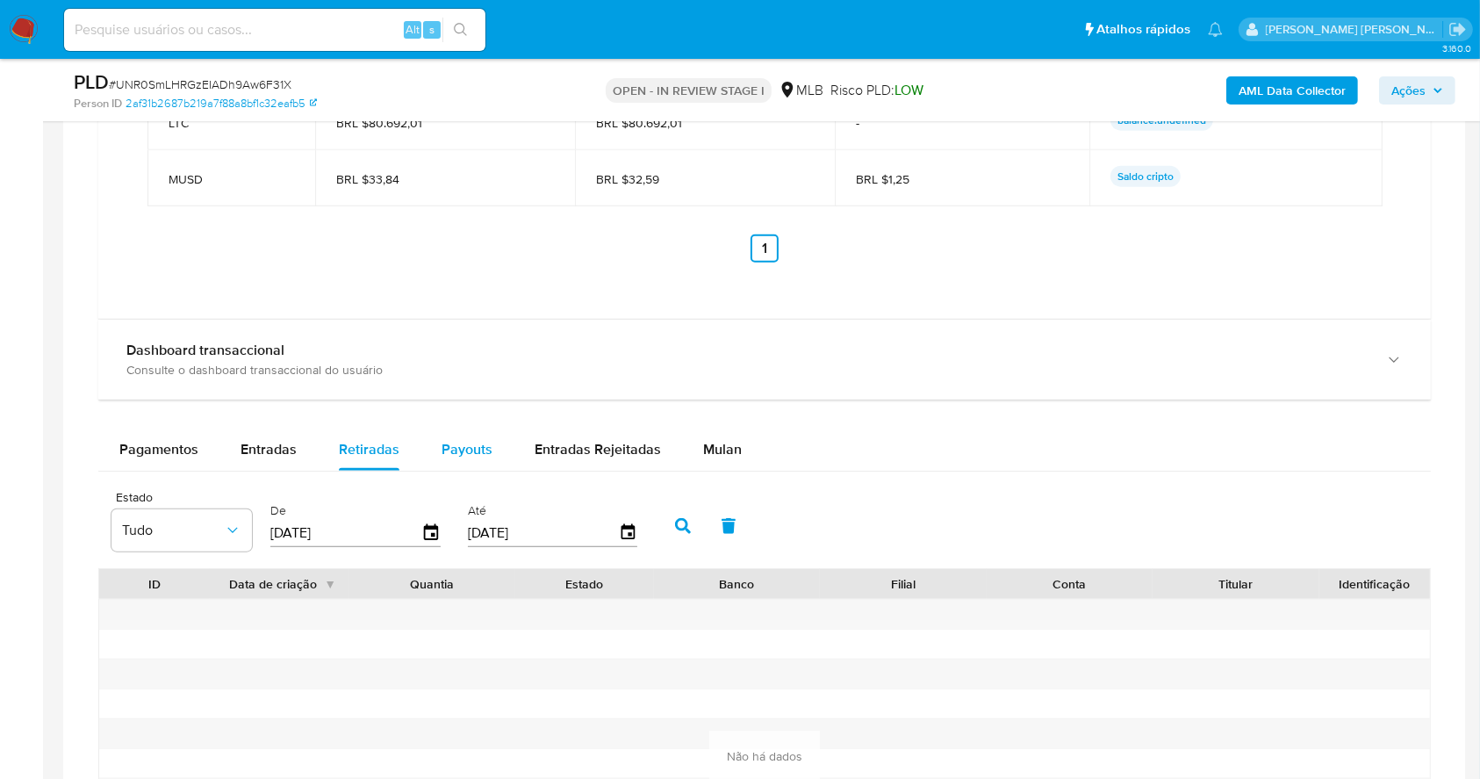
click at [452, 456] on span "Payouts" at bounding box center [467, 449] width 51 height 20
select select "10"
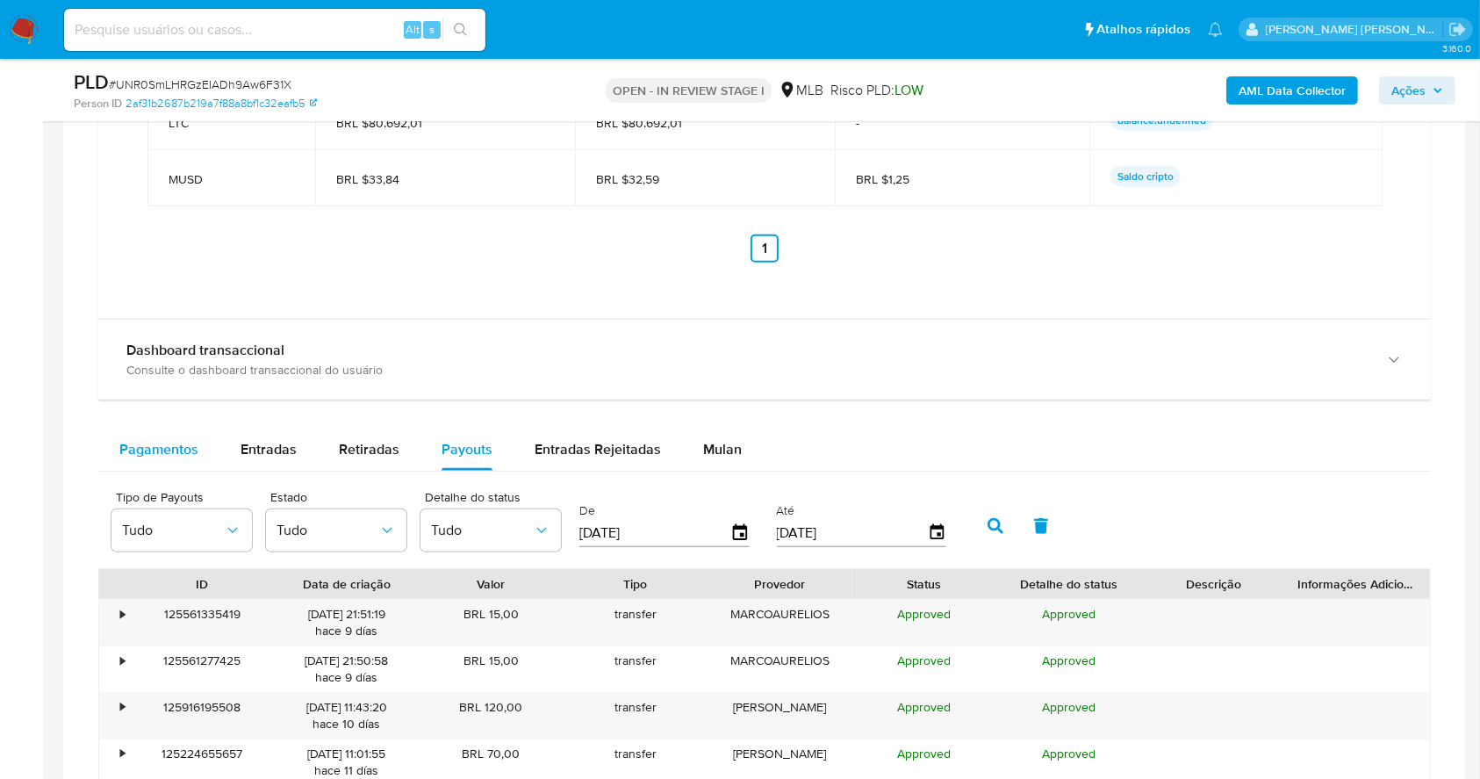
click at [119, 434] on div "Pagamentos" at bounding box center [158, 450] width 79 height 42
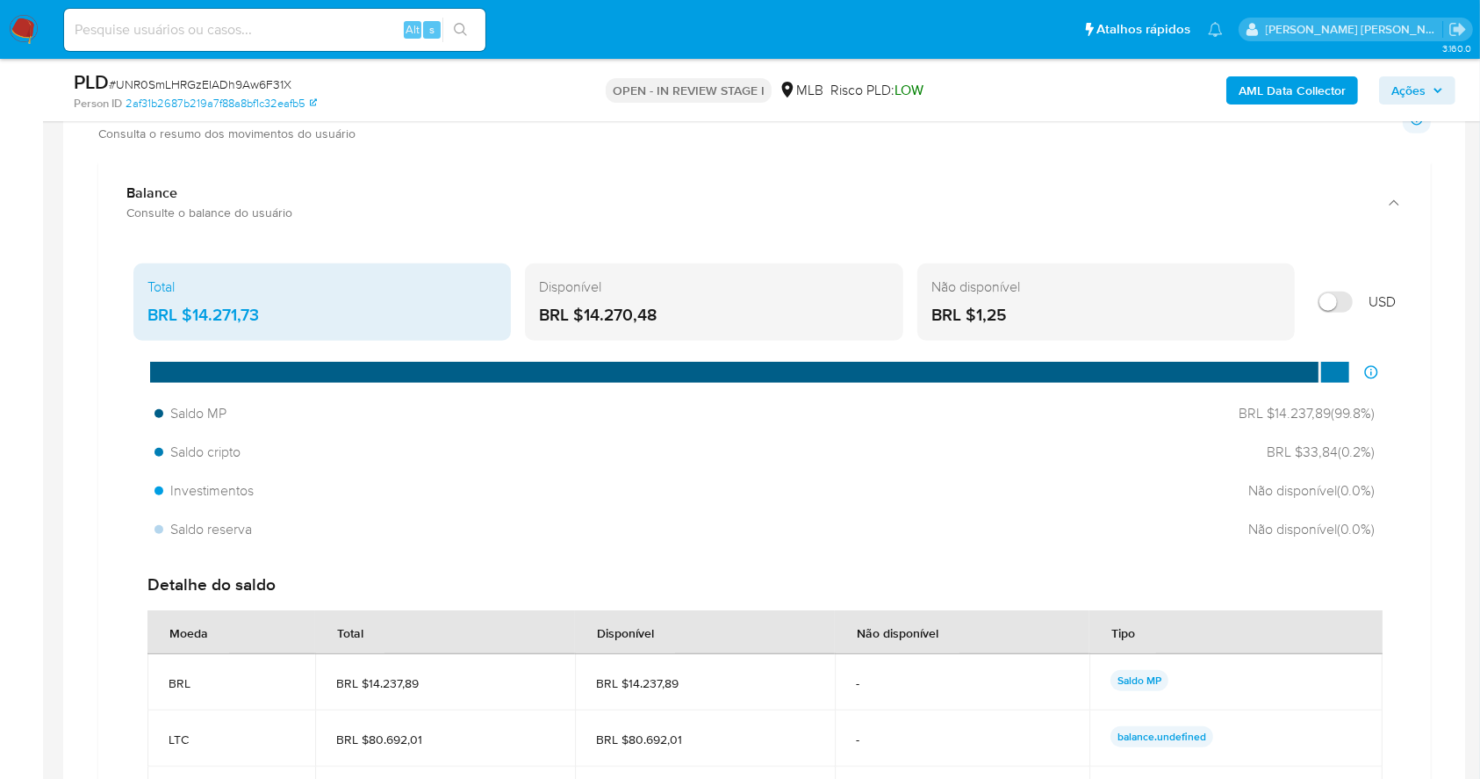
scroll to position [1159, 0]
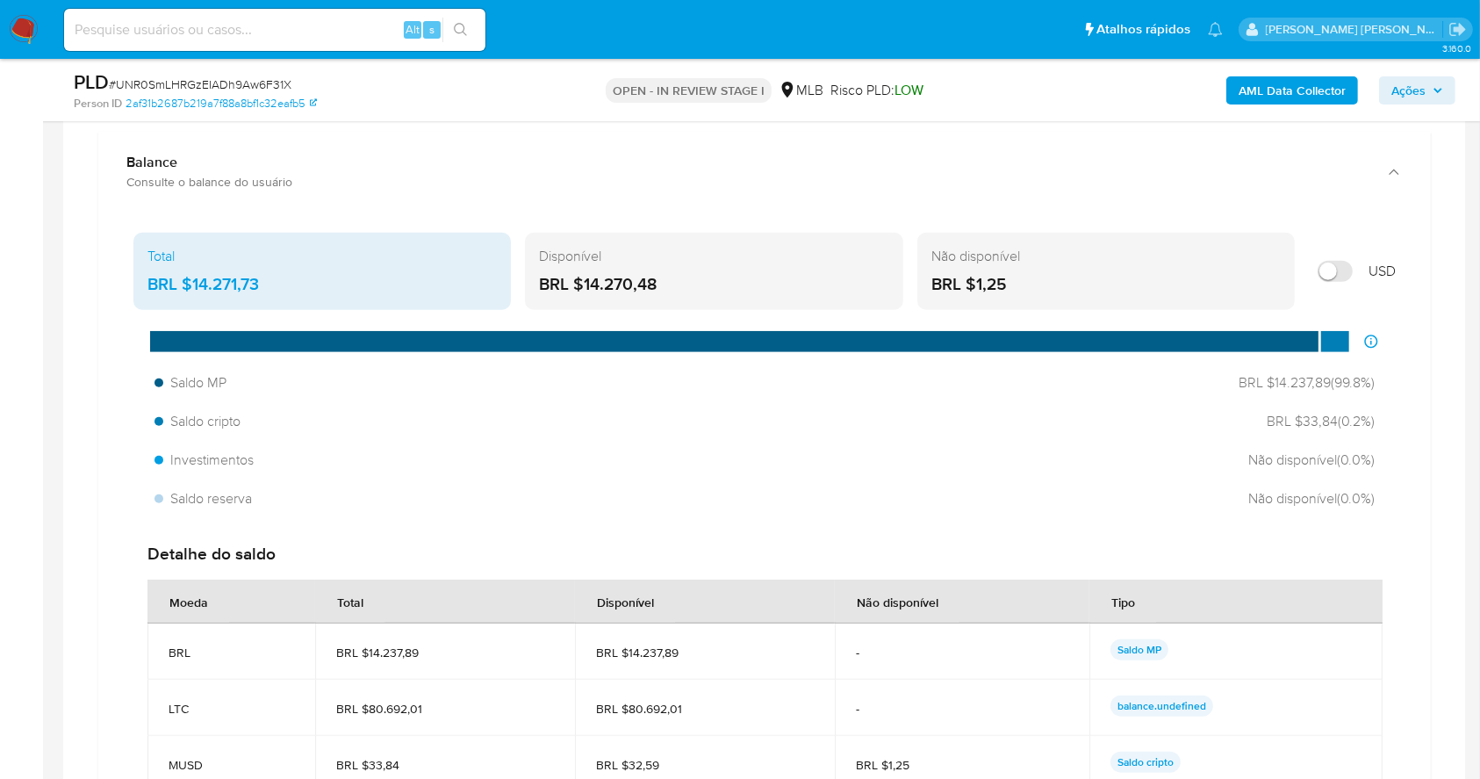
click at [1258, 81] on b "AML Data Collector" at bounding box center [1292, 90] width 107 height 28
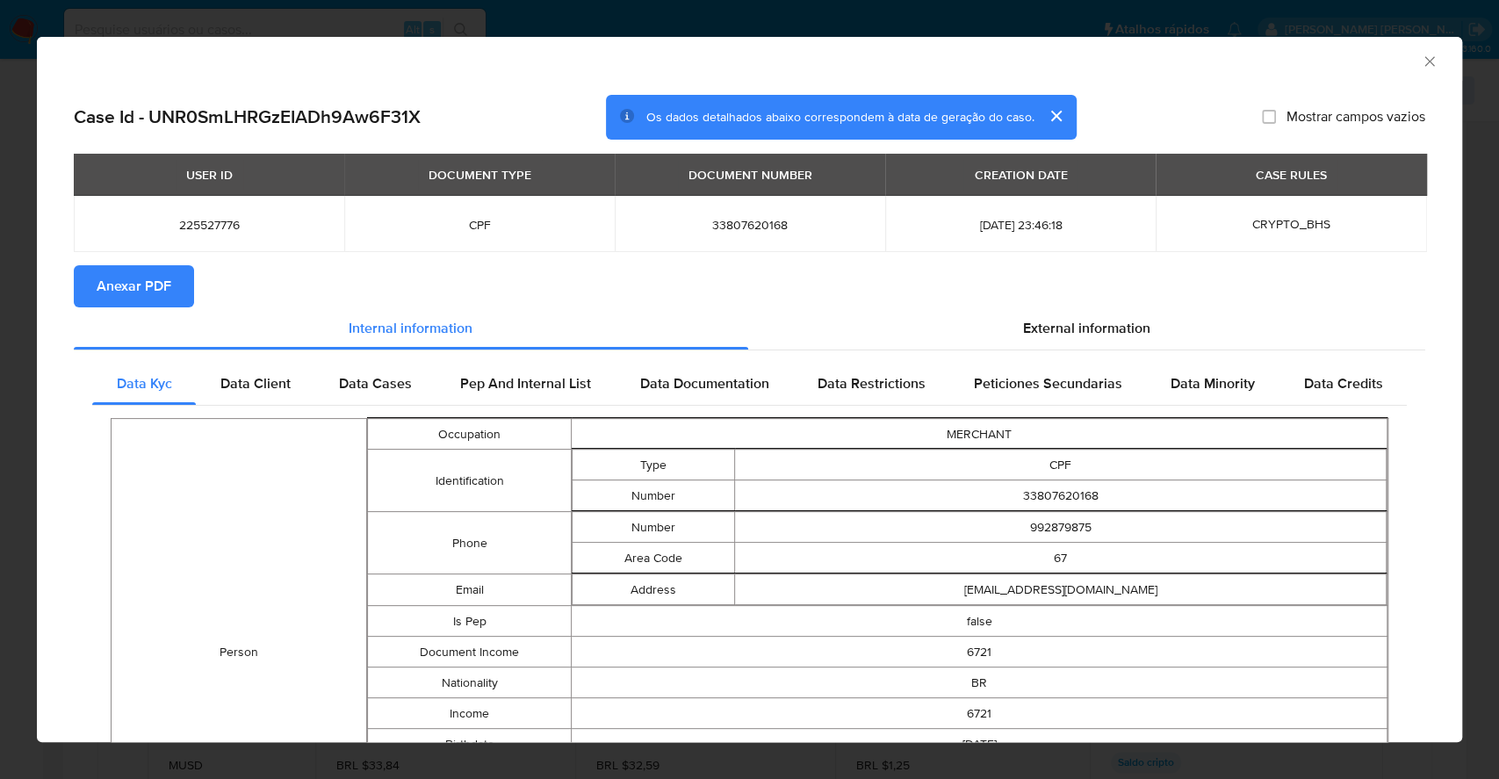
click at [126, 284] on span "Anexar PDF" at bounding box center [134, 286] width 75 height 39
click at [0, 404] on div "AML Data Collector Case Id - UNR0SmLHRGzEIADh9Aw6F31X Os dados detalhados abaix…" at bounding box center [749, 389] width 1499 height 779
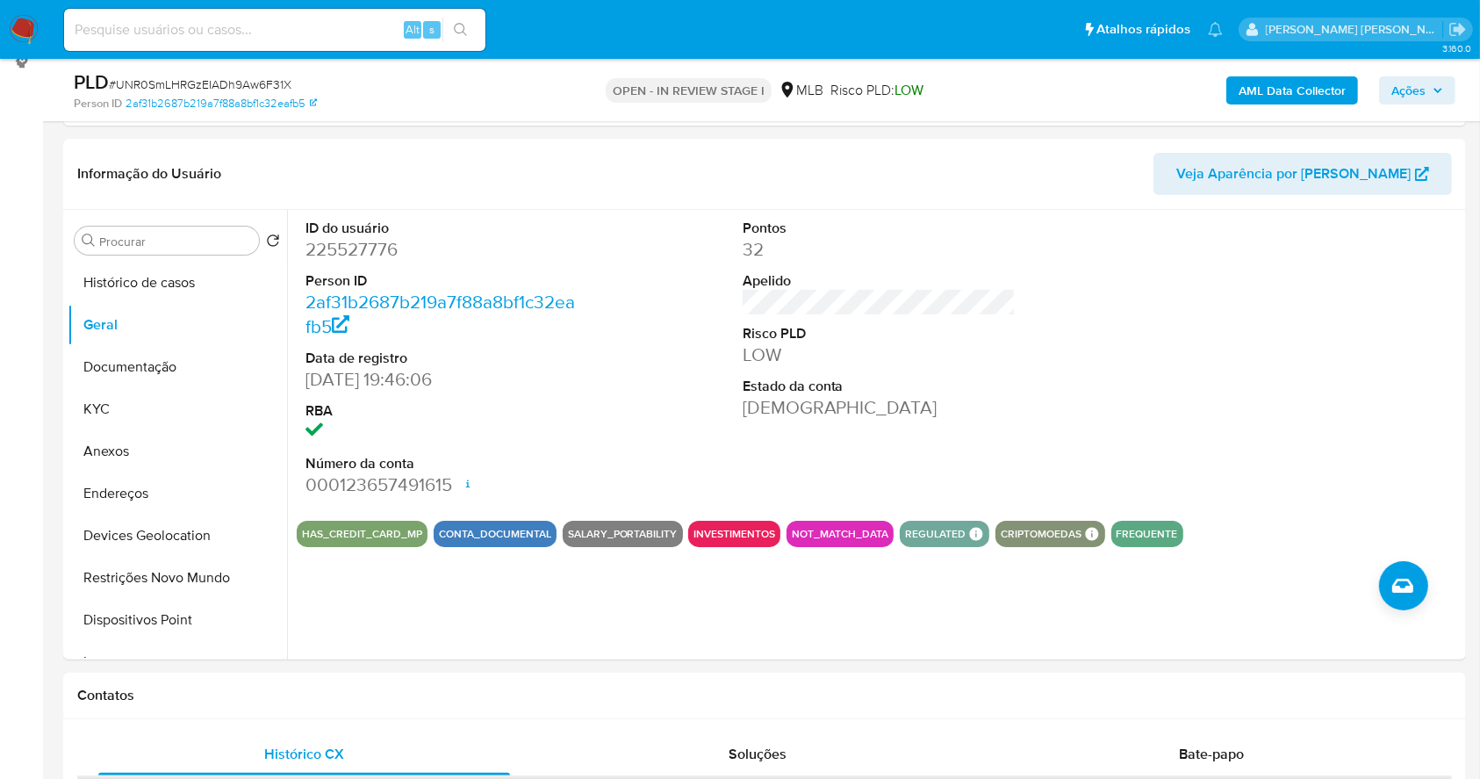
scroll to position [234, 0]
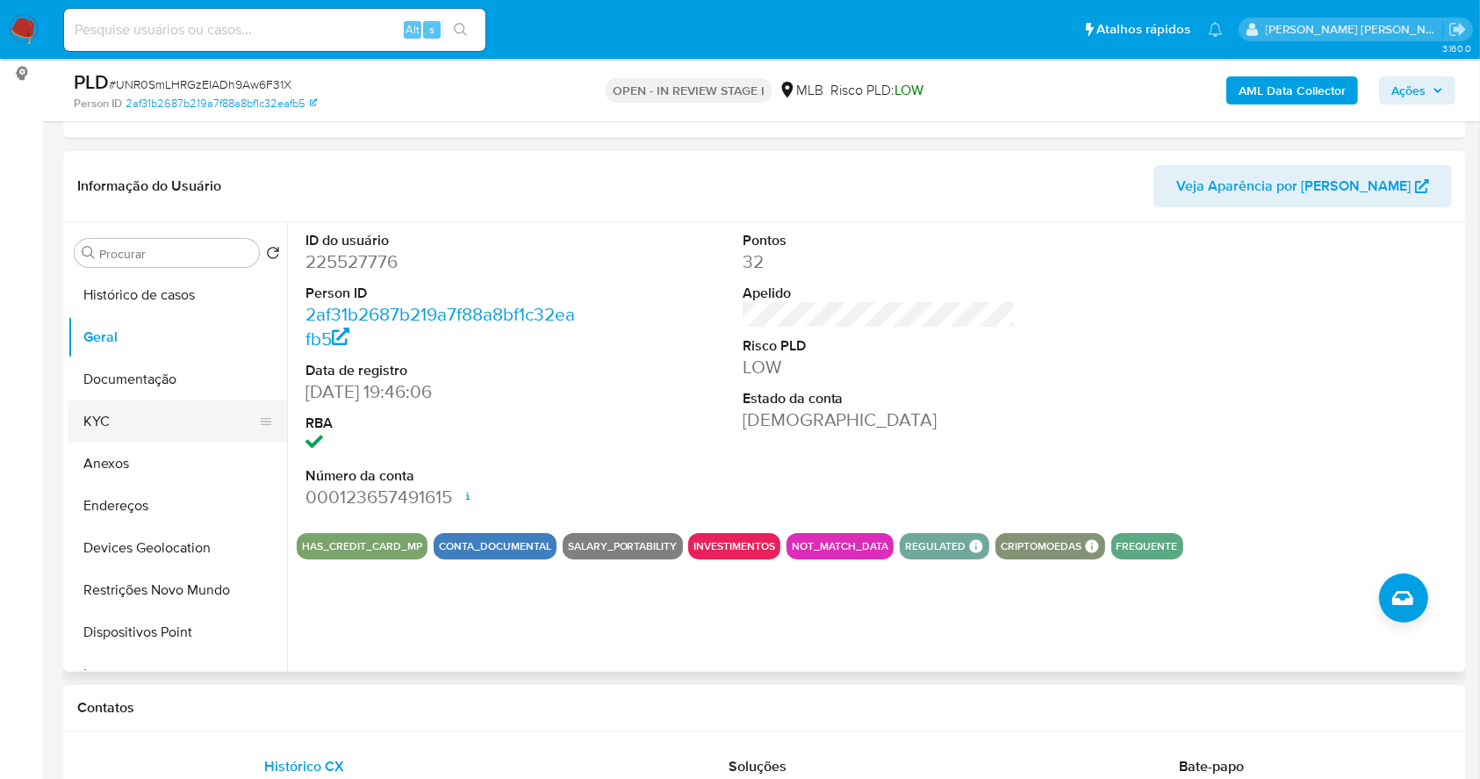
click at [152, 406] on button "KYC" at bounding box center [170, 421] width 205 height 42
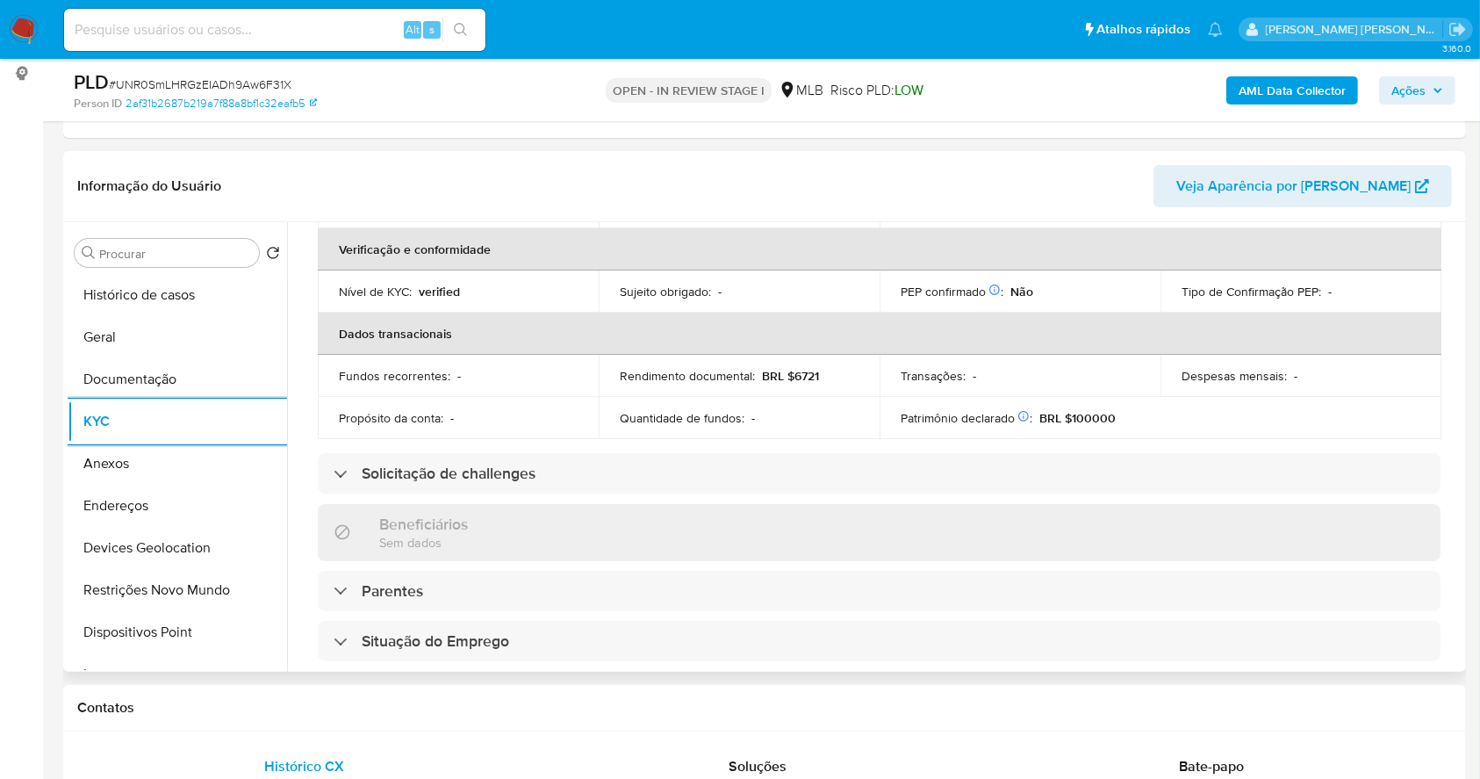
scroll to position [746, 0]
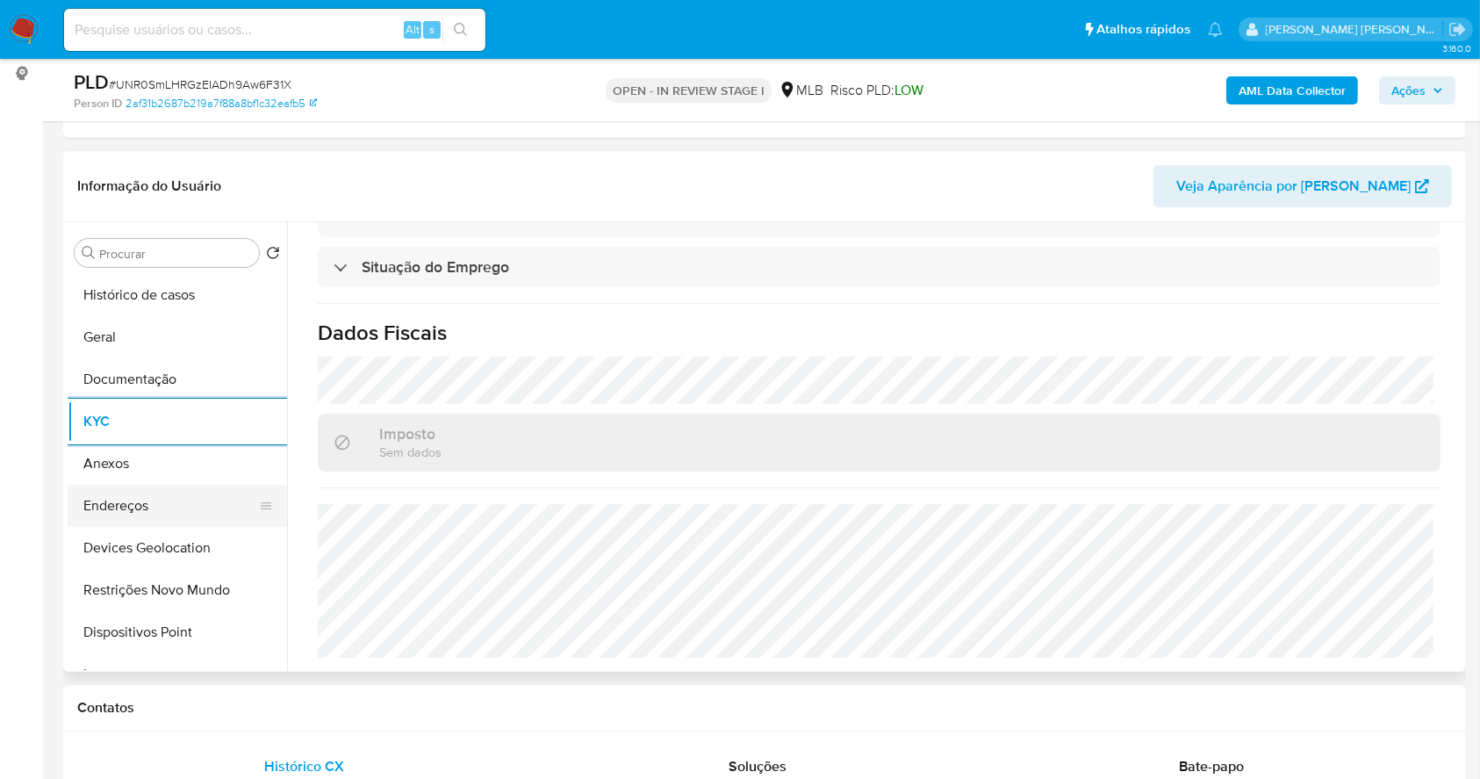
click at [192, 514] on button "Endereços" at bounding box center [170, 506] width 205 height 42
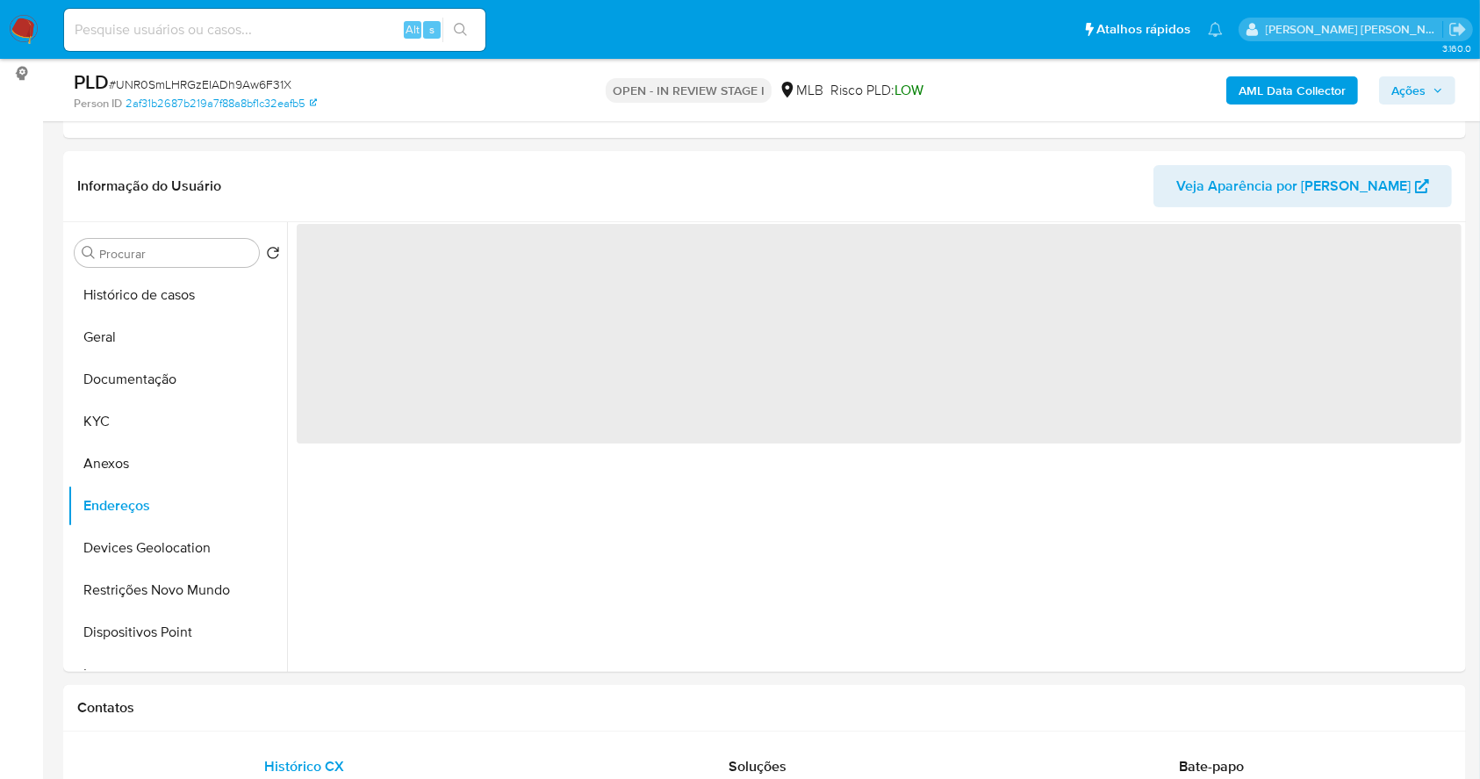
scroll to position [0, 0]
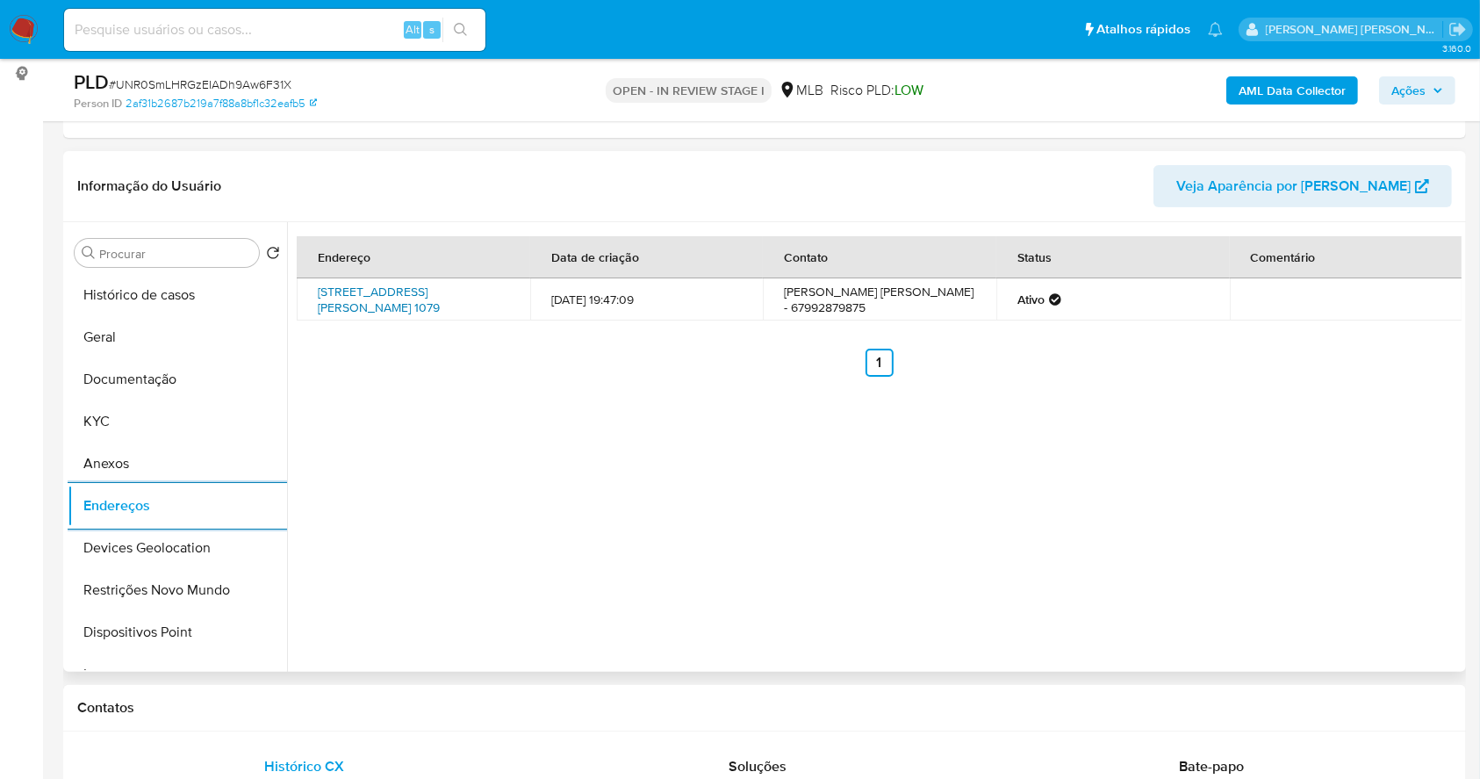
click at [356, 299] on link "[STREET_ADDRESS][PERSON_NAME] 1079" at bounding box center [379, 299] width 122 height 33
click at [146, 558] on button "Devices Geolocation" at bounding box center [170, 548] width 205 height 42
